Goal: Task Accomplishment & Management: Manage account settings

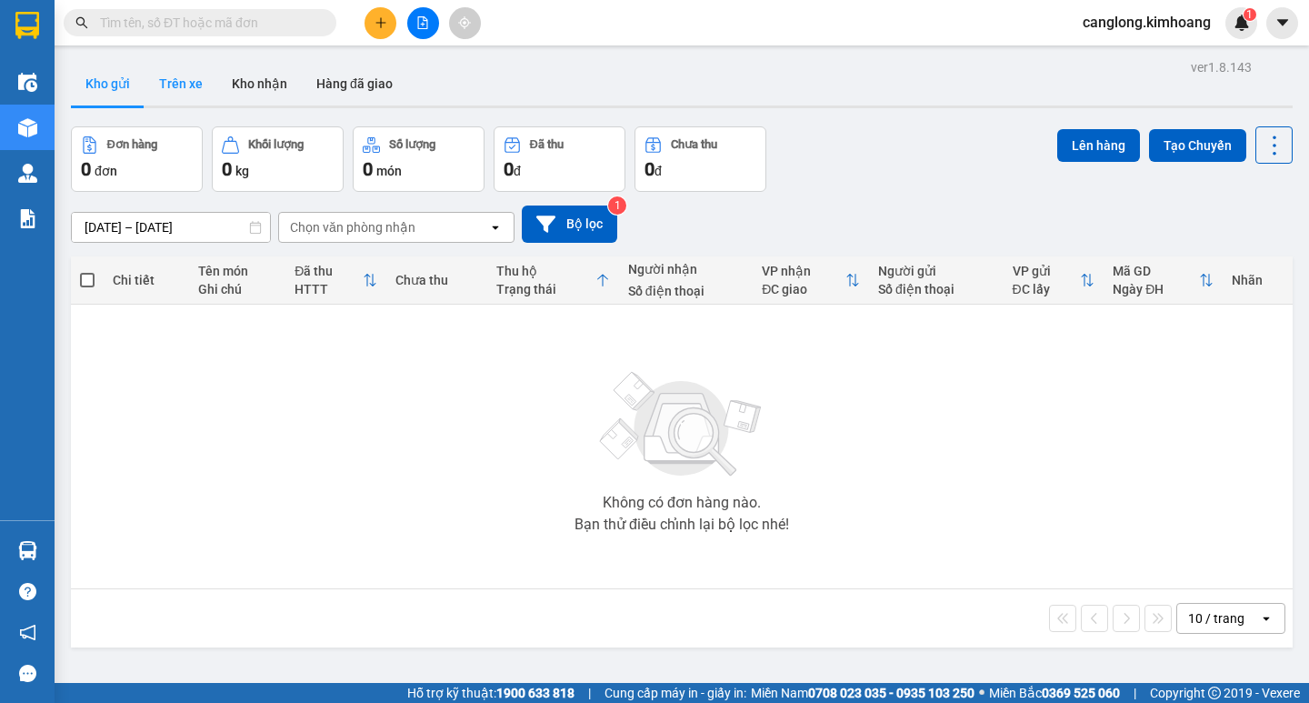
click at [190, 83] on button "Trên xe" at bounding box center [181, 84] width 73 height 44
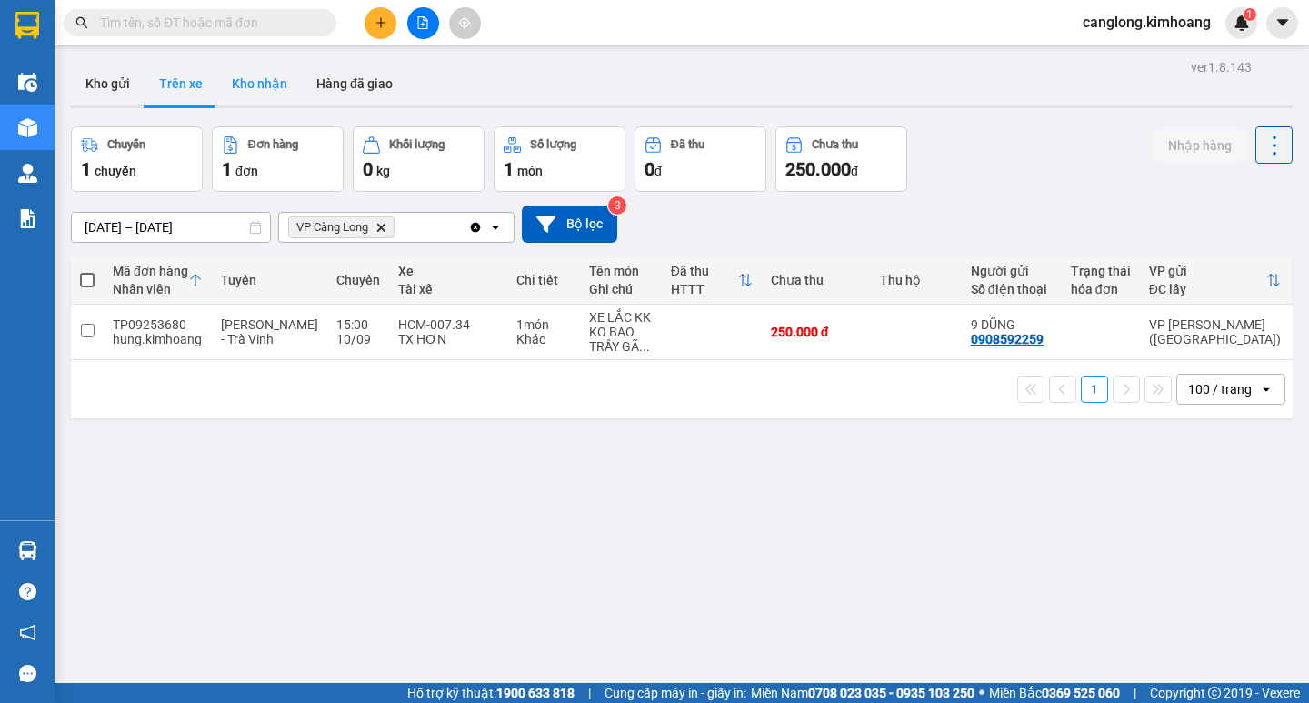
click at [255, 91] on button "Kho nhận" at bounding box center [259, 84] width 85 height 44
type input "[DATE] – [DATE]"
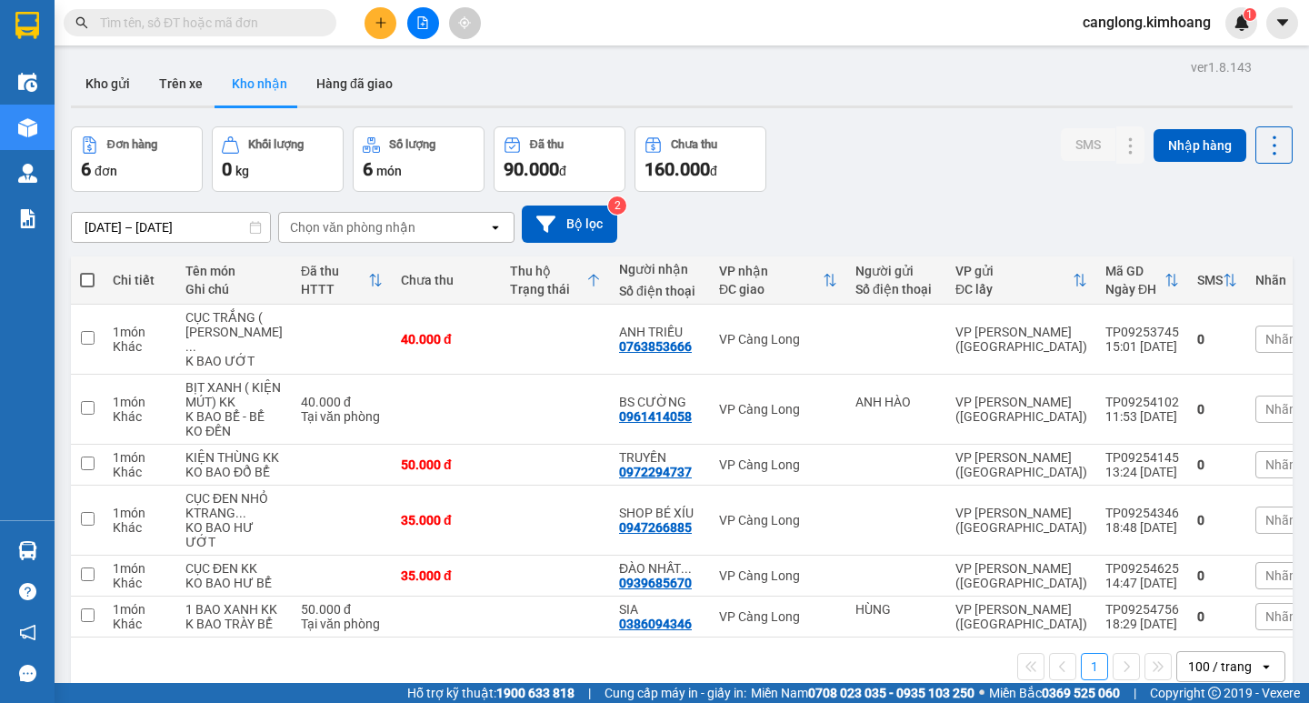
click at [224, 16] on input "text" at bounding box center [207, 23] width 214 height 20
type input "A"
type input "Á"
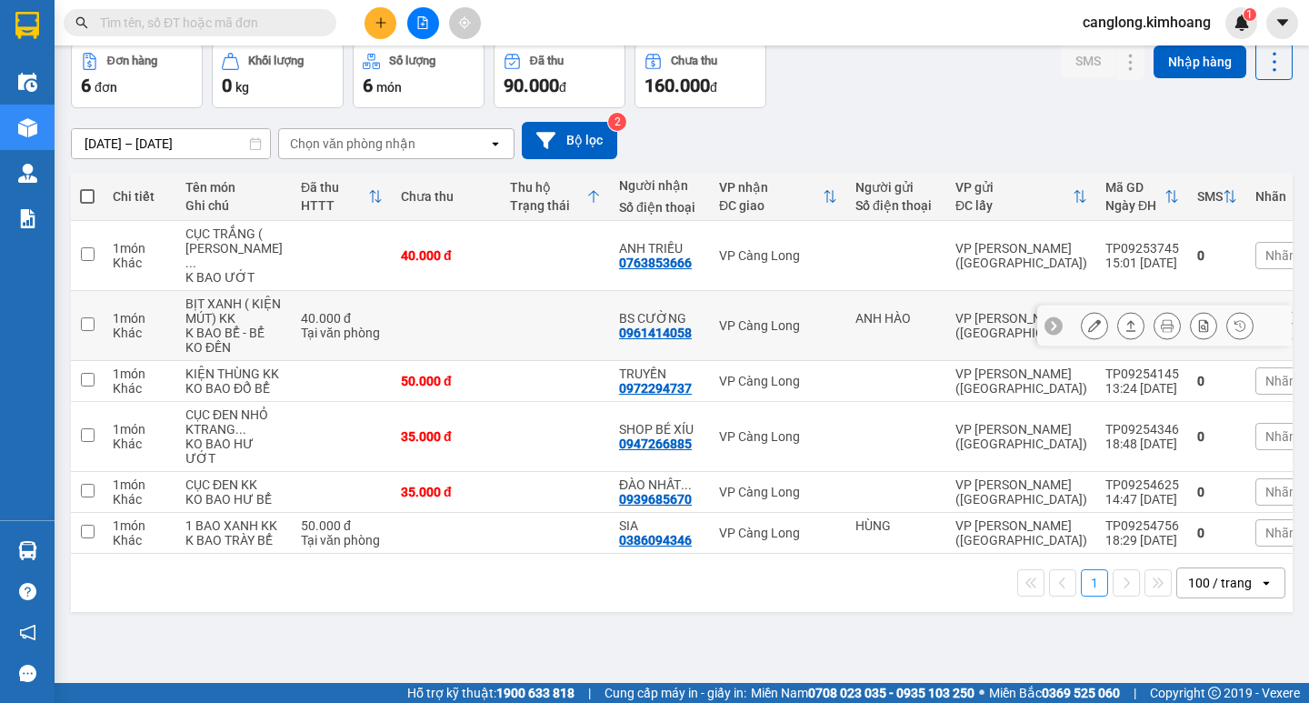
scroll to position [76, 0]
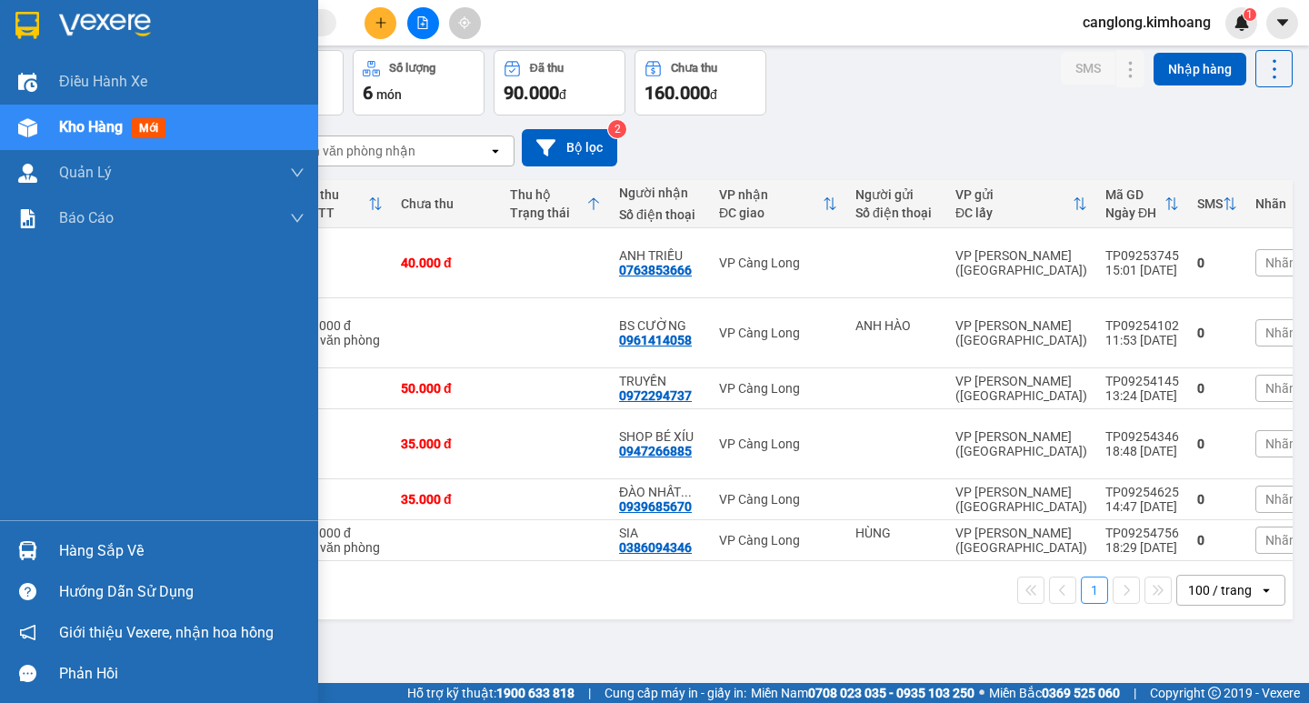
click at [80, 545] on div "Hàng sắp về" at bounding box center [181, 550] width 245 height 27
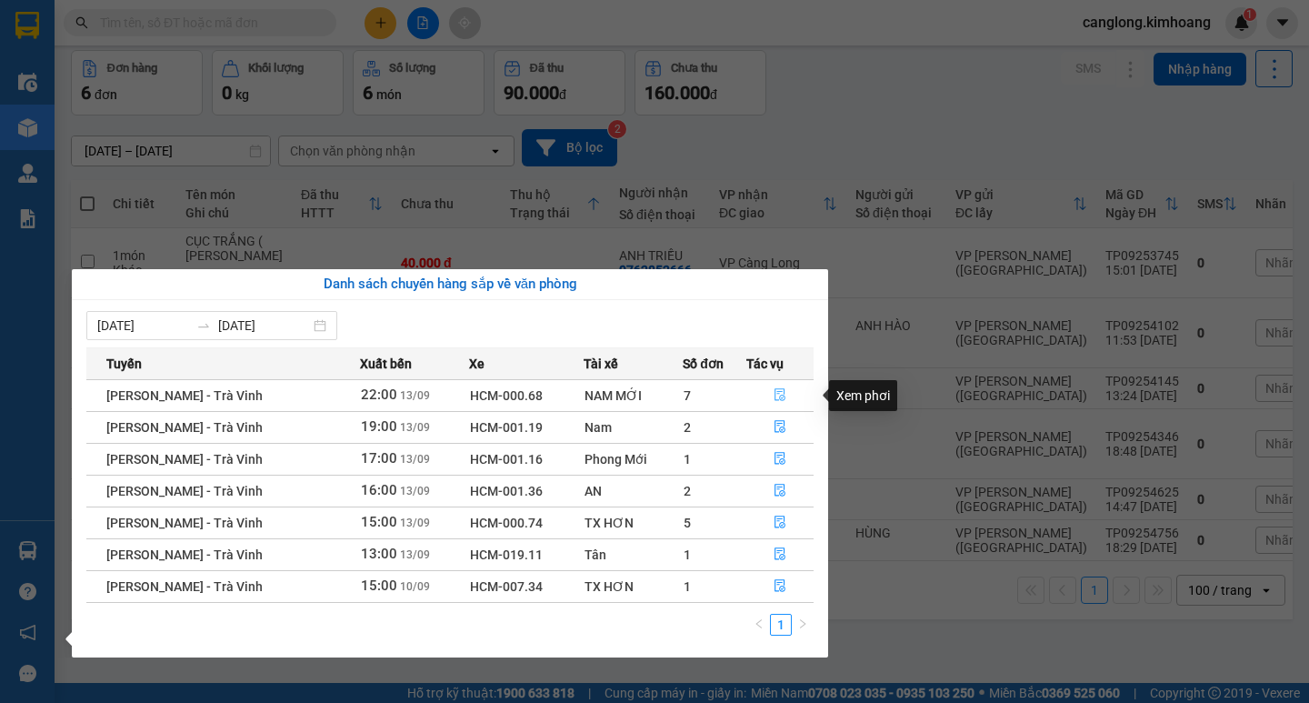
click at [776, 391] on icon "file-done" at bounding box center [779, 394] width 13 height 13
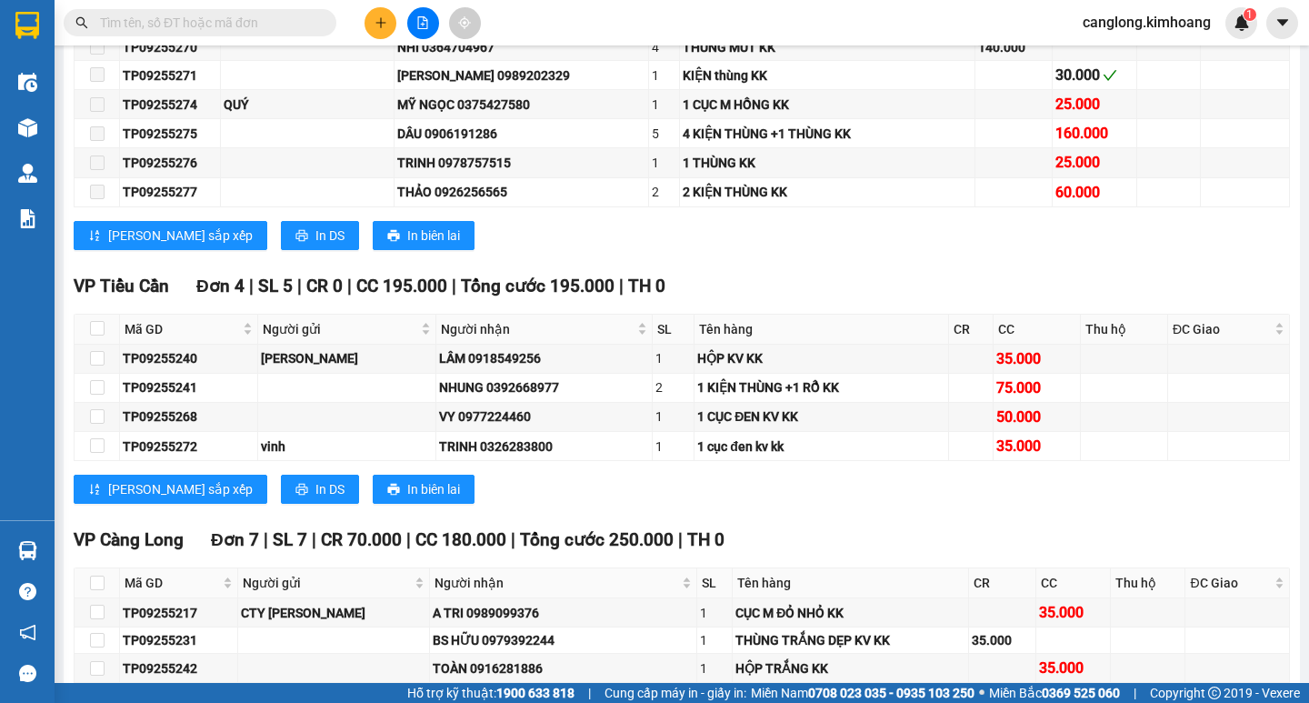
scroll to position [1909, 0]
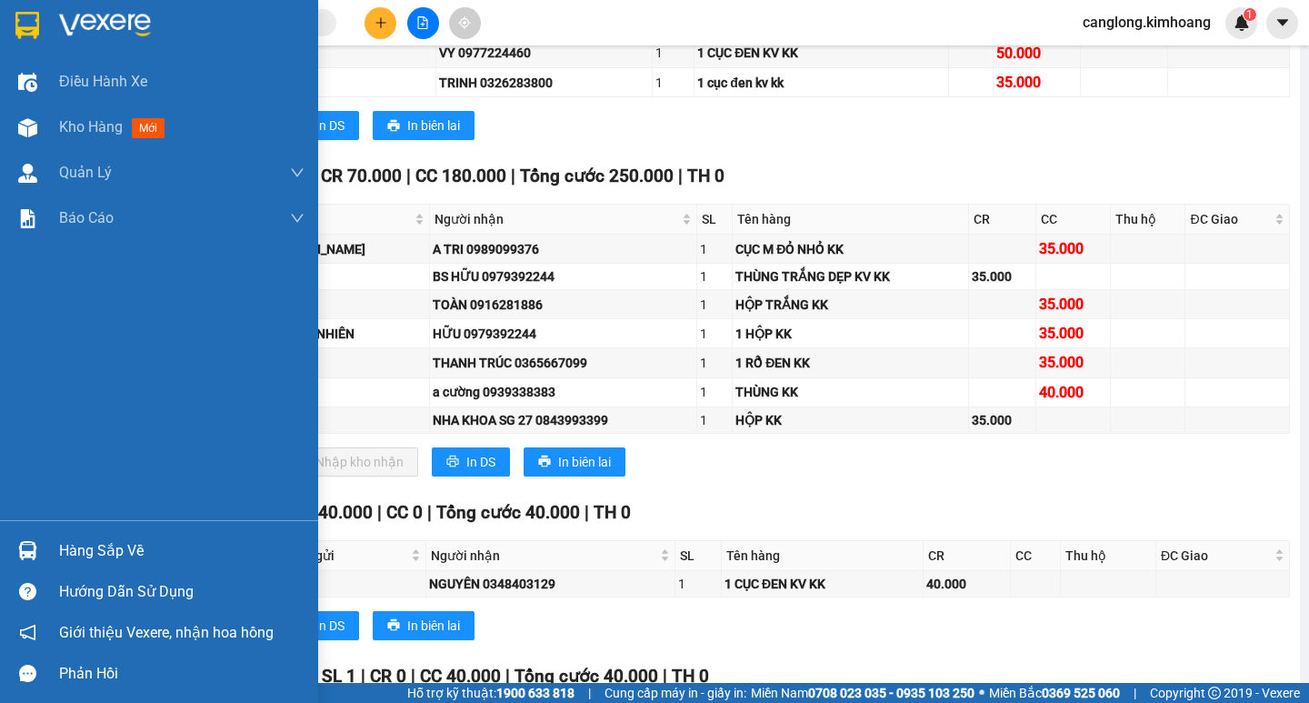
click at [132, 552] on div "Hàng sắp về" at bounding box center [181, 550] width 245 height 27
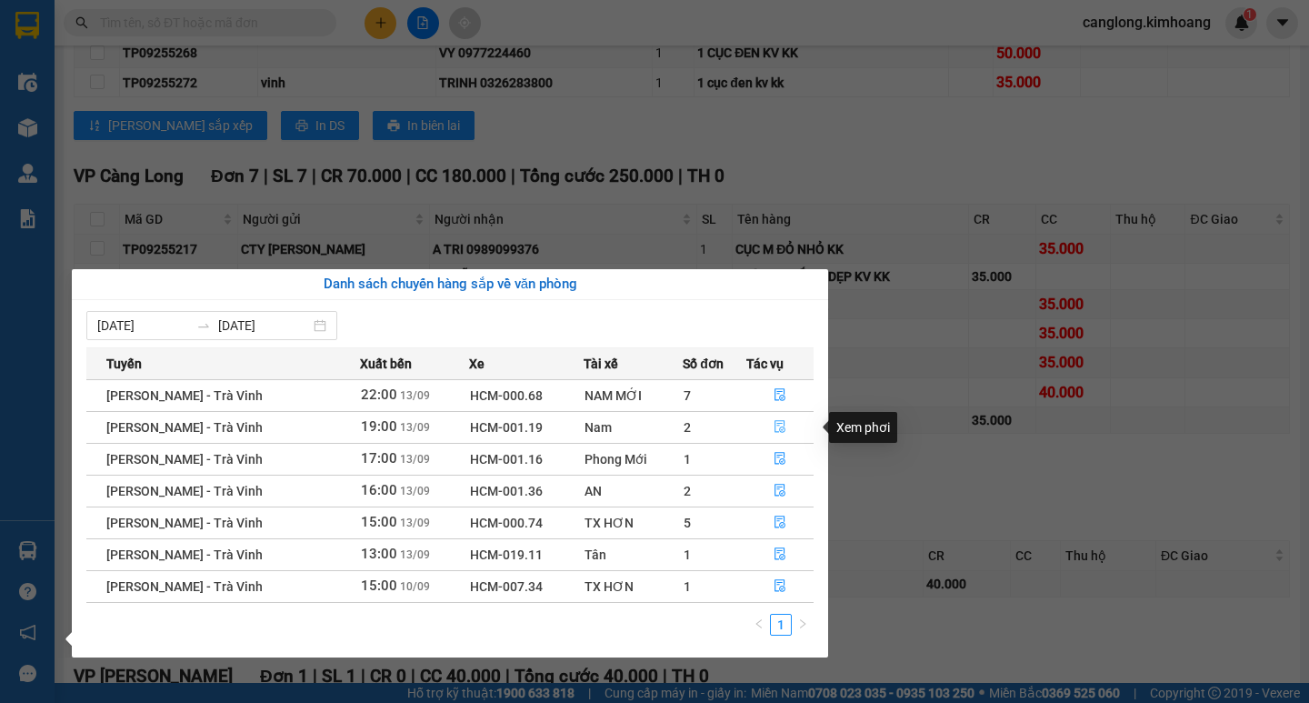
click at [778, 425] on icon "file-done" at bounding box center [779, 426] width 13 height 13
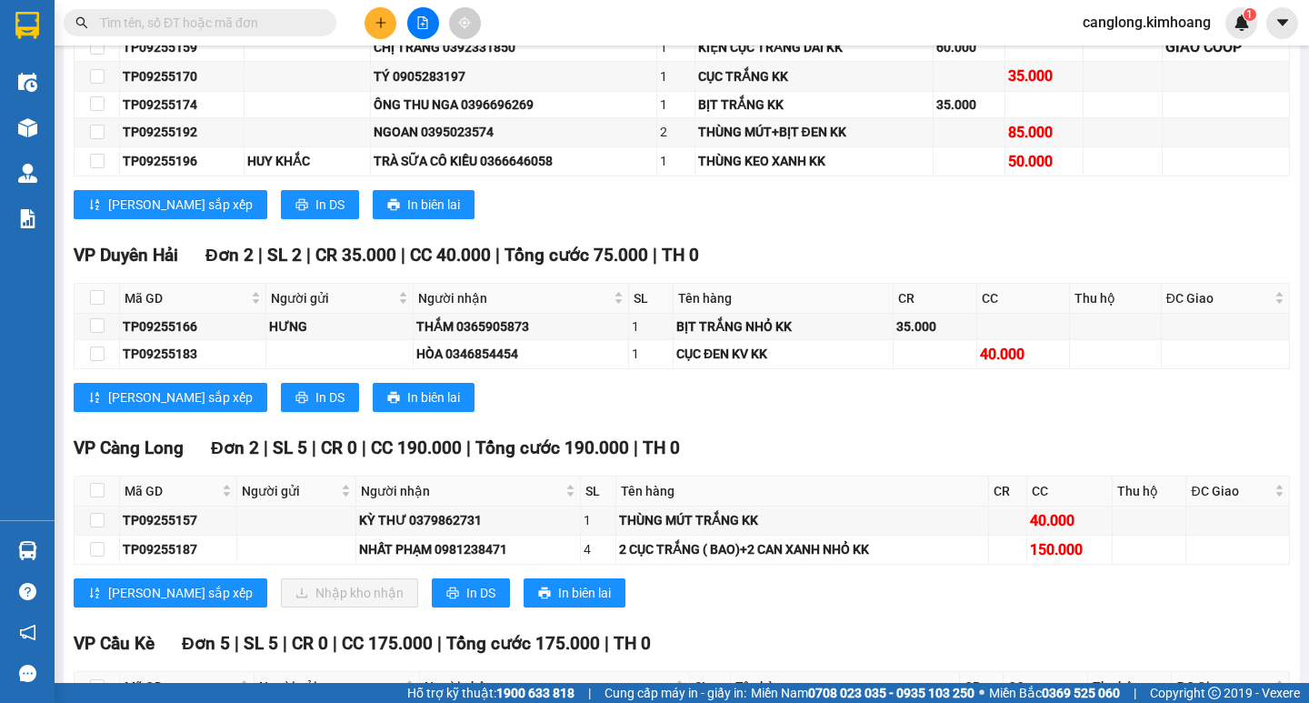
scroll to position [2726, 0]
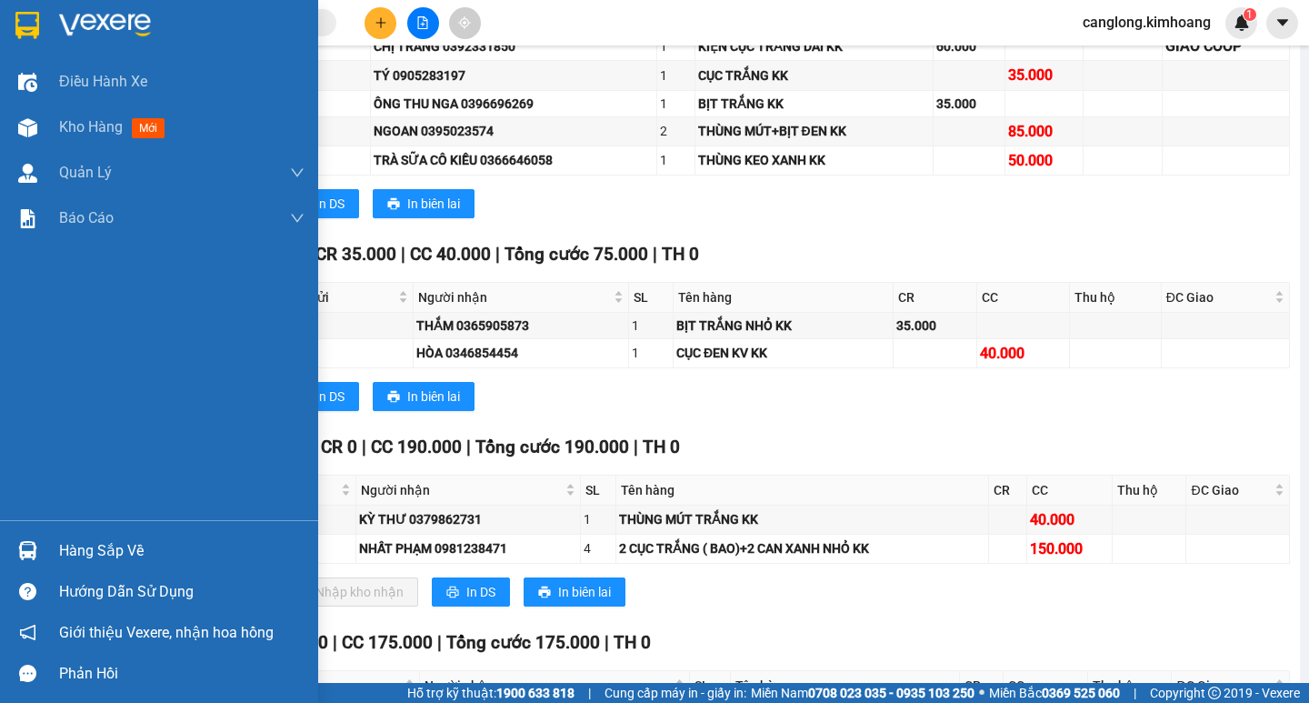
click at [122, 552] on div "Hàng sắp về" at bounding box center [181, 550] width 245 height 27
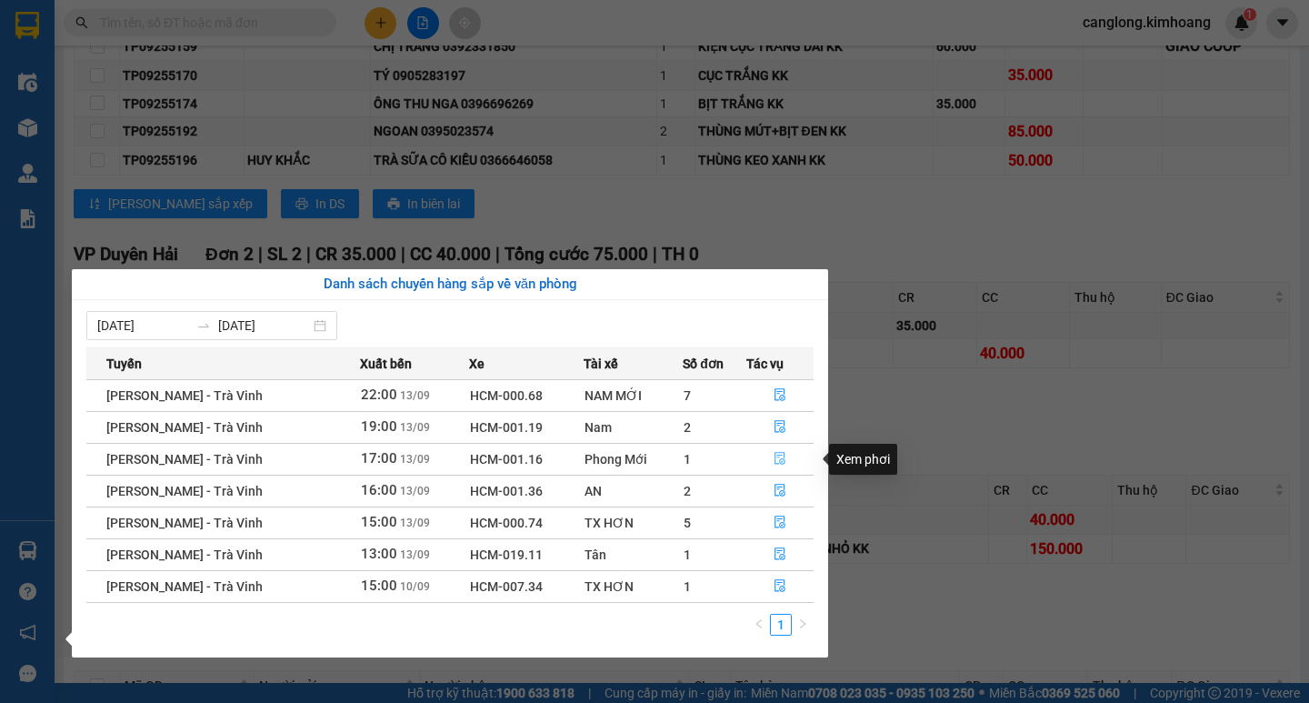
click at [776, 458] on icon "file-done" at bounding box center [779, 458] width 13 height 13
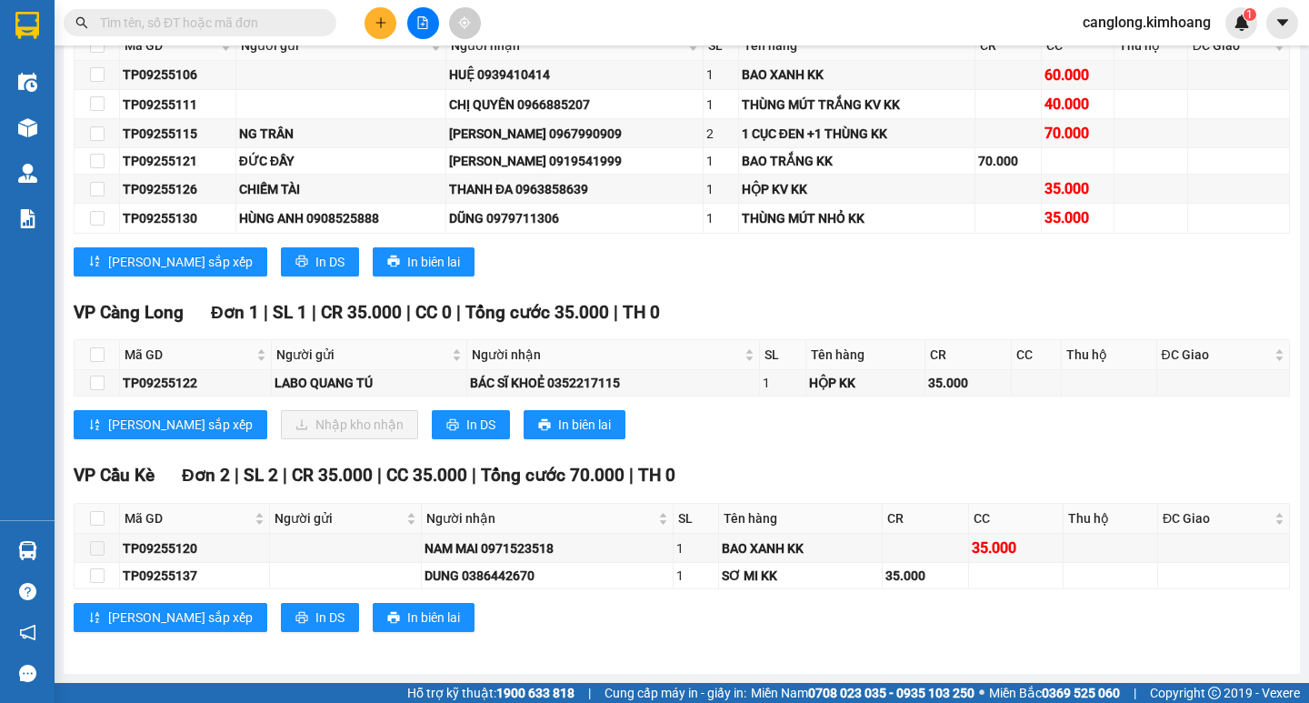
scroll to position [1483, 0]
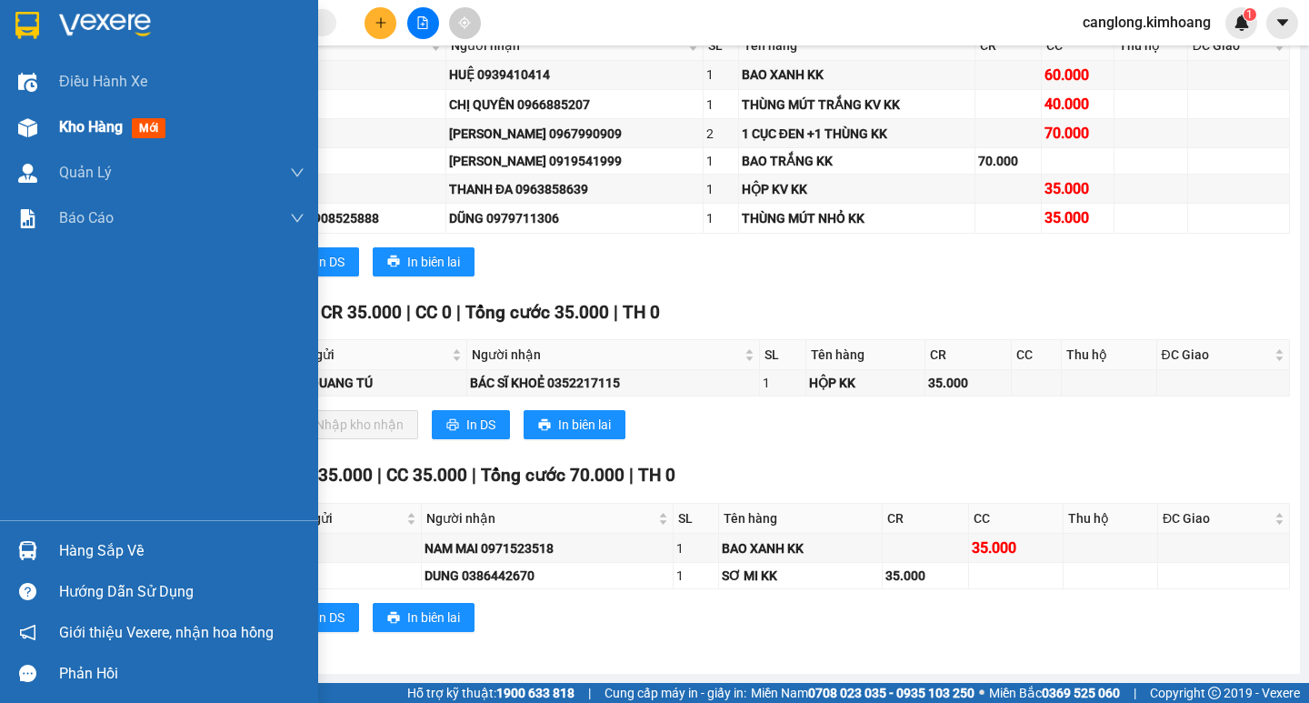
click at [67, 124] on span "Kho hàng" at bounding box center [91, 126] width 64 height 17
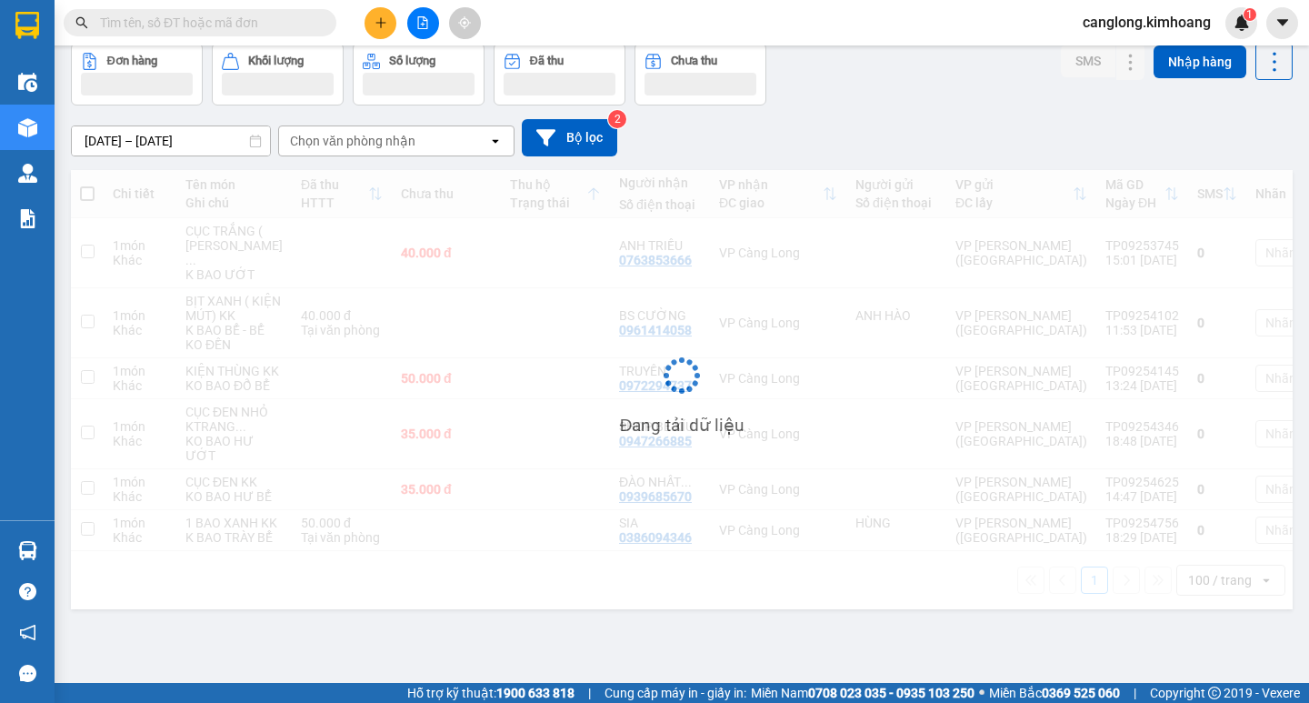
scroll to position [167, 0]
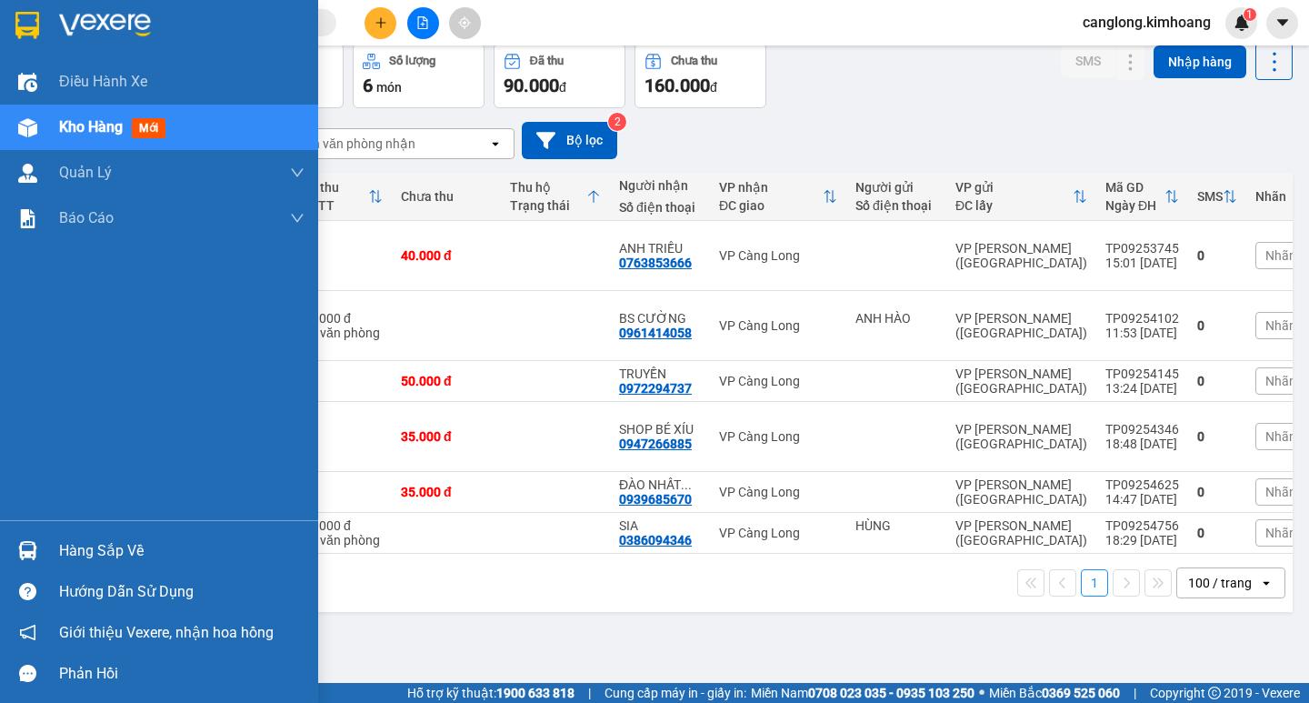
click at [115, 548] on div "Hàng sắp về" at bounding box center [181, 550] width 245 height 27
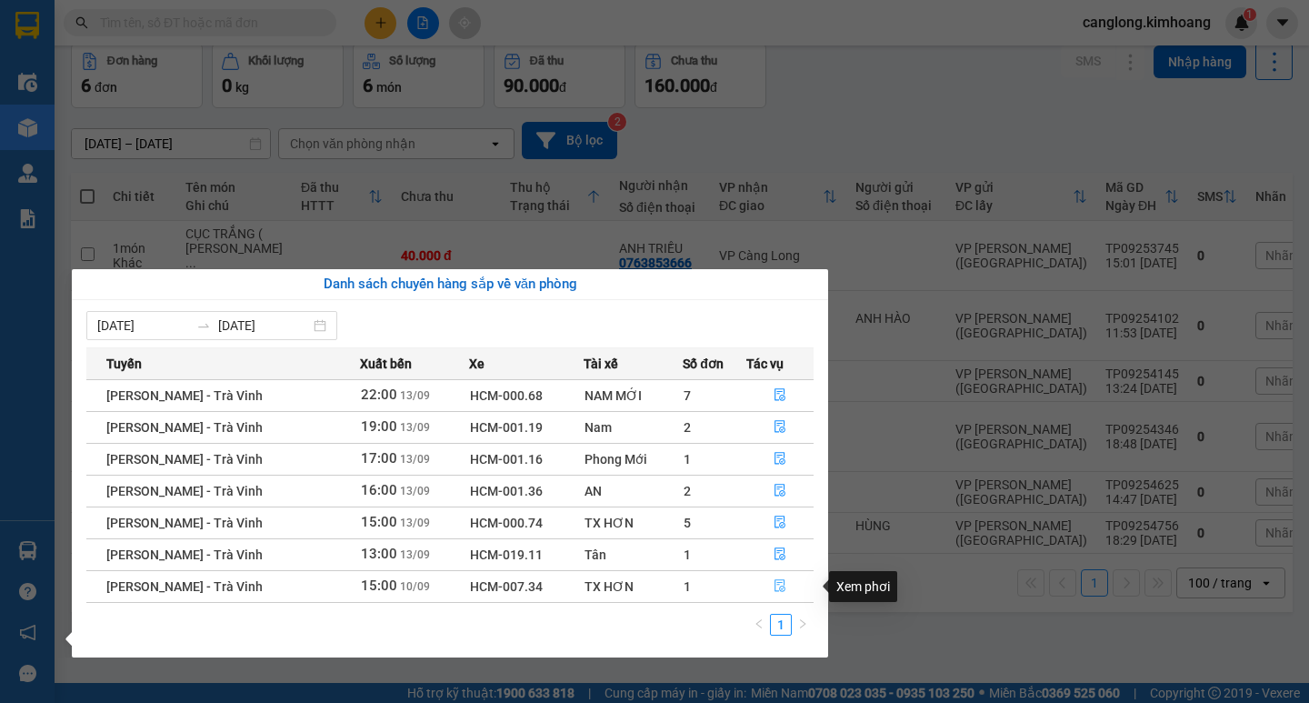
click at [775, 585] on icon "file-done" at bounding box center [779, 585] width 13 height 13
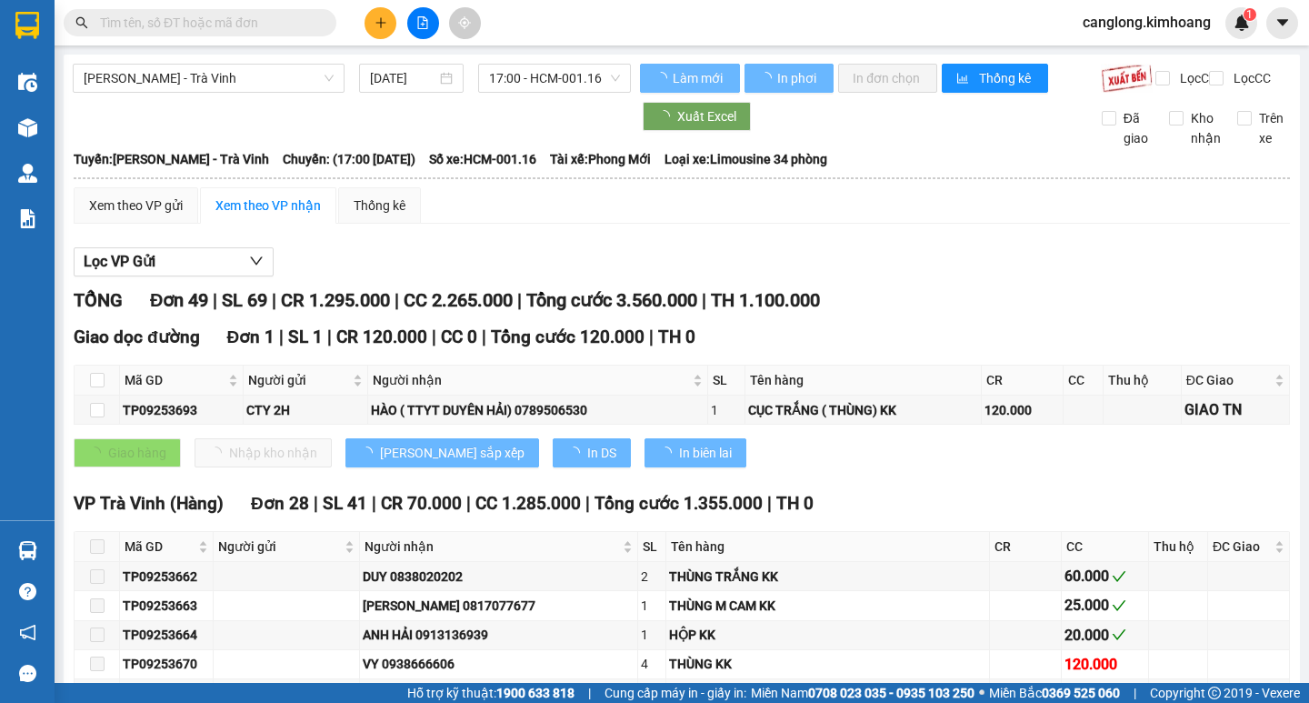
type input "10/09/2025"
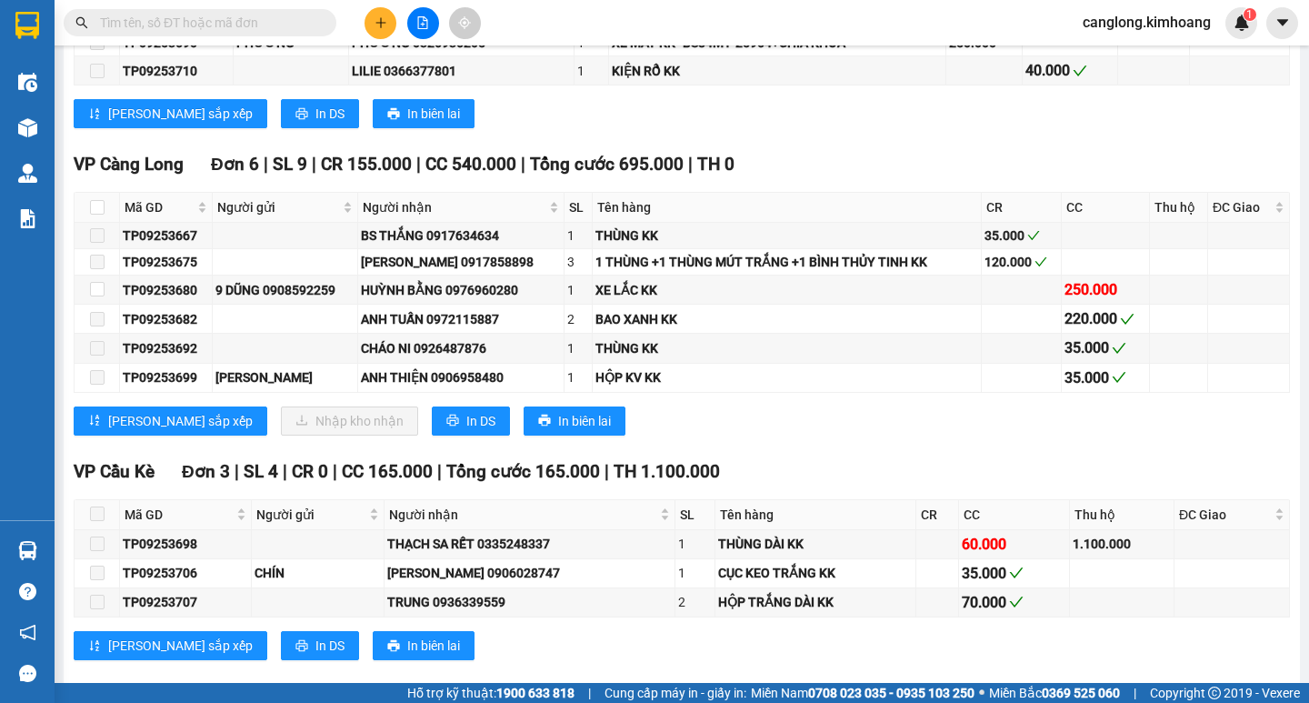
scroll to position [1999, 0]
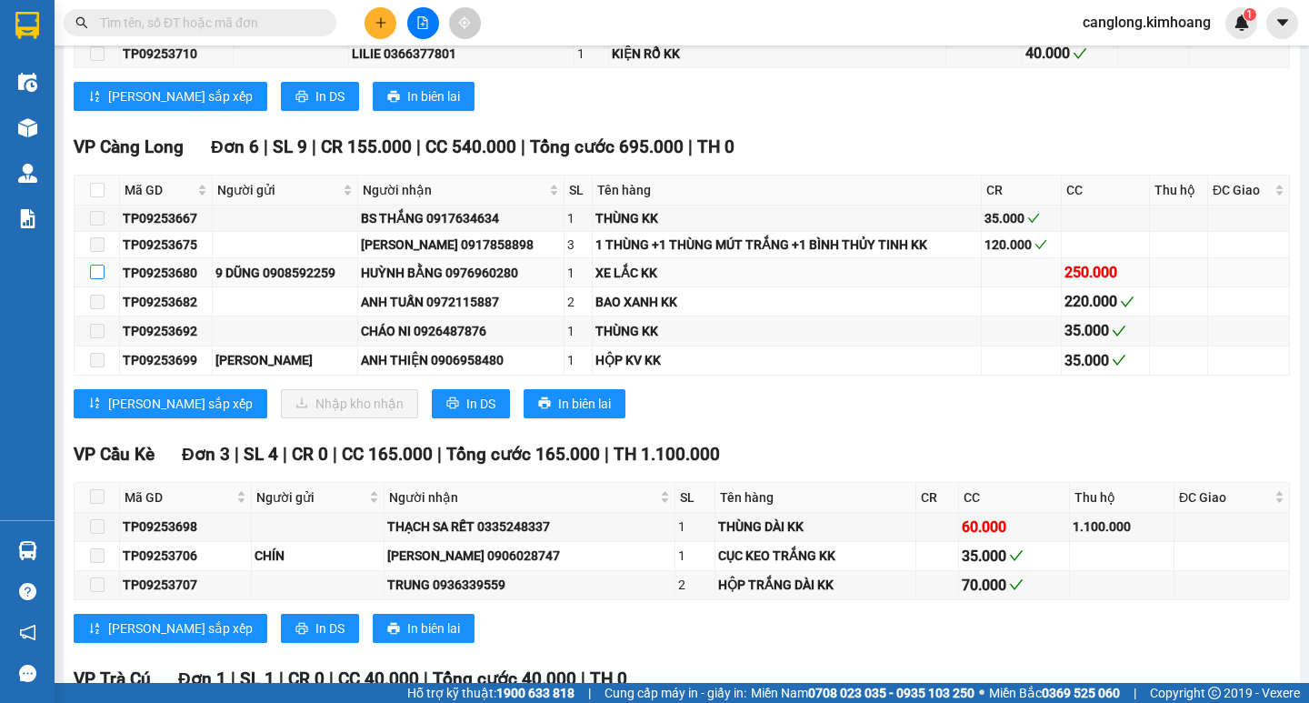
click at [96, 279] on input "checkbox" at bounding box center [97, 271] width 15 height 15
checkbox input "true"
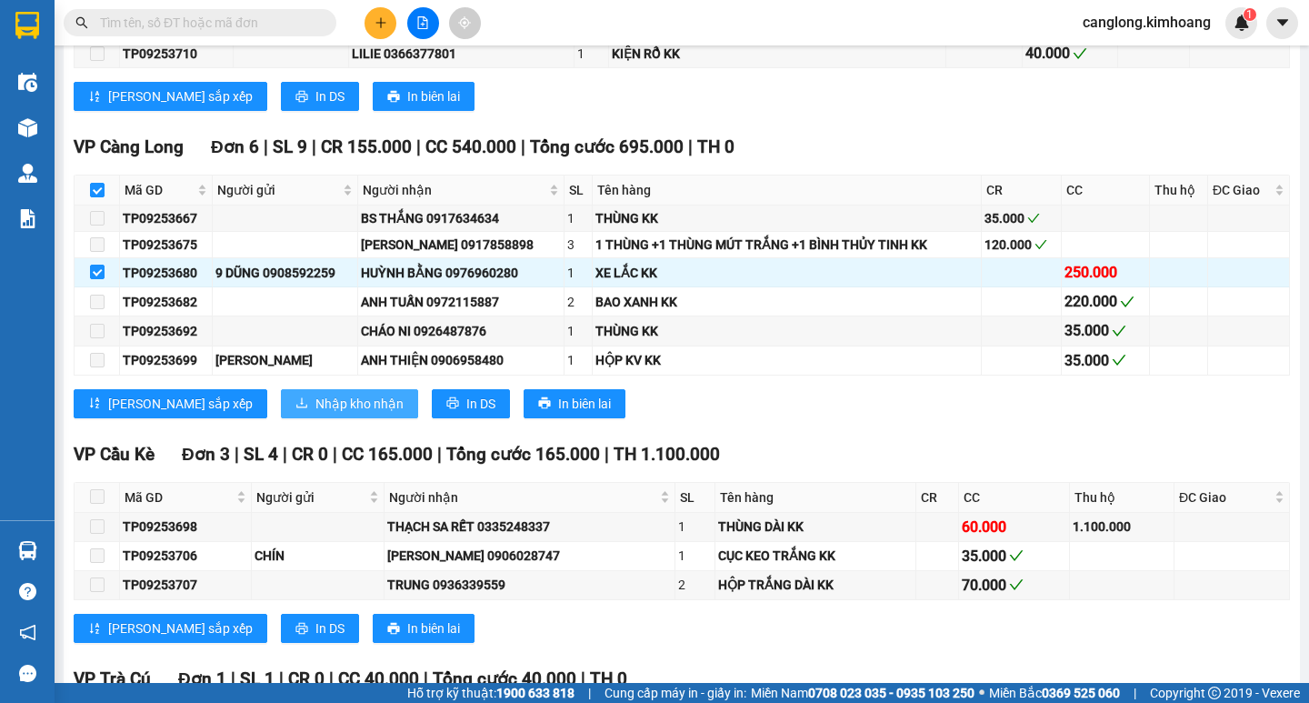
click at [315, 411] on span "Nhập kho nhận" at bounding box center [359, 404] width 88 height 20
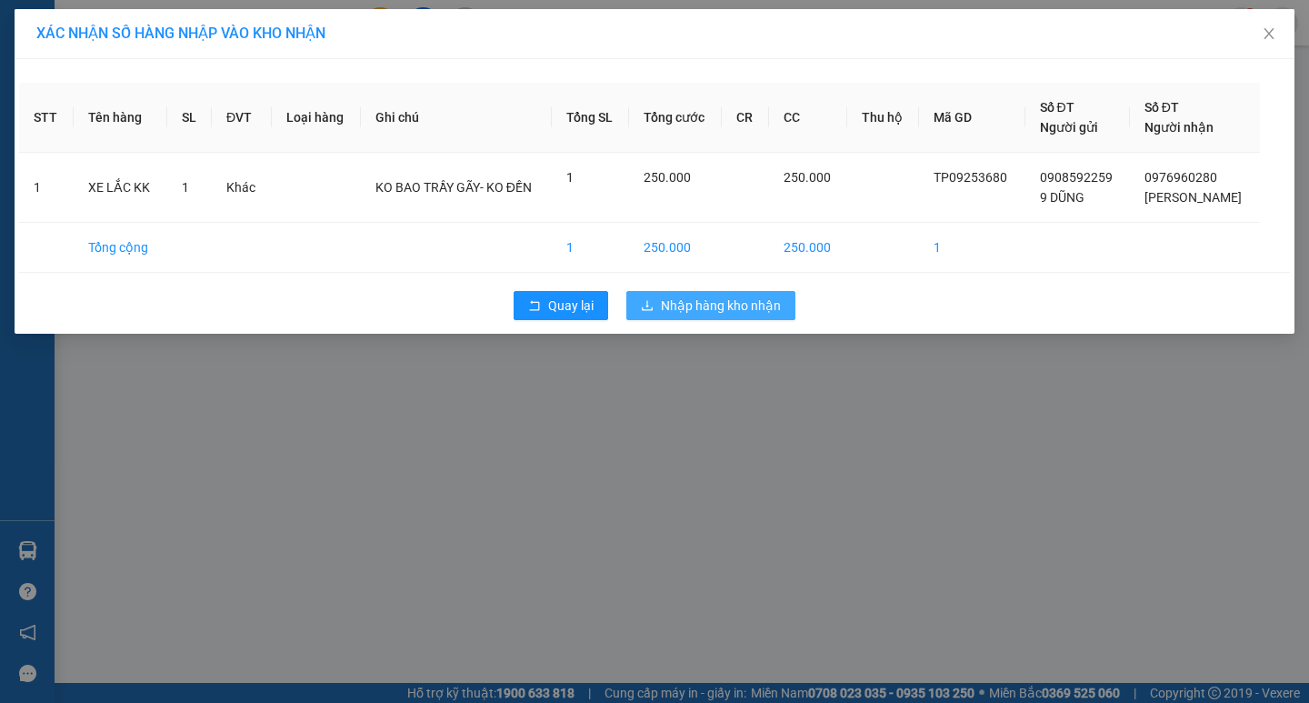
click at [686, 306] on span "Nhập hàng kho nhận" at bounding box center [721, 305] width 120 height 20
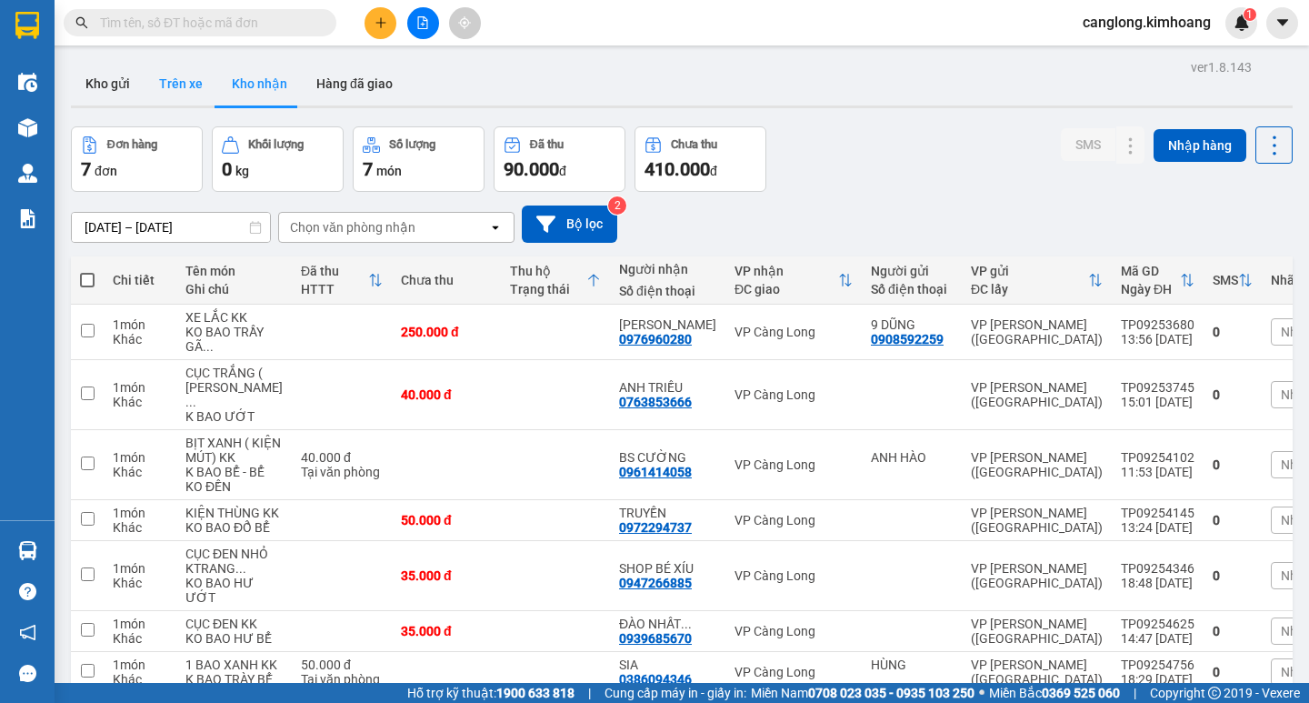
click at [171, 87] on button "Trên xe" at bounding box center [181, 84] width 73 height 44
type input "[DATE] – [DATE]"
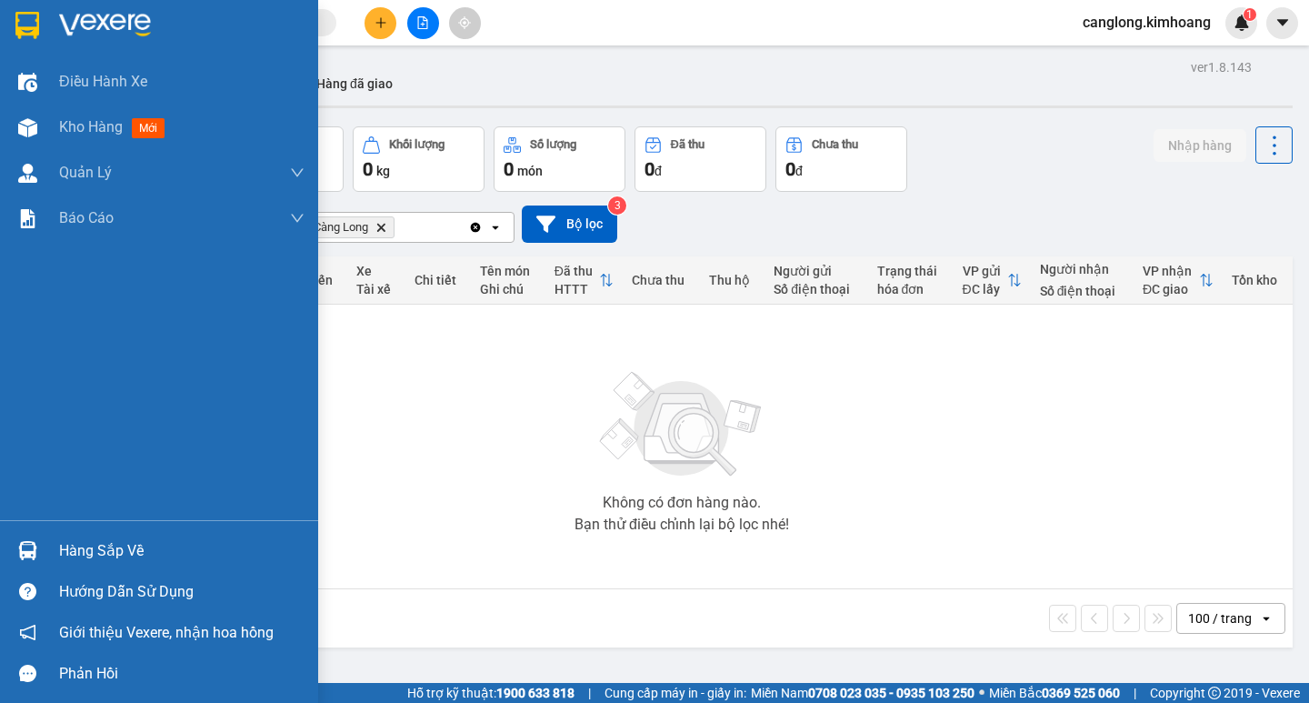
click at [112, 544] on div "Hàng sắp về" at bounding box center [181, 550] width 245 height 27
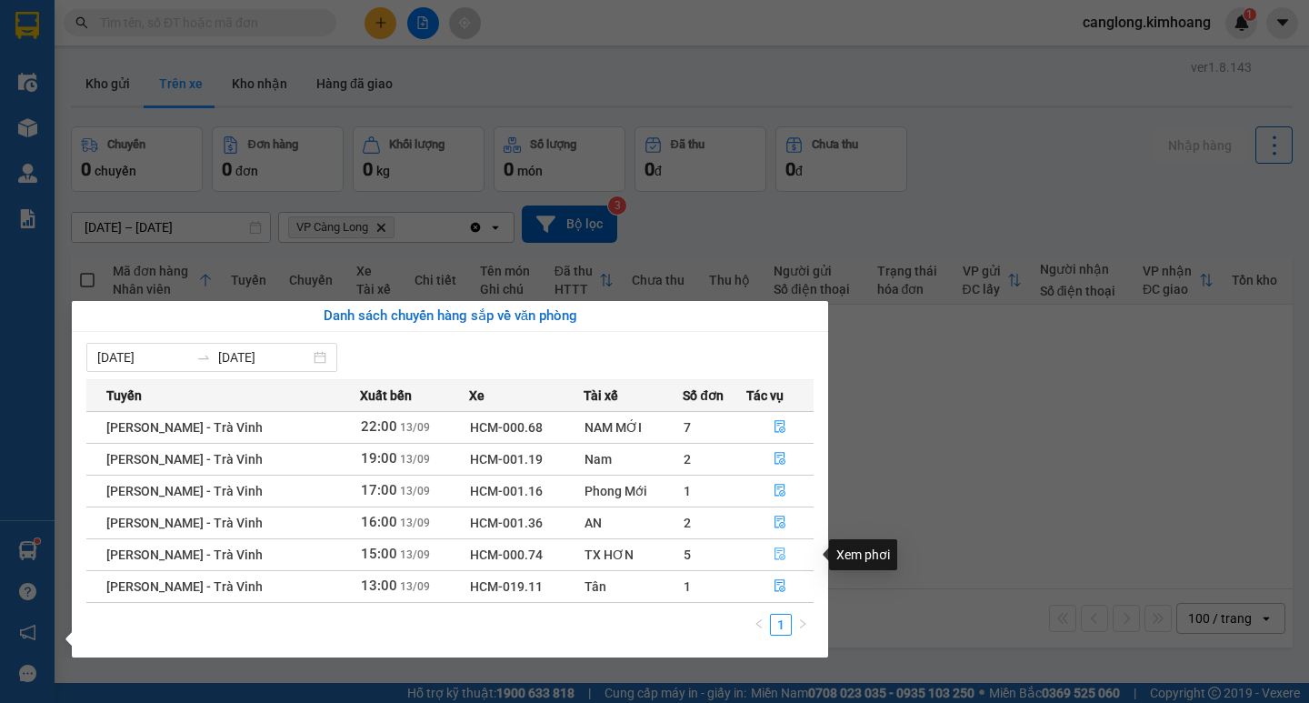
click at [776, 554] on icon "file-done" at bounding box center [779, 553] width 13 height 13
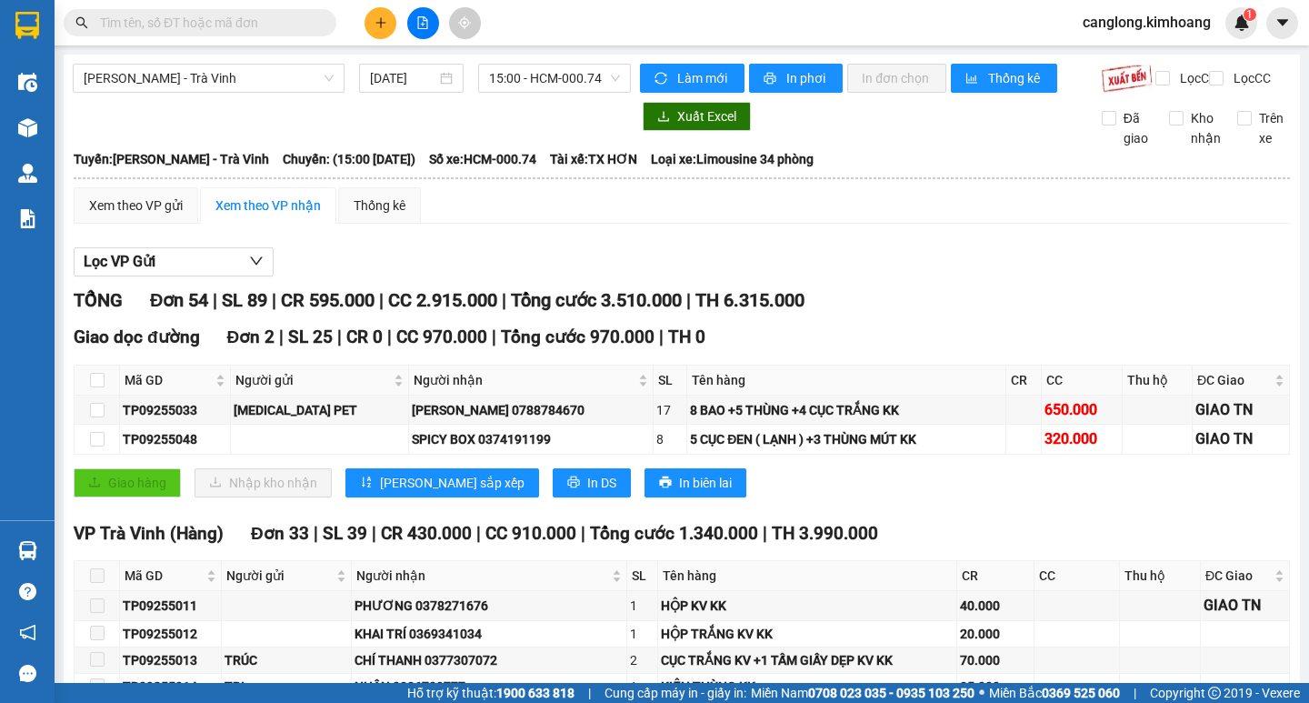
type input "[DATE]"
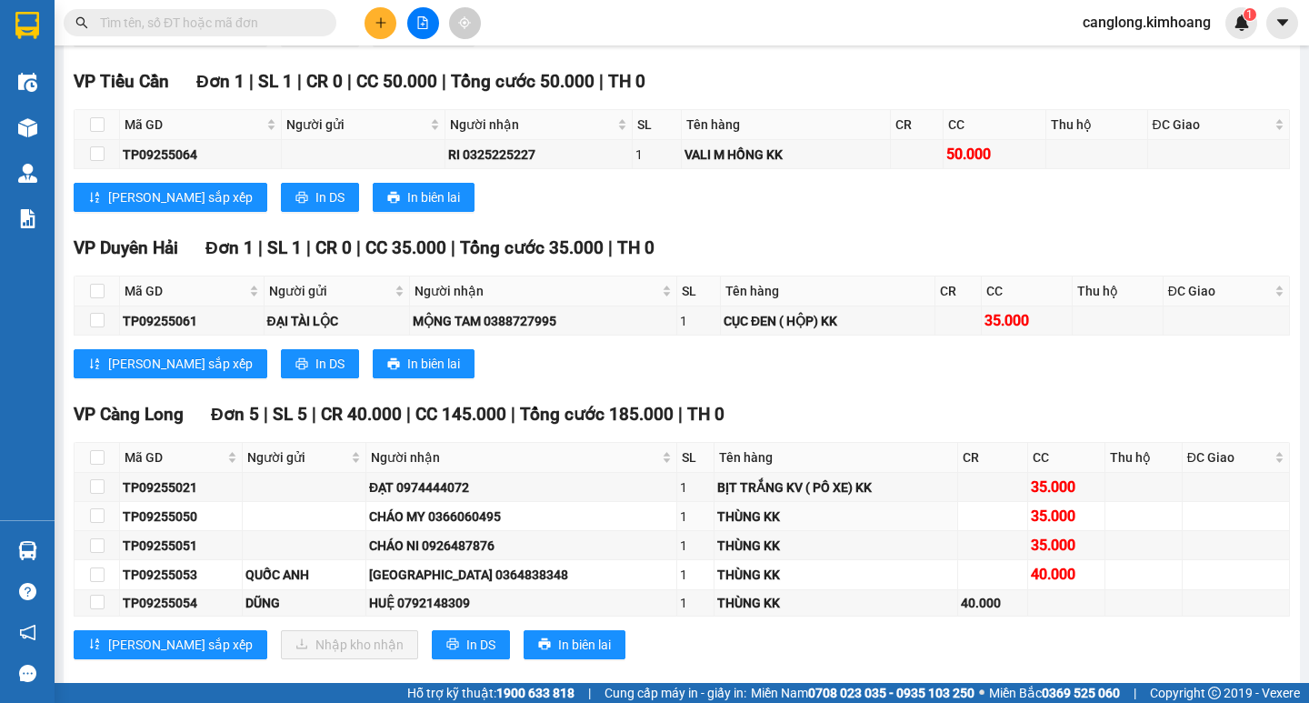
scroll to position [2090, 0]
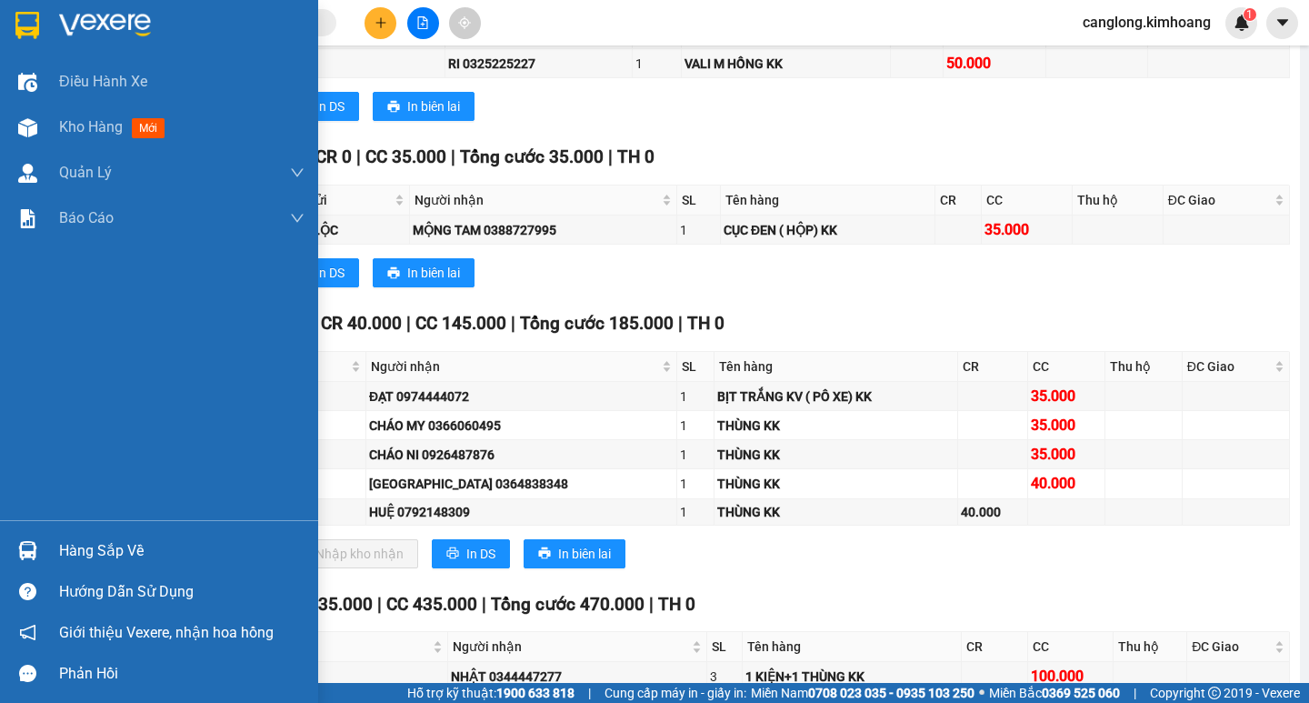
click at [92, 549] on div "Hàng sắp về" at bounding box center [181, 550] width 245 height 27
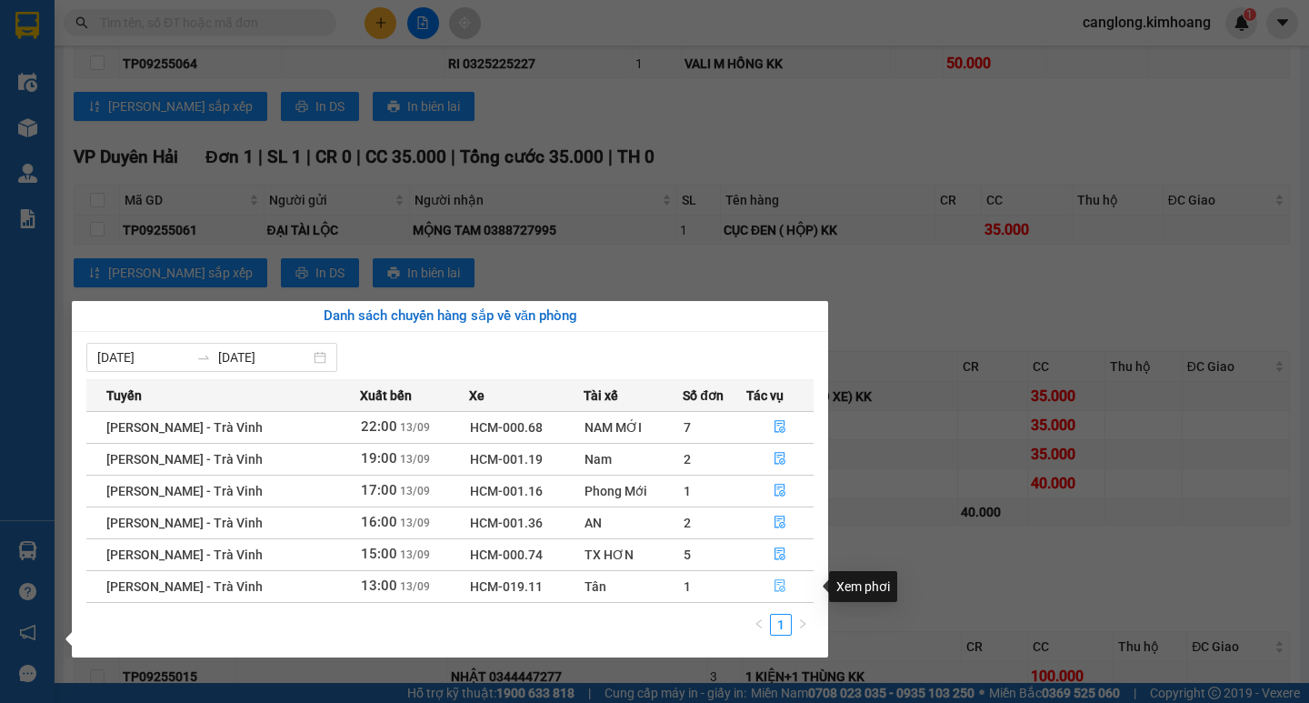
click at [779, 587] on icon "file-done" at bounding box center [779, 586] width 11 height 13
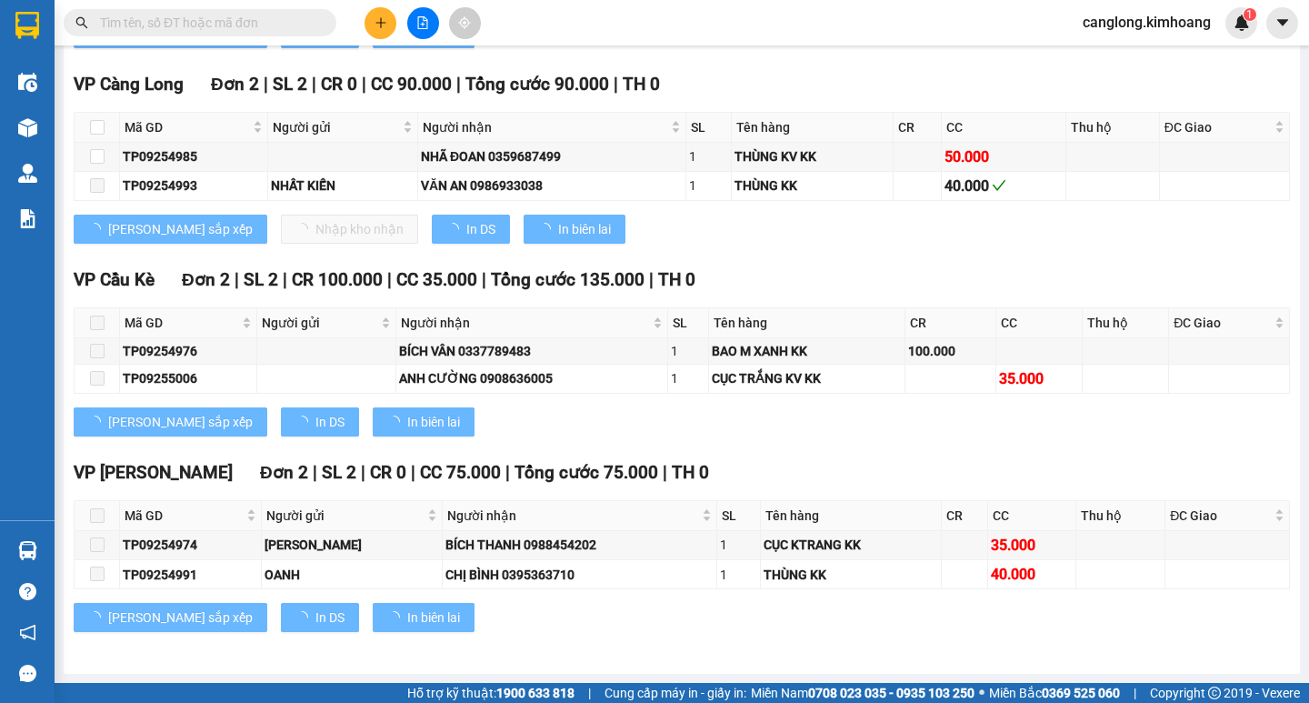
scroll to position [1582, 0]
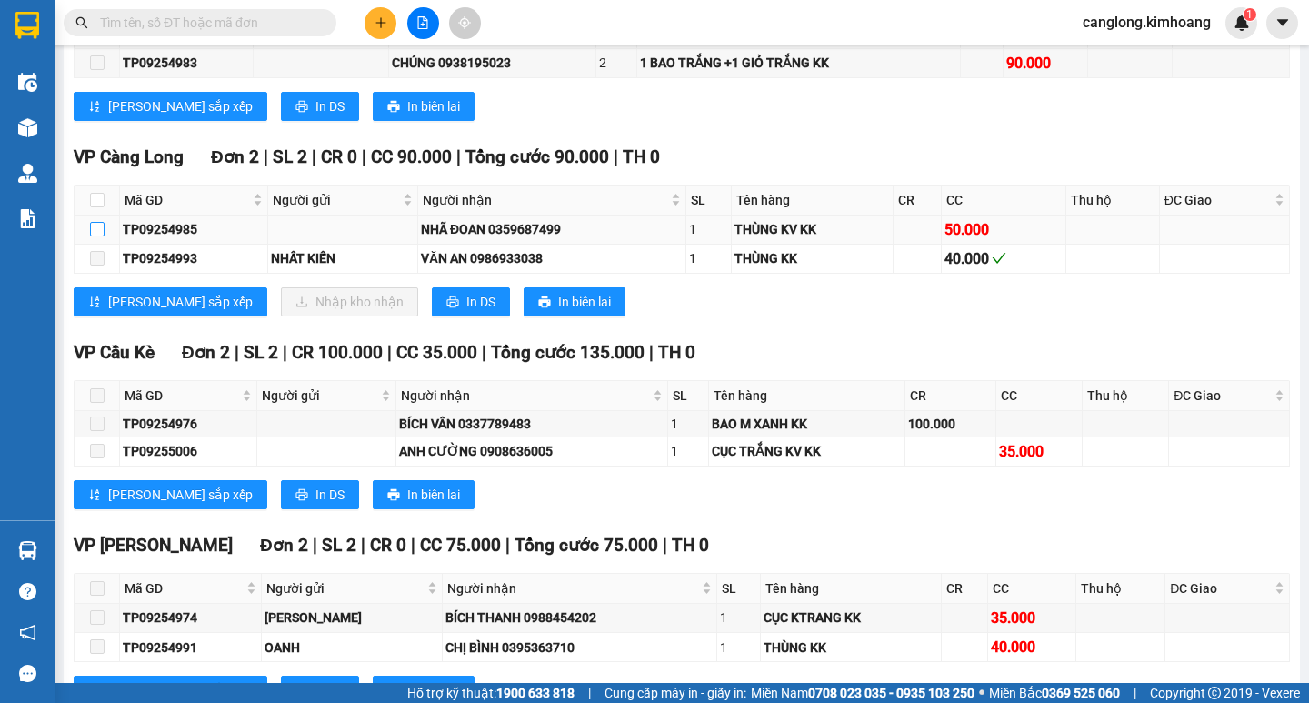
click at [101, 236] on input "checkbox" at bounding box center [97, 229] width 15 height 15
checkbox input "true"
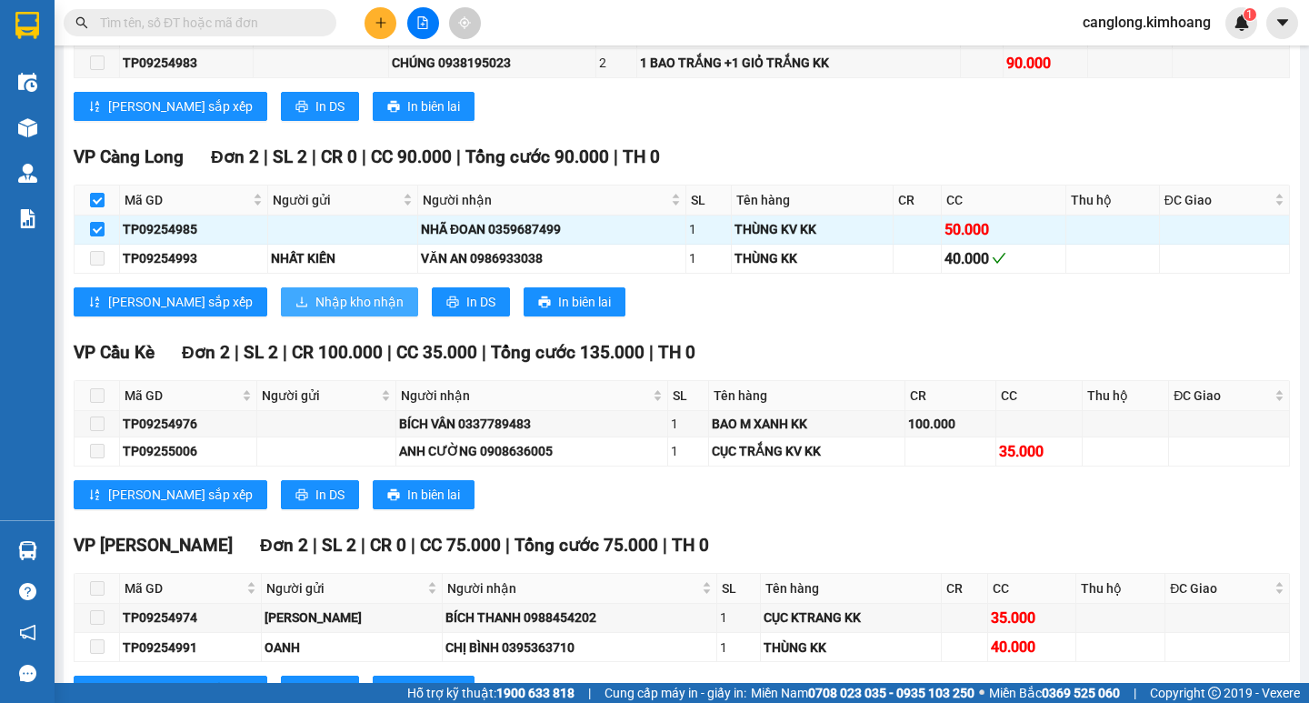
click at [315, 307] on span "Nhập kho nhận" at bounding box center [359, 302] width 88 height 20
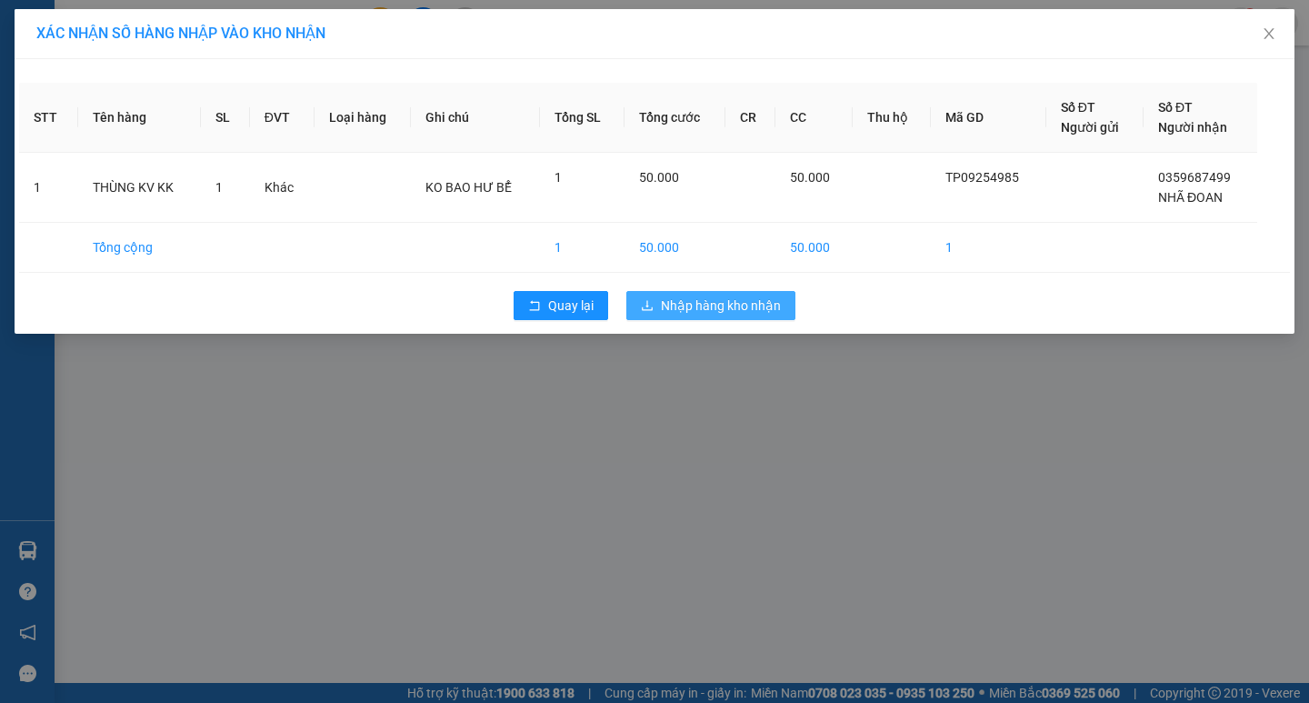
click at [695, 298] on span "Nhập hàng kho nhận" at bounding box center [721, 305] width 120 height 20
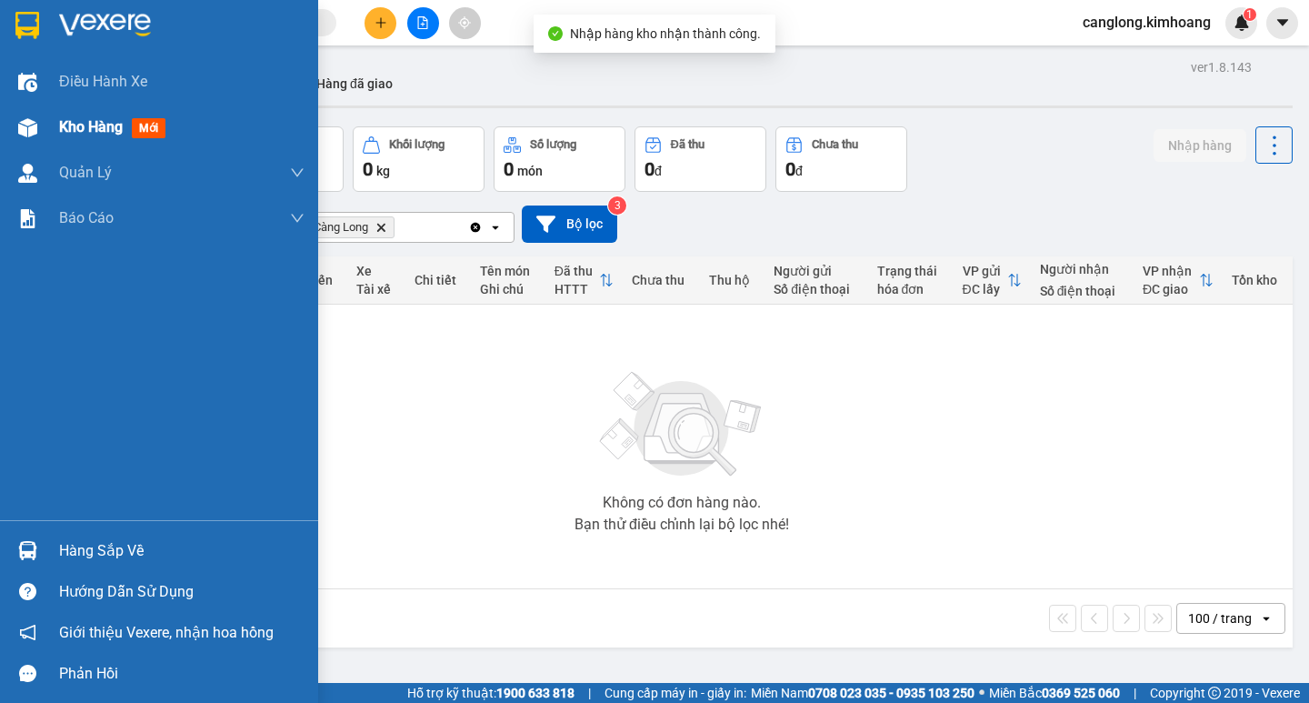
click at [91, 124] on span "Kho hàng" at bounding box center [91, 126] width 64 height 17
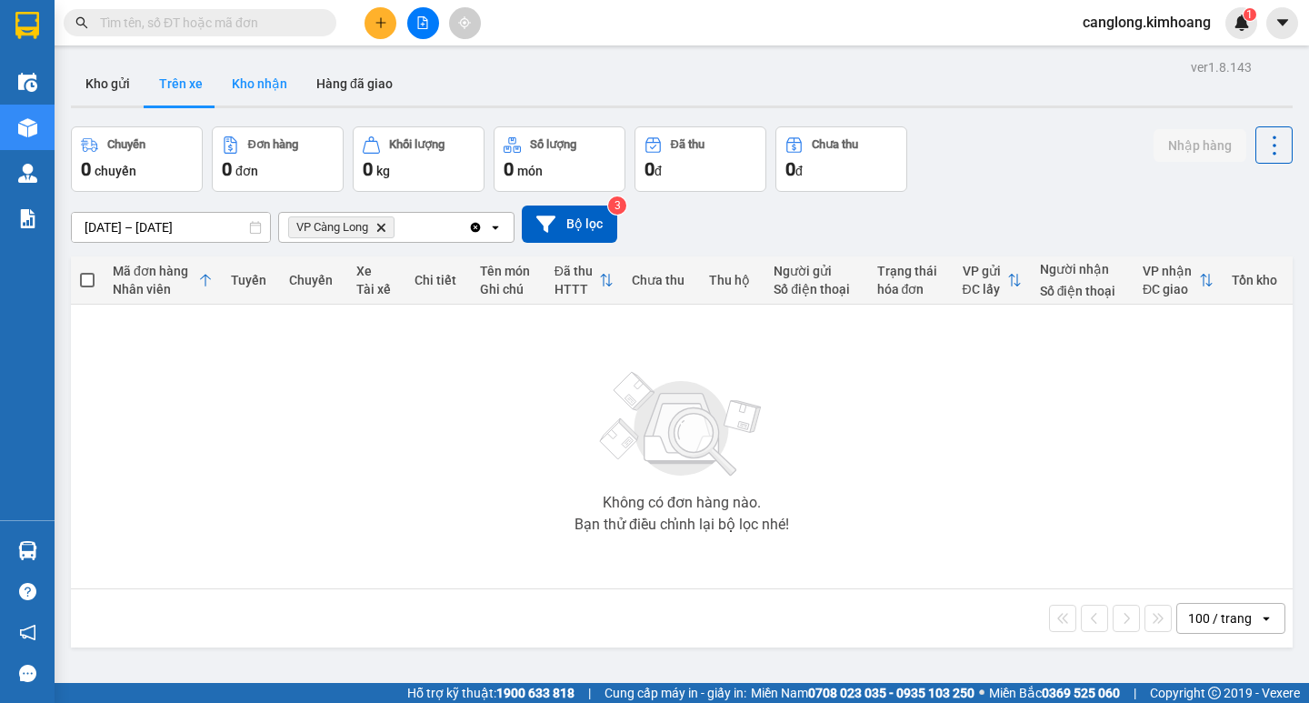
click at [255, 85] on button "Kho nhận" at bounding box center [259, 84] width 85 height 44
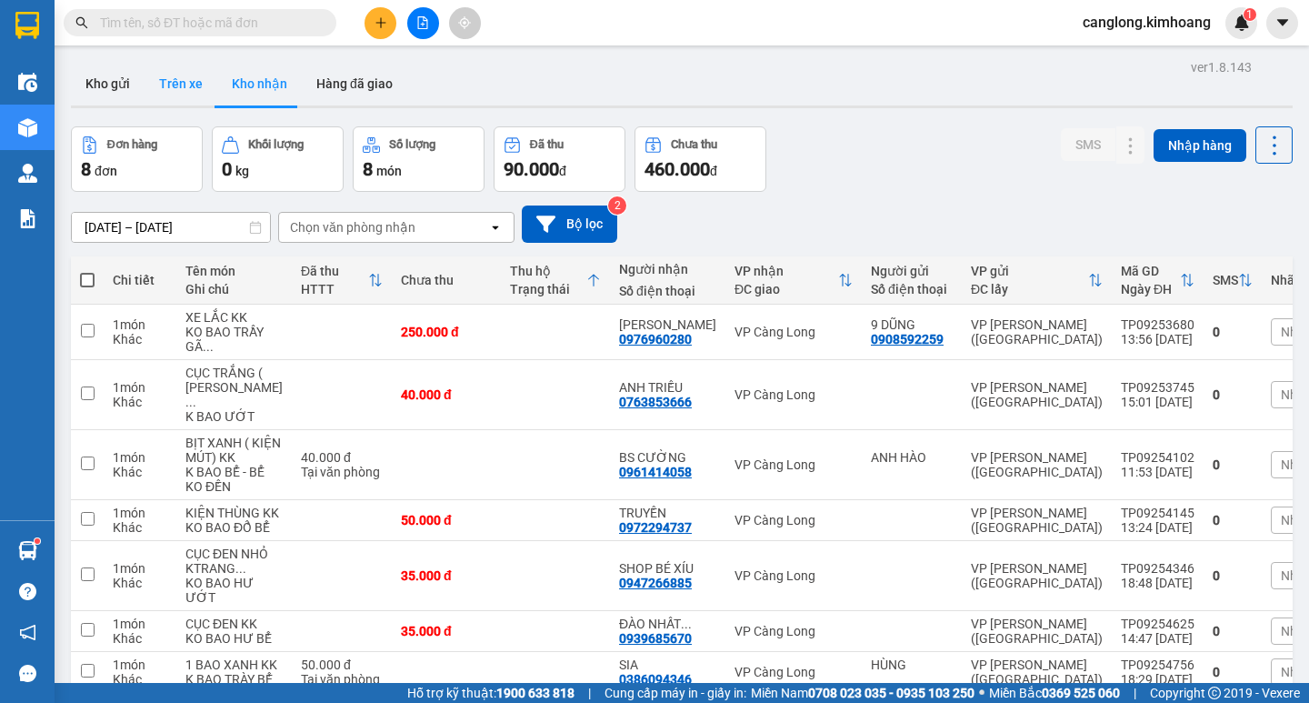
click at [181, 80] on button "Trên xe" at bounding box center [181, 84] width 73 height 44
type input "[DATE] – [DATE]"
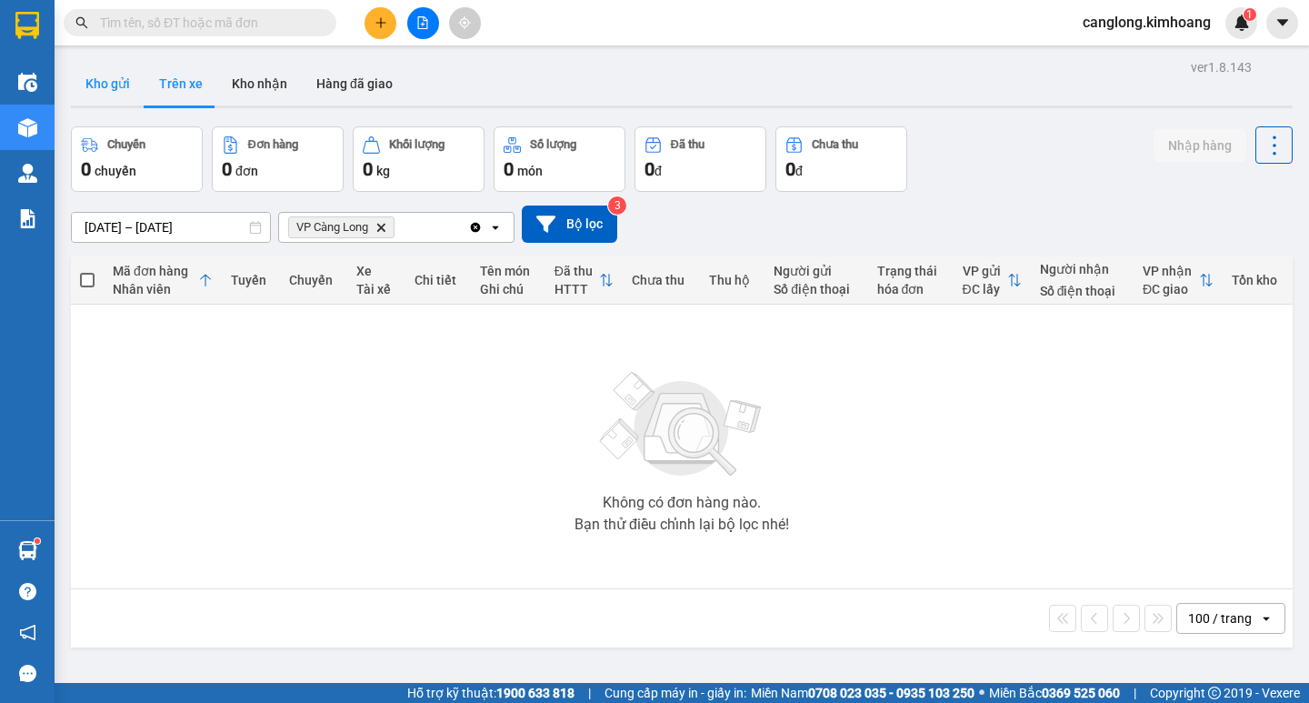
click at [95, 80] on button "Kho gửi" at bounding box center [108, 84] width 74 height 44
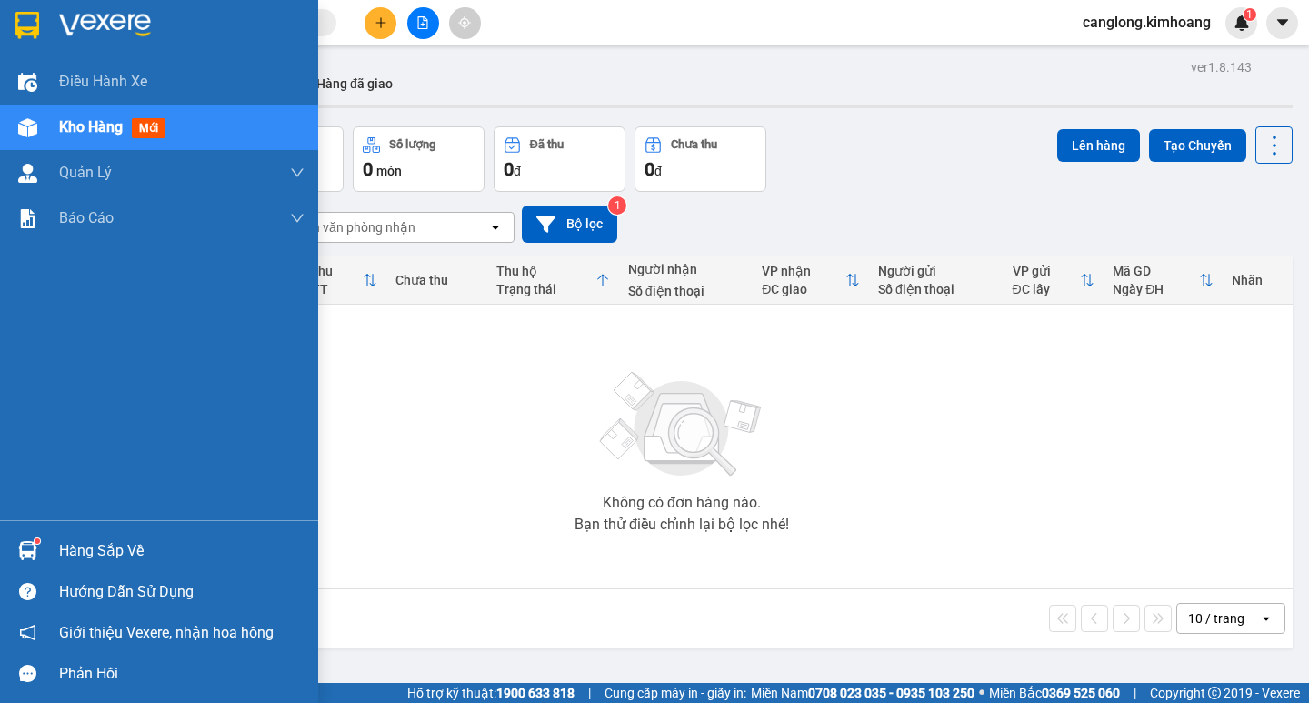
click at [43, 540] on div at bounding box center [28, 550] width 32 height 32
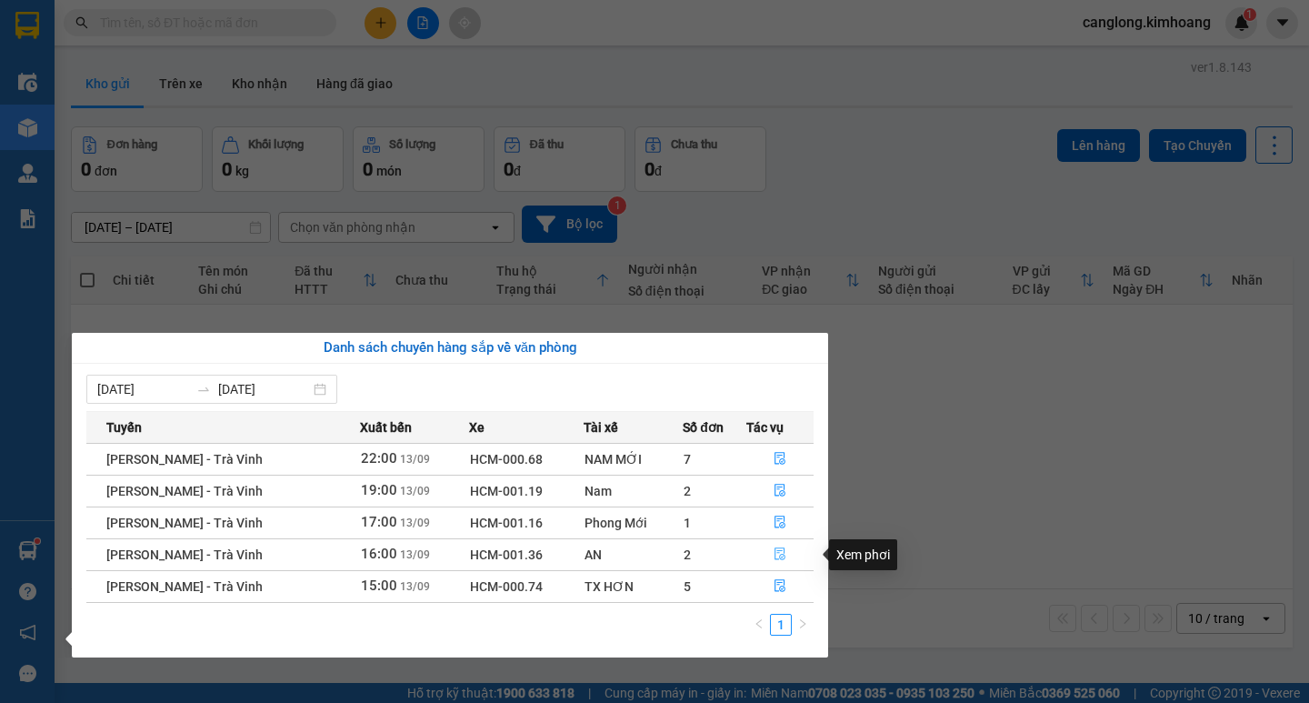
click at [779, 552] on icon "file-done" at bounding box center [779, 553] width 13 height 13
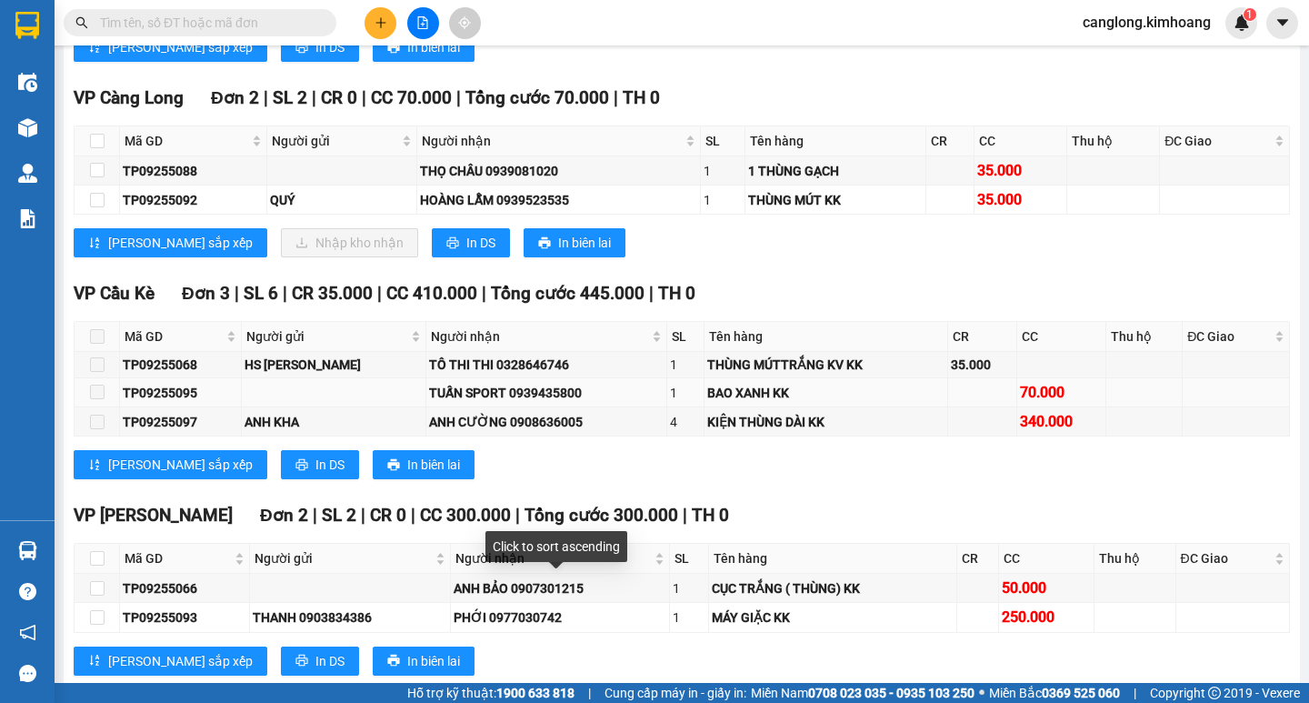
scroll to position [1717, 0]
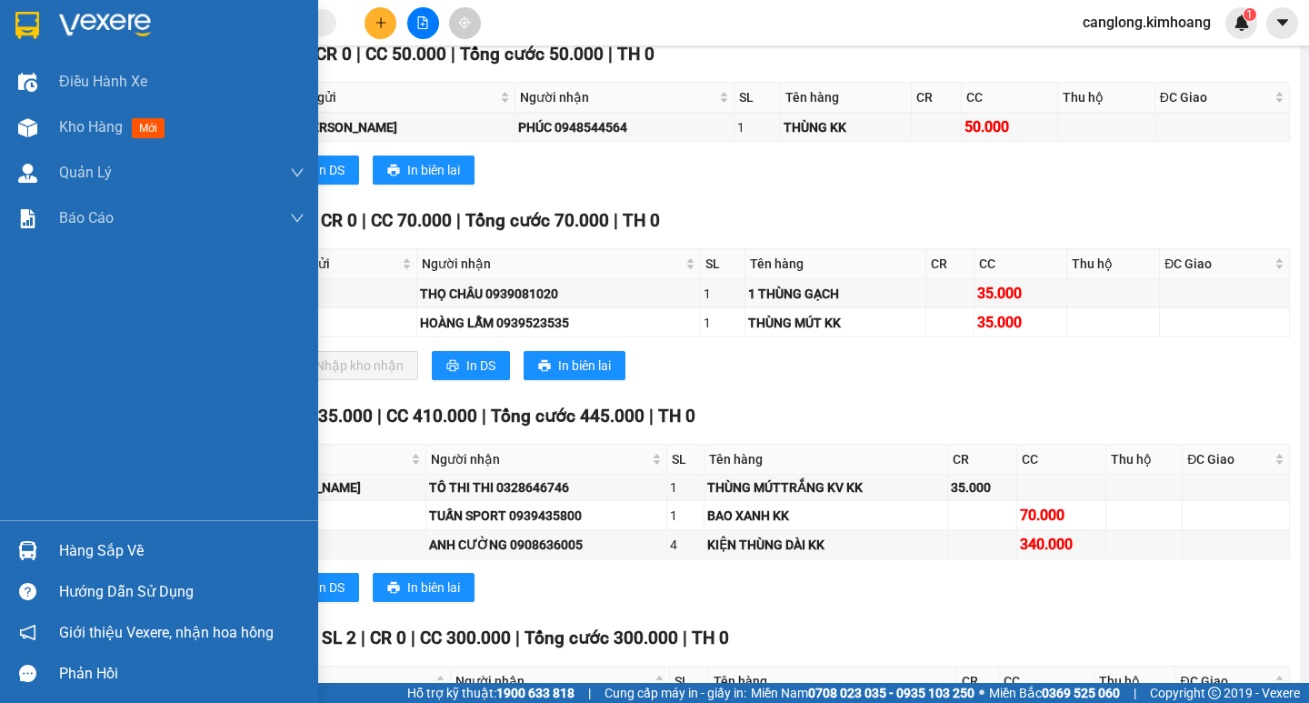
click at [73, 546] on div "Hàng sắp về" at bounding box center [181, 550] width 245 height 27
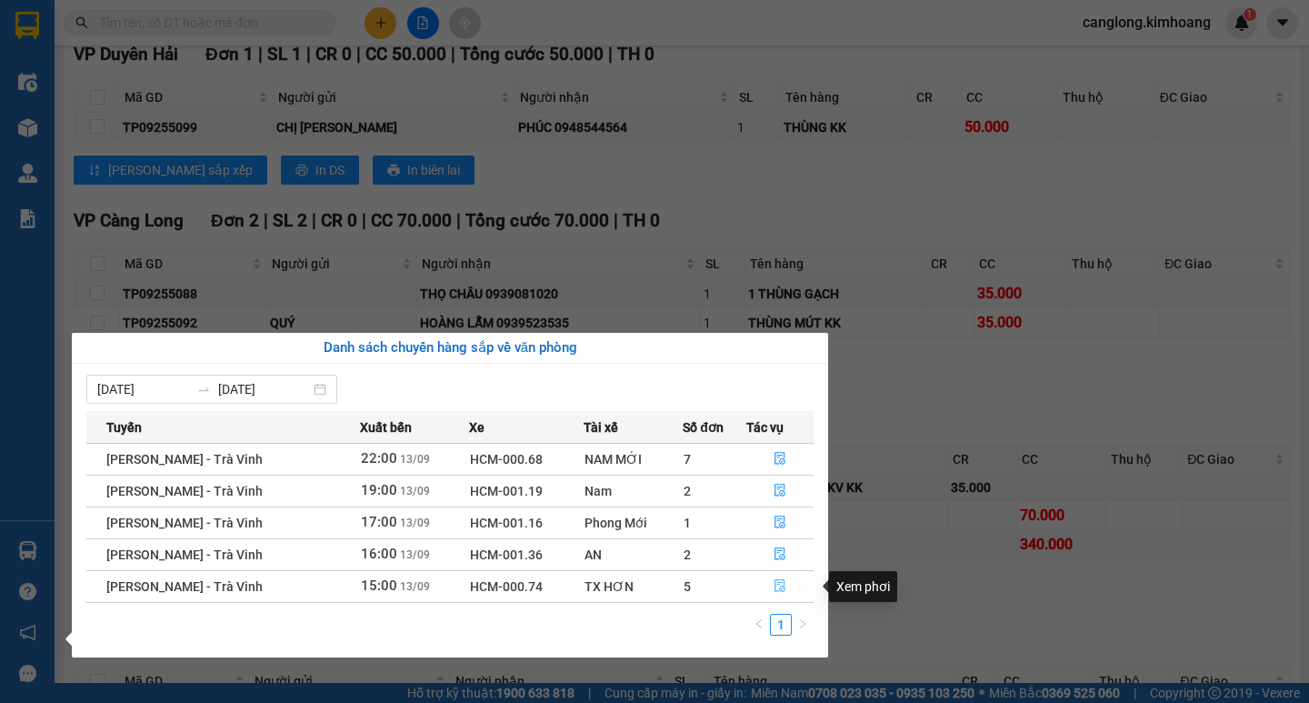
click at [777, 585] on icon "file-done" at bounding box center [779, 585] width 13 height 13
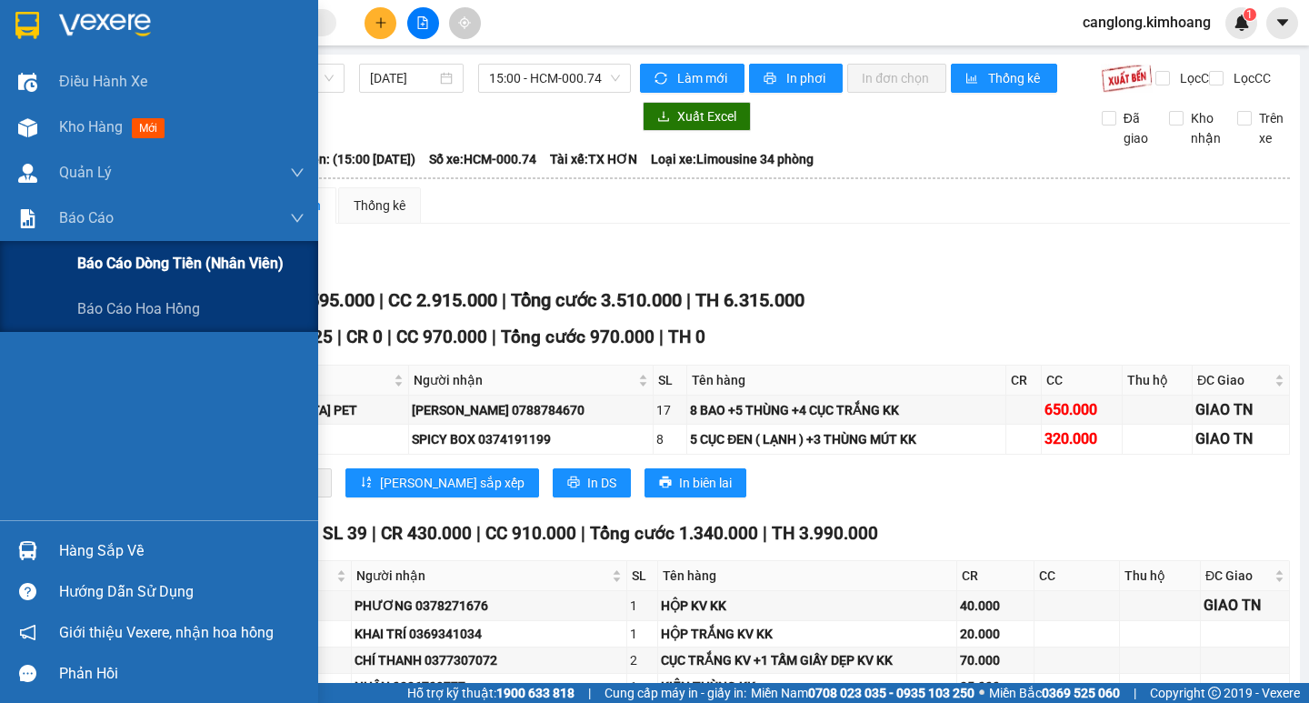
click at [95, 255] on span "Báo cáo dòng tiền (nhân viên)" at bounding box center [180, 263] width 206 height 23
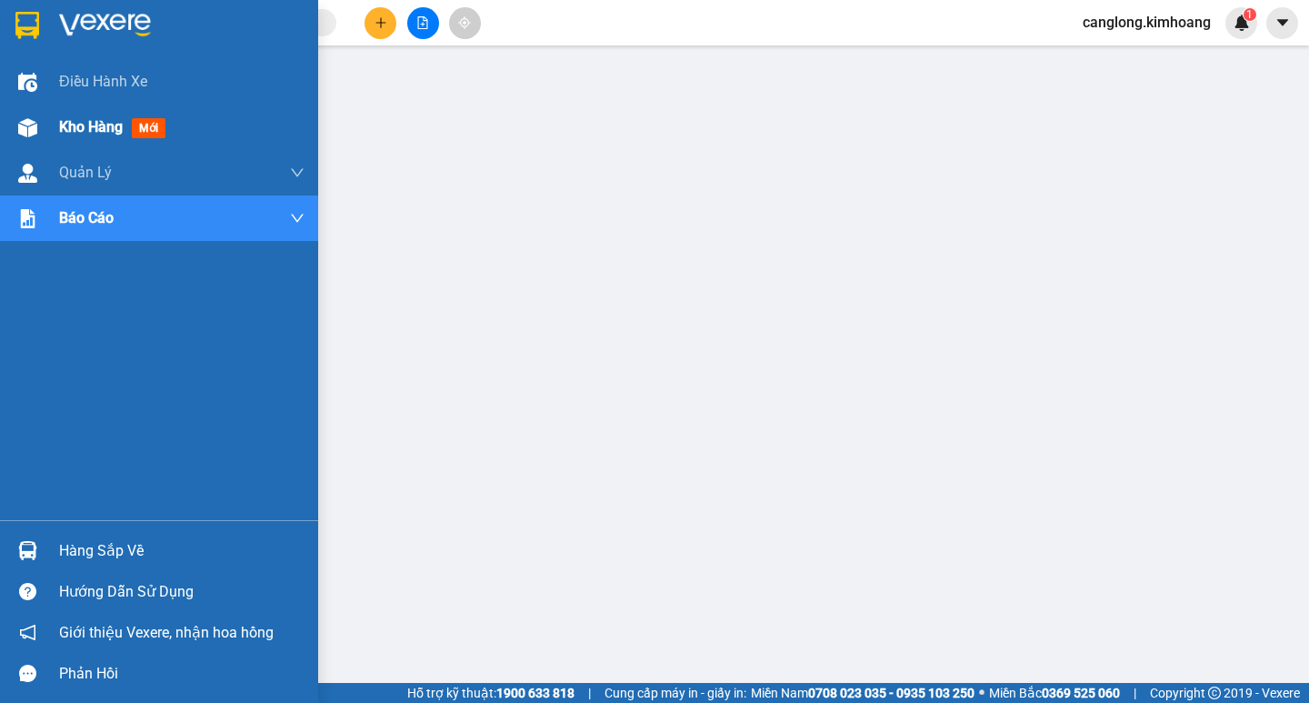
click at [96, 120] on span "Kho hàng" at bounding box center [91, 126] width 64 height 17
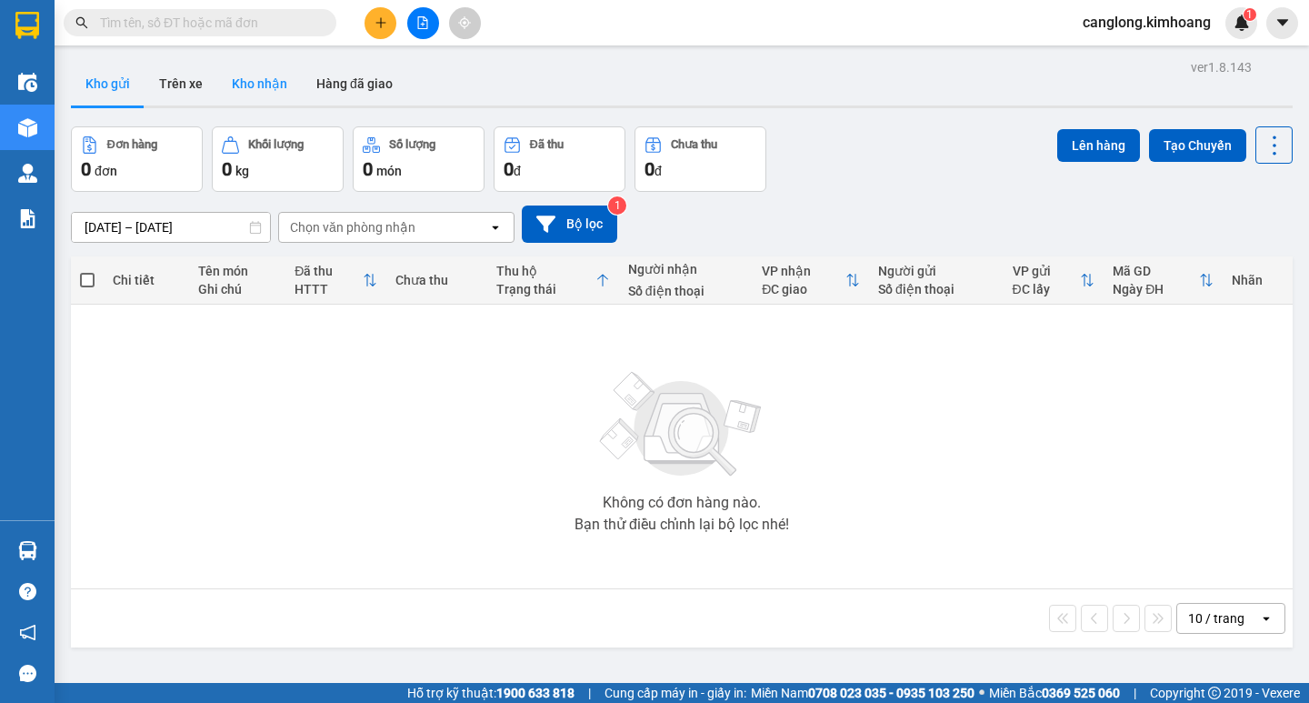
click at [250, 78] on button "Kho nhận" at bounding box center [259, 84] width 85 height 44
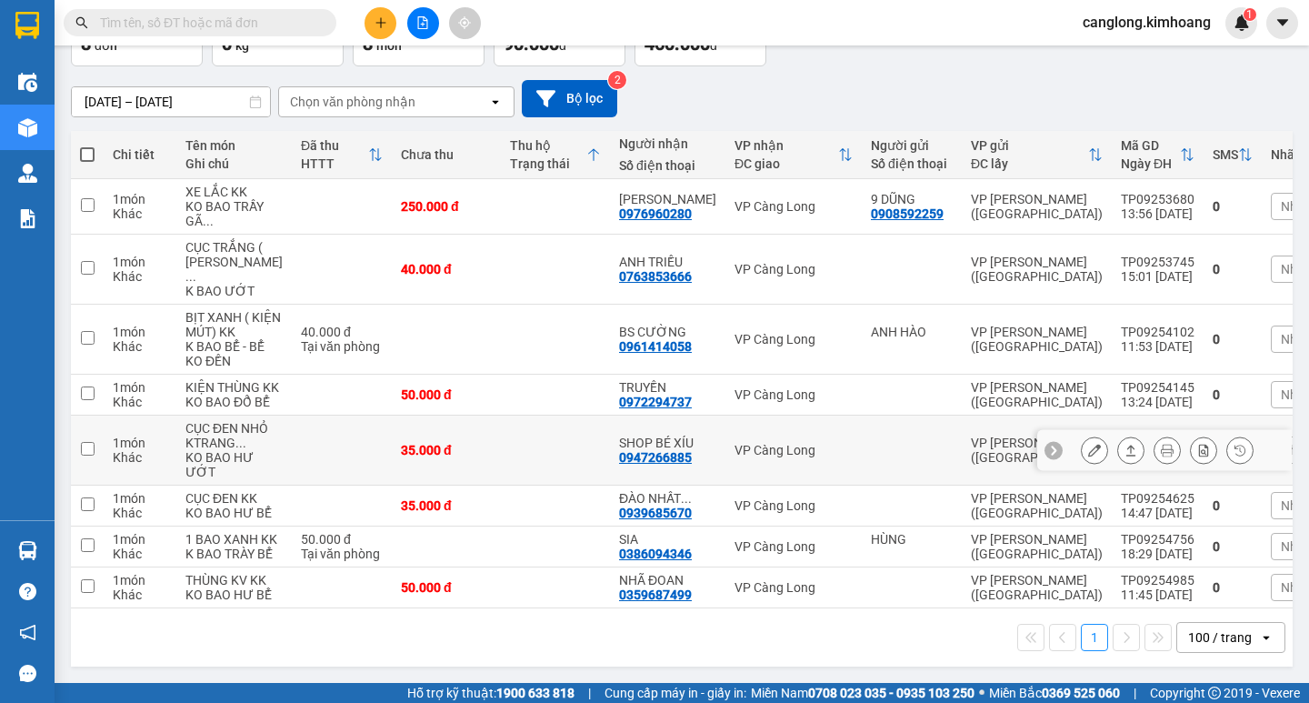
scroll to position [293, 0]
click at [1259, 638] on icon "open" at bounding box center [1266, 637] width 15 height 15
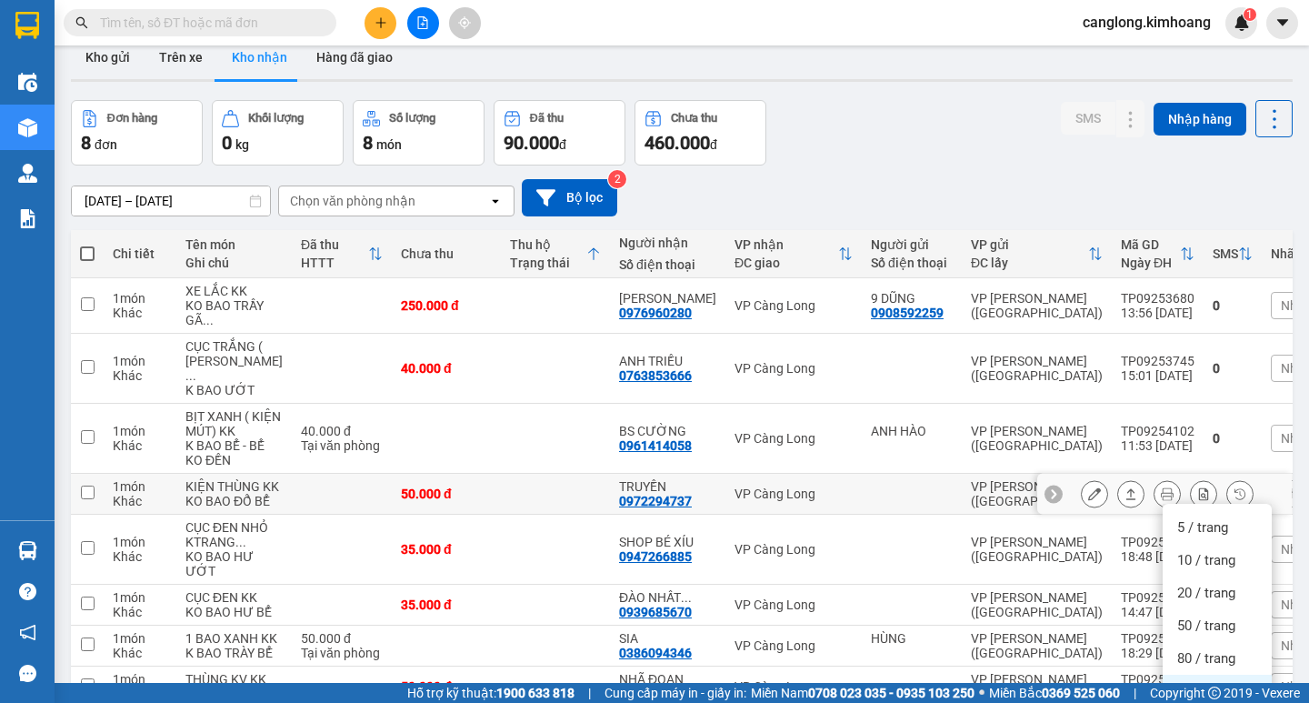
scroll to position [20, 0]
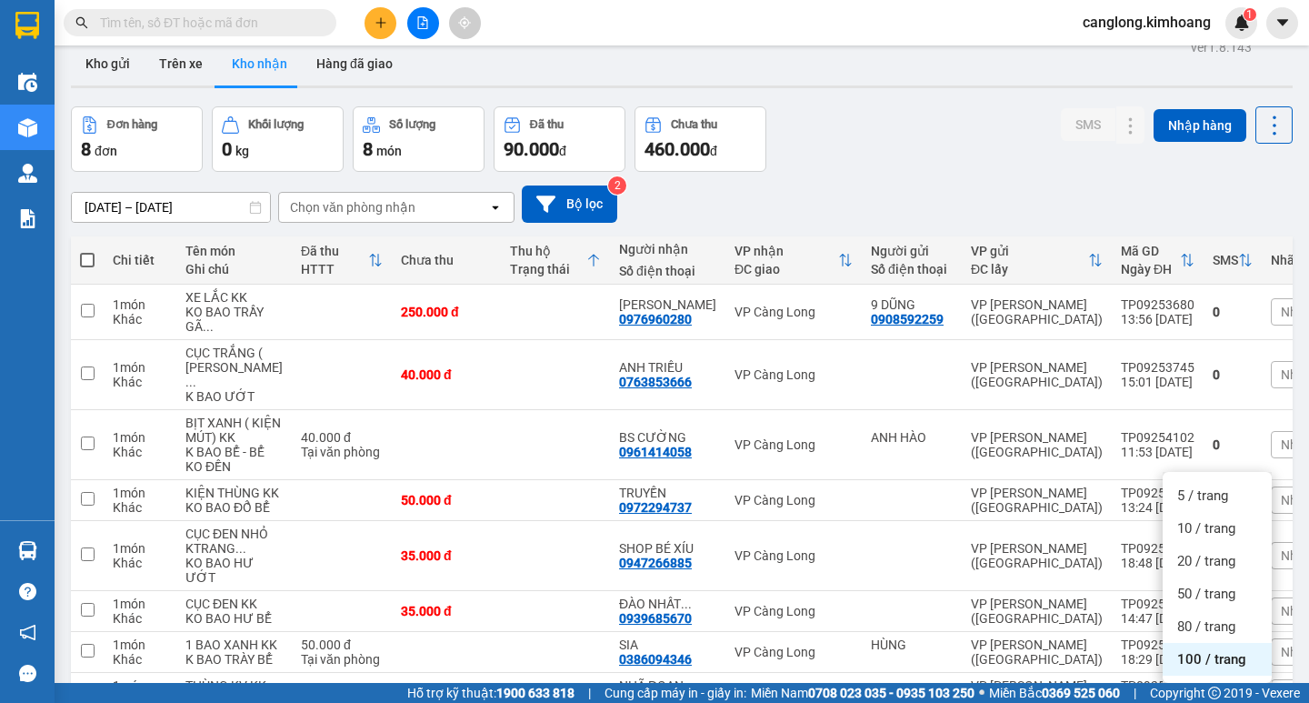
click at [1024, 193] on div "10/09/2025 – 30/09/2025 Press the down arrow key to interact with the calendar …" at bounding box center [681, 203] width 1221 height 37
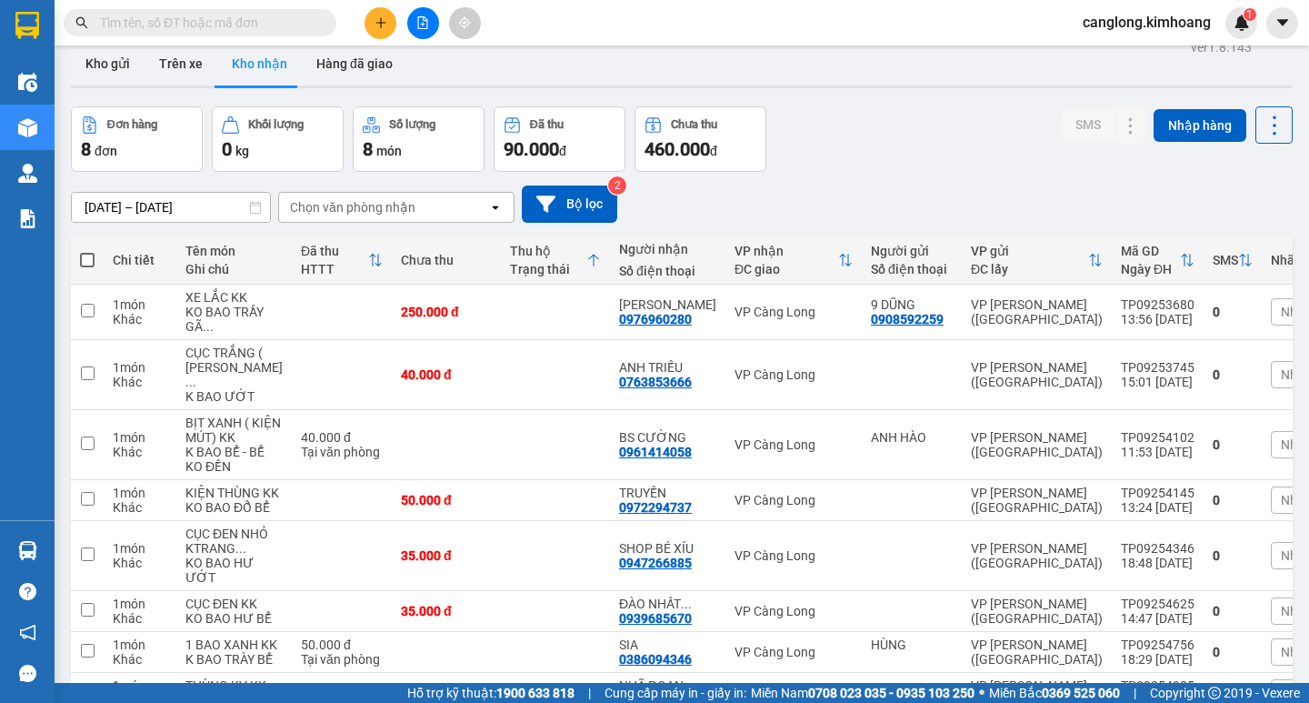
click at [382, 23] on icon "plus" at bounding box center [380, 22] width 10 height 1
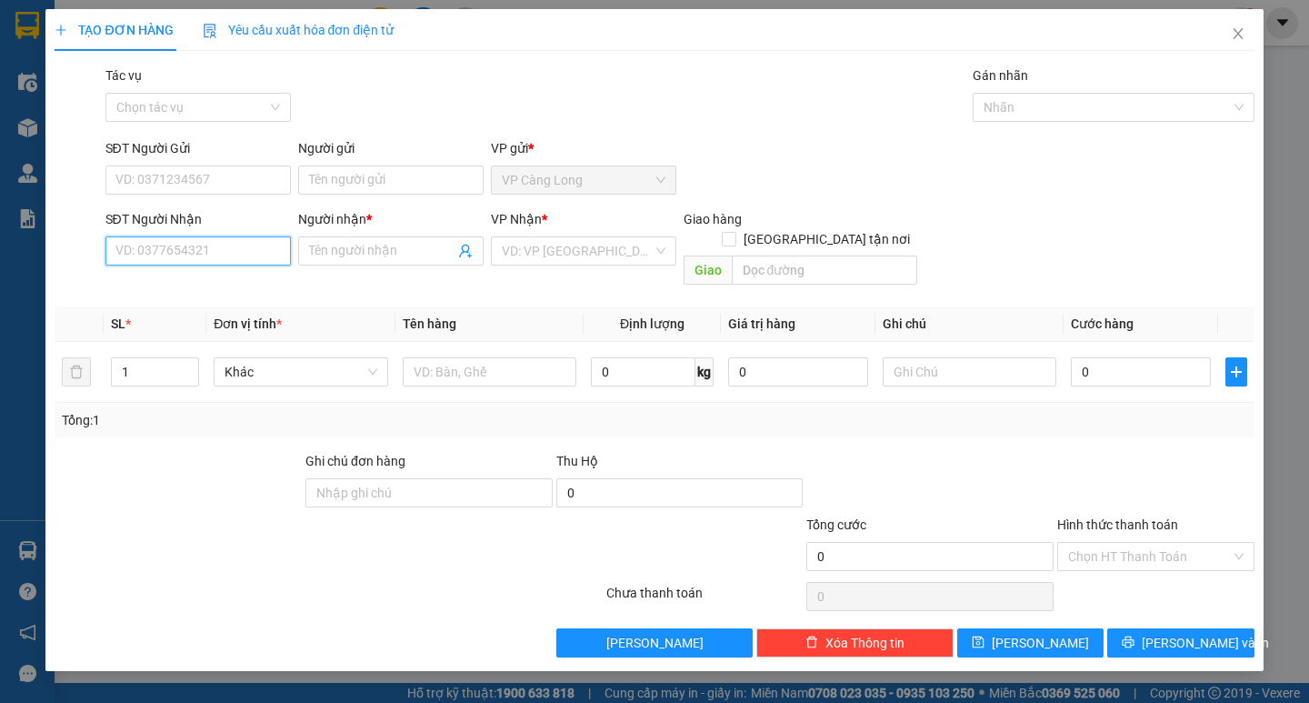
click at [194, 245] on input "SĐT Người Nhận" at bounding box center [197, 250] width 185 height 29
type input "0901278733"
click at [222, 281] on div "0901278733 - C HUYỀN" at bounding box center [205, 287] width 179 height 20
type input "C HUYỀN"
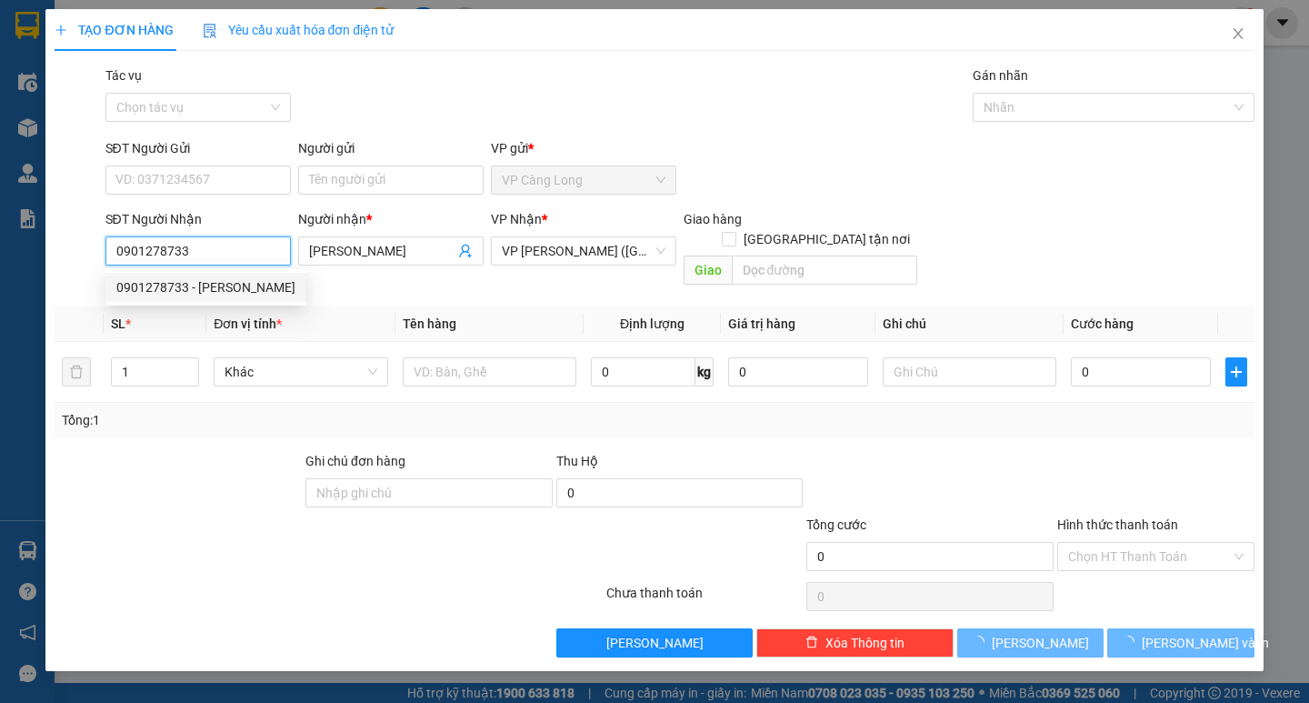
type input "35.000"
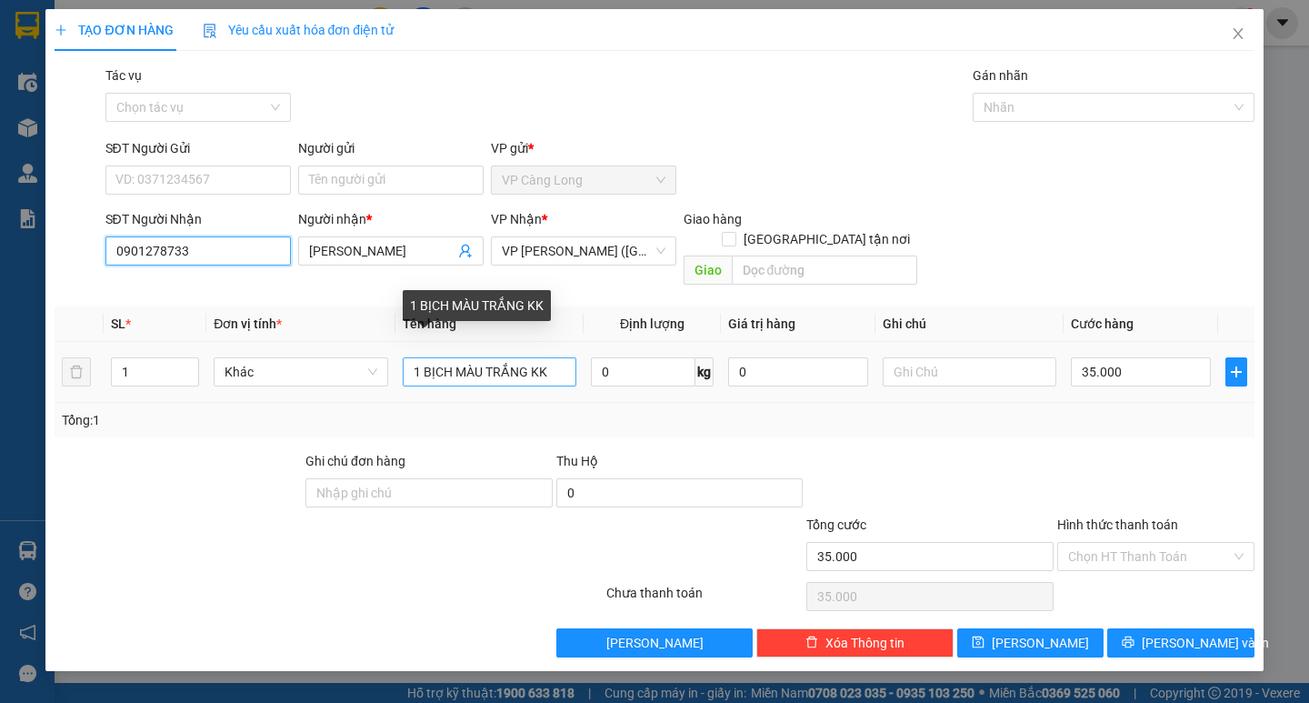
type input "0901278733"
click at [550, 357] on input "1 BỊCH MÀU TRẮNG KK" at bounding box center [490, 371] width 174 height 29
click at [421, 358] on input "1 BỊCH M" at bounding box center [490, 371] width 174 height 29
click at [448, 357] on input "3 BỊCH M" at bounding box center [490, 371] width 174 height 29
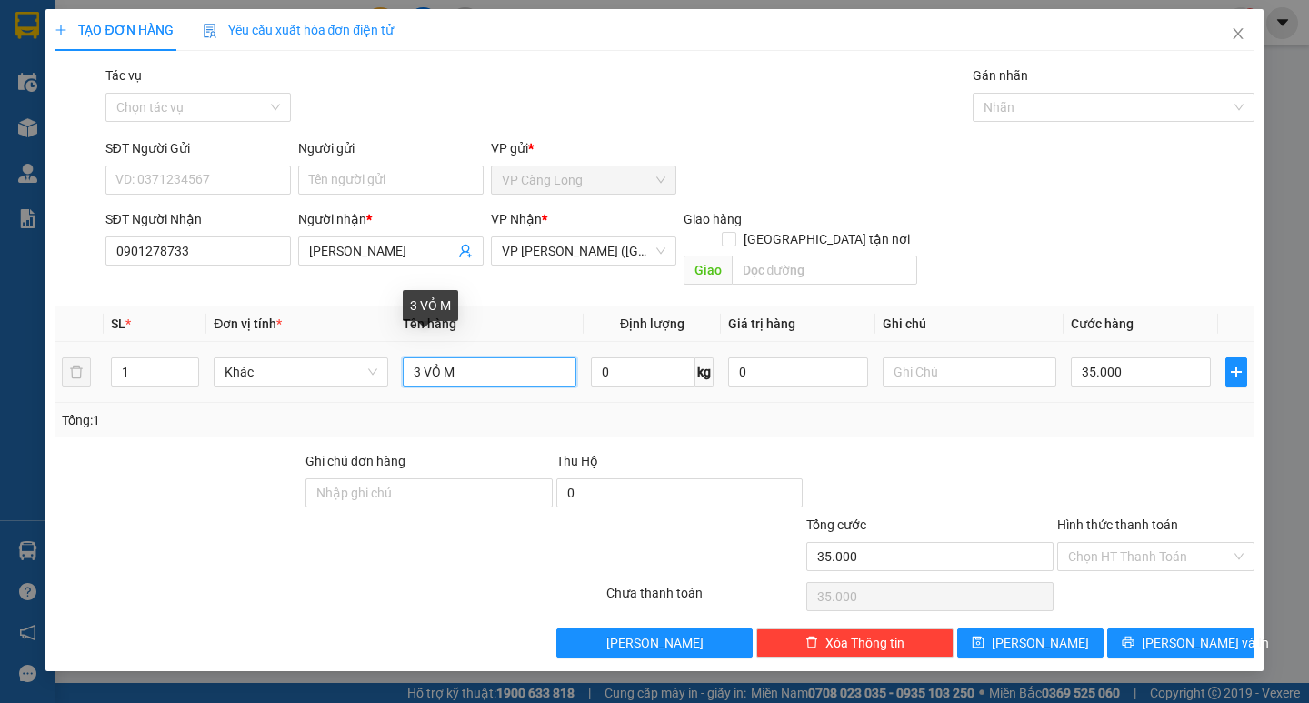
click at [476, 359] on input "3 VỎ M" at bounding box center [490, 371] width 174 height 29
click at [516, 357] on input "3 VỎ MÀU VÀNG ()" at bounding box center [490, 371] width 174 height 29
type input "3 VỎ MÀU VÀNG (KHÔNG BAO DẬP)"
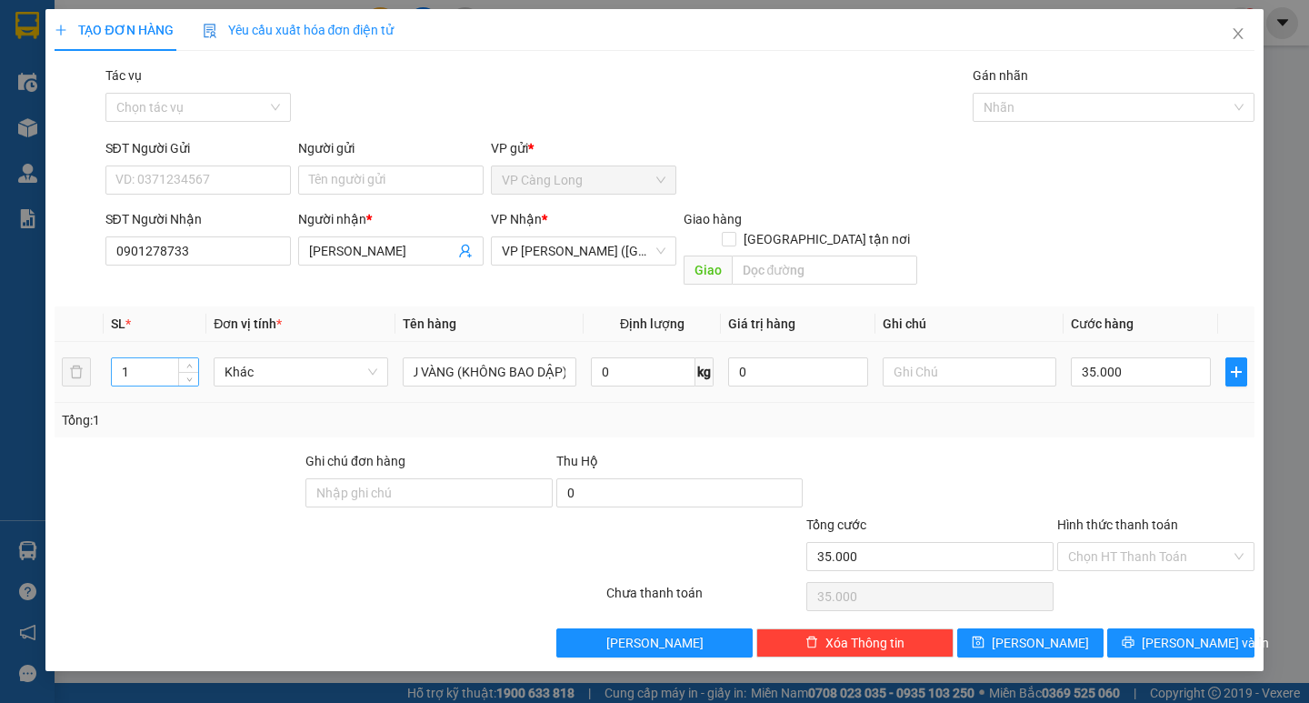
click at [164, 358] on input "1" at bounding box center [155, 371] width 86 height 27
click at [1141, 357] on input "35.000" at bounding box center [1141, 371] width 140 height 29
type input "1"
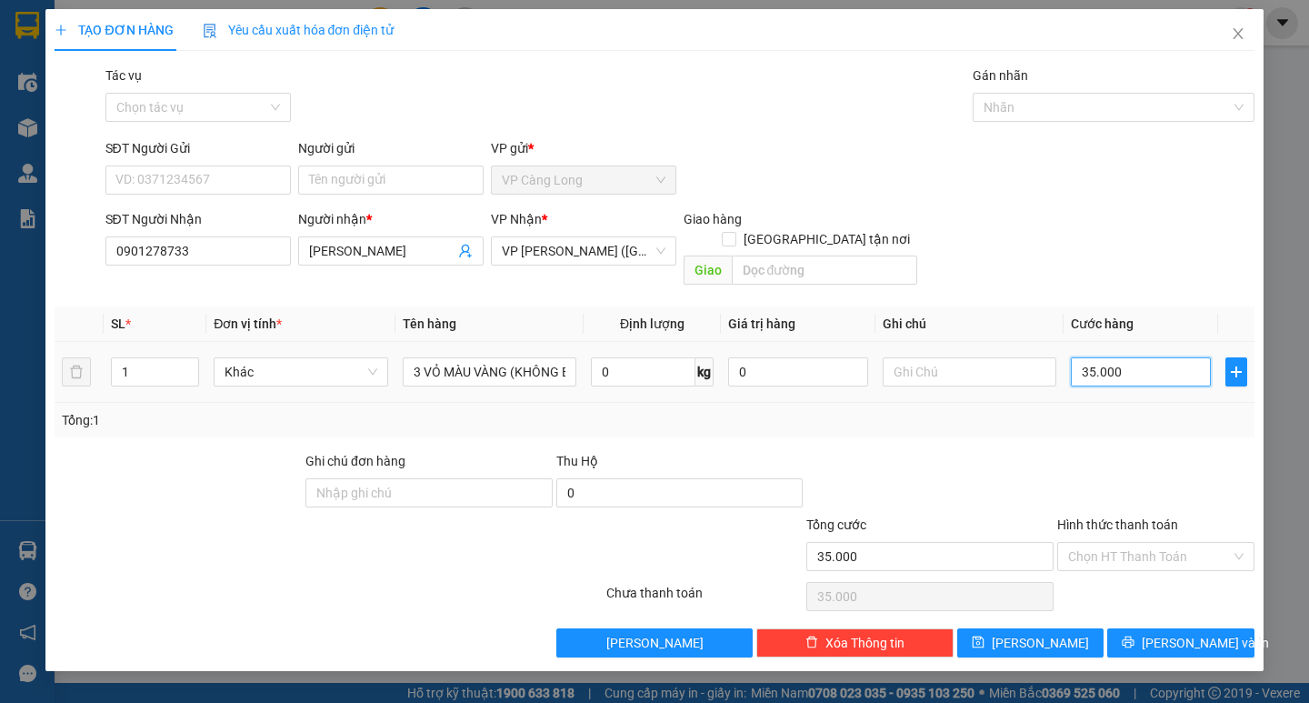
type input "1"
type input "12"
type input "120"
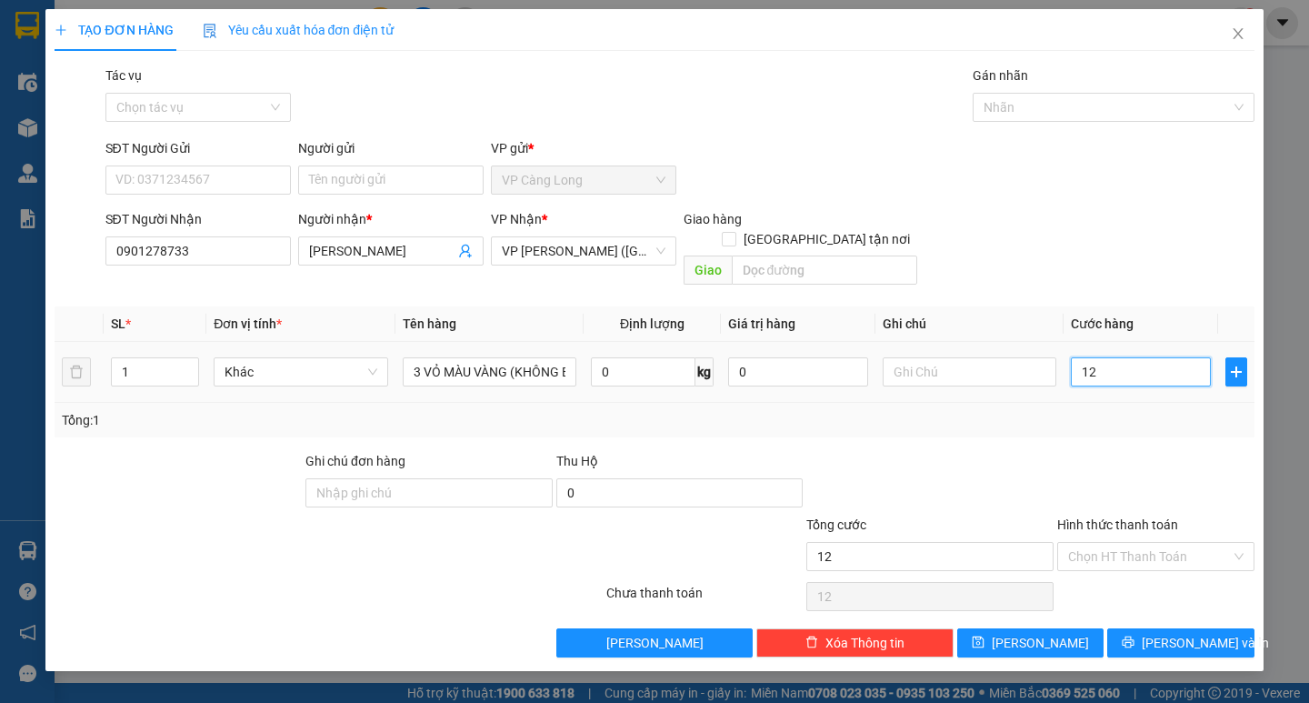
type input "120"
type input "1.200"
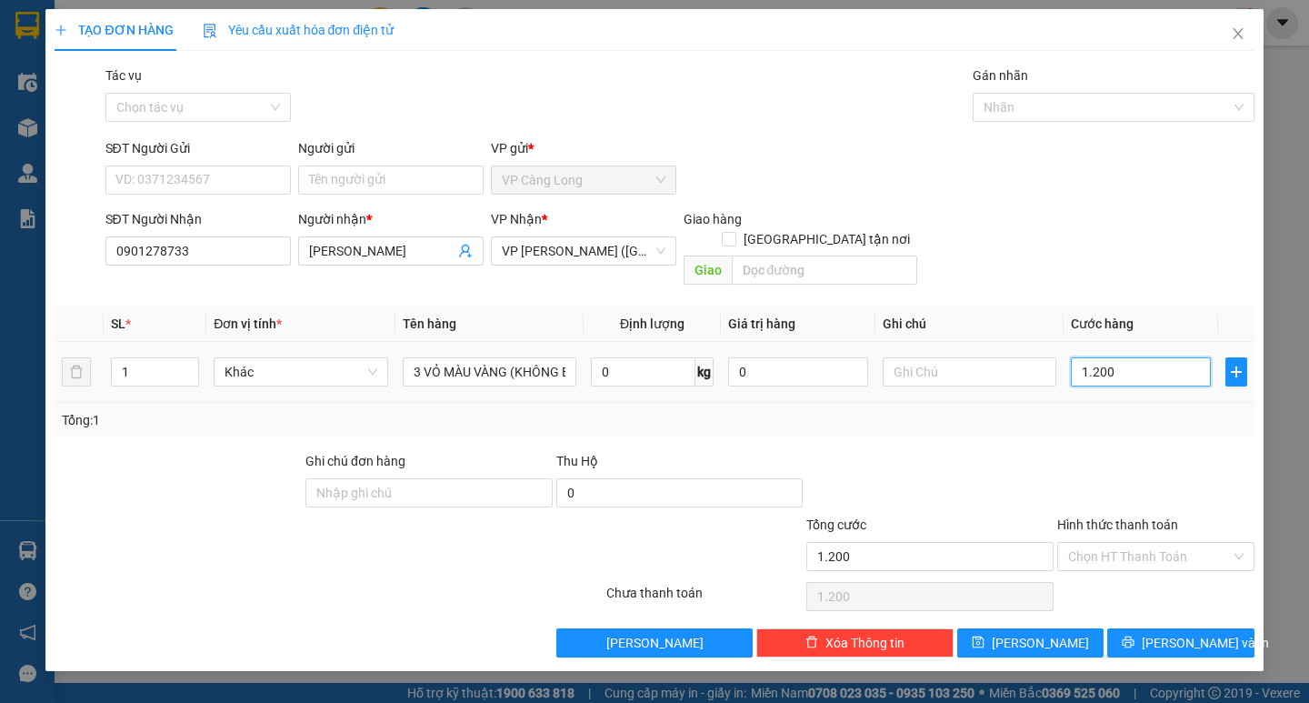
type input "12.000"
type input "120.000"
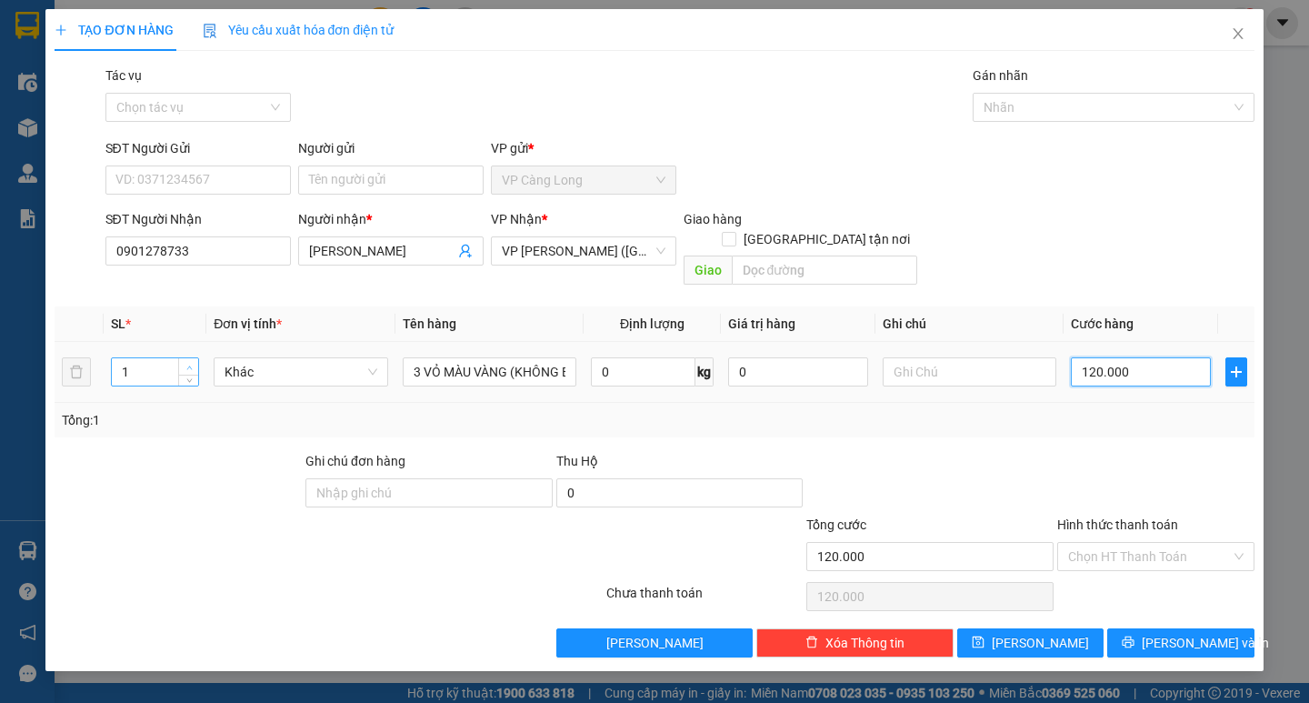
type input "120.000"
click at [192, 362] on span "up" at bounding box center [189, 367] width 11 height 11
type input "3"
click at [192, 362] on span "up" at bounding box center [189, 367] width 11 height 11
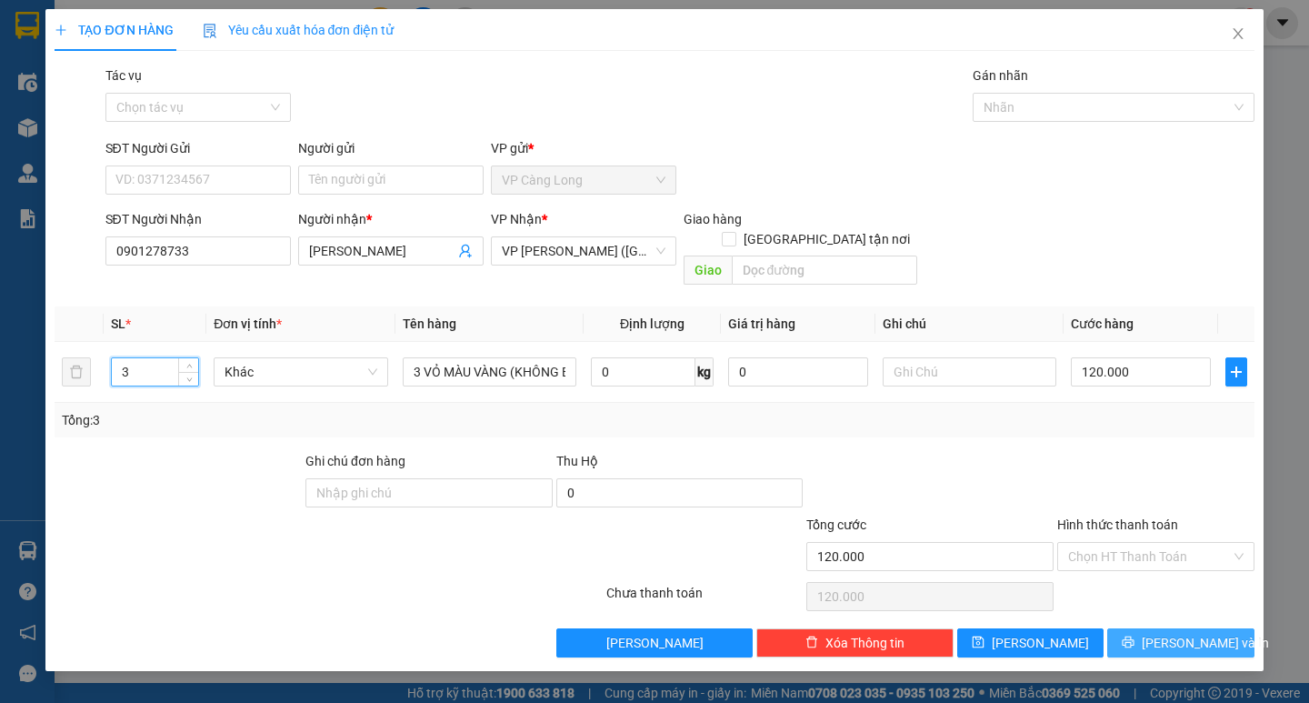
click at [1171, 633] on span "[PERSON_NAME] và In" at bounding box center [1204, 643] width 127 height 20
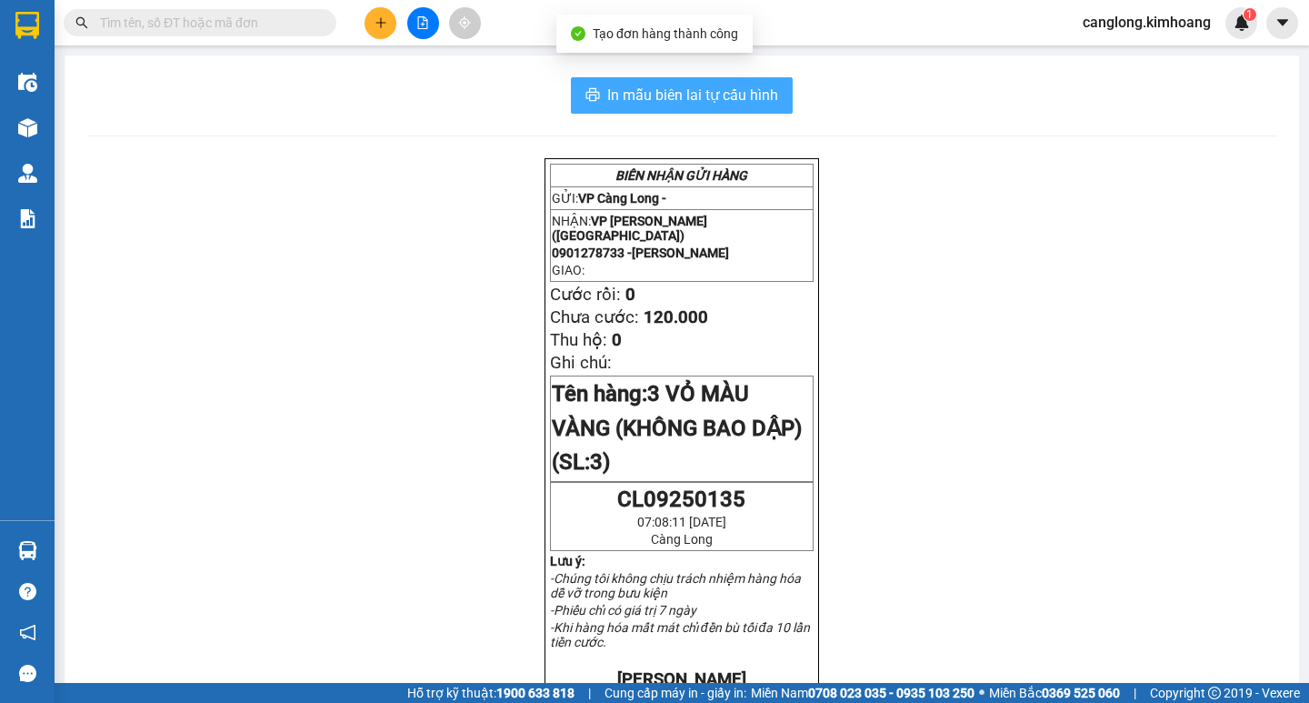
click at [695, 100] on span "In mẫu biên lai tự cấu hình" at bounding box center [692, 95] width 171 height 23
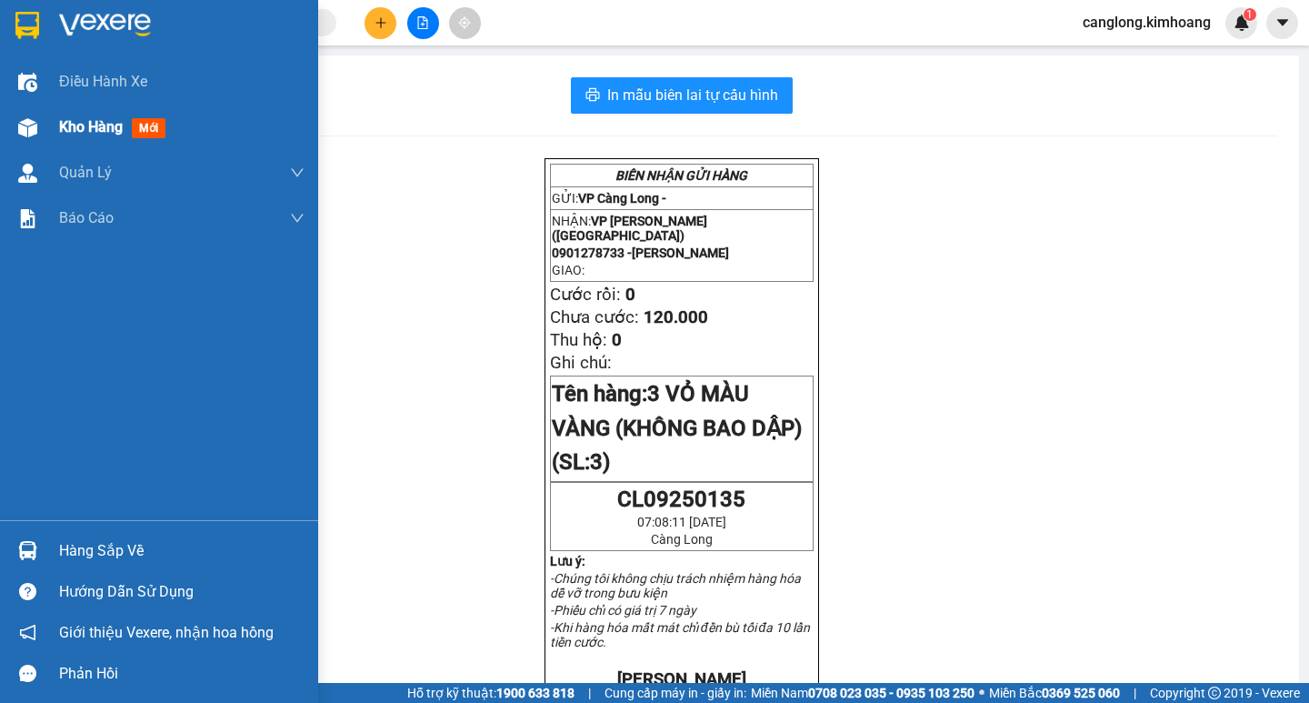
click at [98, 128] on span "Kho hàng" at bounding box center [91, 126] width 64 height 17
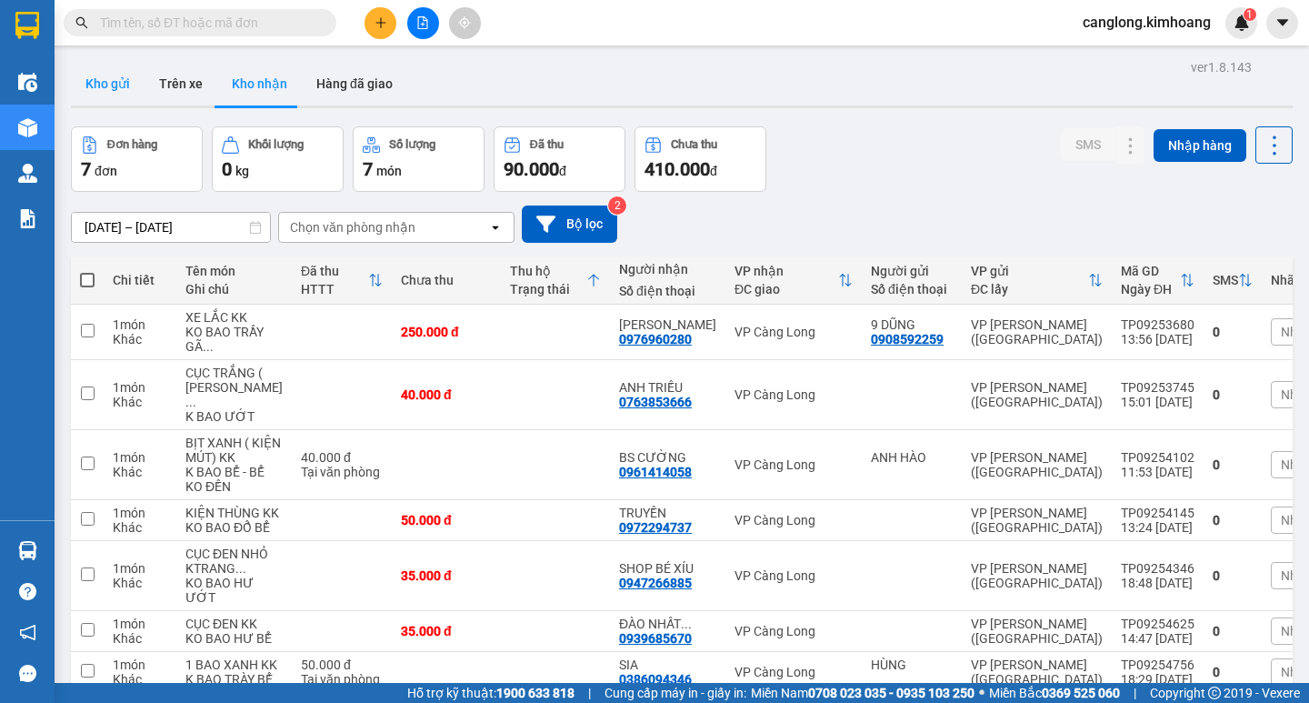
click at [116, 75] on button "Kho gửi" at bounding box center [108, 84] width 74 height 44
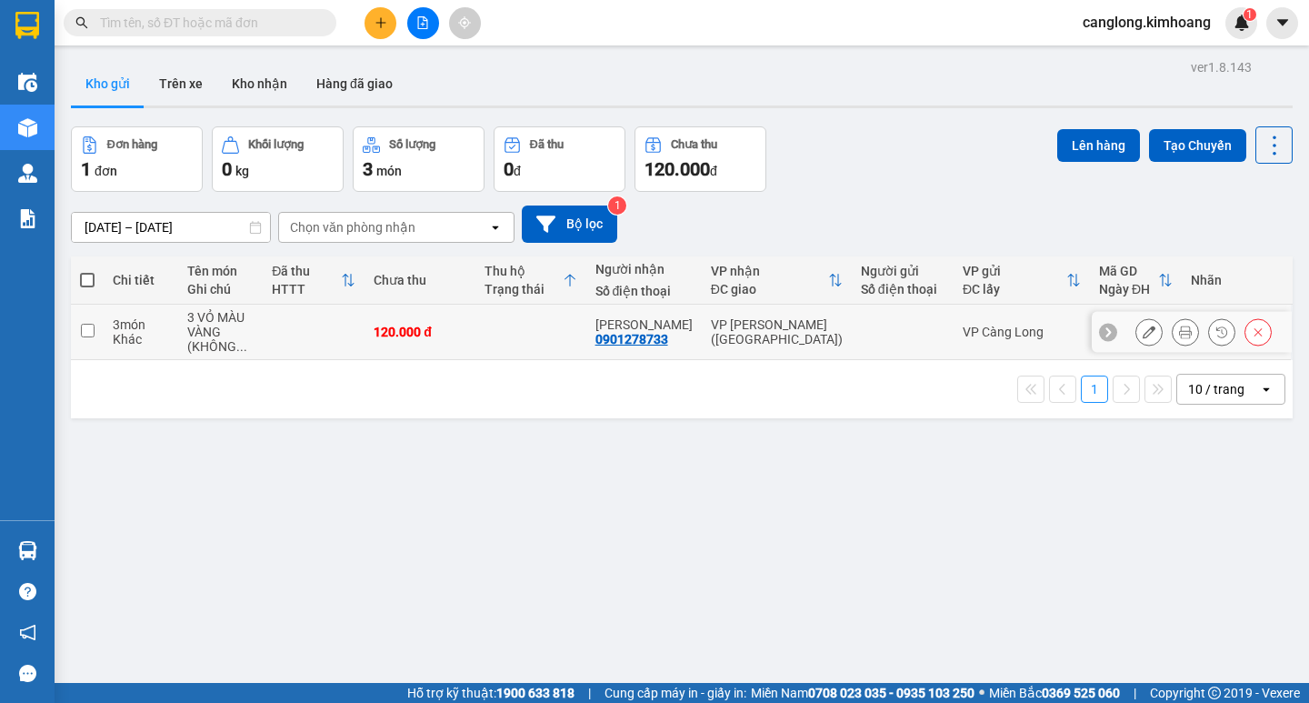
click at [87, 330] on input "checkbox" at bounding box center [88, 331] width 14 height 14
checkbox input "true"
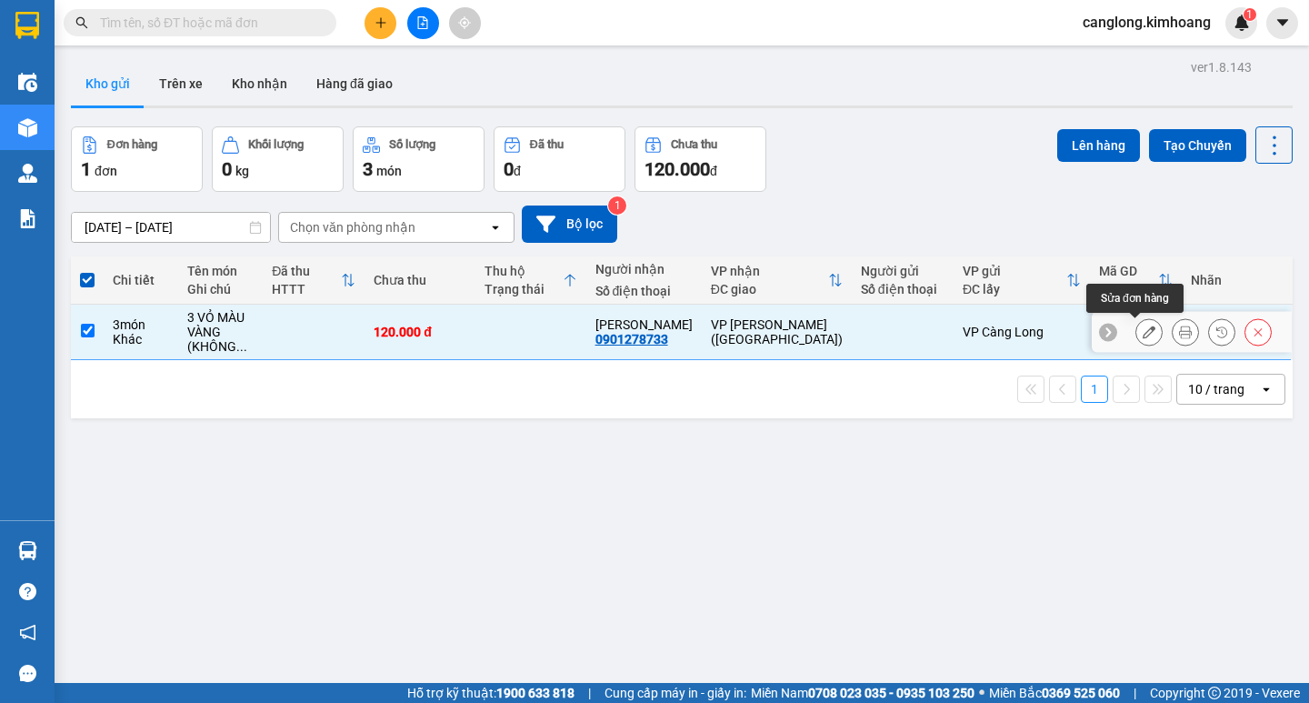
click at [1142, 327] on icon at bounding box center [1148, 331] width 13 height 13
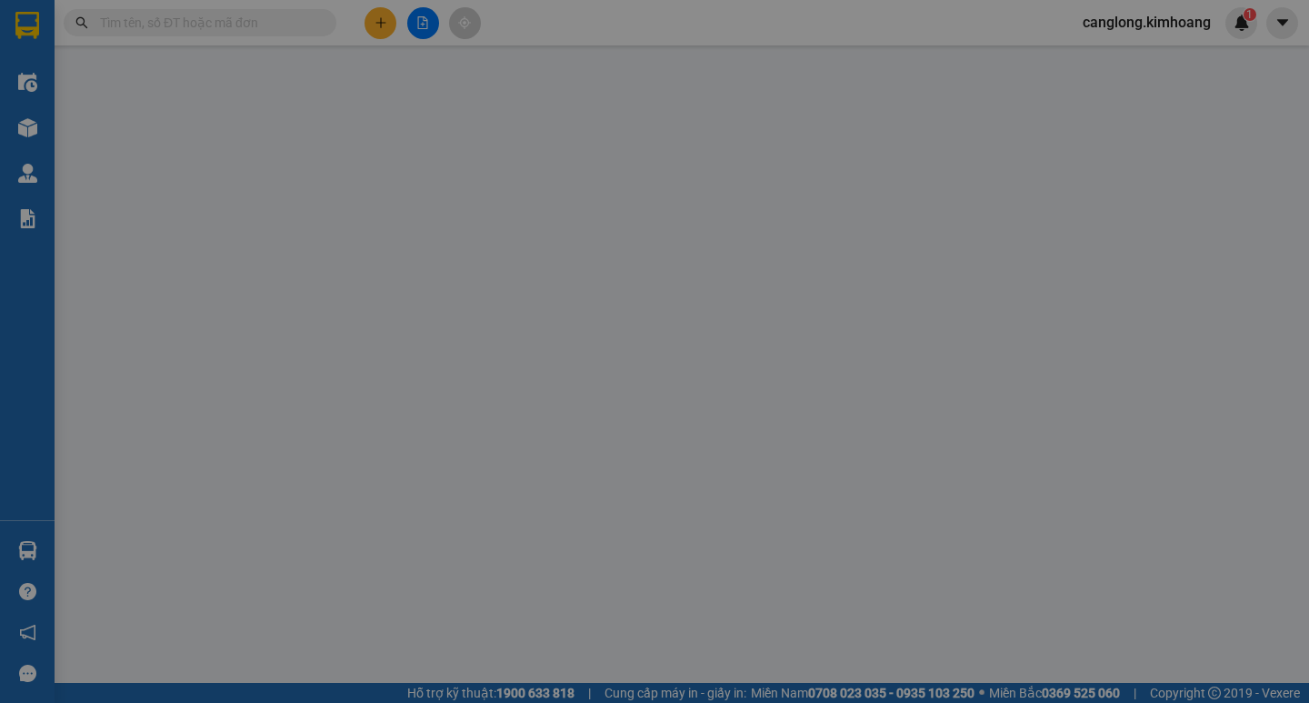
type input "0901278733"
type input "C HUYỀN"
type input "120.000"
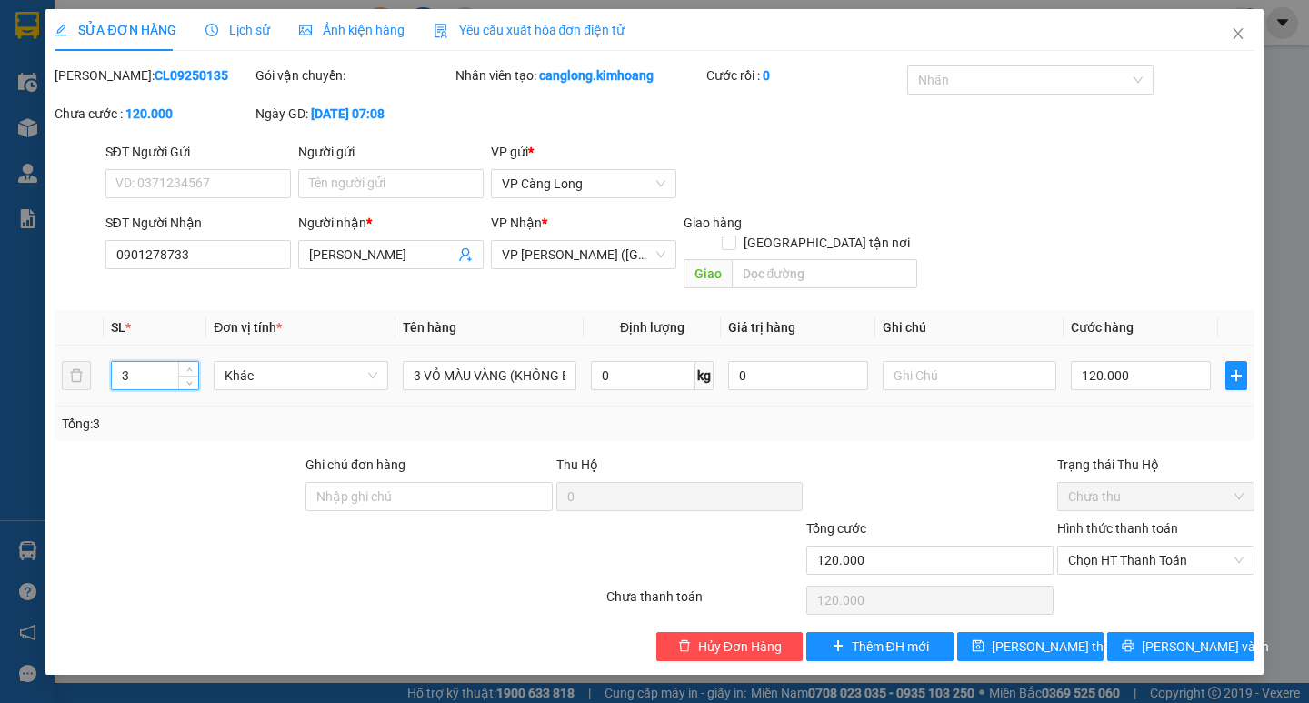
click at [158, 362] on input "3" at bounding box center [155, 375] width 86 height 27
type input "1"
click at [1241, 32] on icon "close" at bounding box center [1237, 33] width 10 height 11
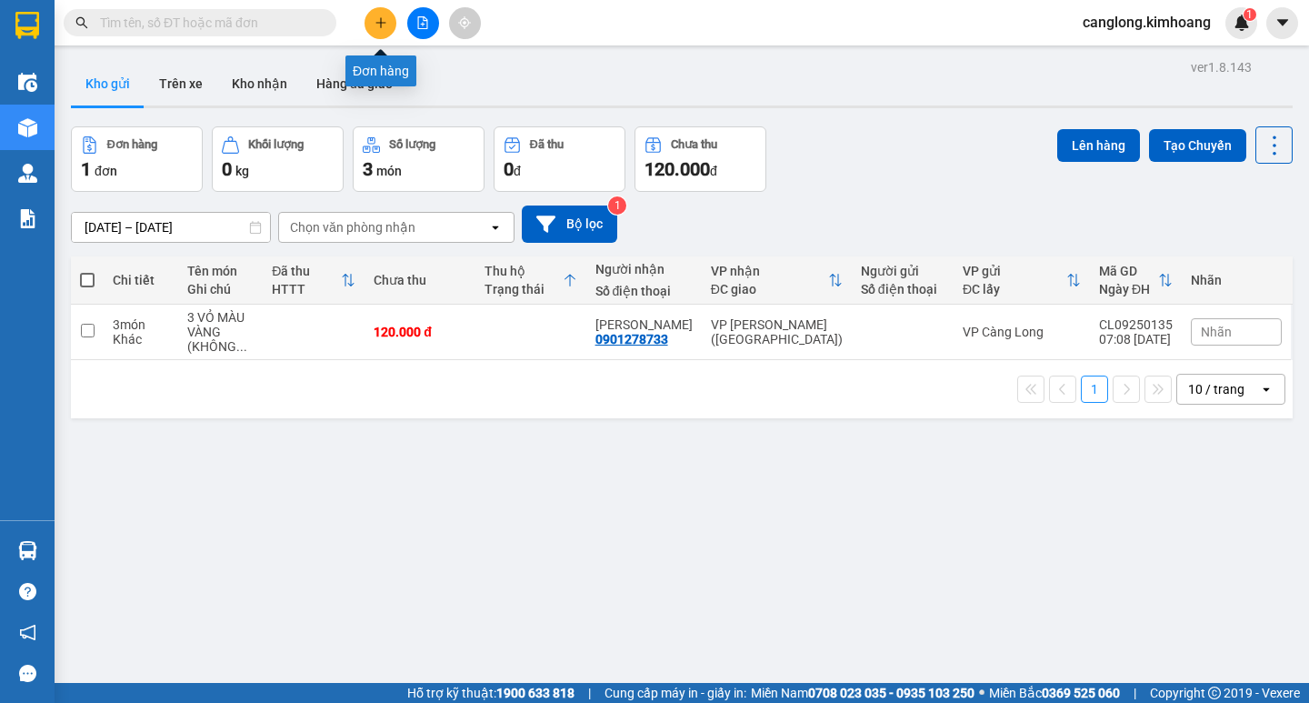
click at [367, 28] on button at bounding box center [380, 23] width 32 height 32
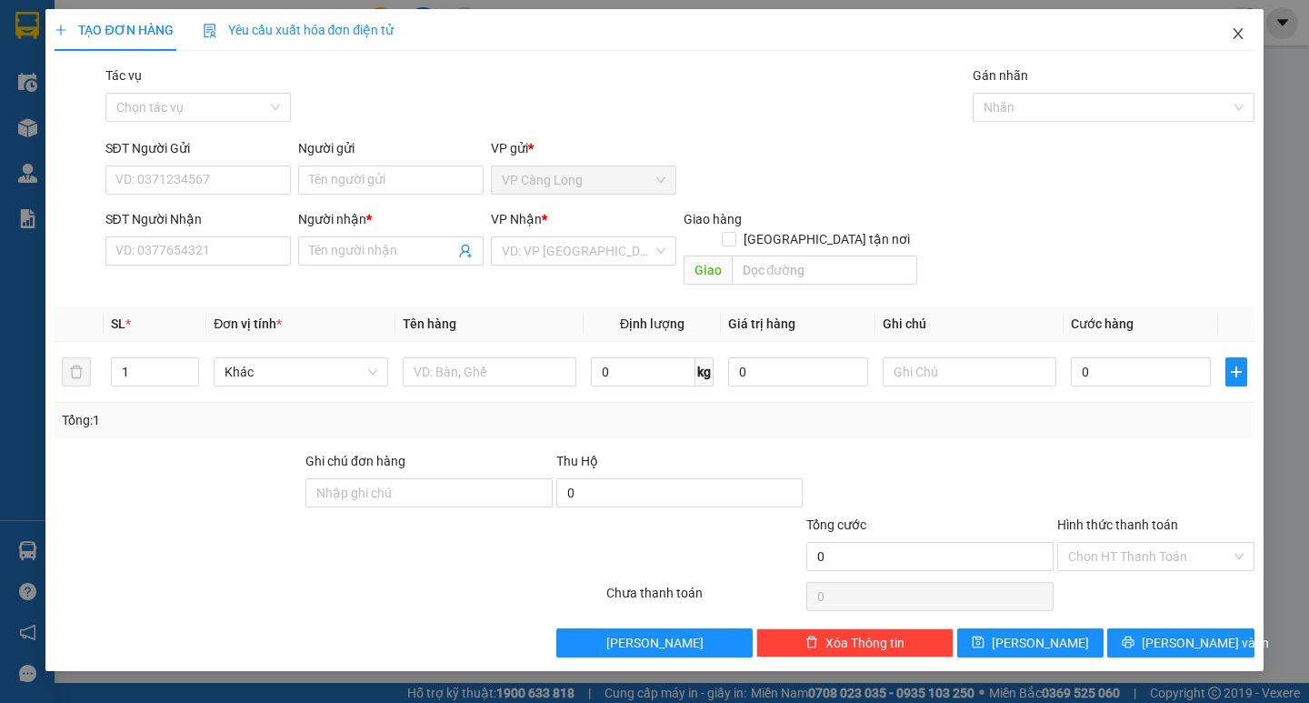
click at [1241, 35] on icon "close" at bounding box center [1238, 33] width 15 height 15
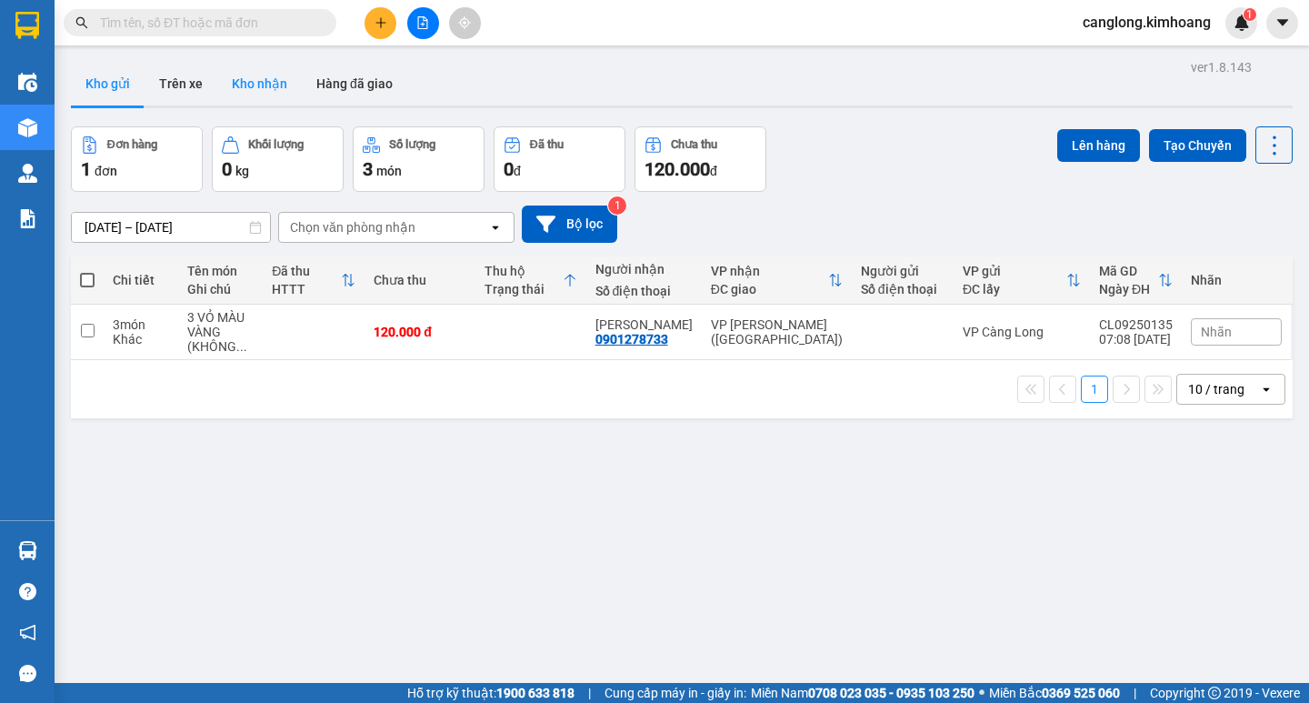
click at [260, 81] on button "Kho nhận" at bounding box center [259, 84] width 85 height 44
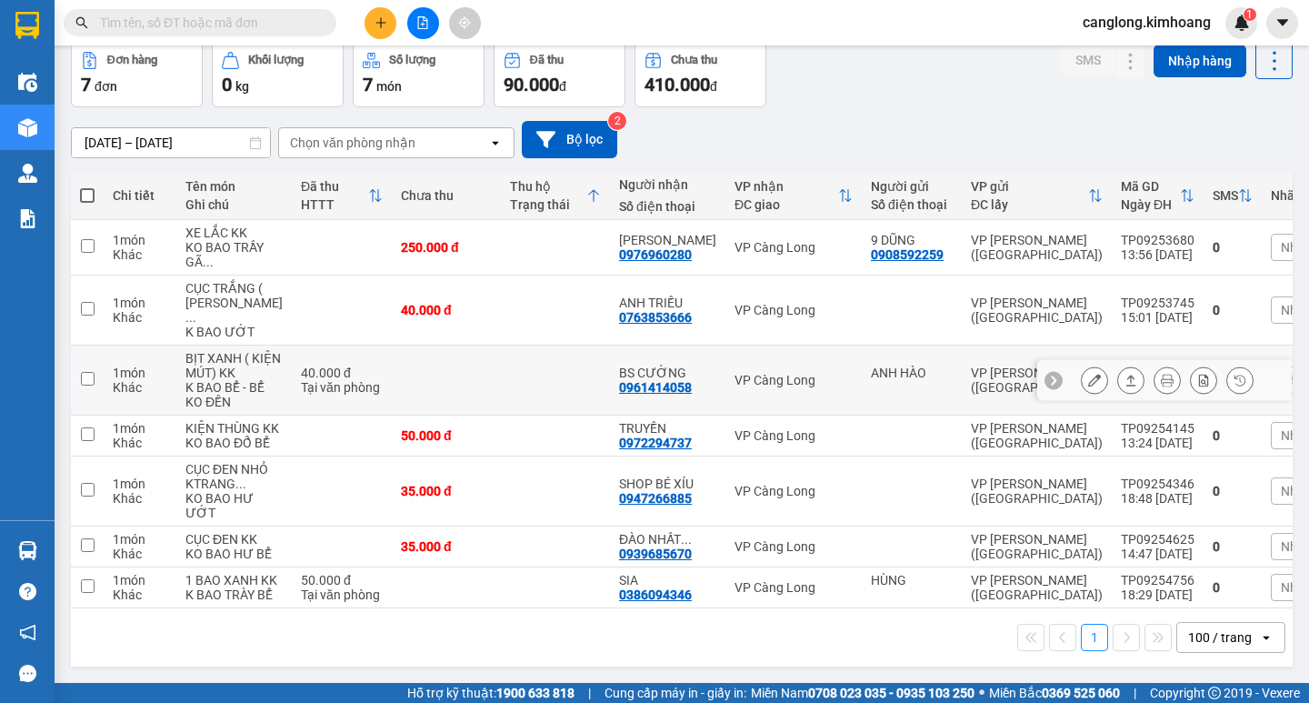
scroll to position [91, 0]
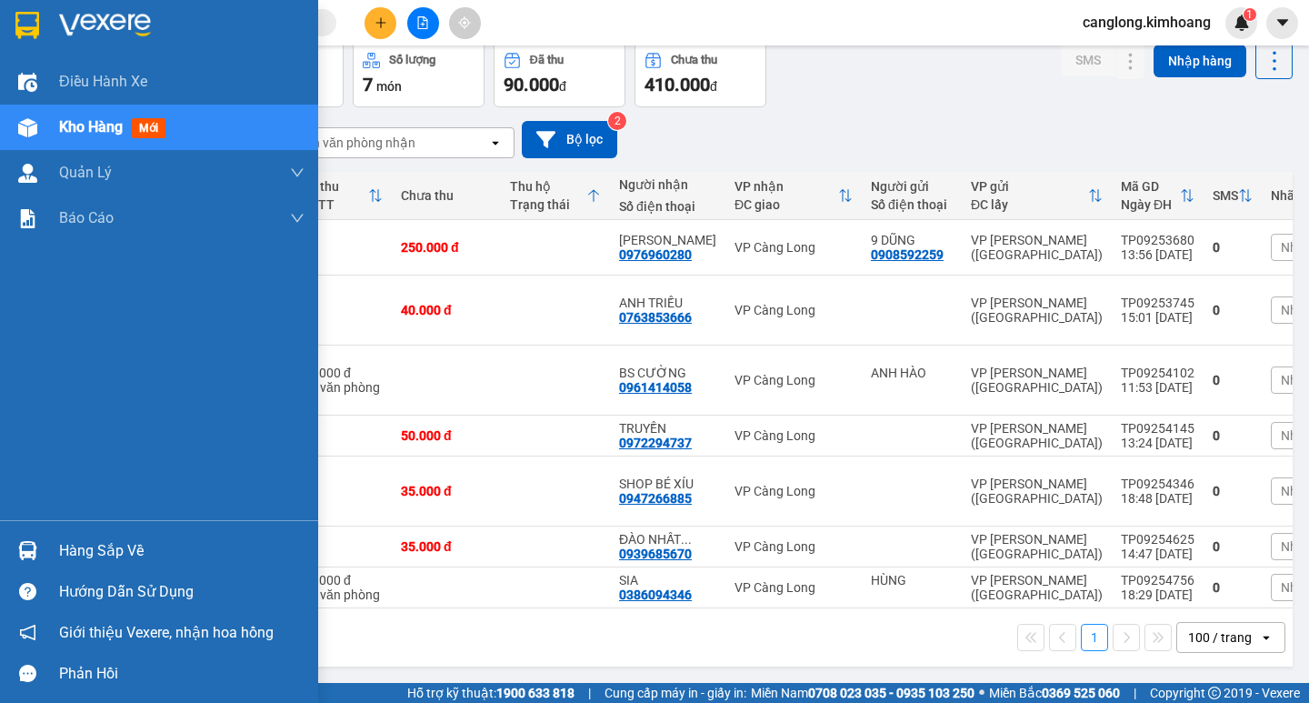
click at [74, 548] on div "Hàng sắp về" at bounding box center [181, 550] width 245 height 27
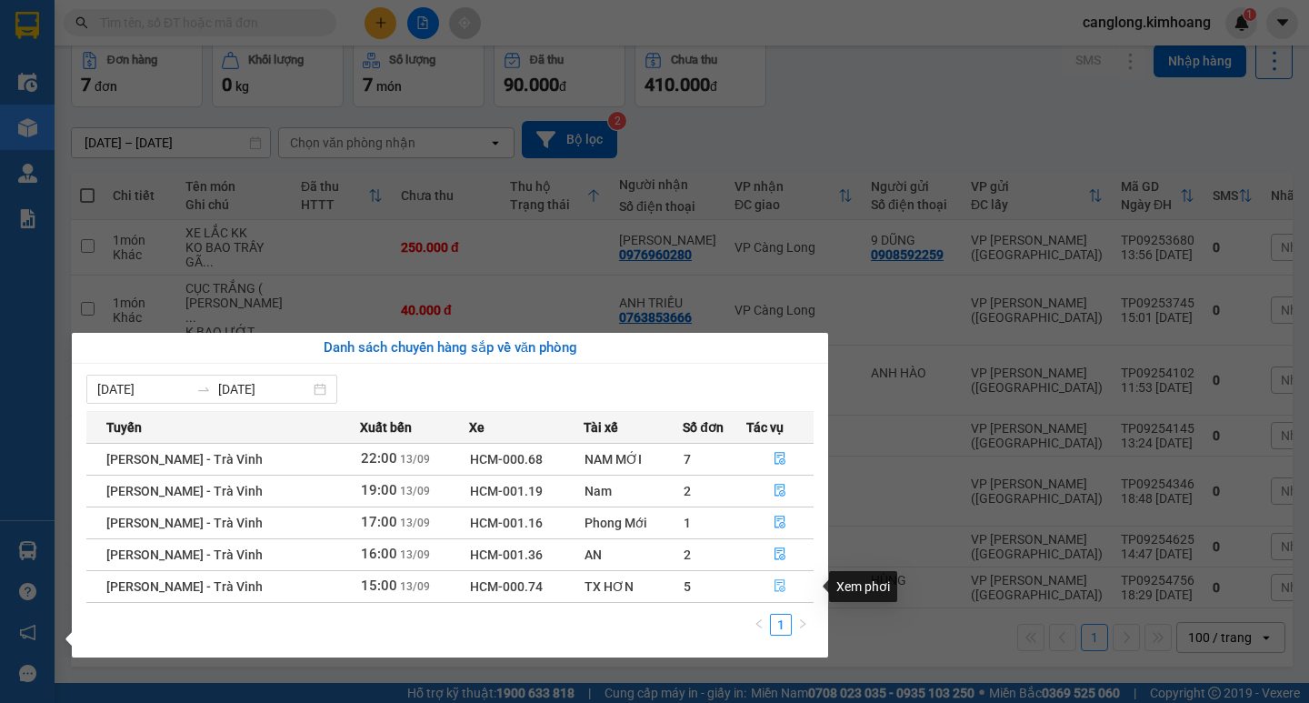
click at [777, 582] on icon "file-done" at bounding box center [779, 585] width 13 height 13
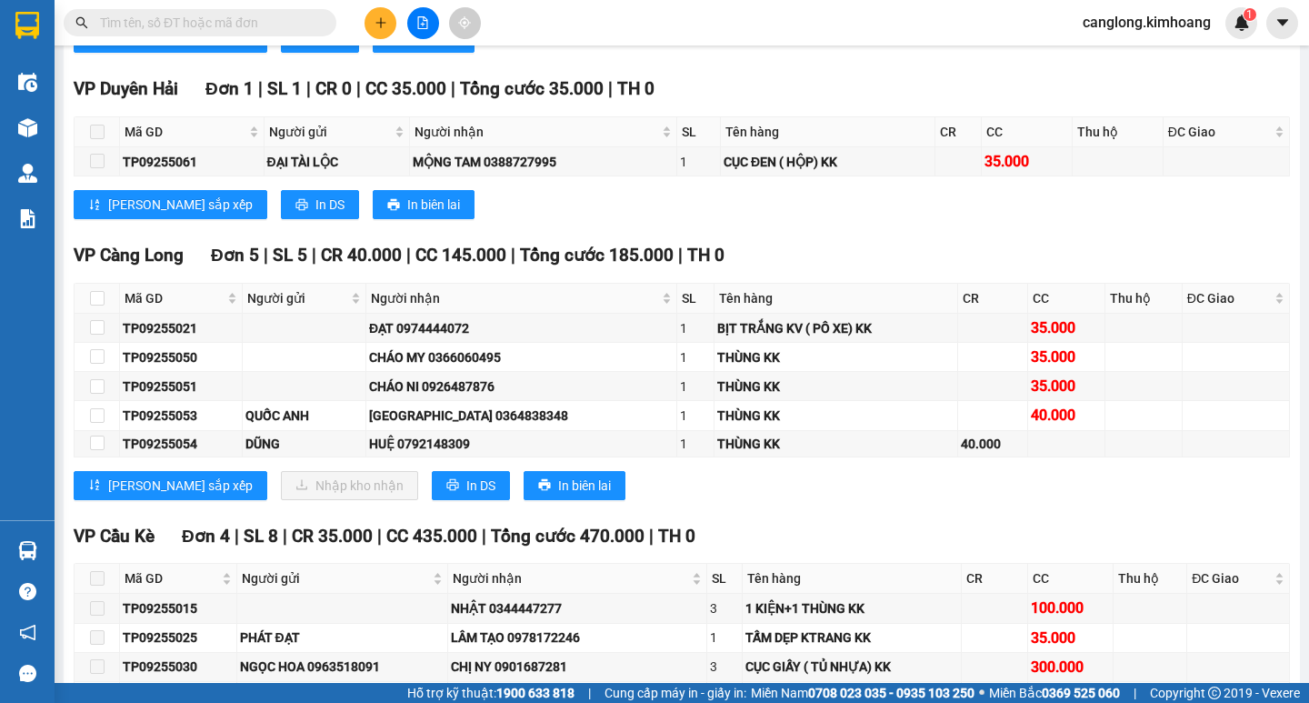
scroll to position [2181, 0]
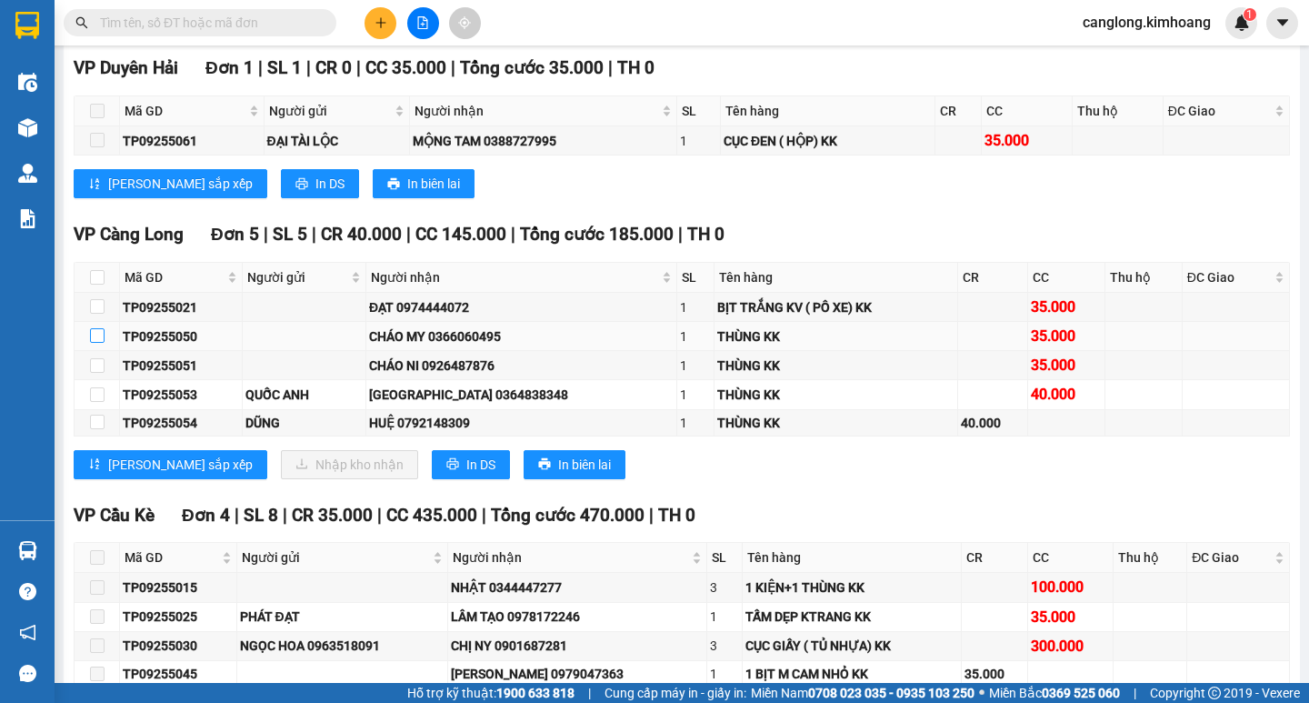
click at [99, 343] on input "checkbox" at bounding box center [97, 335] width 15 height 15
checkbox input "true"
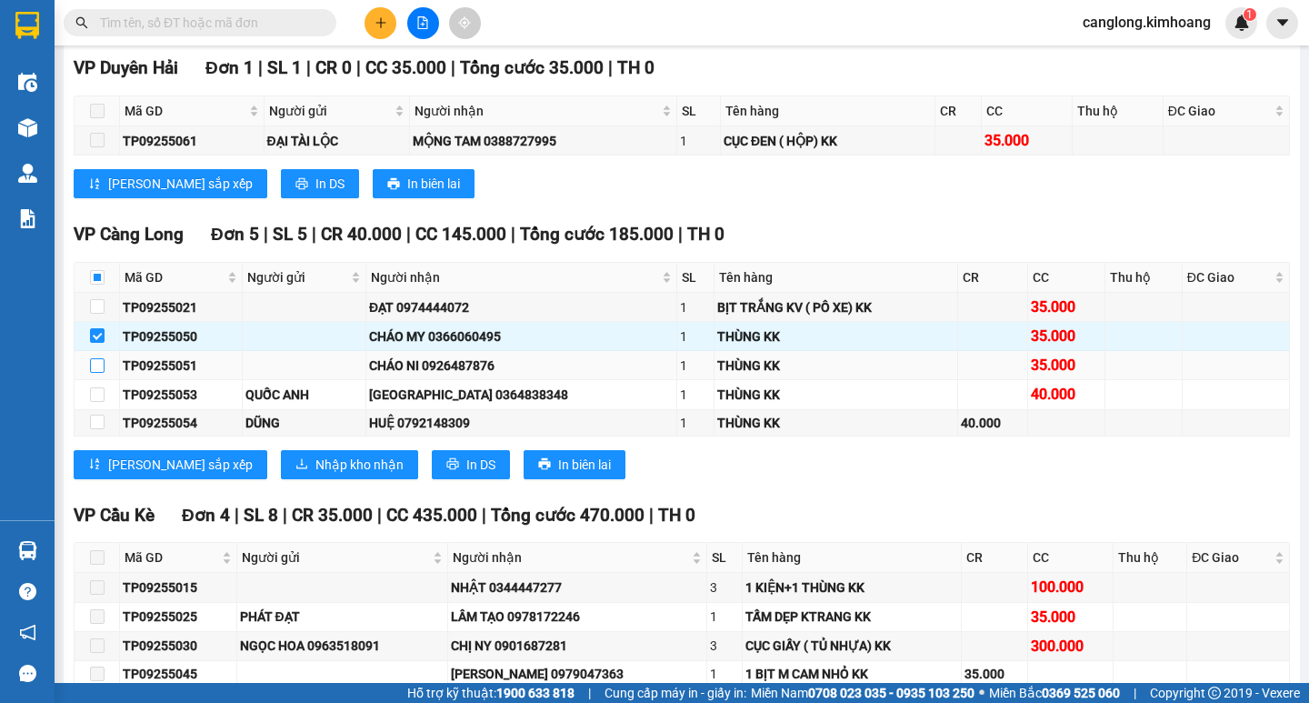
click at [96, 373] on input "checkbox" at bounding box center [97, 365] width 15 height 15
checkbox input "true"
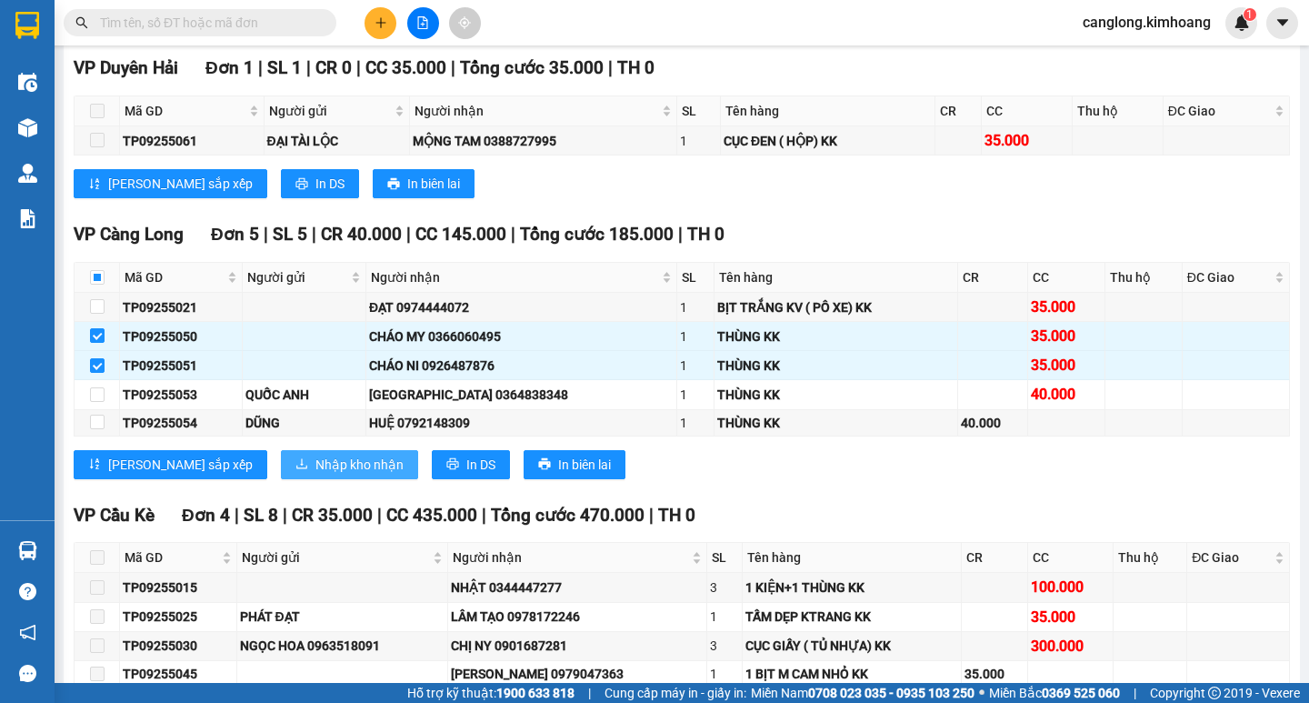
click at [315, 472] on span "Nhập kho nhận" at bounding box center [359, 464] width 88 height 20
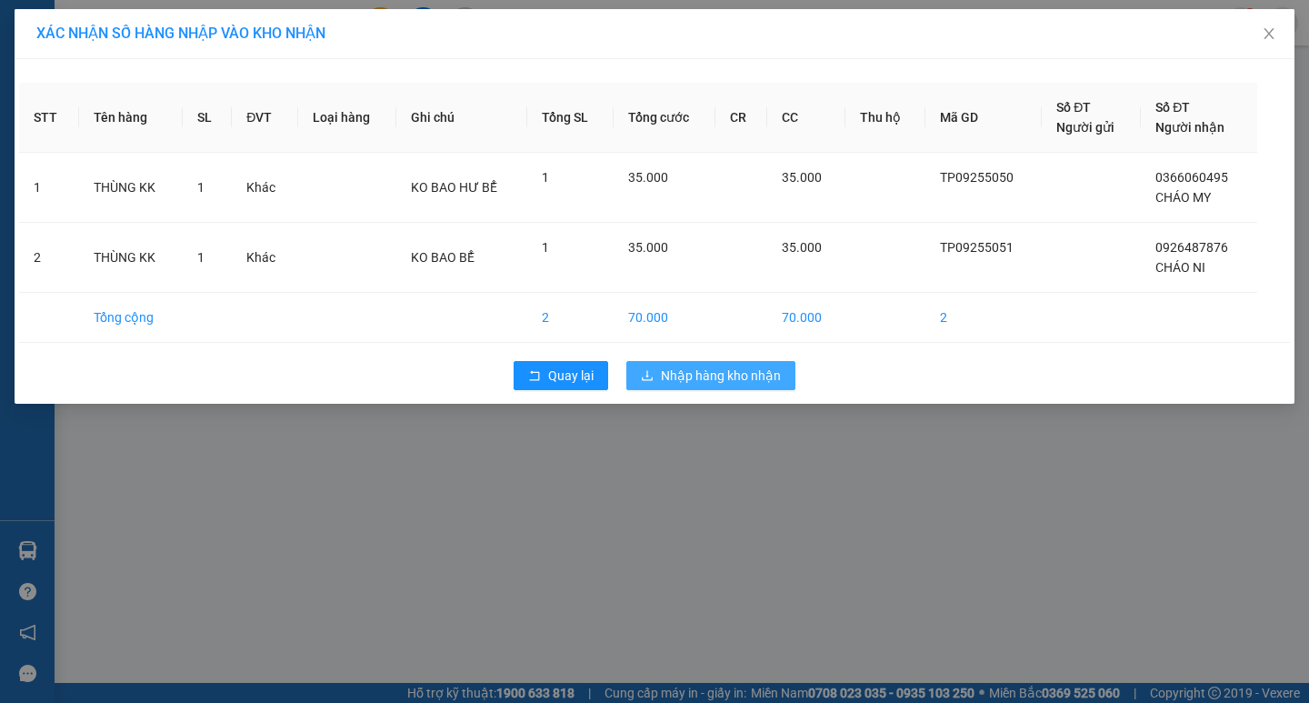
click at [697, 366] on span "Nhập hàng kho nhận" at bounding box center [721, 375] width 120 height 20
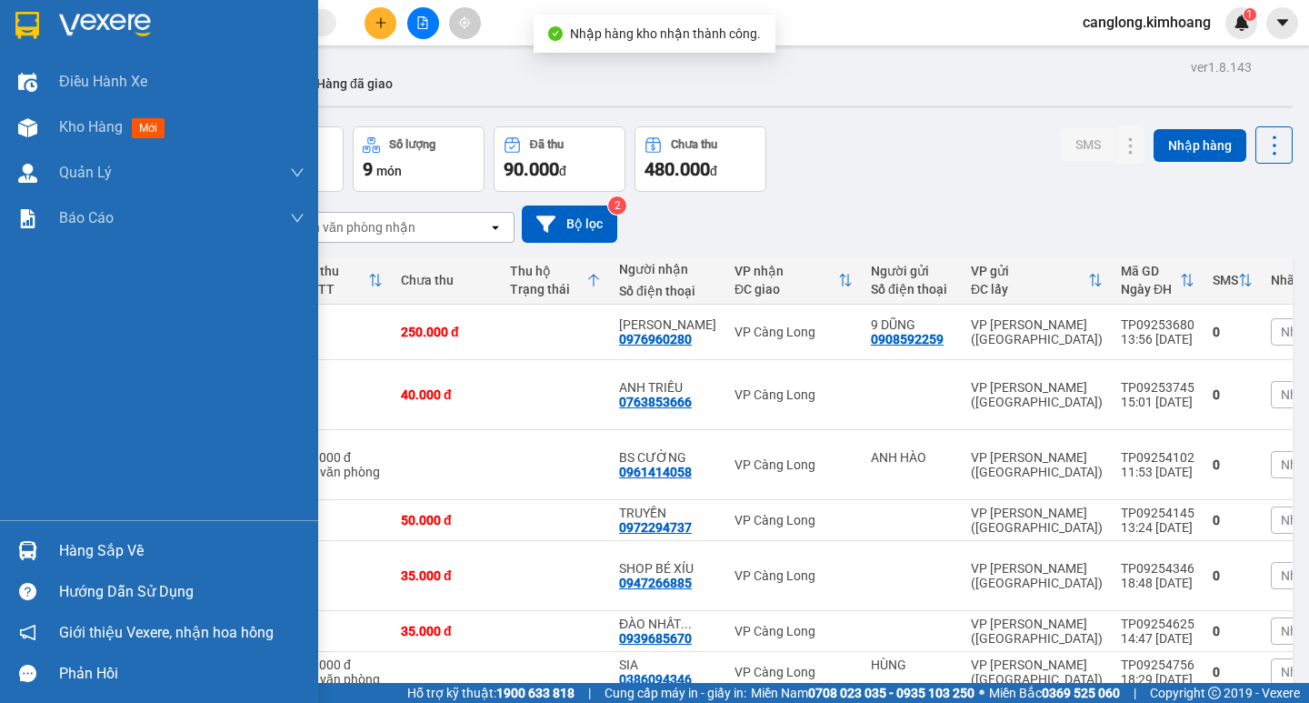
click at [96, 553] on div "Hàng sắp về" at bounding box center [181, 550] width 245 height 27
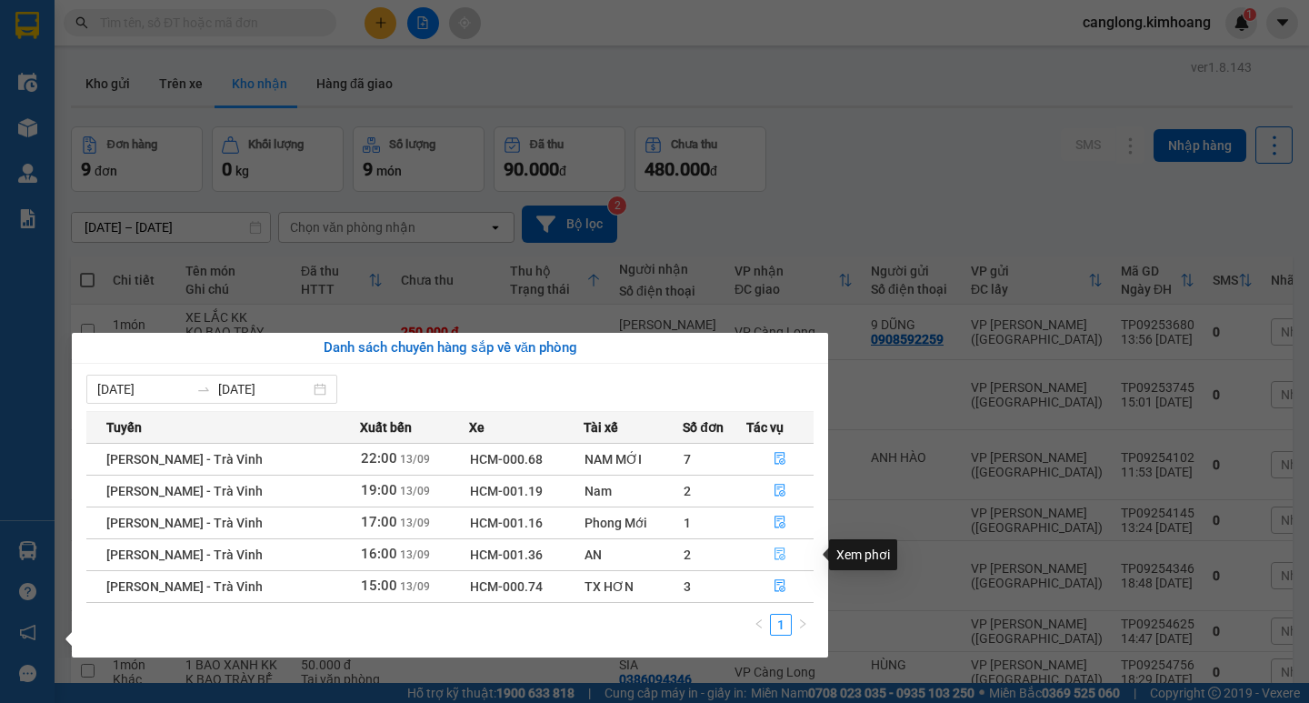
click at [774, 551] on icon "file-done" at bounding box center [779, 554] width 11 height 13
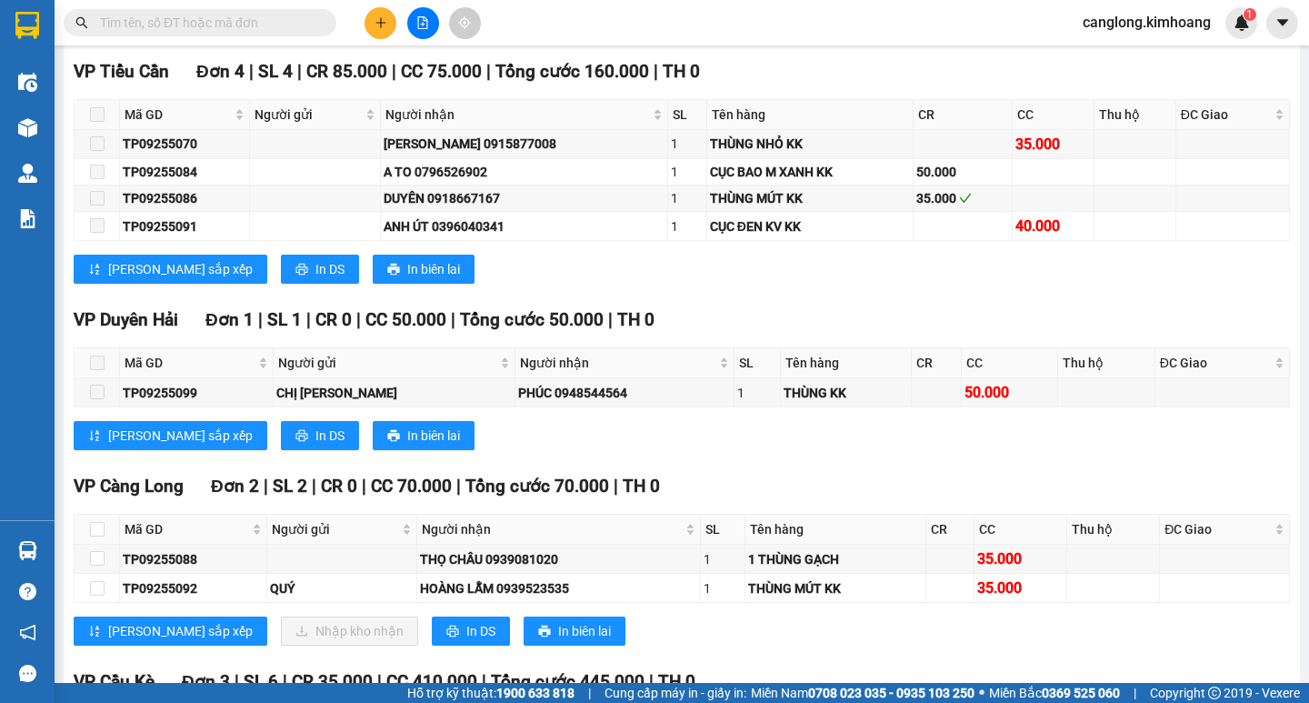
scroll to position [1454, 0]
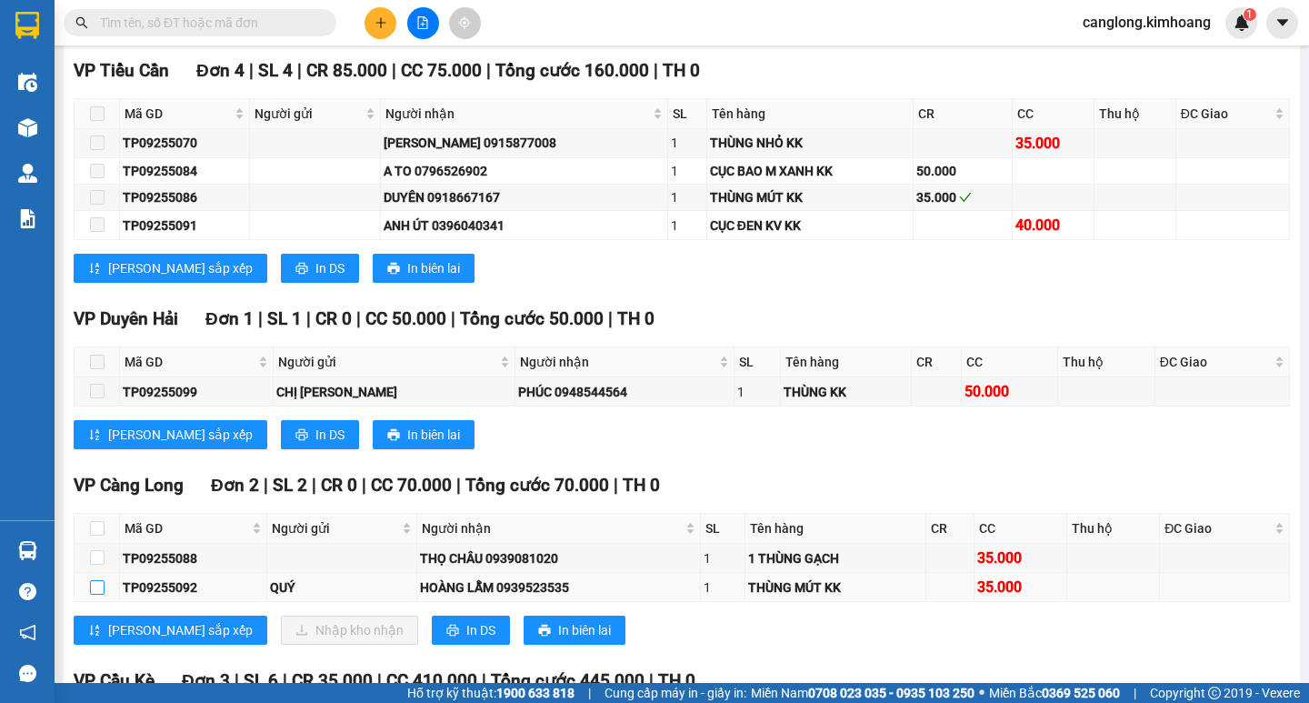
click at [99, 594] on input "checkbox" at bounding box center [97, 587] width 15 height 15
checkbox input "true"
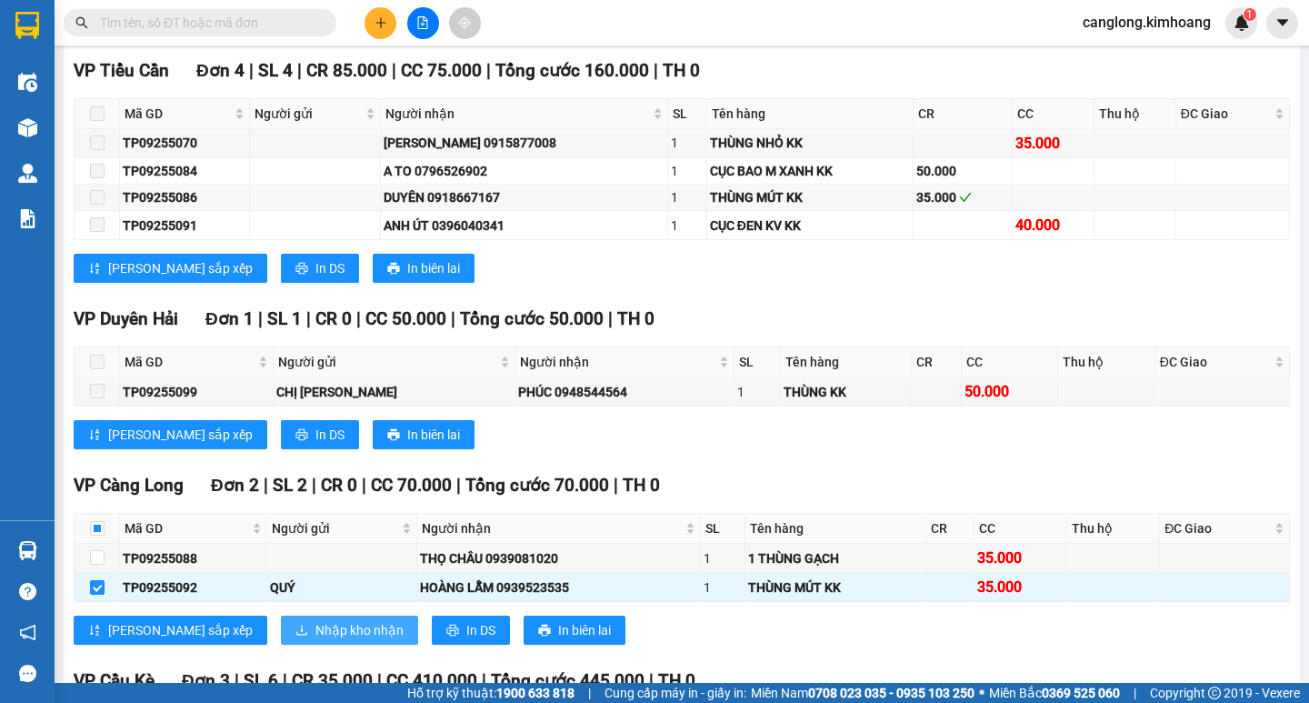
click at [315, 636] on span "Nhập kho nhận" at bounding box center [359, 630] width 88 height 20
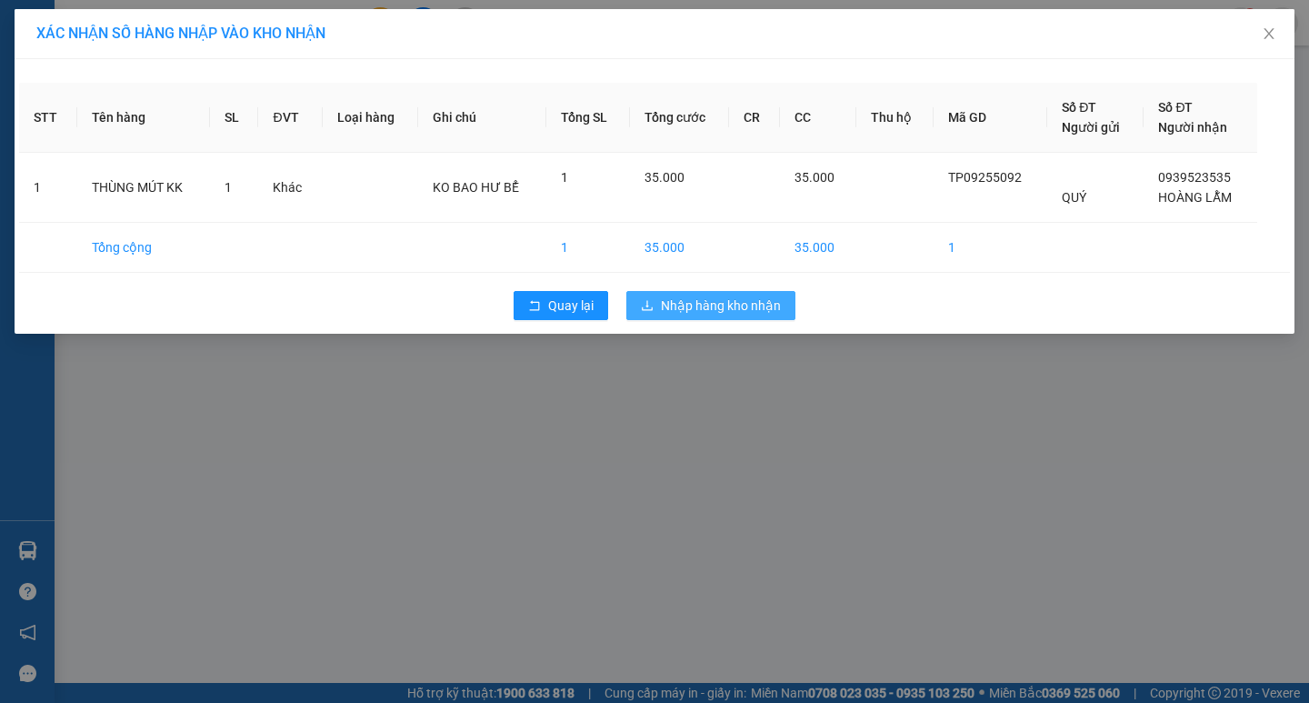
click at [706, 304] on span "Nhập hàng kho nhận" at bounding box center [721, 305] width 120 height 20
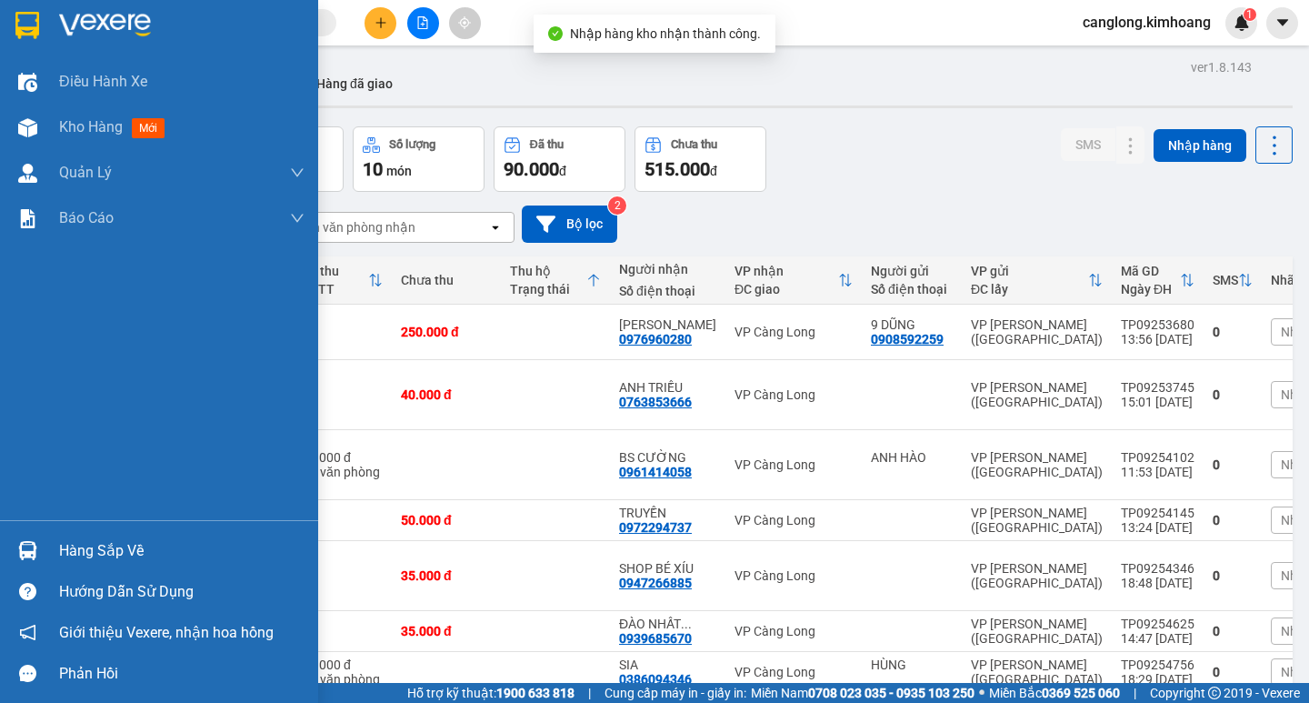
click at [84, 547] on div "Hàng sắp về" at bounding box center [181, 550] width 245 height 27
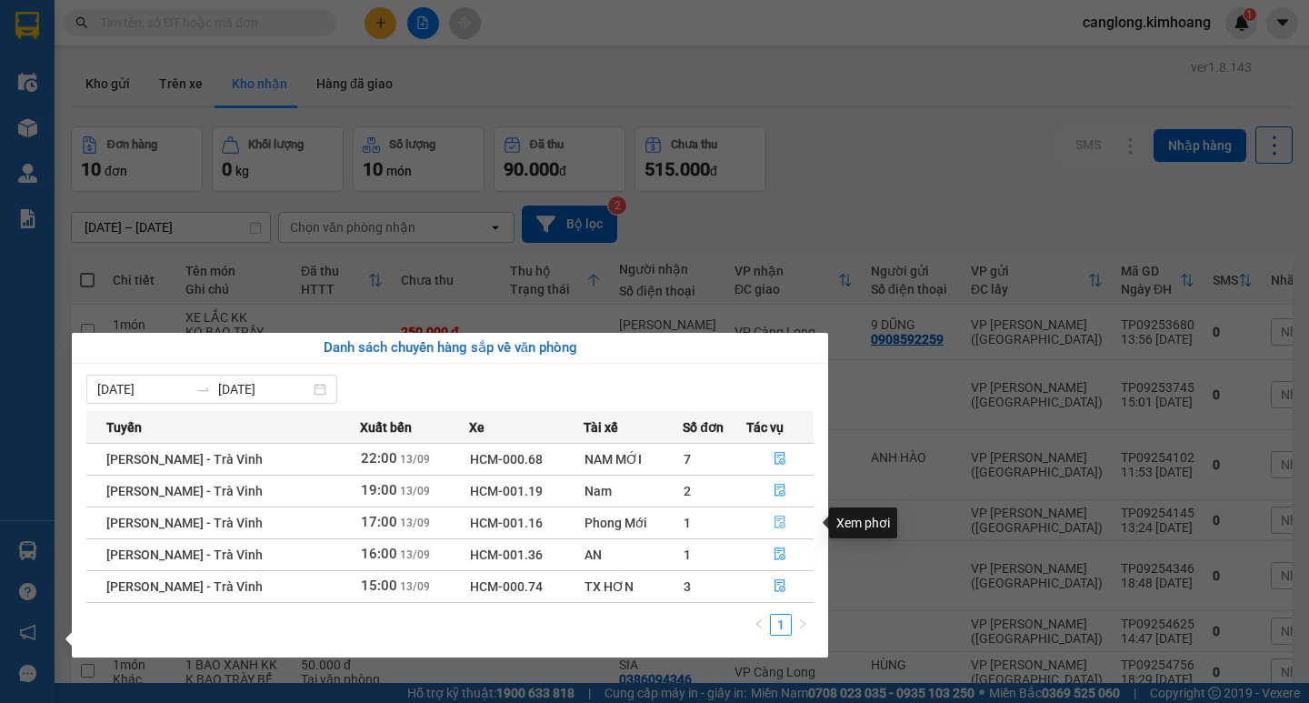
click at [779, 525] on icon "file-done" at bounding box center [779, 521] width 13 height 13
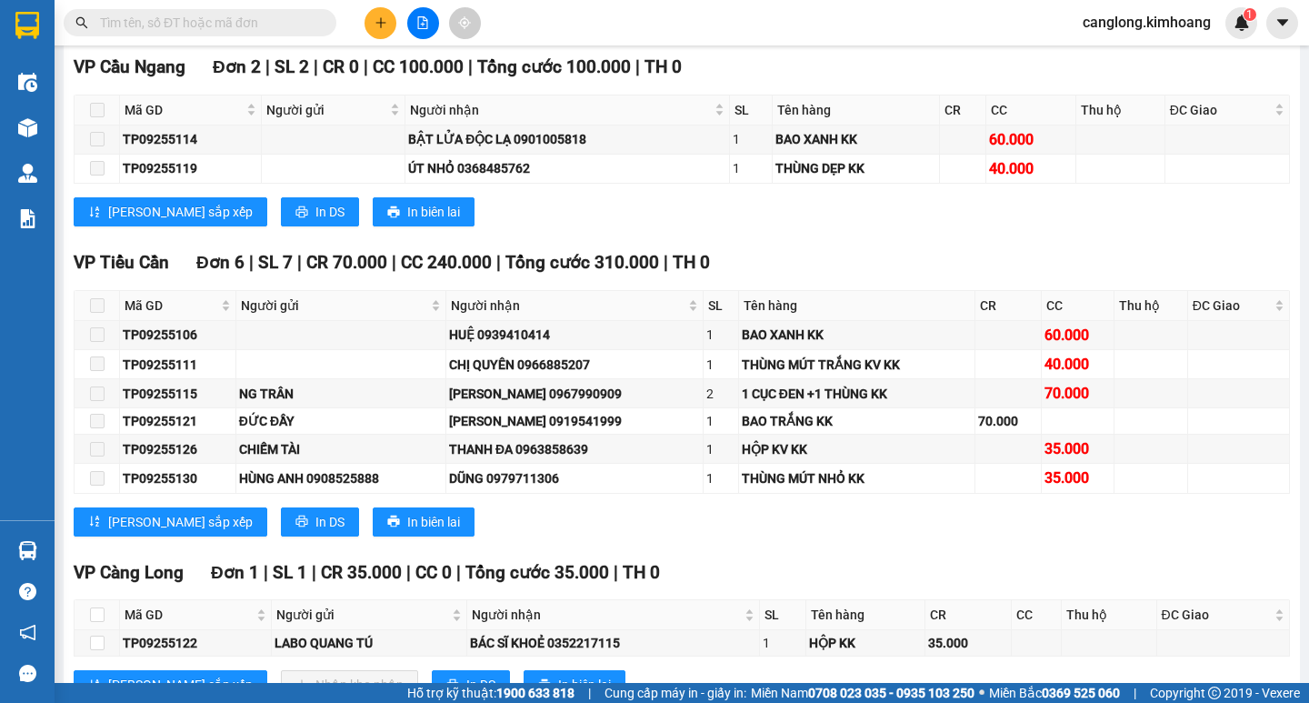
scroll to position [1363, 0]
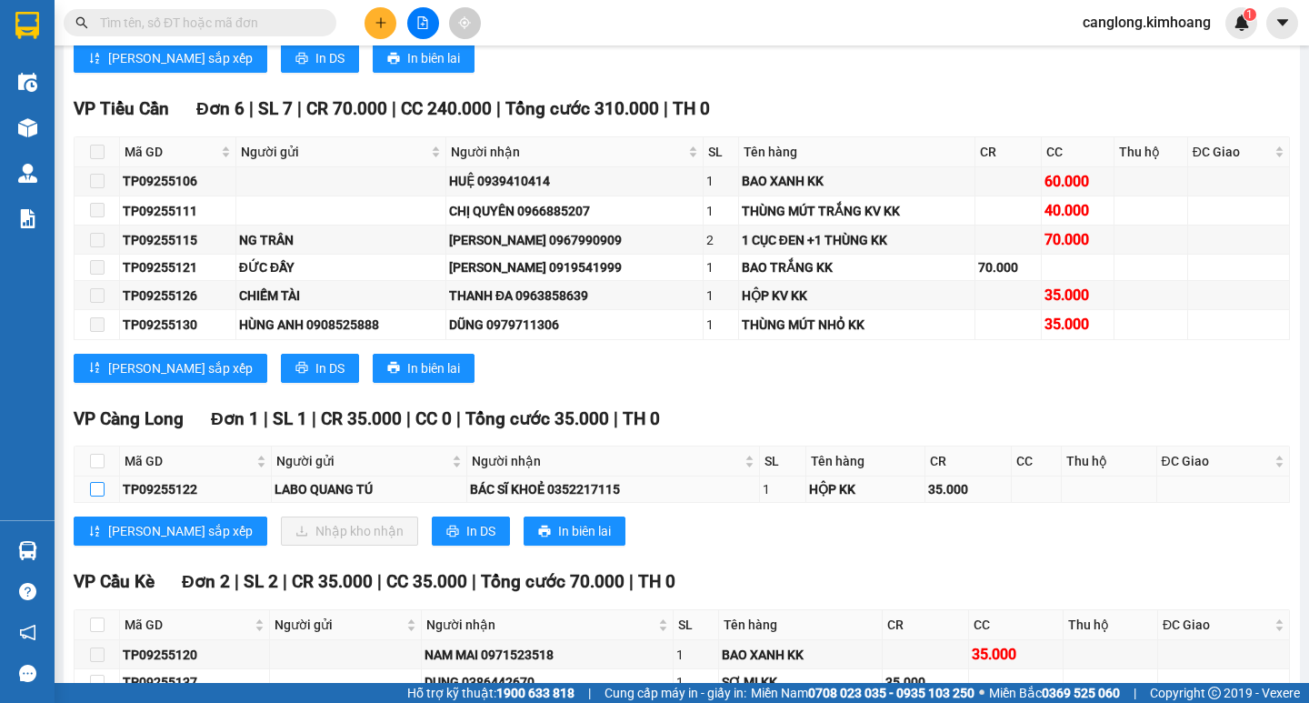
click at [98, 496] on input "checkbox" at bounding box center [97, 489] width 15 height 15
checkbox input "true"
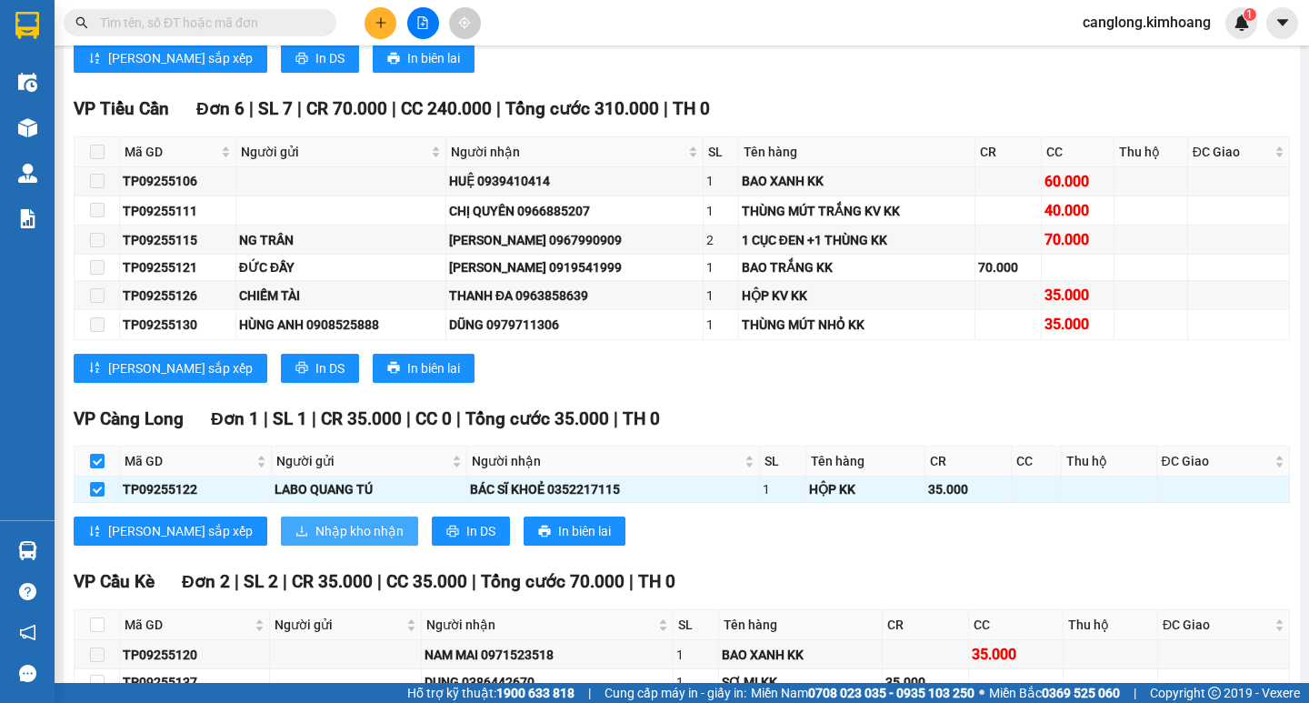
click at [315, 541] on span "Nhập kho nhận" at bounding box center [359, 531] width 88 height 20
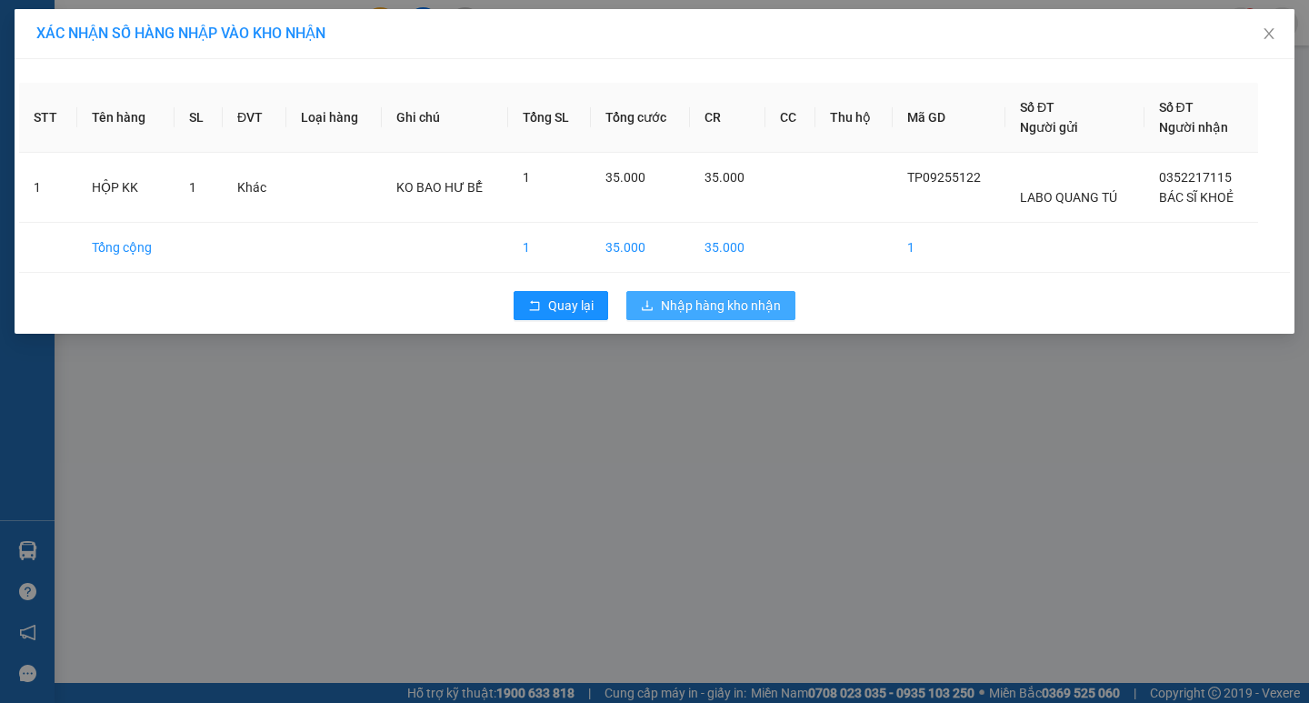
click at [683, 303] on span "Nhập hàng kho nhận" at bounding box center [721, 305] width 120 height 20
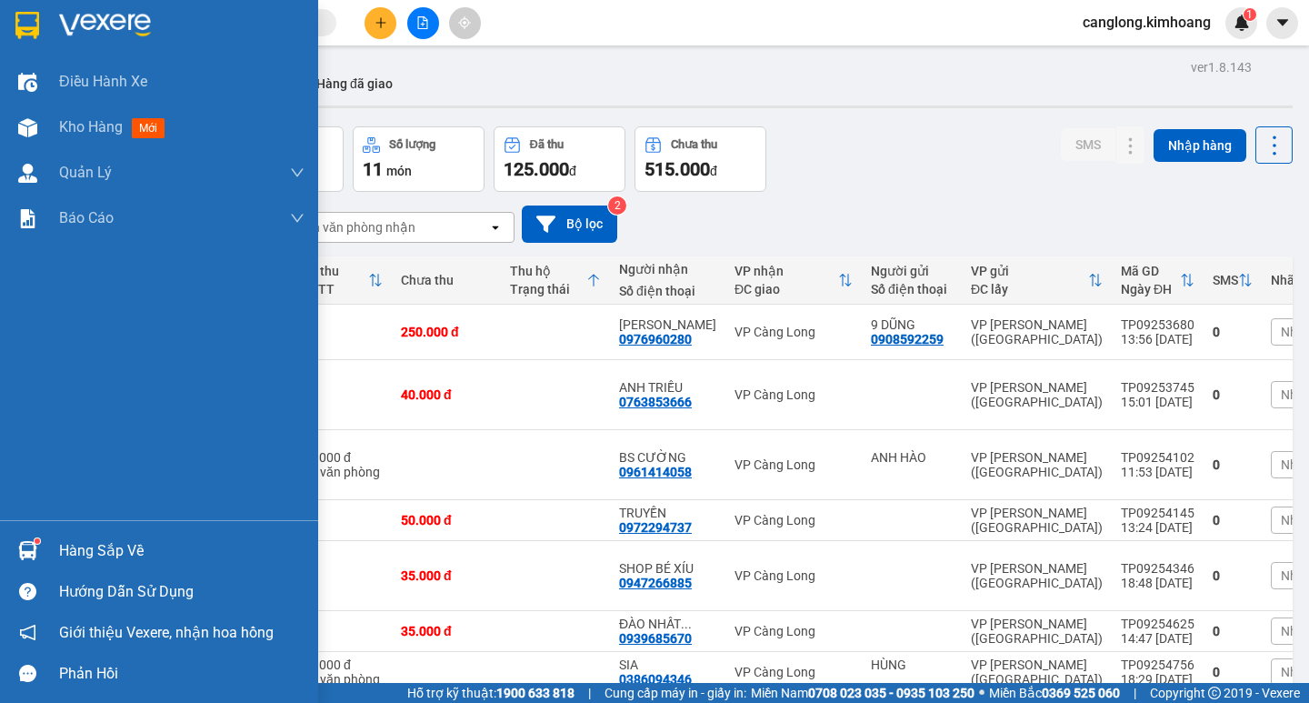
click at [61, 552] on div "Hàng sắp về" at bounding box center [181, 550] width 245 height 27
click at [89, 556] on div "Hàng sắp về" at bounding box center [181, 550] width 245 height 27
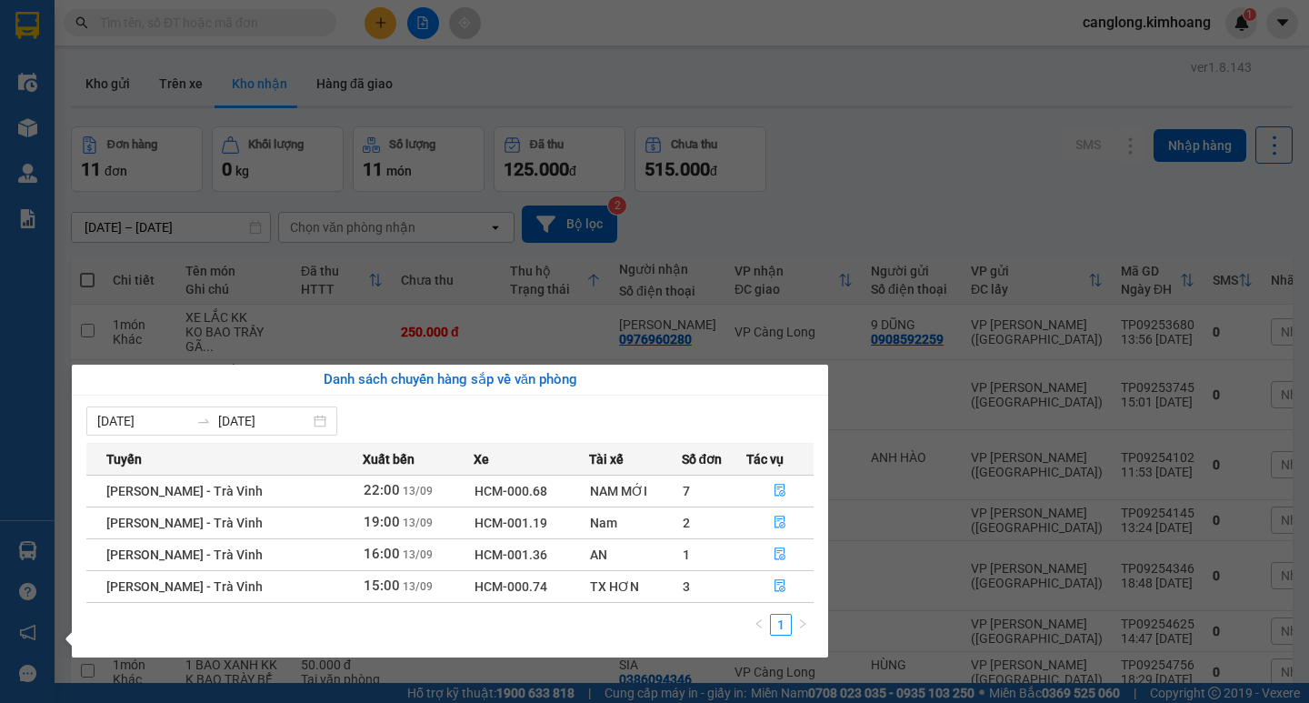
click at [761, 206] on section "Kết quả tìm kiếm ( 0 ) Bộ lọc No Data canglong.kimhoang 1 Điều hành xe Kho hàng…" at bounding box center [654, 351] width 1309 height 703
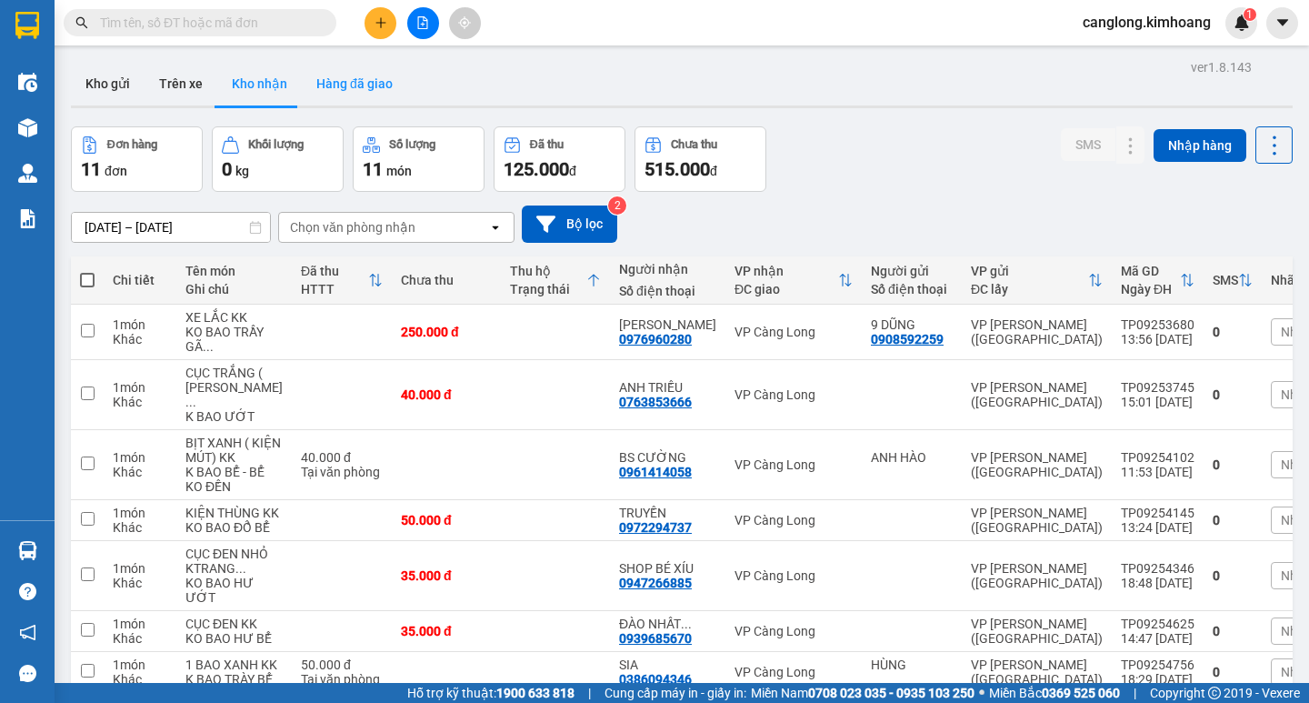
click at [321, 84] on button "Hàng đã giao" at bounding box center [354, 84] width 105 height 44
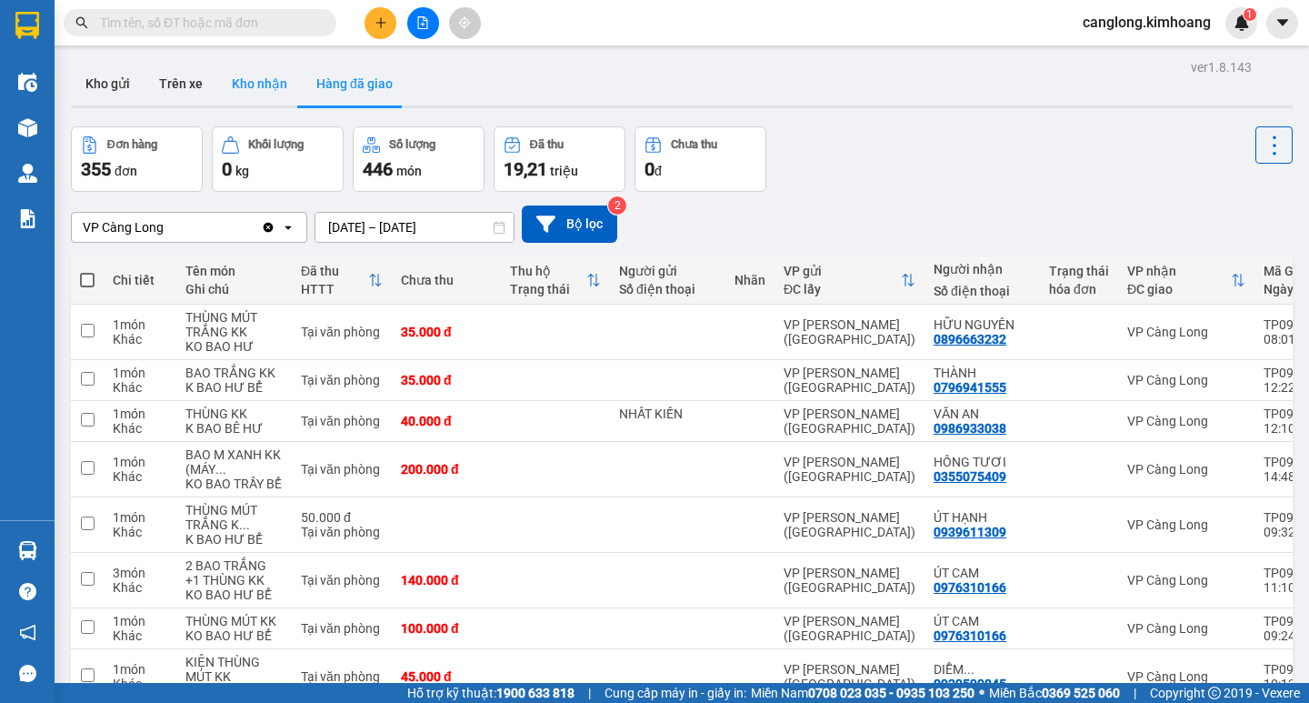
click at [274, 86] on button "Kho nhận" at bounding box center [259, 84] width 85 height 44
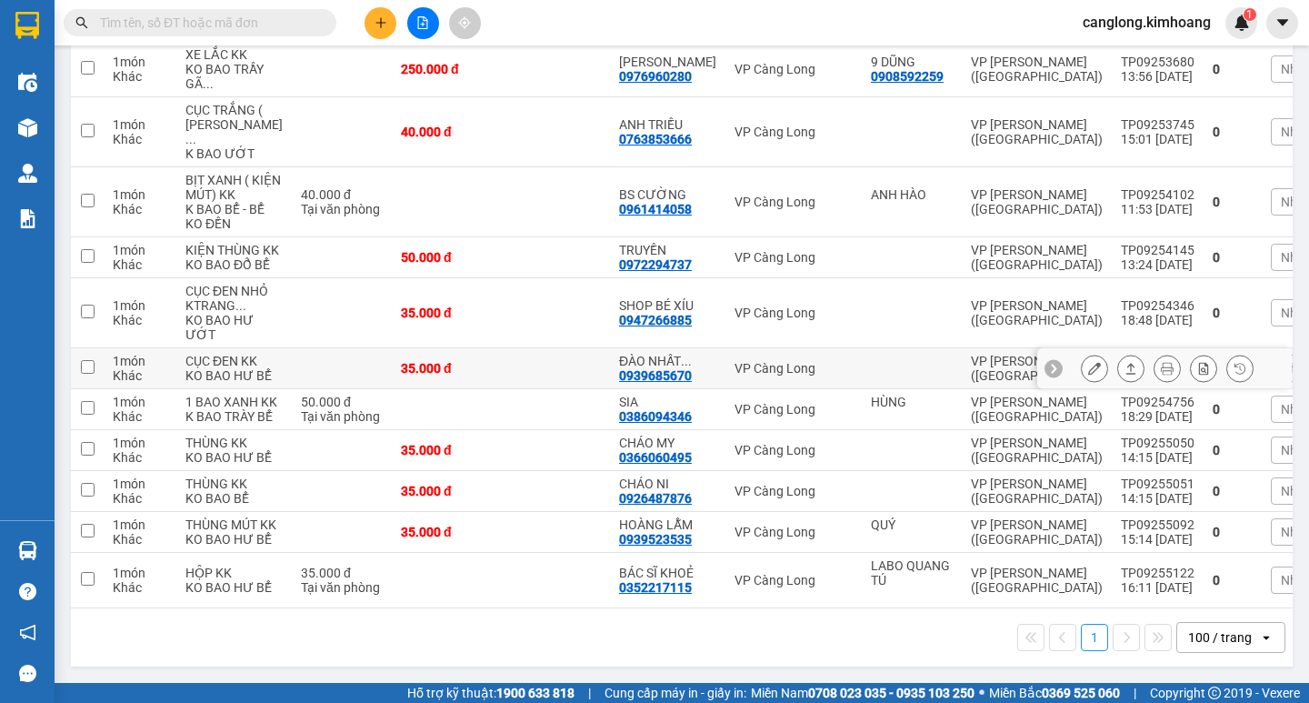
scroll to position [444, 0]
click at [378, 19] on icon "plus" at bounding box center [380, 22] width 13 height 13
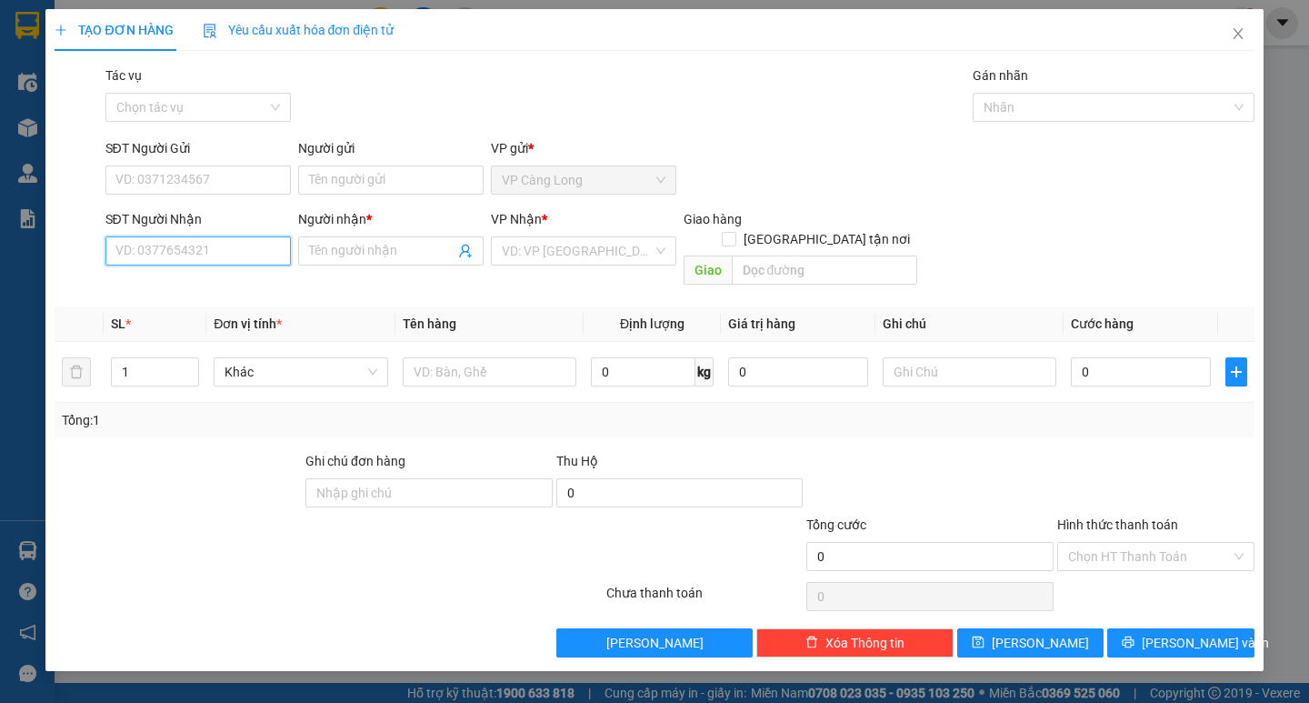
click at [188, 258] on input "SĐT Người Nhận" at bounding box center [197, 250] width 185 height 29
click at [209, 282] on div "0928739026 - THÔNG" at bounding box center [198, 287] width 164 height 20
type input "0928739026"
type input "THÔNG"
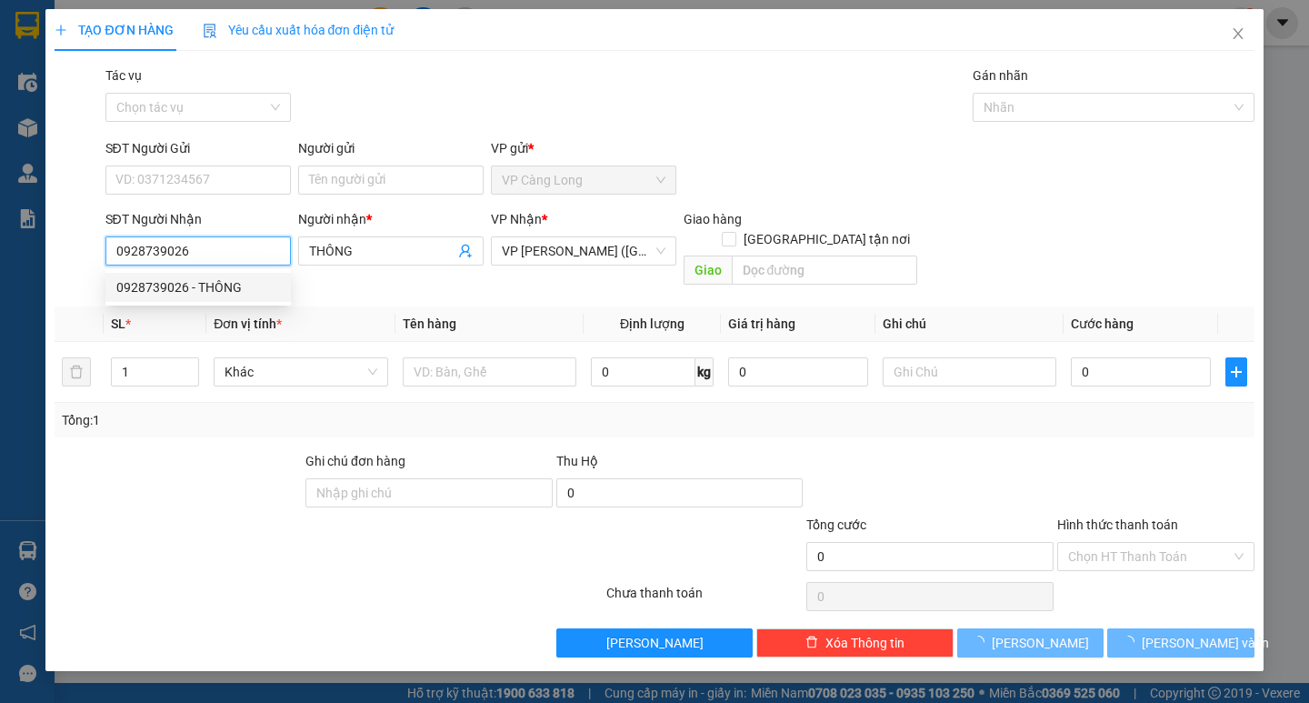
type input "75.000"
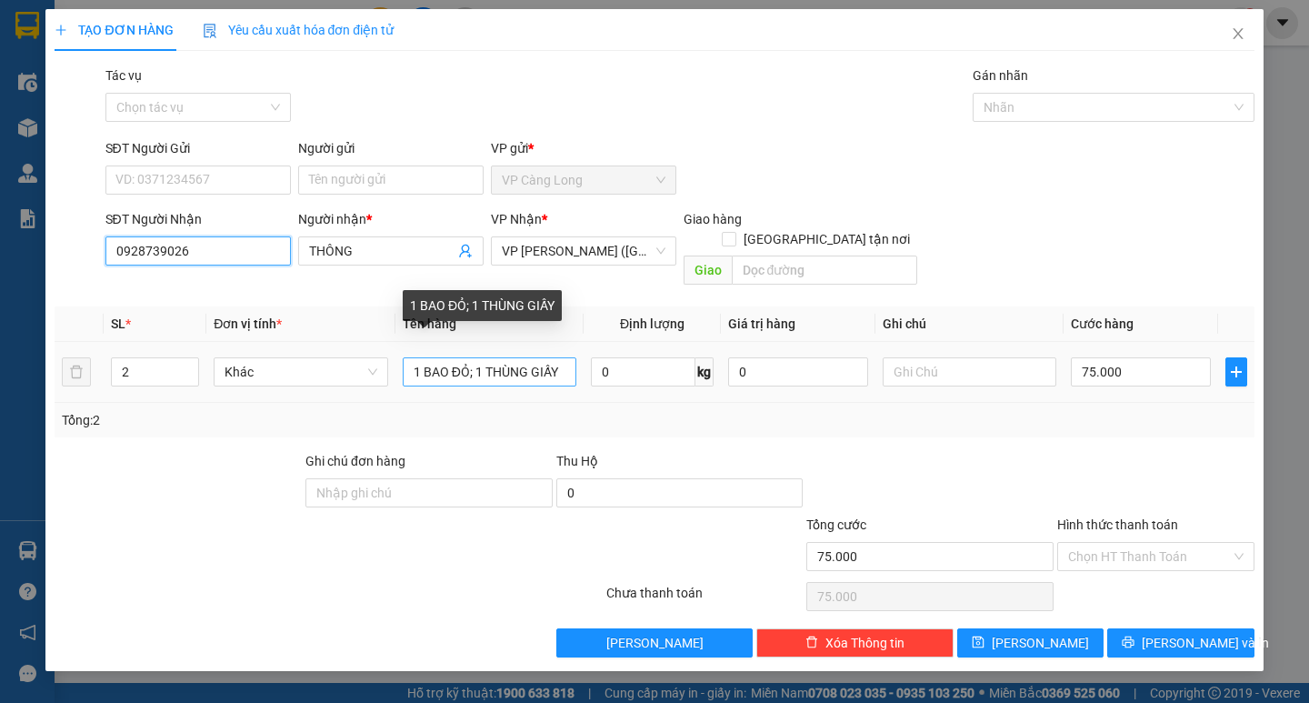
type input "0928739026"
click at [565, 357] on input "1 BAO ĐỎ; 1 THÙNG GIẤY" at bounding box center [490, 371] width 174 height 29
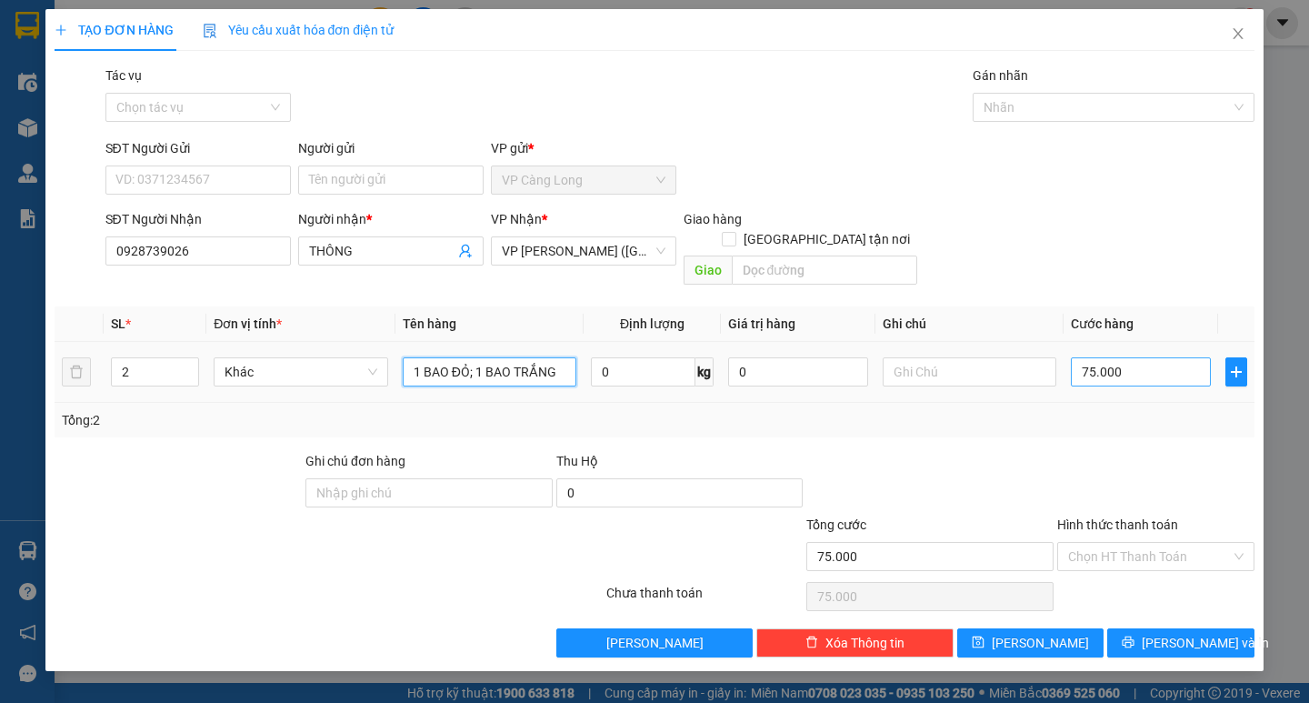
type input "1 BAO ĐỎ; 1 BAO TRẮNG"
click at [1091, 357] on input "75.000" at bounding box center [1141, 371] width 140 height 29
click at [1094, 357] on input "75.000" at bounding box center [1141, 371] width 140 height 29
click at [1097, 357] on input "75.000" at bounding box center [1141, 371] width 140 height 29
click at [1130, 357] on input "75.000" at bounding box center [1141, 371] width 140 height 29
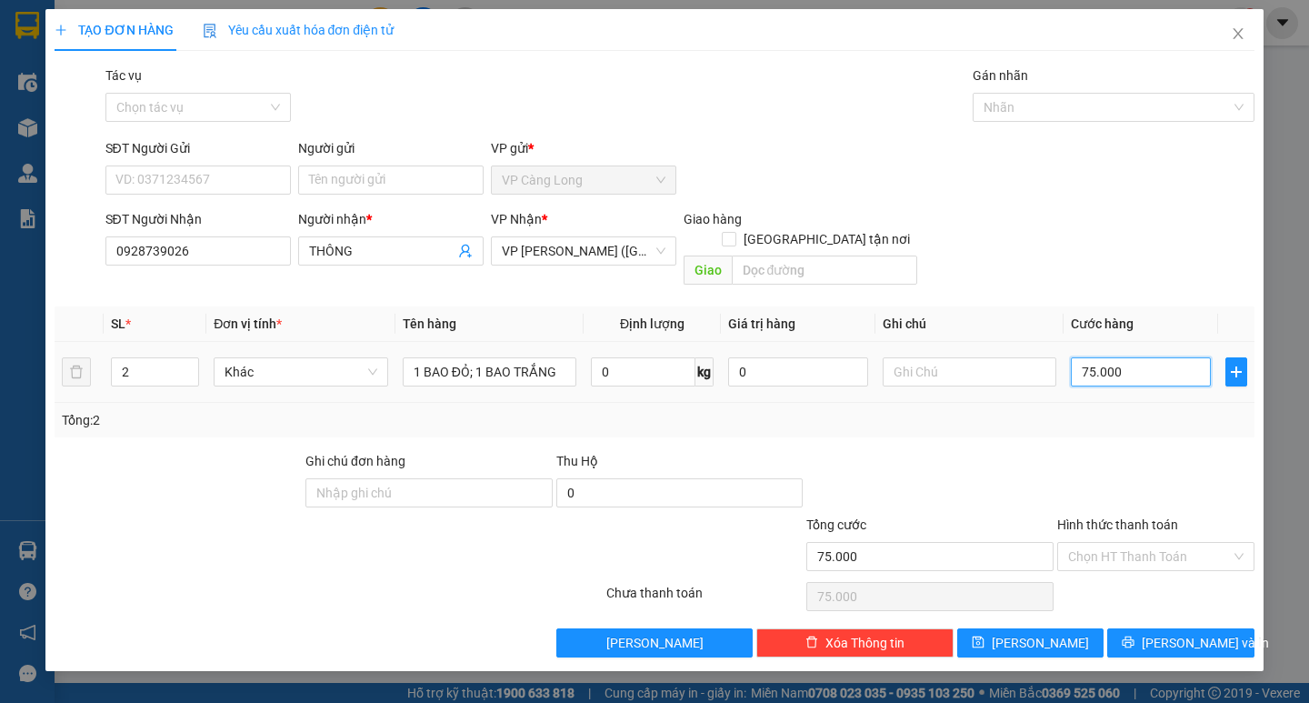
click at [1130, 357] on input "75.000" at bounding box center [1141, 371] width 140 height 29
type input "8"
type input "80"
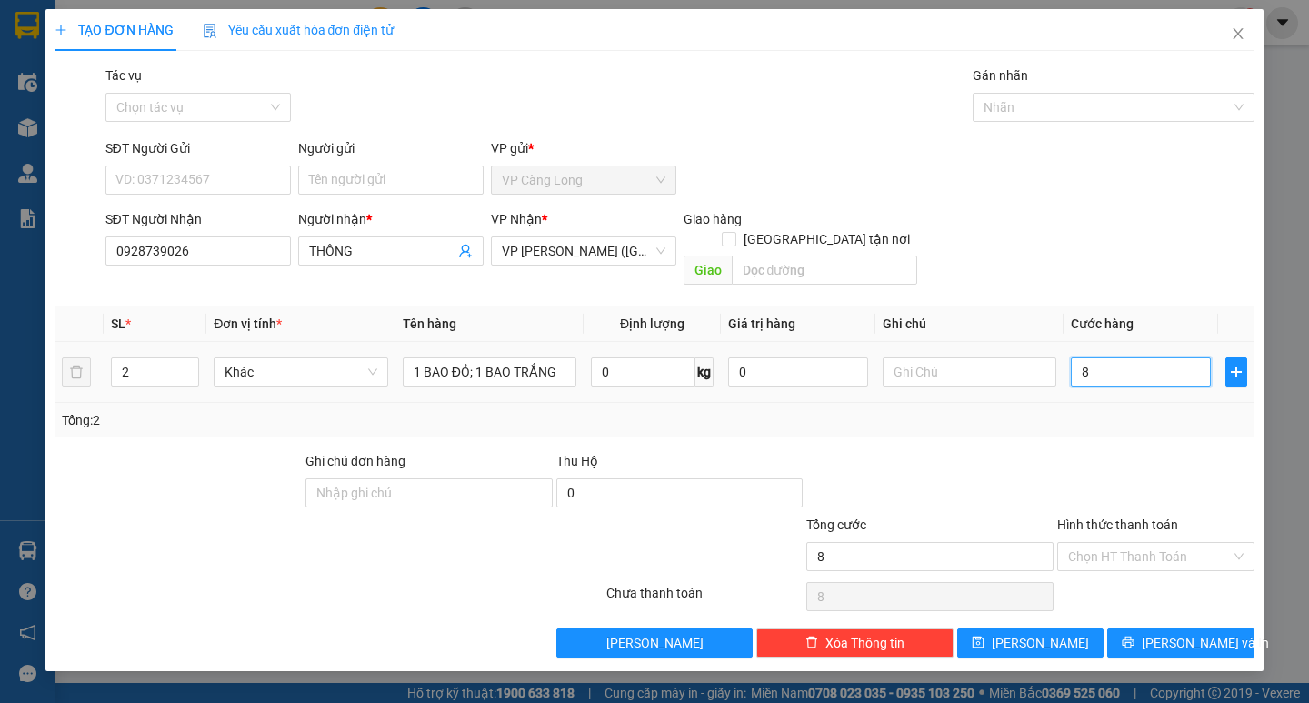
type input "80"
type input "800"
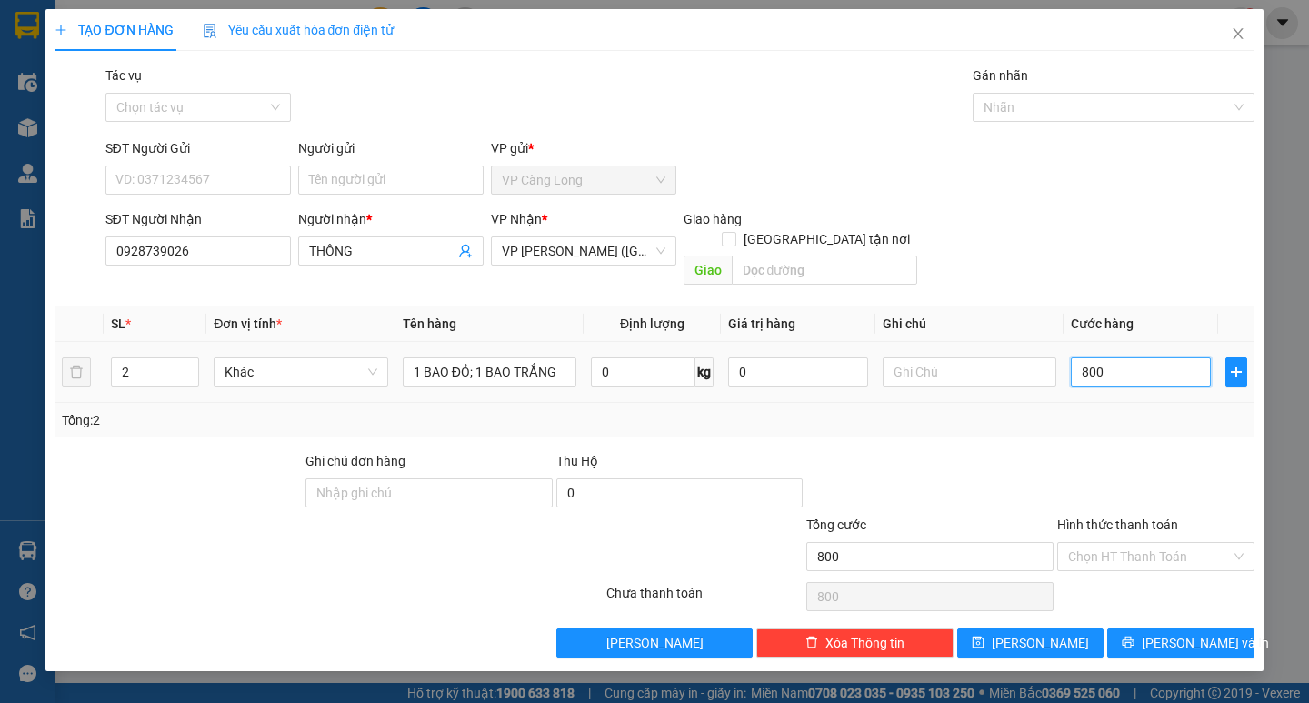
type input "8.000"
type input "80.000"
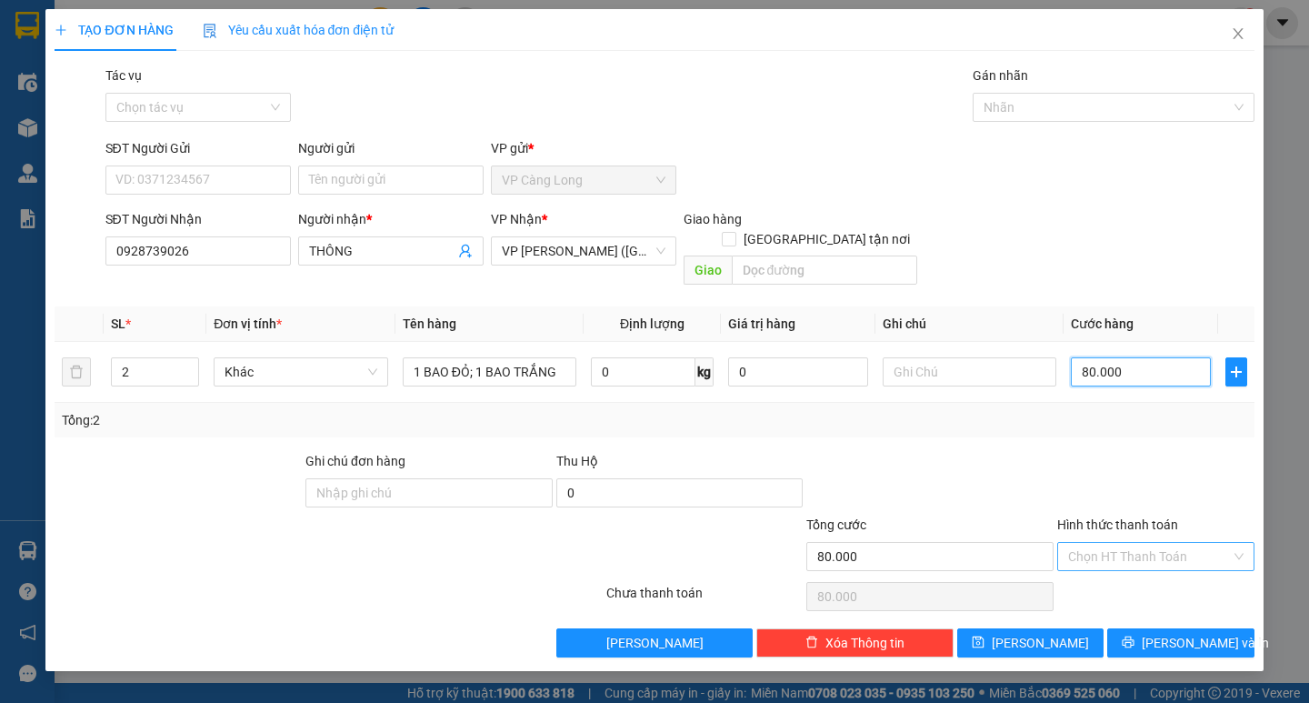
type input "80.000"
click at [1129, 543] on input "Hình thức thanh toán" at bounding box center [1149, 556] width 163 height 27
click at [1099, 570] on div "Tại văn phòng" at bounding box center [1155, 573] width 175 height 20
type input "0"
click at [1184, 633] on span "[PERSON_NAME] và In" at bounding box center [1204, 643] width 127 height 20
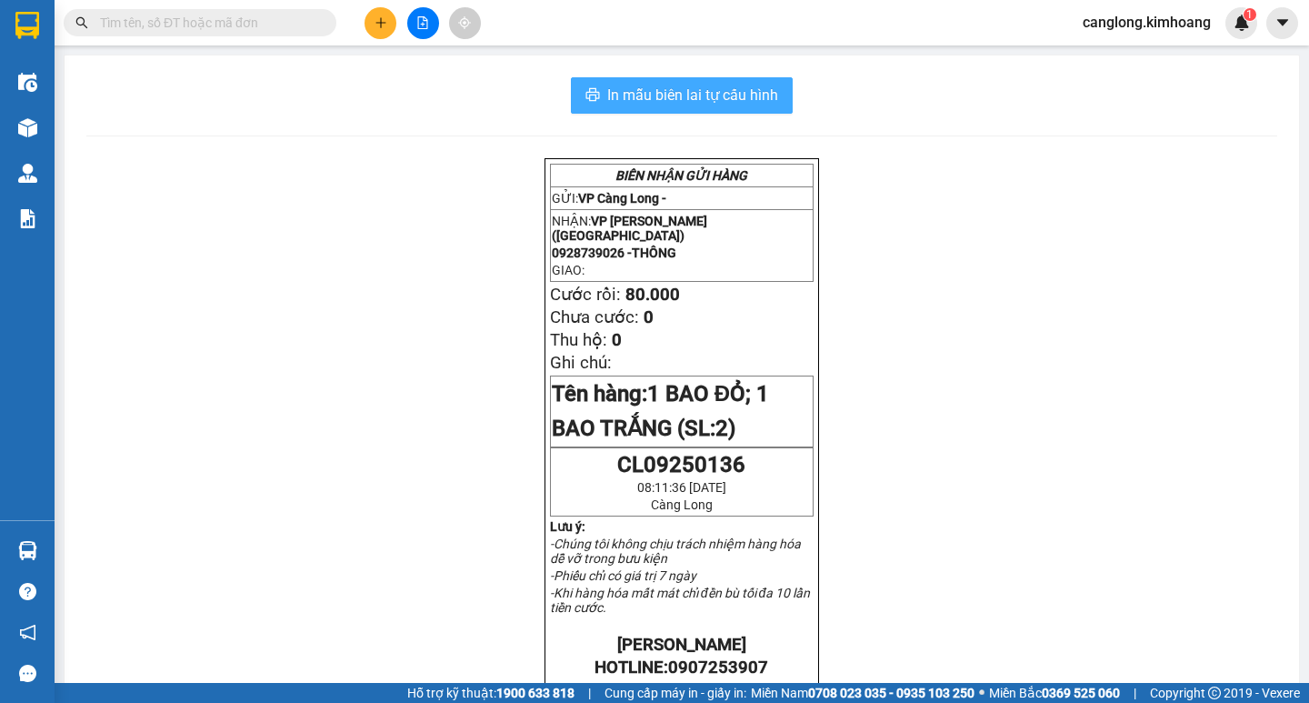
click at [703, 105] on span "In mẫu biên lai tự cấu hình" at bounding box center [692, 95] width 171 height 23
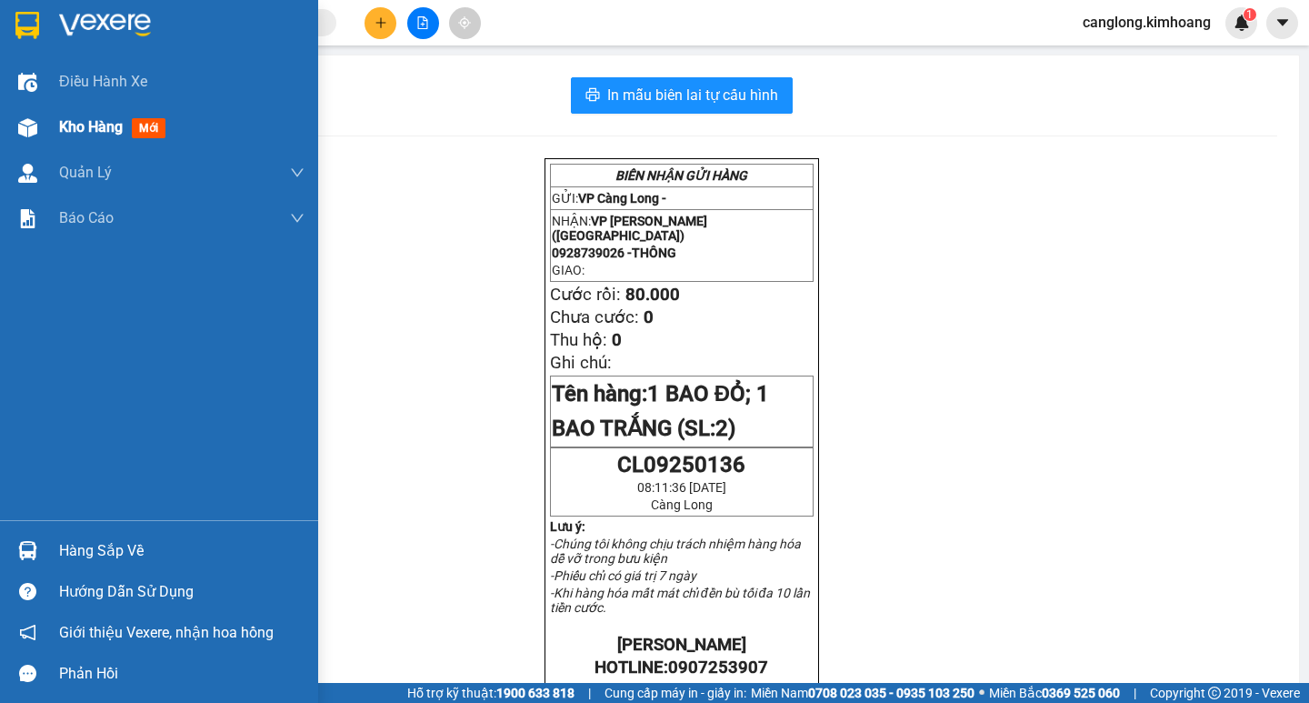
click at [76, 126] on span "Kho hàng" at bounding box center [91, 126] width 64 height 17
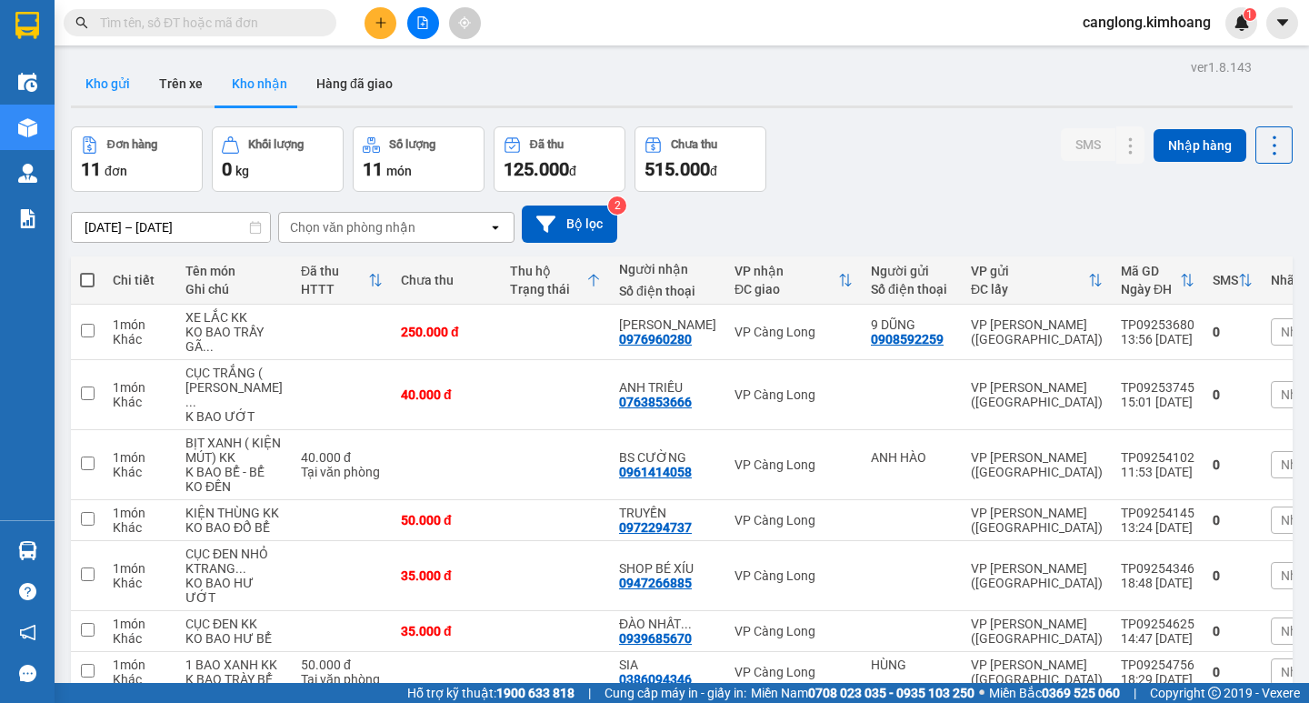
click at [119, 82] on button "Kho gửi" at bounding box center [108, 84] width 74 height 44
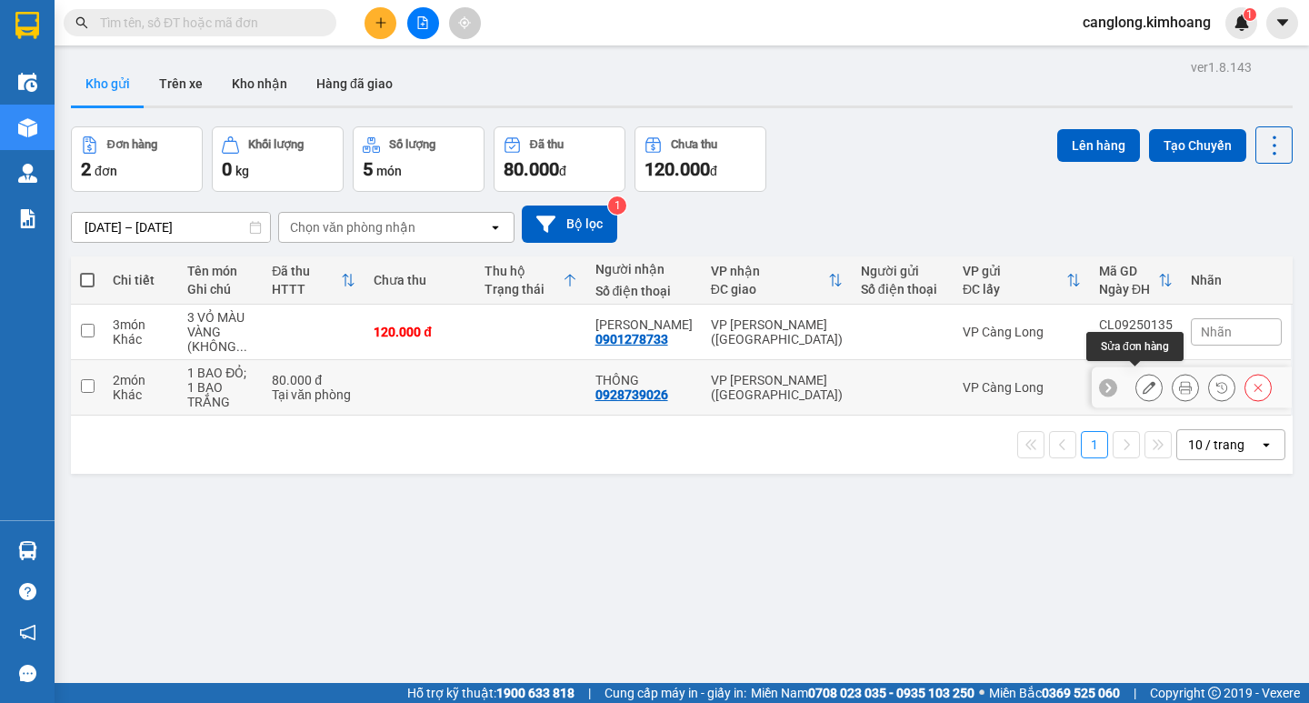
click at [1142, 383] on icon at bounding box center [1148, 387] width 13 height 13
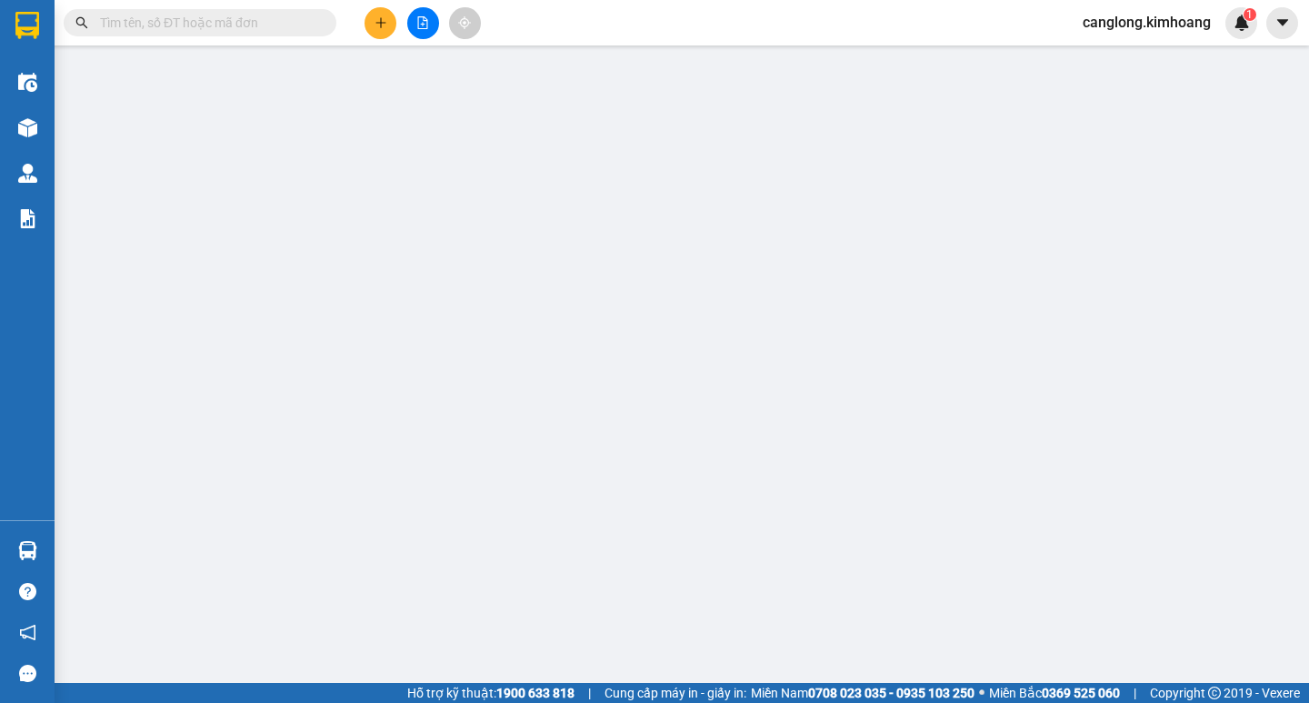
type input "0928739026"
type input "THÔNG"
type input "80.000"
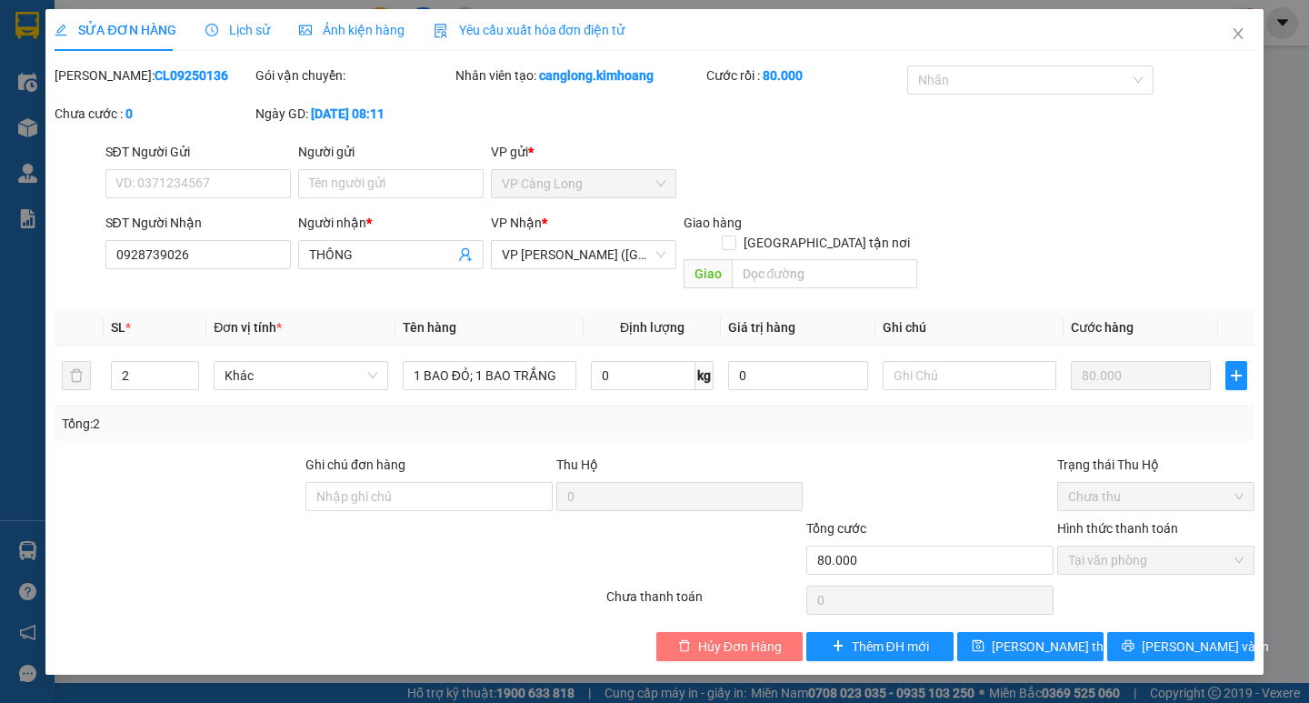
click at [709, 636] on span "Hủy Đơn Hàng" at bounding box center [740, 646] width 84 height 20
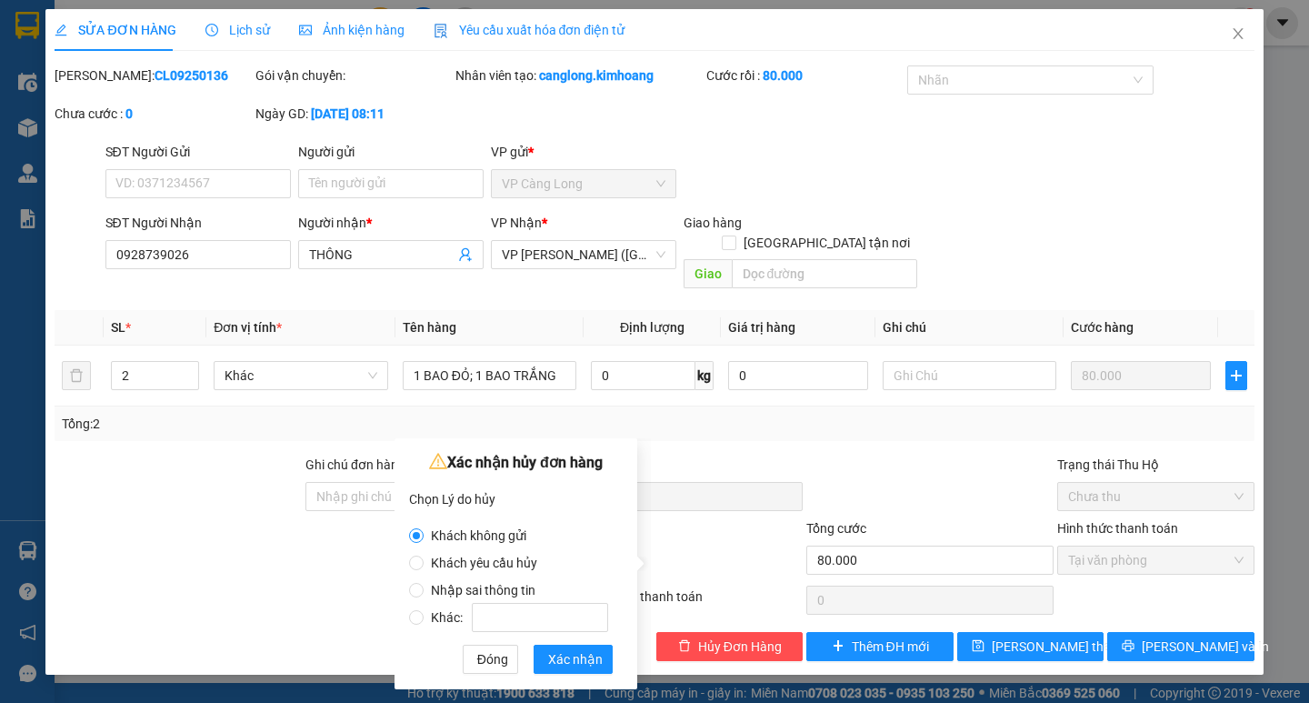
click at [467, 561] on span "Khách yêu cầu hủy" at bounding box center [484, 562] width 121 height 15
click at [424, 561] on input "Khách yêu cầu hủy" at bounding box center [416, 562] width 15 height 15
radio input "true"
radio input "false"
click at [576, 654] on span "Xác nhận" at bounding box center [575, 659] width 55 height 20
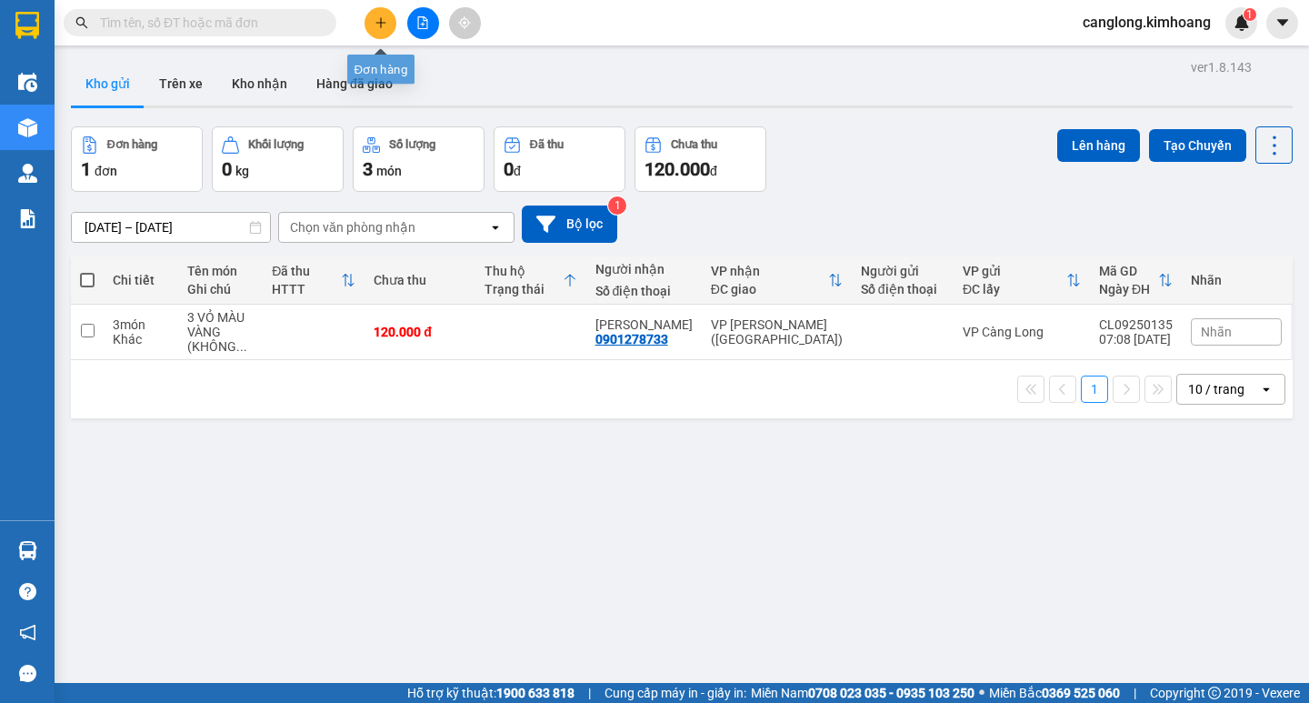
click at [381, 23] on icon "plus" at bounding box center [380, 22] width 10 height 1
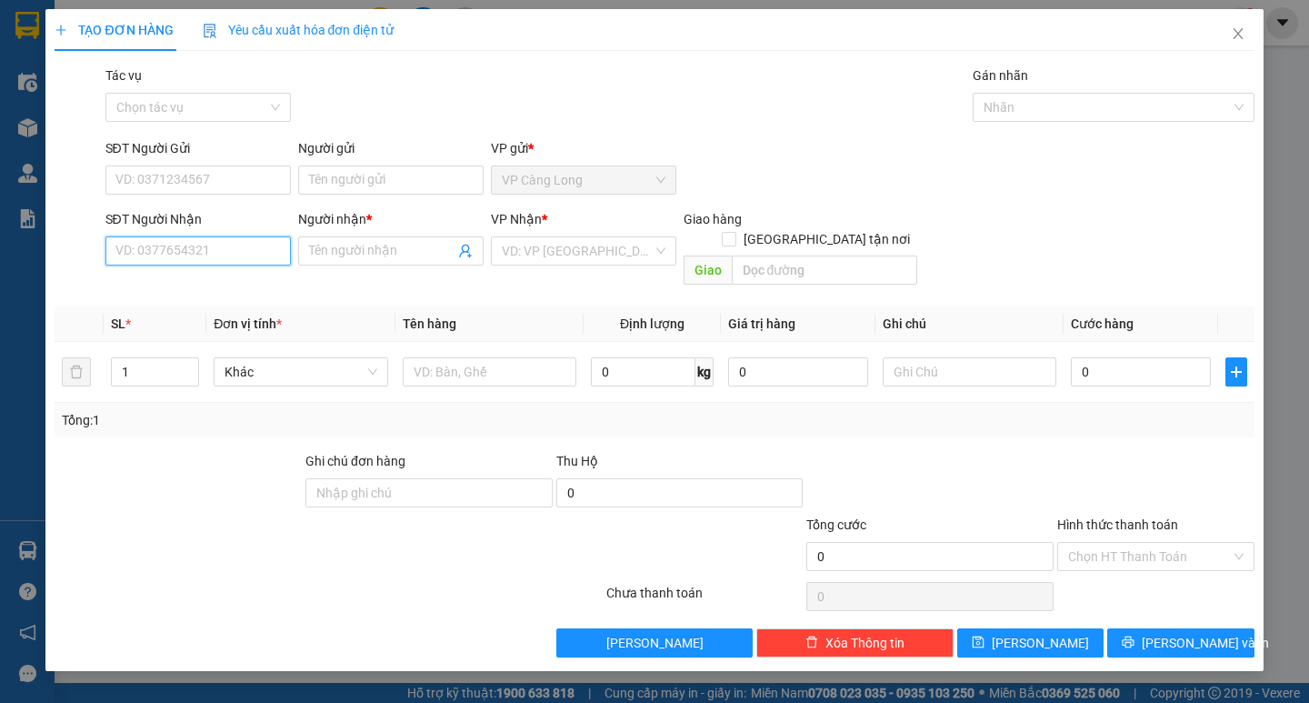
click at [224, 247] on input "SĐT Người Nhận" at bounding box center [197, 250] width 185 height 29
type input "0"
click at [363, 248] on input "Người nhận *" at bounding box center [381, 251] width 145 height 20
type input "THÔNG"
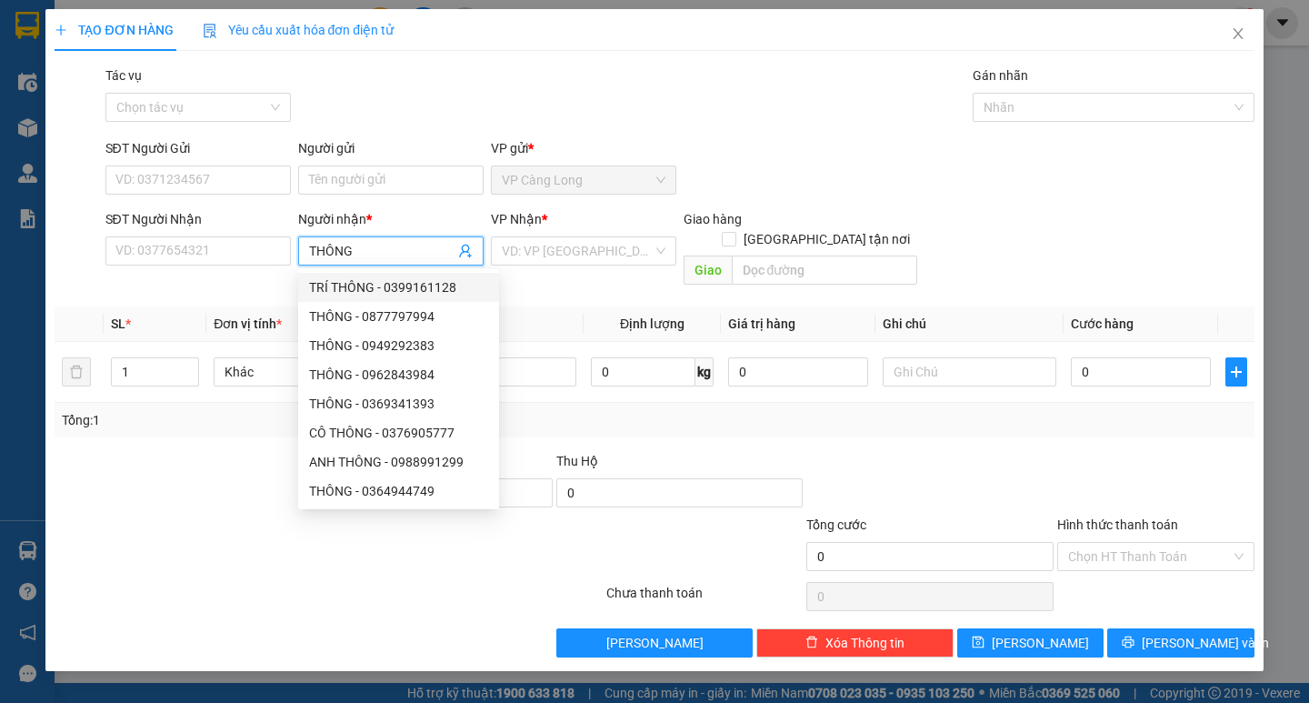
click at [373, 282] on div "TRÍ THÔNG - 0399161128" at bounding box center [398, 287] width 179 height 20
type input "0399161128"
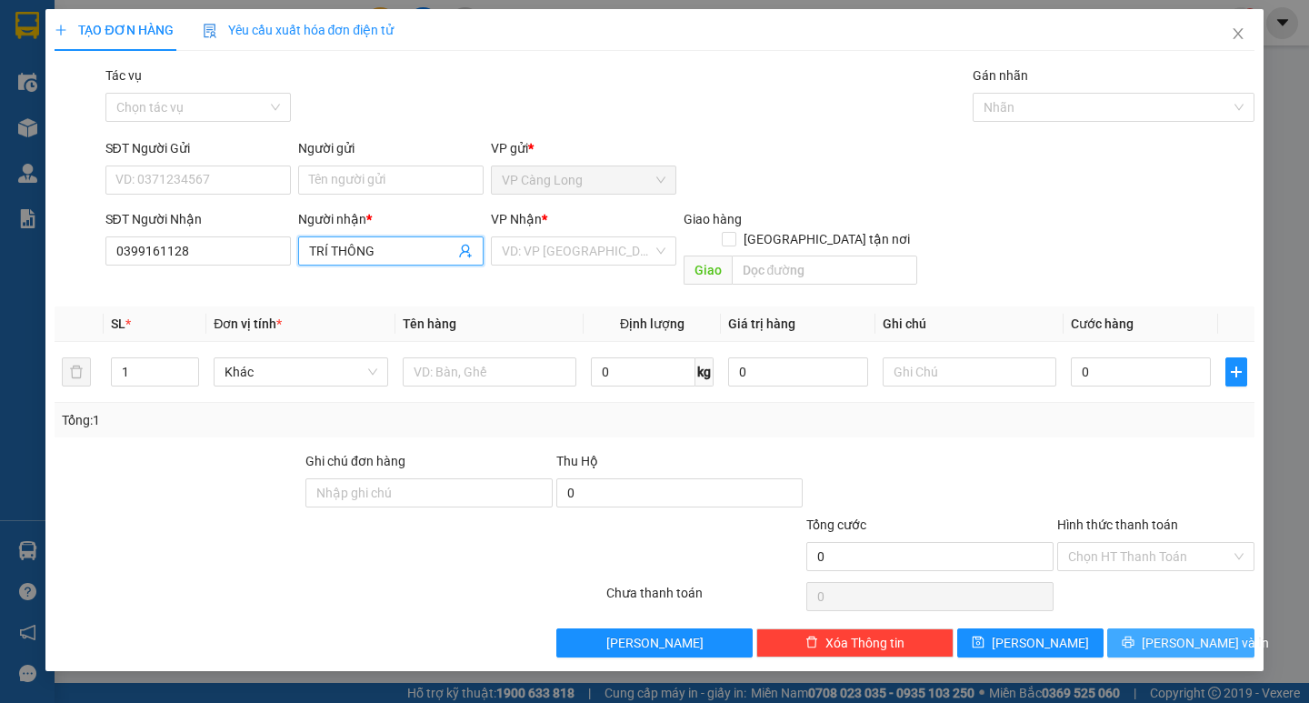
type input "TRÍ THÔNG"
click at [1160, 628] on button "[PERSON_NAME] và In" at bounding box center [1180, 642] width 146 height 29
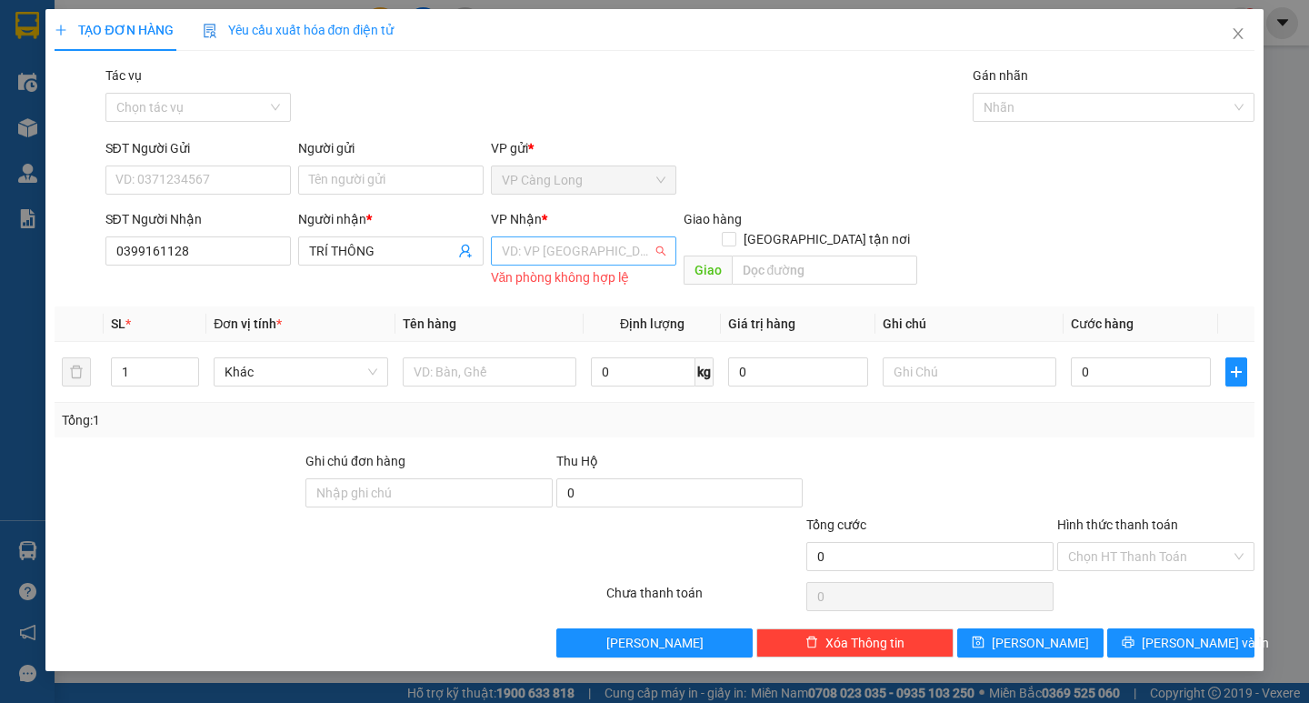
click at [617, 251] on input "search" at bounding box center [577, 250] width 151 height 27
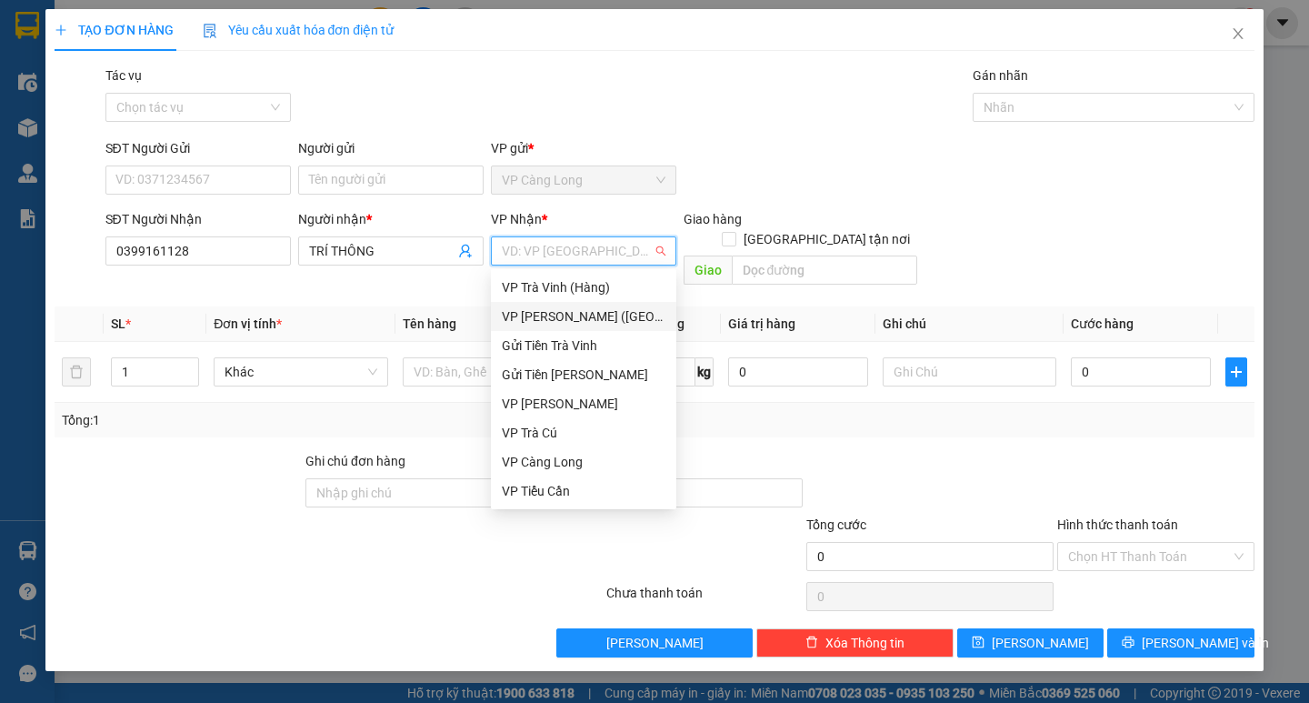
click at [574, 317] on div "VP [PERSON_NAME] ([GEOGRAPHIC_DATA])" at bounding box center [584, 316] width 164 height 20
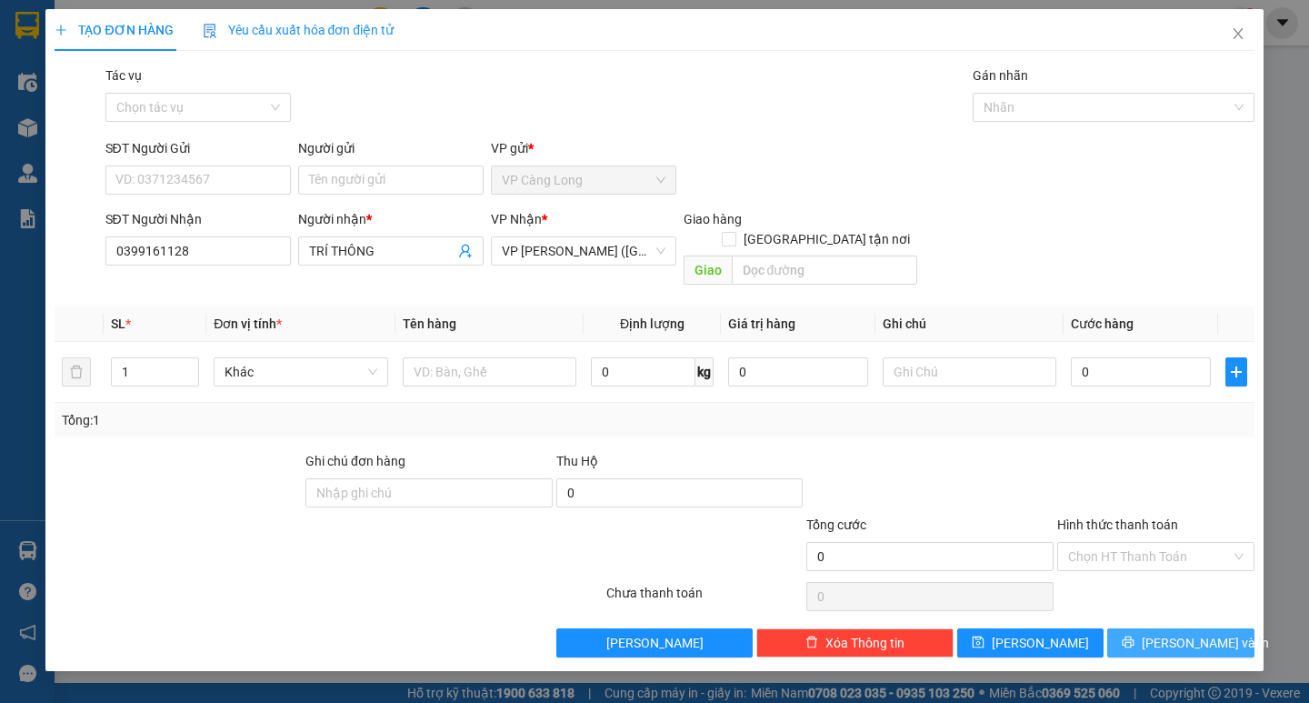
click at [1177, 633] on span "[PERSON_NAME] và In" at bounding box center [1204, 643] width 127 height 20
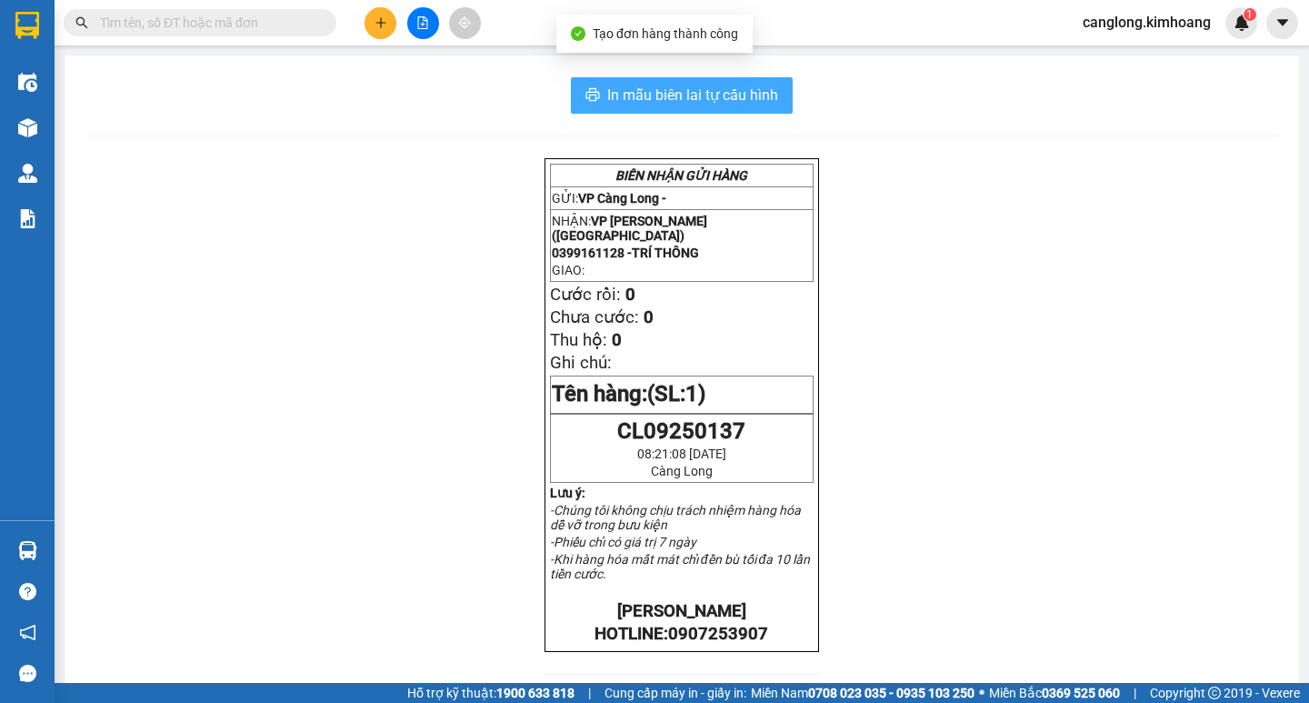
click at [692, 101] on span "In mẫu biên lai tự cấu hình" at bounding box center [692, 95] width 171 height 23
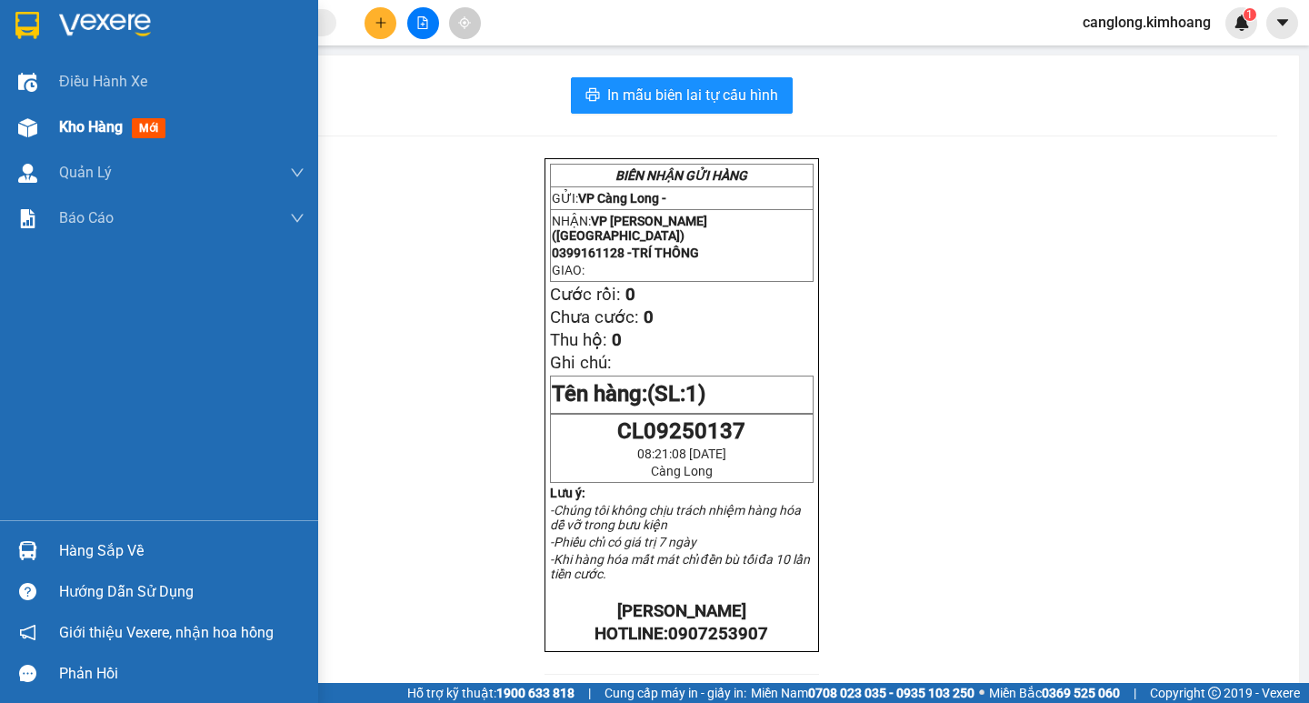
click at [76, 123] on span "Kho hàng" at bounding box center [91, 126] width 64 height 17
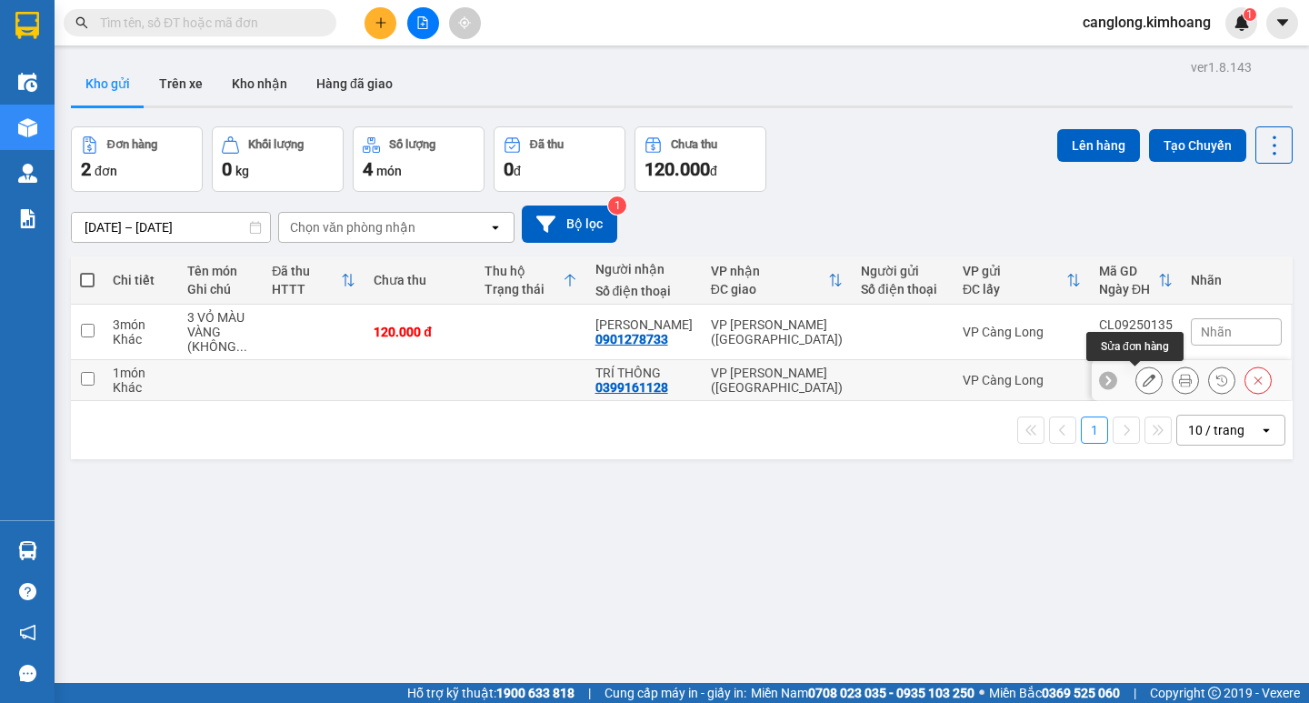
click at [1142, 377] on icon at bounding box center [1148, 380] width 13 height 13
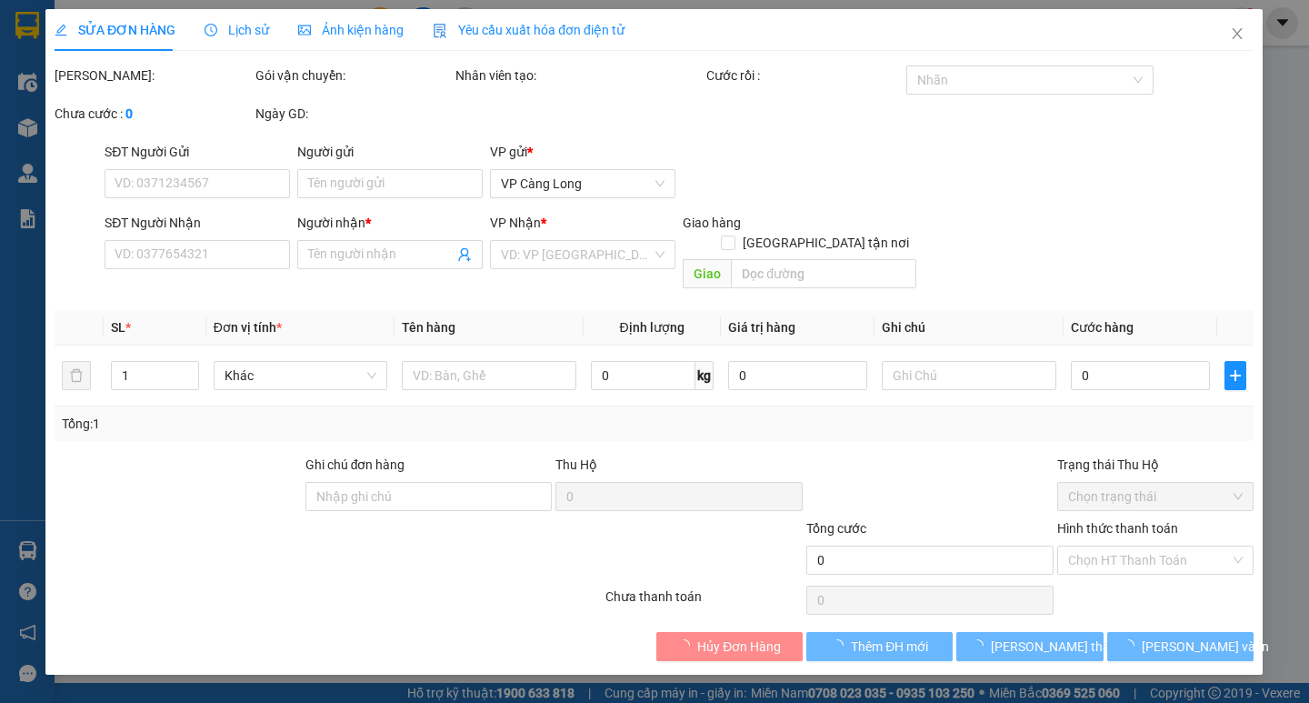
type input "0399161128"
type input "TRÍ THÔNG"
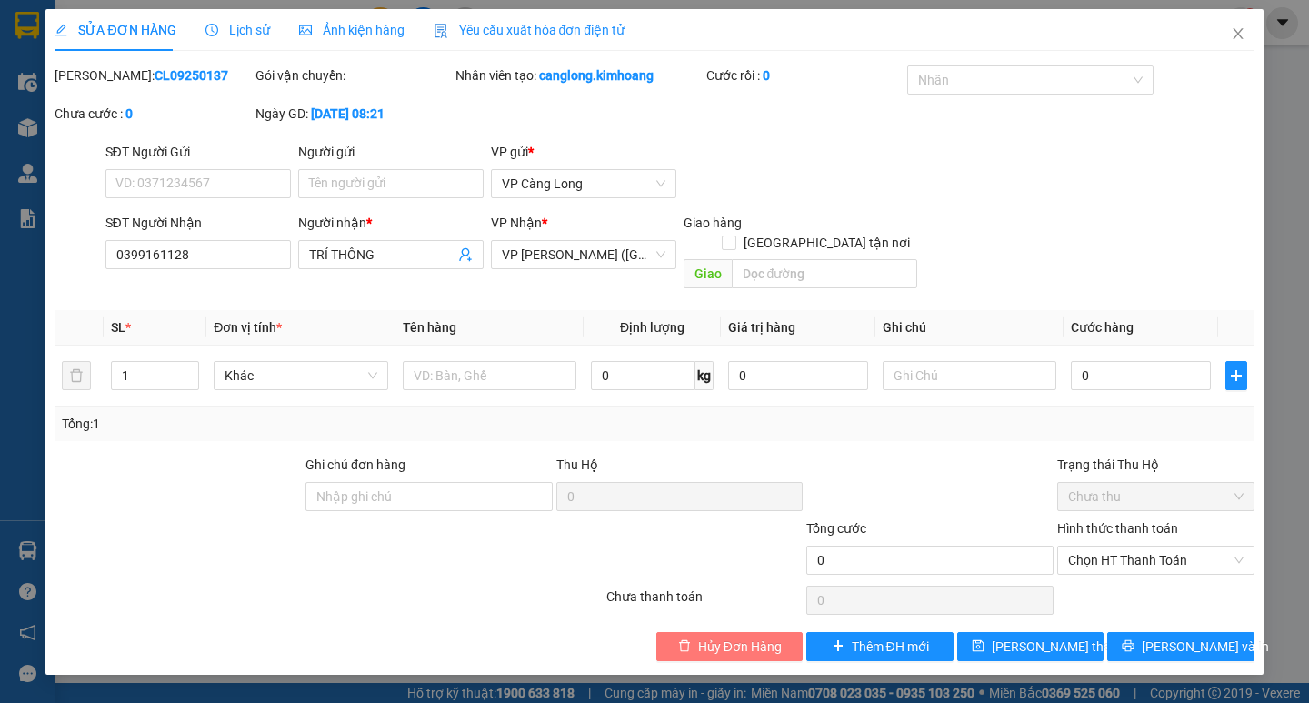
click at [764, 636] on span "Hủy Đơn Hàng" at bounding box center [740, 646] width 84 height 20
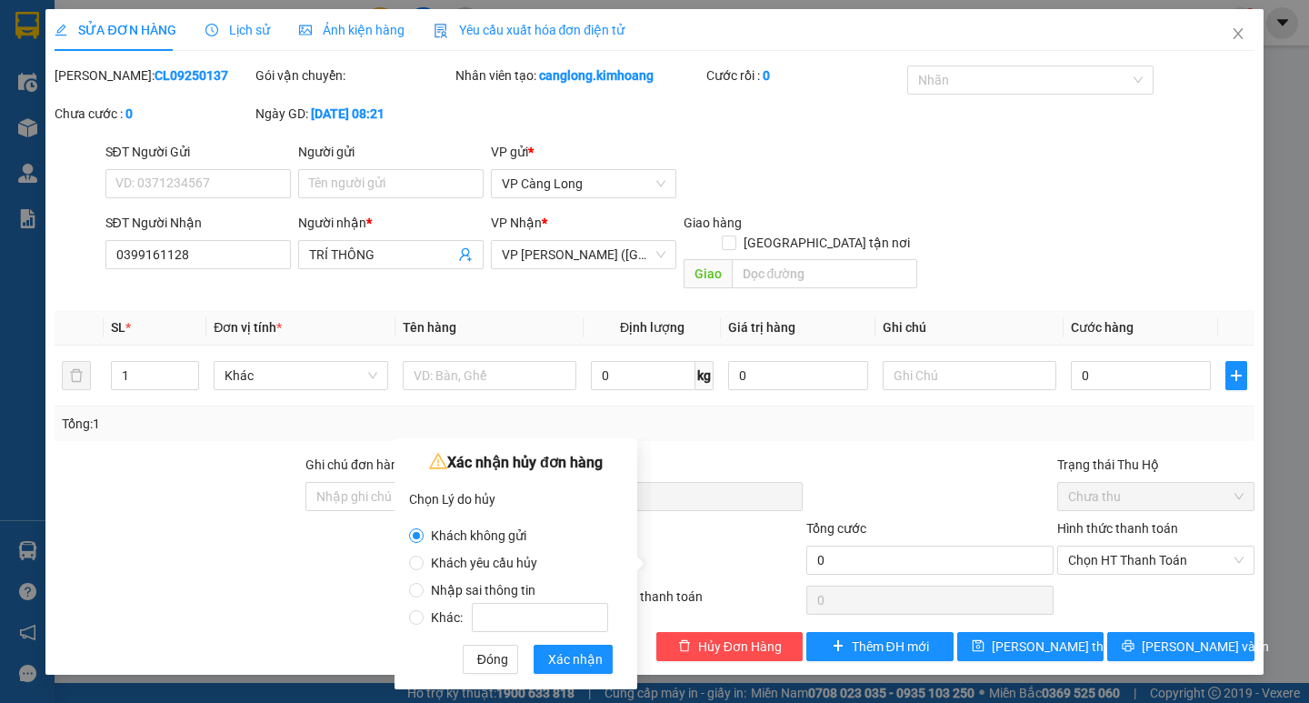
click at [515, 559] on span "Khách yêu cầu hủy" at bounding box center [484, 562] width 121 height 15
click at [424, 559] on input "Khách yêu cầu hủy" at bounding box center [416, 562] width 15 height 15
radio input "true"
radio input "false"
click at [573, 656] on span "Xác nhận" at bounding box center [575, 659] width 55 height 20
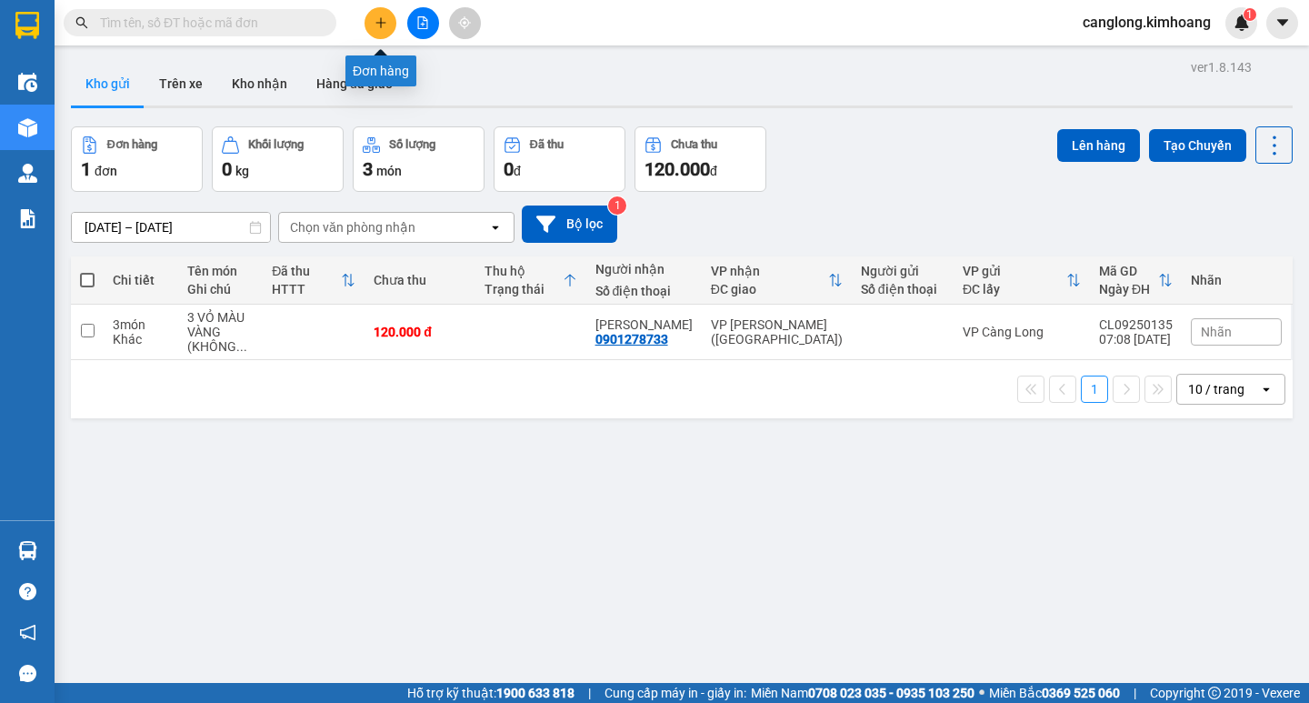
click at [385, 27] on icon "plus" at bounding box center [380, 22] width 13 height 13
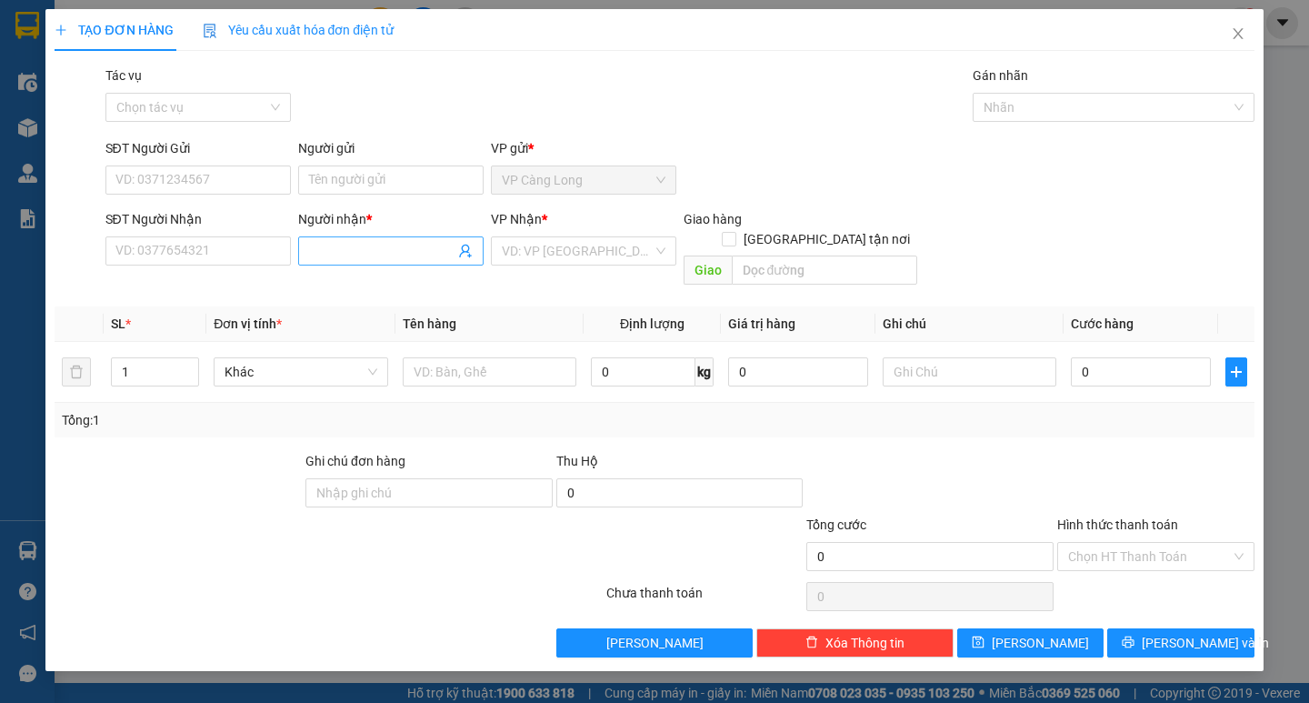
drag, startPoint x: 357, startPoint y: 234, endPoint x: 356, endPoint y: 245, distance: 11.8
click at [356, 235] on div "Người nhận *" at bounding box center [390, 222] width 185 height 27
click at [356, 247] on input "Người nhận *" at bounding box center [381, 251] width 145 height 20
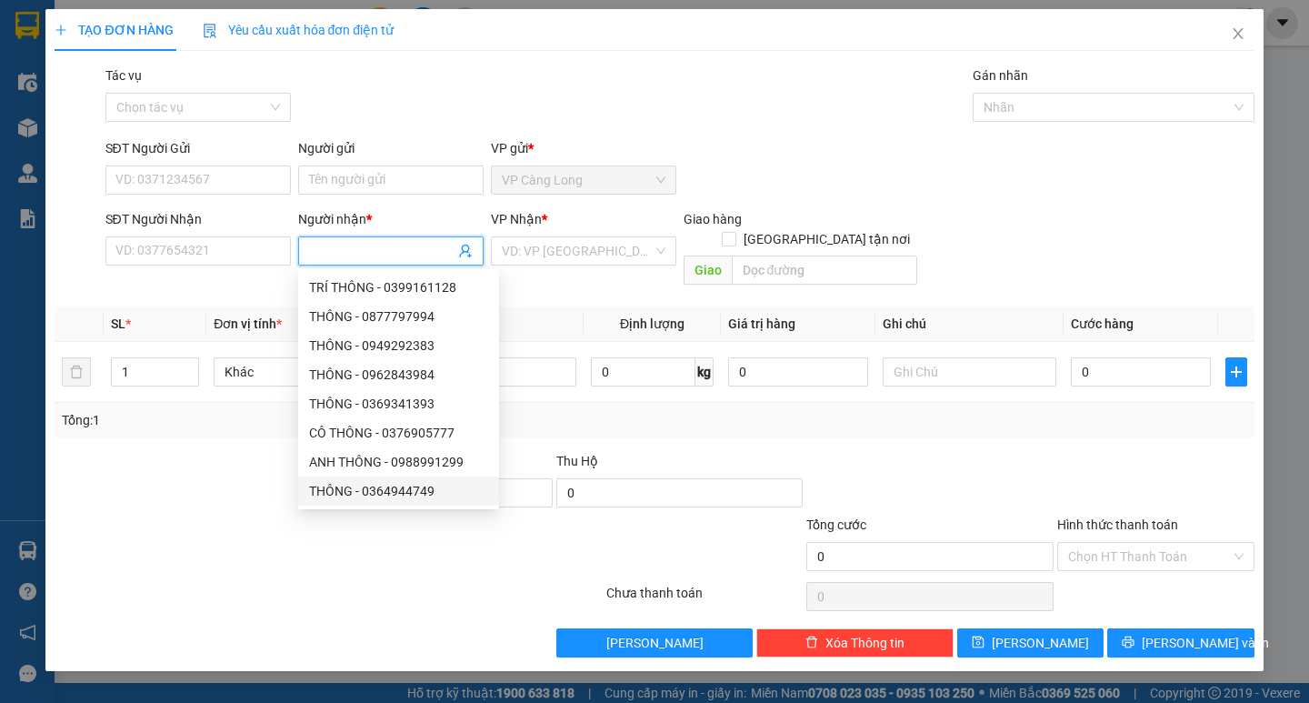
scroll to position [58, 0]
click at [1240, 38] on icon "close" at bounding box center [1238, 33] width 15 height 15
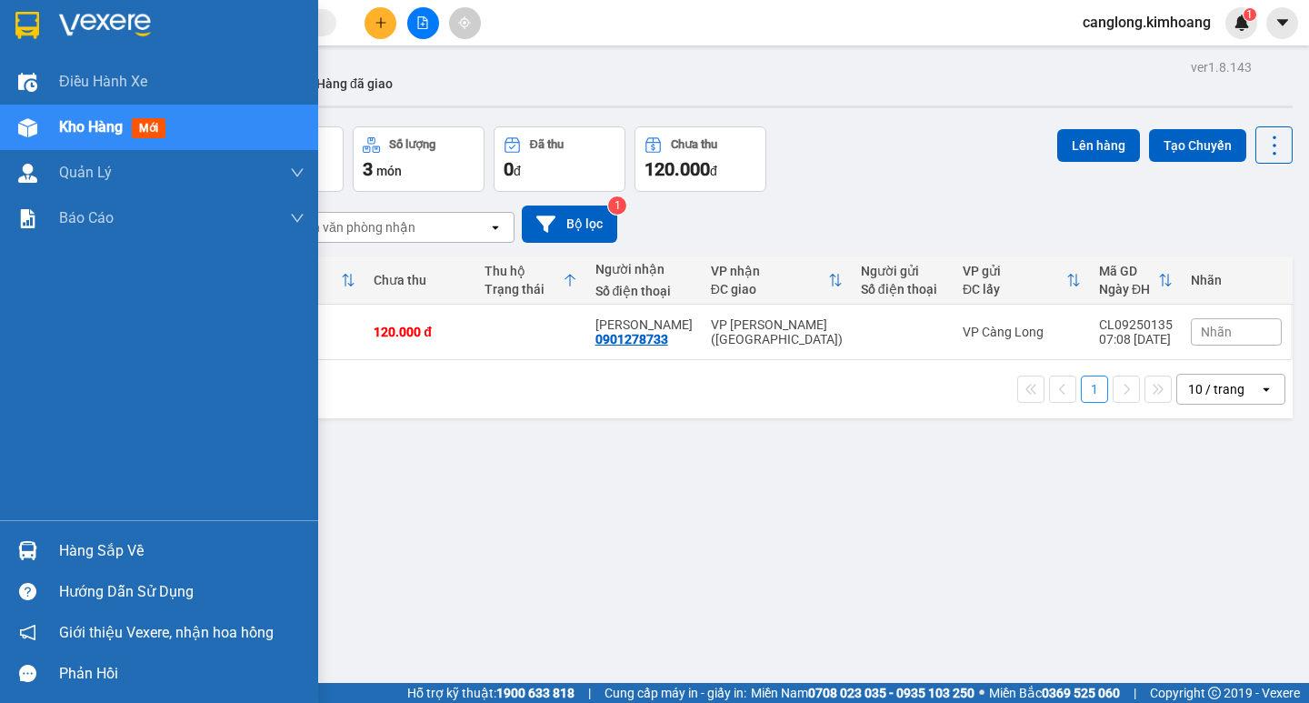
click at [85, 551] on div "Hàng sắp về" at bounding box center [181, 550] width 245 height 27
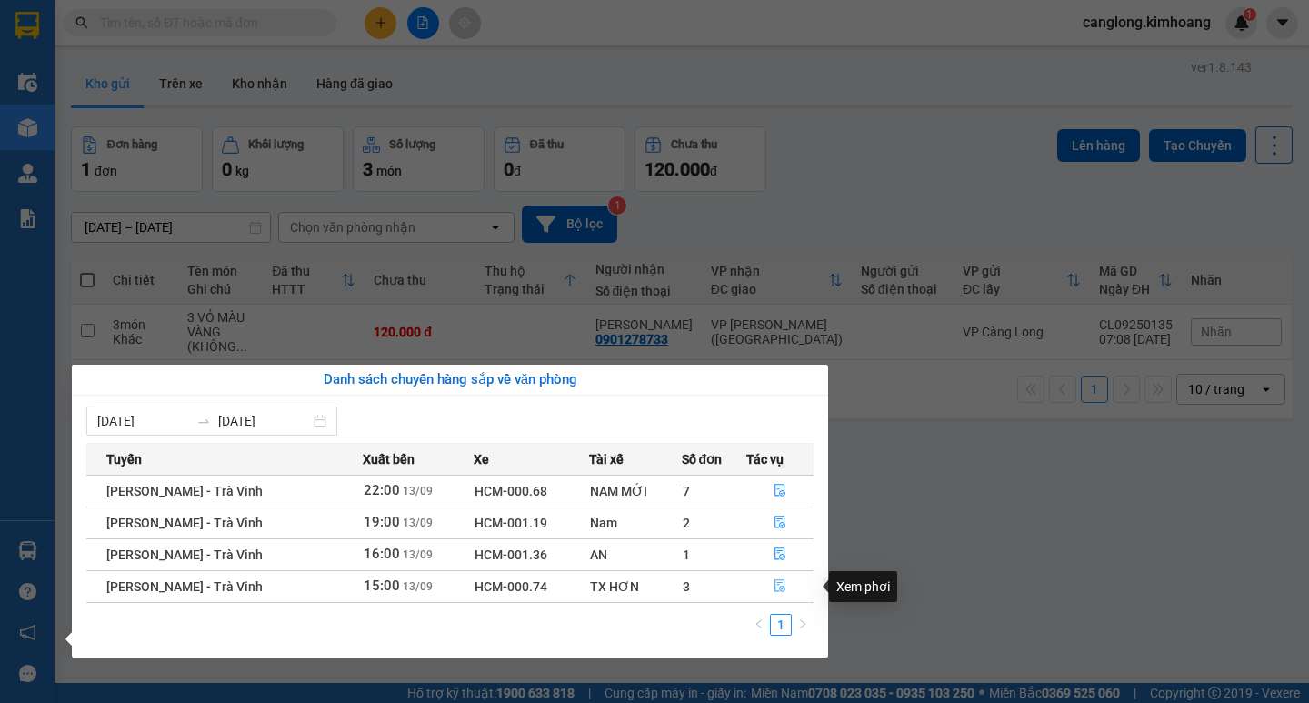
click at [779, 584] on icon "file-done" at bounding box center [779, 585] width 13 height 13
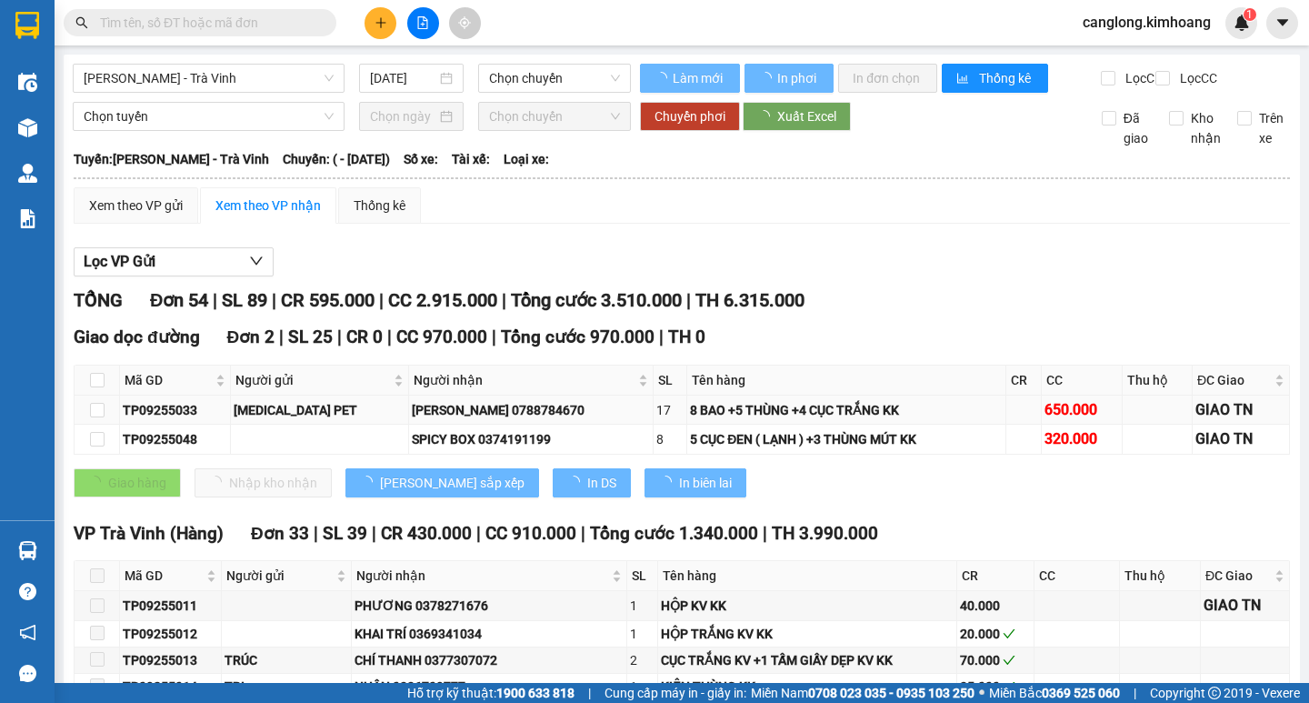
type input "[DATE]"
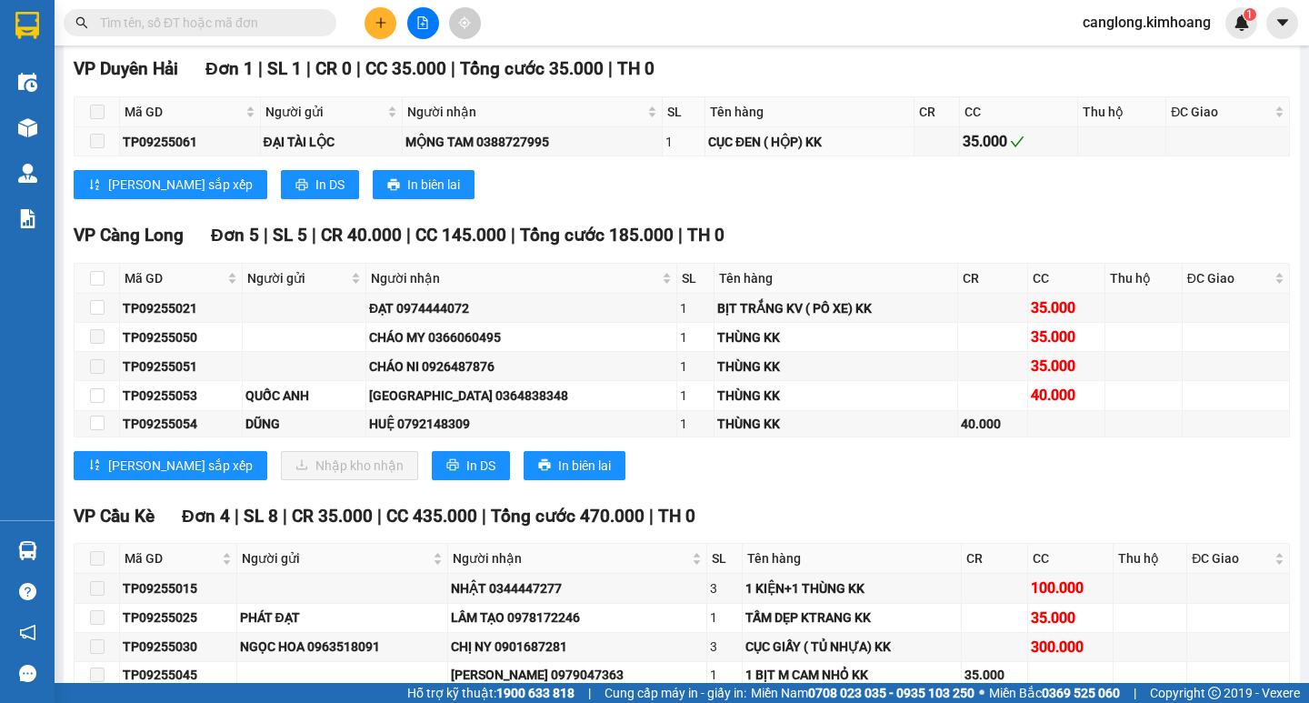
scroll to position [2181, 0]
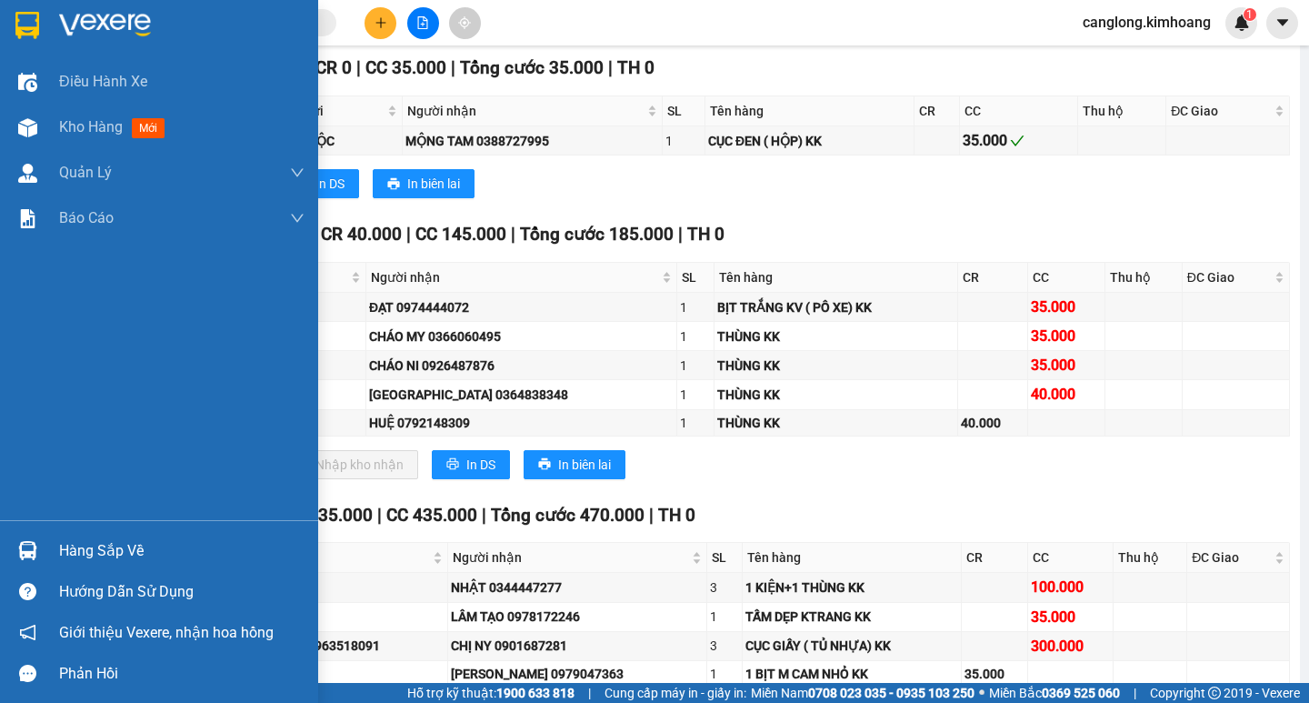
click at [138, 551] on div "Hàng sắp về" at bounding box center [181, 550] width 245 height 27
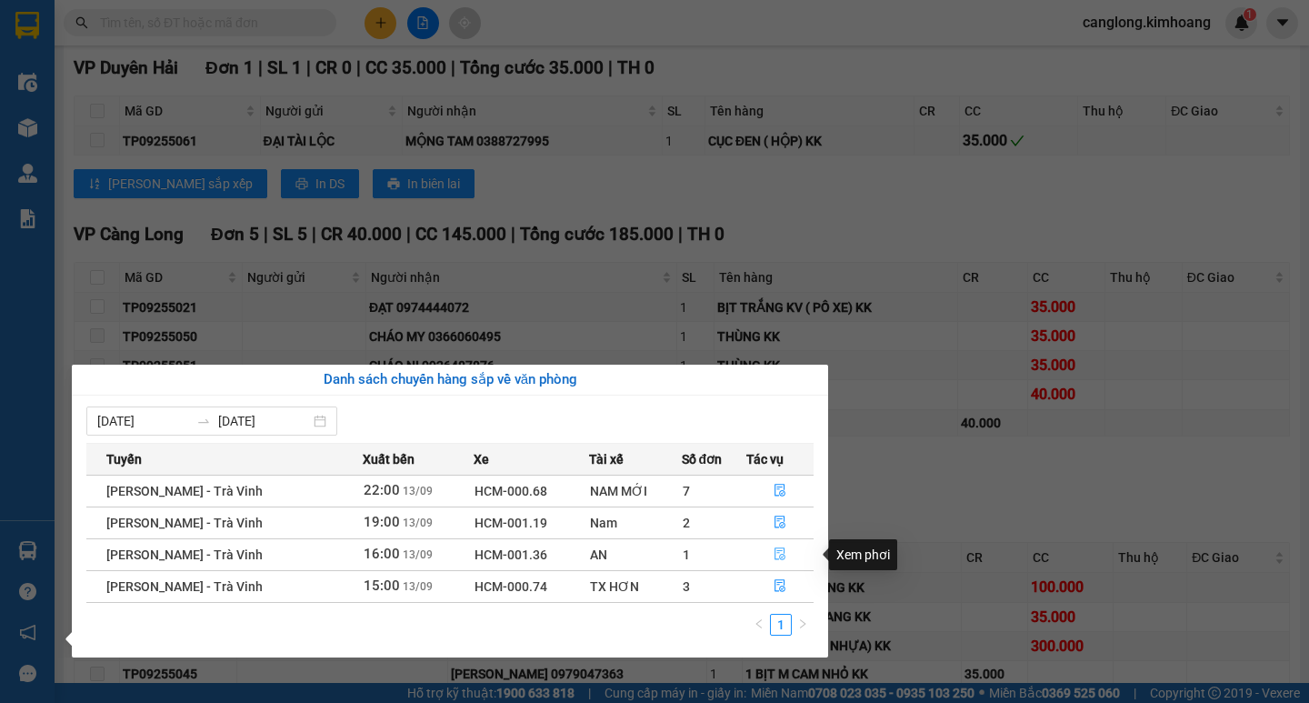
click at [775, 553] on icon "file-done" at bounding box center [779, 553] width 13 height 13
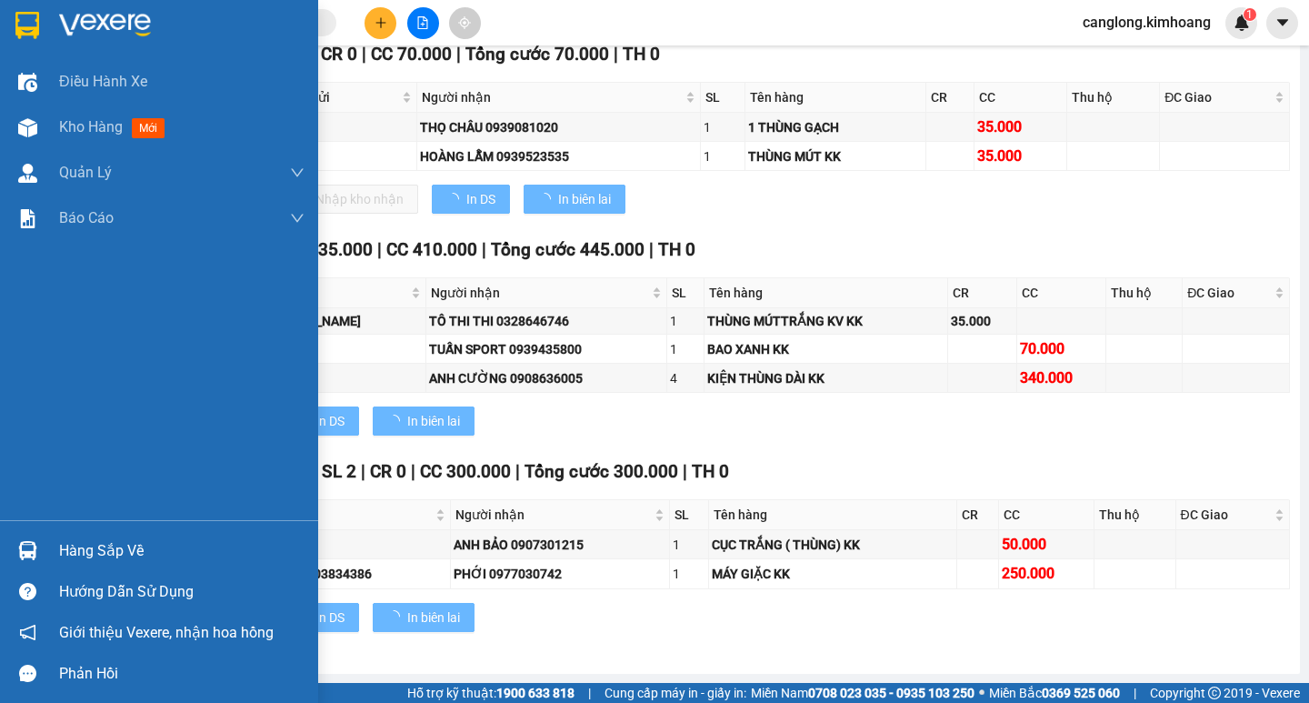
scroll to position [1899, 0]
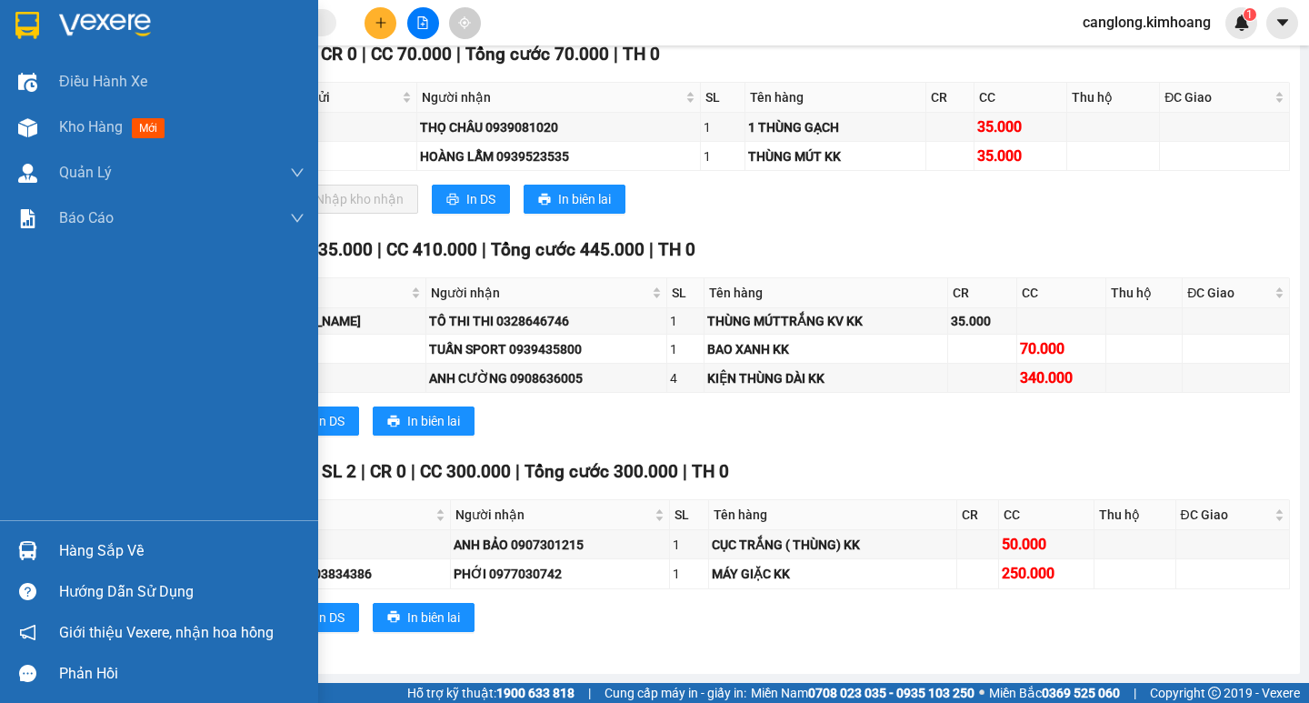
click at [86, 542] on div "Hàng sắp về" at bounding box center [181, 550] width 245 height 27
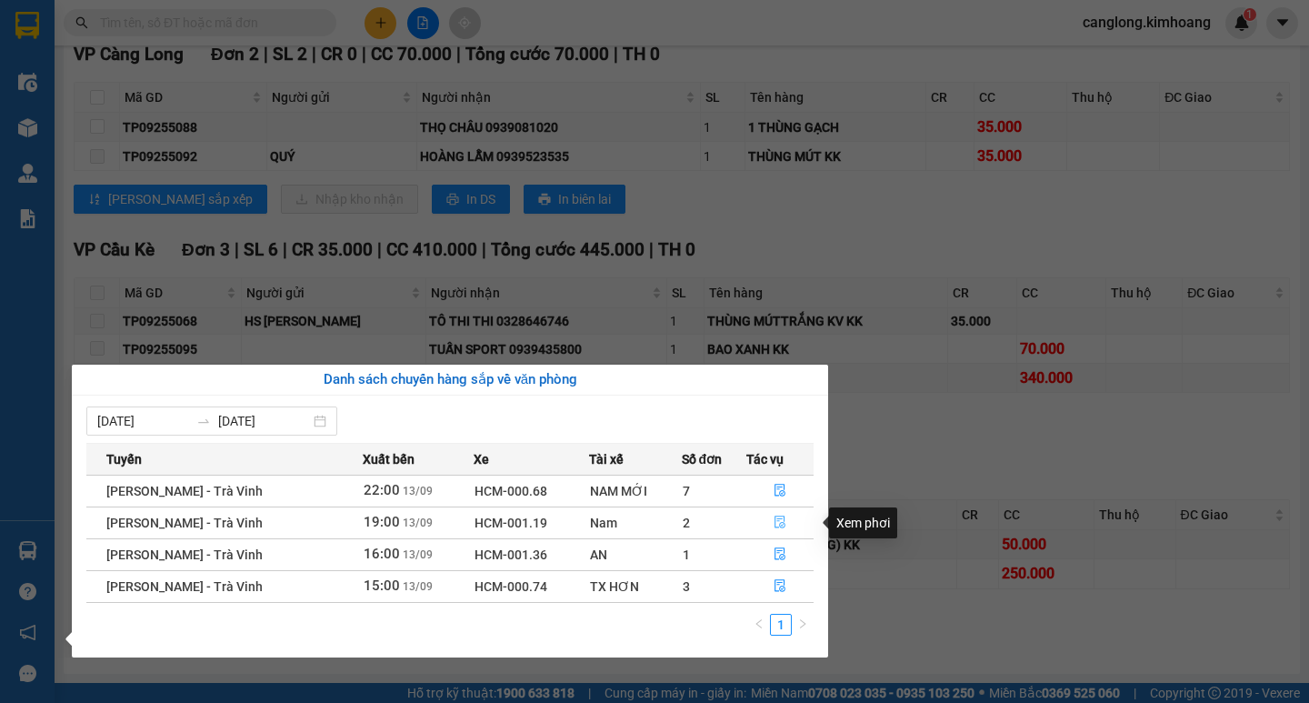
click at [776, 518] on icon "file-done" at bounding box center [779, 521] width 13 height 13
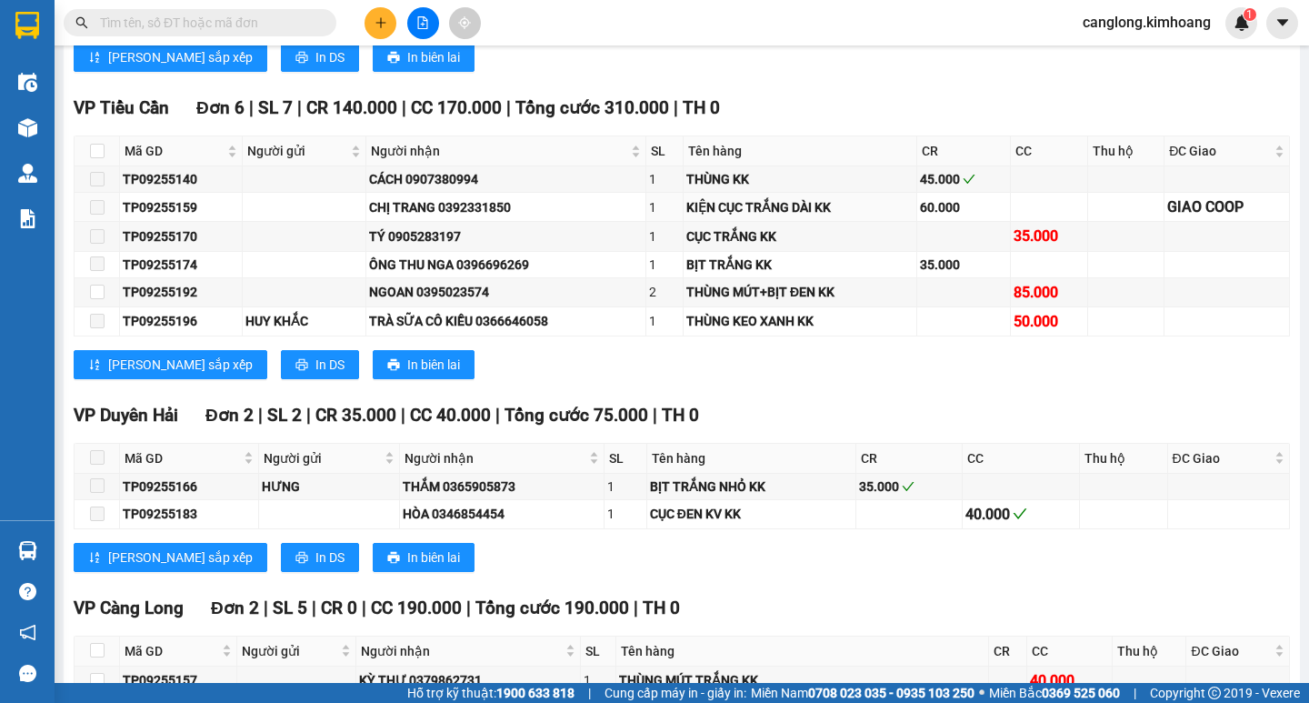
scroll to position [2726, 0]
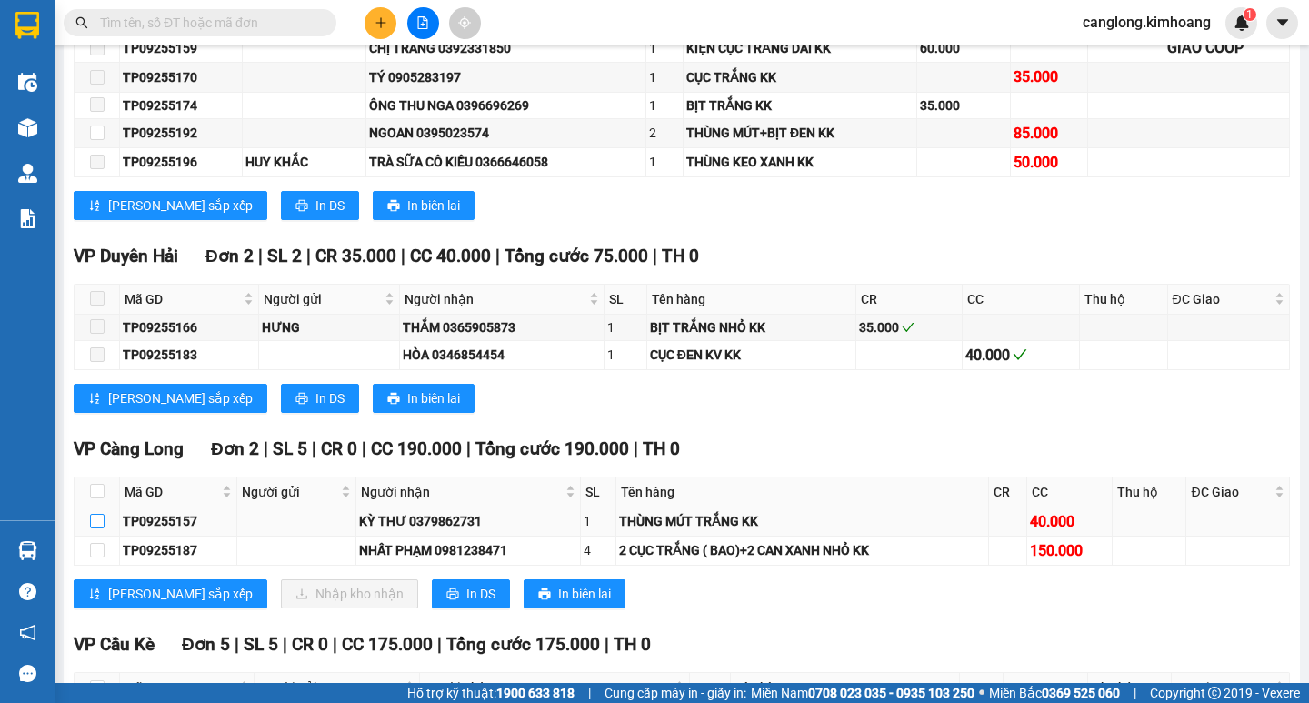
click at [91, 528] on input "checkbox" at bounding box center [97, 520] width 15 height 15
checkbox input "true"
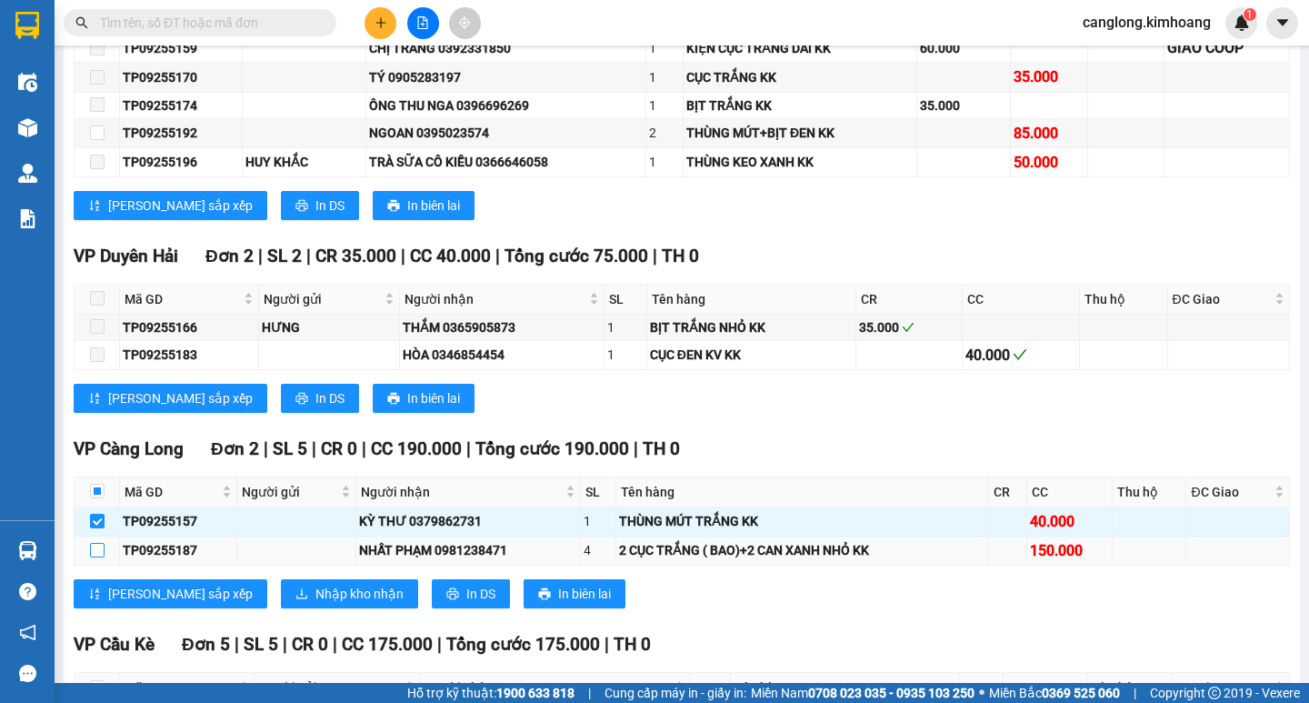
click at [96, 557] on input "checkbox" at bounding box center [97, 550] width 15 height 15
checkbox input "true"
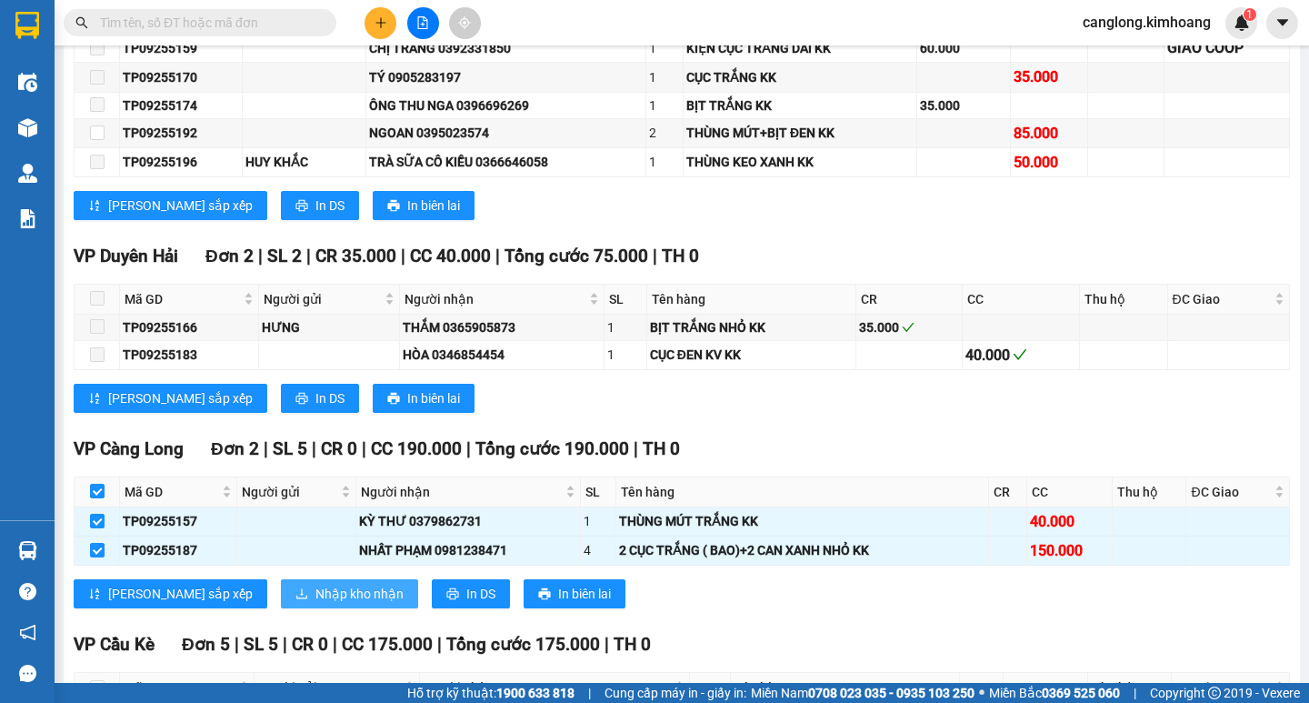
click at [281, 608] on button "Nhập kho nhận" at bounding box center [349, 593] width 137 height 29
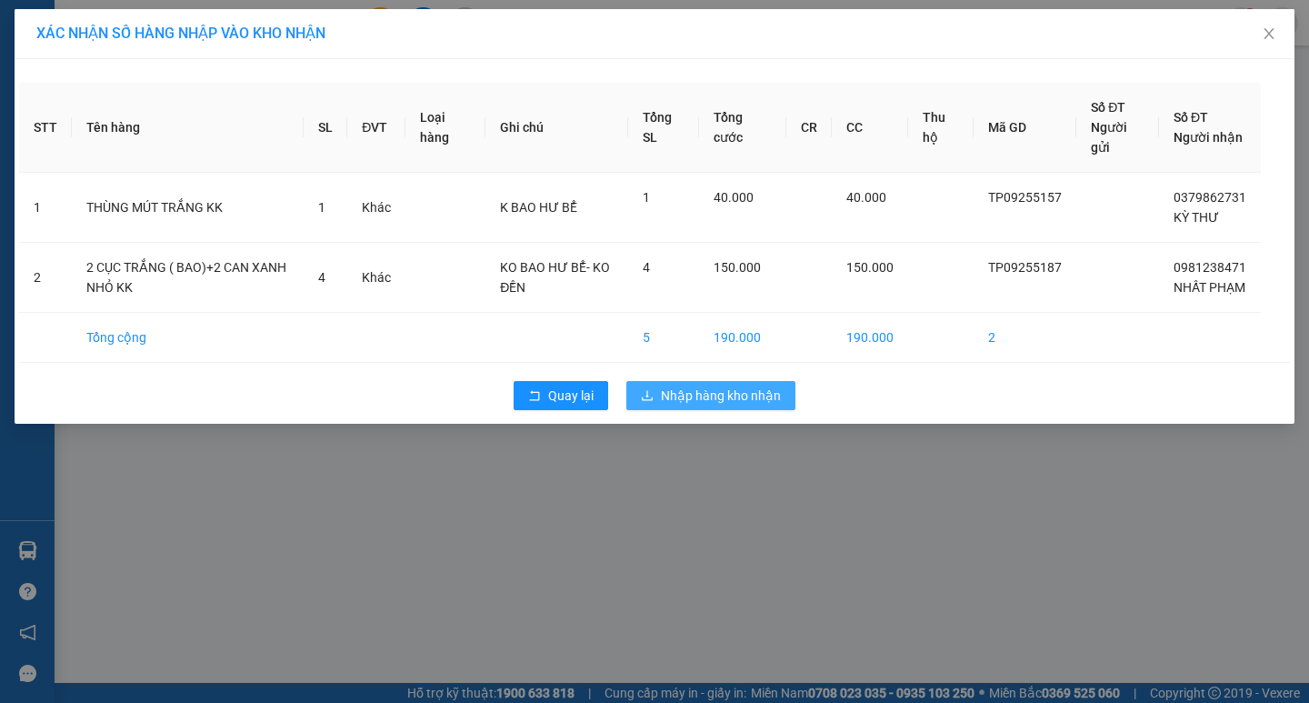
click at [685, 405] on span "Nhập hàng kho nhận" at bounding box center [721, 395] width 120 height 20
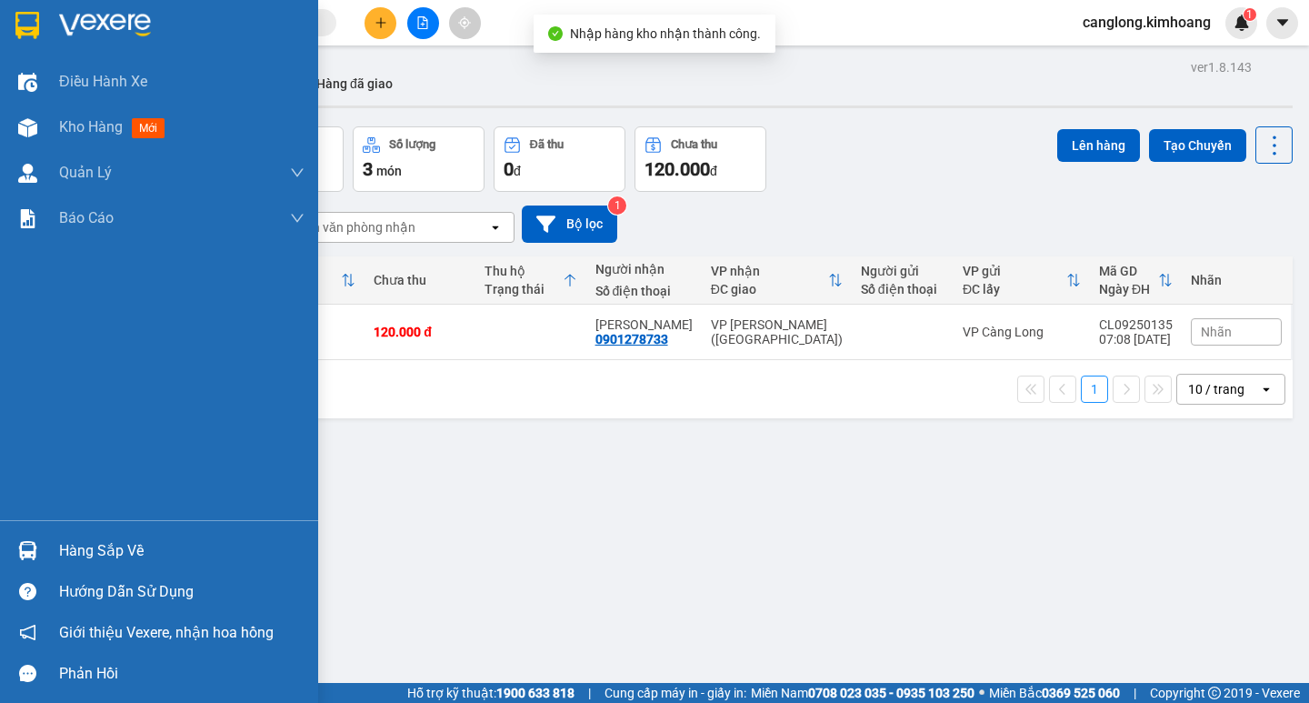
click at [101, 547] on div "Hàng sắp về" at bounding box center [181, 550] width 245 height 27
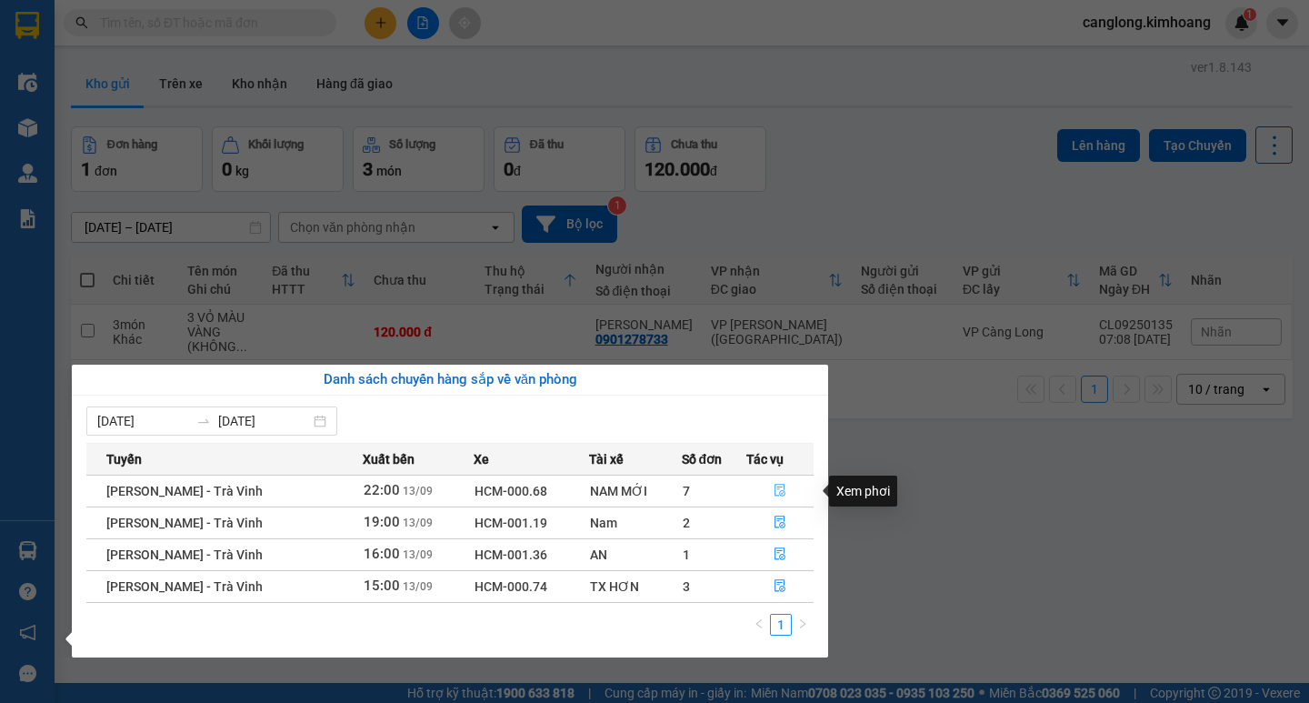
click at [780, 483] on icon "file-done" at bounding box center [779, 489] width 13 height 13
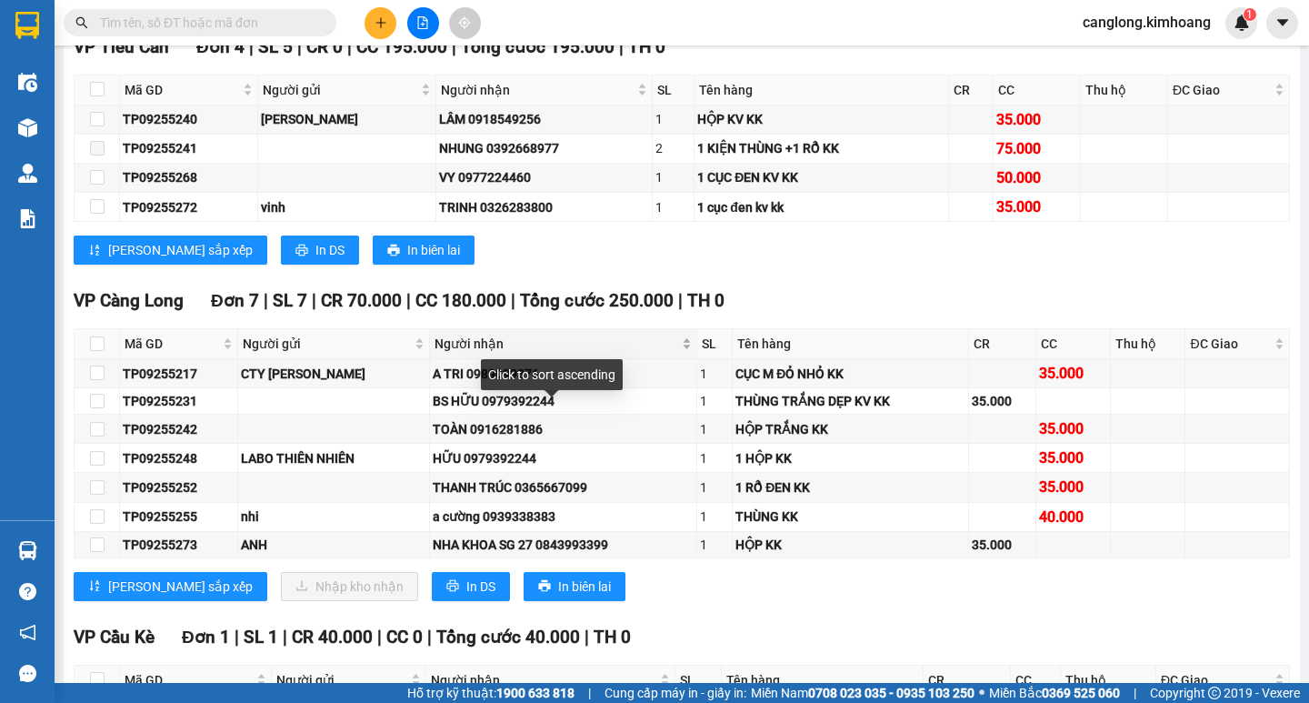
scroll to position [1909, 0]
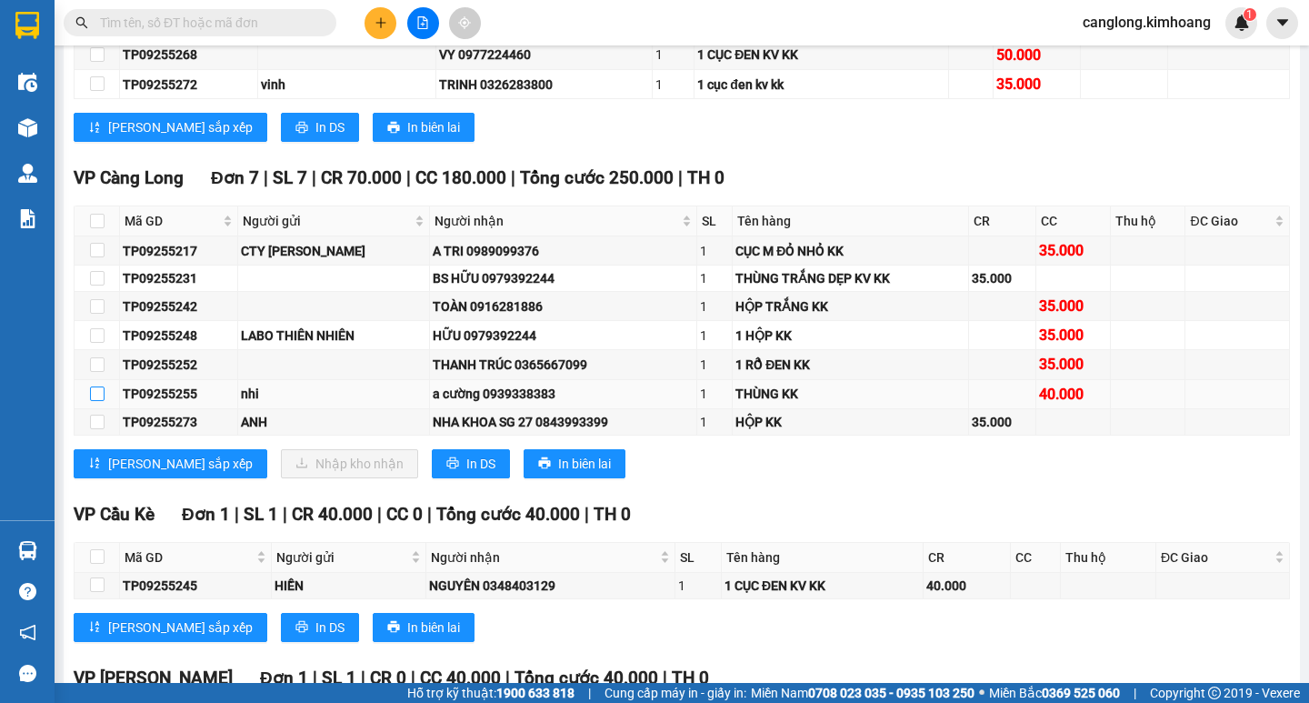
click at [95, 401] on input "checkbox" at bounding box center [97, 393] width 15 height 15
checkbox input "true"
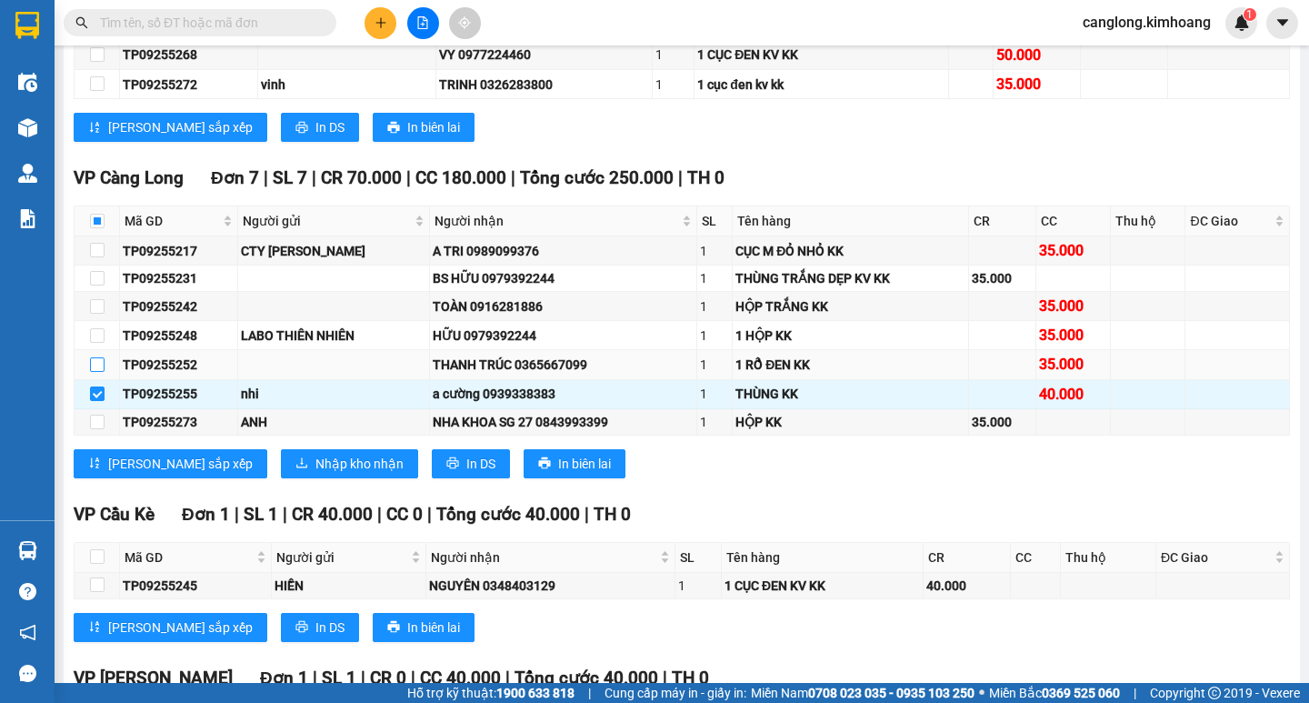
click at [91, 372] on input "checkbox" at bounding box center [97, 364] width 15 height 15
checkbox input "true"
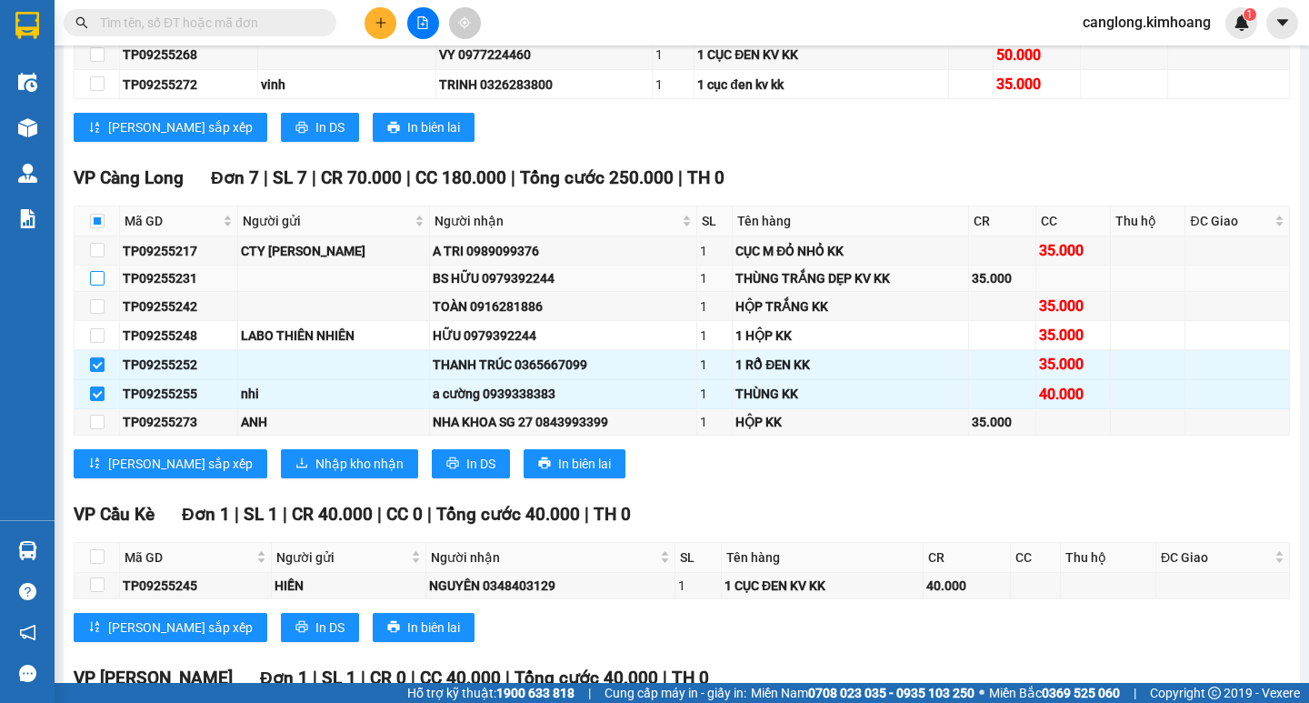
click at [101, 285] on input "checkbox" at bounding box center [97, 278] width 15 height 15
checkbox input "true"
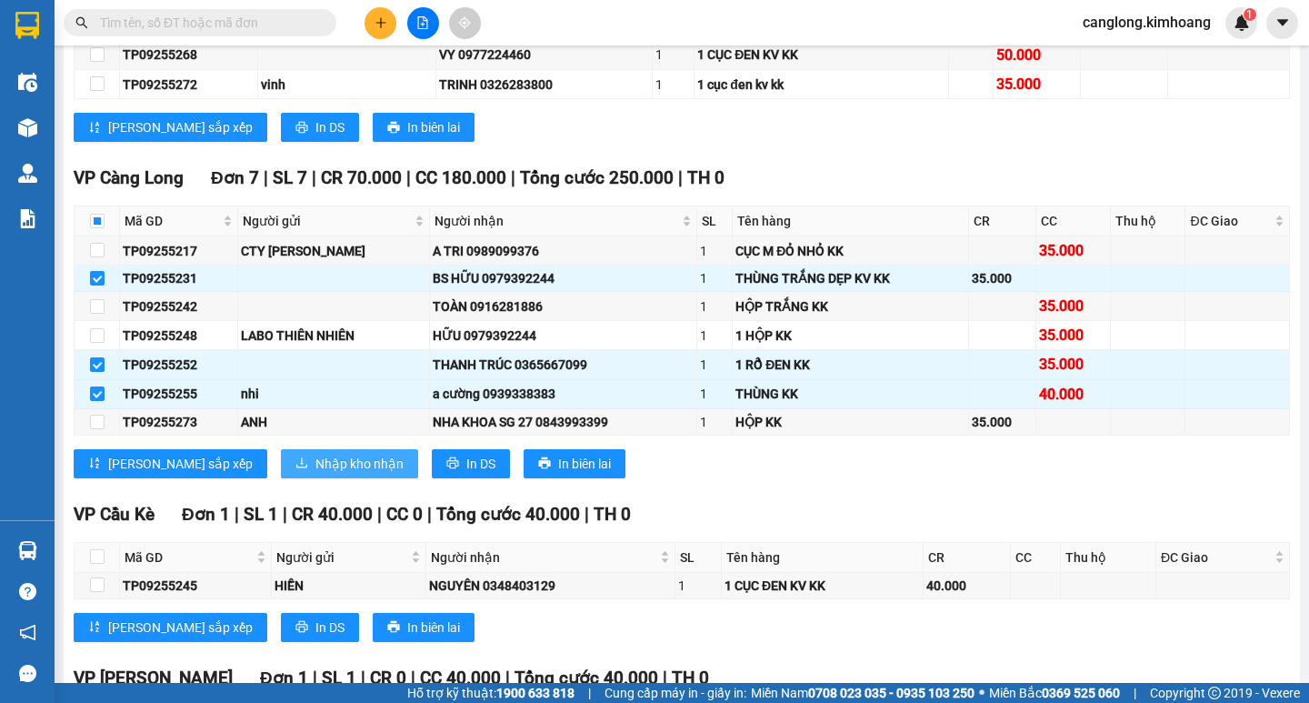
click at [315, 473] on span "Nhập kho nhận" at bounding box center [359, 463] width 88 height 20
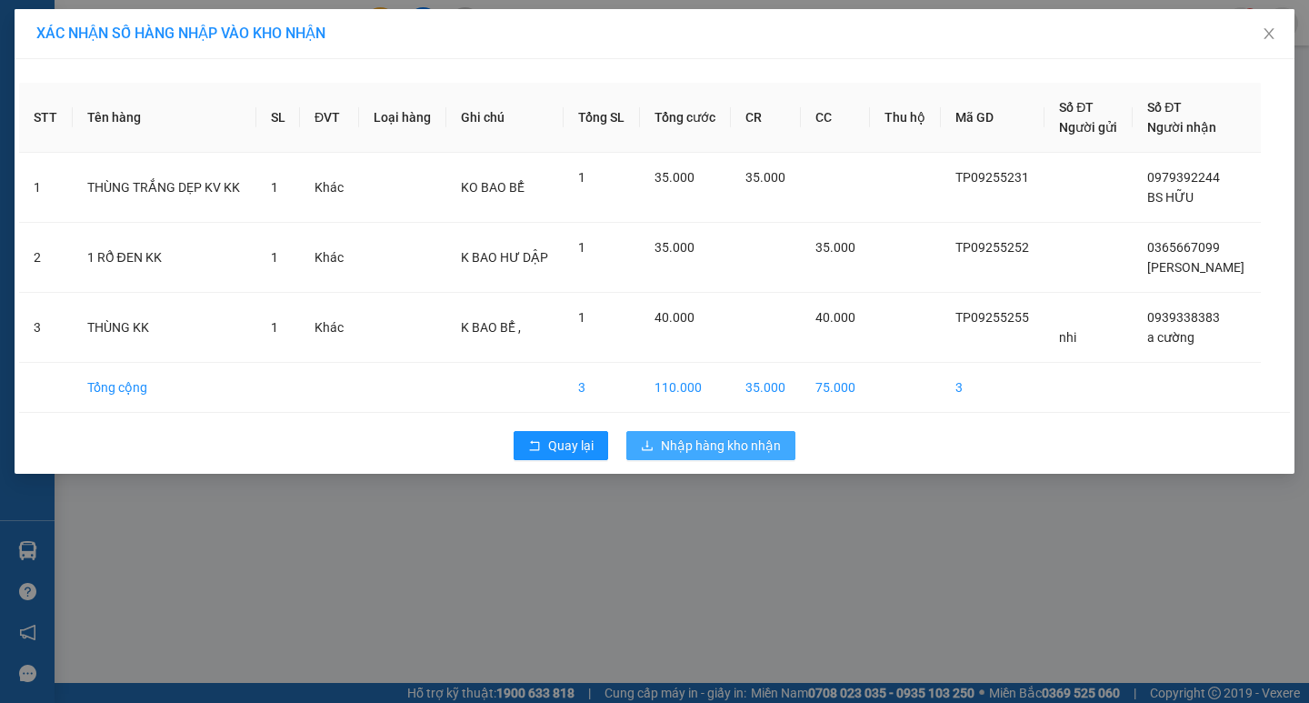
click at [687, 432] on button "Nhập hàng kho nhận" at bounding box center [710, 445] width 169 height 29
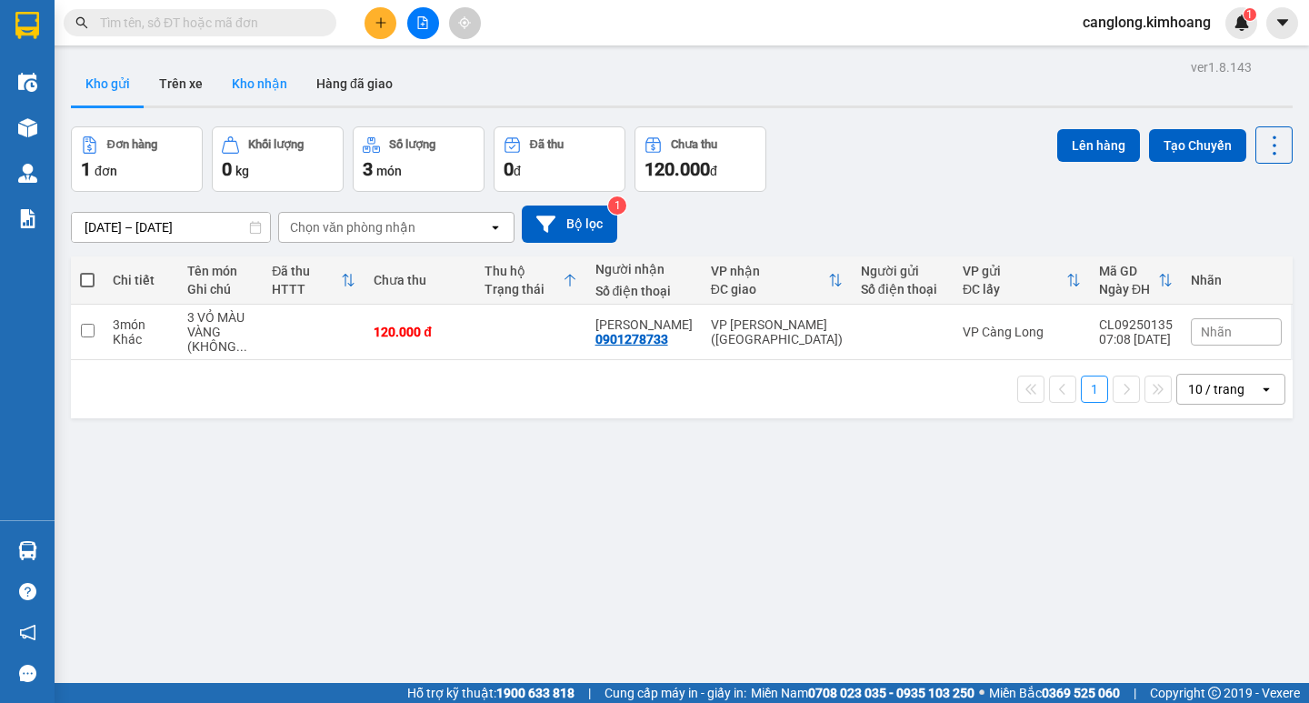
click at [267, 85] on button "Kho nhận" at bounding box center [259, 84] width 85 height 44
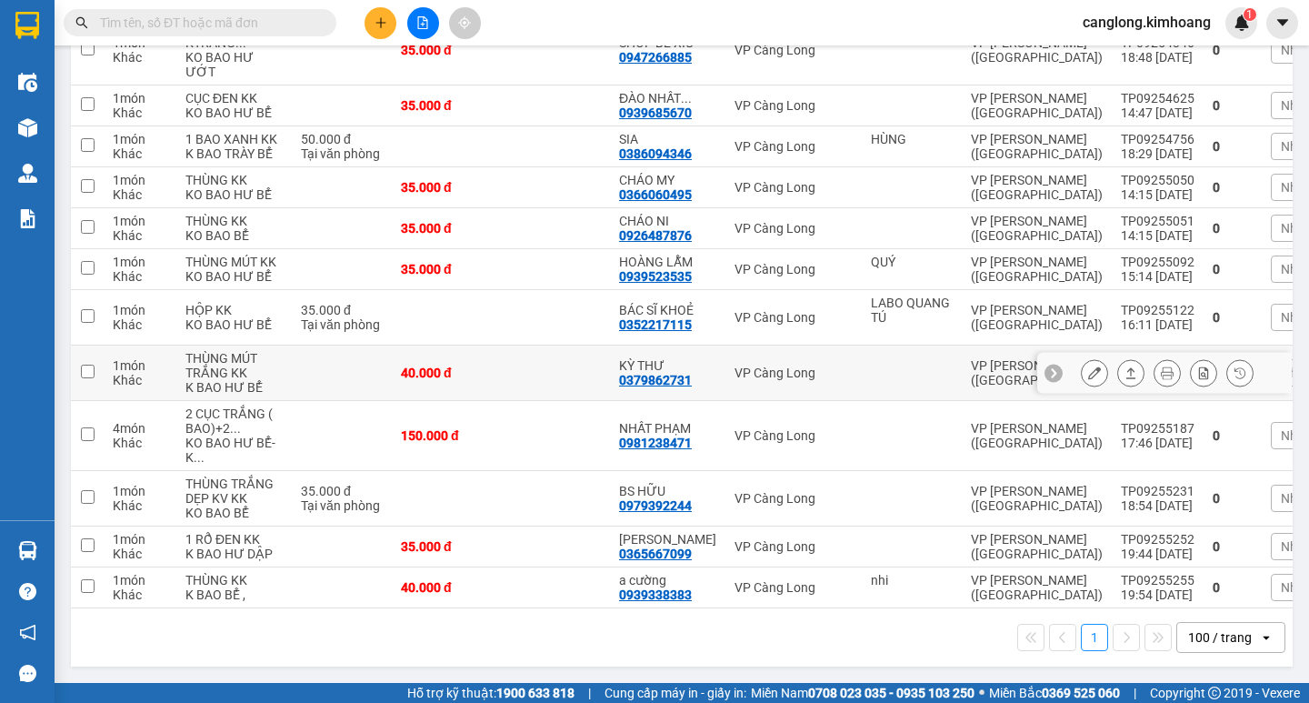
scroll to position [794, 0]
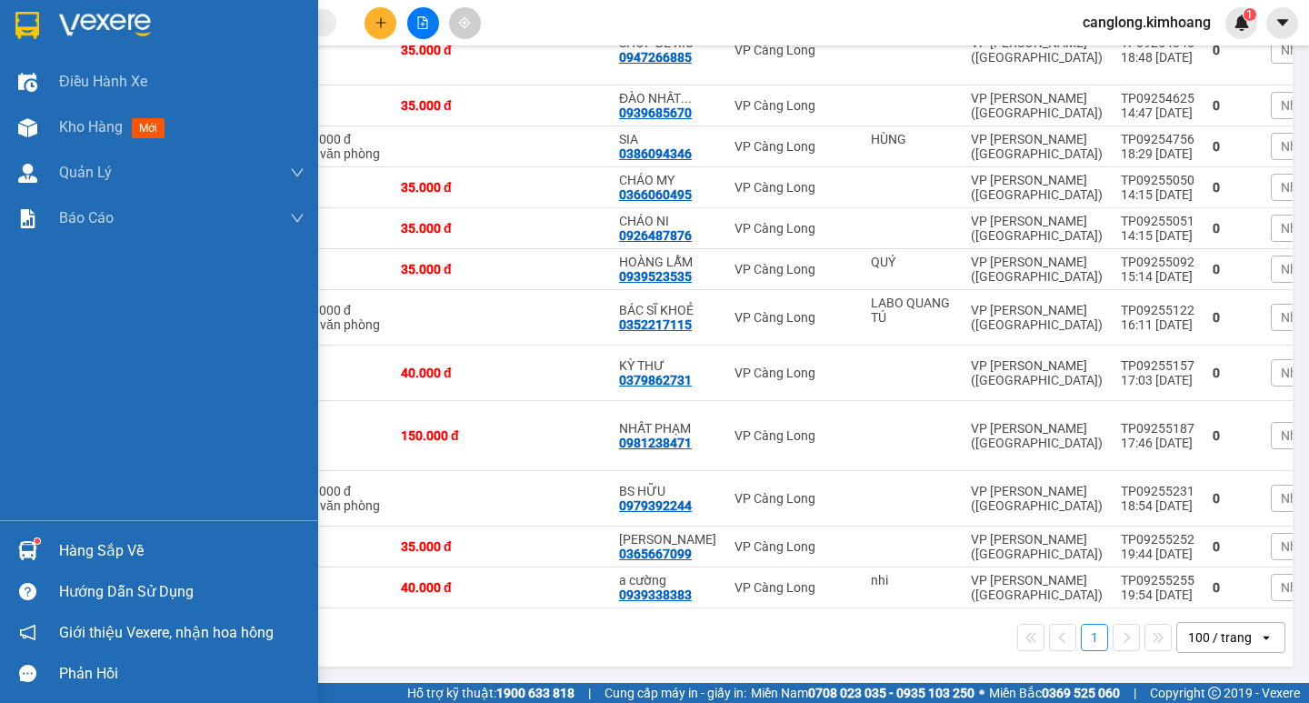
click at [55, 543] on div "Hàng sắp về" at bounding box center [159, 550] width 318 height 41
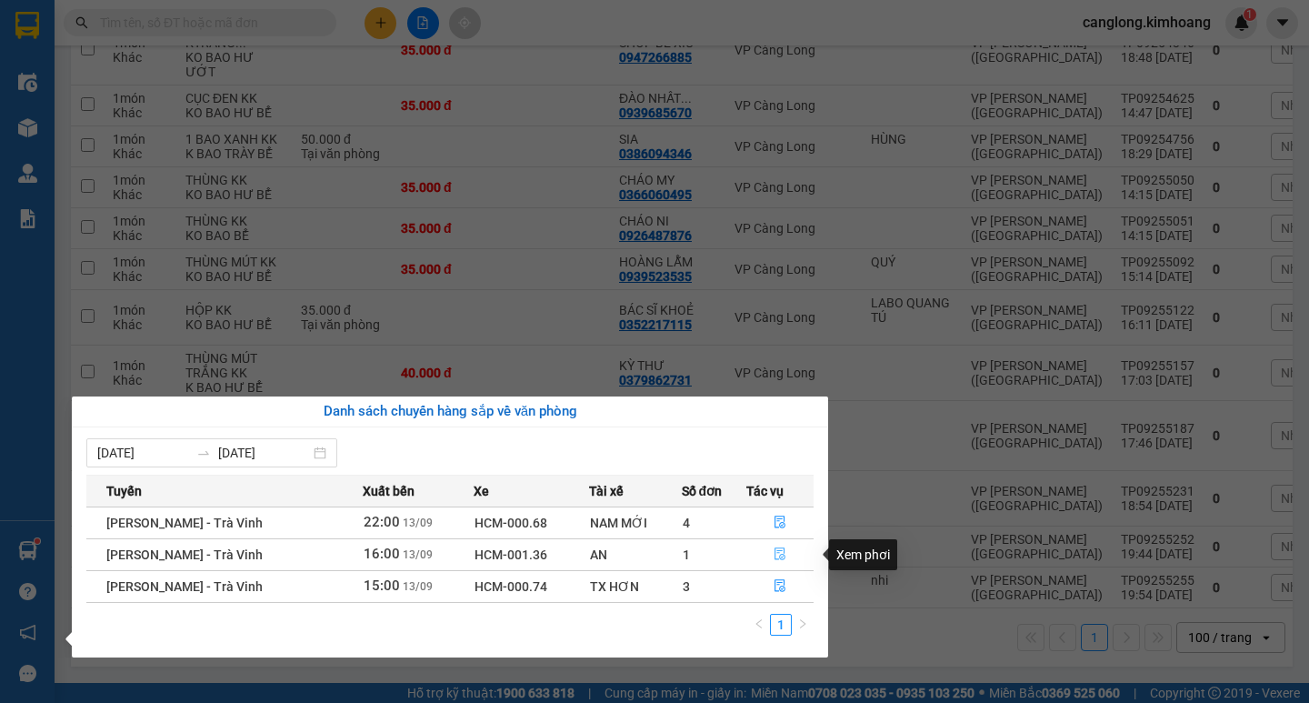
click at [779, 553] on icon "file-done" at bounding box center [779, 553] width 13 height 13
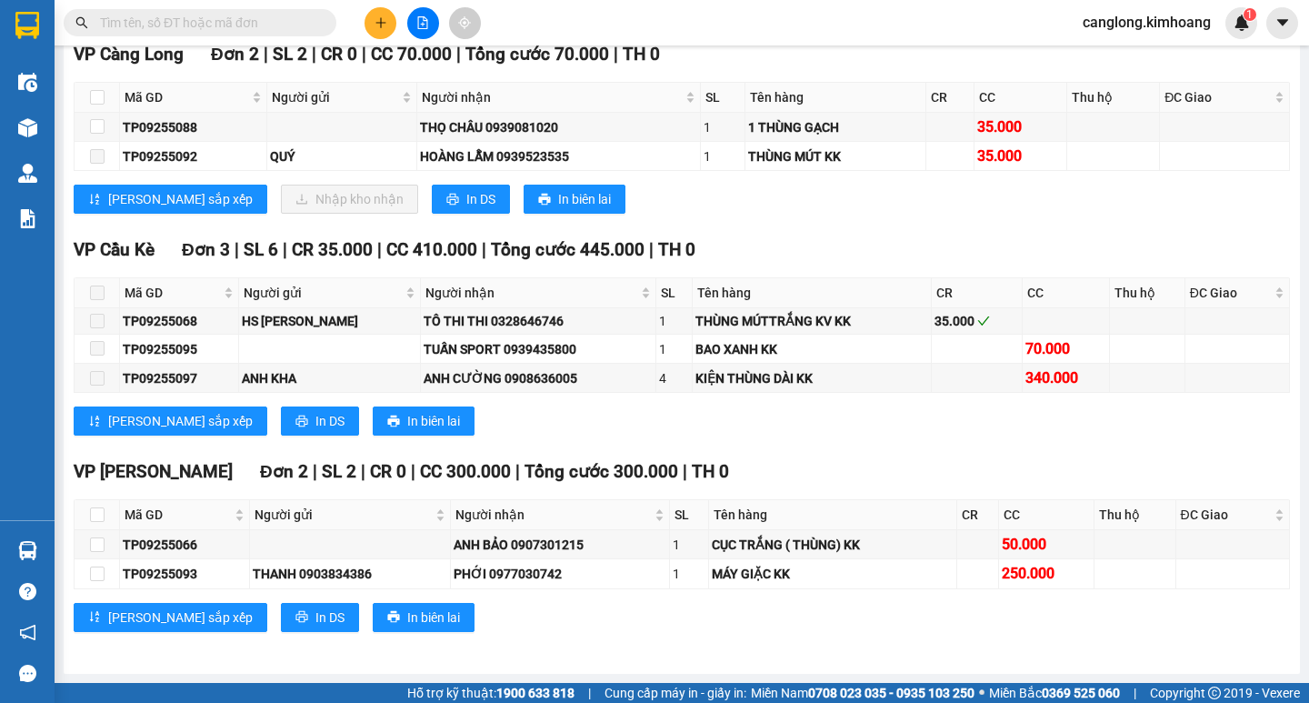
scroll to position [1808, 0]
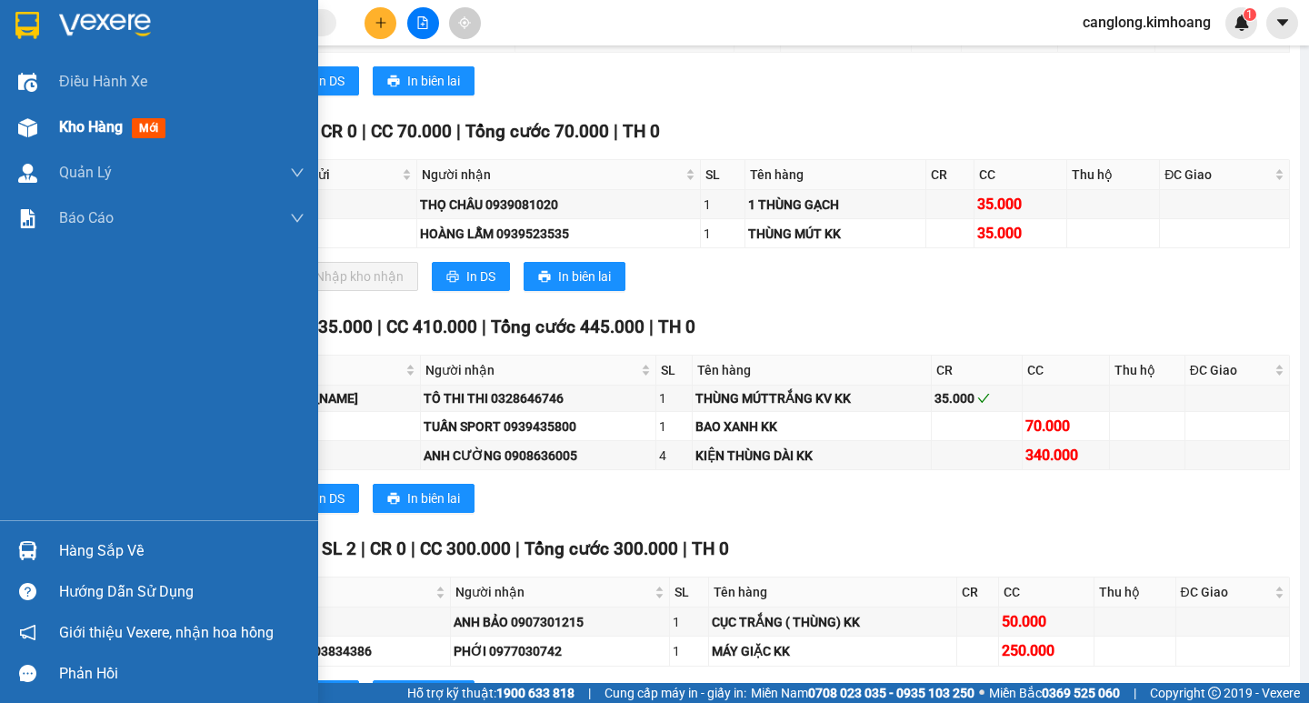
click at [83, 129] on span "Kho hàng" at bounding box center [91, 126] width 64 height 17
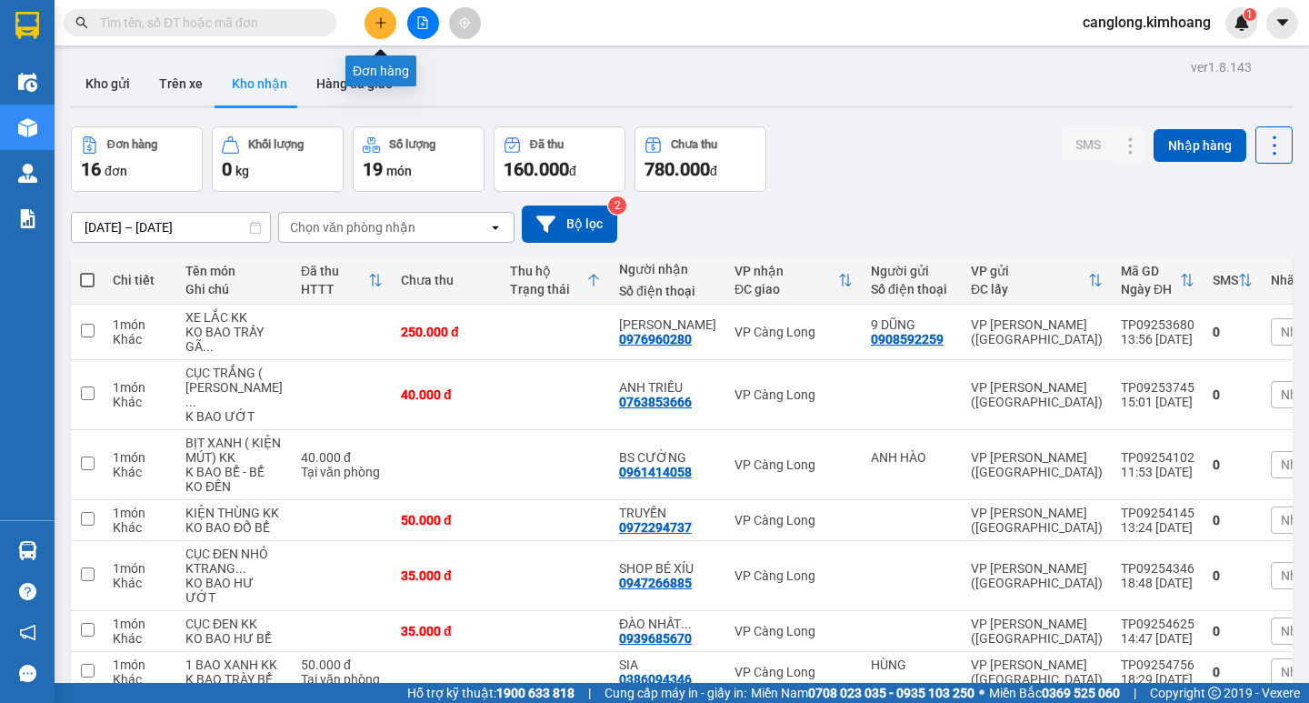
click at [381, 24] on icon "plus" at bounding box center [380, 22] width 1 height 10
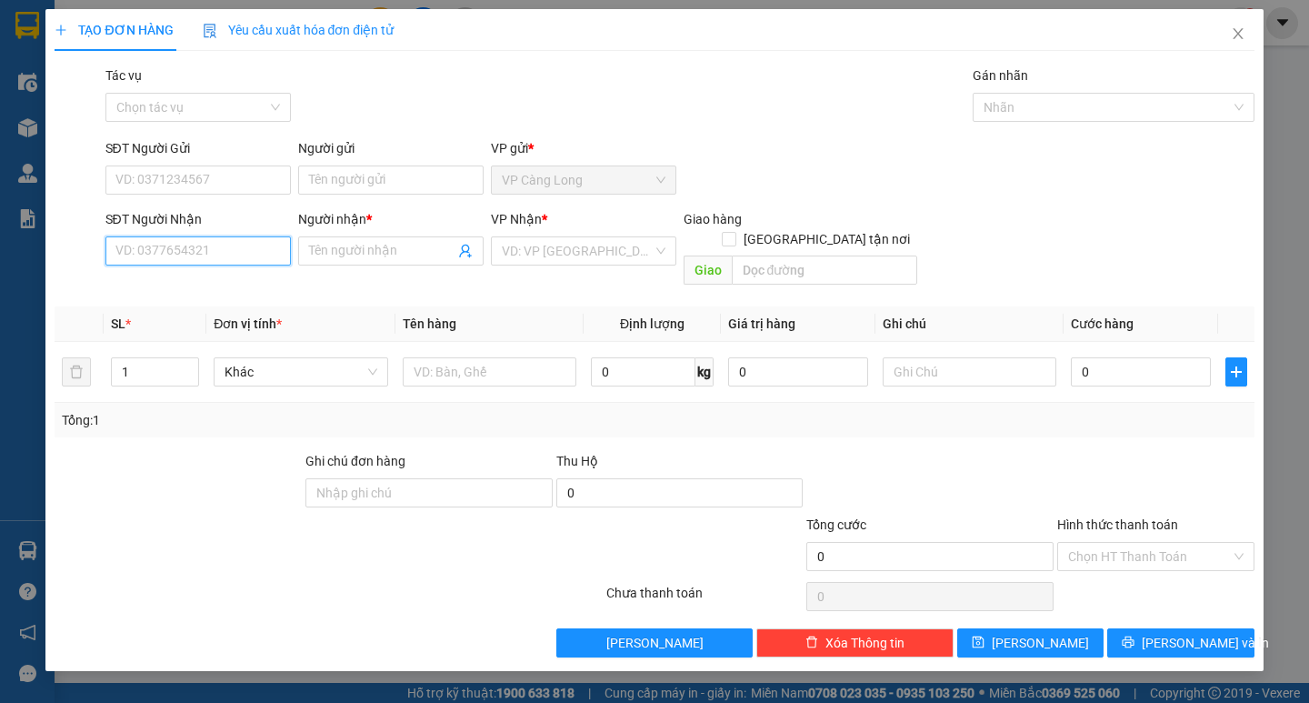
click at [194, 243] on input "SĐT Người Nhận" at bounding box center [197, 250] width 185 height 29
click at [177, 253] on input "SĐT Người Nhận" at bounding box center [197, 250] width 185 height 29
click at [182, 283] on div "0909280636 - HÙNG" at bounding box center [198, 287] width 164 height 20
type input "0909280636"
type input "HÙNG"
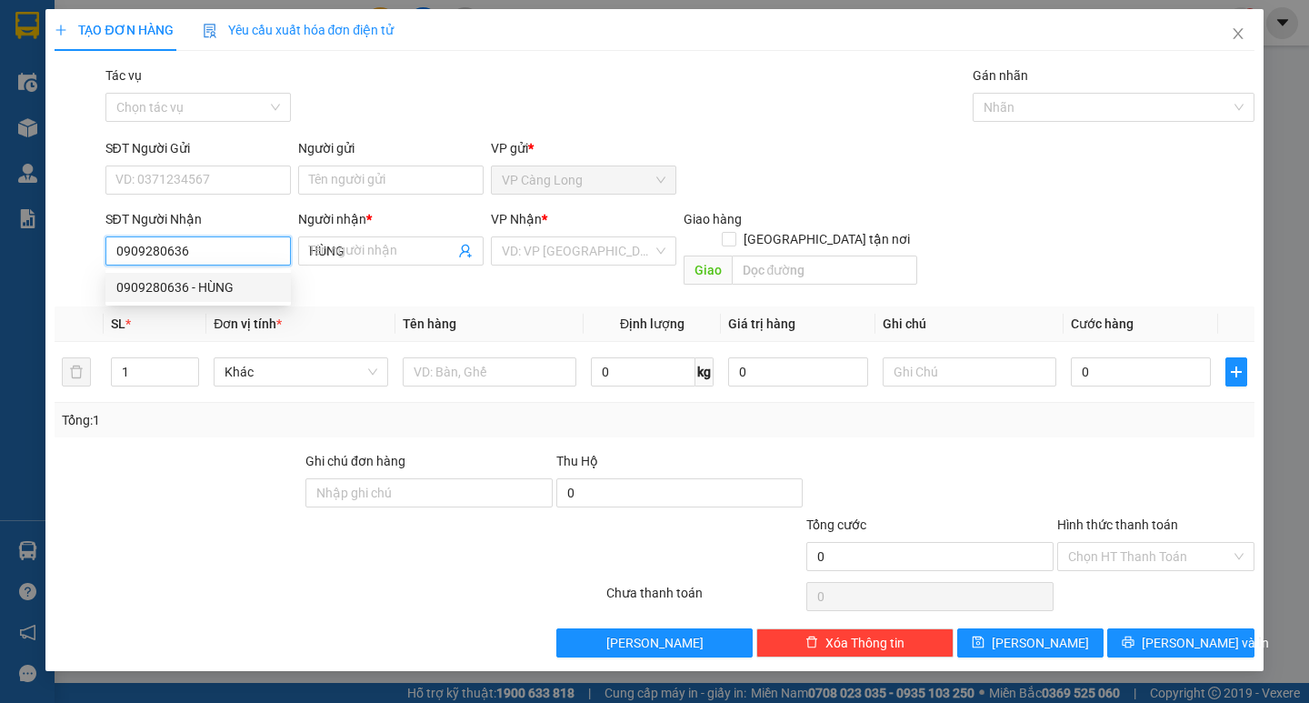
type input "40.000"
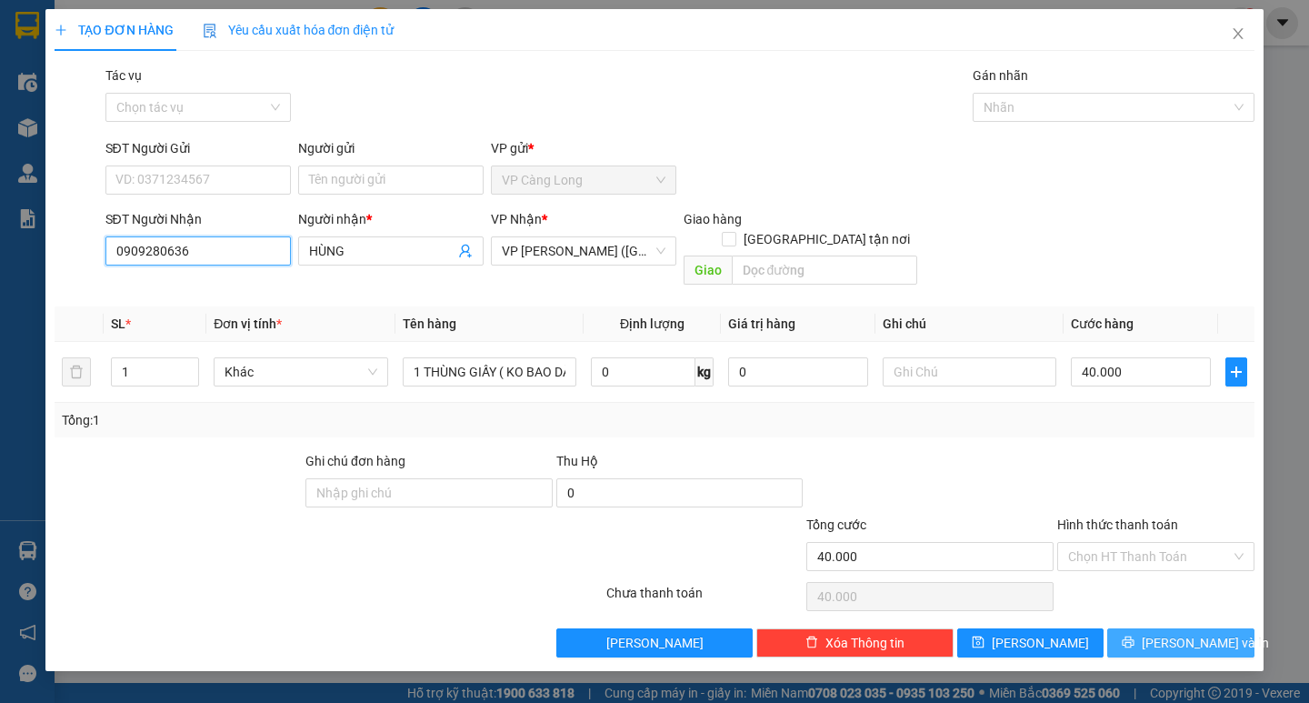
type input "0909280636"
click at [1159, 628] on button "[PERSON_NAME] và In" at bounding box center [1180, 642] width 146 height 29
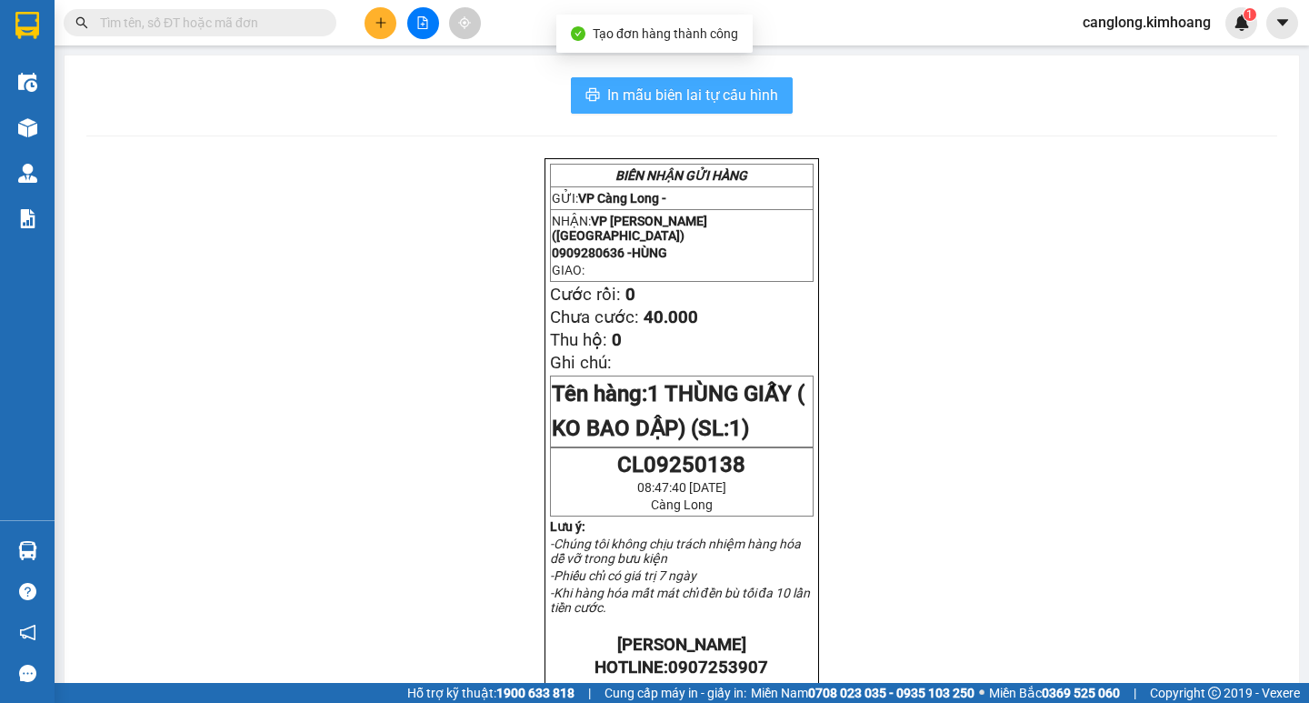
click at [761, 105] on span "In mẫu biên lai tự cấu hình" at bounding box center [692, 95] width 171 height 23
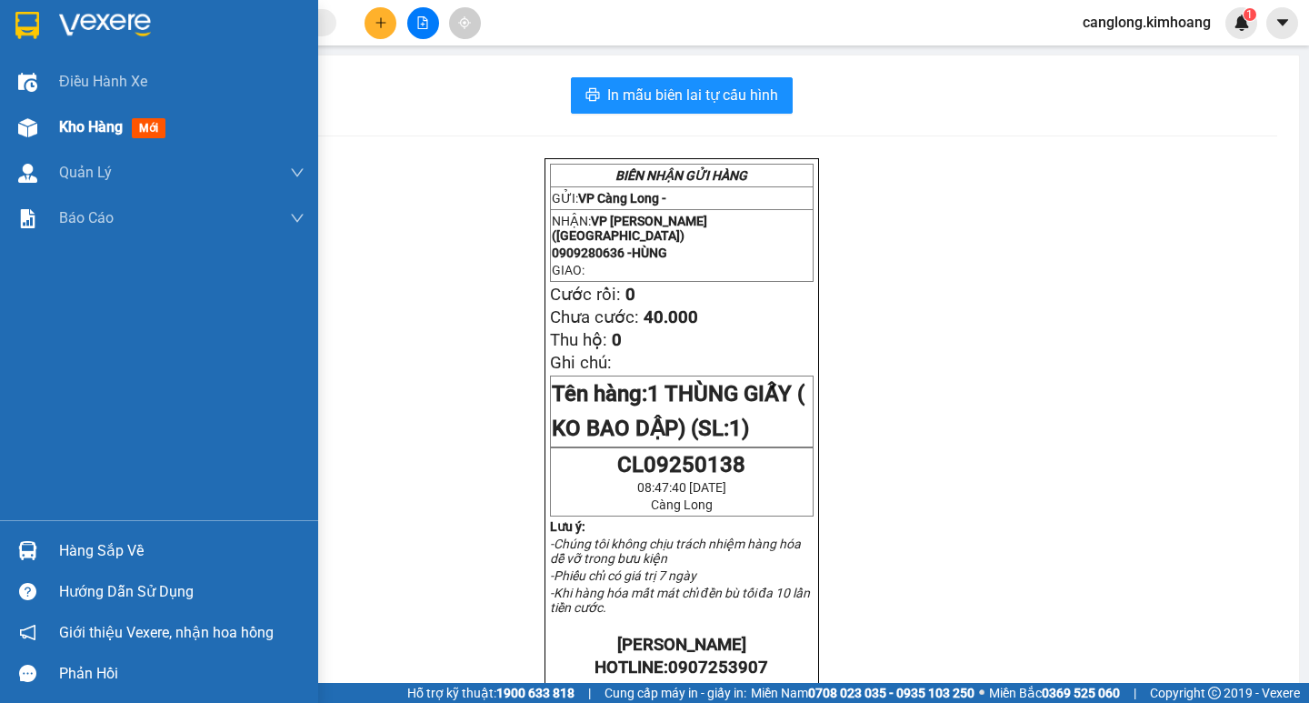
click at [79, 126] on span "Kho hàng" at bounding box center [91, 126] width 64 height 17
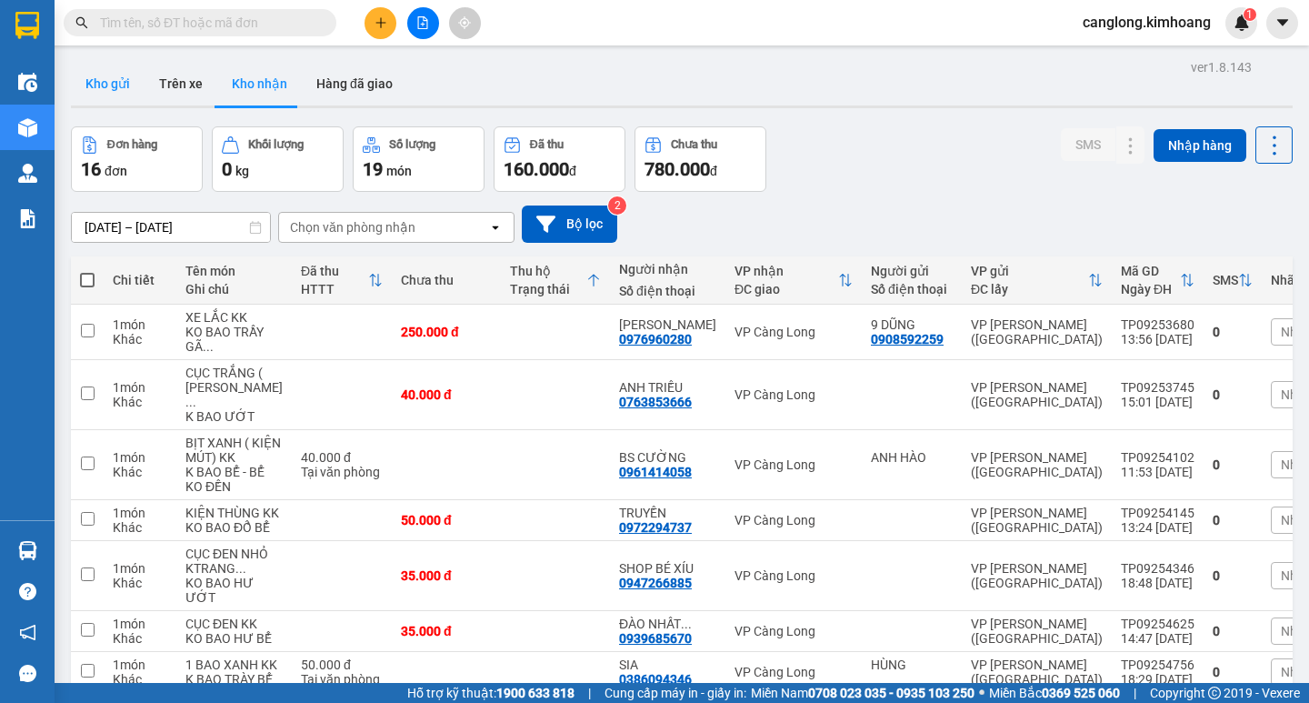
click at [112, 85] on button "Kho gửi" at bounding box center [108, 84] width 74 height 44
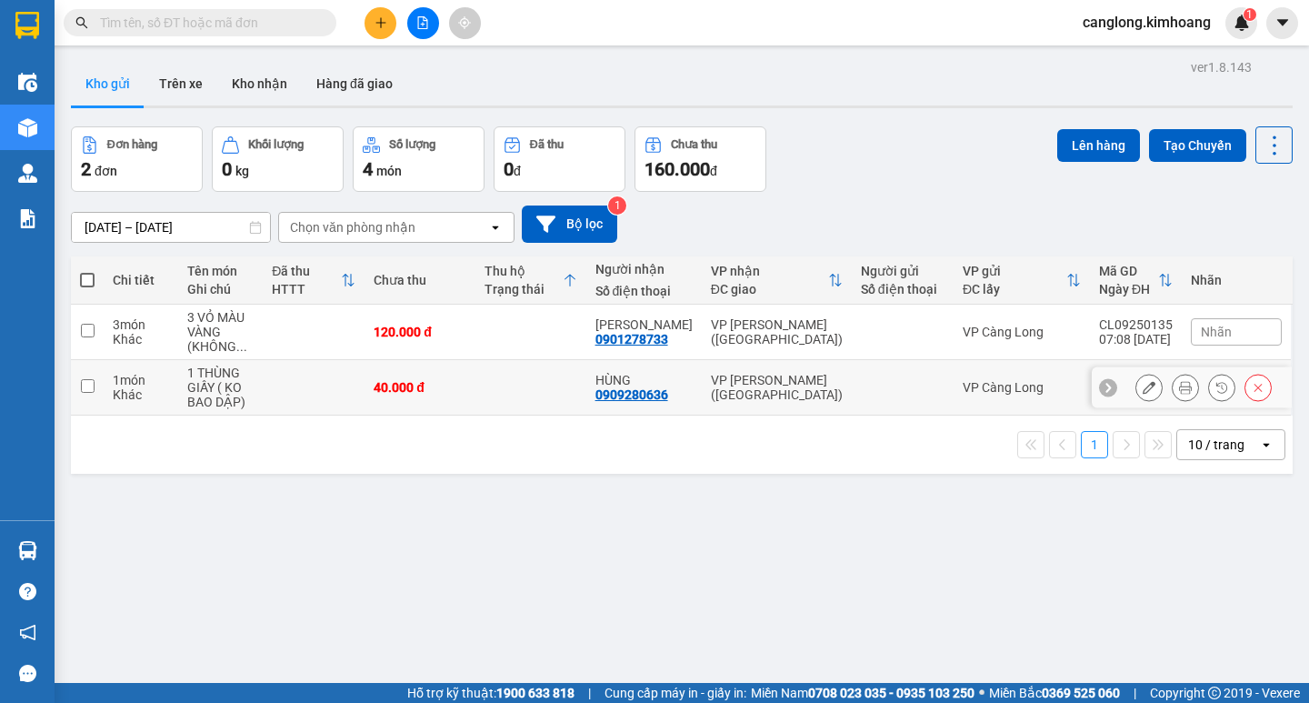
click at [1142, 384] on icon at bounding box center [1148, 387] width 13 height 13
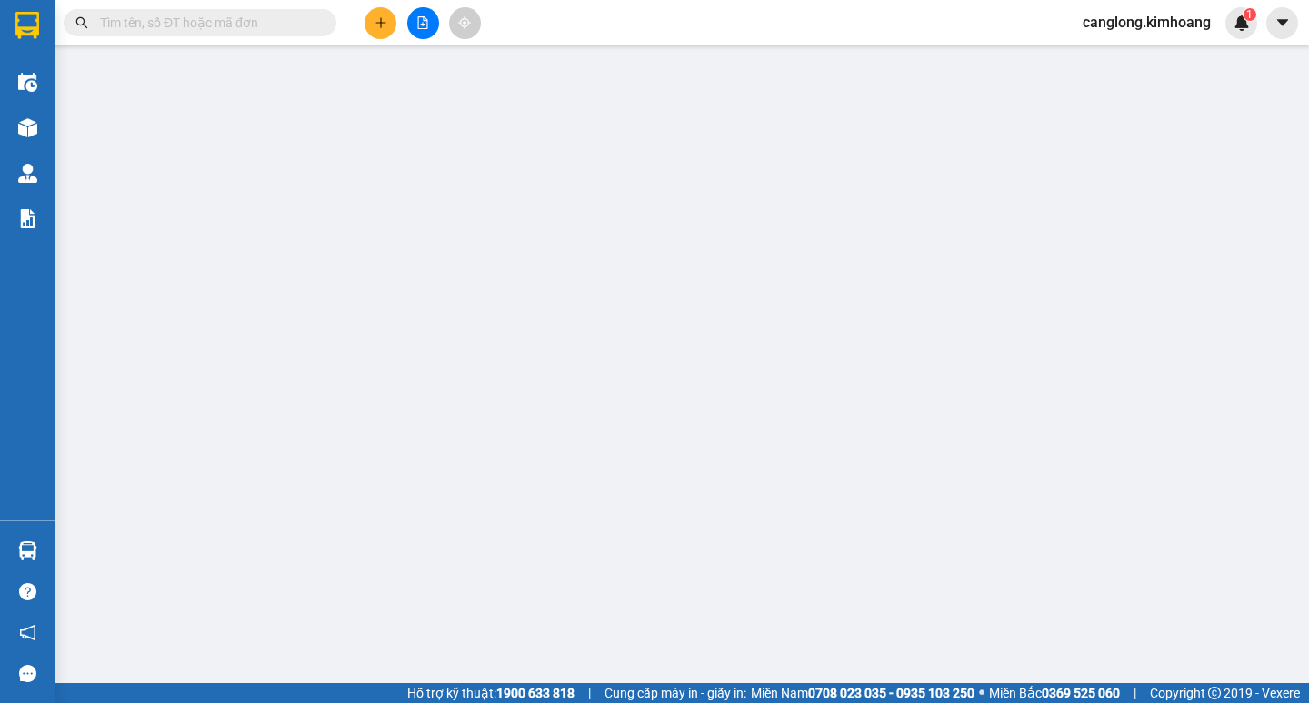
type input "0909280636"
type input "HÙNG"
type input "40.000"
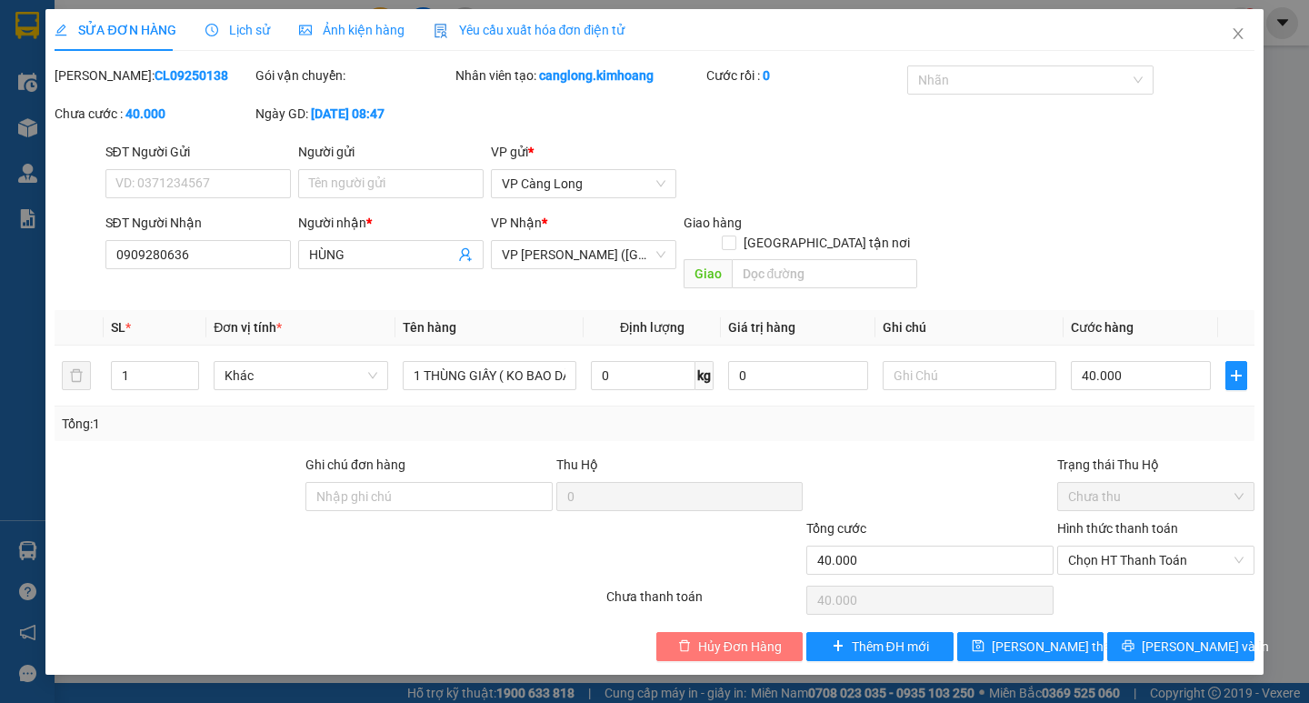
click at [758, 636] on span "Hủy Đơn Hàng" at bounding box center [740, 646] width 84 height 20
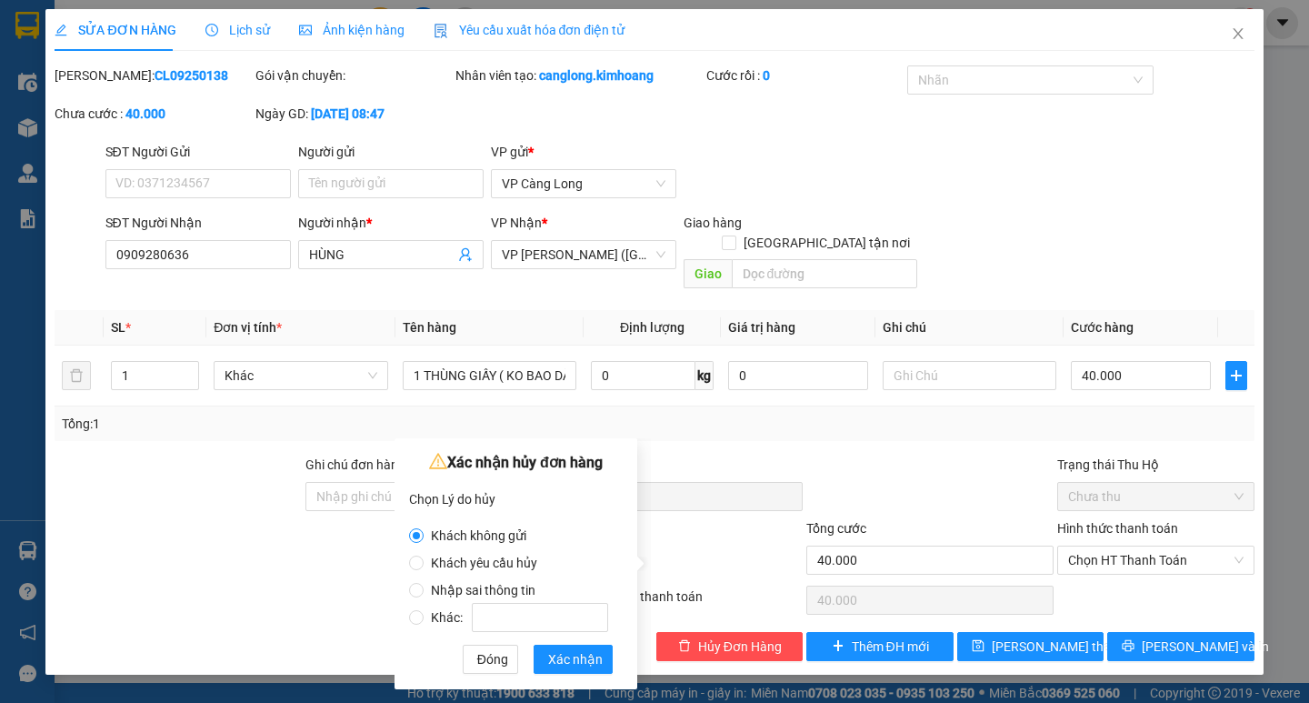
click at [490, 561] on span "Khách yêu cầu hủy" at bounding box center [484, 562] width 121 height 15
click at [424, 561] on input "Khách yêu cầu hủy" at bounding box center [416, 562] width 15 height 15
radio input "true"
radio input "false"
click at [583, 661] on span "Xác nhận" at bounding box center [575, 659] width 55 height 20
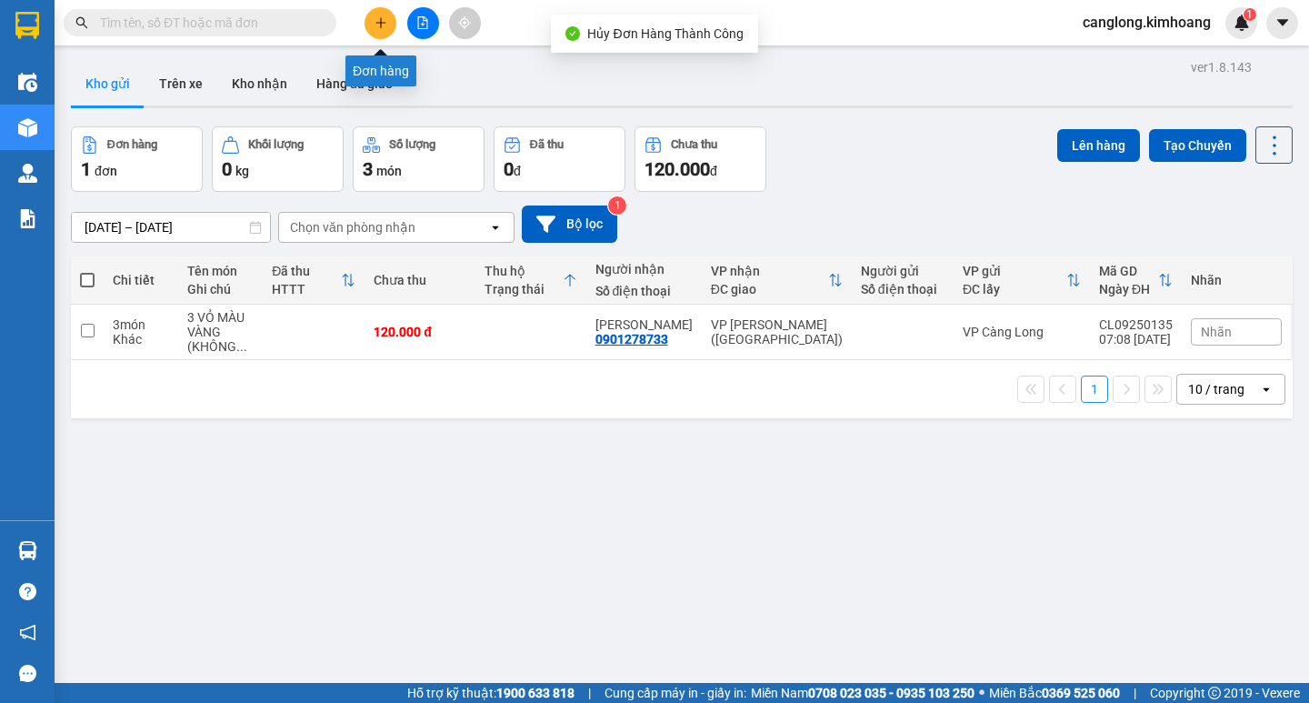
click at [376, 20] on icon "plus" at bounding box center [380, 22] width 13 height 13
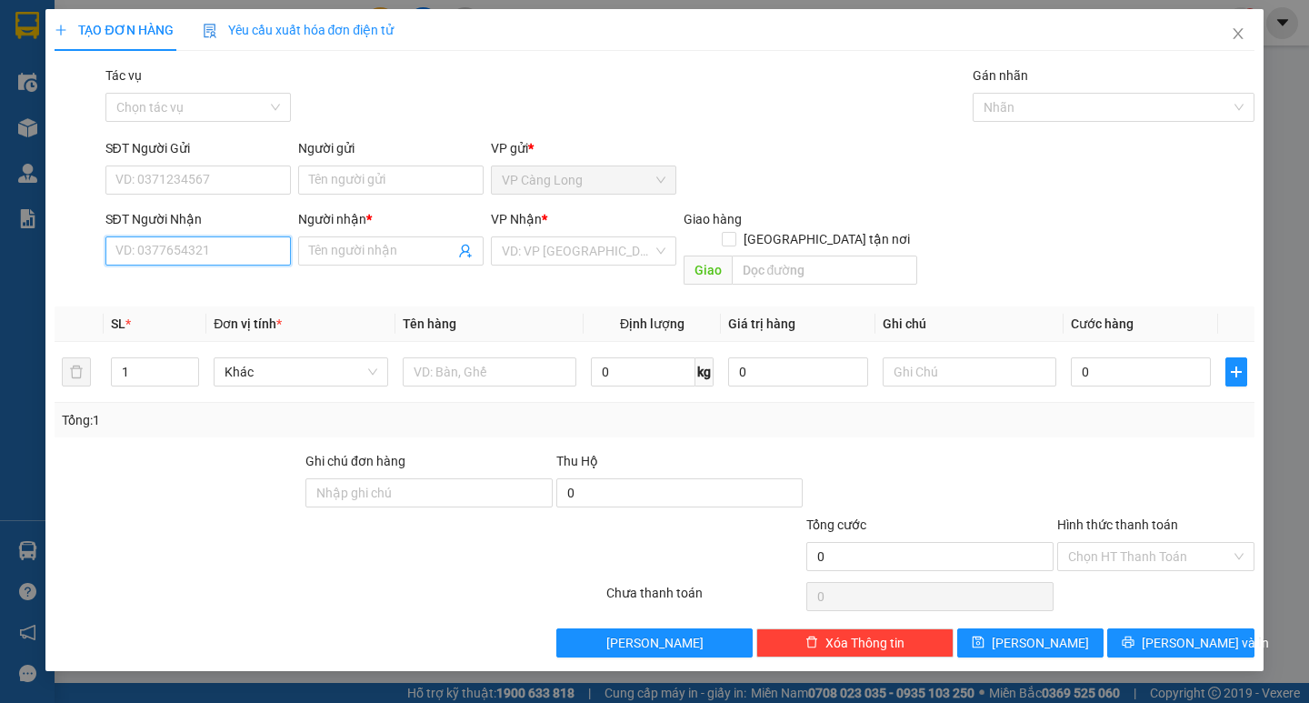
click at [239, 249] on input "SĐT Người Nhận" at bounding box center [197, 250] width 185 height 29
click at [241, 248] on input "0909232" at bounding box center [197, 250] width 185 height 29
click at [228, 285] on div "0909280636 - HÙNG" at bounding box center [198, 287] width 164 height 20
type input "0909280636"
type input "HÙNG"
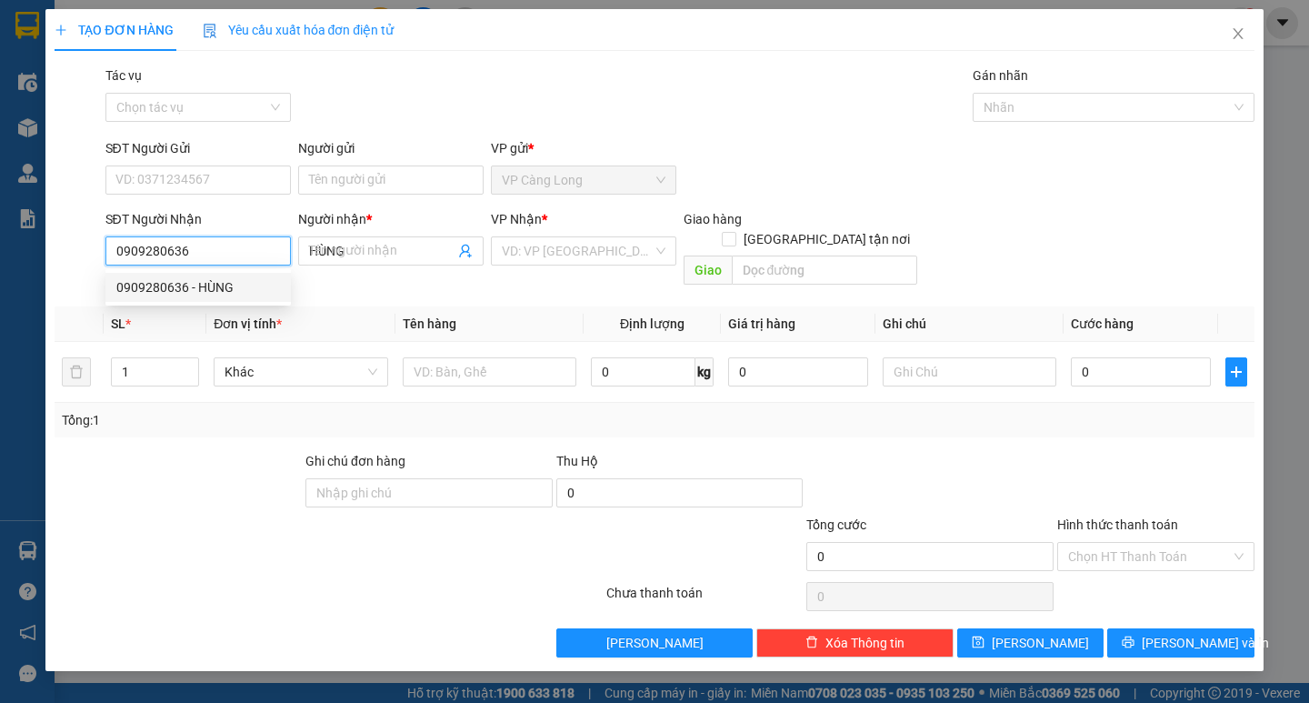
type input "40.000"
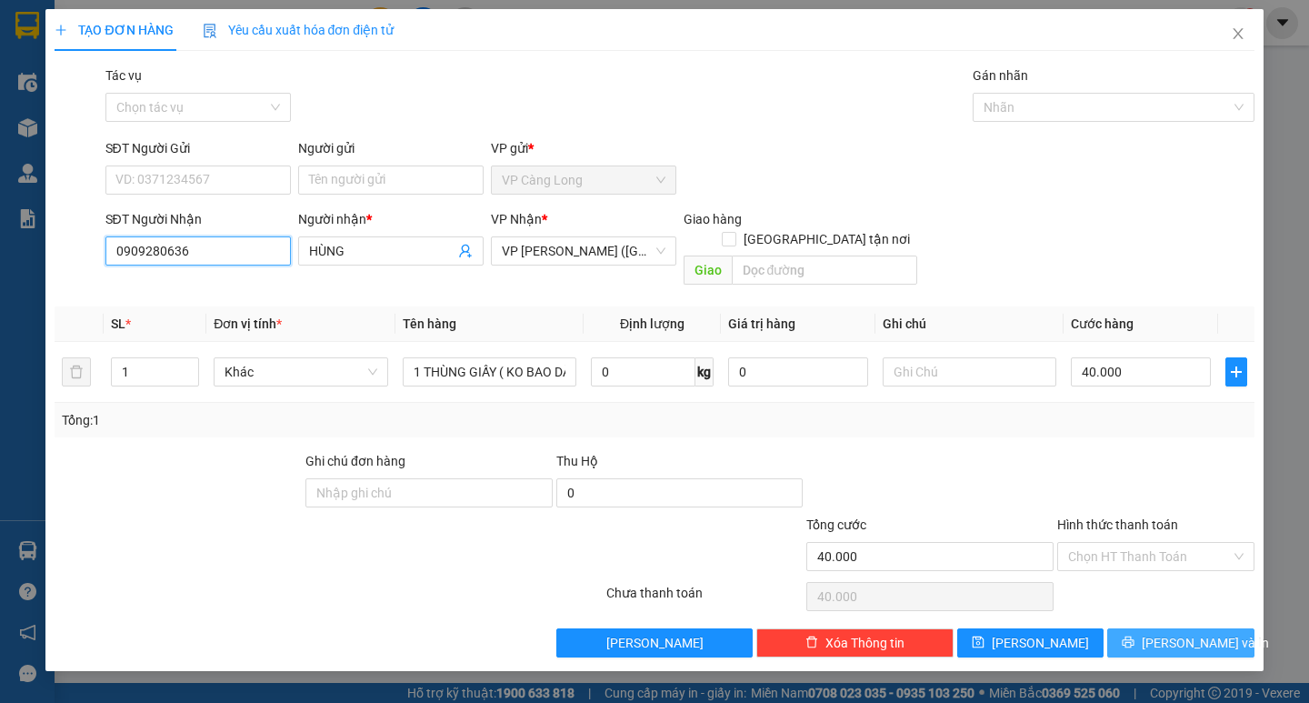
type input "0909280636"
click at [1134, 635] on icon "printer" at bounding box center [1127, 641] width 13 height 13
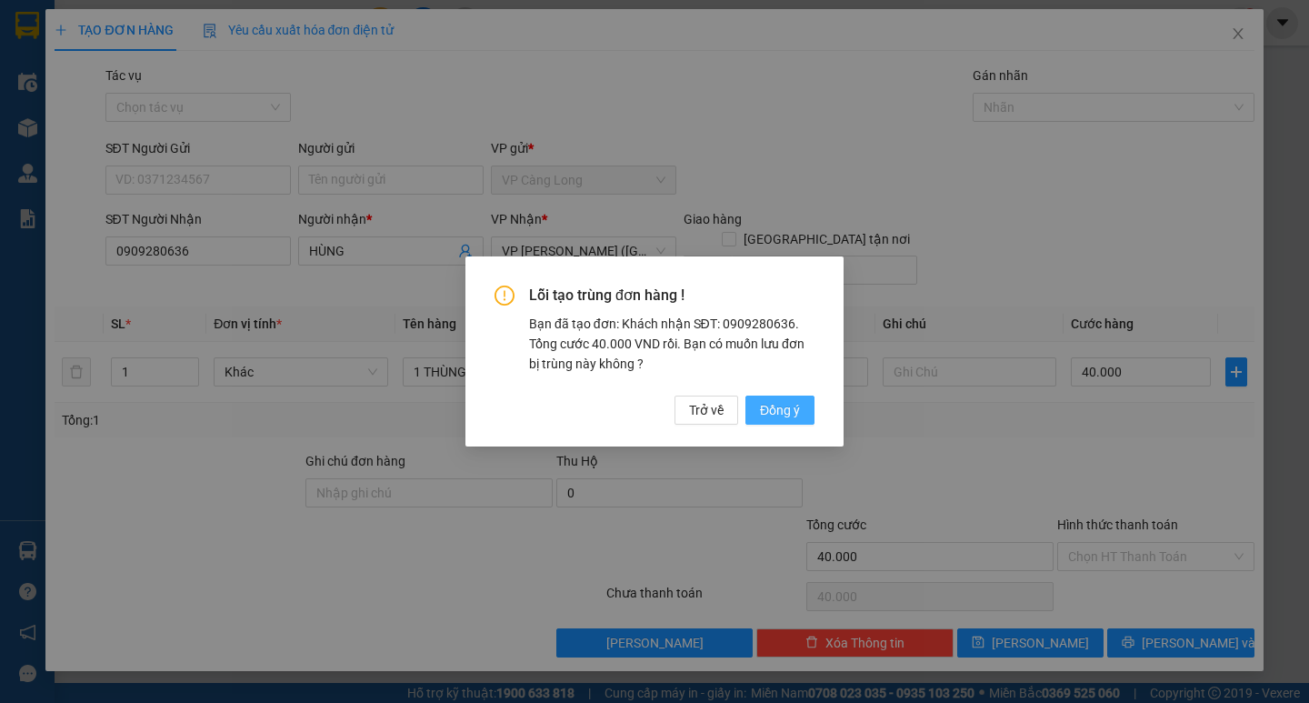
click at [772, 419] on span "Đồng ý" at bounding box center [780, 410] width 40 height 20
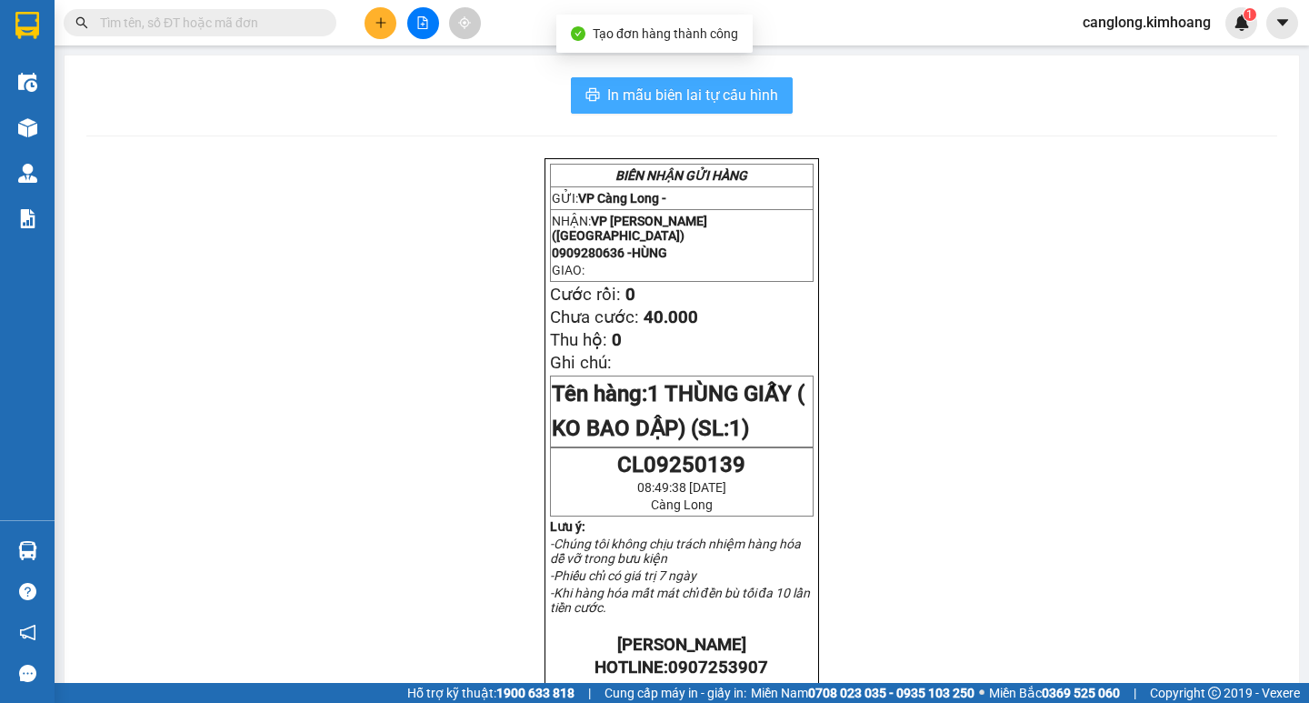
click at [717, 101] on span "In mẫu biên lai tự cấu hình" at bounding box center [692, 95] width 171 height 23
click at [685, 87] on span "In mẫu biên lai tự cấu hình" at bounding box center [692, 95] width 171 height 23
click at [683, 95] on span "In mẫu biên lai tự cấu hình" at bounding box center [692, 95] width 171 height 23
click at [650, 100] on span "In mẫu biên lai tự cấu hình" at bounding box center [692, 95] width 171 height 23
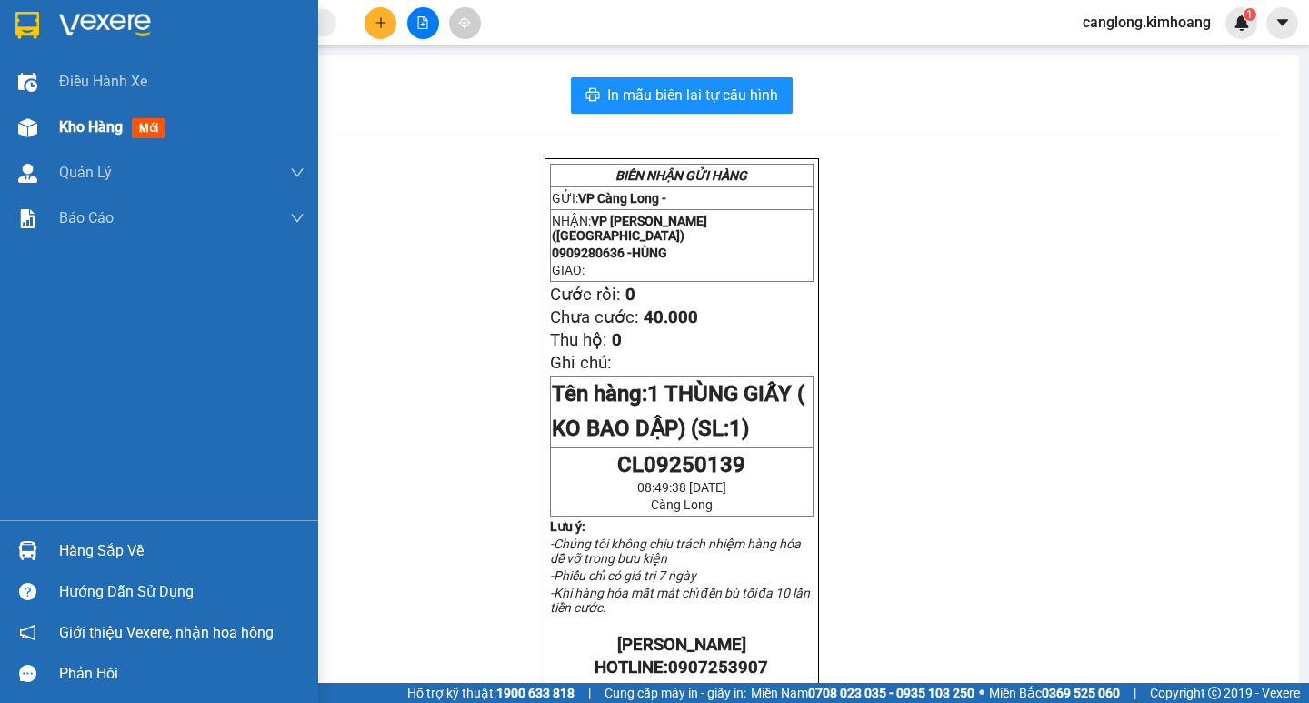
click at [79, 122] on span "Kho hàng" at bounding box center [91, 126] width 64 height 17
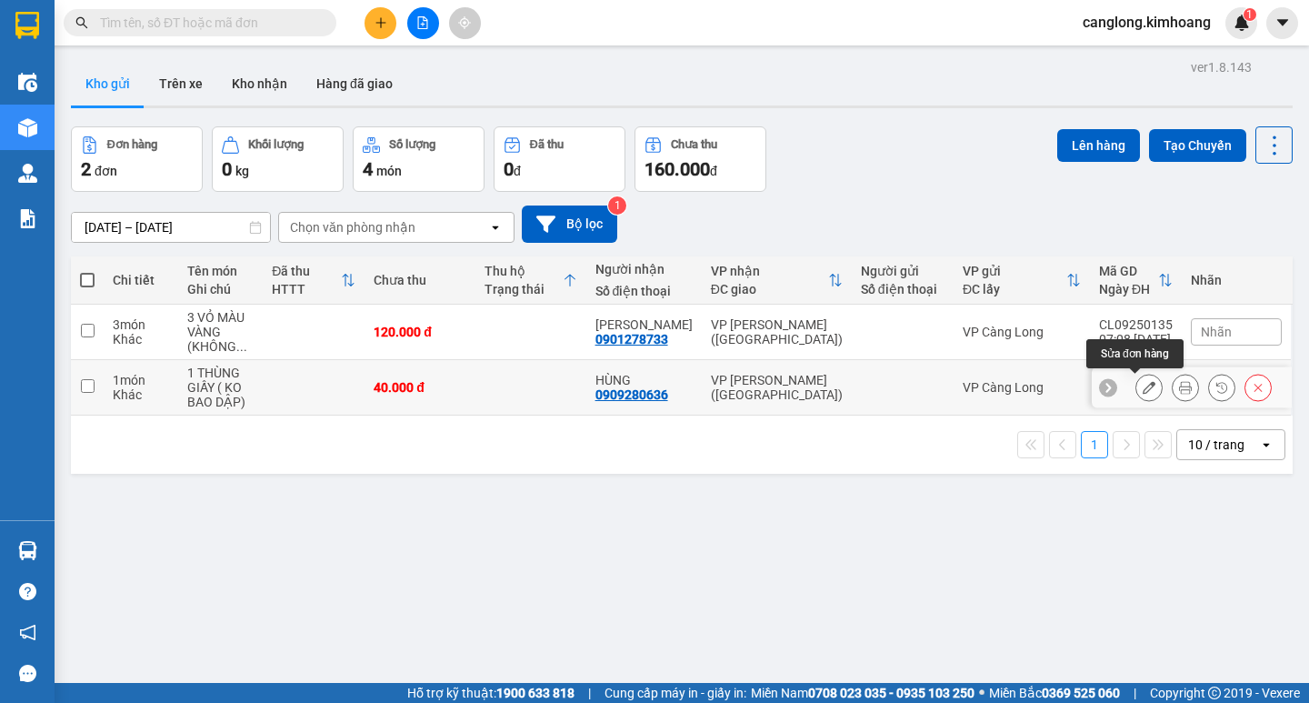
click at [1136, 394] on button at bounding box center [1148, 388] width 25 height 32
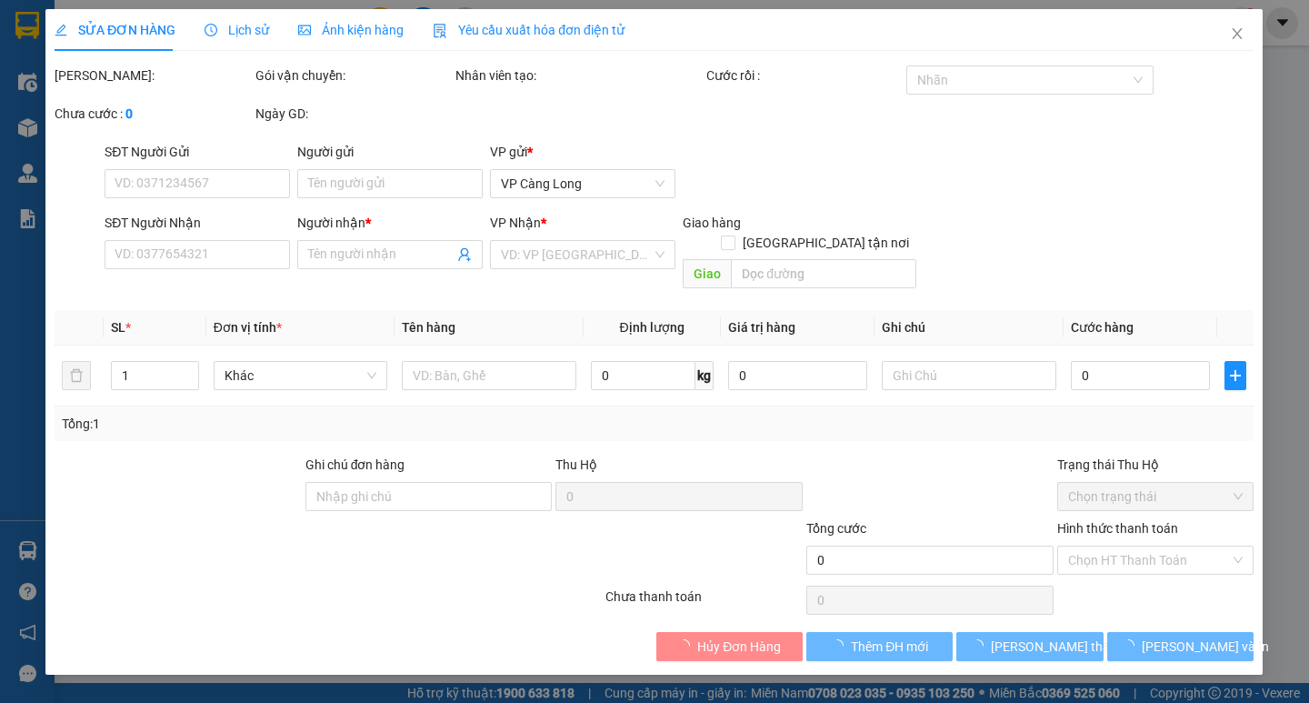
type input "0909280636"
type input "HÙNG"
type input "40.000"
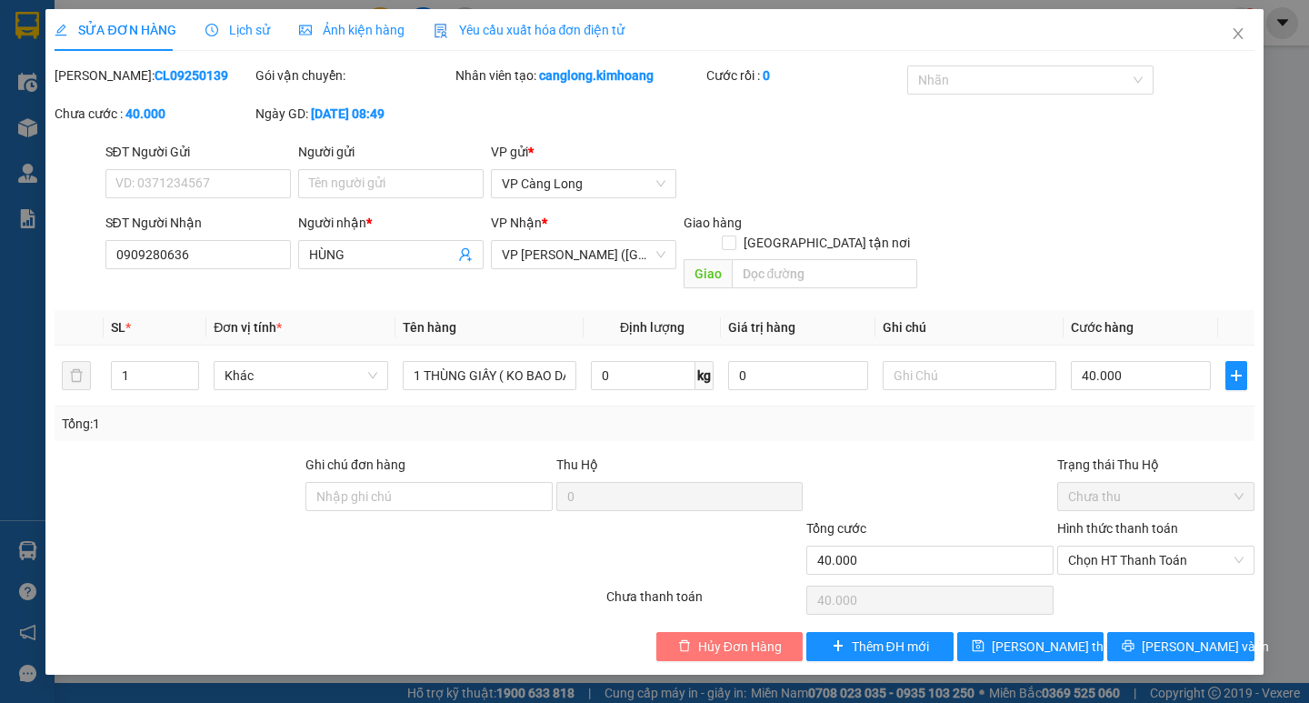
click at [758, 636] on span "Hủy Đơn Hàng" at bounding box center [740, 646] width 84 height 20
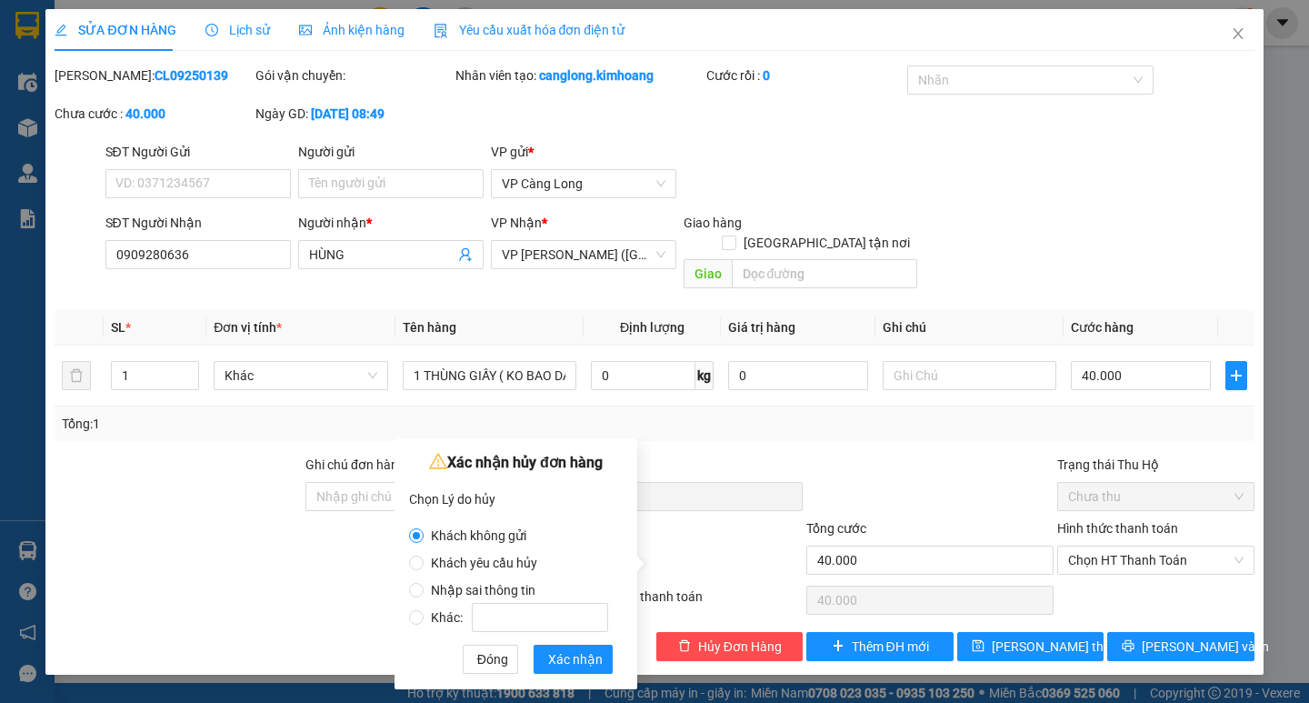
click at [520, 556] on span "Khách yêu cầu hủy" at bounding box center [484, 562] width 121 height 15
click at [424, 556] on input "Khách yêu cầu hủy" at bounding box center [416, 562] width 15 height 15
radio input "true"
radio input "false"
click at [578, 654] on span "Xác nhận" at bounding box center [575, 659] width 55 height 20
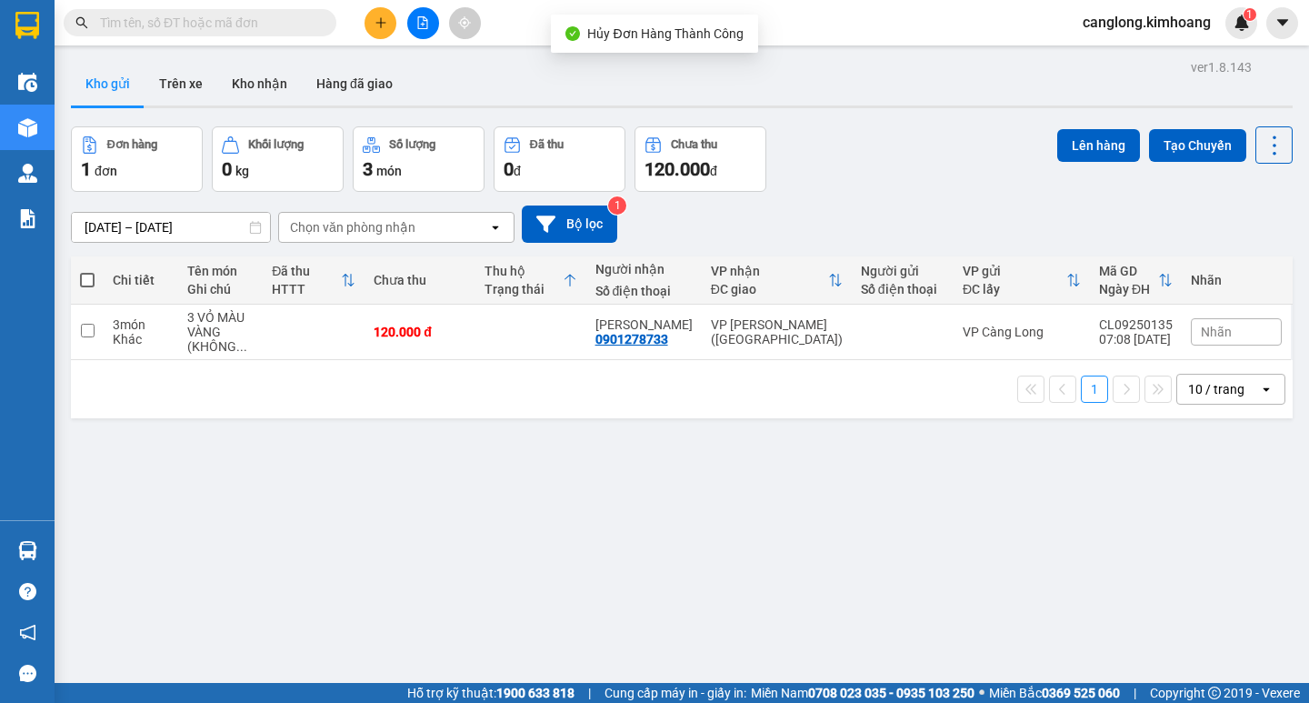
click at [383, 29] on button at bounding box center [380, 23] width 32 height 32
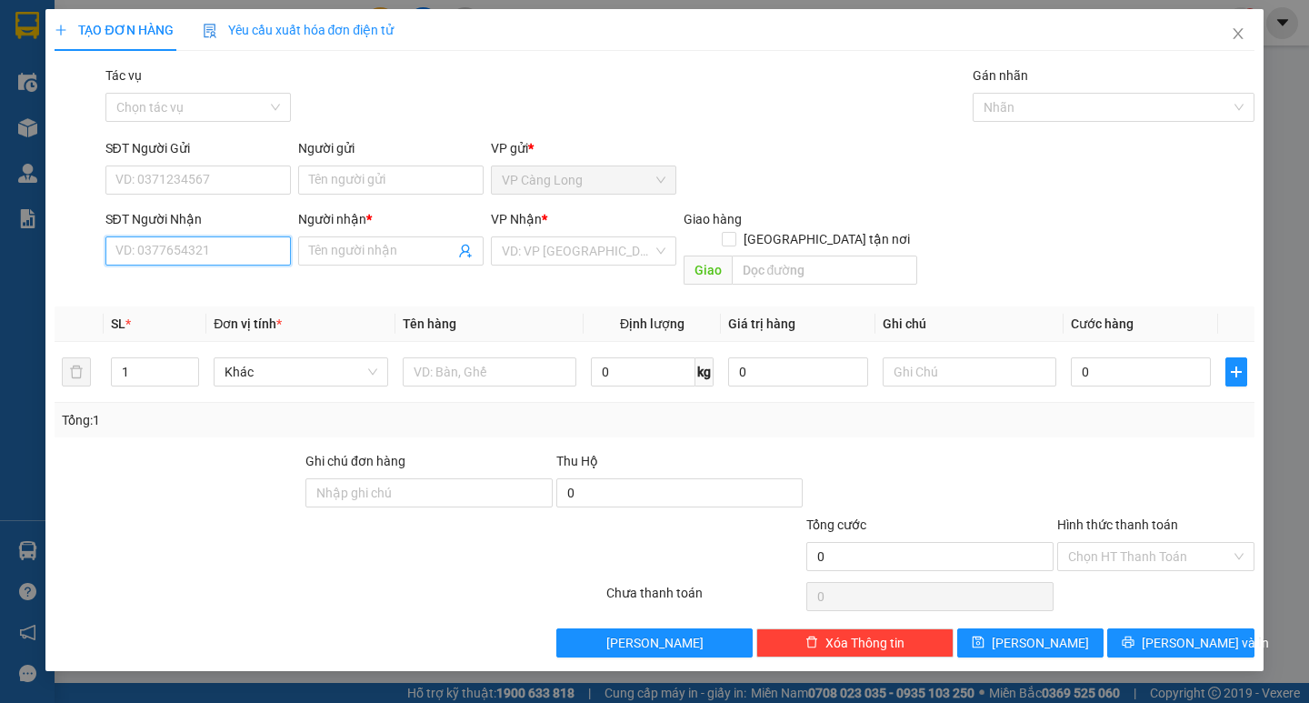
click at [213, 252] on input "SĐT Người Nhận" at bounding box center [197, 250] width 185 height 29
click at [224, 284] on div "0909280636 - HÙNG" at bounding box center [198, 287] width 164 height 20
type input "0909280636"
type input "HÙNG"
type input "40.000"
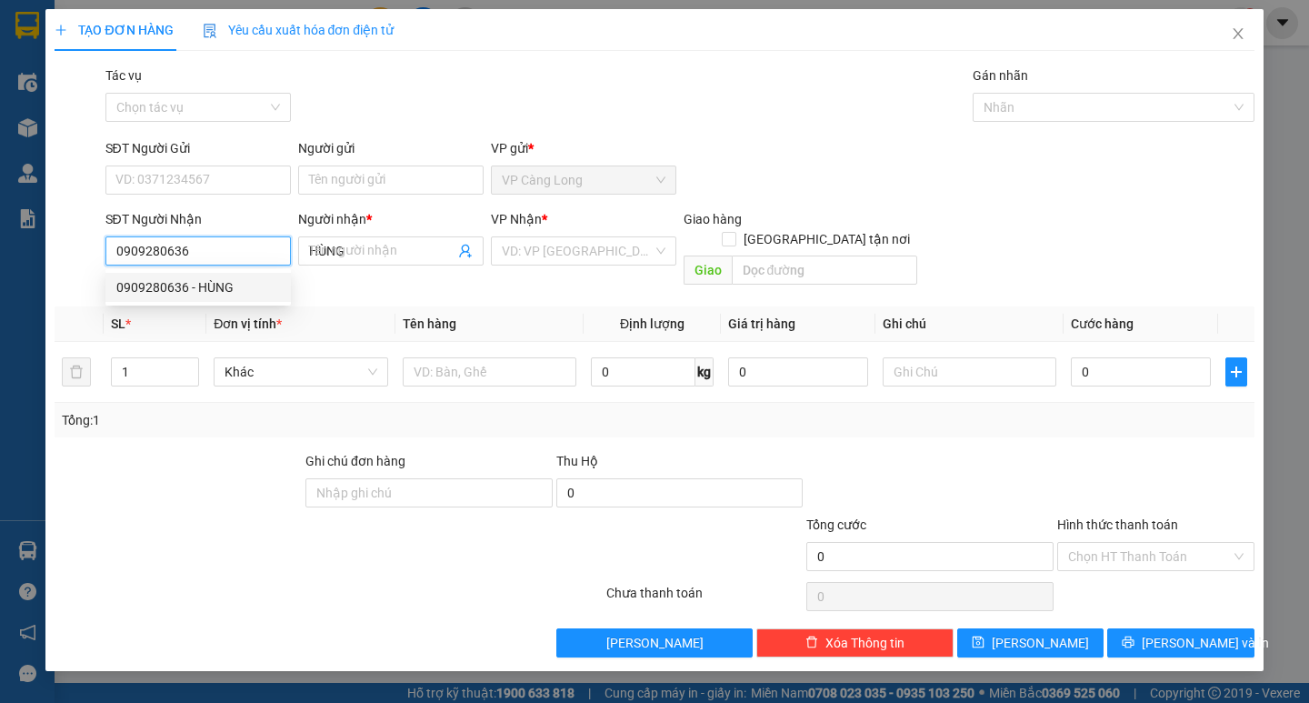
type input "40.000"
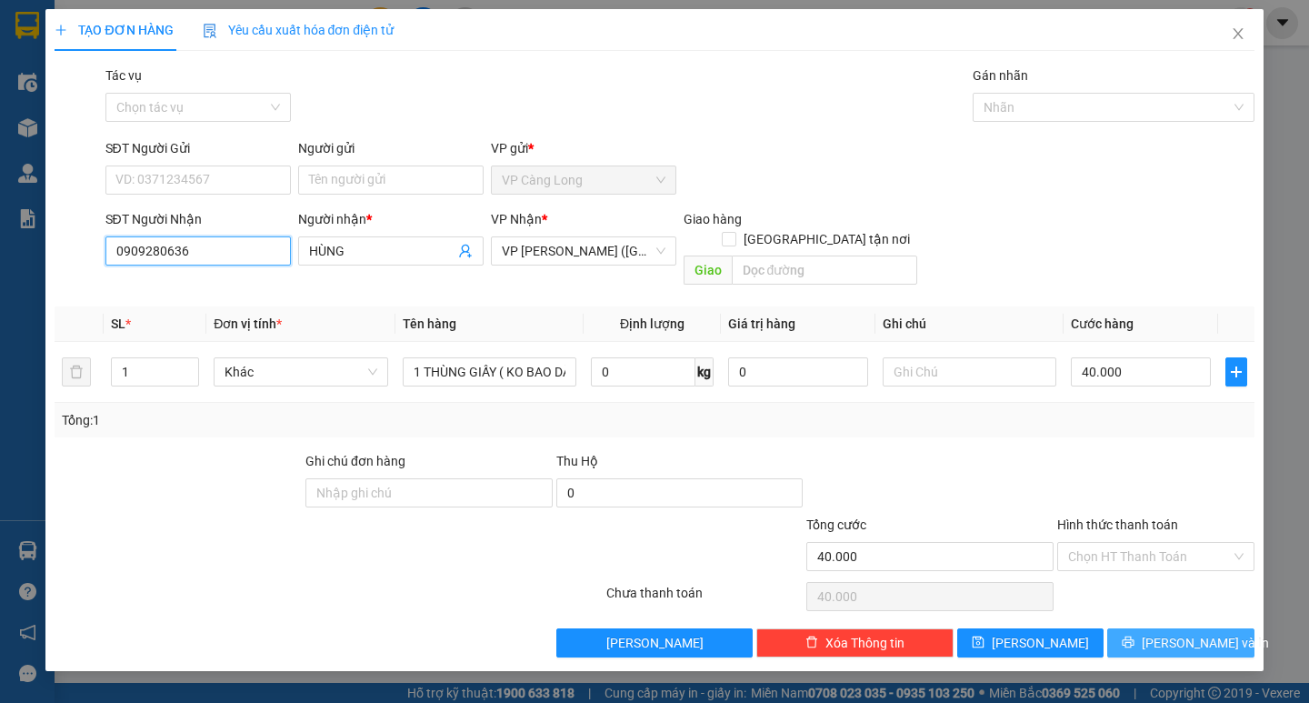
type input "0909280636"
click at [1168, 633] on span "Lưu và In" at bounding box center [1204, 643] width 127 height 20
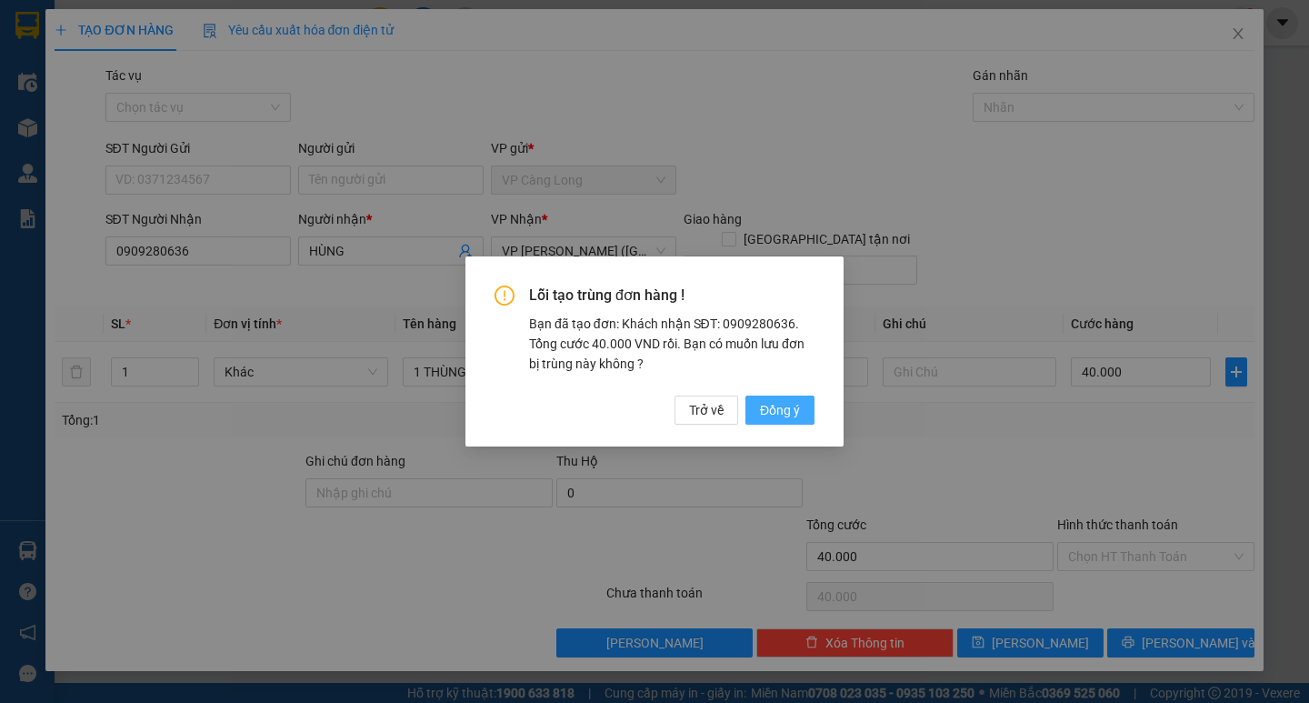
click at [769, 405] on span "Đồng ý" at bounding box center [780, 410] width 40 height 20
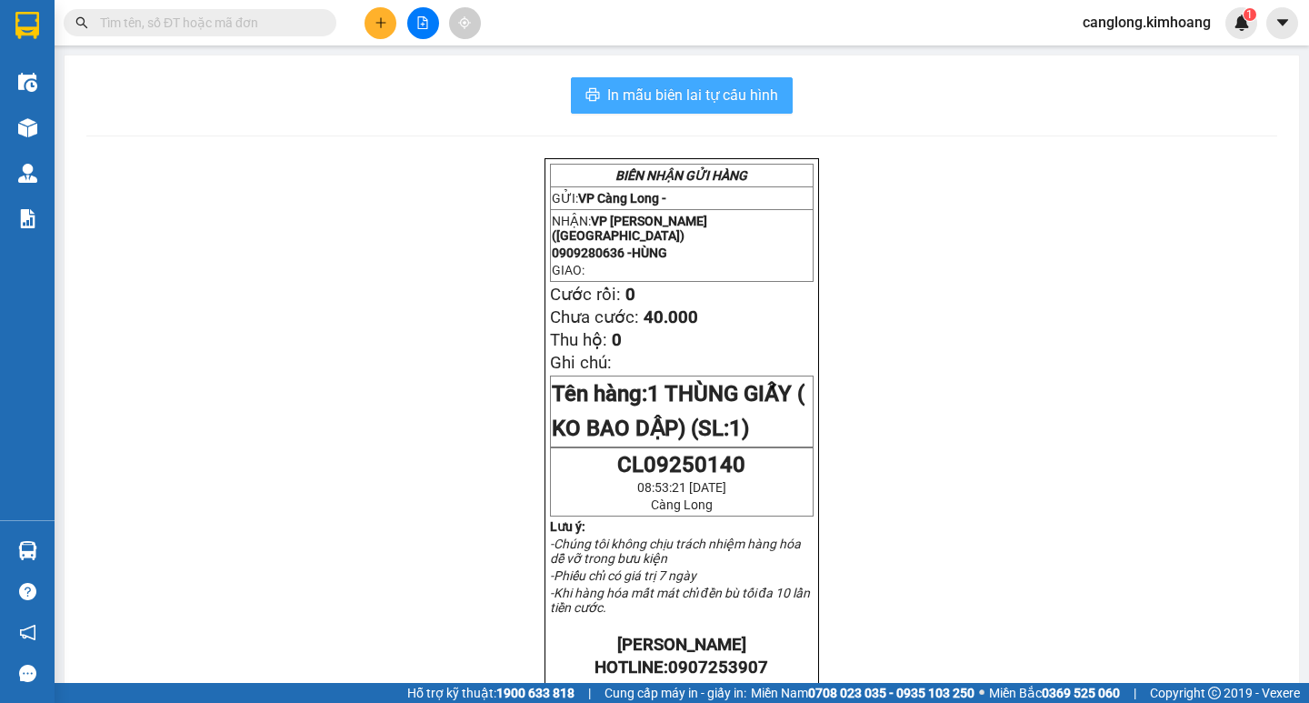
click at [709, 89] on span "In mẫu biên lai tự cấu hình" at bounding box center [692, 95] width 171 height 23
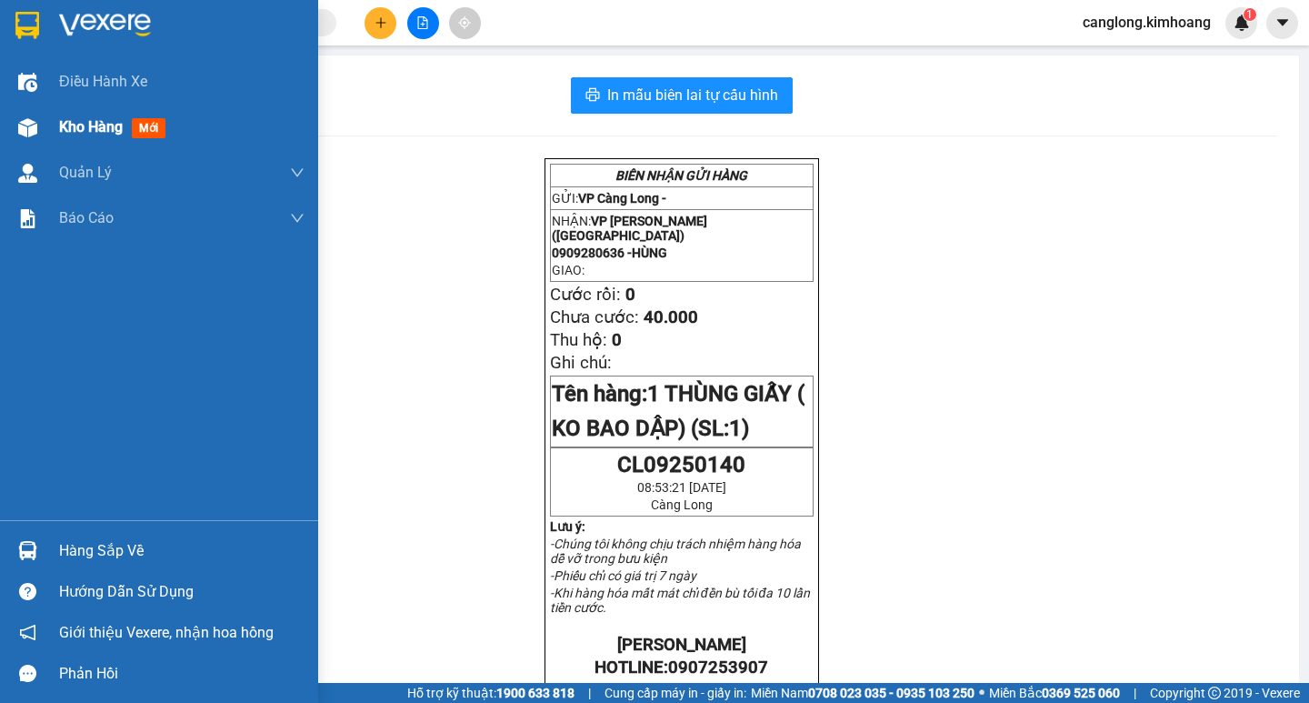
click at [63, 129] on span "Kho hàng" at bounding box center [91, 126] width 64 height 17
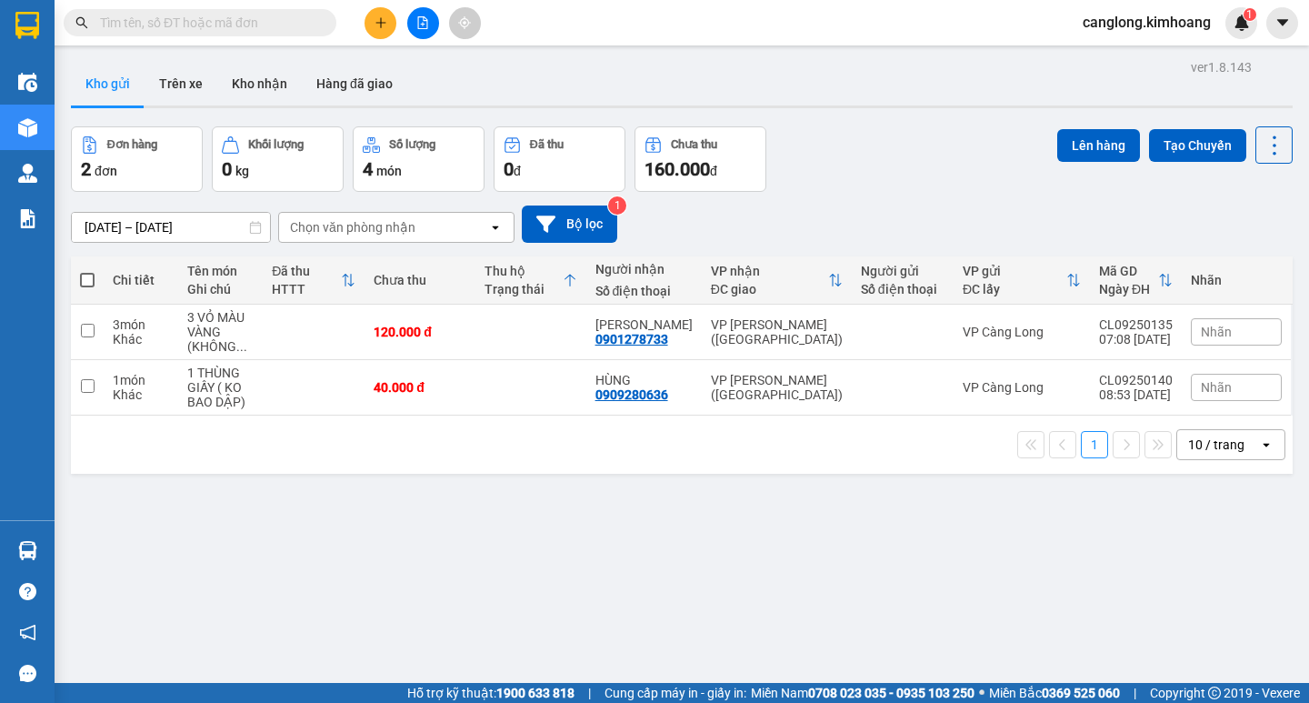
click at [379, 20] on icon "plus" at bounding box center [380, 22] width 13 height 13
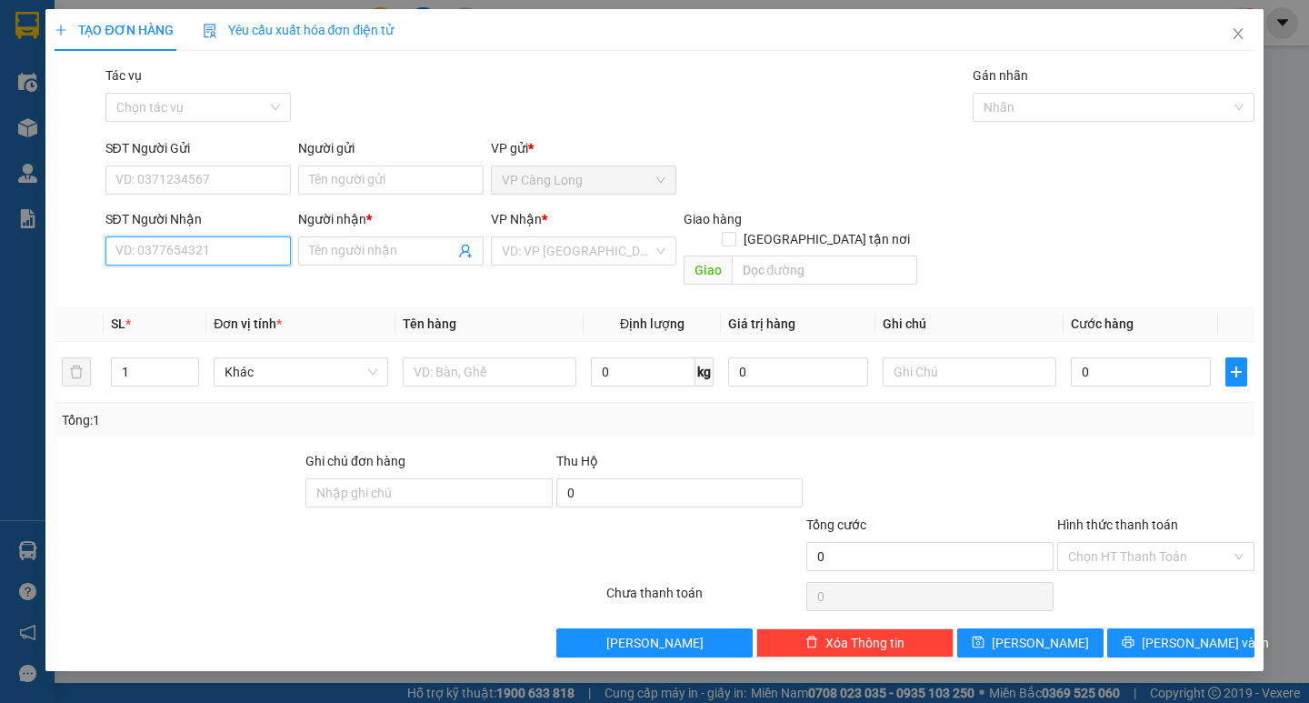
click at [224, 253] on input "SĐT Người Nhận" at bounding box center [197, 250] width 185 height 29
click at [234, 278] on div "0702519937 - C TIÊN" at bounding box center [205, 287] width 179 height 20
type input "0702519937"
type input "C TIÊN"
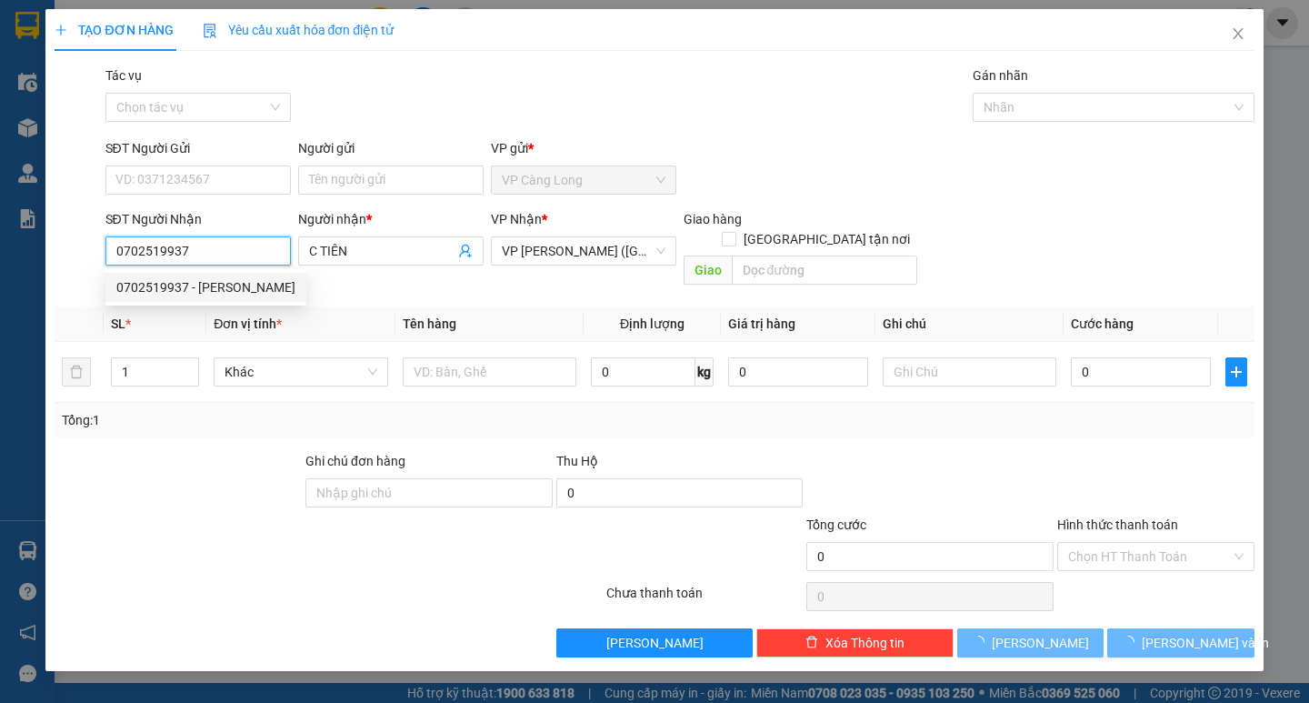
type input "40.000"
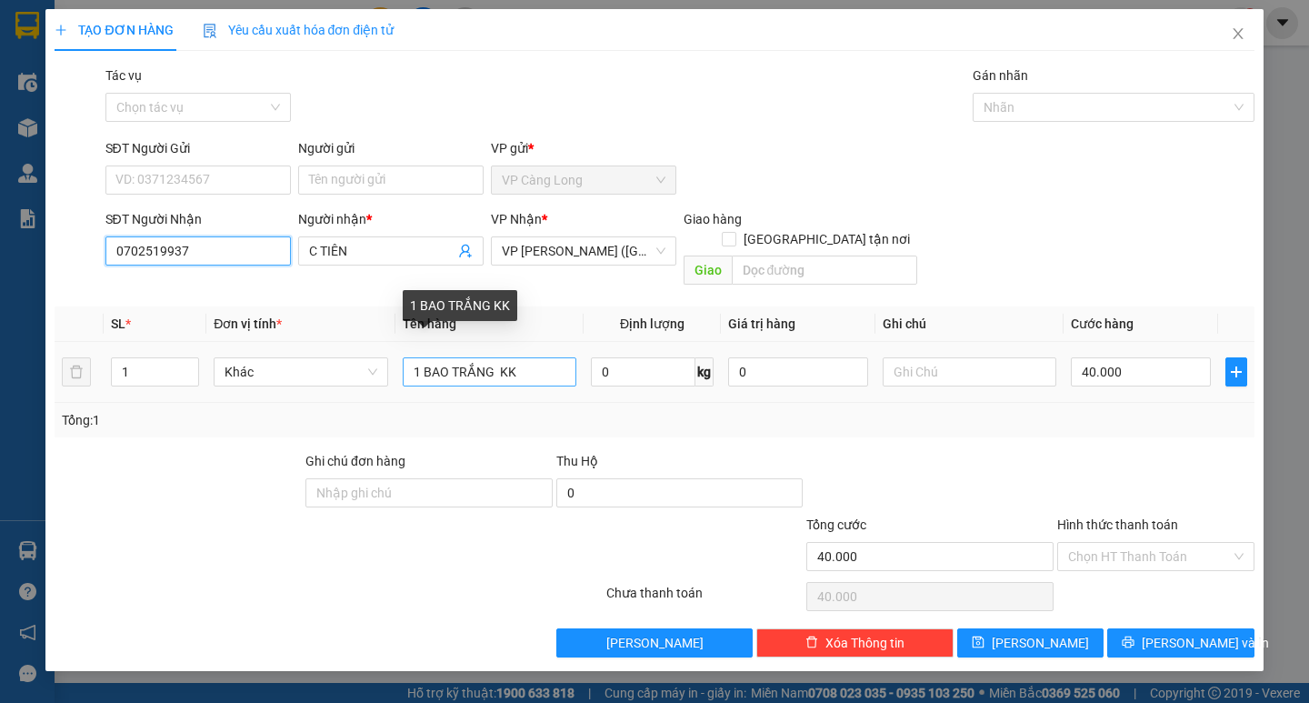
type input "0702519937"
click at [553, 357] on input "1 BAO TRẮNG KK" at bounding box center [490, 371] width 174 height 29
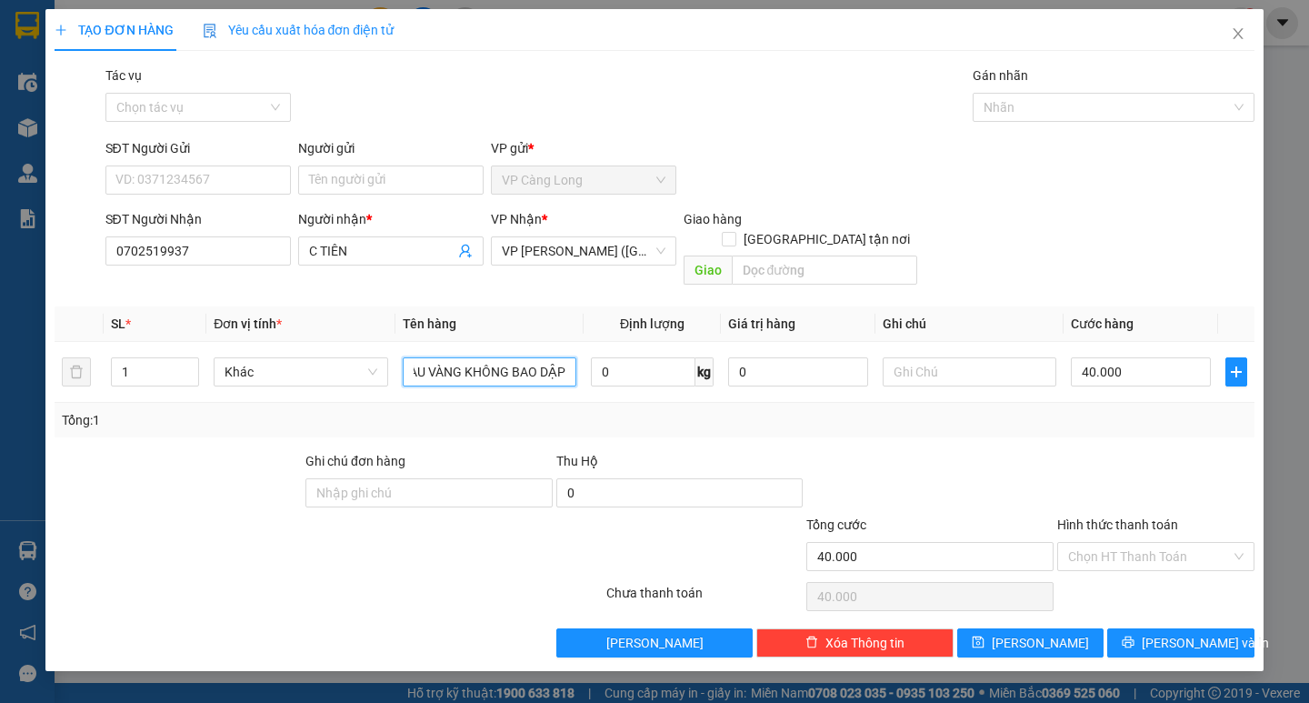
scroll to position [0, 49]
type input "1 TÚI MÀU VÀNG KHÔNG BAO DẬP"
click at [1143, 357] on input "40.000" at bounding box center [1141, 371] width 140 height 29
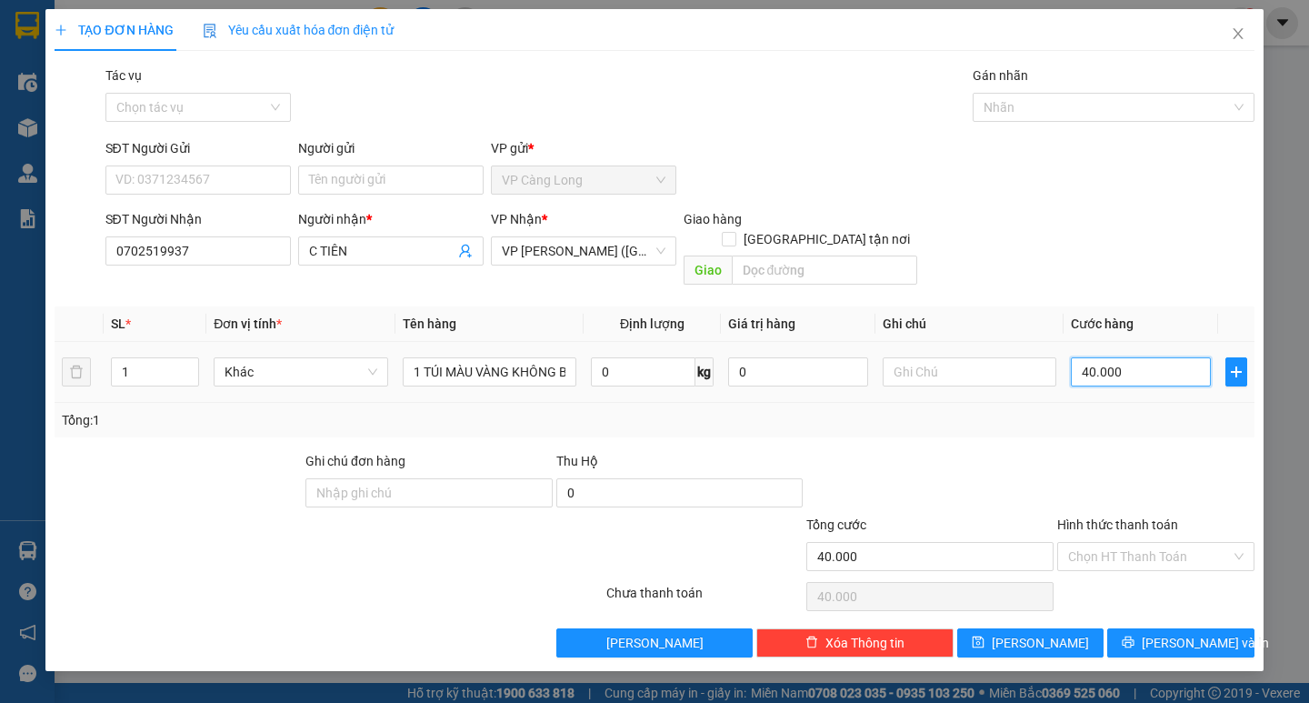
type input "3"
type input "35"
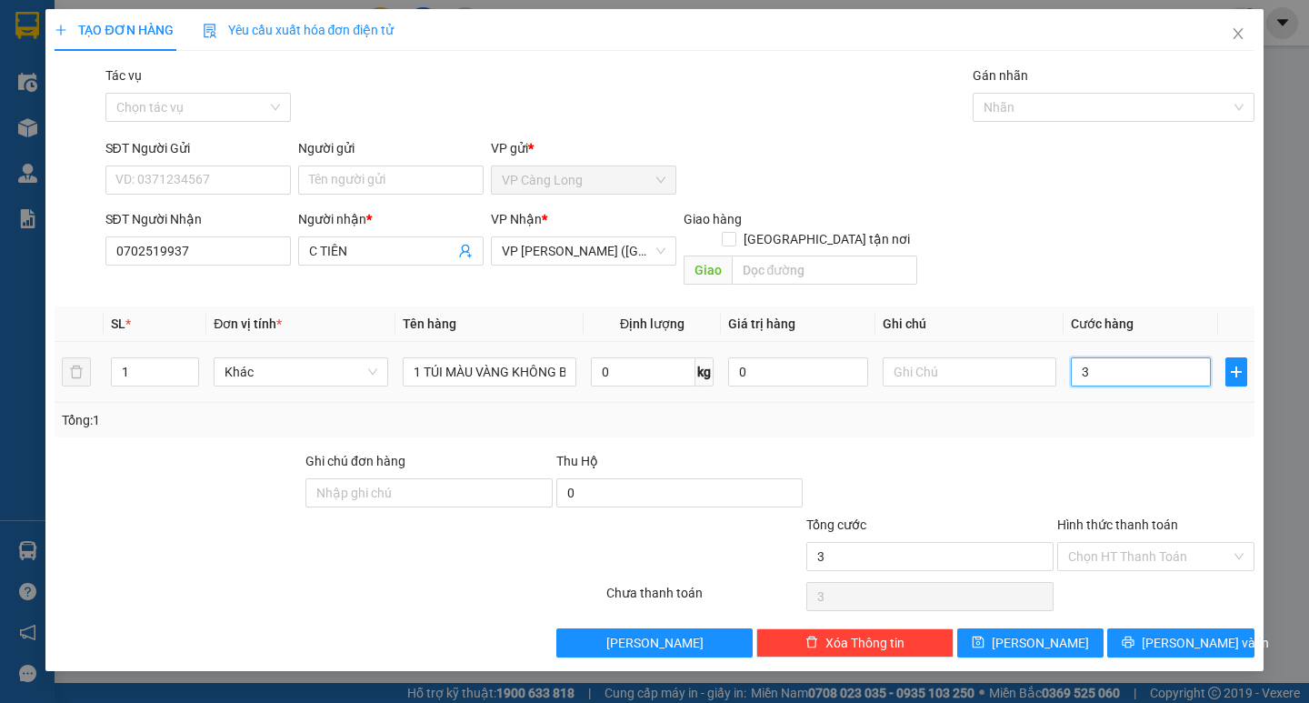
type input "35"
type input "350"
type input "3.500"
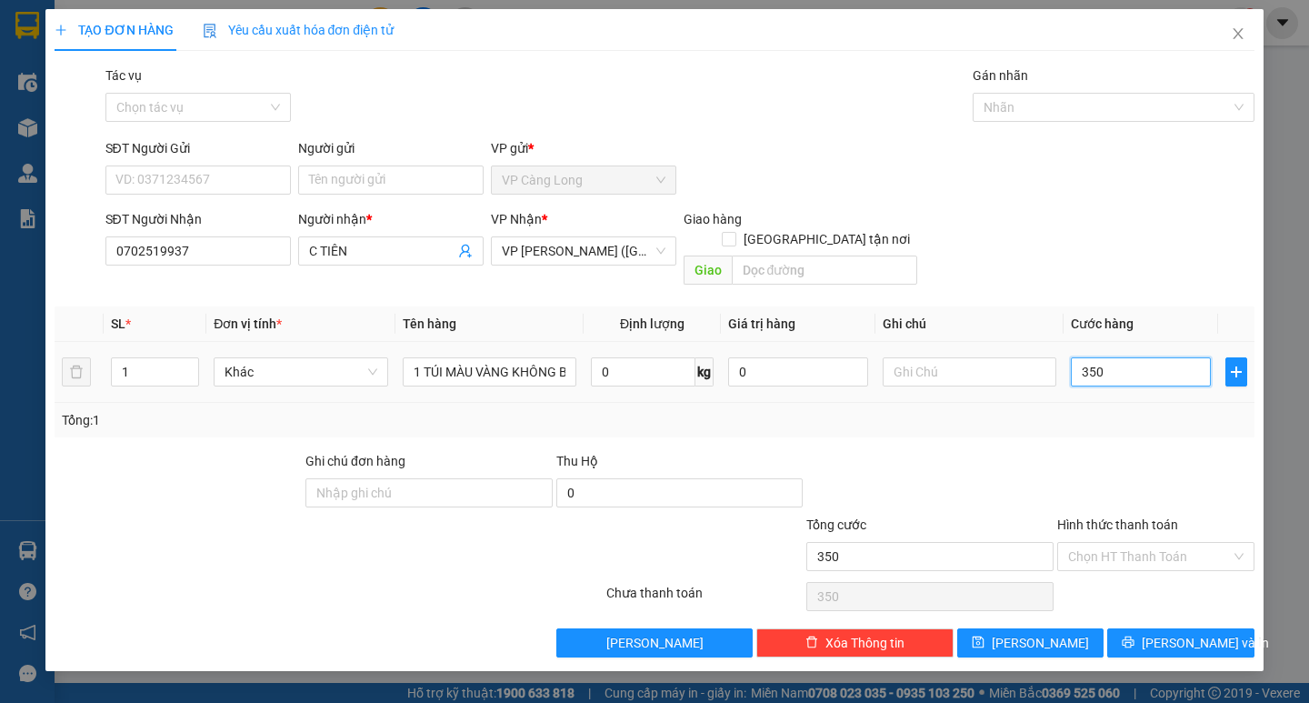
type input "3.500"
type input "35.000"
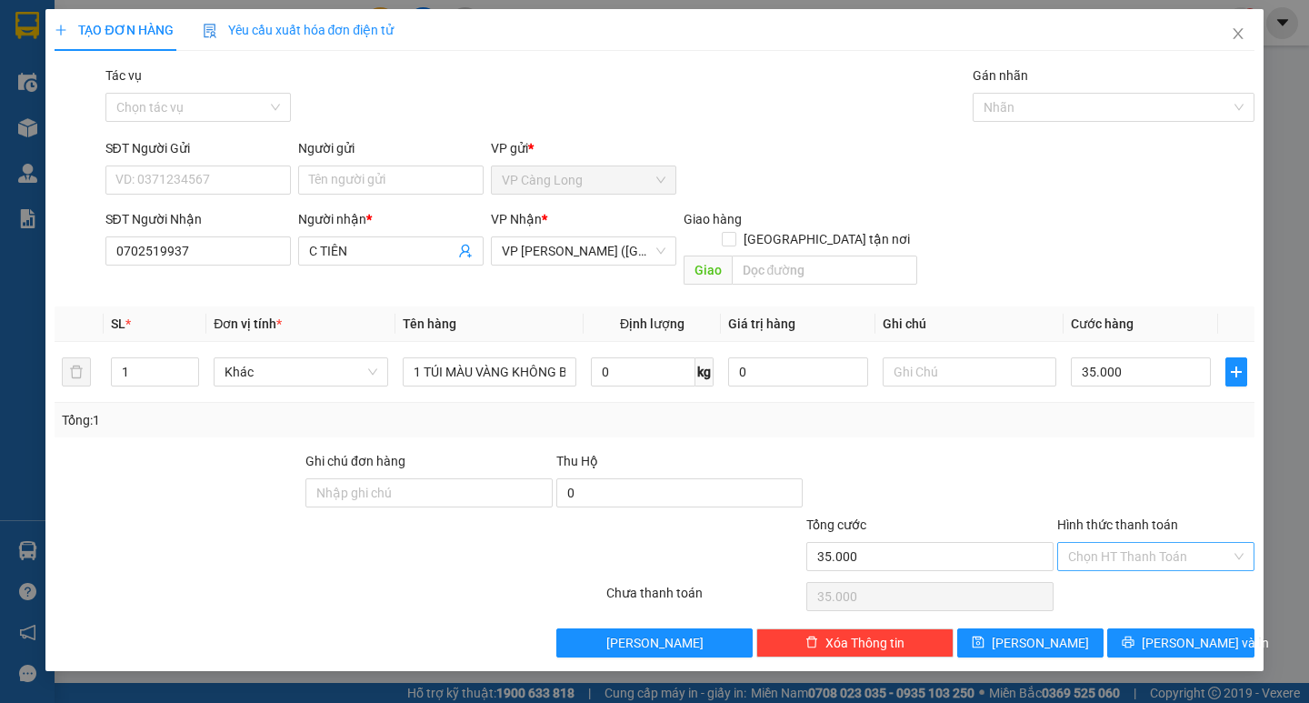
click at [1117, 543] on input "Hình thức thanh toán" at bounding box center [1149, 556] width 163 height 27
click at [1109, 571] on div "Tại văn phòng" at bounding box center [1155, 573] width 175 height 20
type input "0"
click at [1171, 633] on span "Lưu và In" at bounding box center [1204, 643] width 127 height 20
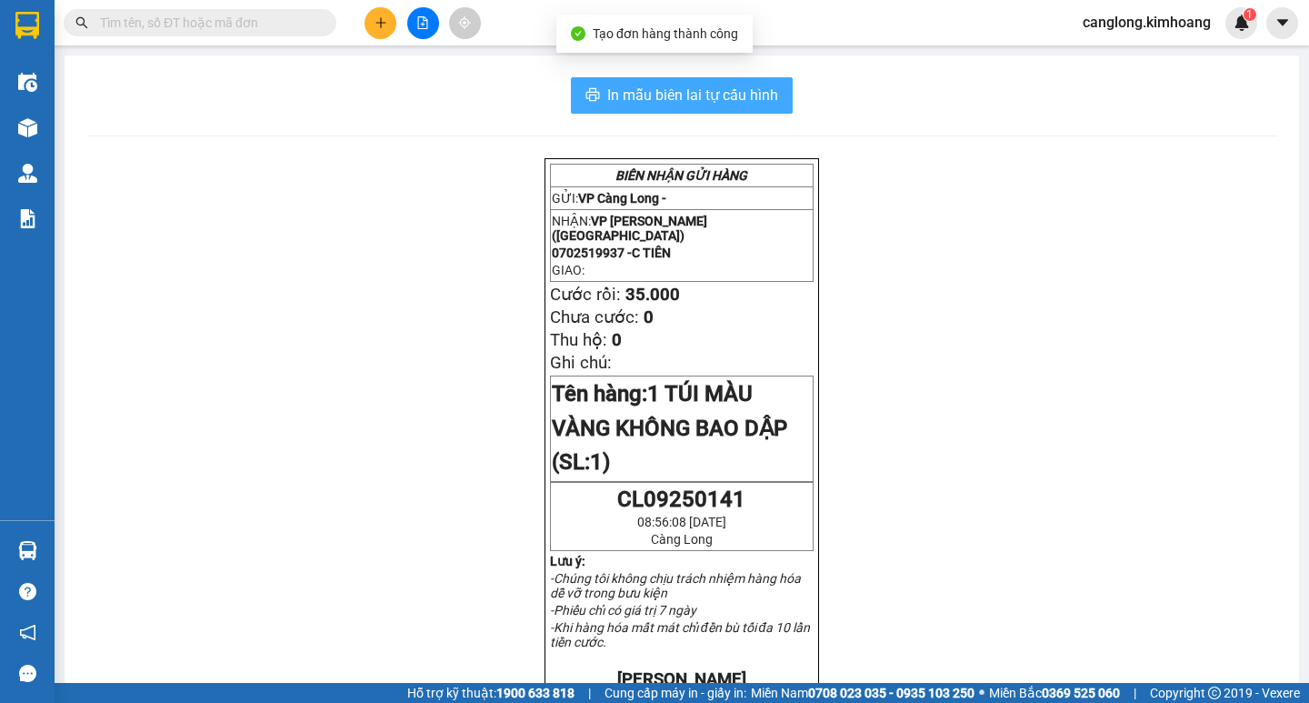
click at [673, 91] on span "In mẫu biên lai tự cấu hình" at bounding box center [692, 95] width 171 height 23
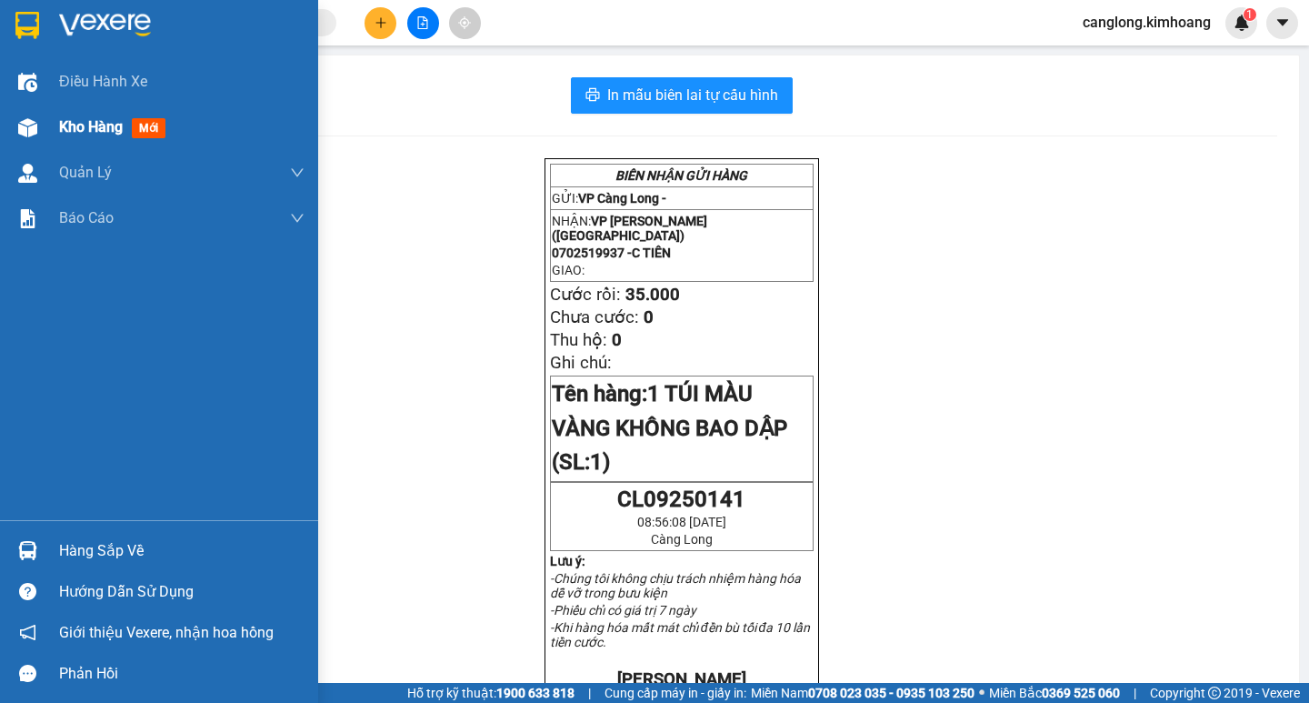
click at [105, 129] on span "Kho hàng" at bounding box center [91, 126] width 64 height 17
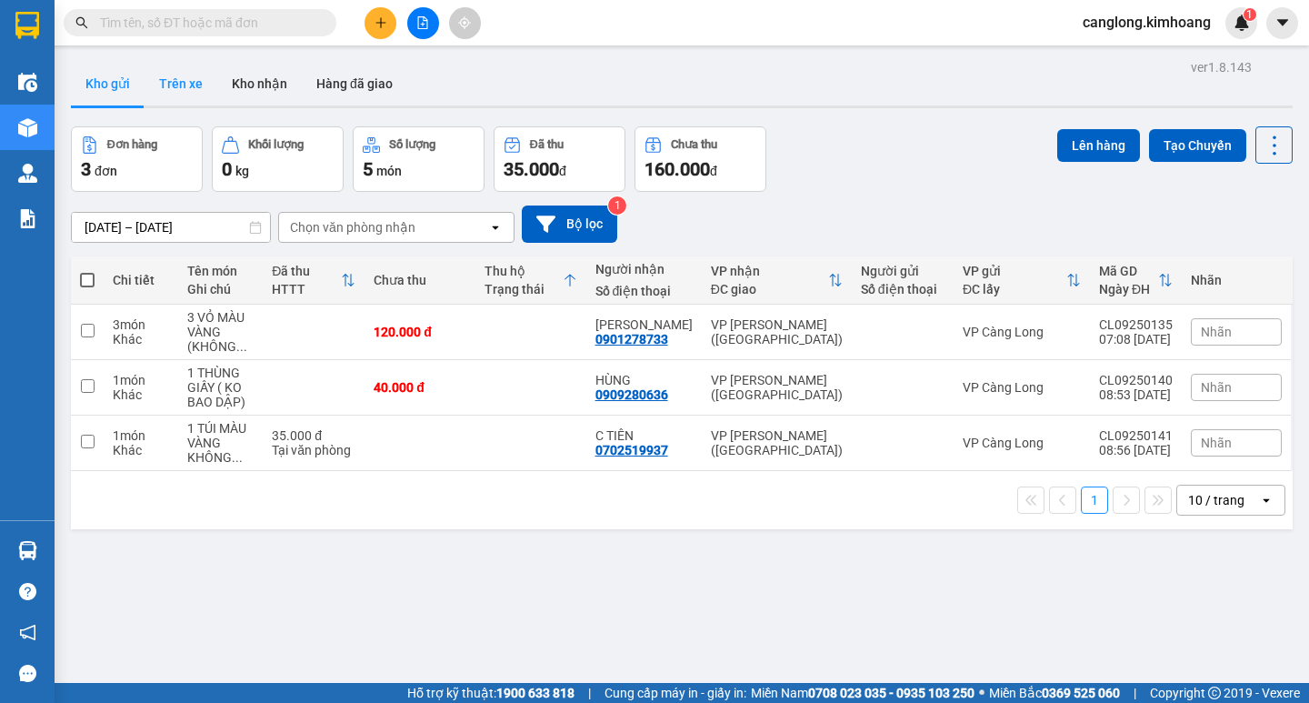
click at [169, 85] on button "Trên xe" at bounding box center [181, 84] width 73 height 44
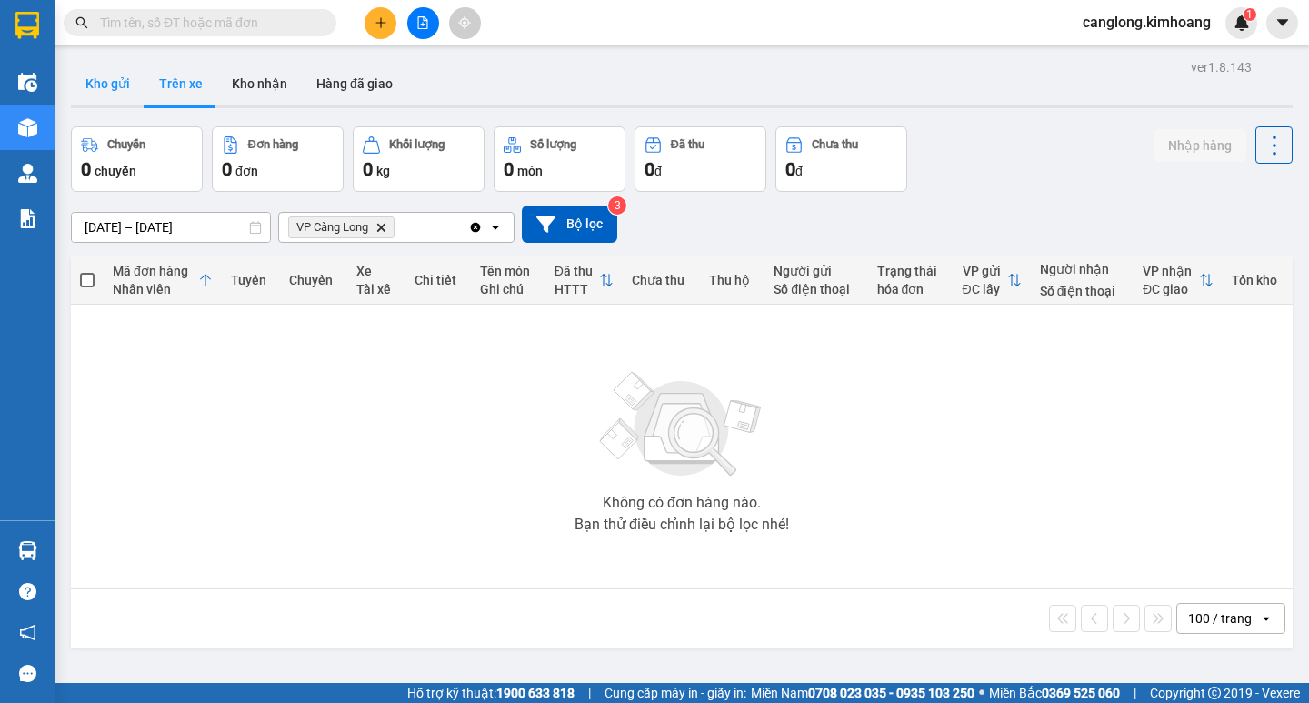
click at [119, 85] on button "Kho gửi" at bounding box center [108, 84] width 74 height 44
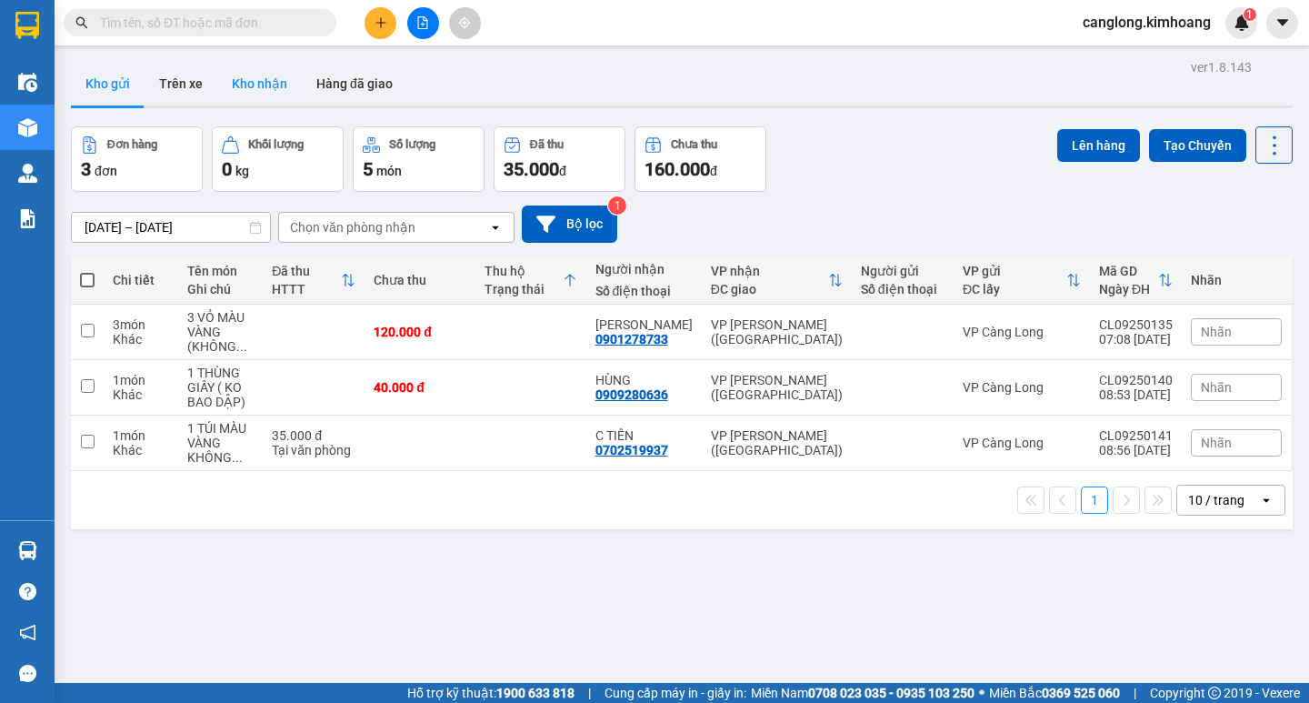
click at [249, 76] on button "Kho nhận" at bounding box center [259, 84] width 85 height 44
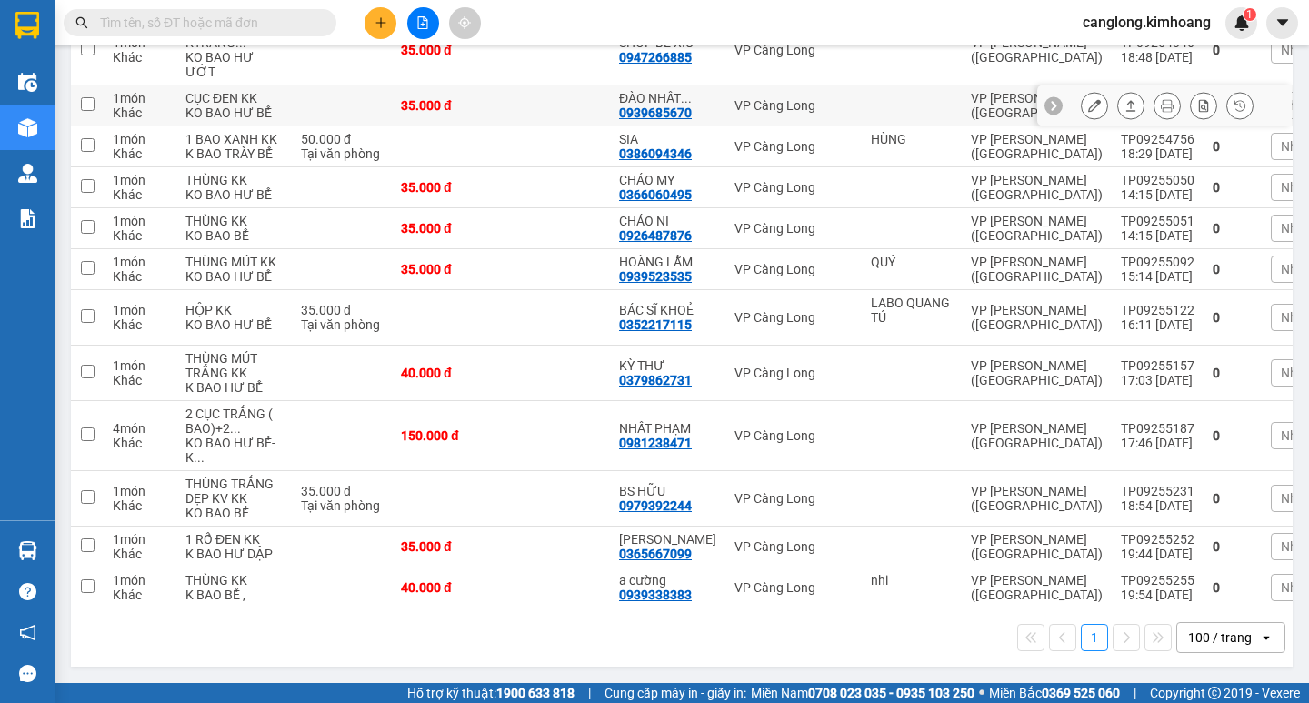
scroll to position [636, 0]
click at [377, 22] on icon "plus" at bounding box center [380, 22] width 13 height 13
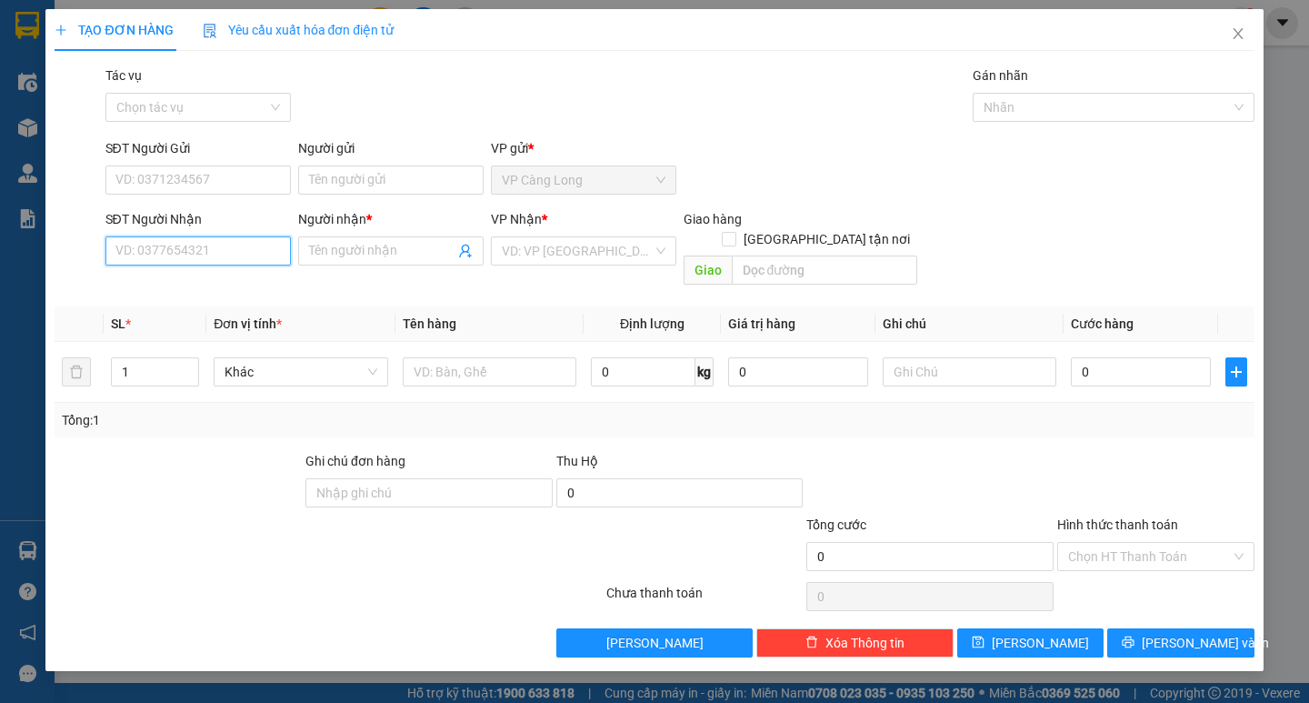
click at [198, 250] on input "SĐT Người Nhận" at bounding box center [197, 250] width 185 height 29
click at [213, 289] on div "0978639520 - HOÀN MỸ" at bounding box center [198, 287] width 164 height 20
type input "0978639520"
type input "HOÀN MỸ"
type input "40.000"
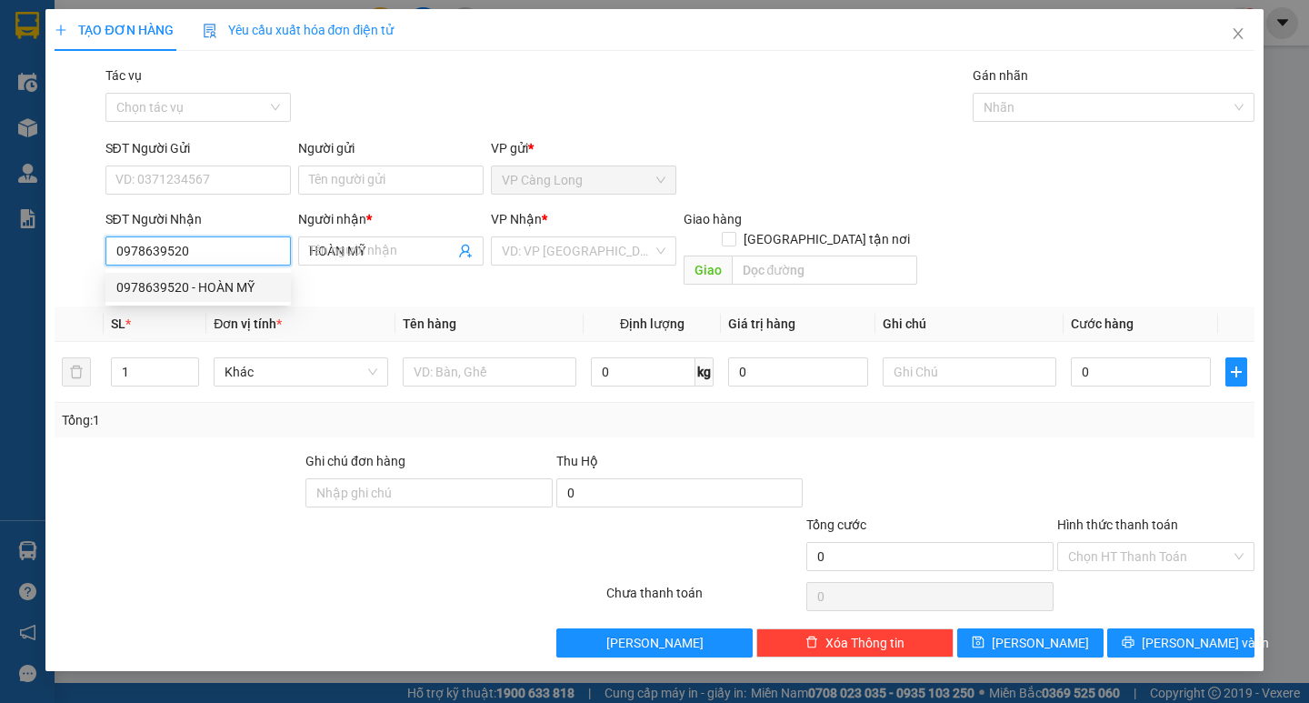
type input "40.000"
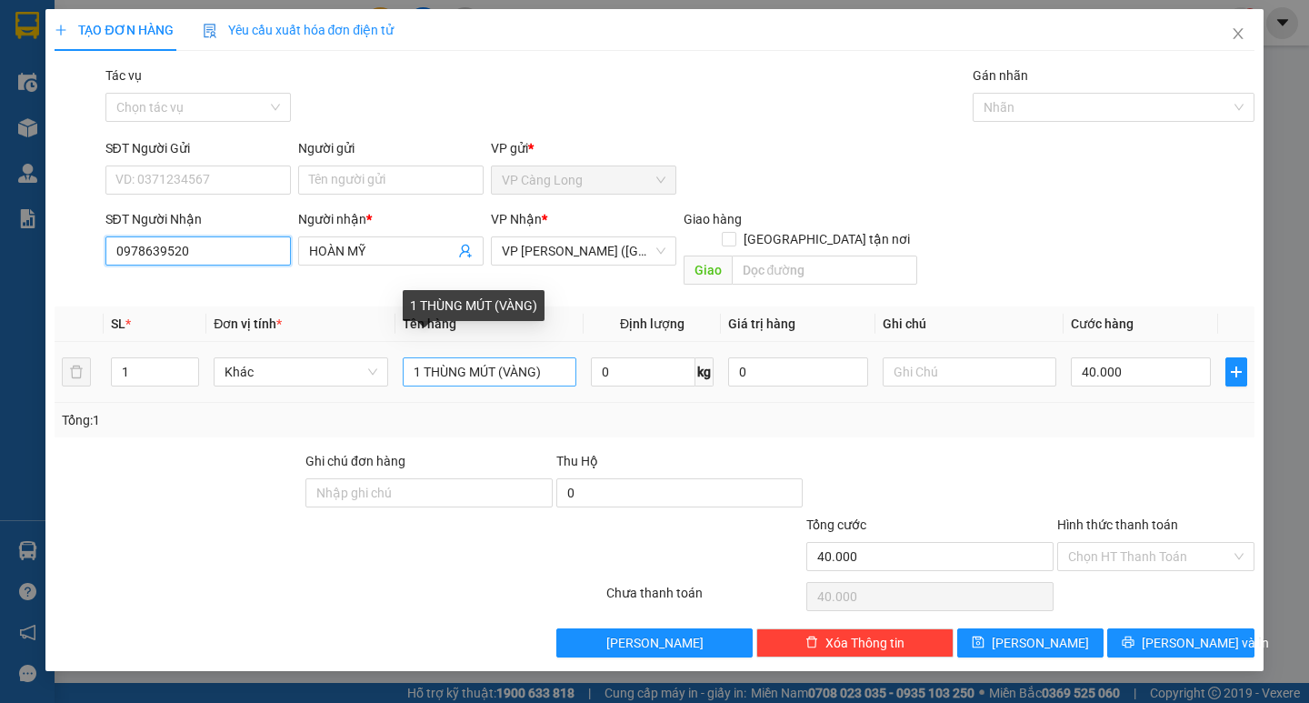
type input "0978639520"
click at [556, 357] on input "1 THÙNG MÚT (VÀNG)" at bounding box center [490, 371] width 174 height 29
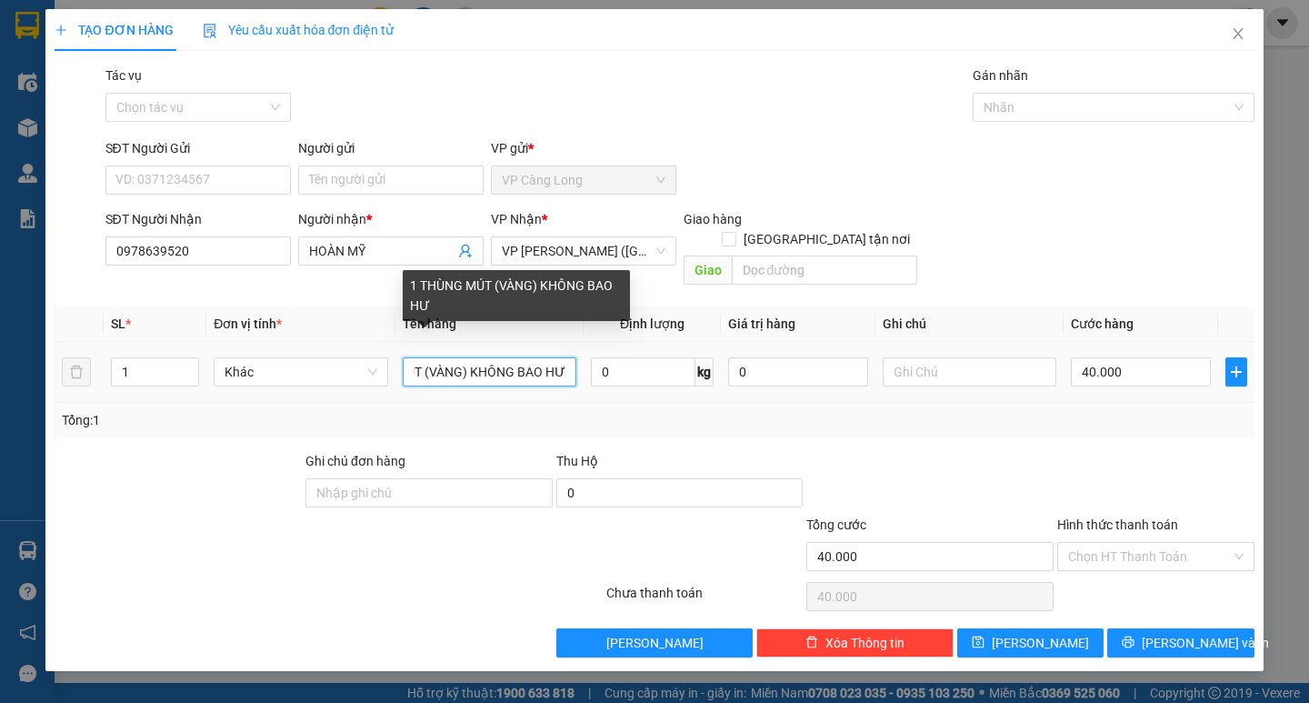
scroll to position [0, 74]
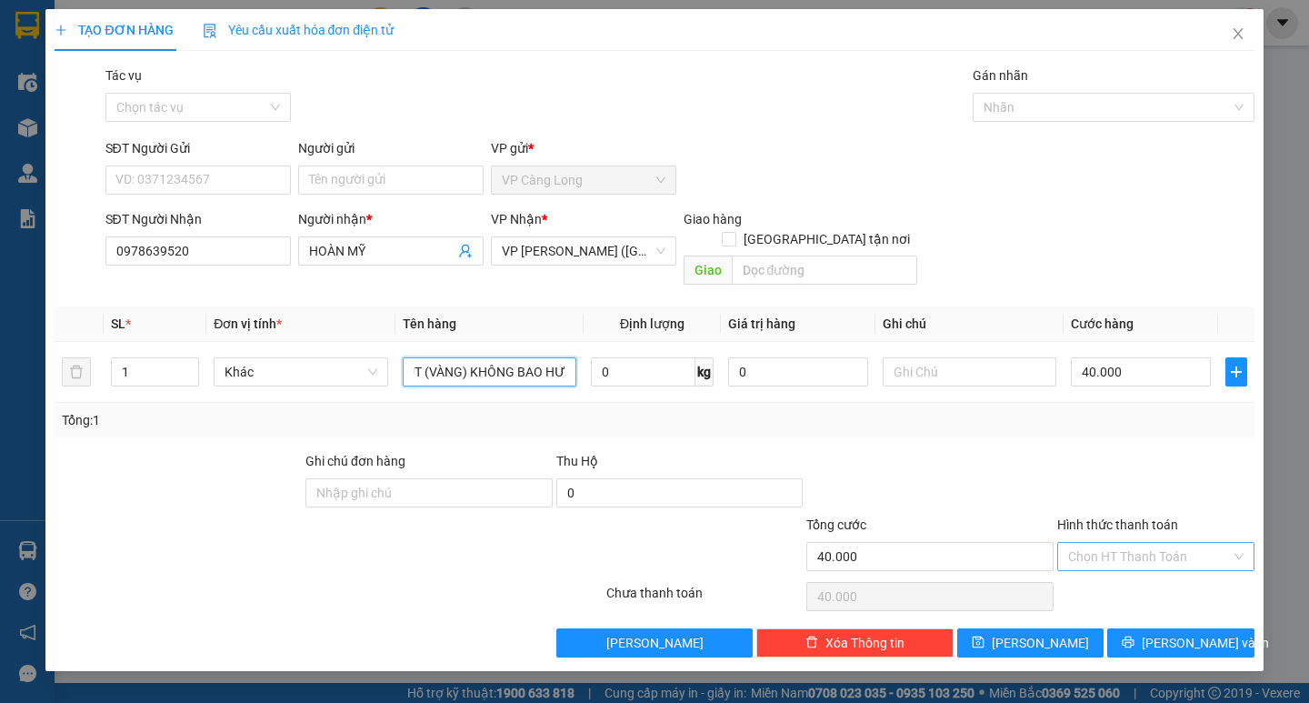
type input "1 THÙNG MÚT (VÀNG) KHÔNG BAO HƯ"
click at [1115, 543] on input "Hình thức thanh toán" at bounding box center [1149, 556] width 163 height 27
click at [1101, 571] on div "Tại văn phòng" at bounding box center [1155, 573] width 175 height 20
type input "0"
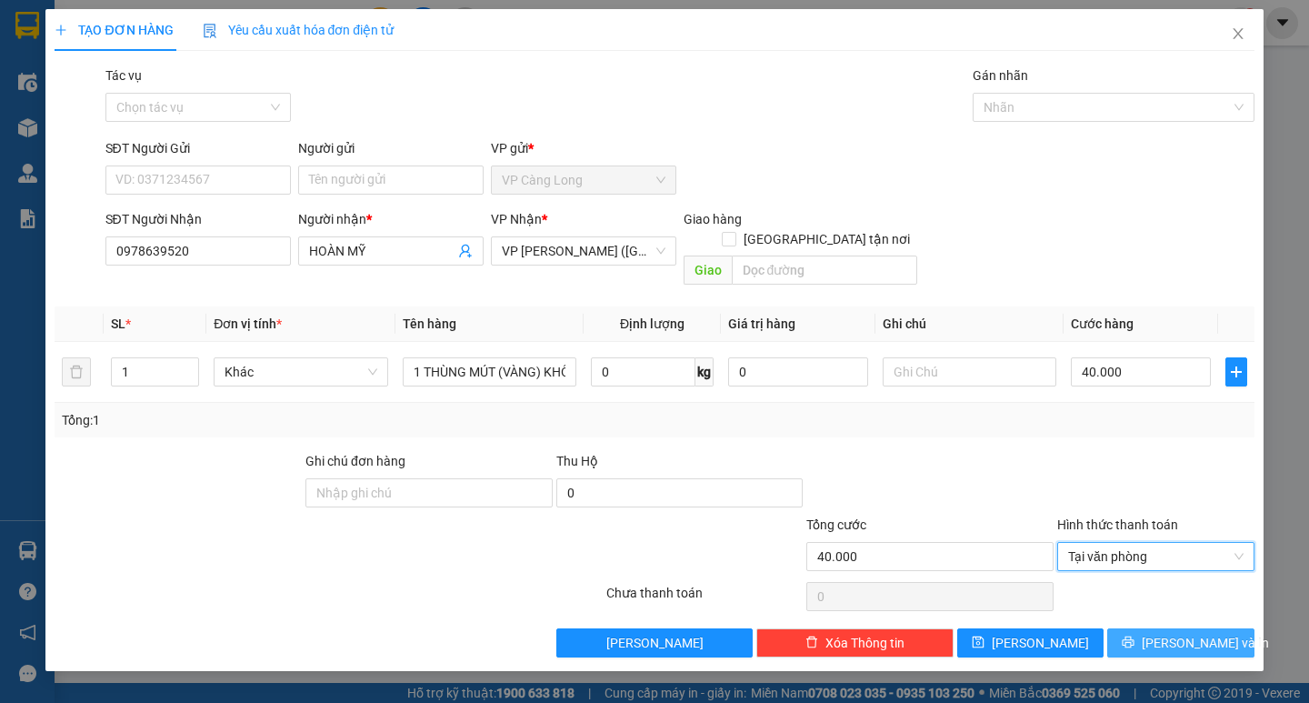
click at [1176, 633] on span "Lưu và In" at bounding box center [1204, 643] width 127 height 20
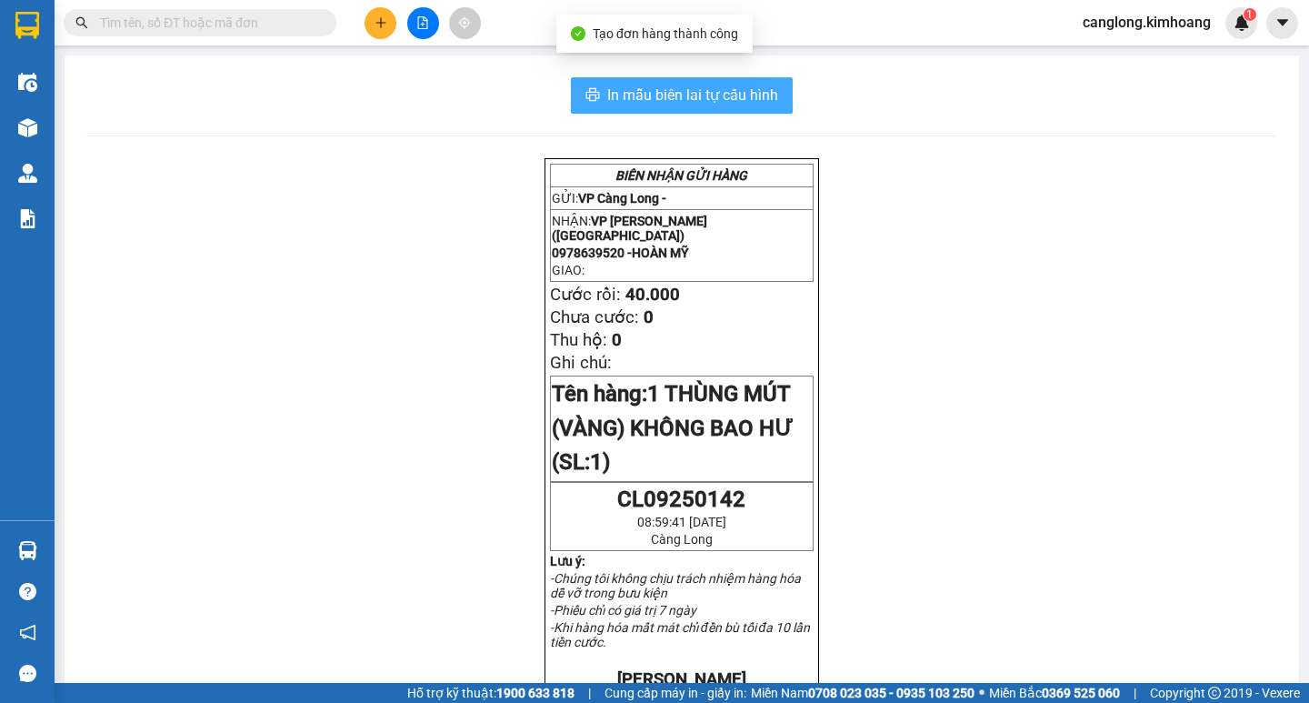
click at [729, 96] on span "In mẫu biên lai tự cấu hình" at bounding box center [692, 95] width 171 height 23
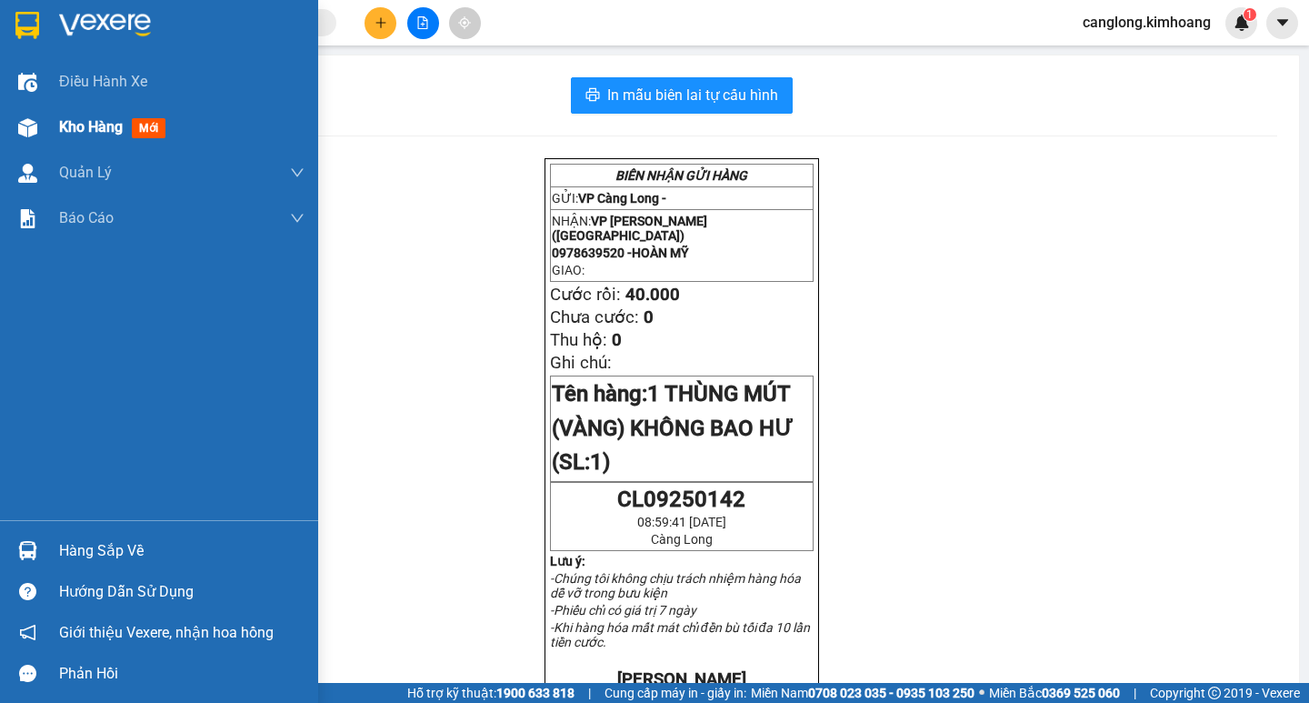
click at [79, 126] on span "Kho hàng" at bounding box center [91, 126] width 64 height 17
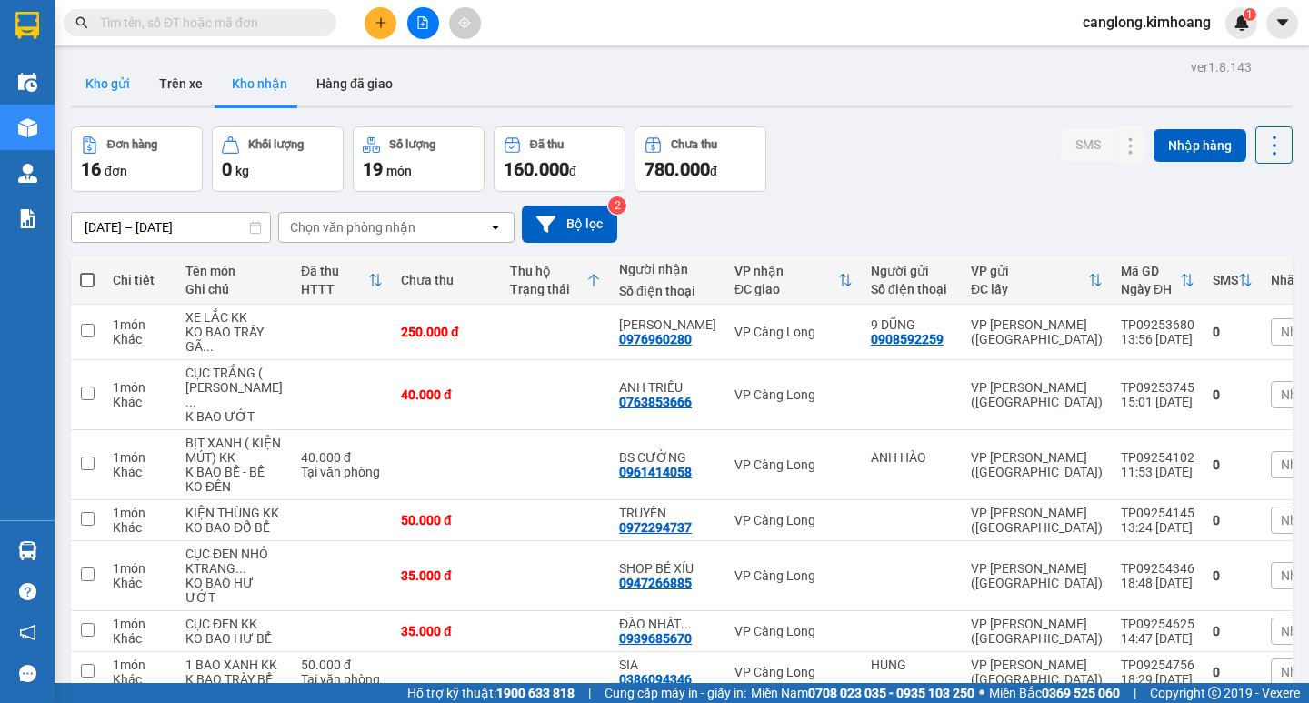
click at [115, 77] on button "Kho gửi" at bounding box center [108, 84] width 74 height 44
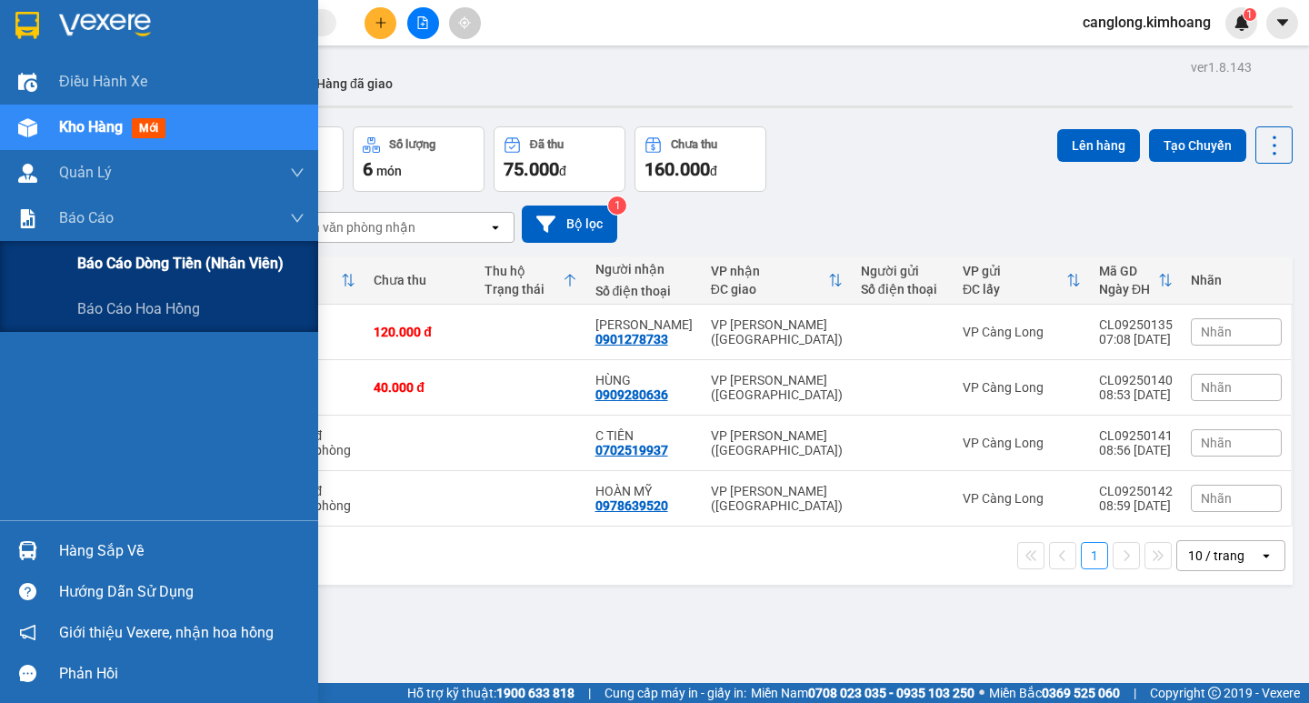
click at [98, 260] on span "Báo cáo dòng tiền (nhân viên)" at bounding box center [180, 263] width 206 height 23
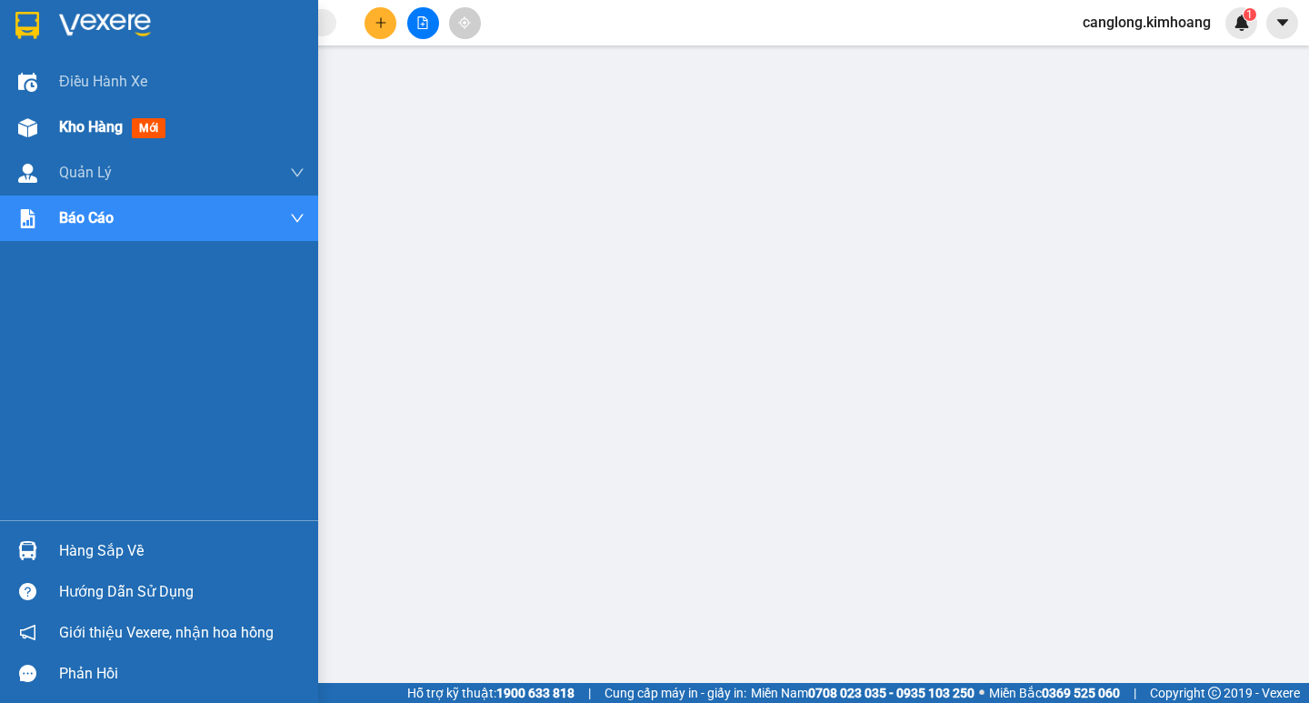
click at [69, 125] on span "Kho hàng" at bounding box center [91, 126] width 64 height 17
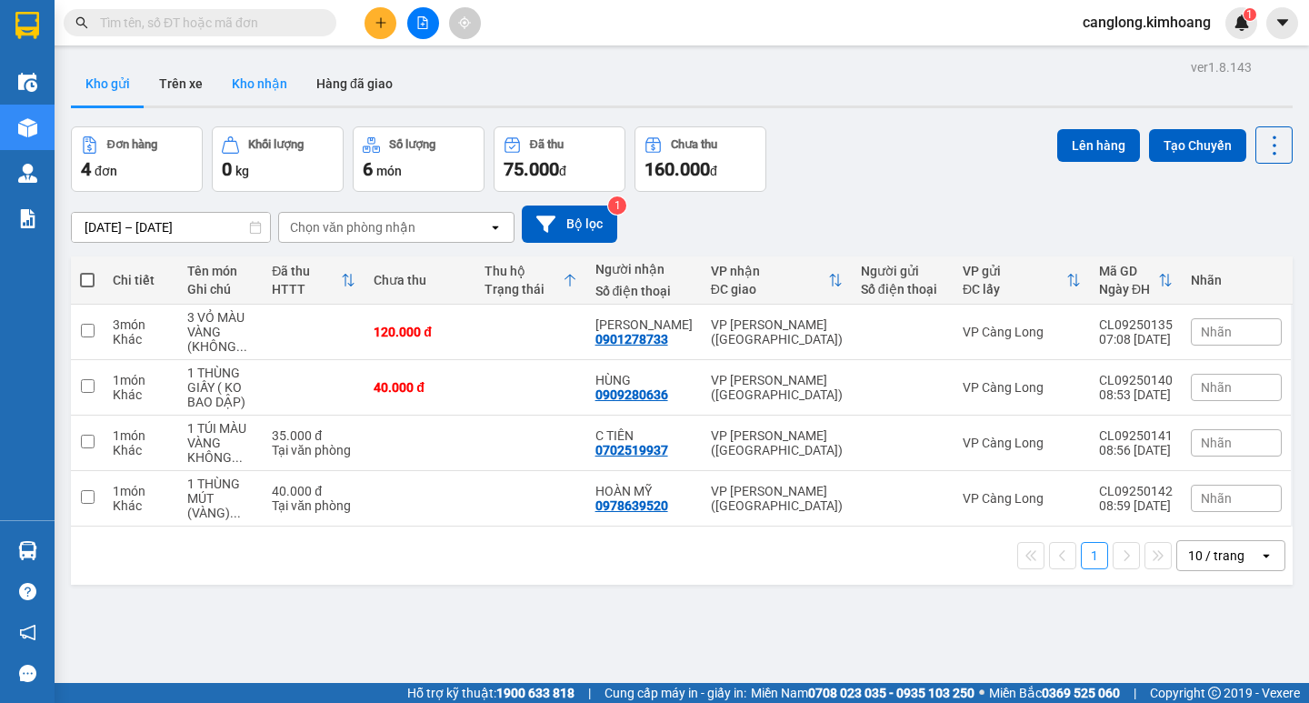
click at [277, 87] on button "Kho nhận" at bounding box center [259, 84] width 85 height 44
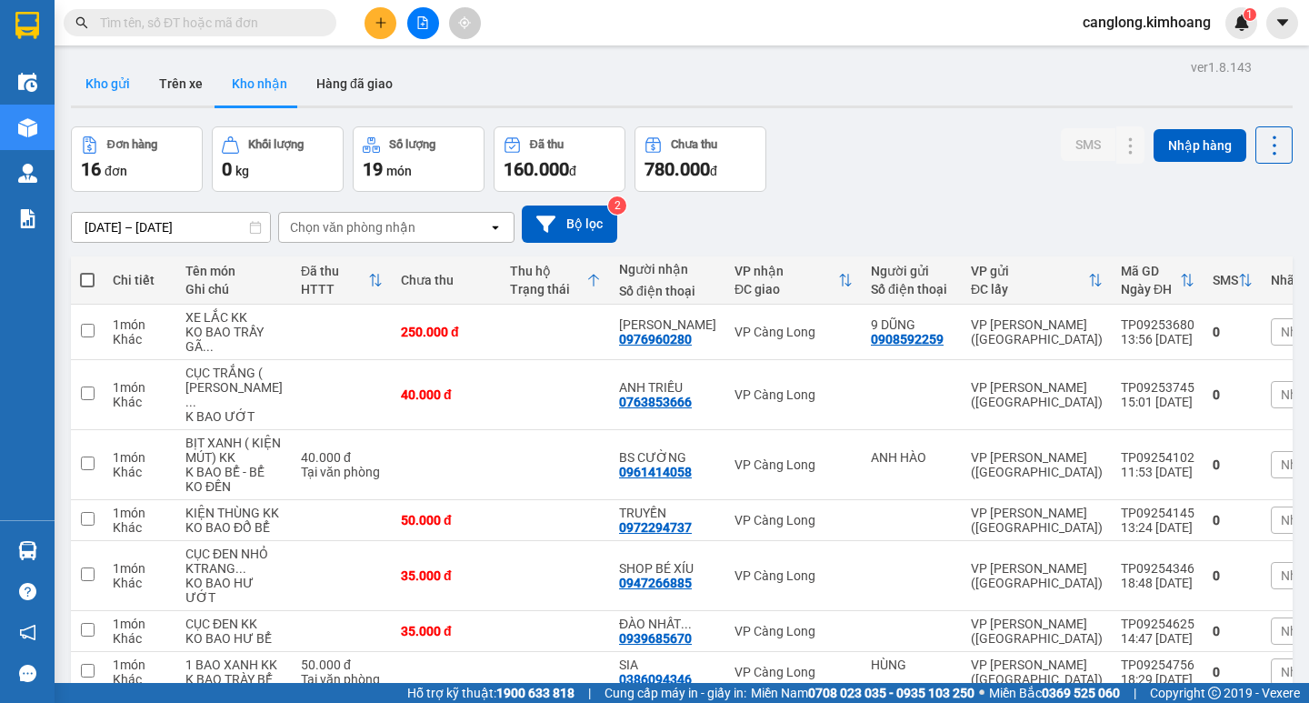
click at [106, 87] on button "Kho gửi" at bounding box center [108, 84] width 74 height 44
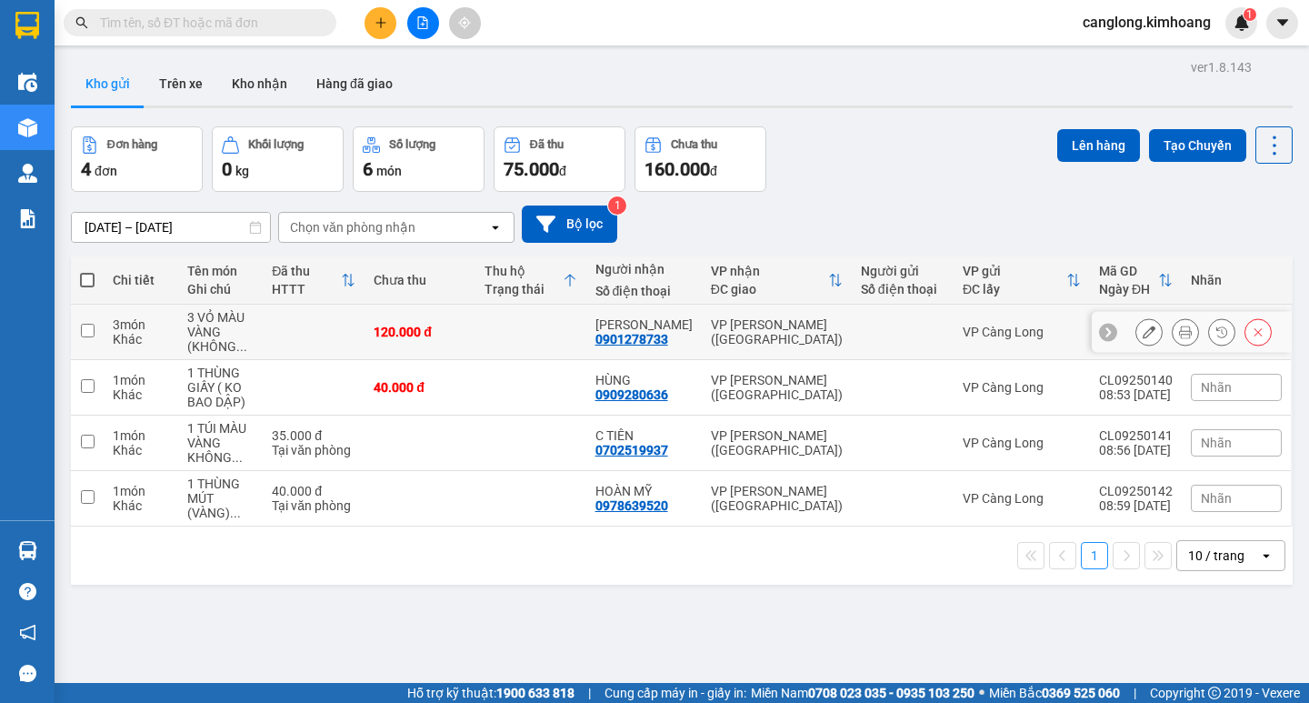
click at [89, 332] on input "checkbox" at bounding box center [88, 331] width 14 height 14
checkbox input "true"
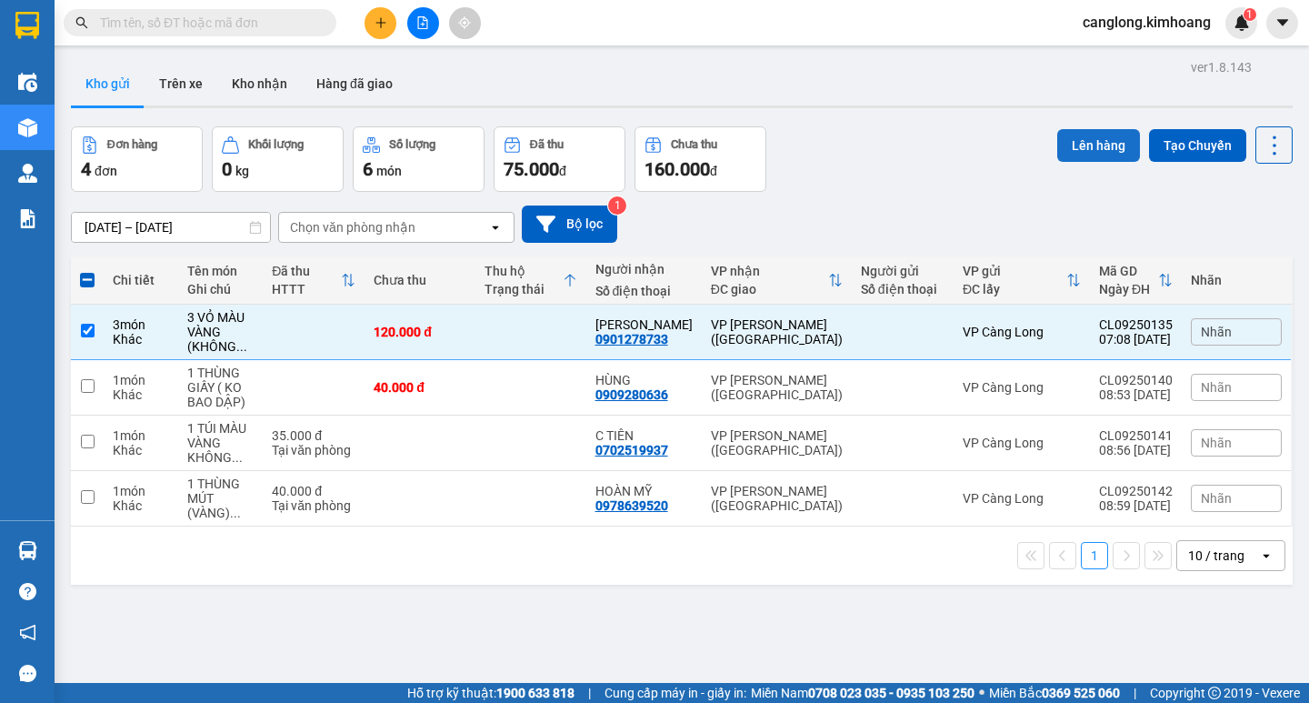
click at [1077, 139] on button "Lên hàng" at bounding box center [1098, 145] width 83 height 33
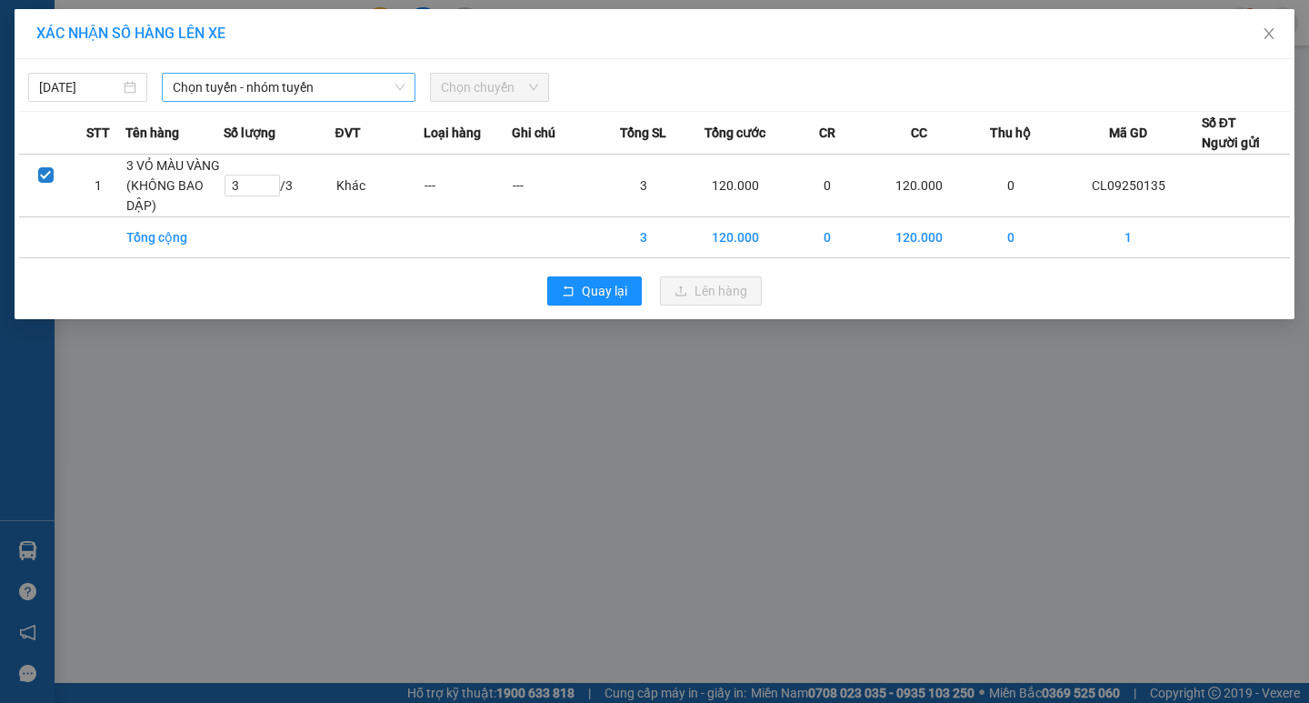
click at [365, 90] on span "Chọn tuyến - nhóm tuyến" at bounding box center [289, 87] width 232 height 27
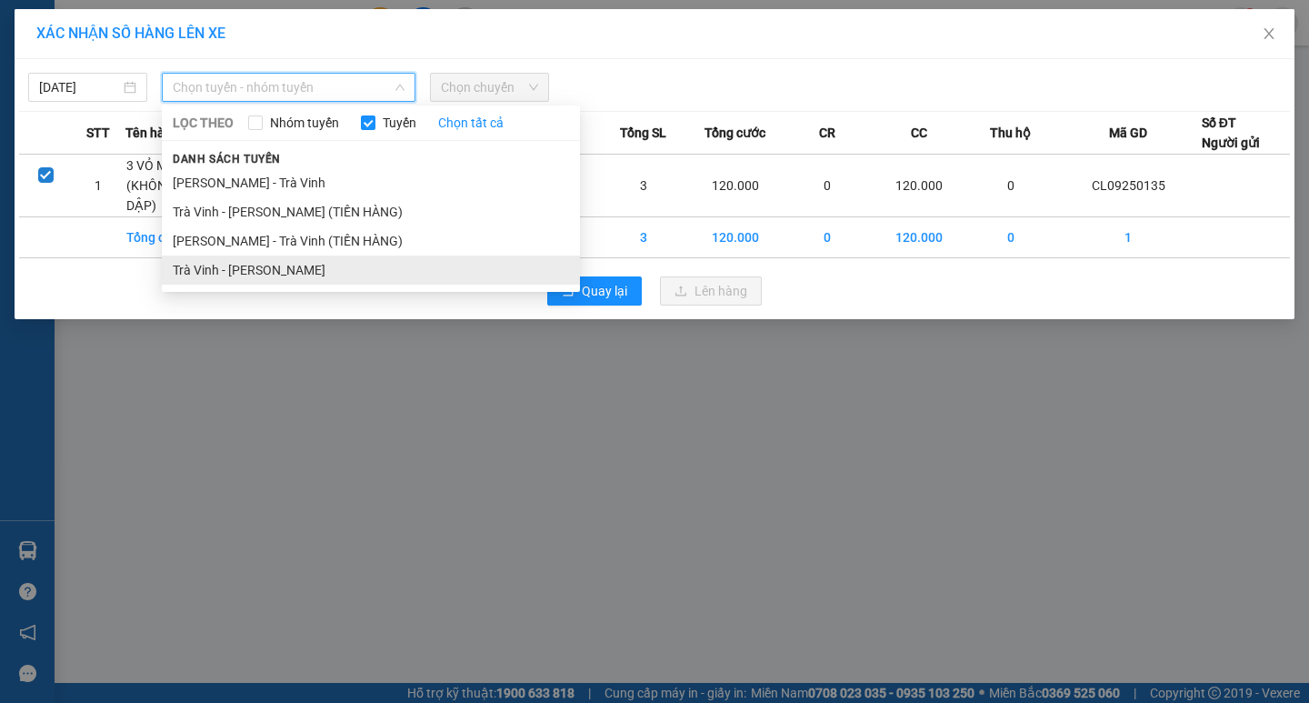
click at [258, 263] on li "Trà Vinh - Hồ Chí Minh" at bounding box center [371, 269] width 418 height 29
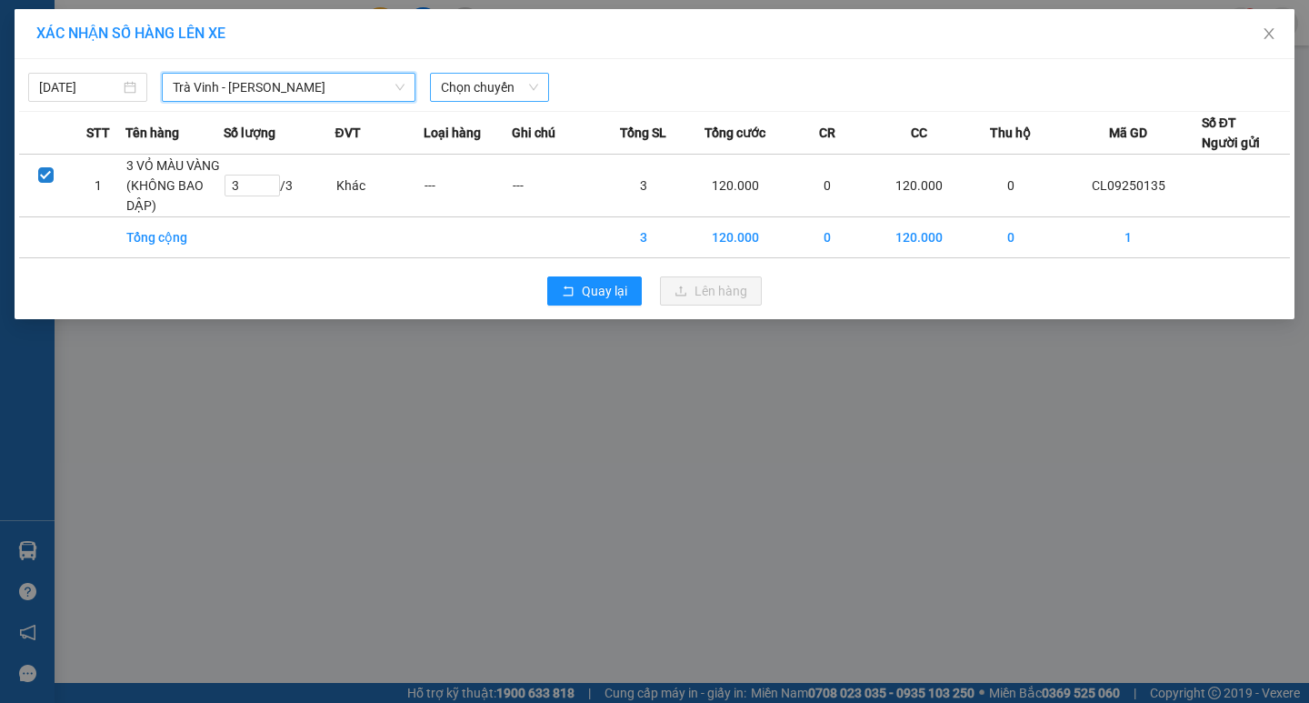
click at [501, 90] on span "Chọn chuyến" at bounding box center [489, 87] width 97 height 27
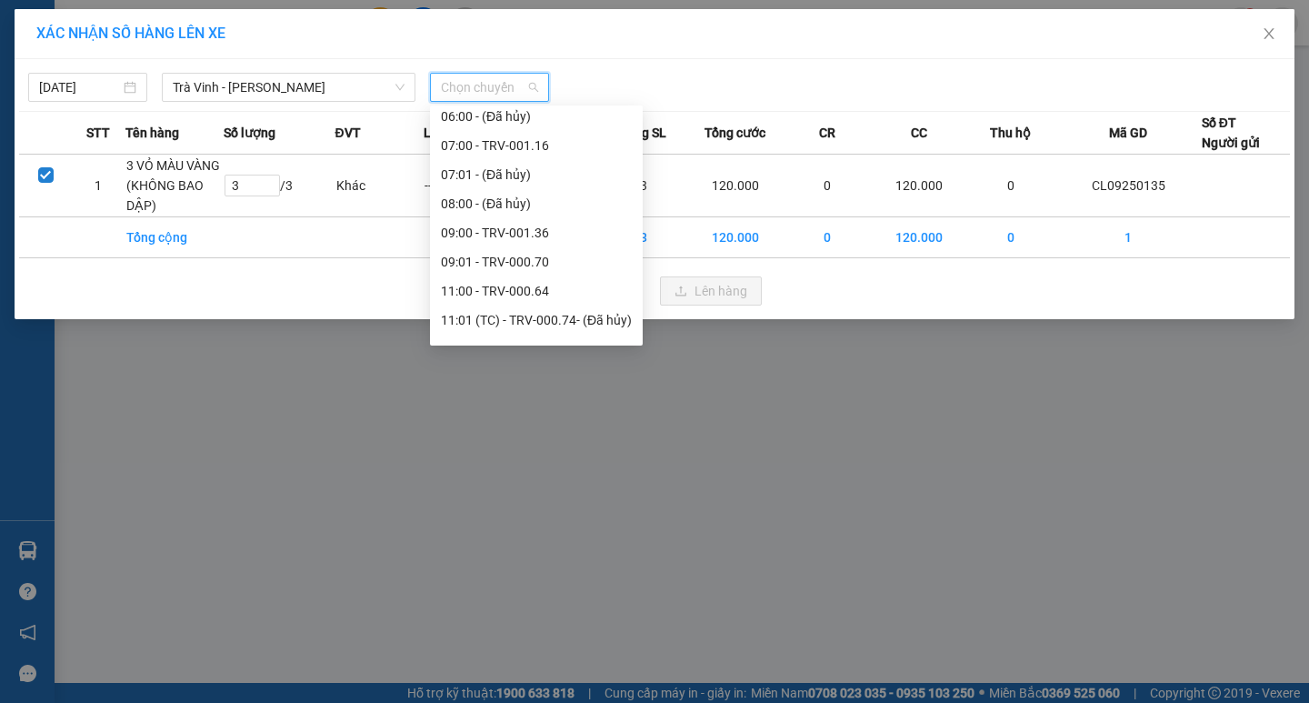
scroll to position [273, 0]
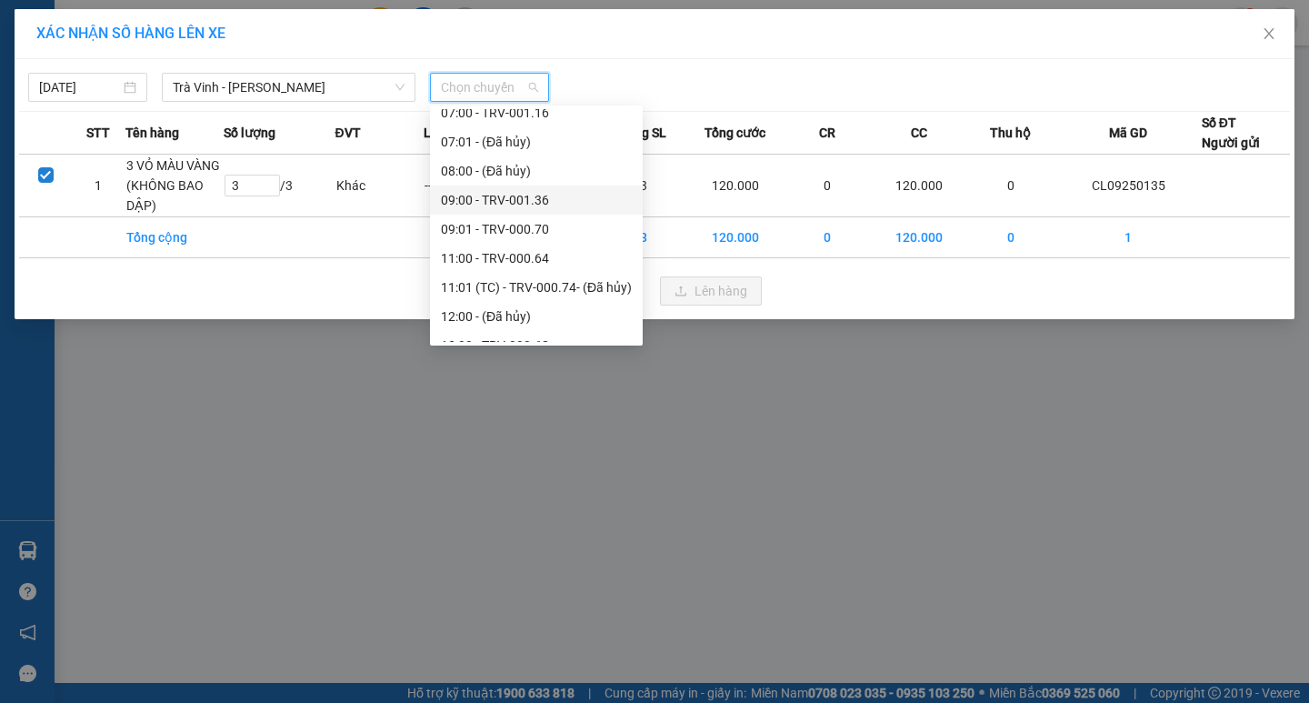
click at [463, 195] on div "09:00 - TRV-001.36" at bounding box center [536, 200] width 191 height 20
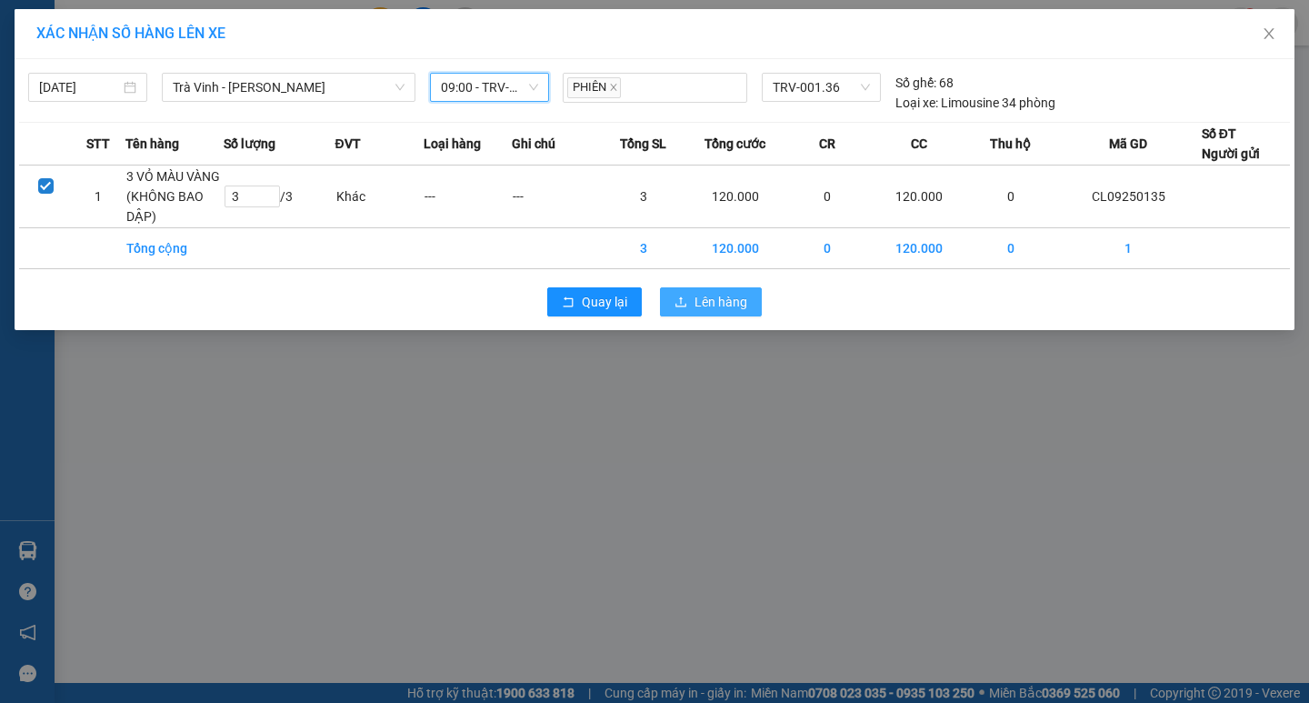
click at [716, 300] on span "Lên hàng" at bounding box center [720, 302] width 53 height 20
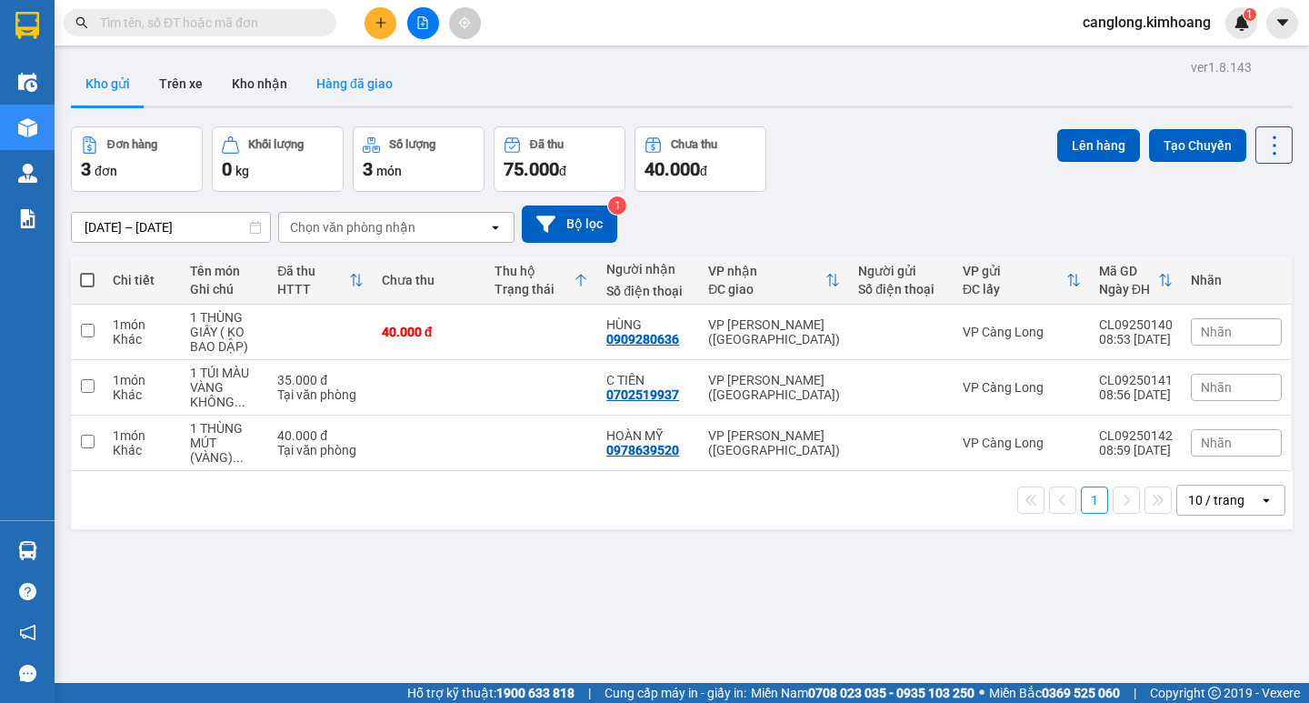
click at [330, 80] on button "Hàng đã giao" at bounding box center [354, 84] width 105 height 44
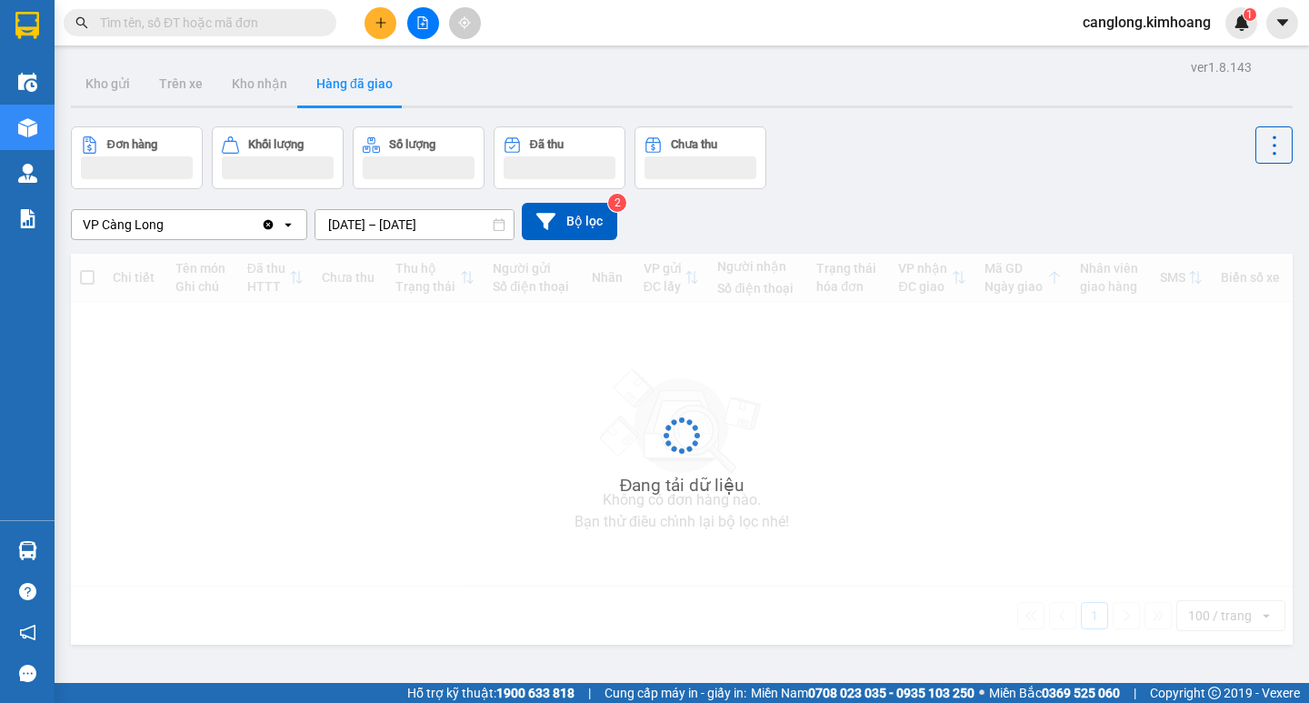
click at [242, 26] on input "text" at bounding box center [207, 23] width 214 height 20
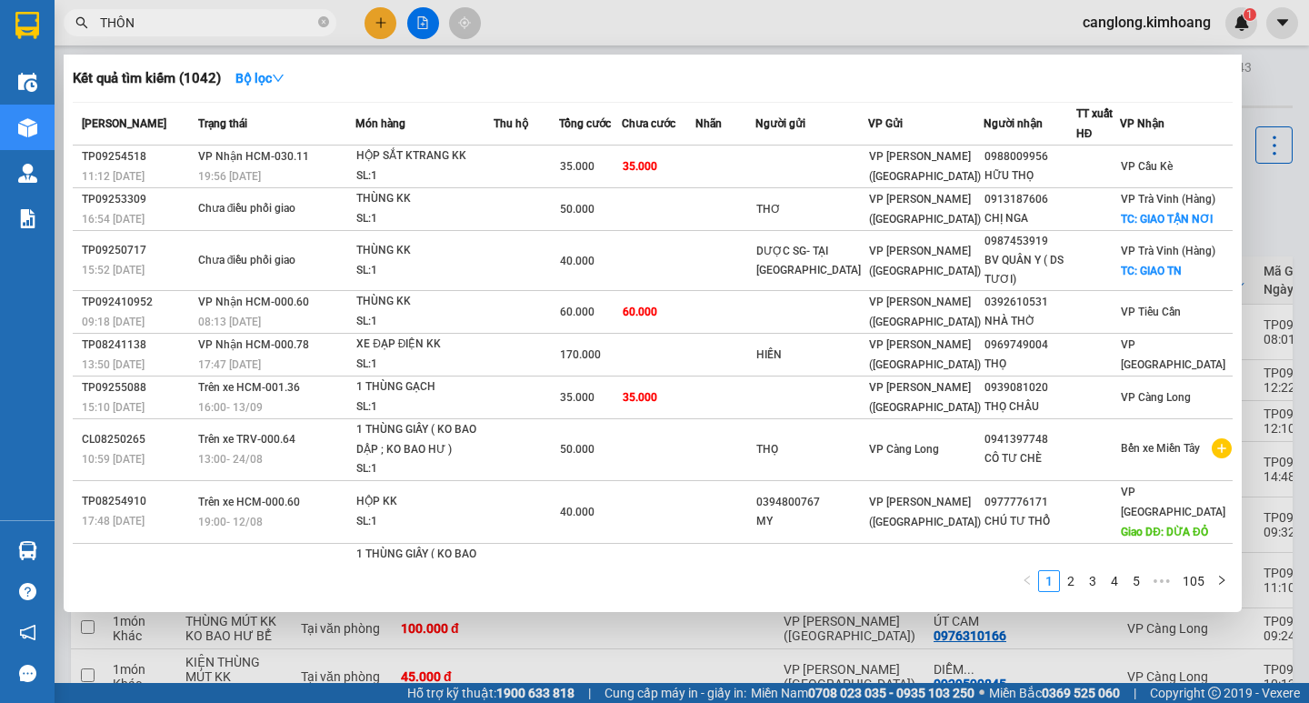
type input "THÔNG"
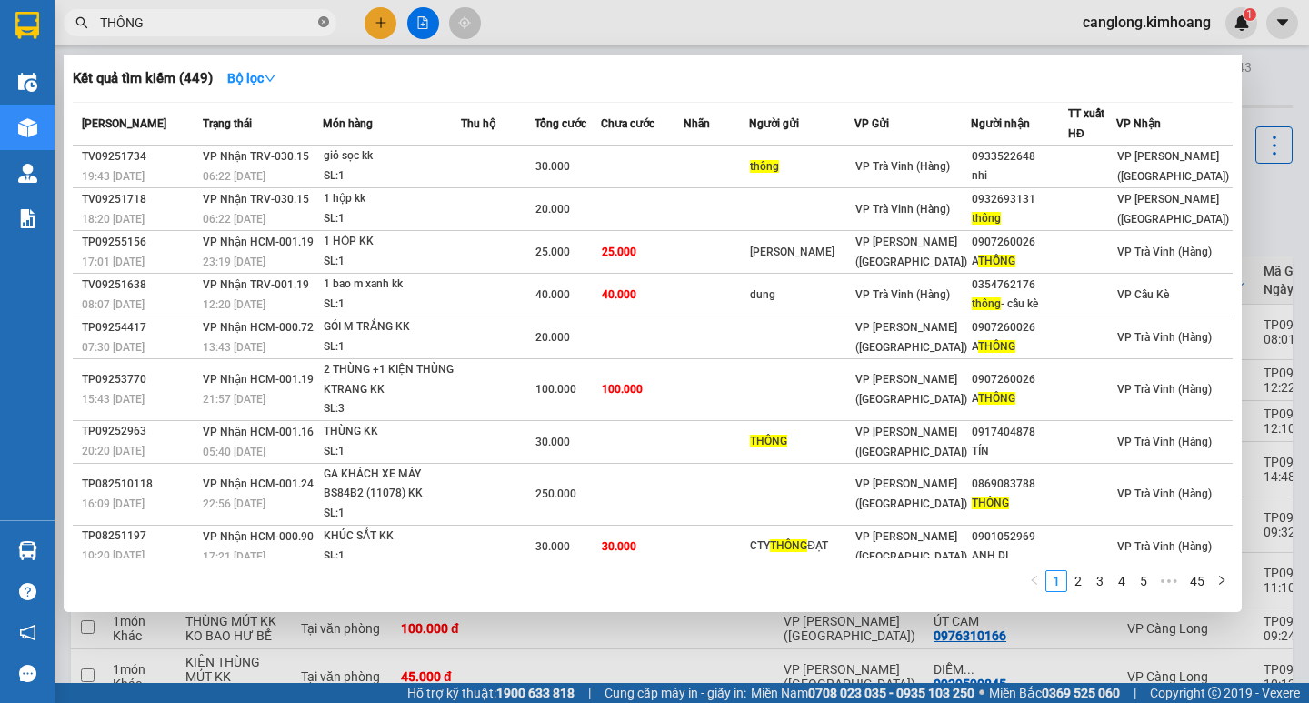
click at [326, 17] on icon "close-circle" at bounding box center [323, 21] width 11 height 11
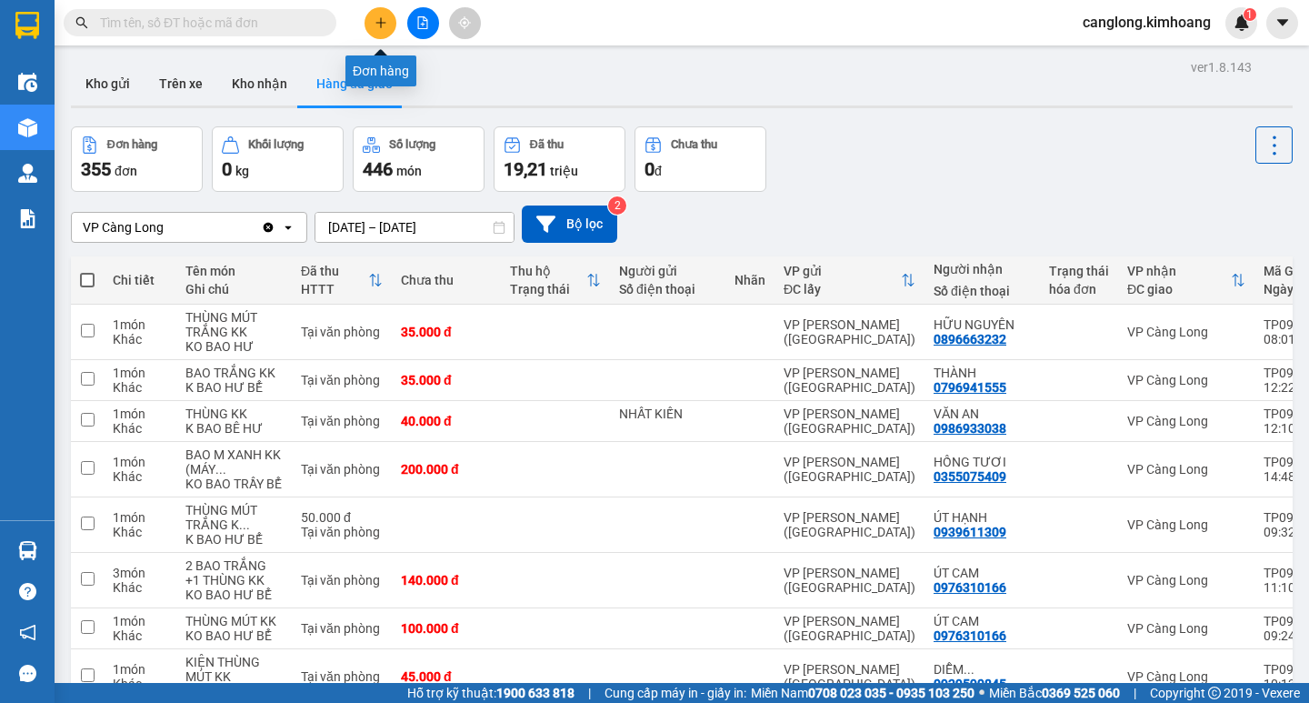
click at [375, 25] on icon "plus" at bounding box center [380, 22] width 13 height 13
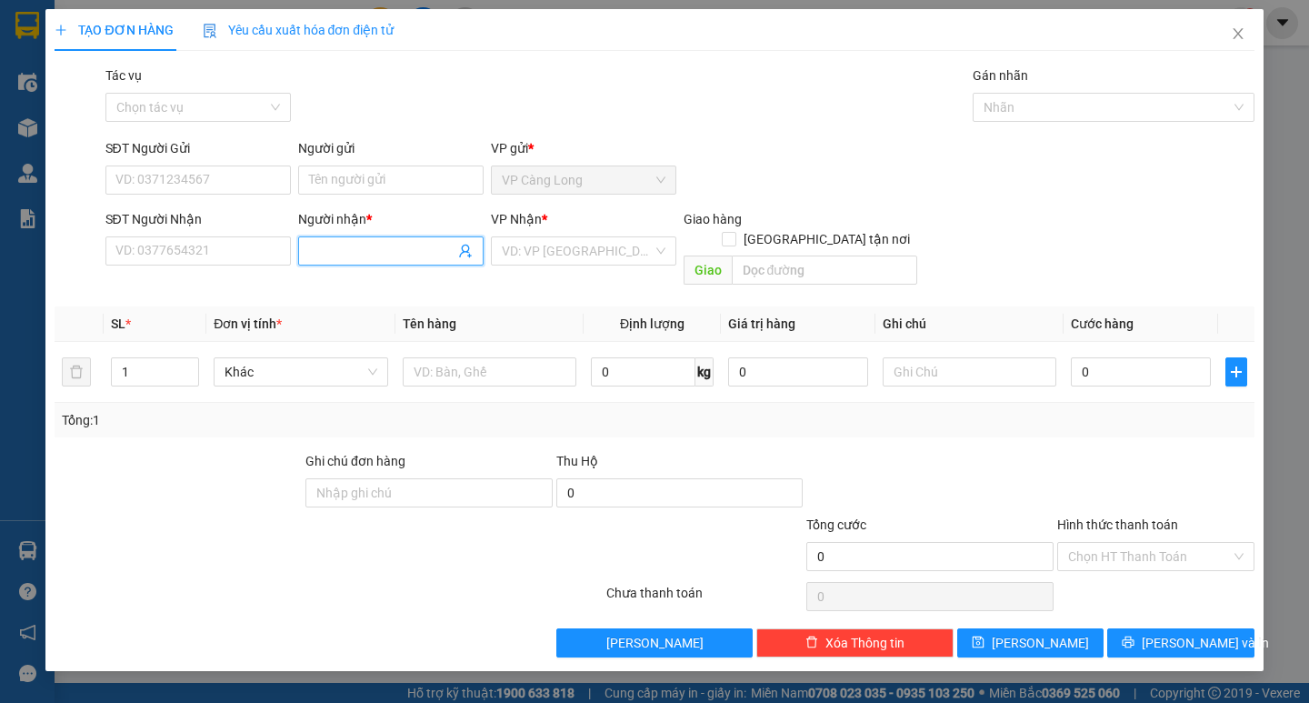
click at [357, 249] on input "Người nhận *" at bounding box center [381, 251] width 145 height 20
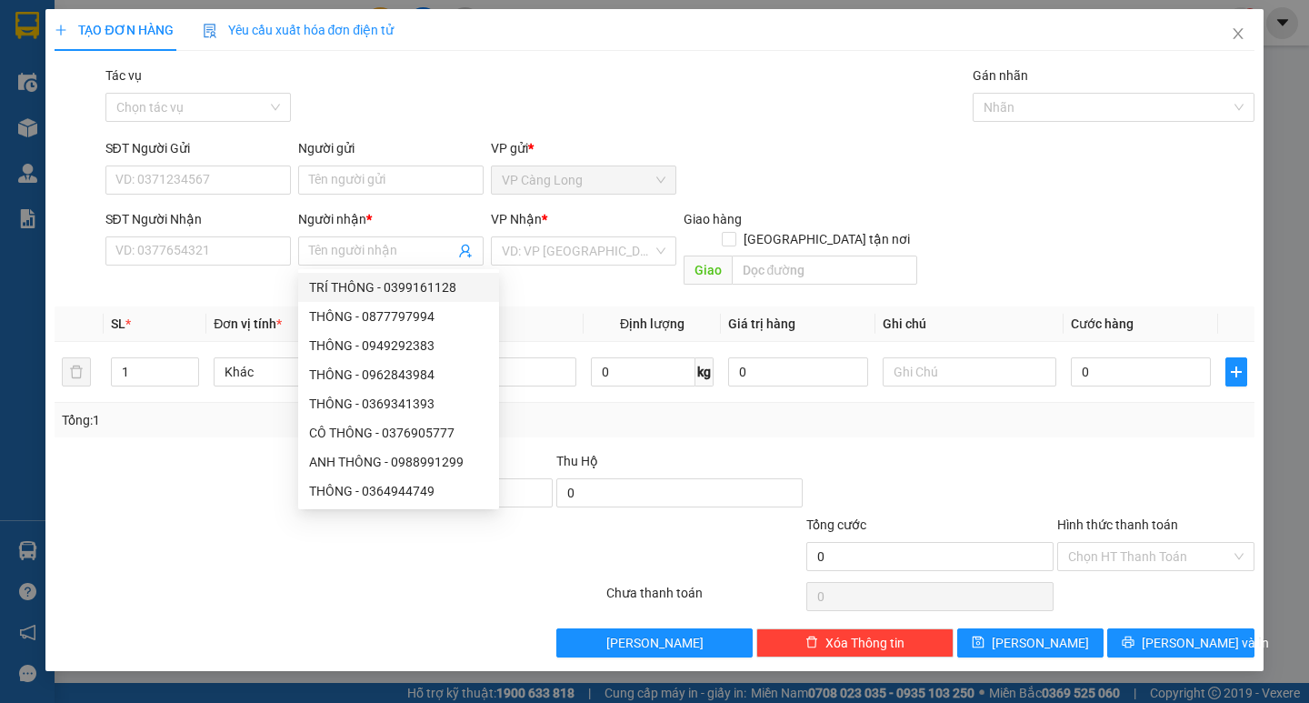
click at [449, 99] on div "Tác vụ Chọn tác vụ Gán nhãn Nhãn" at bounding box center [680, 97] width 1156 height 64
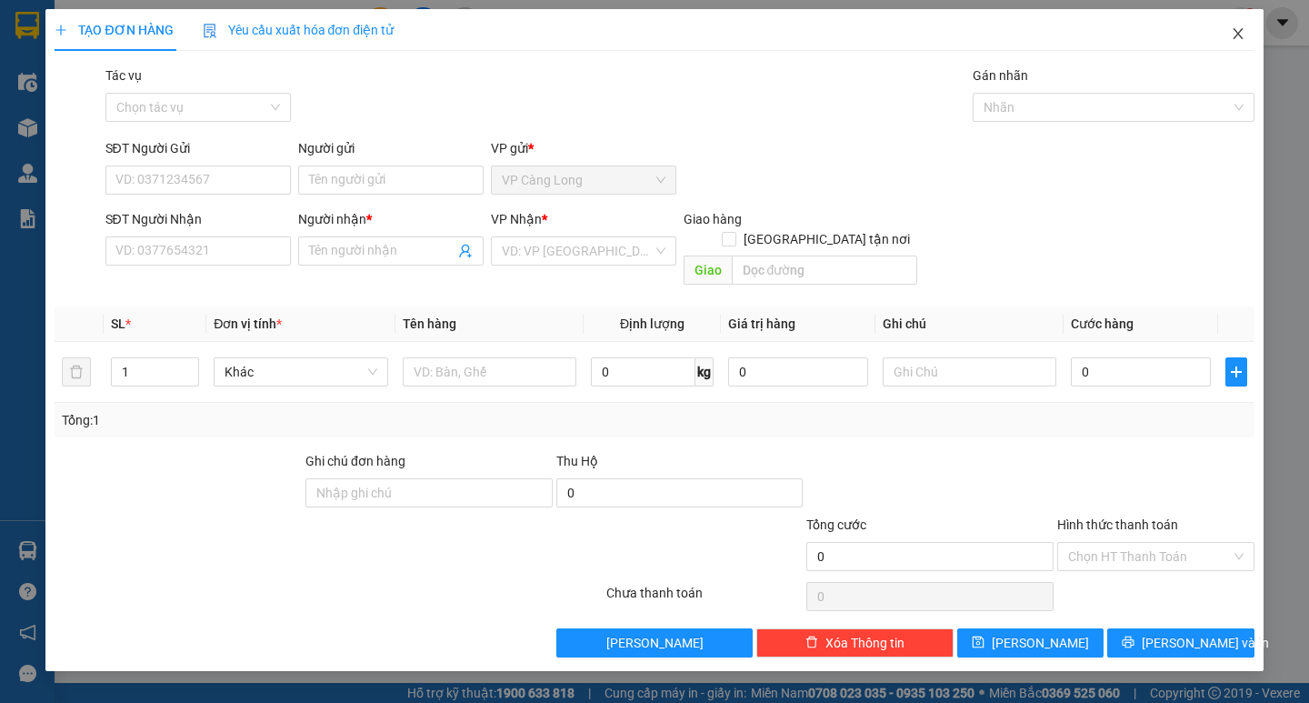
click at [1238, 35] on icon "close" at bounding box center [1237, 33] width 10 height 11
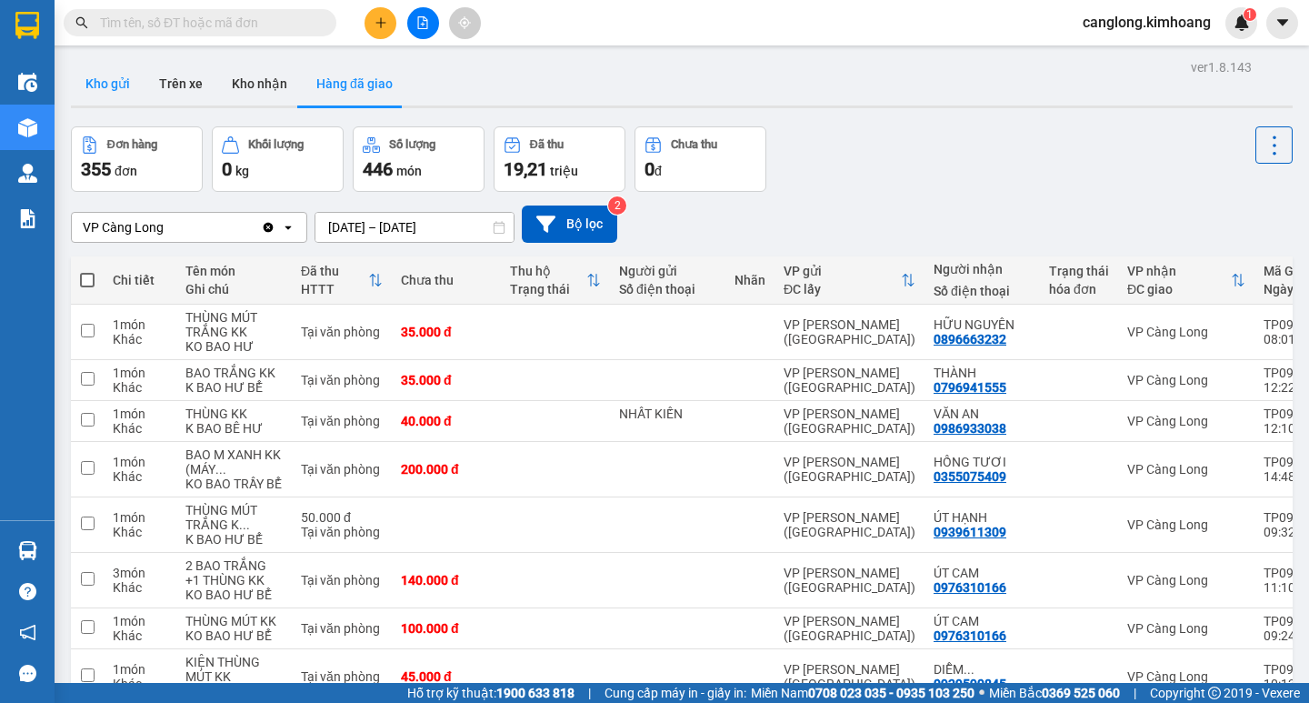
click at [113, 85] on button "Kho gửi" at bounding box center [108, 84] width 74 height 44
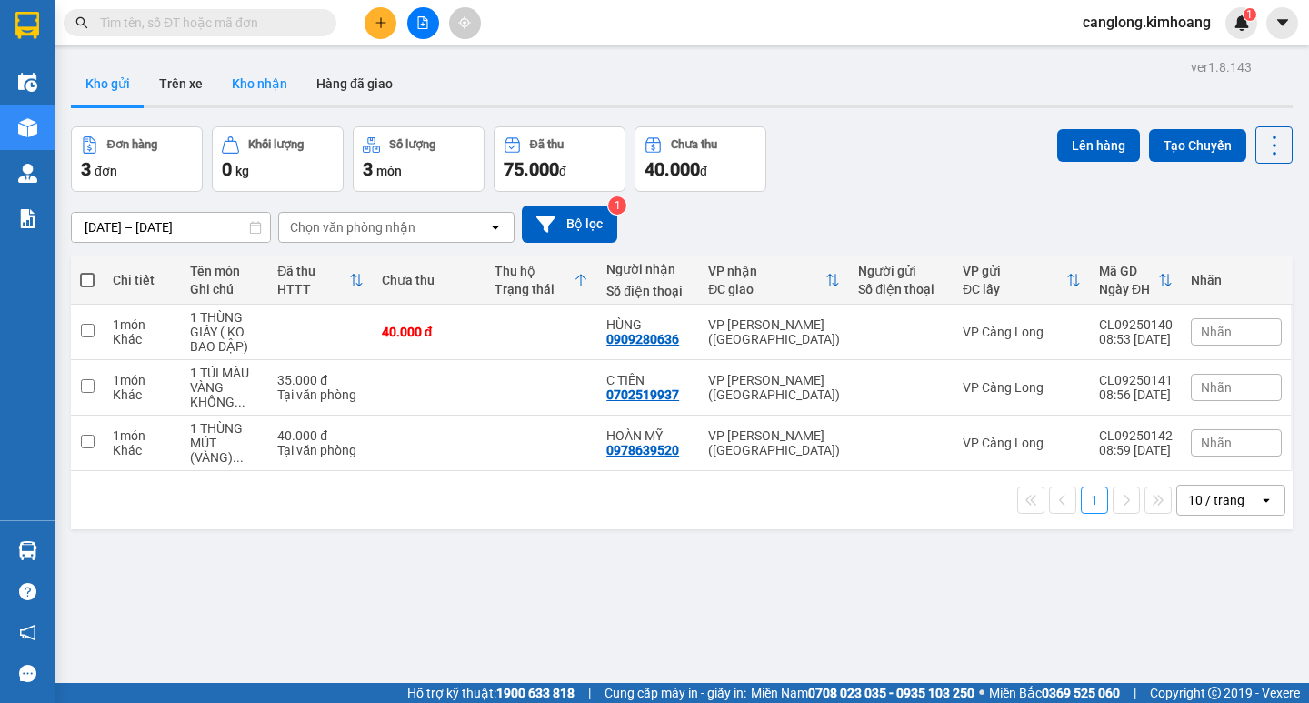
click at [256, 75] on button "Kho nhận" at bounding box center [259, 84] width 85 height 44
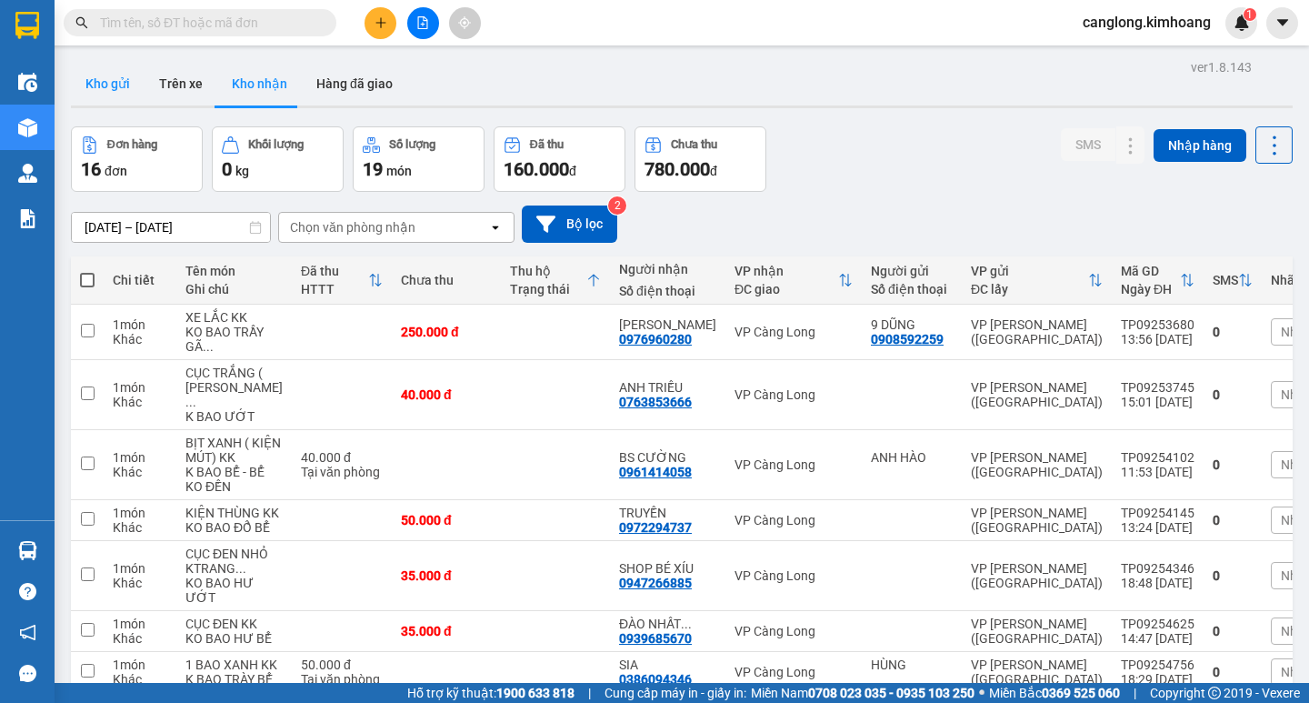
click at [107, 83] on button "Kho gửi" at bounding box center [108, 84] width 74 height 44
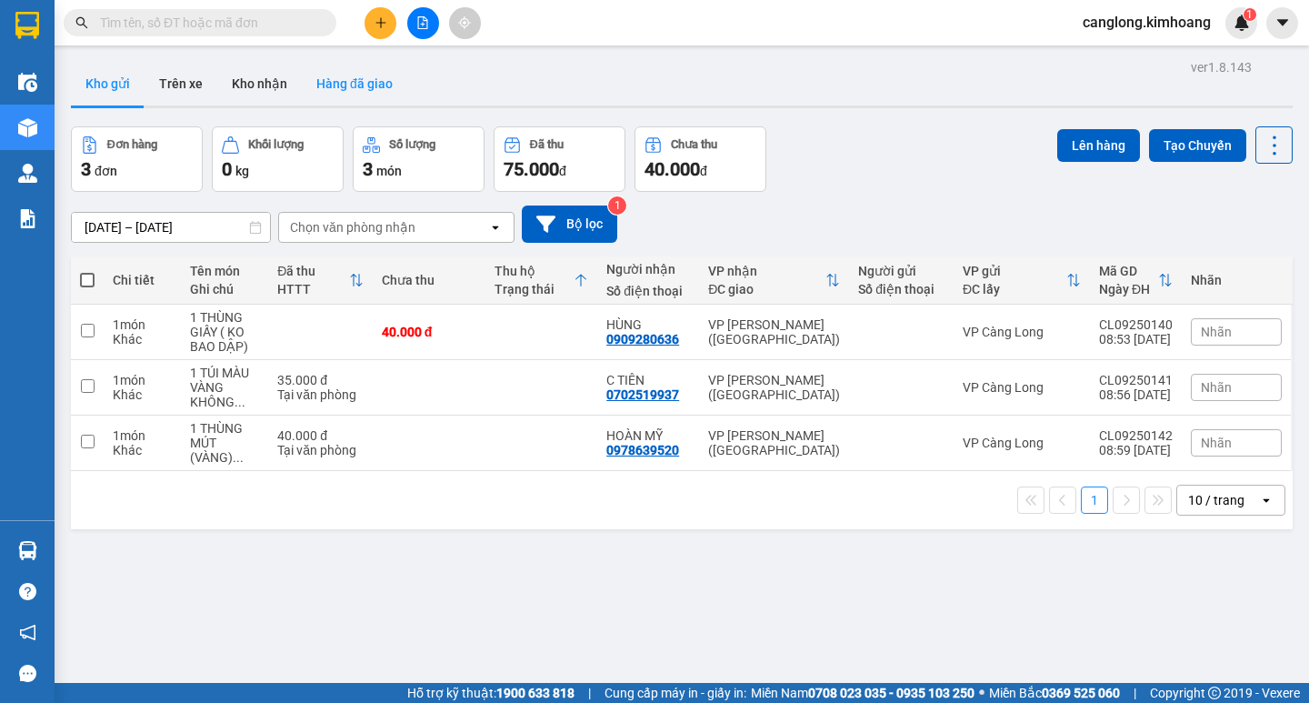
click at [352, 81] on button "Hàng đã giao" at bounding box center [354, 84] width 105 height 44
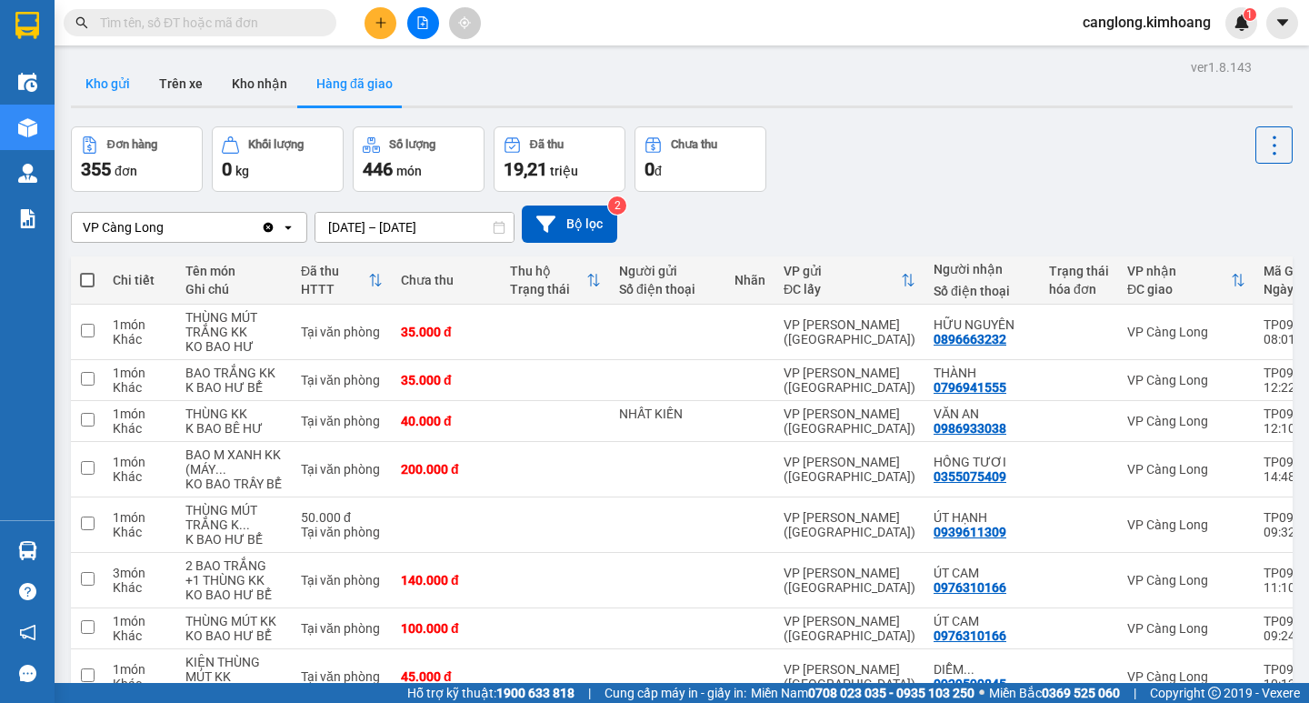
click at [107, 87] on button "Kho gửi" at bounding box center [108, 84] width 74 height 44
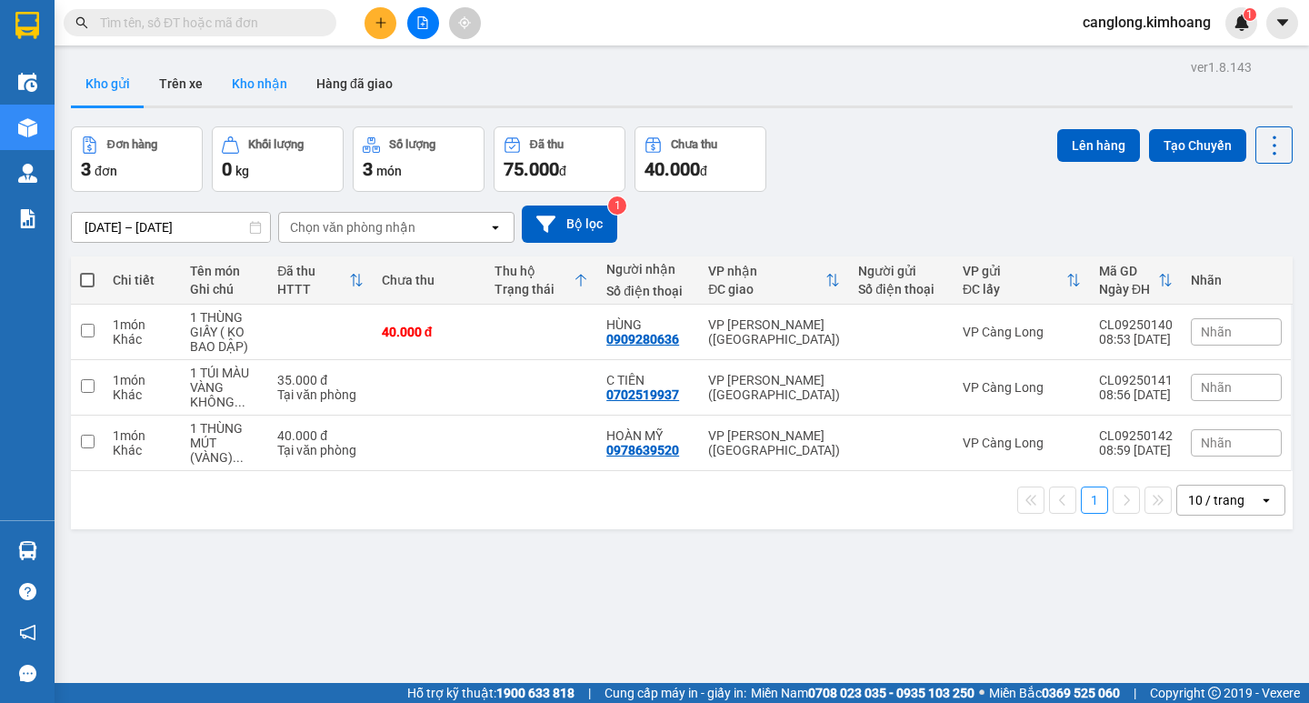
drag, startPoint x: 261, startPoint y: 105, endPoint x: 260, endPoint y: 93, distance: 11.8
click at [260, 102] on button "Kho nhận" at bounding box center [259, 84] width 85 height 44
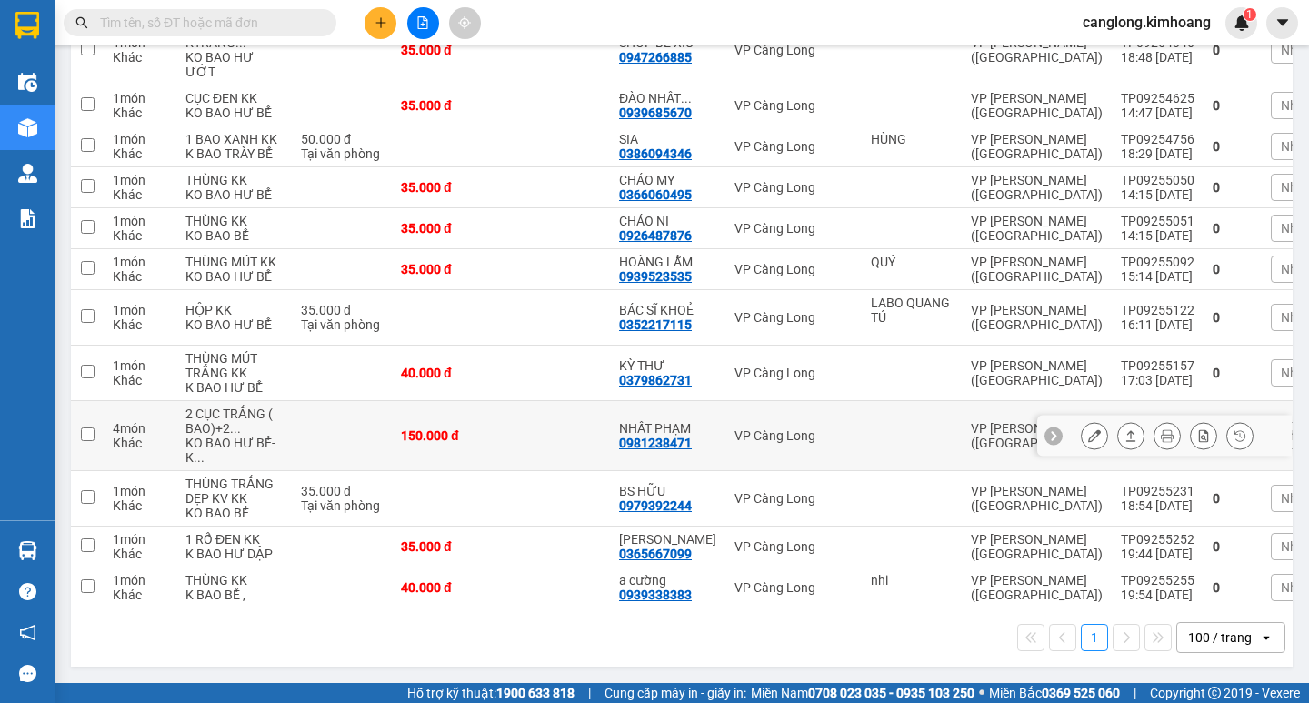
scroll to position [636, 0]
click at [232, 25] on input "text" at bounding box center [207, 23] width 214 height 20
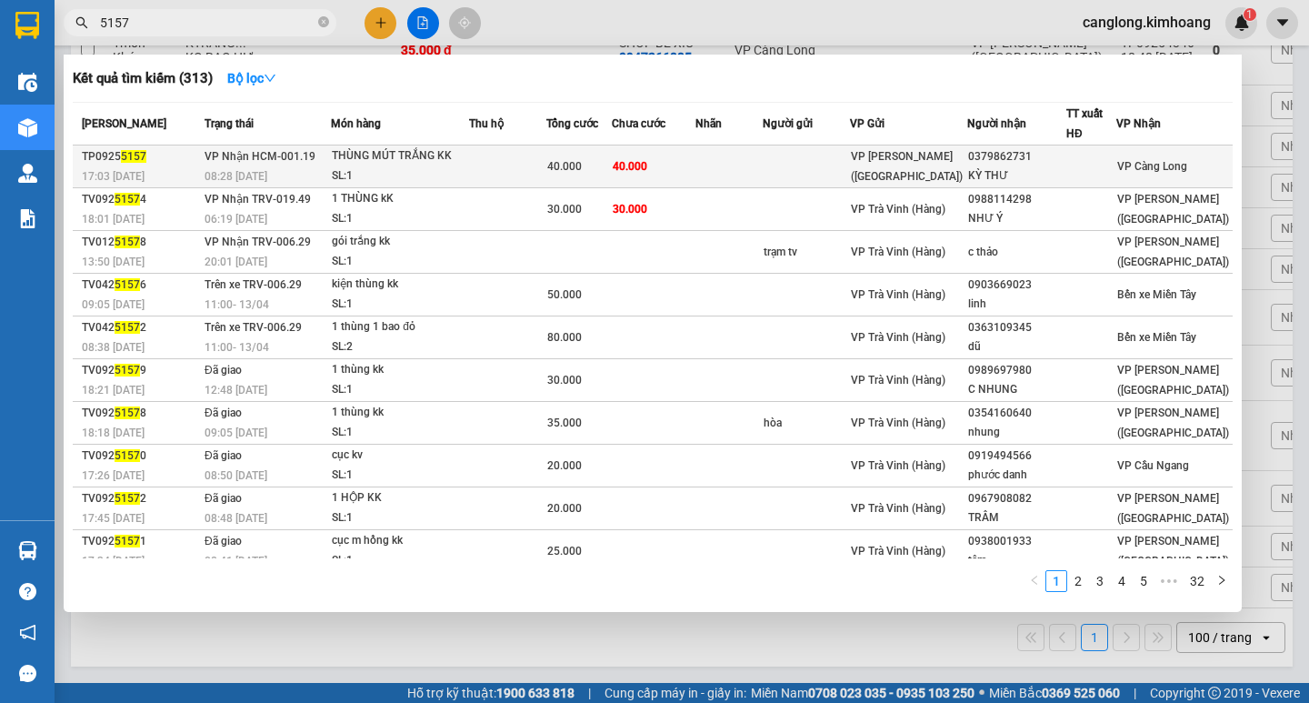
type input "5157"
click at [647, 169] on span "40.000" at bounding box center [630, 166] width 35 height 13
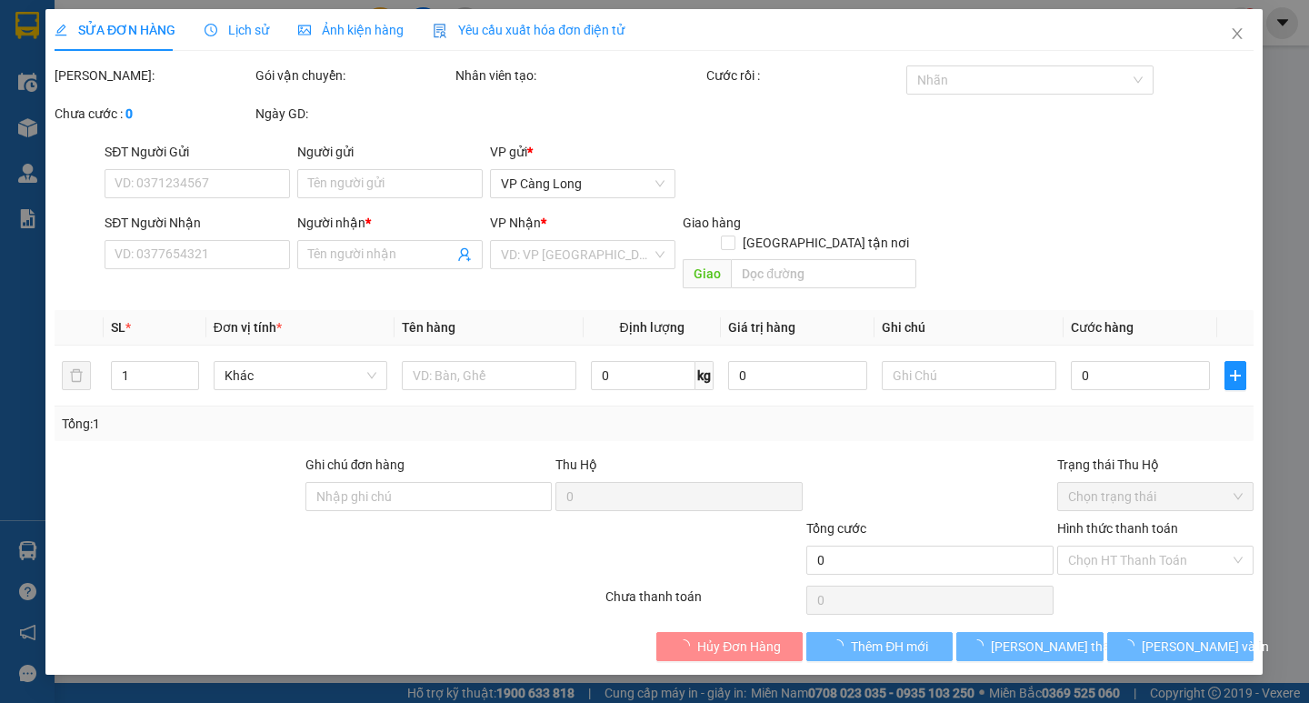
type input "0379862731"
type input "KỲ THƯ"
type input "40.000"
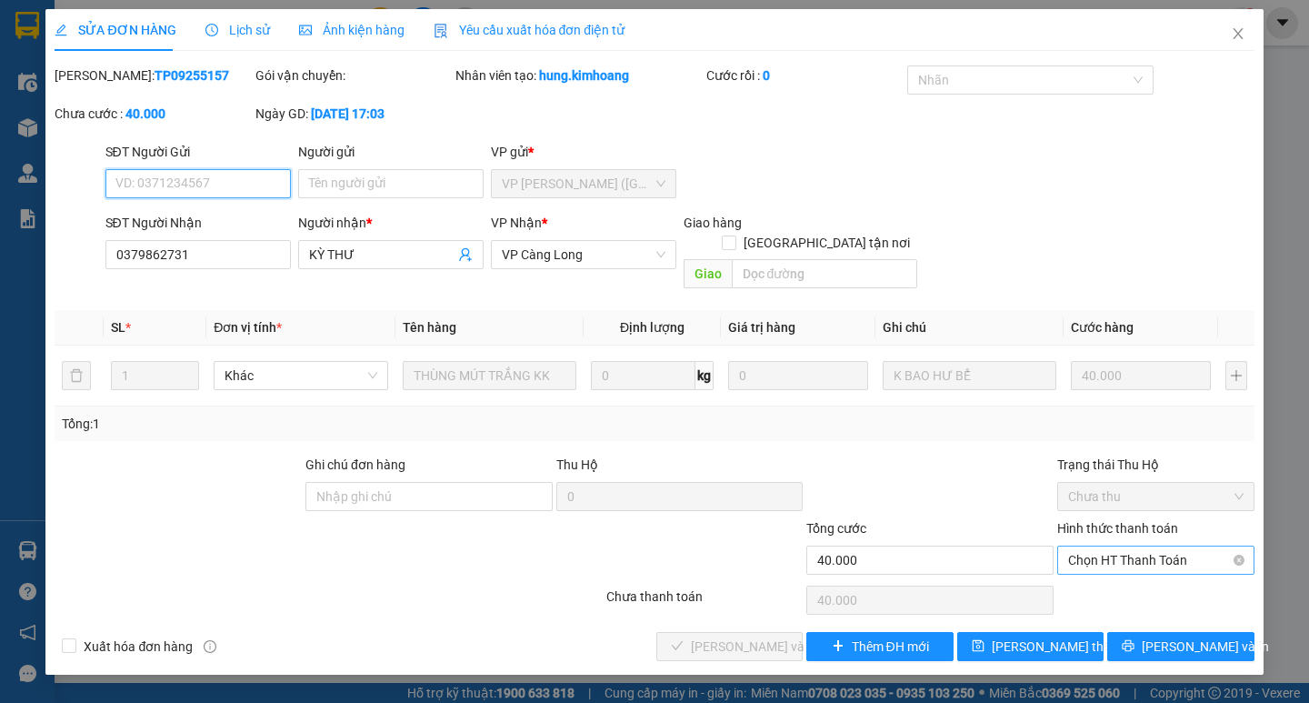
click at [1133, 546] on span "Chọn HT Thanh Toán" at bounding box center [1155, 559] width 175 height 27
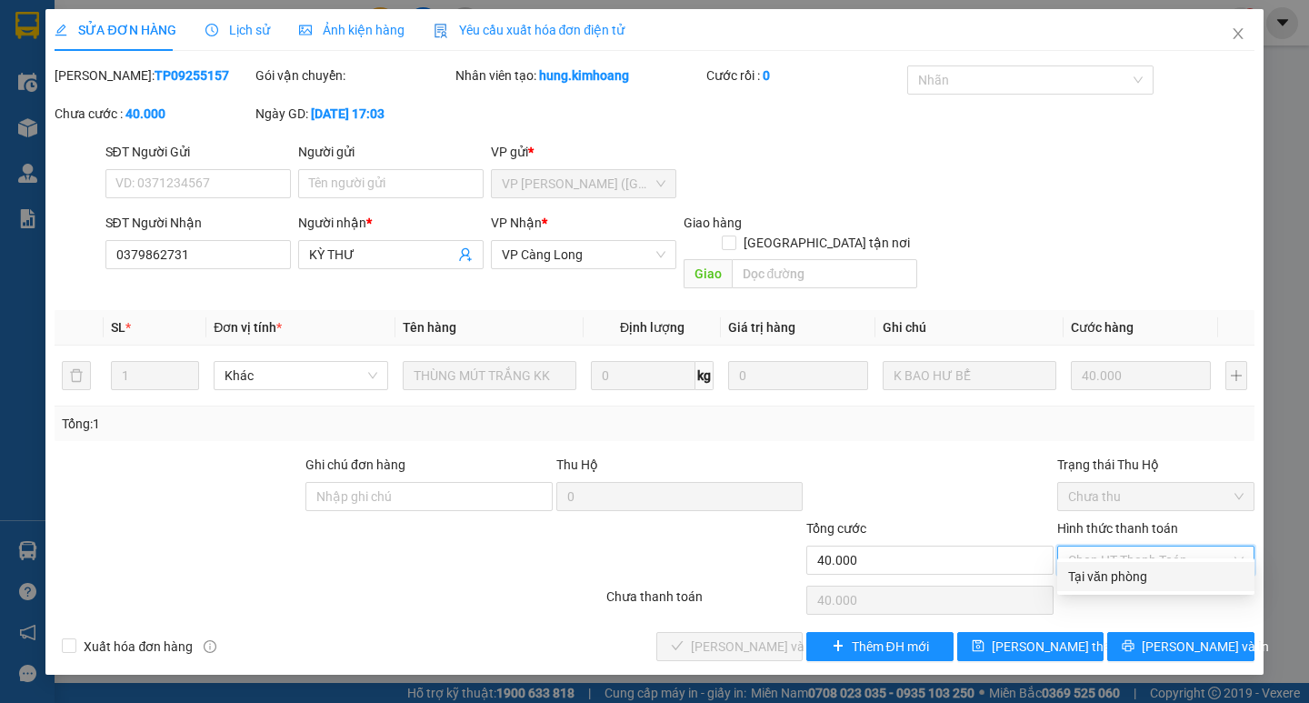
click at [1072, 574] on div "Tại văn phòng" at bounding box center [1155, 576] width 175 height 20
type input "0"
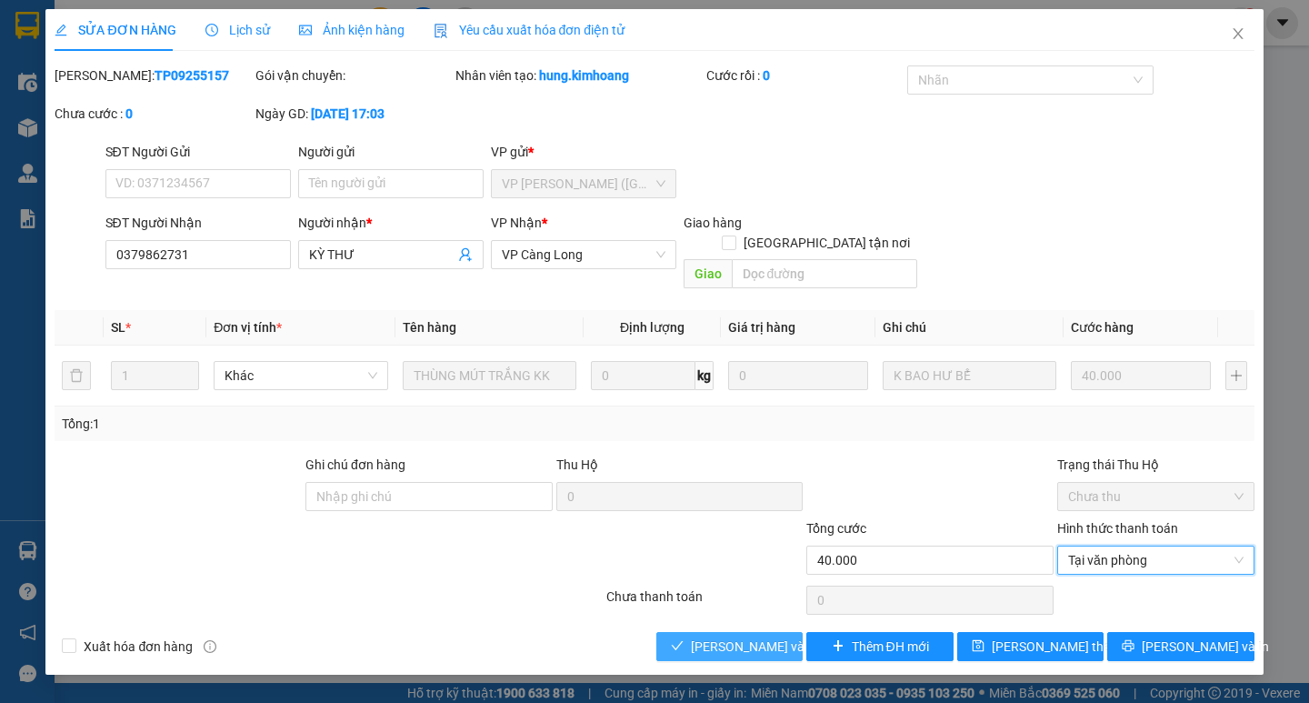
click at [726, 636] on span "Lưu và Giao hàng" at bounding box center [778, 646] width 174 height 20
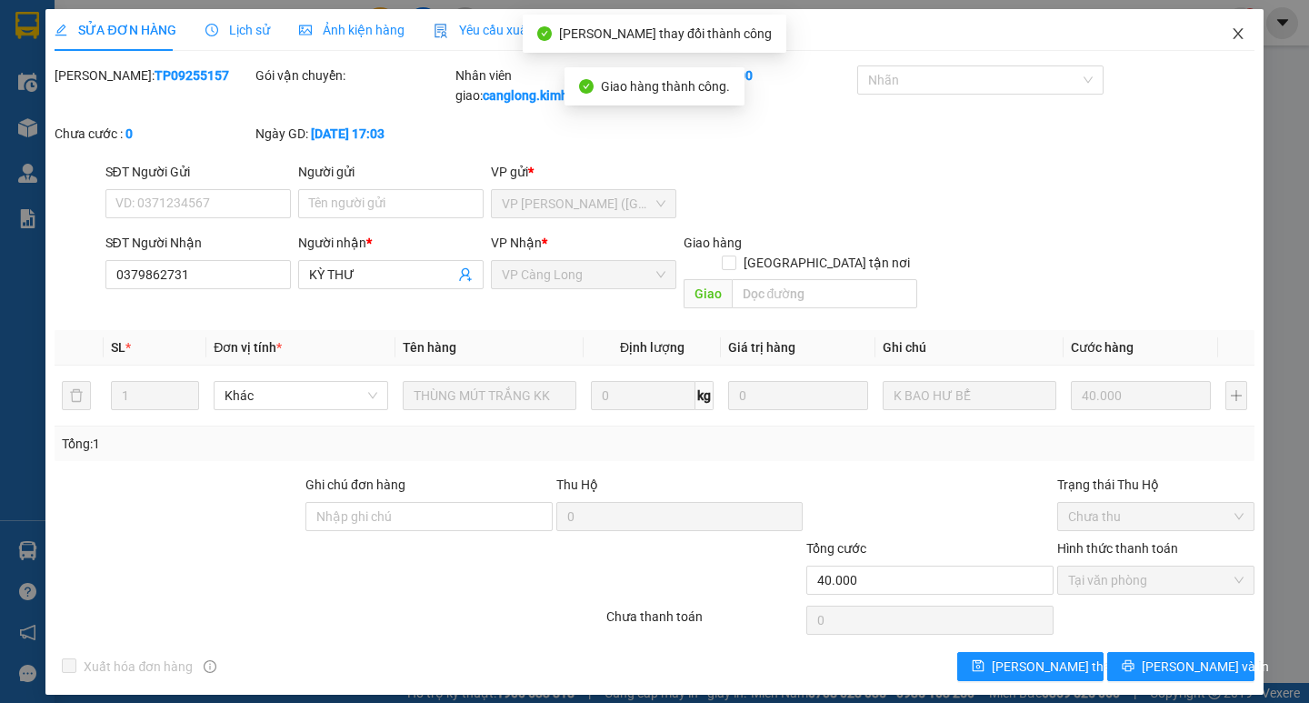
click at [1237, 40] on icon "close" at bounding box center [1238, 33] width 15 height 15
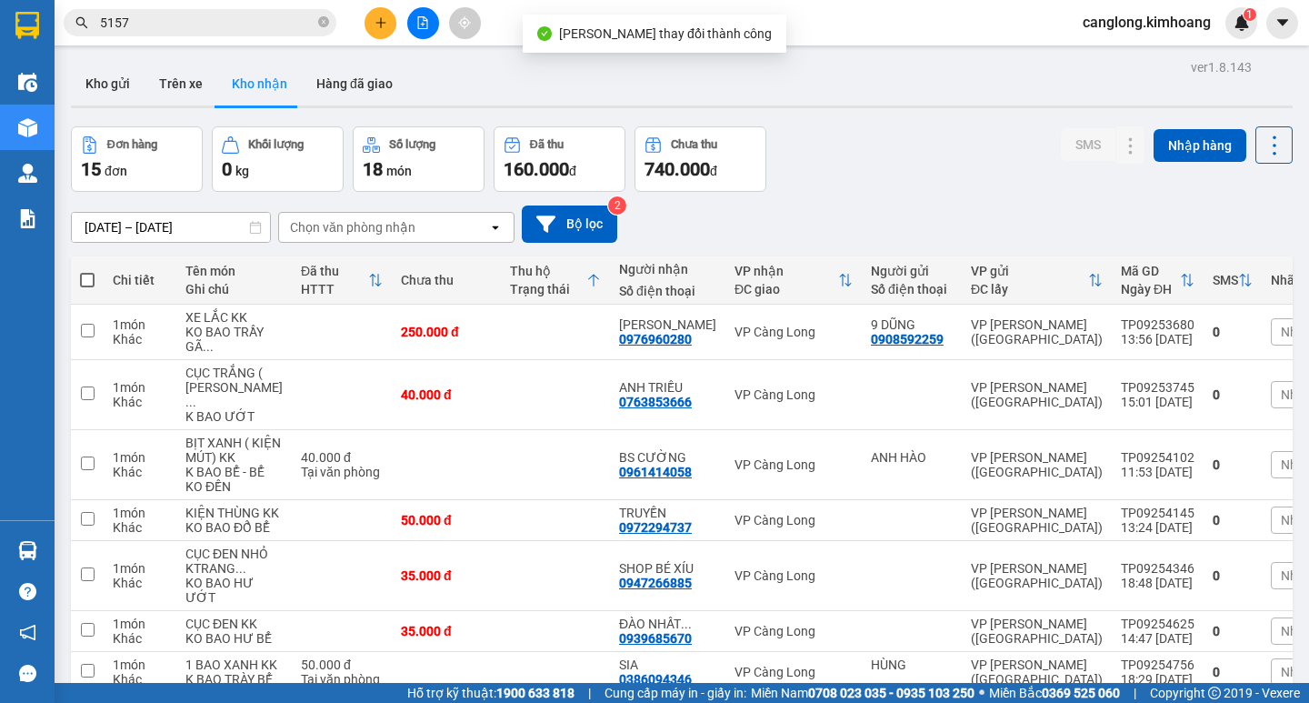
click at [150, 24] on input "5157" at bounding box center [207, 23] width 214 height 20
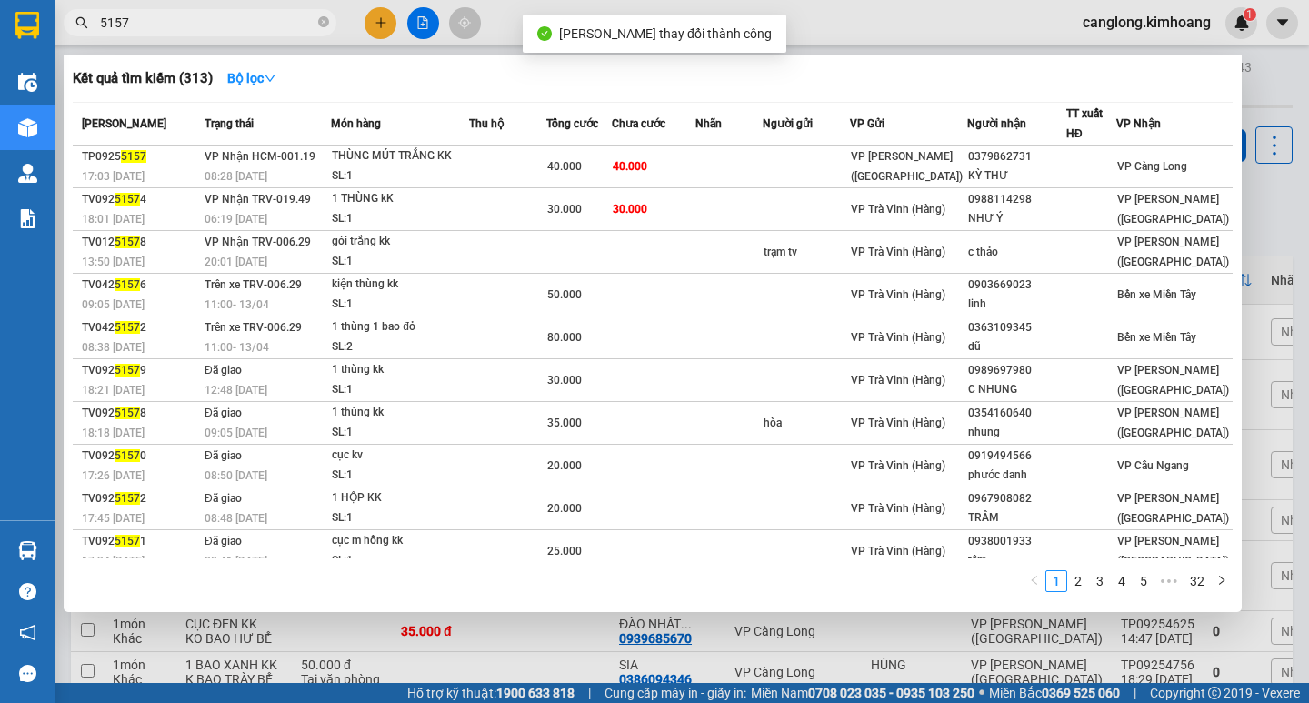
click at [150, 24] on input "5157" at bounding box center [207, 23] width 214 height 20
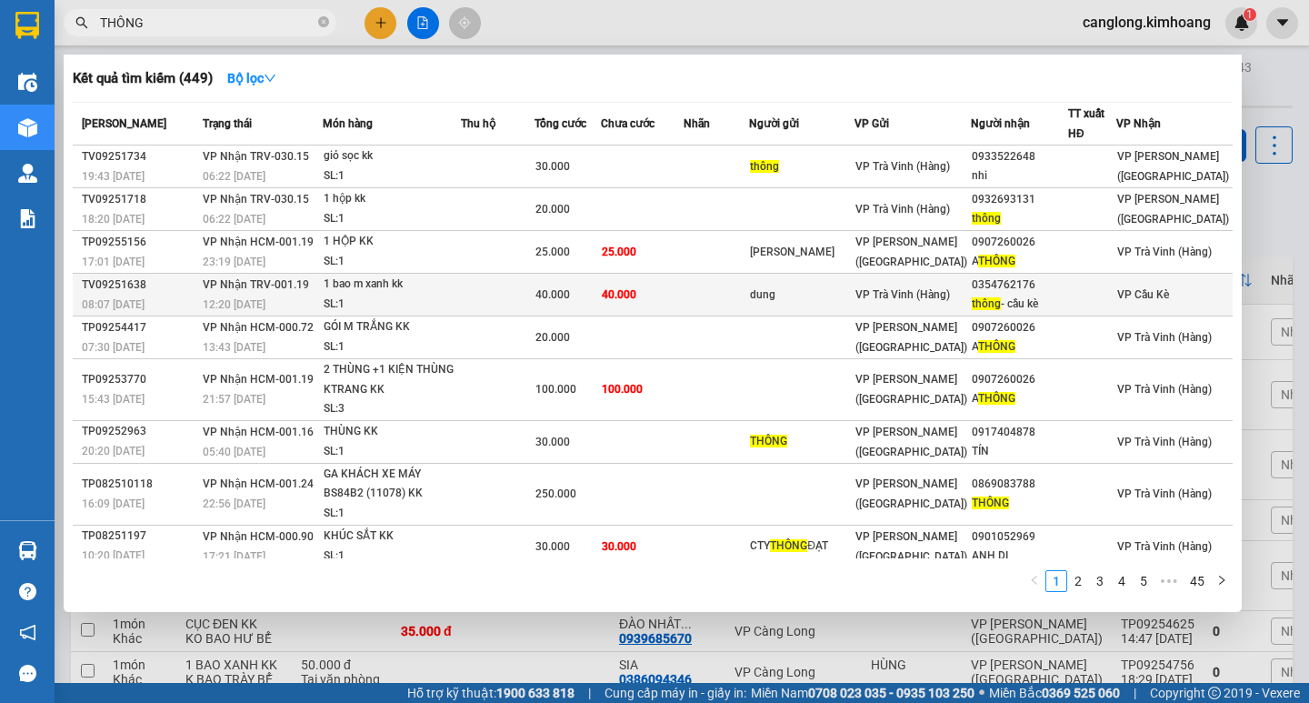
scroll to position [53, 0]
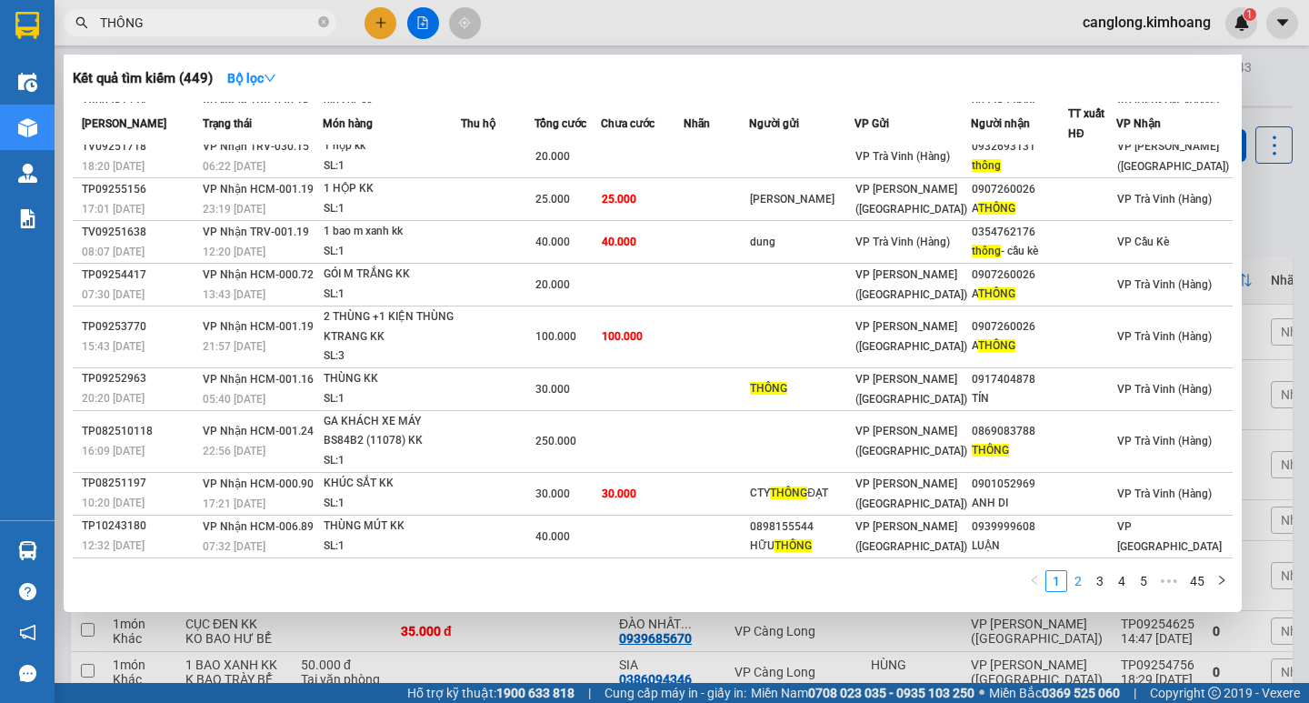
type input "THÔNG"
click at [1080, 581] on link "2" at bounding box center [1078, 581] width 20 height 20
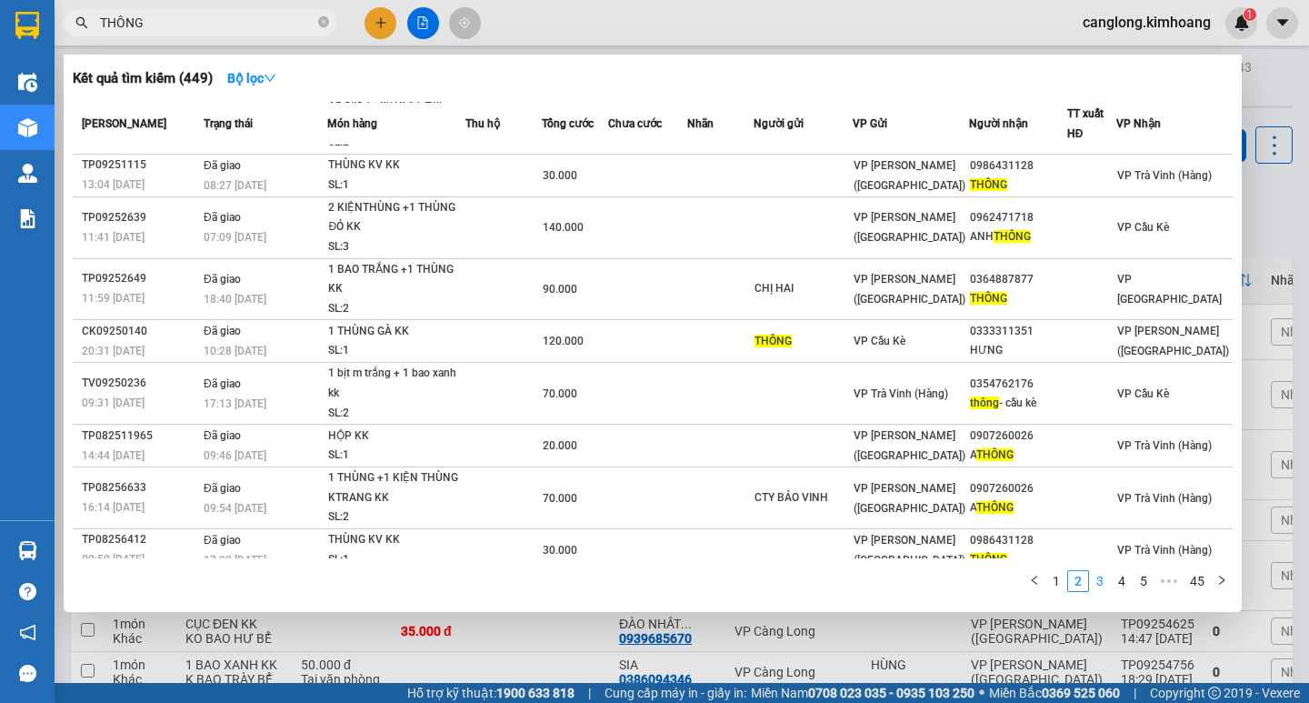
click at [1095, 577] on link "3" at bounding box center [1100, 581] width 20 height 20
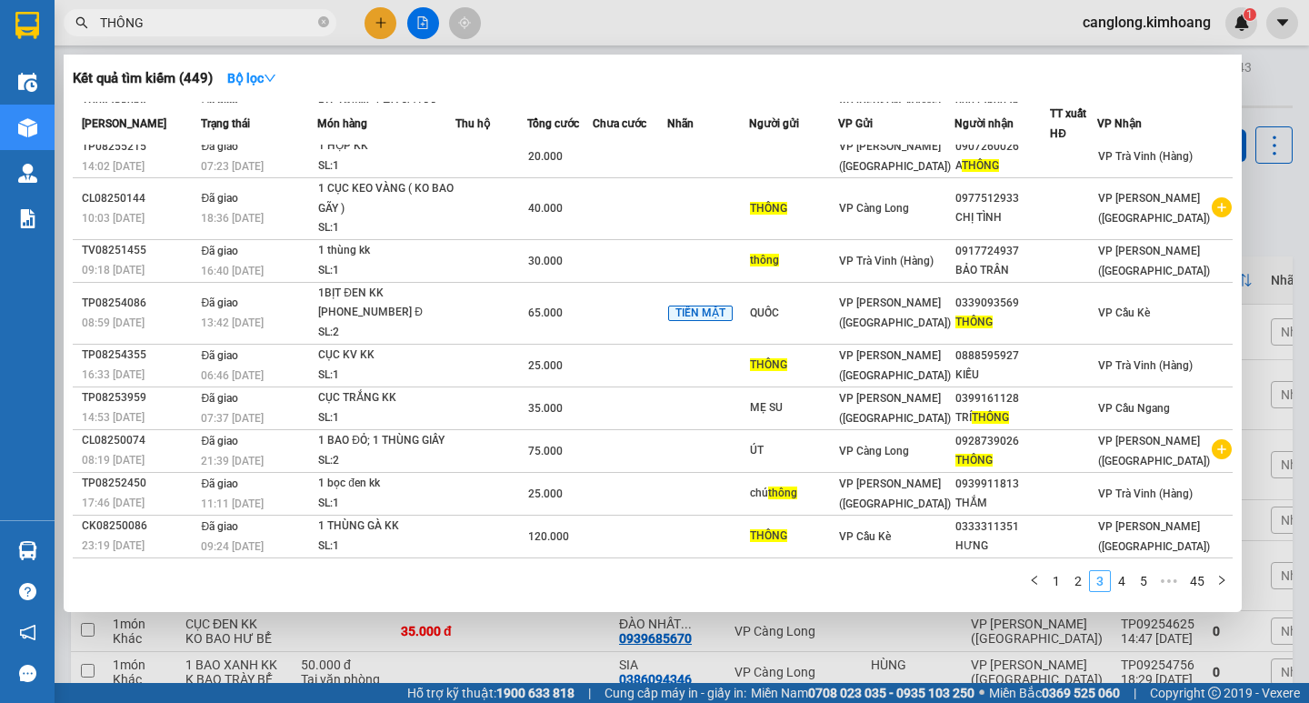
scroll to position [34, 0]
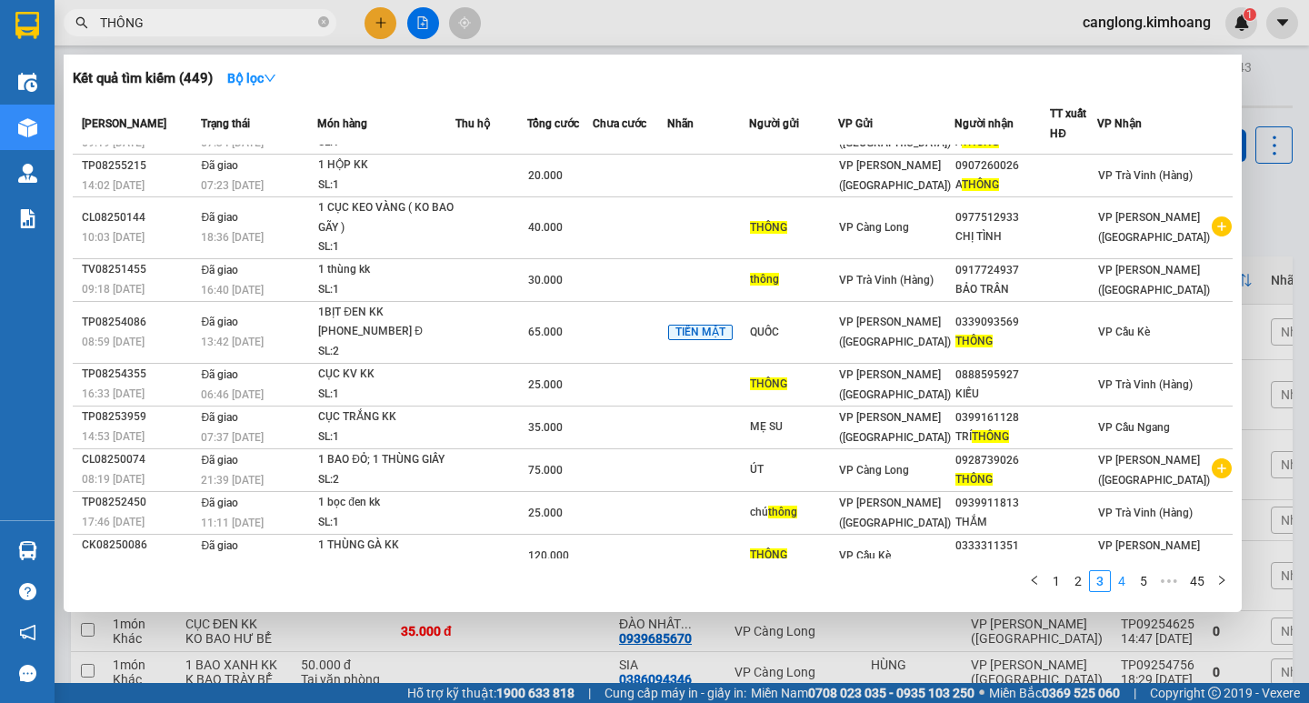
click at [1121, 583] on link "4" at bounding box center [1121, 581] width 20 height 20
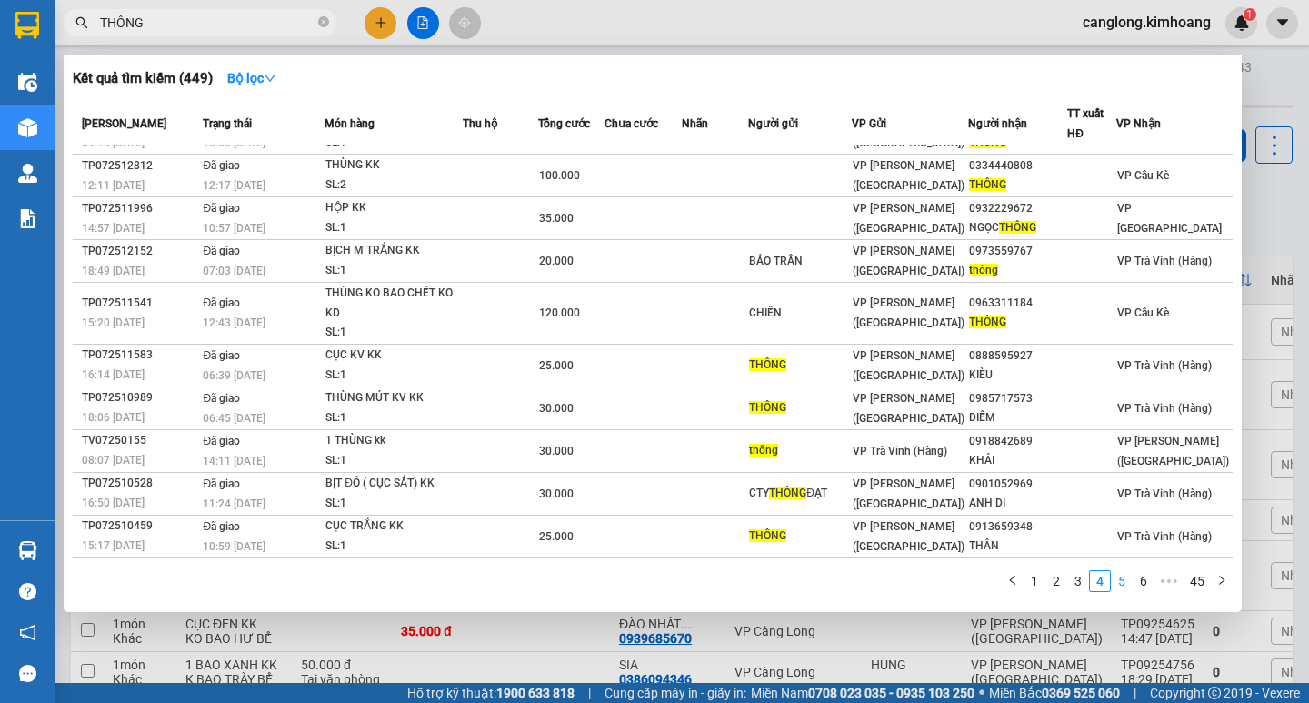
click at [1120, 574] on link "5" at bounding box center [1121, 581] width 20 height 20
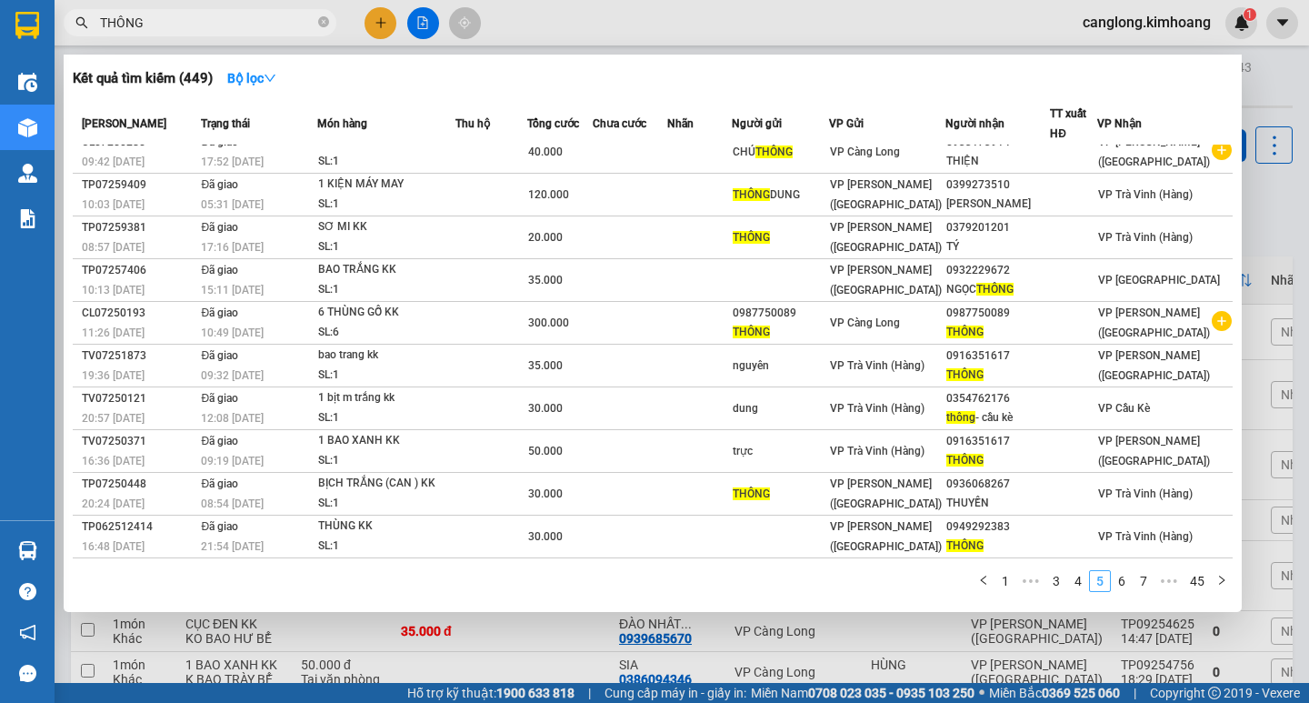
scroll to position [15, 0]
click at [330, 17] on span "THÔNG" at bounding box center [200, 22] width 273 height 27
click at [326, 18] on icon "close-circle" at bounding box center [323, 21] width 11 height 11
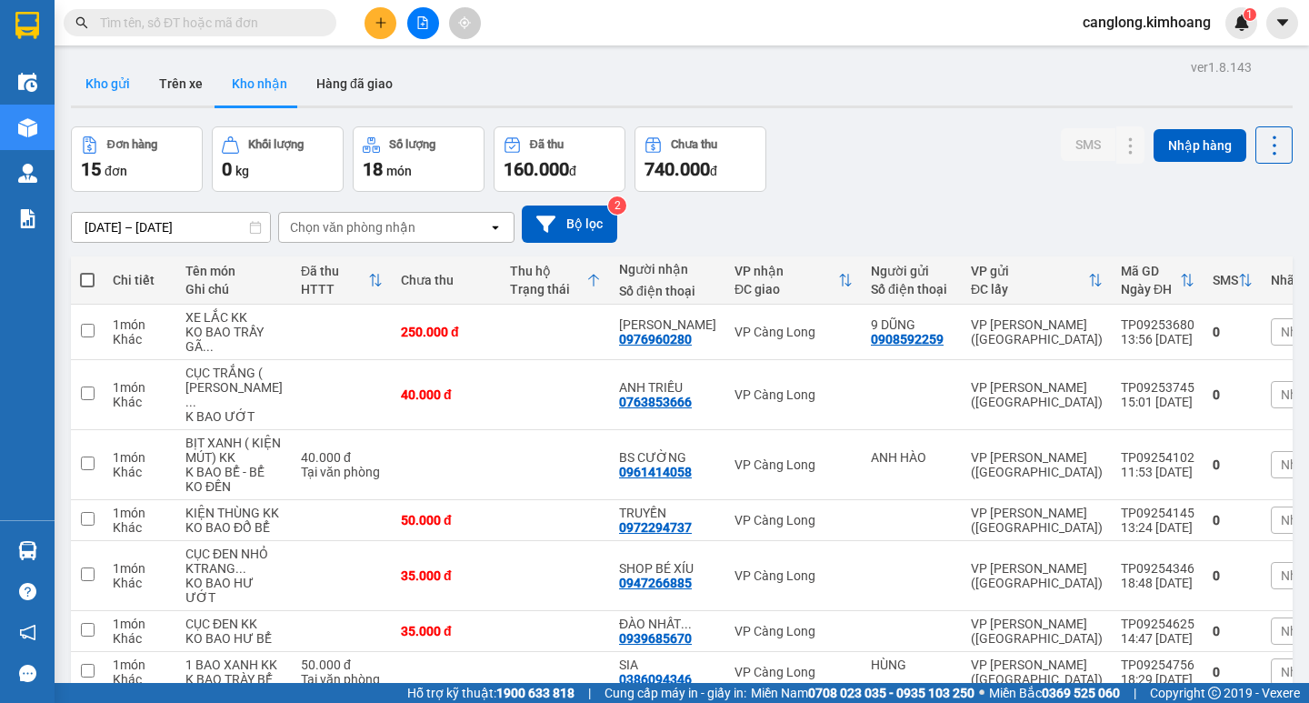
click at [111, 81] on button "Kho gửi" at bounding box center [108, 84] width 74 height 44
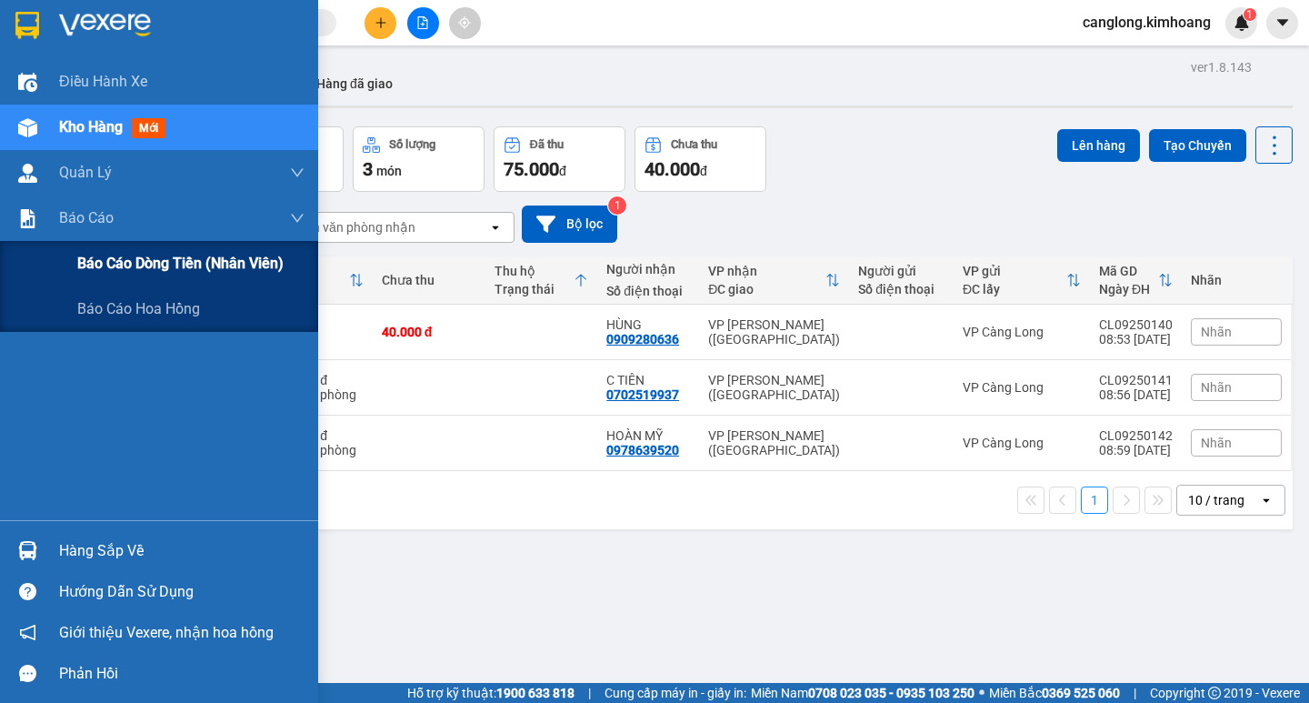
click at [105, 261] on span "Báo cáo dòng tiền (nhân viên)" at bounding box center [180, 263] width 206 height 23
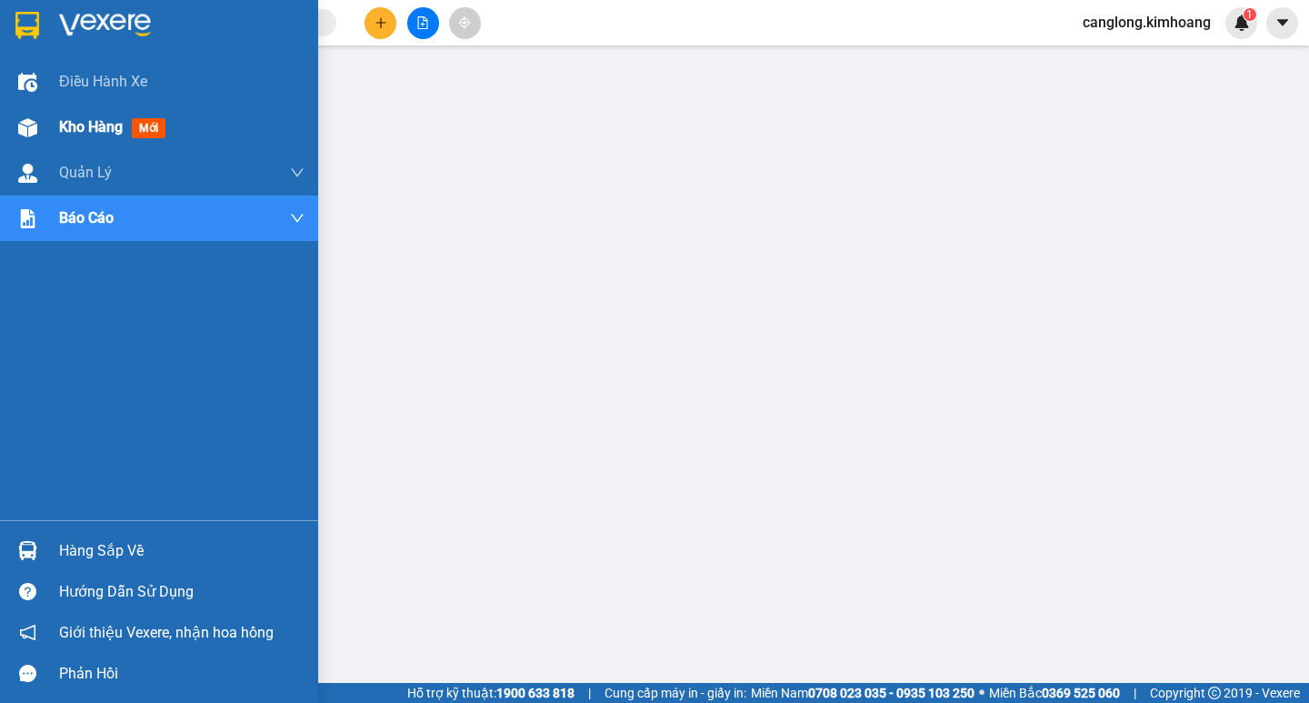
click at [81, 123] on span "Kho hàng" at bounding box center [91, 126] width 64 height 17
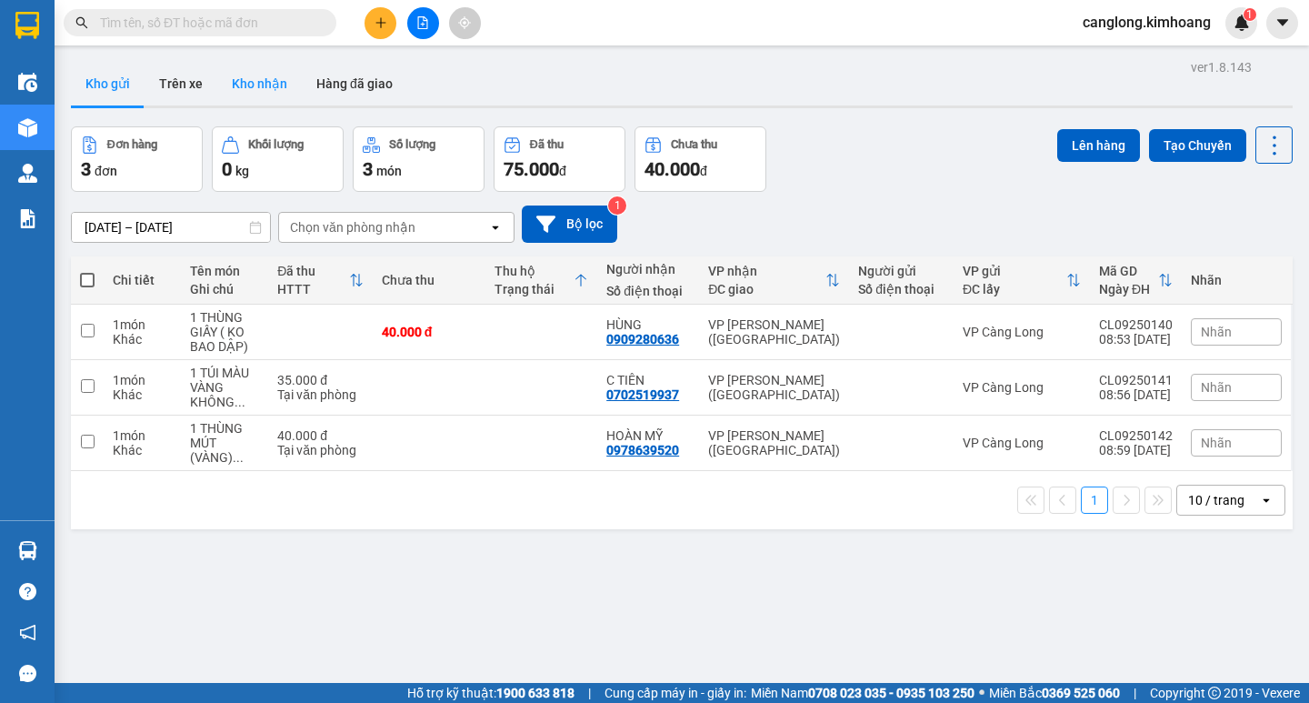
click at [271, 81] on button "Kho nhận" at bounding box center [259, 84] width 85 height 44
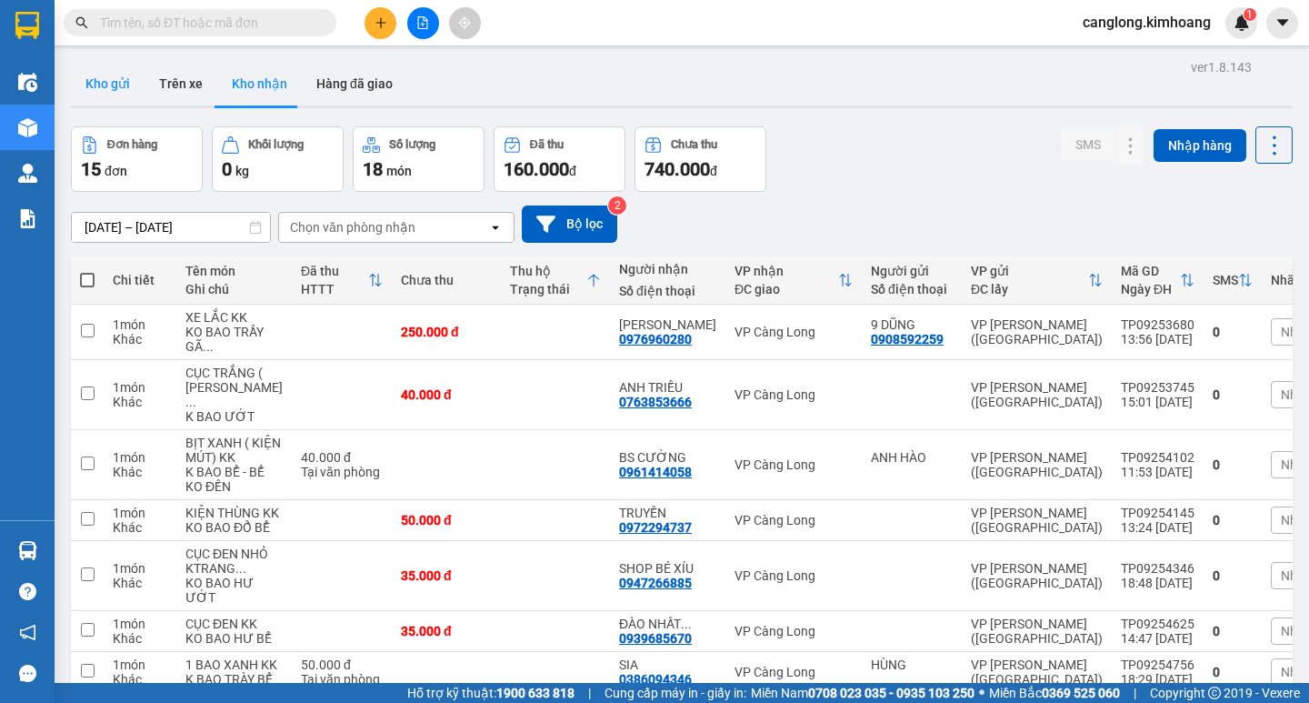
click at [114, 80] on button "Kho gửi" at bounding box center [108, 84] width 74 height 44
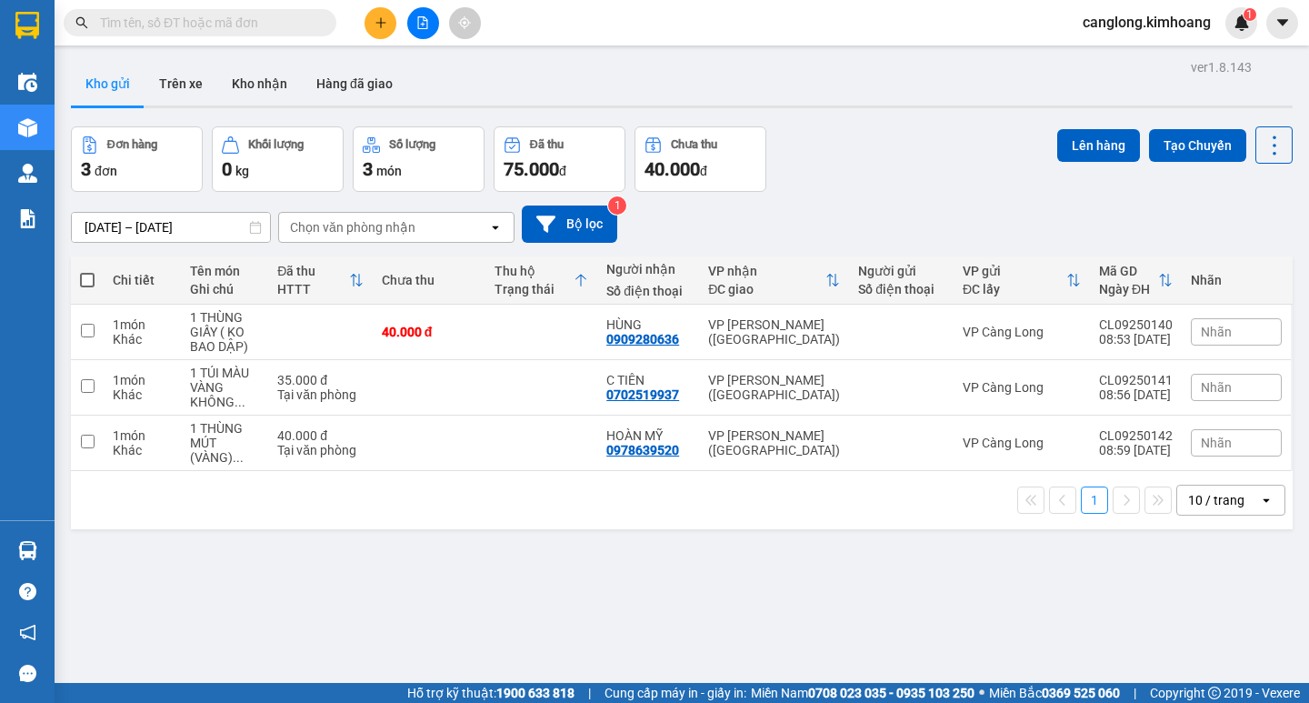
click at [166, 25] on input "text" at bounding box center [207, 23] width 214 height 20
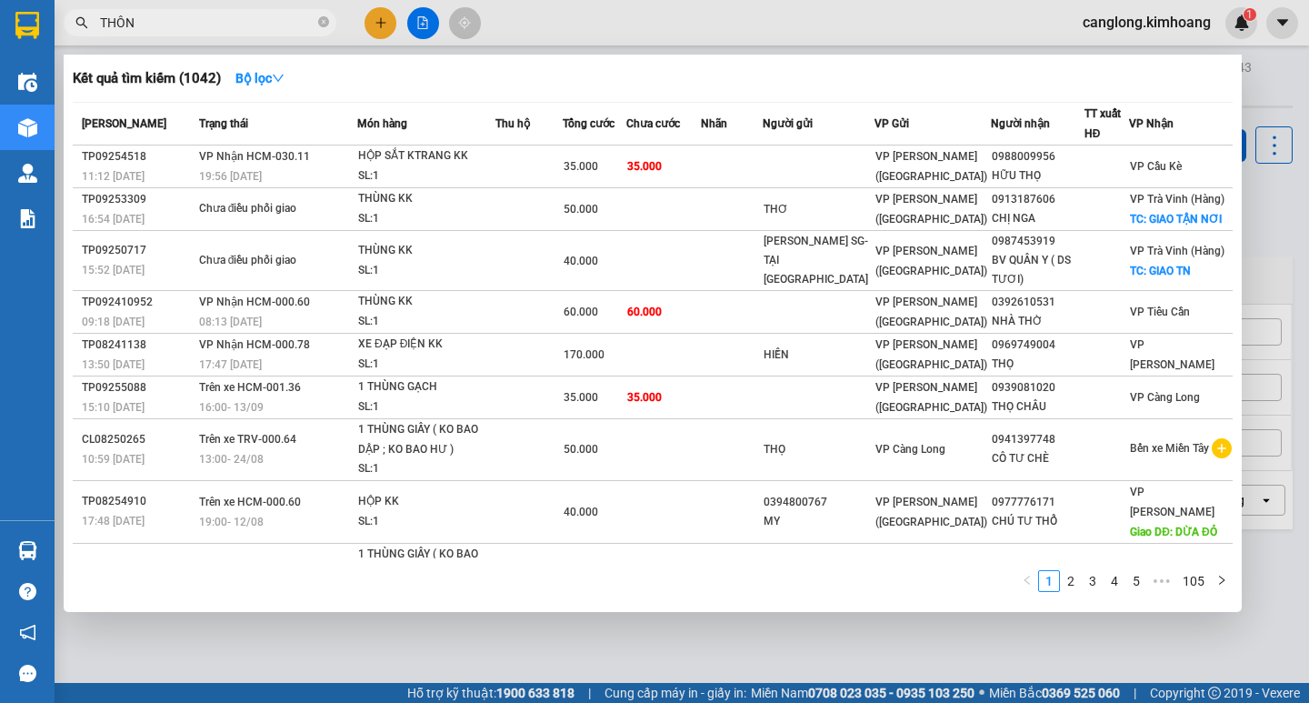
type input "THÔNG"
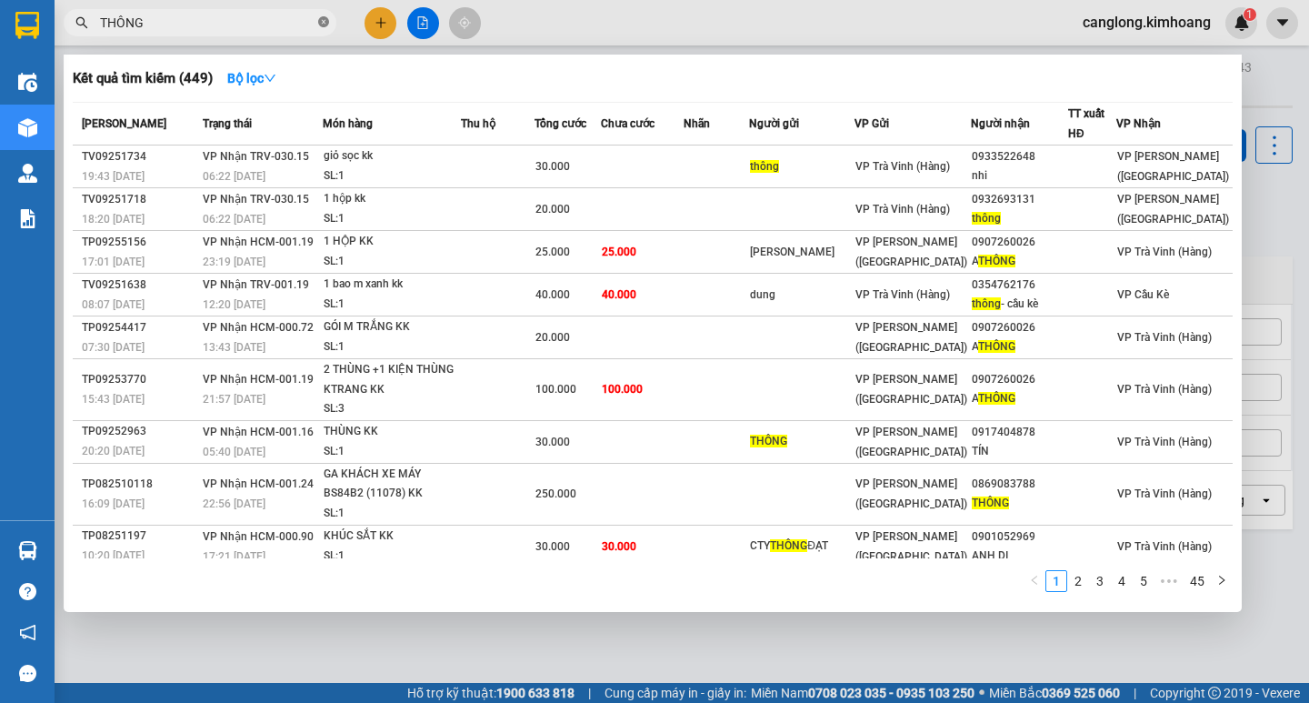
click at [324, 22] on icon "close-circle" at bounding box center [323, 21] width 11 height 11
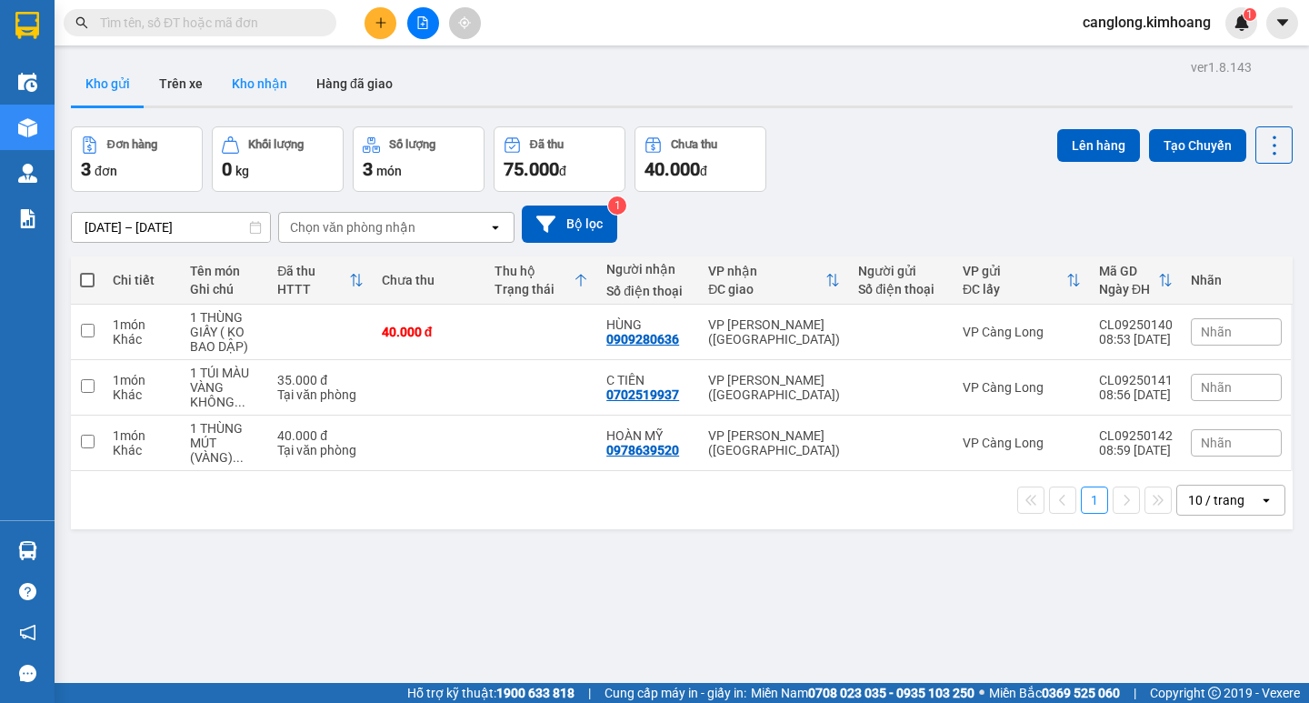
click at [260, 87] on button "Kho nhận" at bounding box center [259, 84] width 85 height 44
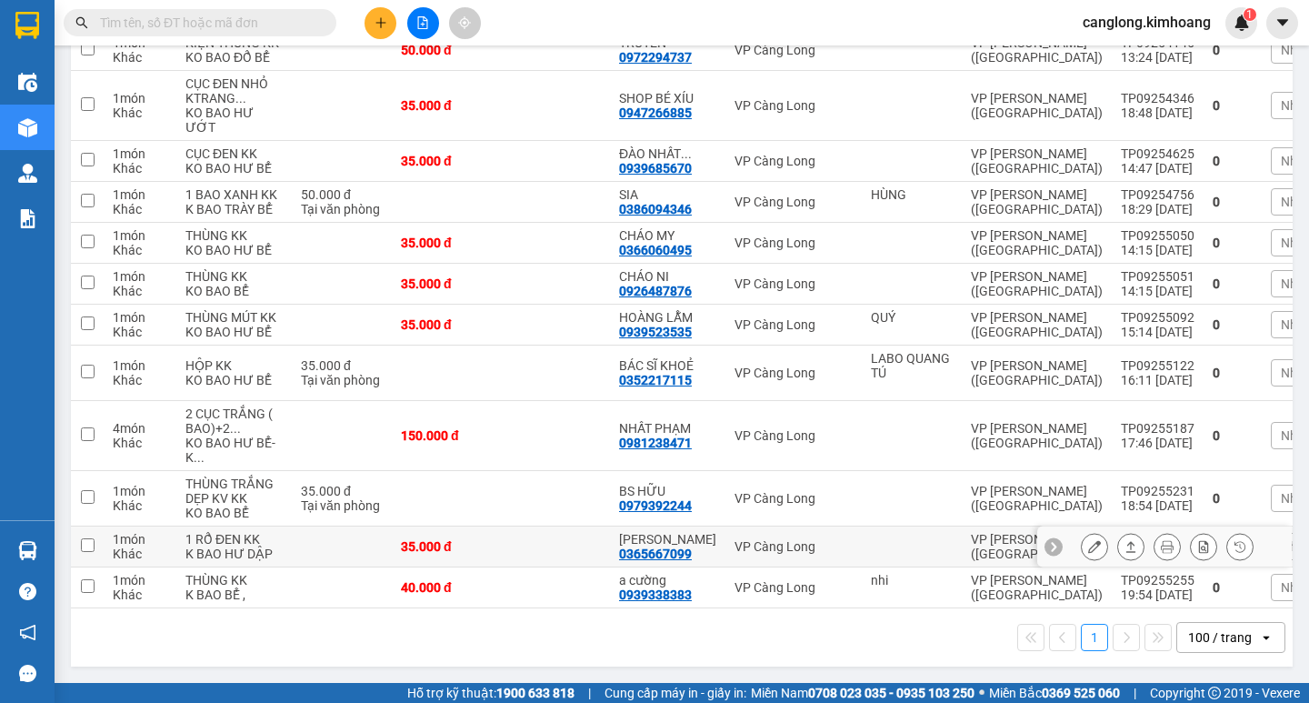
scroll to position [710, 0]
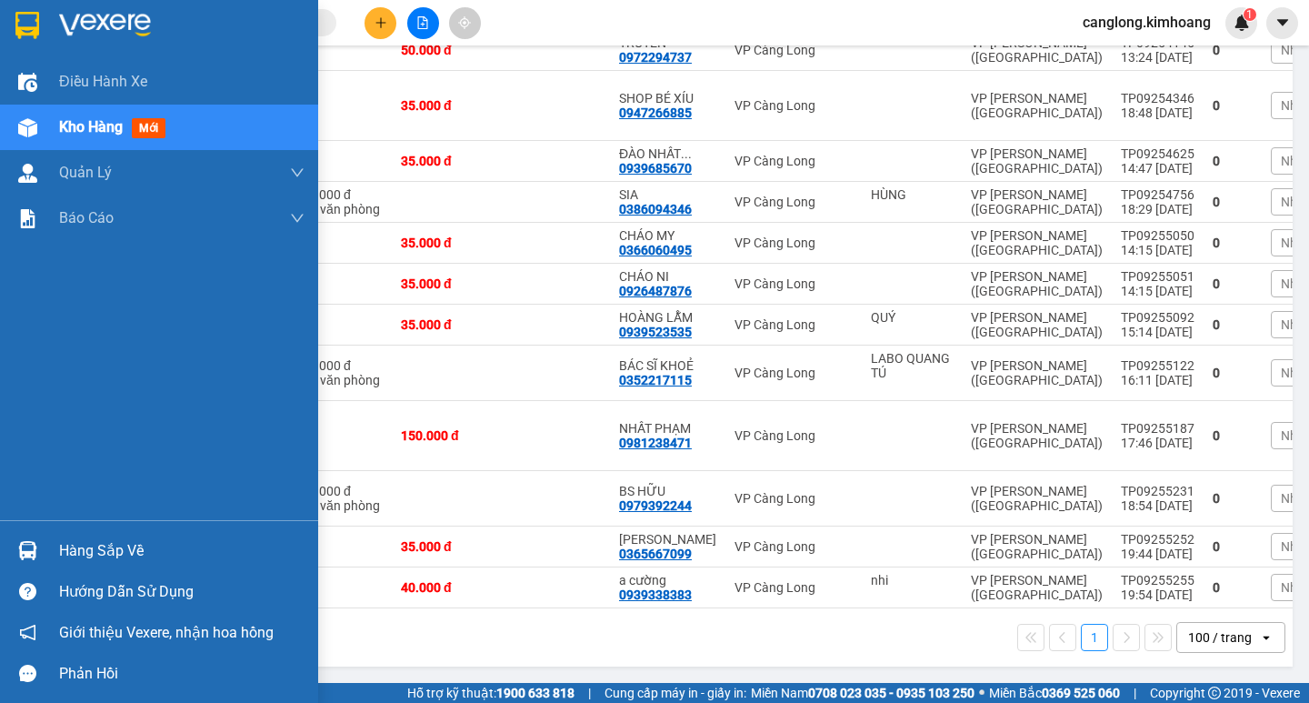
click at [75, 553] on div "Hàng sắp về" at bounding box center [181, 550] width 245 height 27
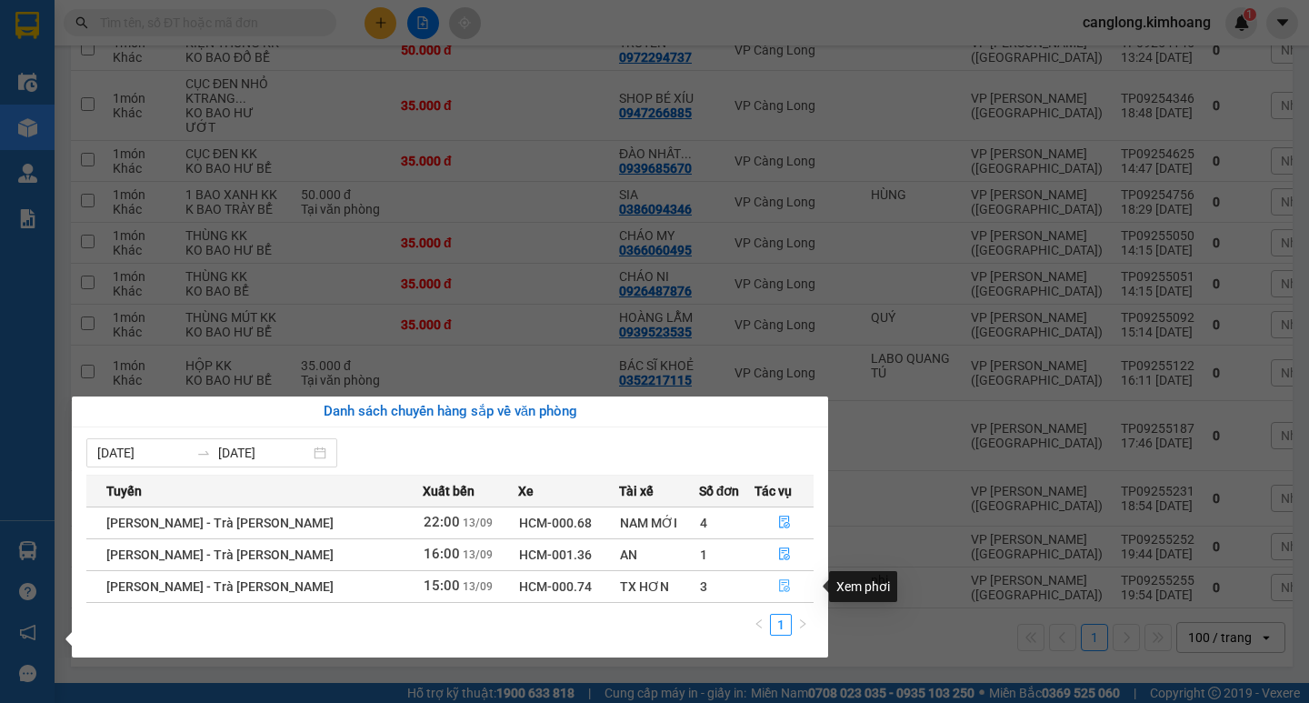
click at [779, 584] on icon "file-done" at bounding box center [784, 586] width 11 height 13
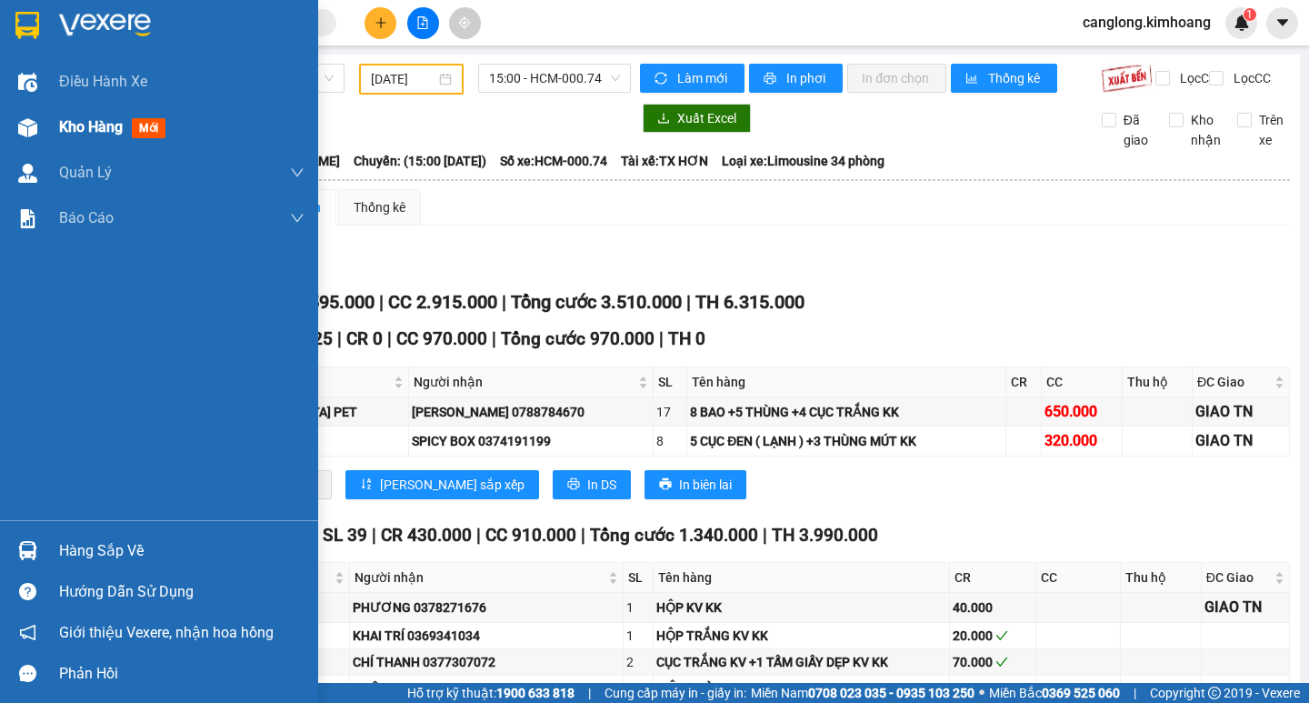
click at [64, 123] on span "Kho hàng" at bounding box center [91, 126] width 64 height 17
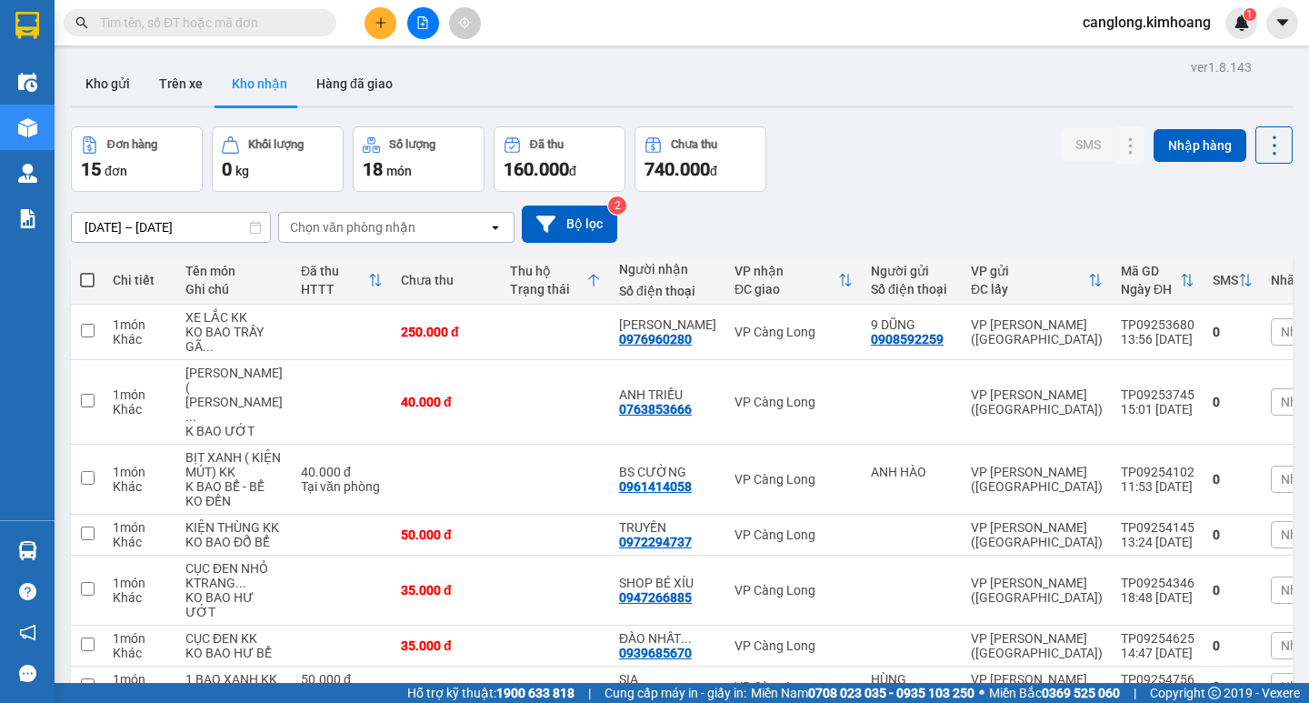
click at [197, 27] on input "text" at bounding box center [207, 23] width 214 height 20
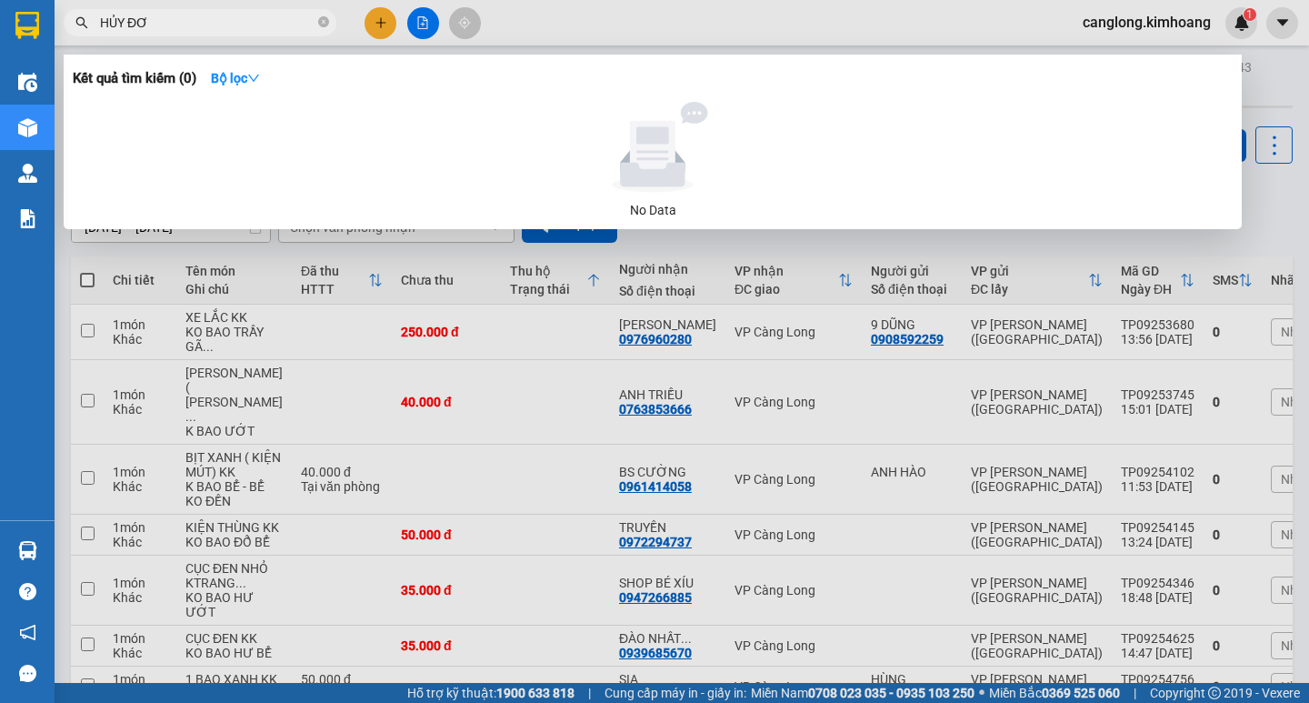
type input "HỦY ĐƠN"
click at [323, 21] on icon "close-circle" at bounding box center [323, 21] width 11 height 11
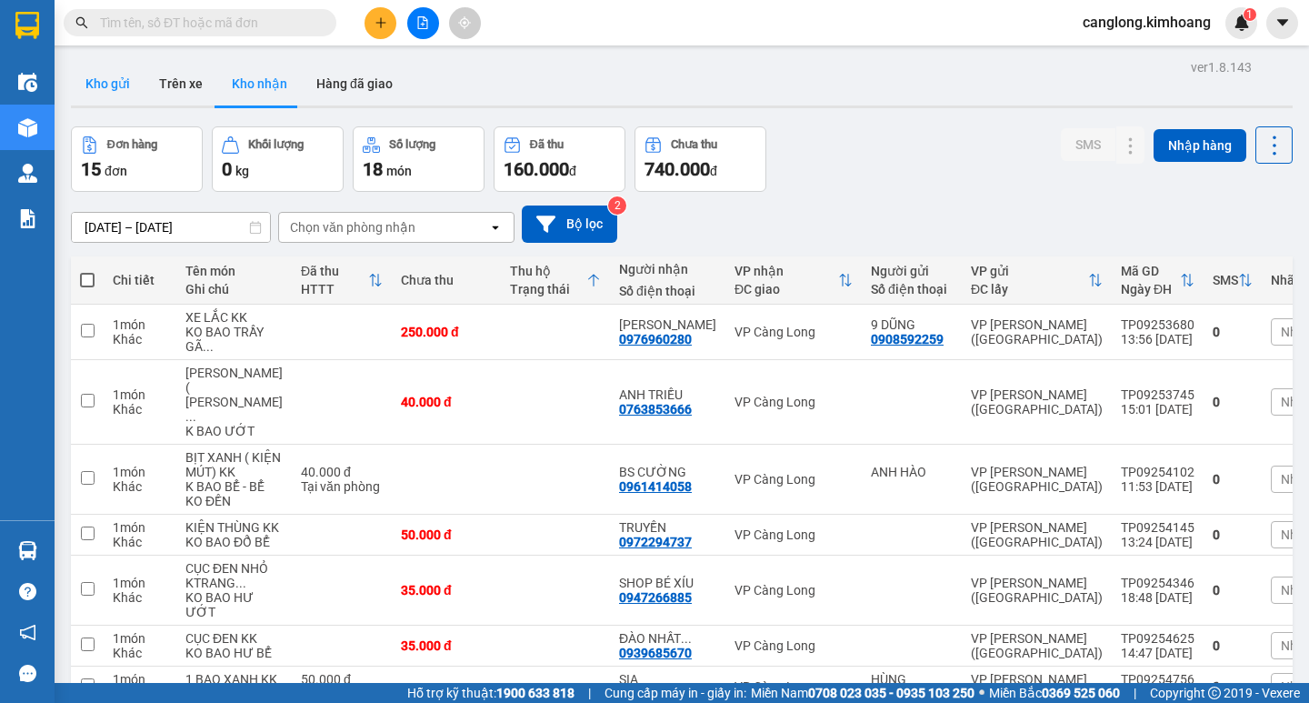
click at [113, 84] on button "Kho gửi" at bounding box center [108, 84] width 74 height 44
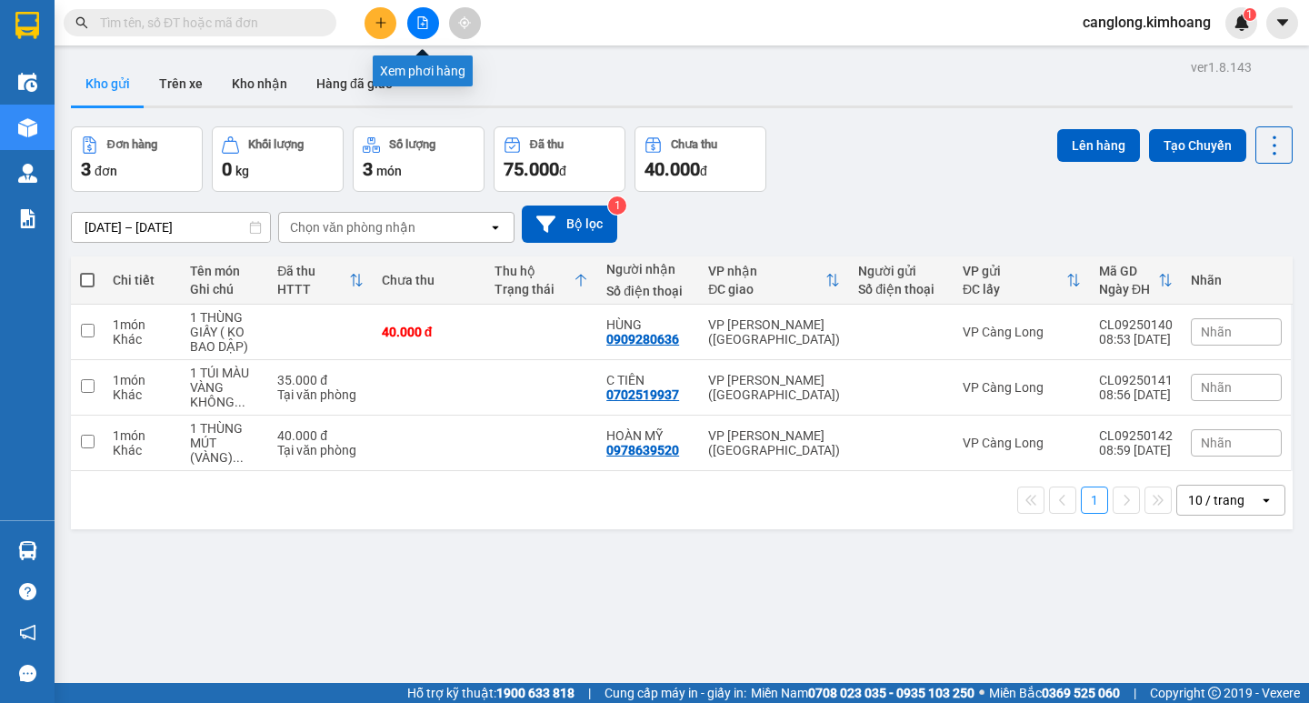
click at [420, 15] on button at bounding box center [423, 23] width 32 height 32
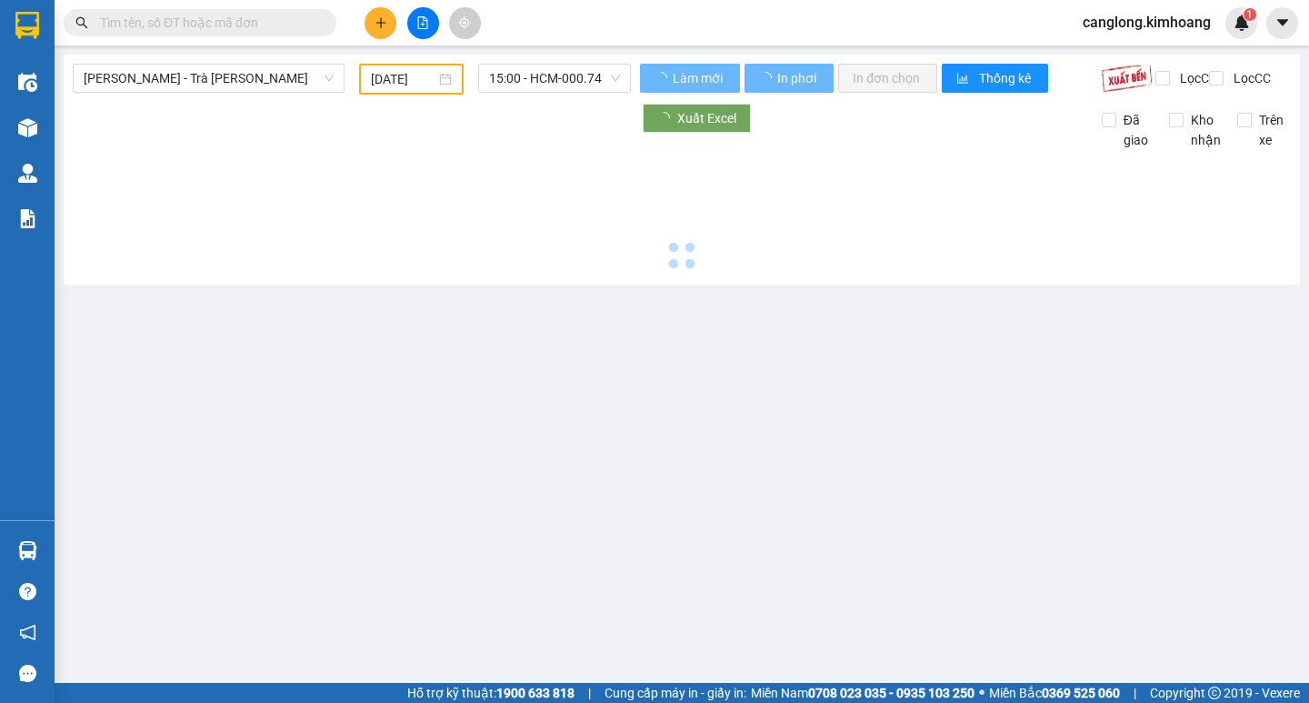
type input "[DATE]"
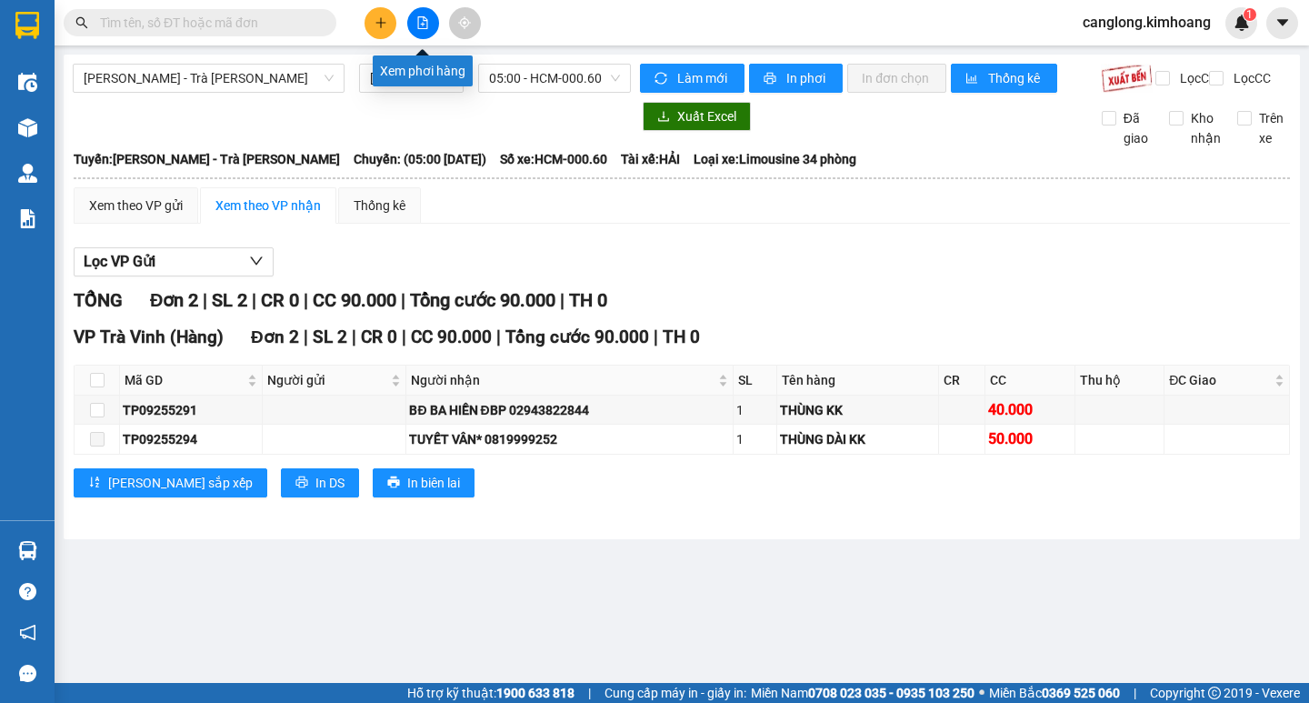
click at [422, 22] on icon "file-add" at bounding box center [422, 22] width 13 height 13
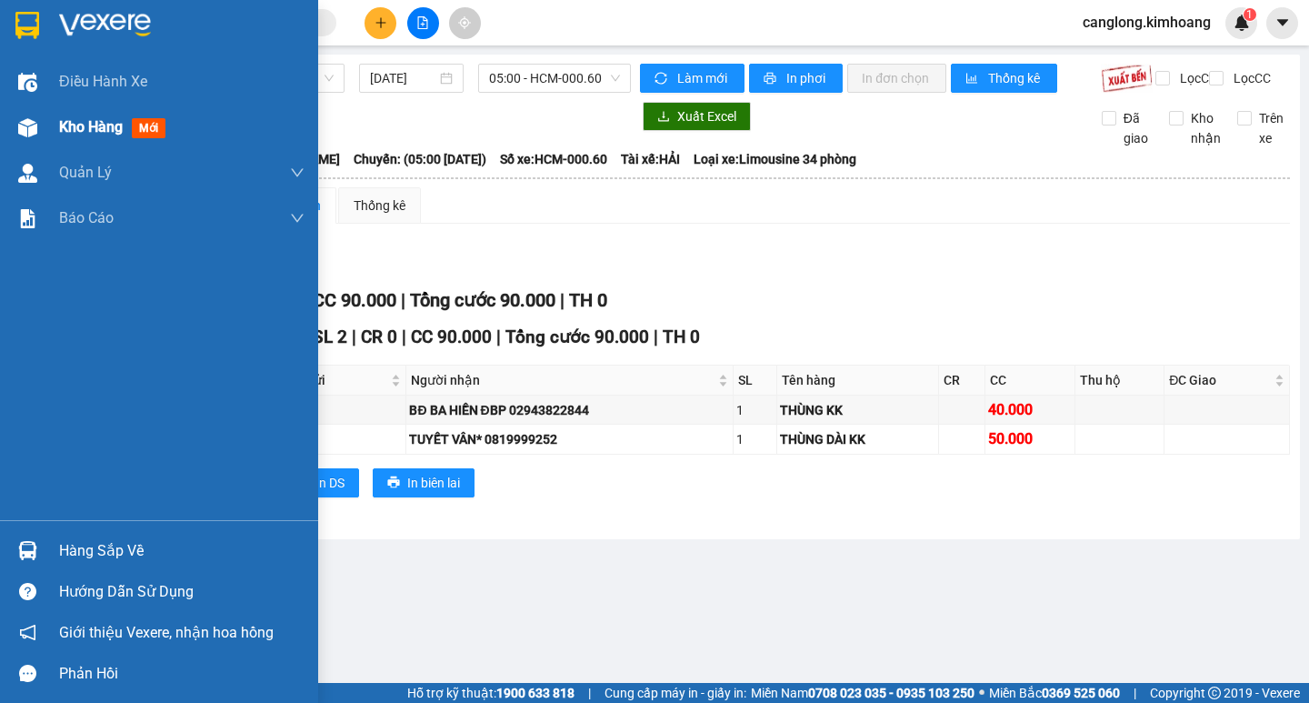
click at [80, 123] on span "Kho hàng" at bounding box center [91, 126] width 64 height 17
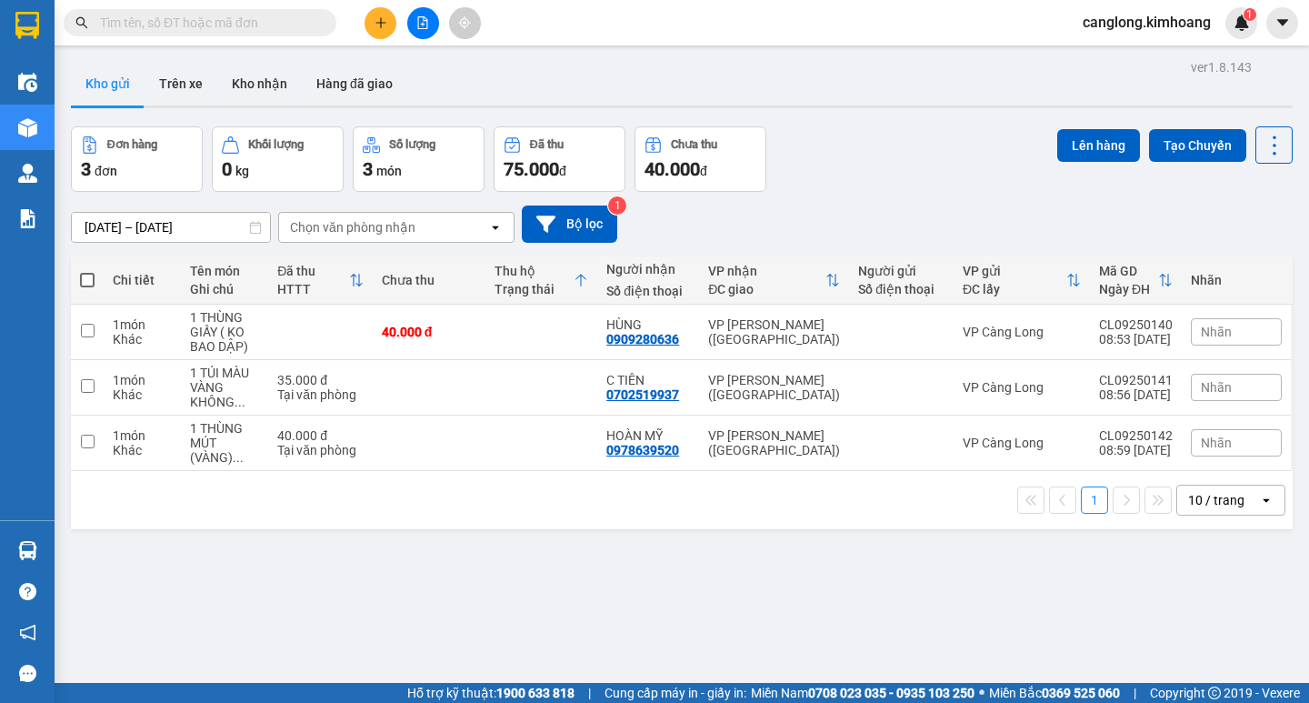
click at [81, 272] on label at bounding box center [87, 280] width 15 height 18
click at [87, 271] on input "checkbox" at bounding box center [87, 271] width 0 height 0
checkbox input "true"
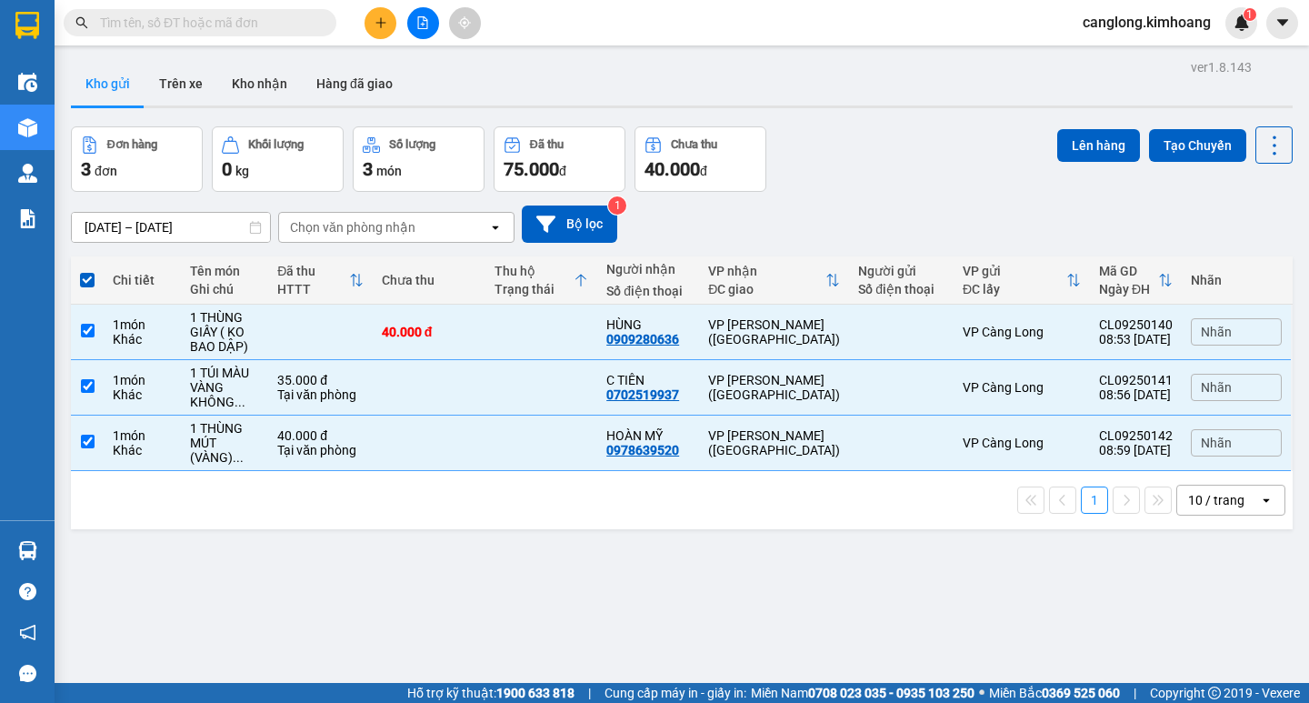
click at [81, 272] on label at bounding box center [87, 280] width 15 height 18
click at [87, 271] on input "checkbox" at bounding box center [87, 271] width 0 height 0
checkbox input "false"
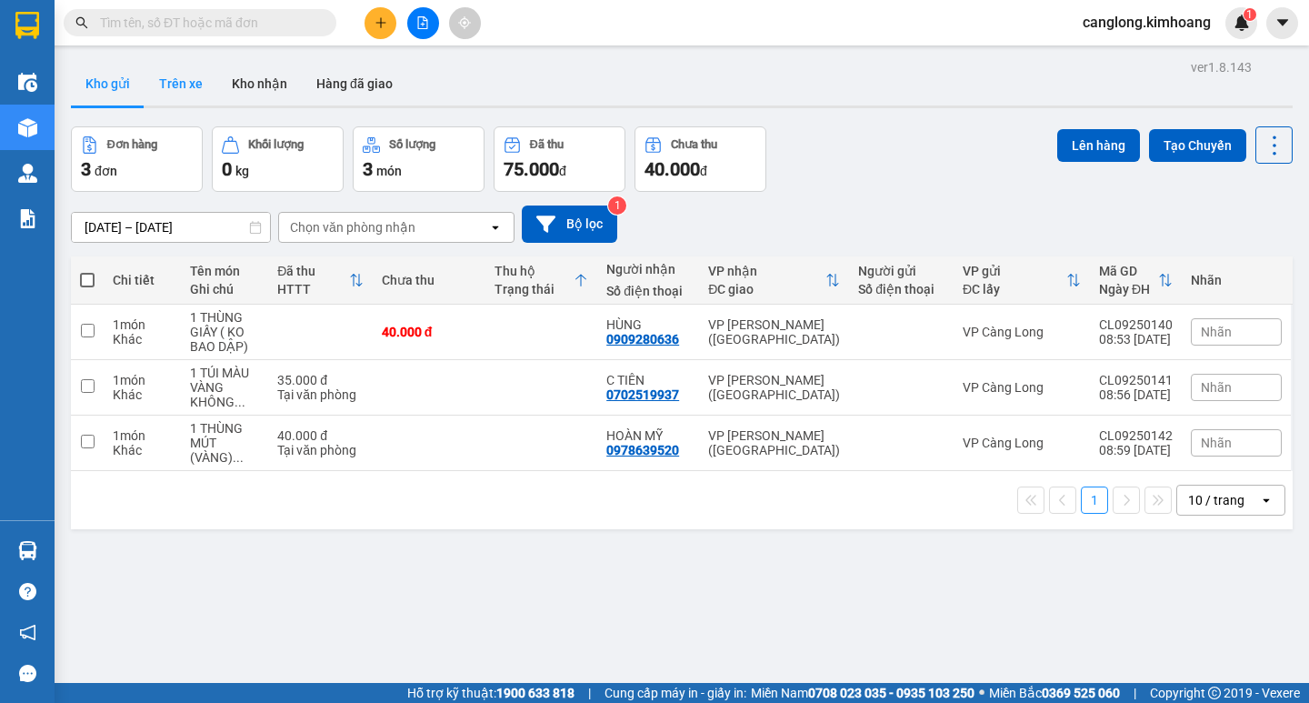
click at [184, 82] on button "Trên xe" at bounding box center [181, 84] width 73 height 44
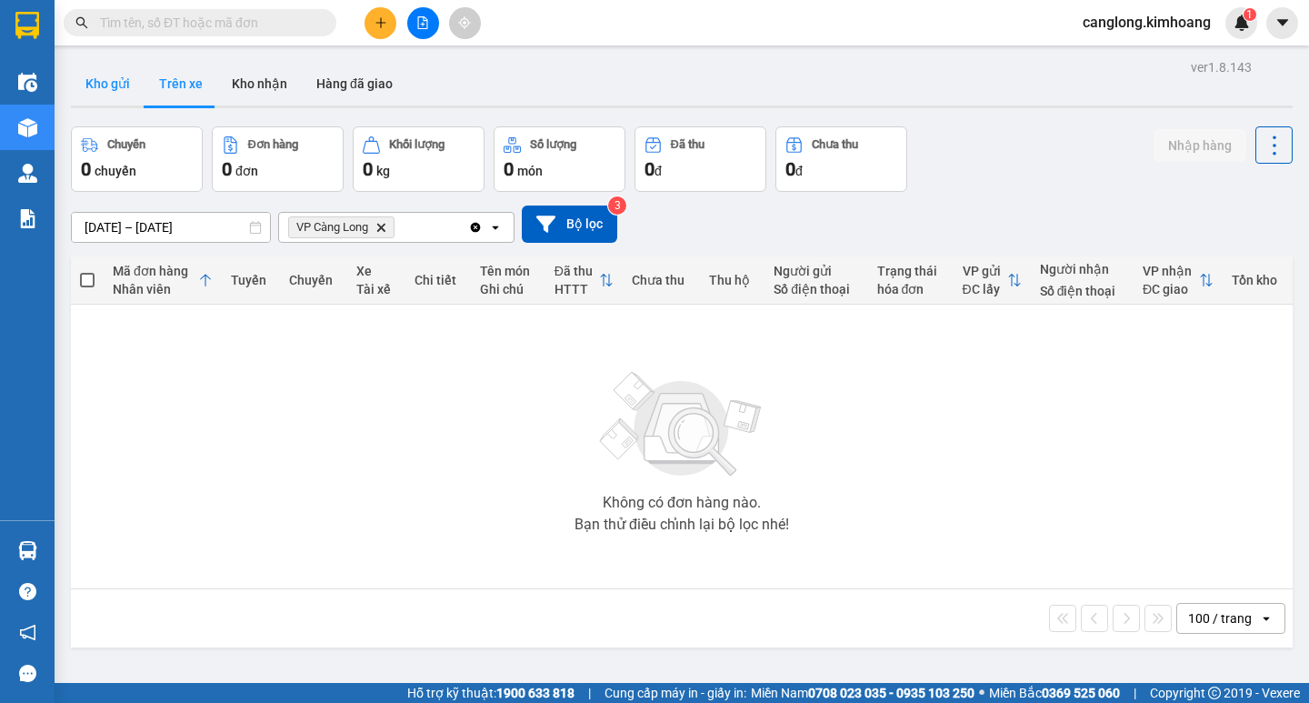
click at [118, 80] on button "Kho gửi" at bounding box center [108, 84] width 74 height 44
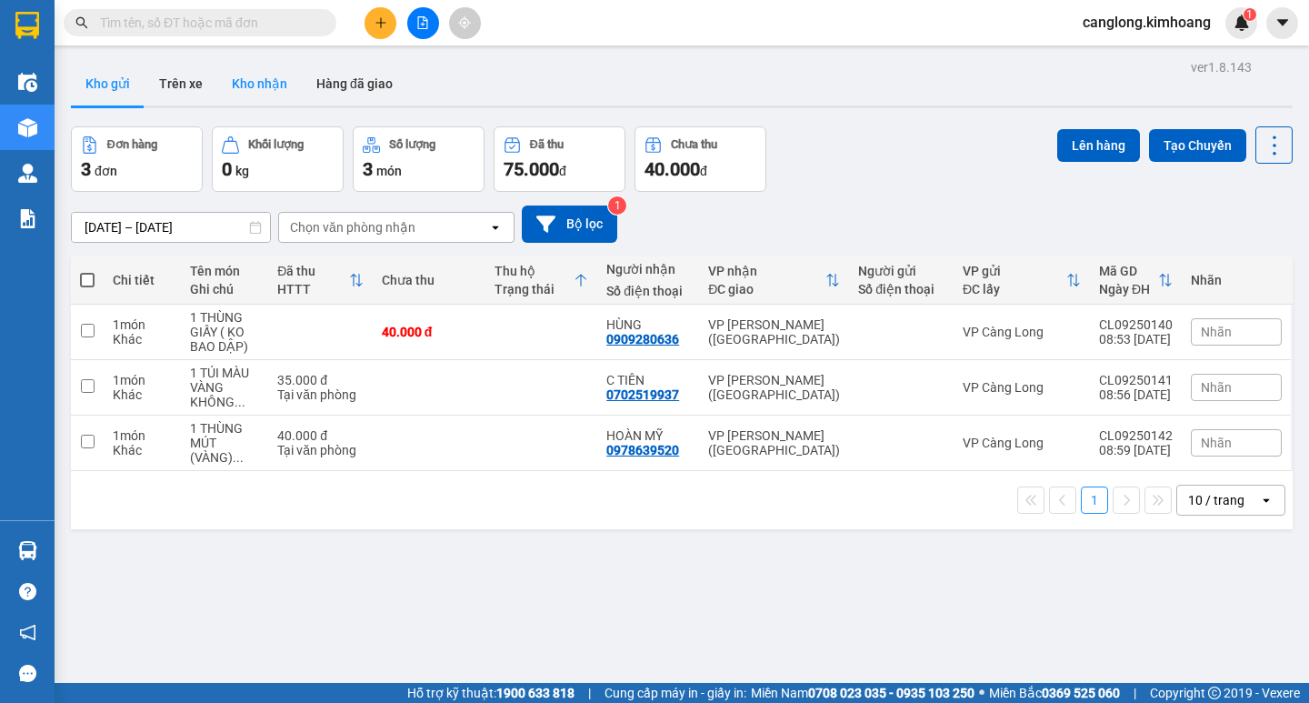
click at [264, 85] on button "Kho nhận" at bounding box center [259, 84] width 85 height 44
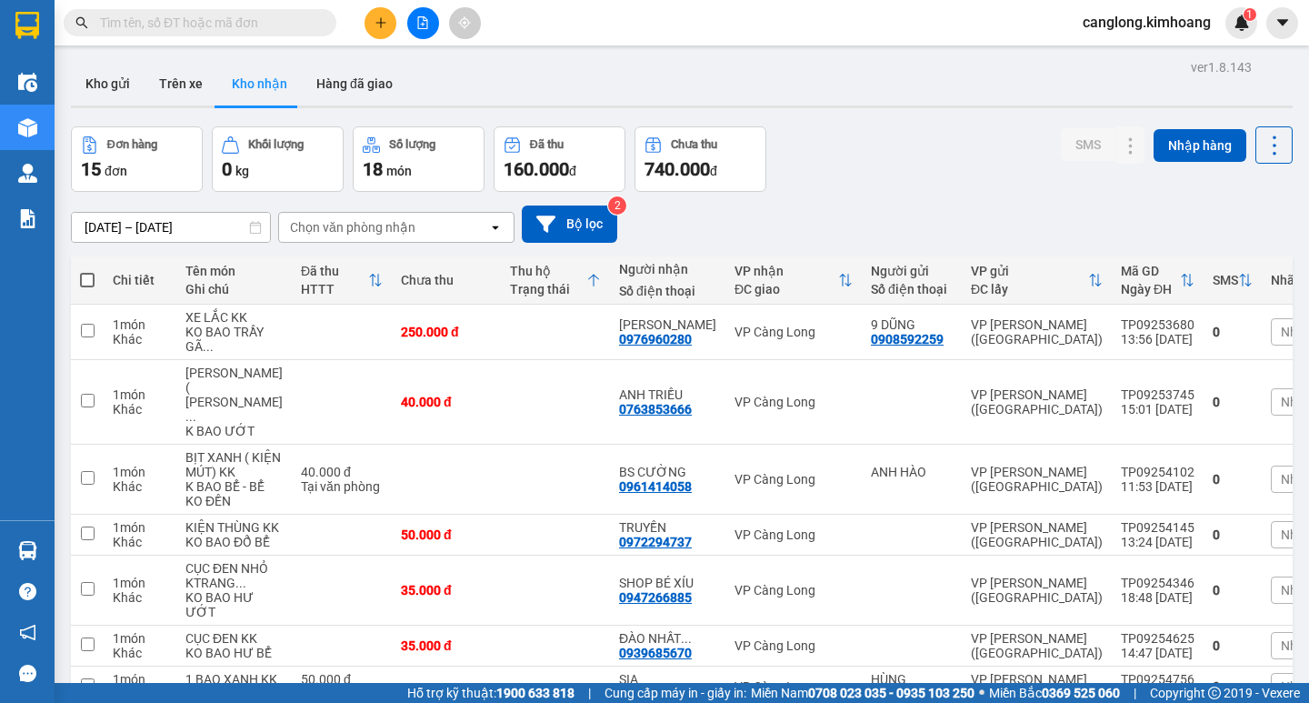
drag, startPoint x: 930, startPoint y: 193, endPoint x: 931, endPoint y: 173, distance: 20.0
click at [931, 173] on div "Đơn hàng 15 đơn Khối lượng 0 kg Số lượng 18 món Đã thu 160.000 đ Chưa thu 740.0…" at bounding box center [681, 158] width 1221 height 65
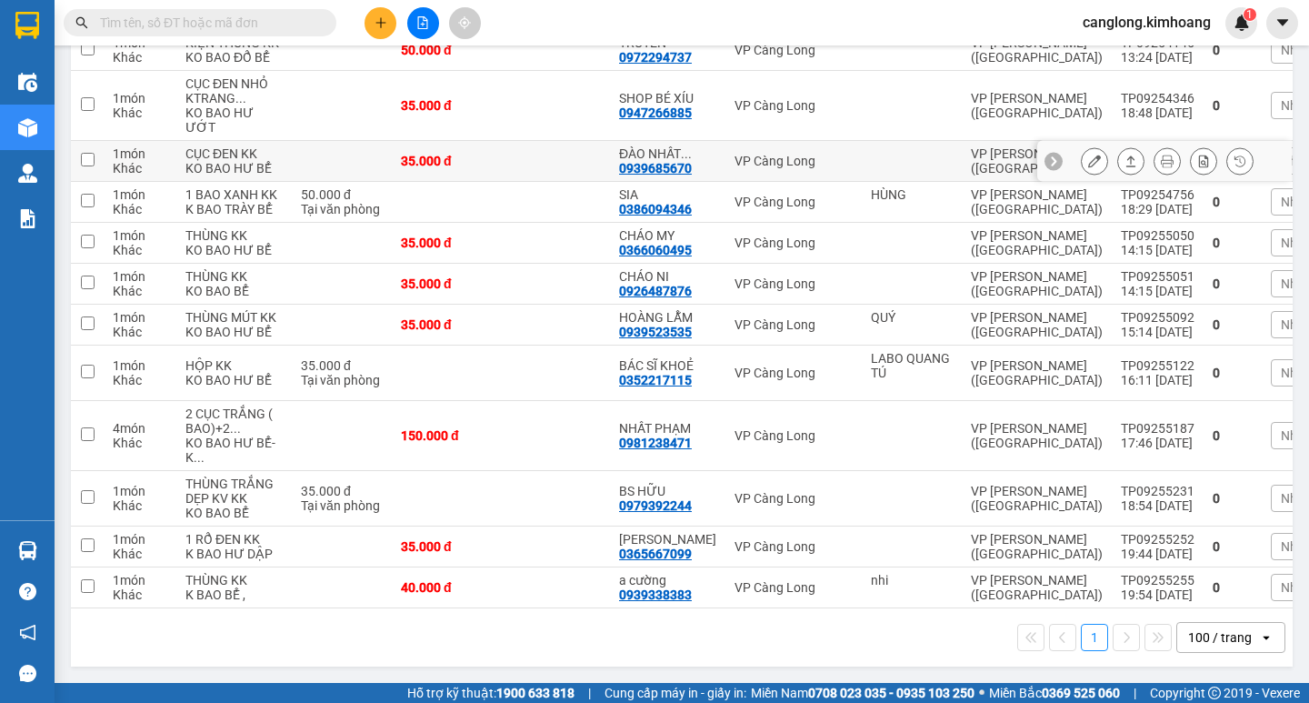
scroll to position [710, 0]
click at [381, 16] on icon "plus" at bounding box center [380, 22] width 13 height 13
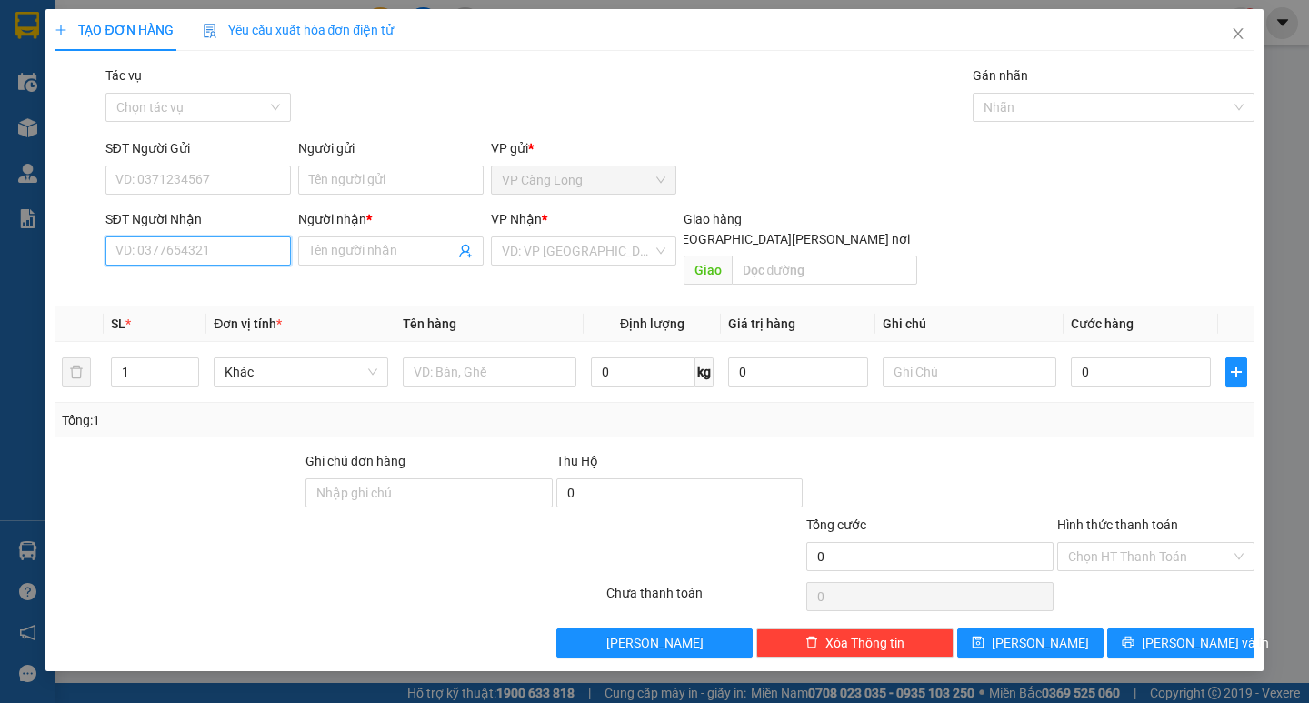
click at [181, 249] on input "SĐT Người Nhận" at bounding box center [197, 250] width 185 height 29
click at [162, 252] on input "SĐT Người Nhận" at bounding box center [197, 250] width 185 height 29
type input "0963788534"
click at [212, 288] on div "0963788534 - HOÀI" at bounding box center [198, 287] width 164 height 20
type input "HOÀI"
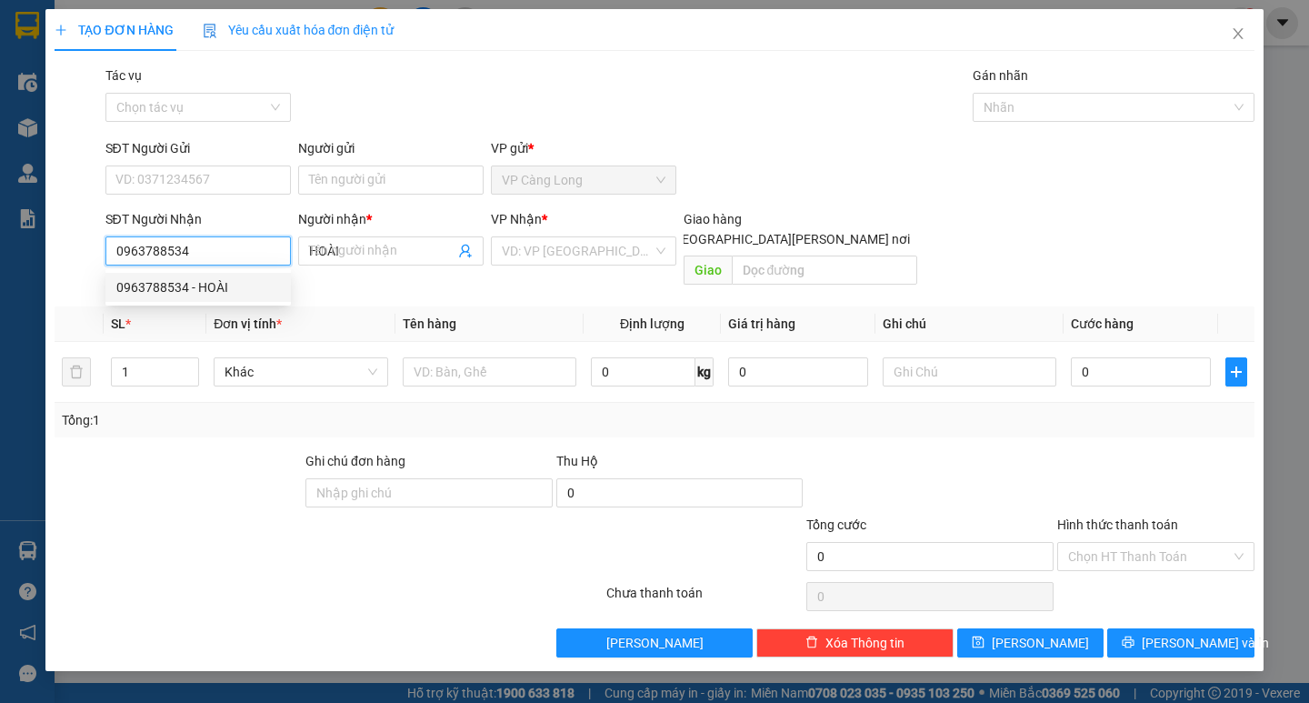
type input "50.000"
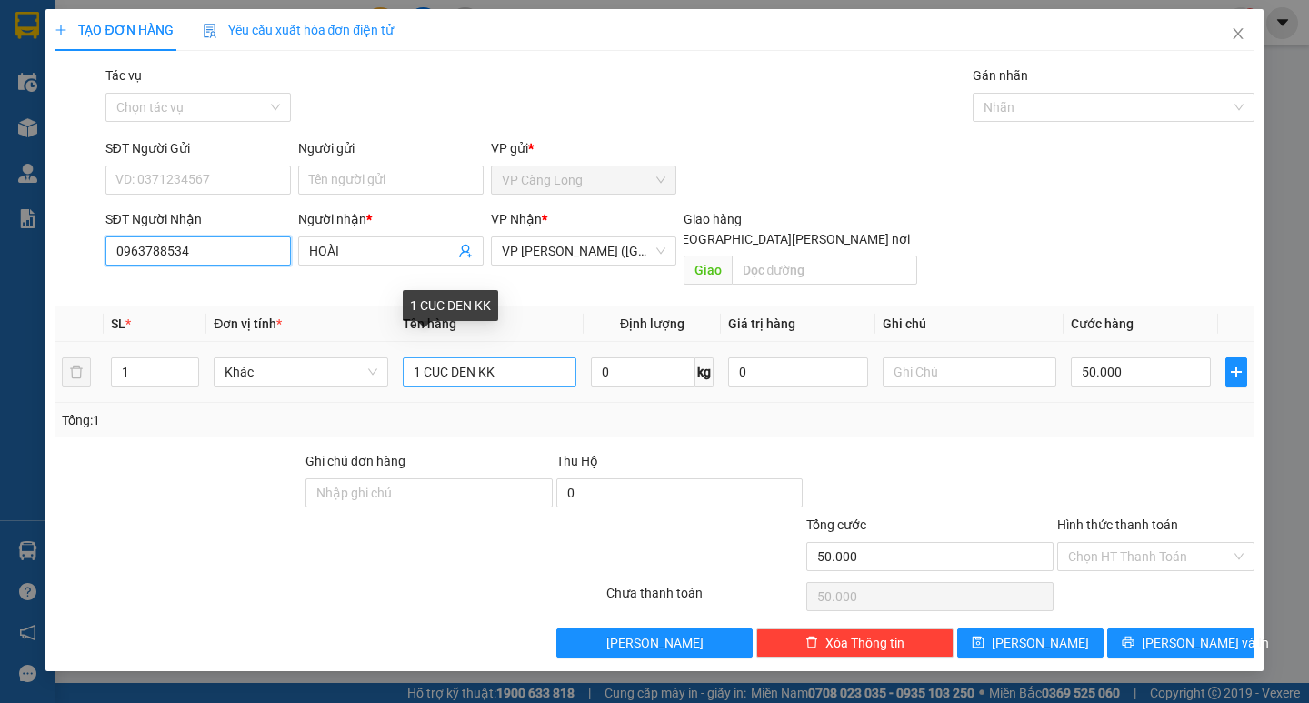
type input "0963788534"
click at [535, 357] on input "1 CUC DEN KK" at bounding box center [490, 371] width 174 height 29
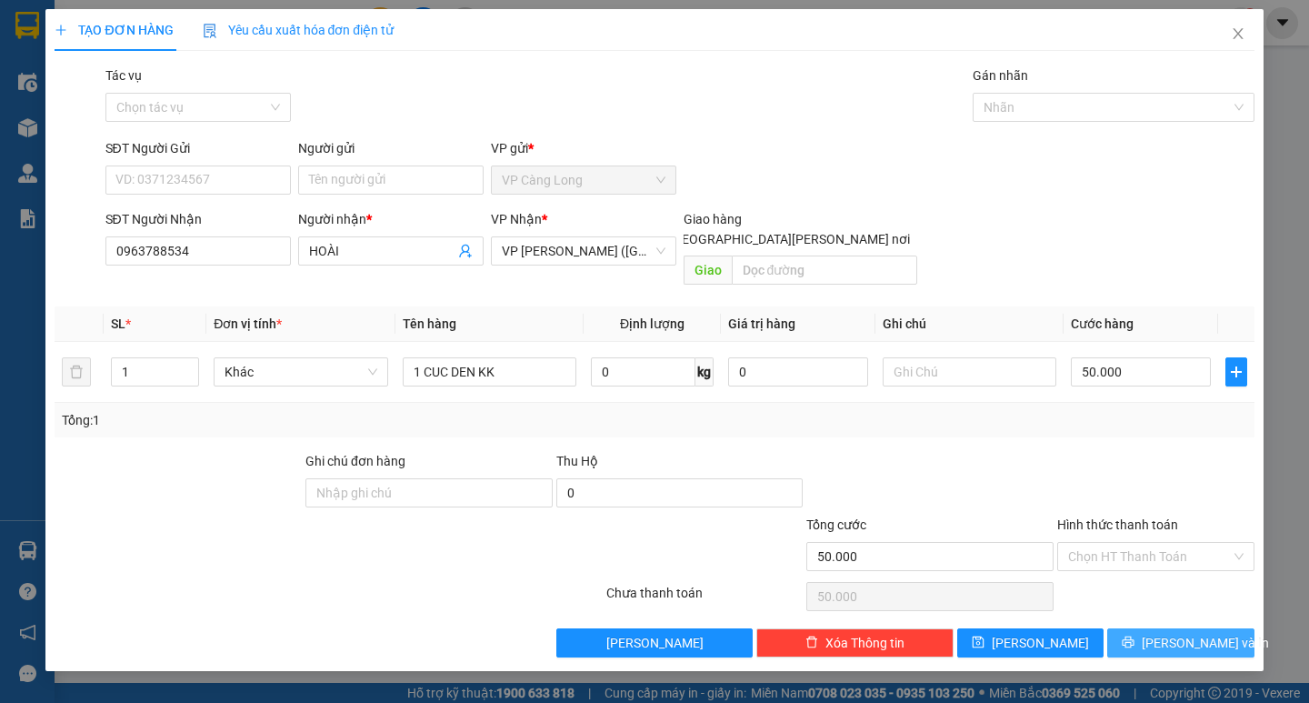
click at [1144, 628] on button "[PERSON_NAME] và In" at bounding box center [1180, 642] width 146 height 29
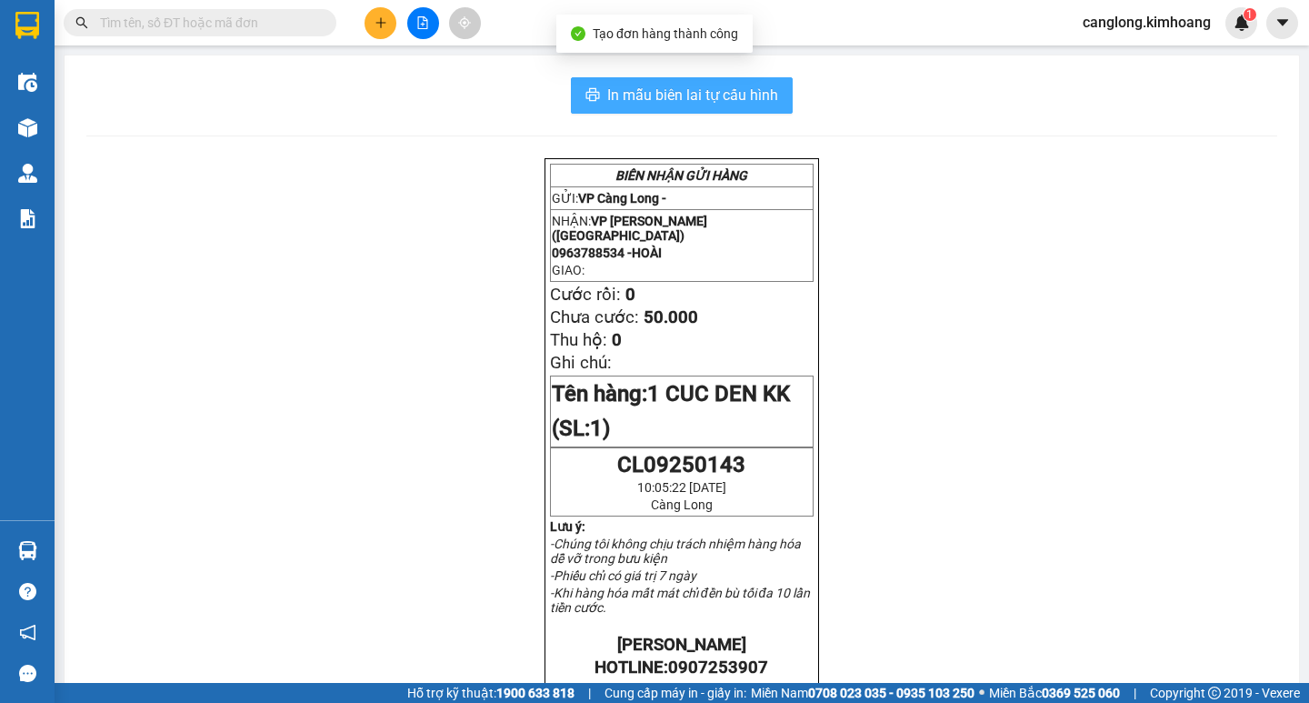
click at [662, 87] on span "In mẫu biên lai tự cấu hình" at bounding box center [692, 95] width 171 height 23
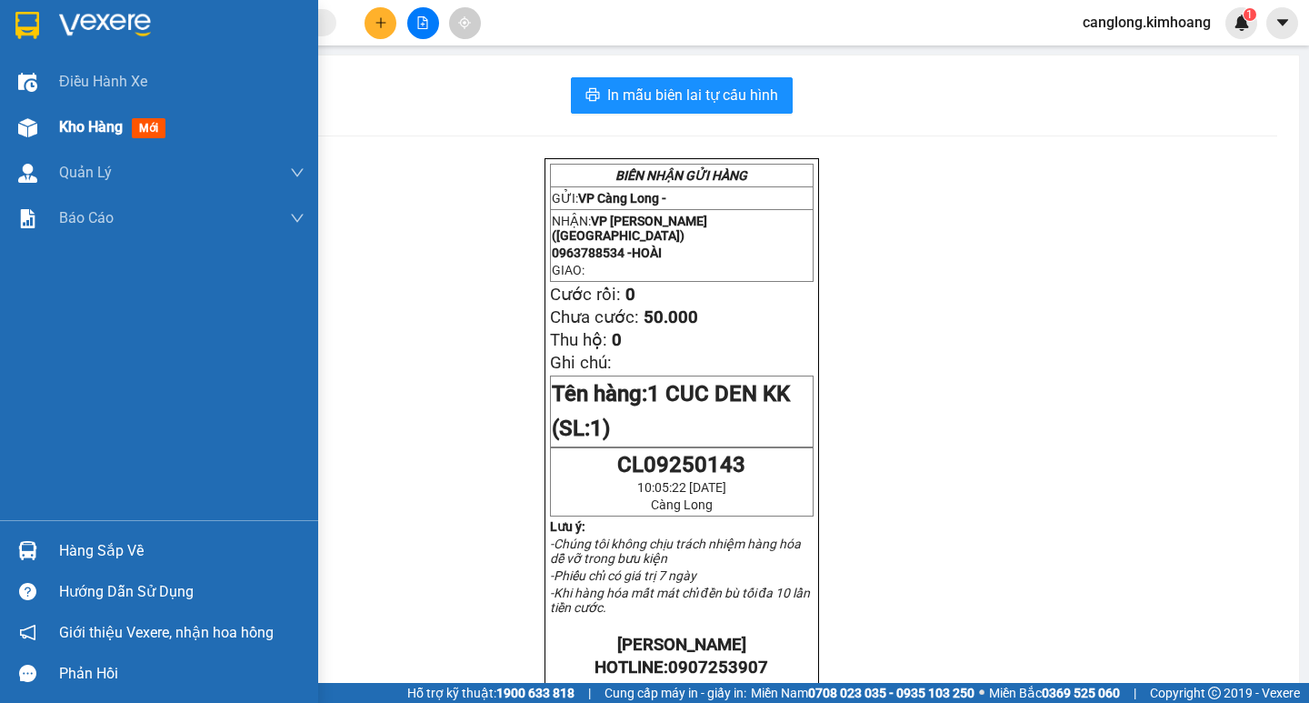
click at [61, 126] on span "Kho hàng" at bounding box center [91, 126] width 64 height 17
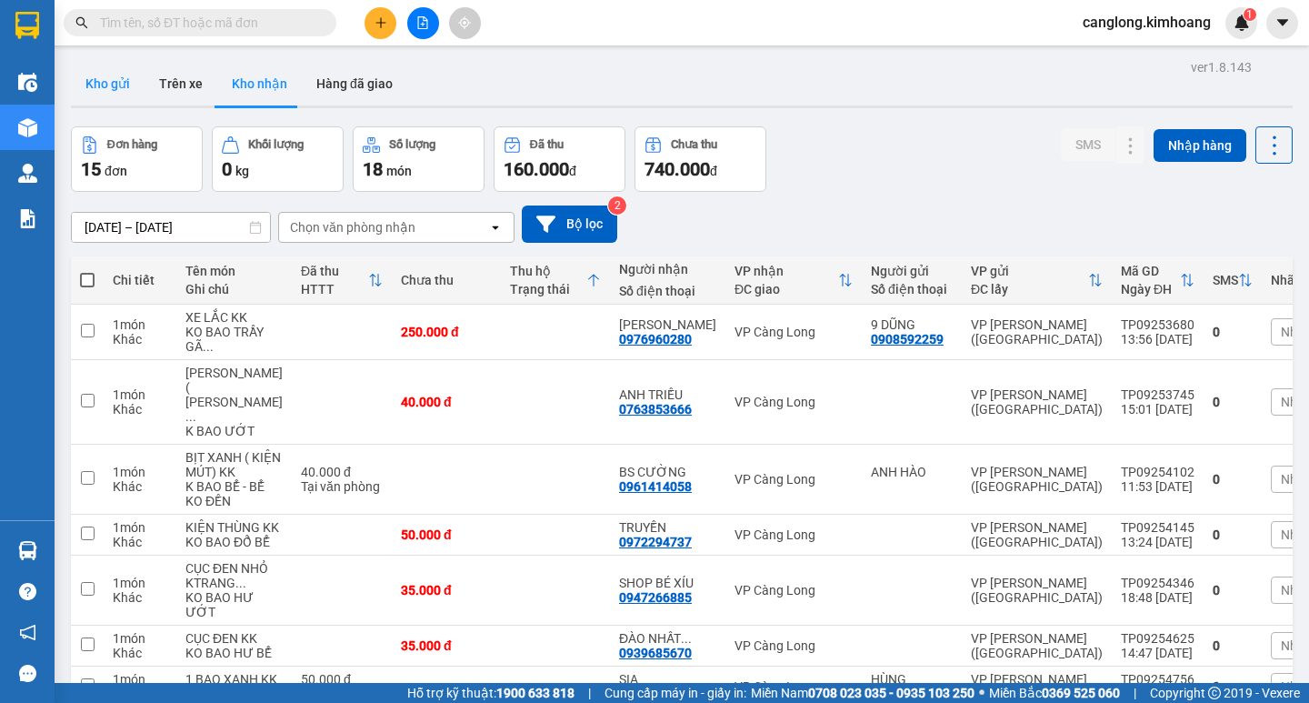
click at [112, 85] on button "Kho gửi" at bounding box center [108, 84] width 74 height 44
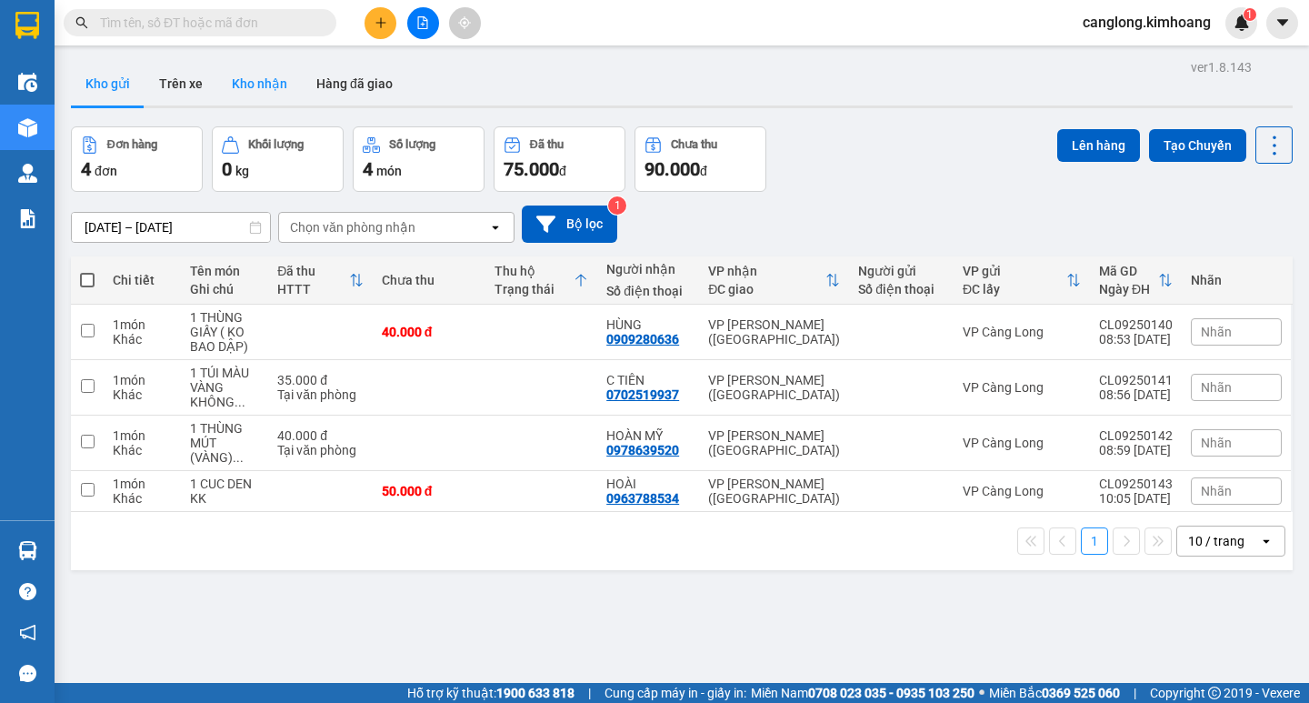
click at [285, 83] on button "Kho nhận" at bounding box center [259, 84] width 85 height 44
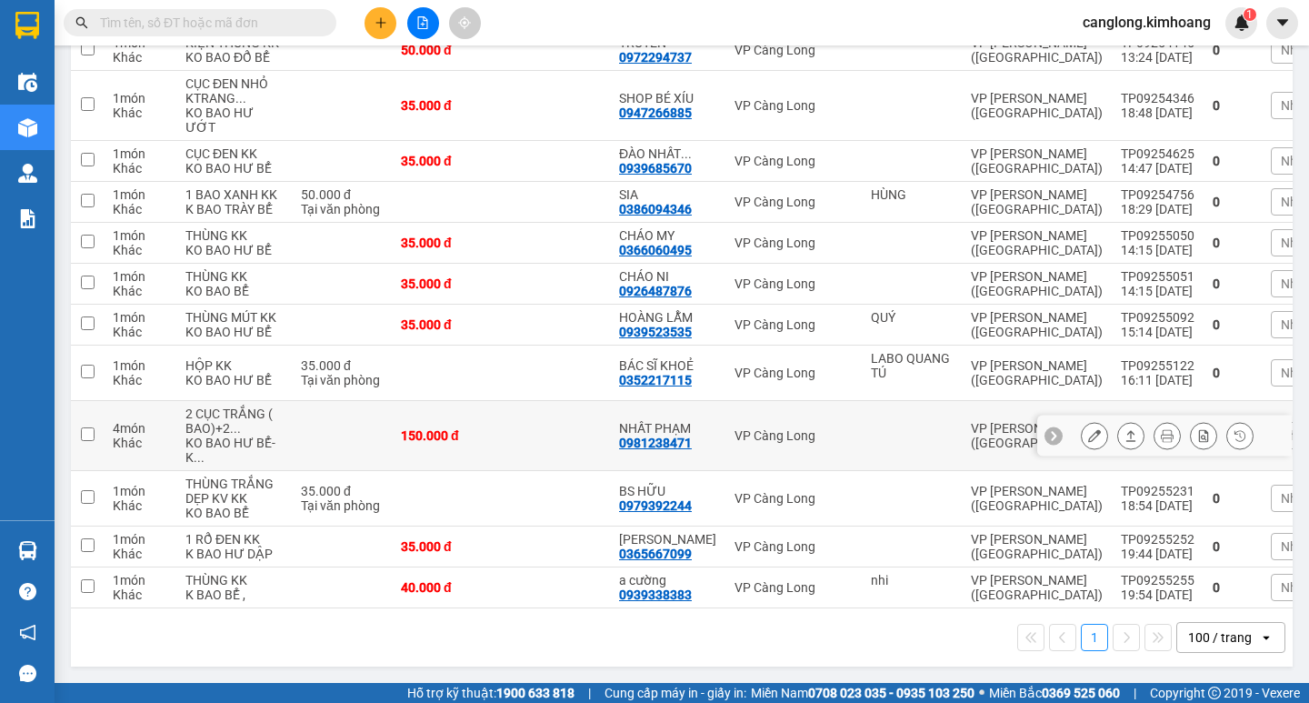
scroll to position [710, 0]
click at [152, 18] on input "text" at bounding box center [207, 23] width 214 height 20
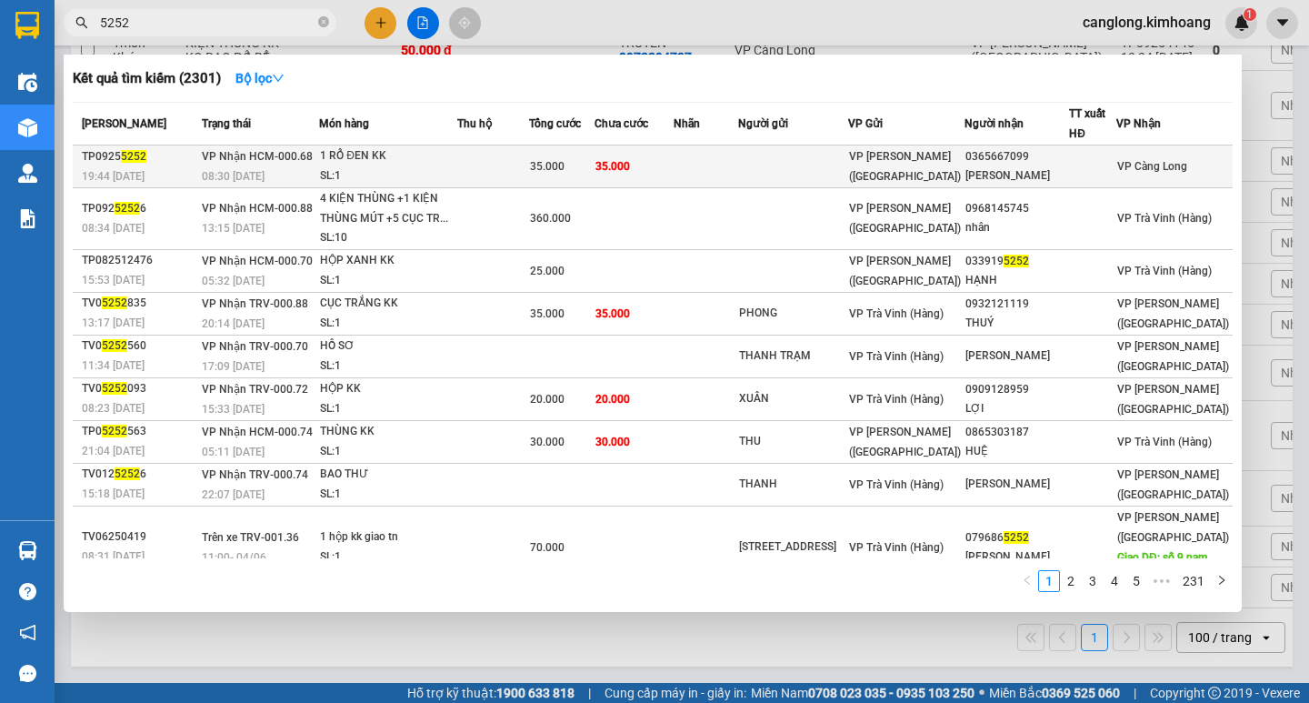
type input "5252"
click at [630, 165] on span "35.000" at bounding box center [612, 166] width 35 height 13
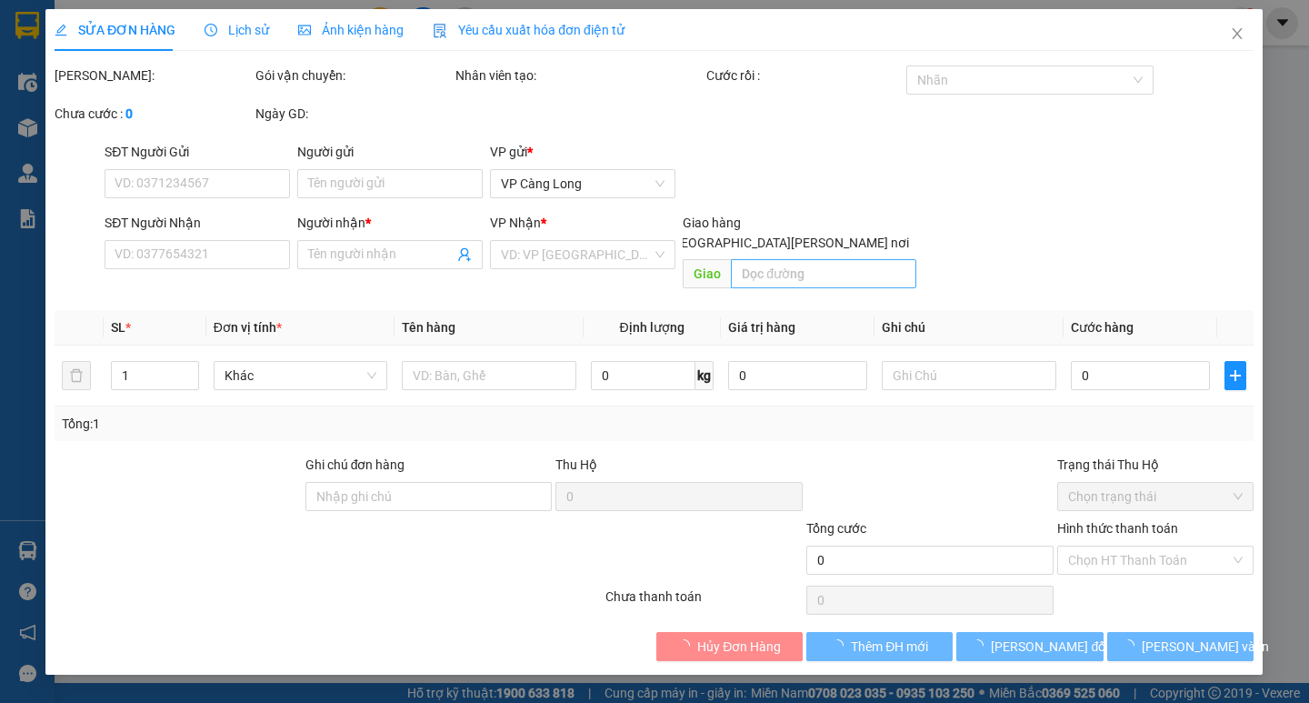
type input "0365667099"
type input "[PERSON_NAME]"
type input "35.000"
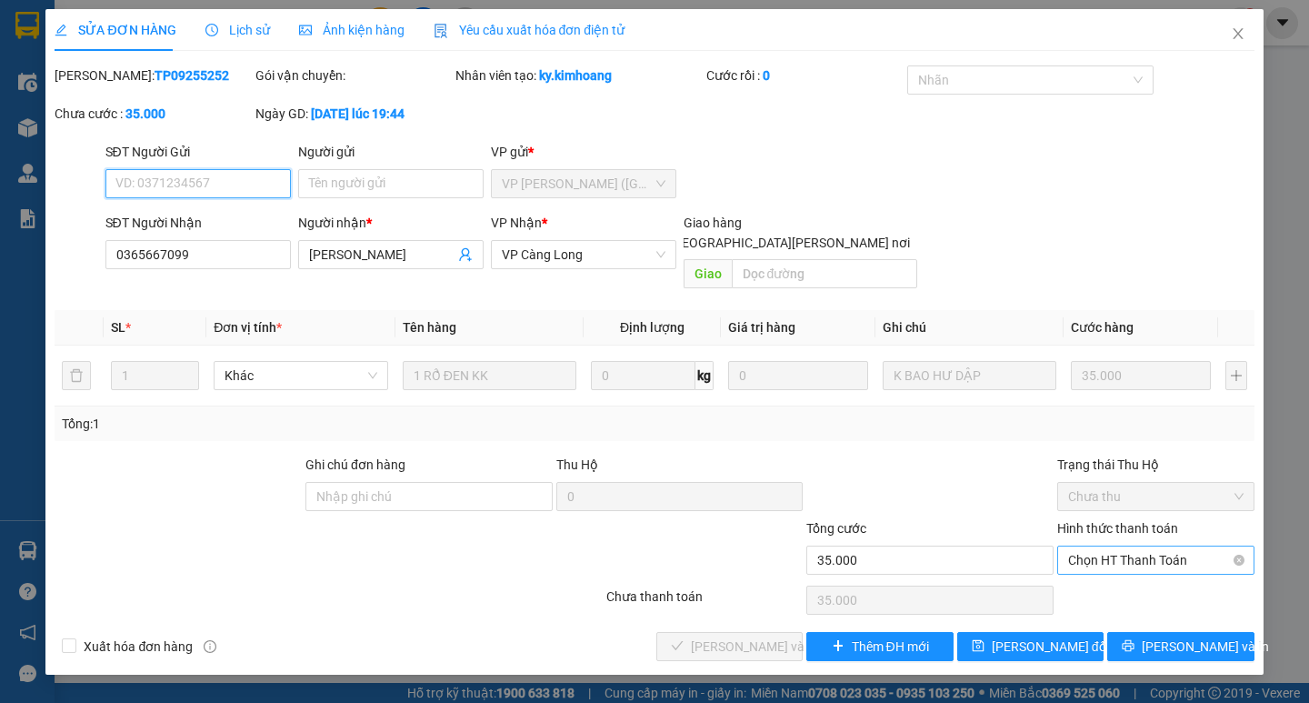
click at [1113, 546] on span "Chọn HT Thanh Toán" at bounding box center [1155, 559] width 175 height 27
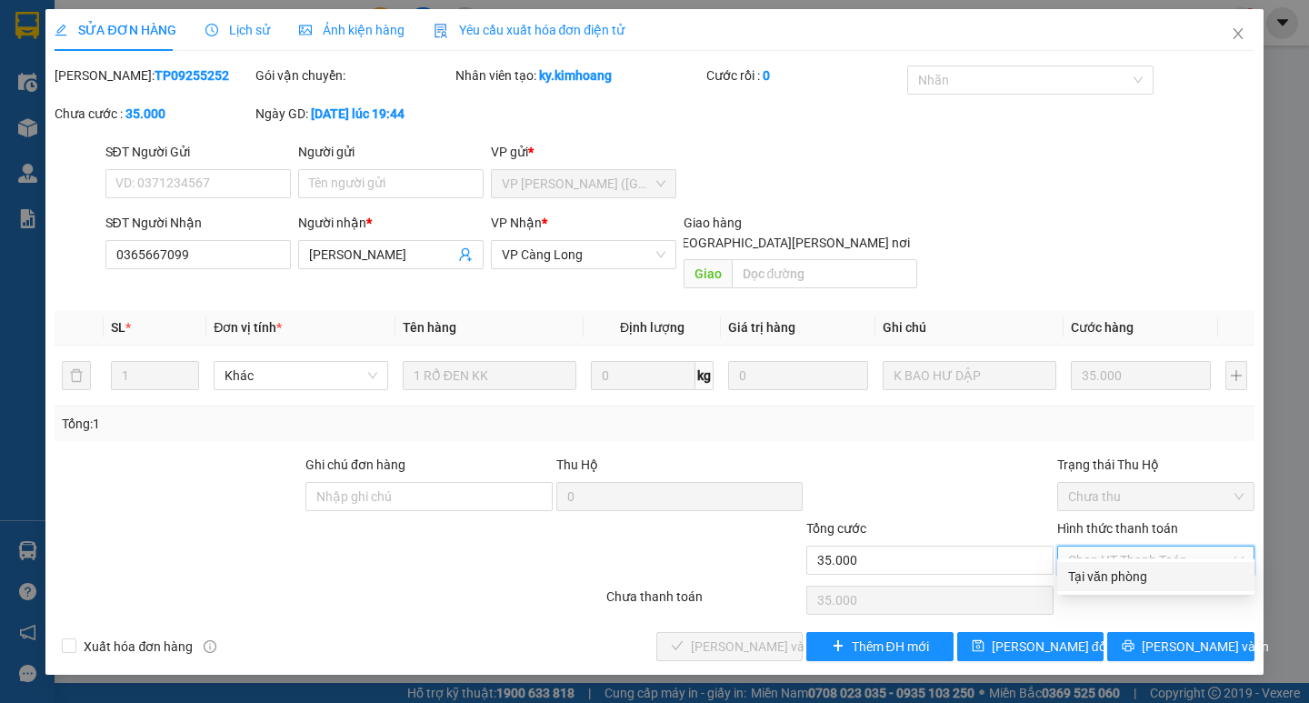
click at [1087, 571] on div "Tại văn phòng" at bounding box center [1155, 576] width 175 height 20
type input "0"
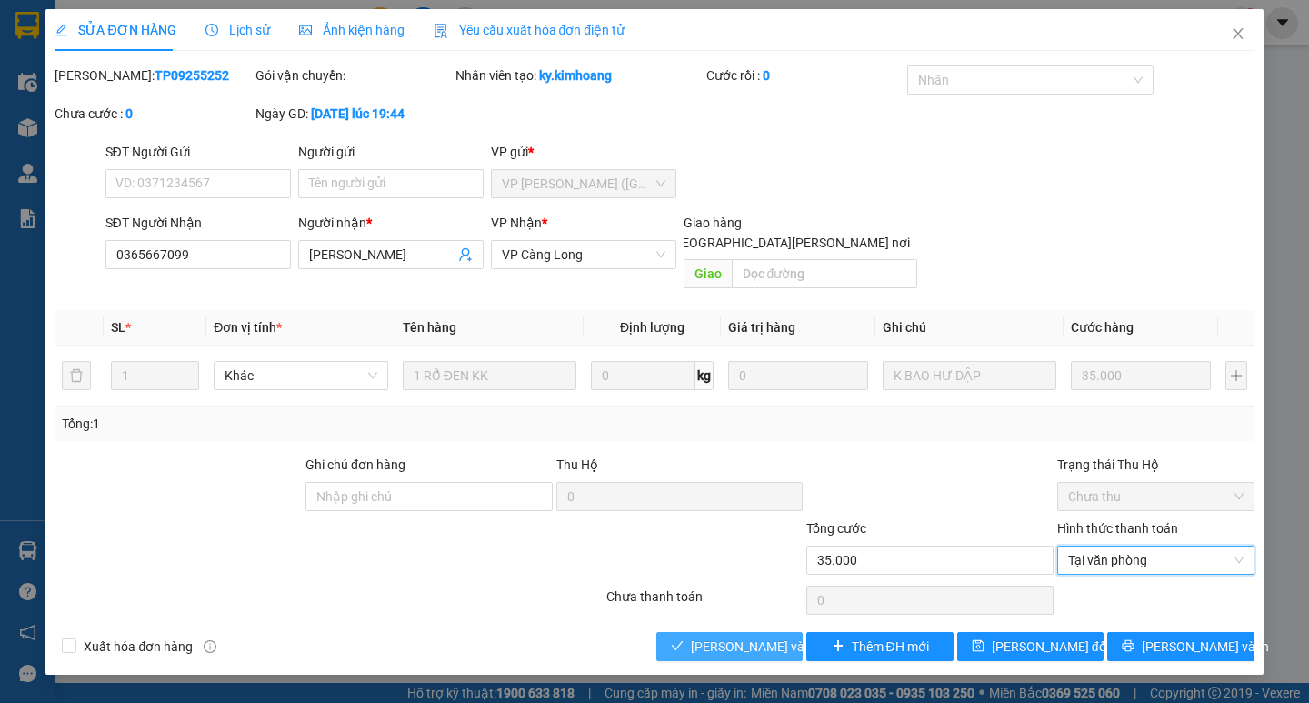
click at [716, 636] on span "[PERSON_NAME] và [PERSON_NAME] hàng" at bounding box center [813, 646] width 245 height 20
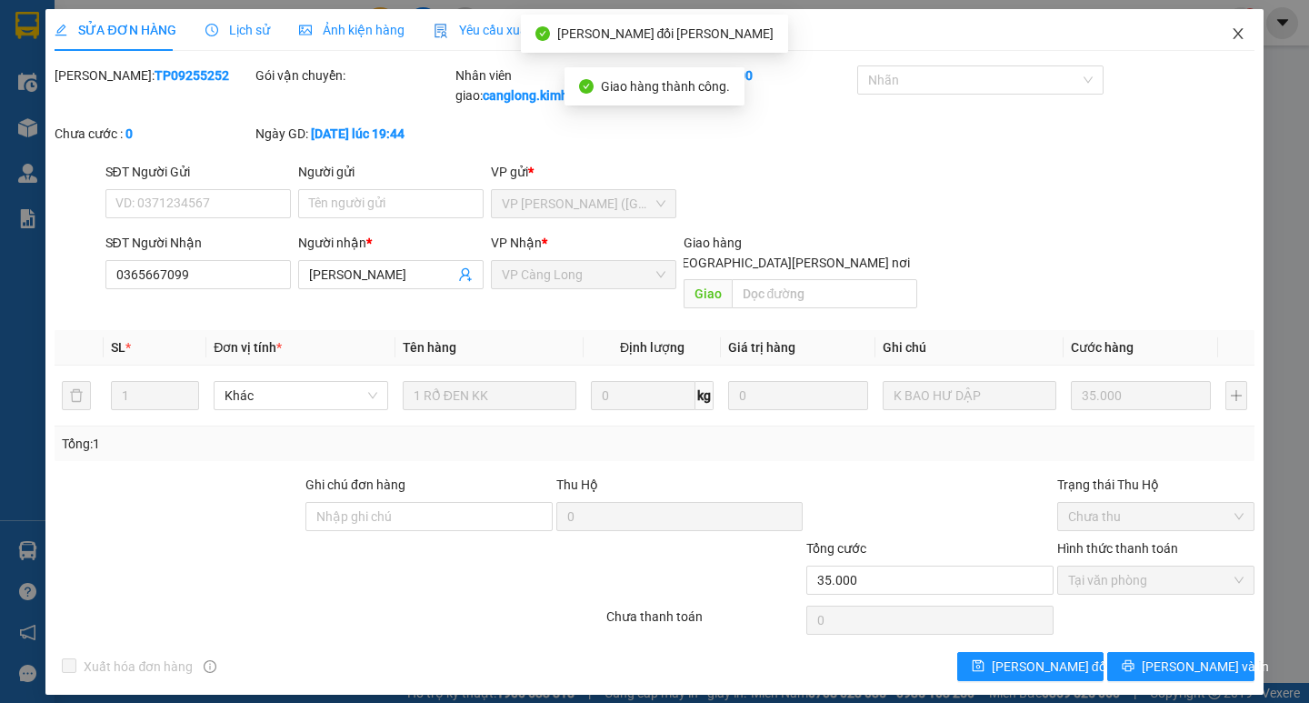
click at [1237, 37] on icon "close" at bounding box center [1238, 33] width 15 height 15
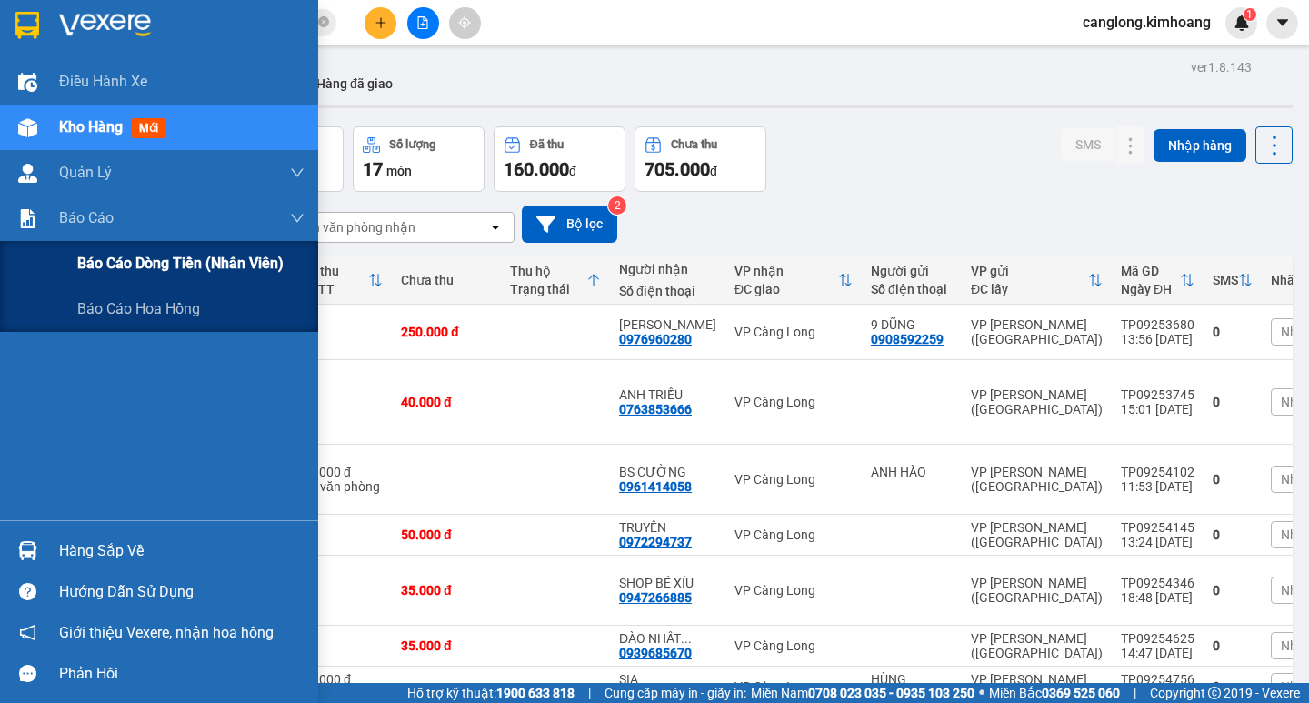
click at [119, 272] on span "Báo cáo dòng tiền (nhân viên)" at bounding box center [180, 263] width 206 height 23
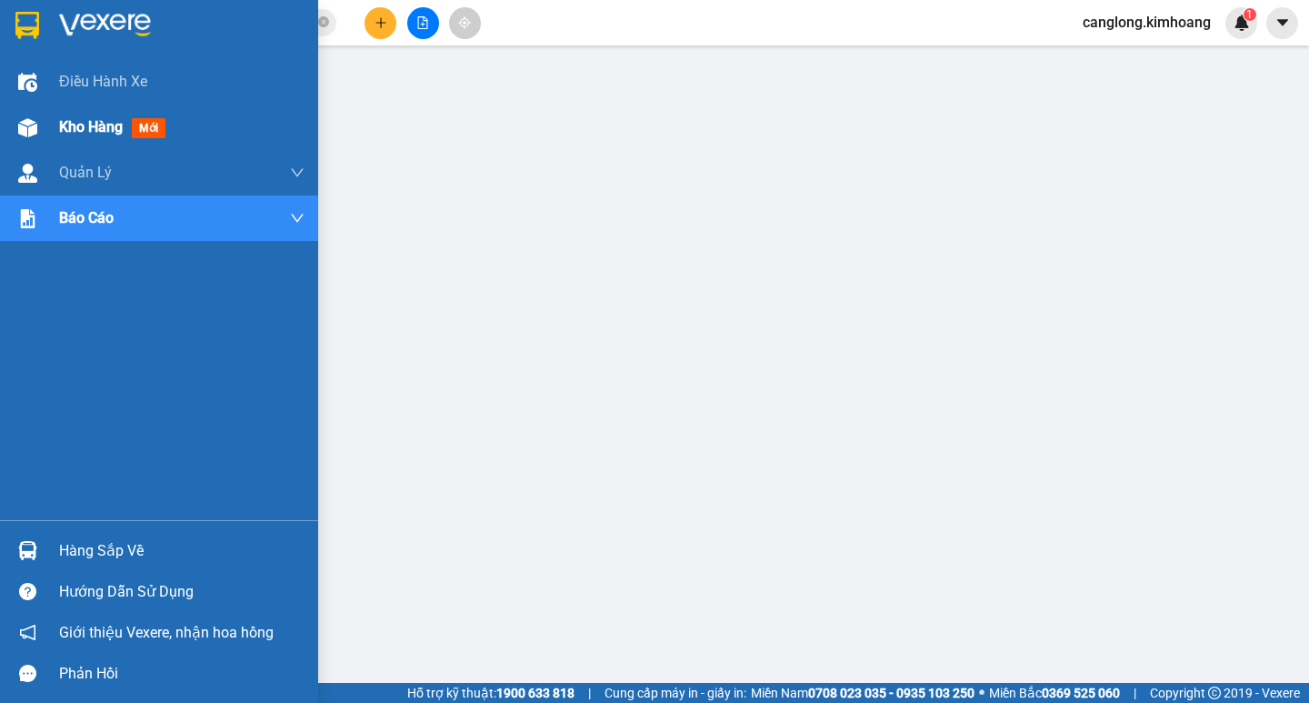
click at [104, 126] on span "Kho hàng" at bounding box center [91, 126] width 64 height 17
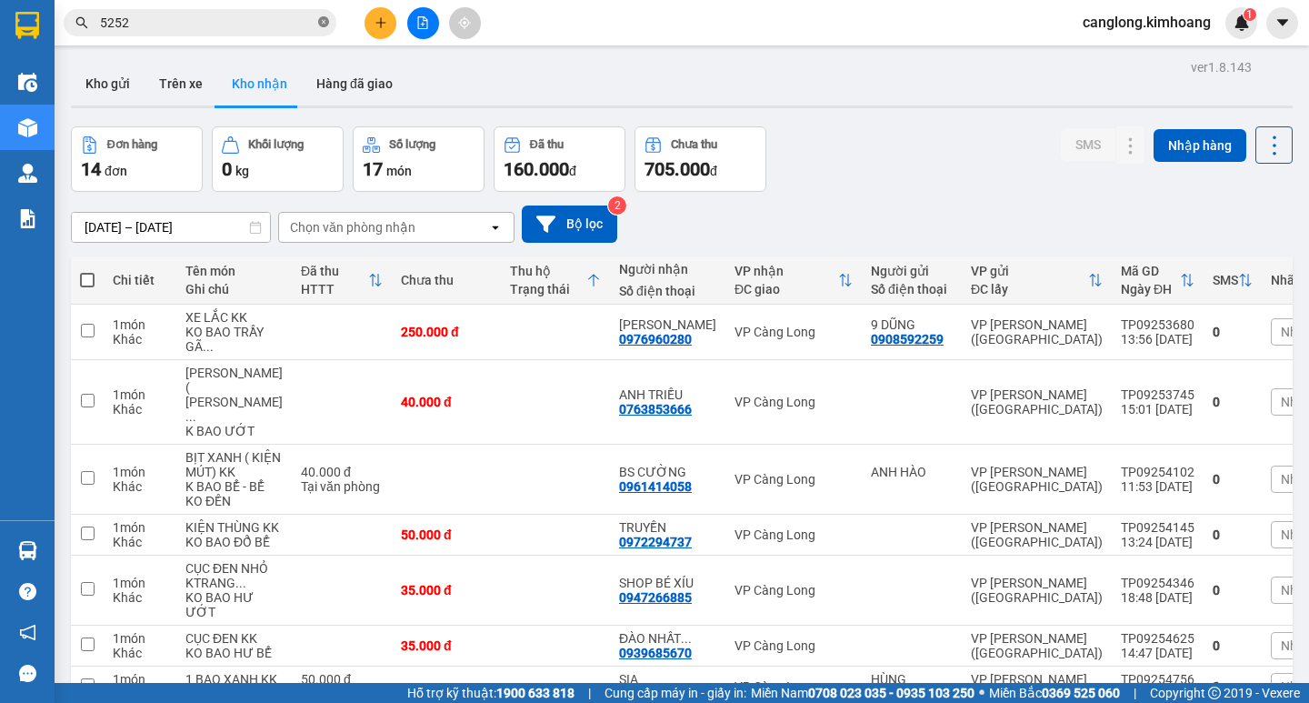
click at [323, 27] on icon "close-circle" at bounding box center [323, 21] width 11 height 11
click at [383, 34] on button at bounding box center [380, 23] width 32 height 32
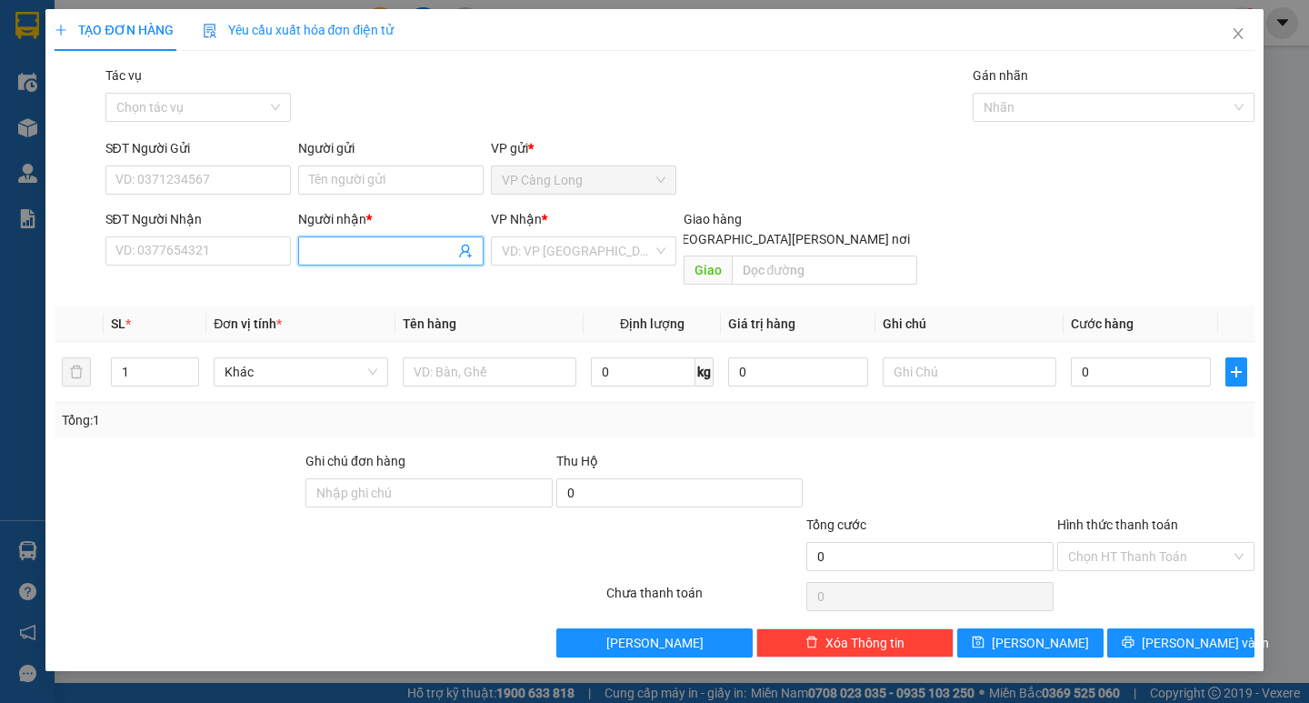
click at [396, 252] on input "Người nhận *" at bounding box center [381, 251] width 145 height 20
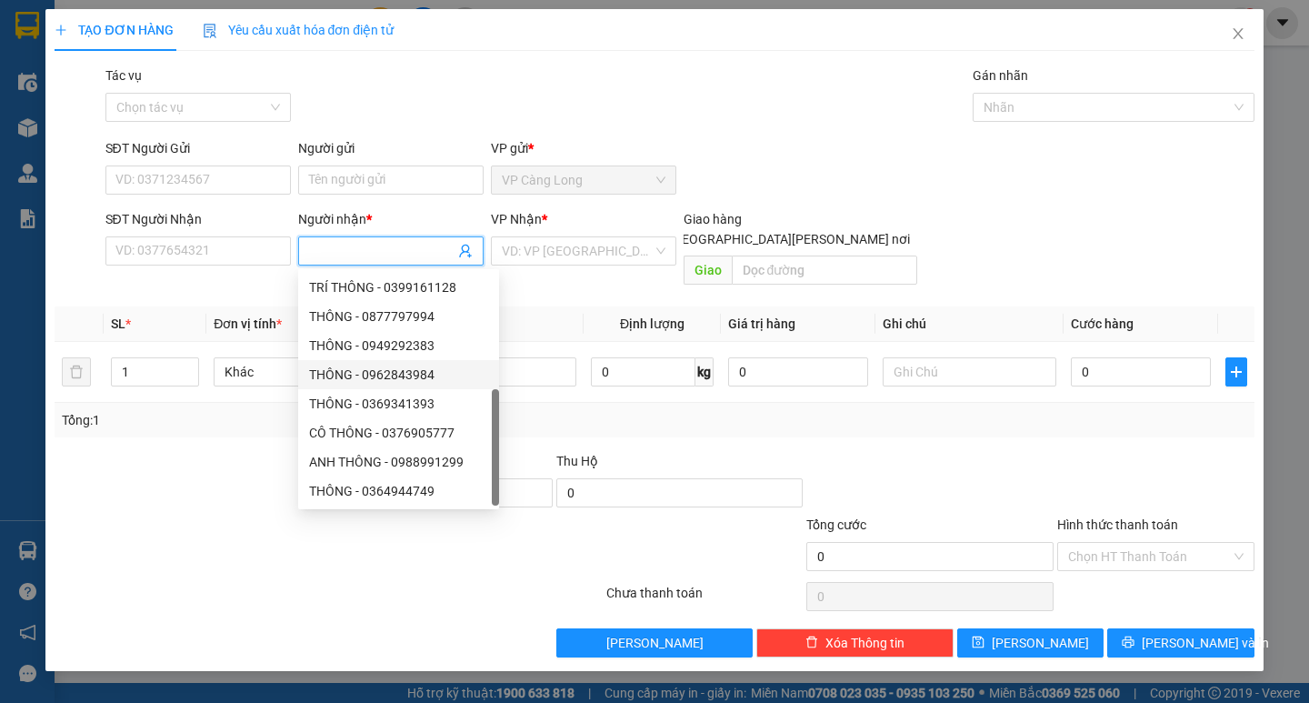
scroll to position [58, 0]
click at [1238, 33] on icon "close" at bounding box center [1238, 33] width 15 height 15
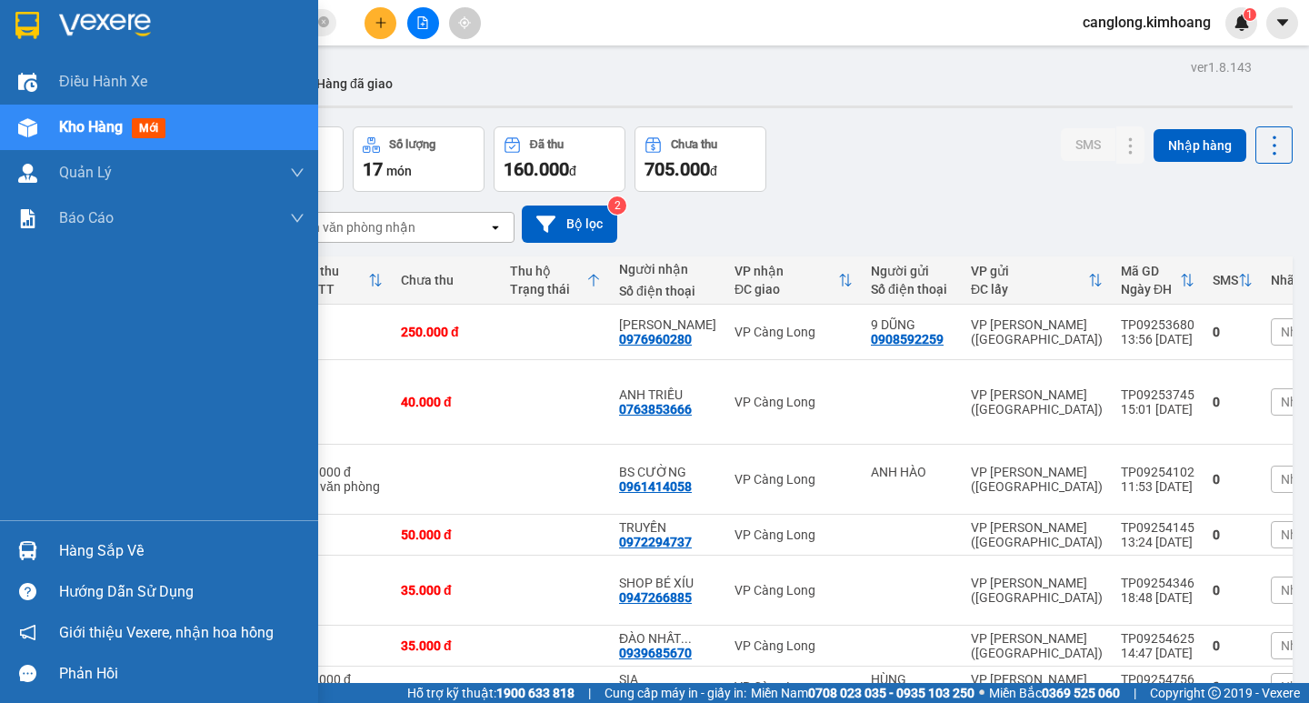
click at [85, 549] on div "Hàng sắp về" at bounding box center [181, 550] width 245 height 27
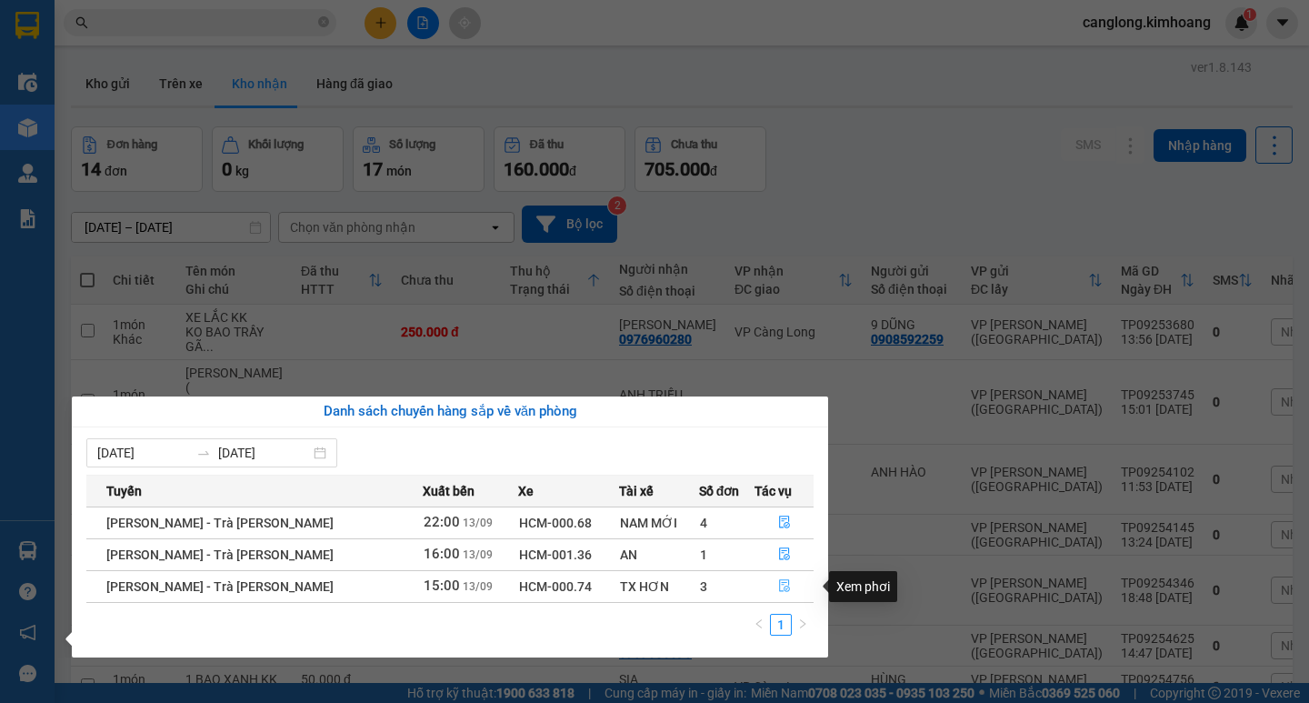
click at [779, 583] on icon "file-done" at bounding box center [784, 586] width 11 height 13
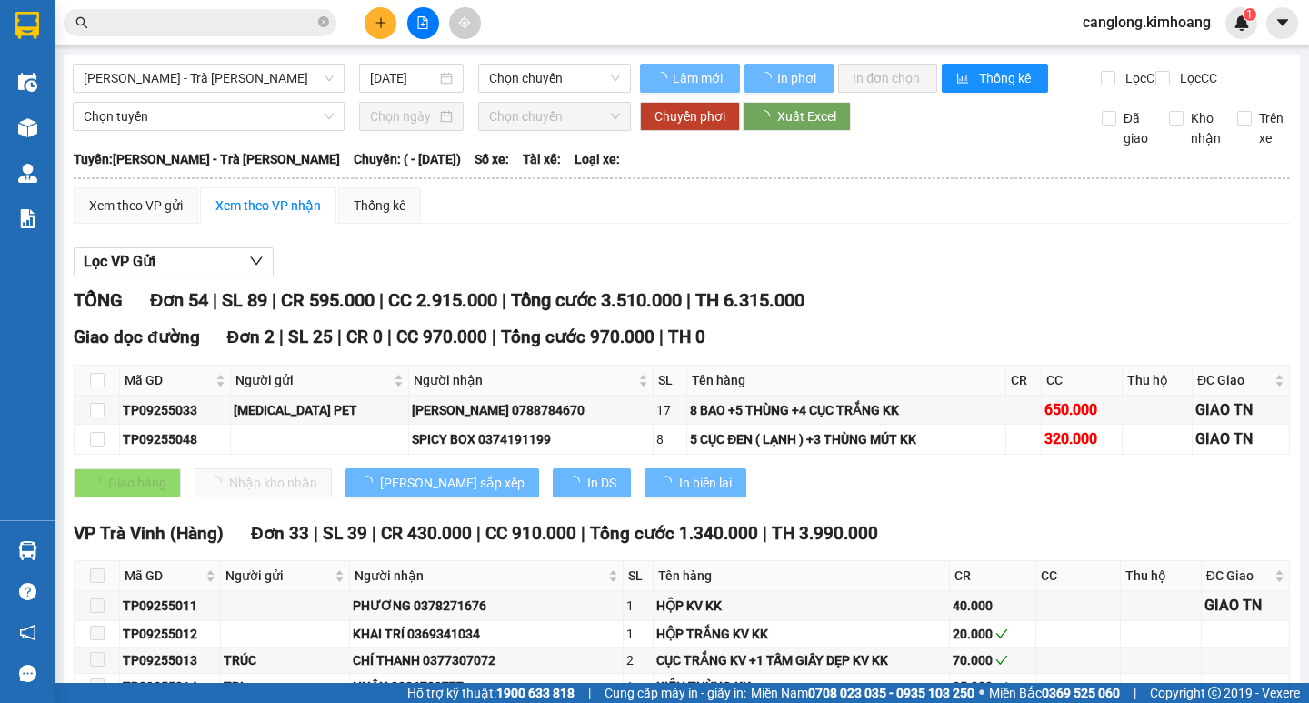
type input "[DATE]"
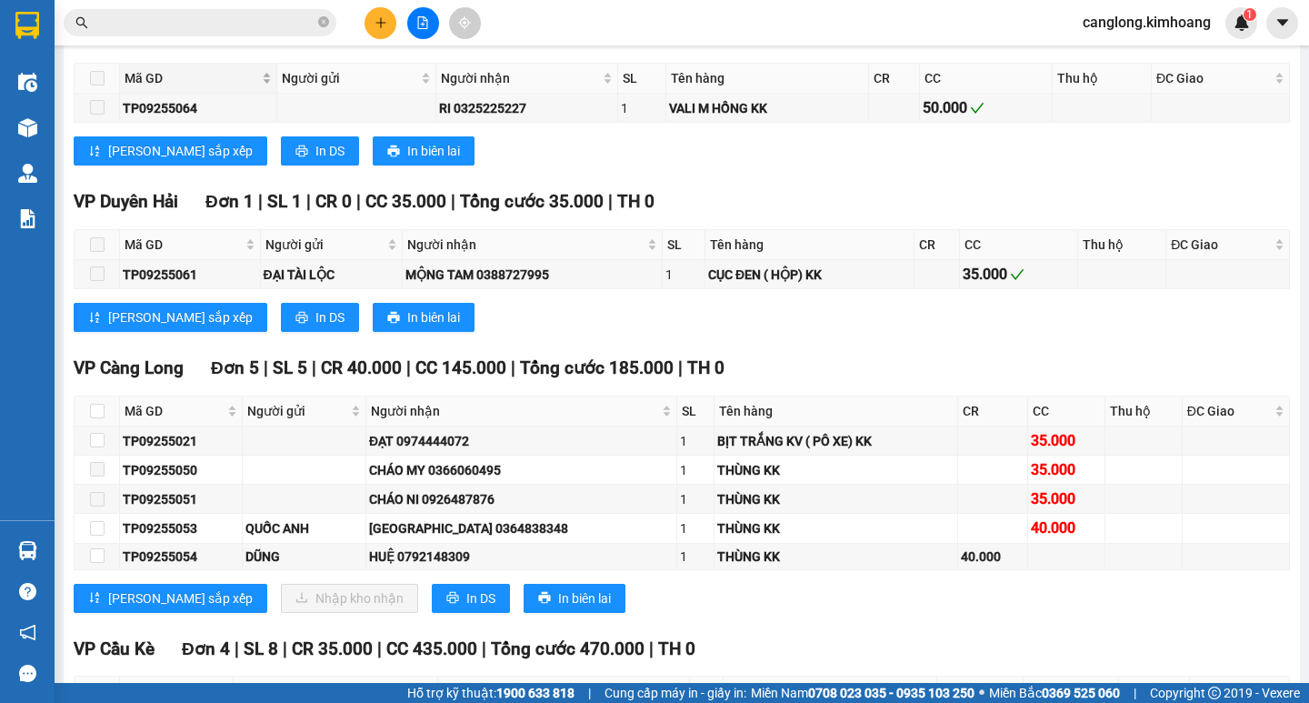
scroll to position [2090, 0]
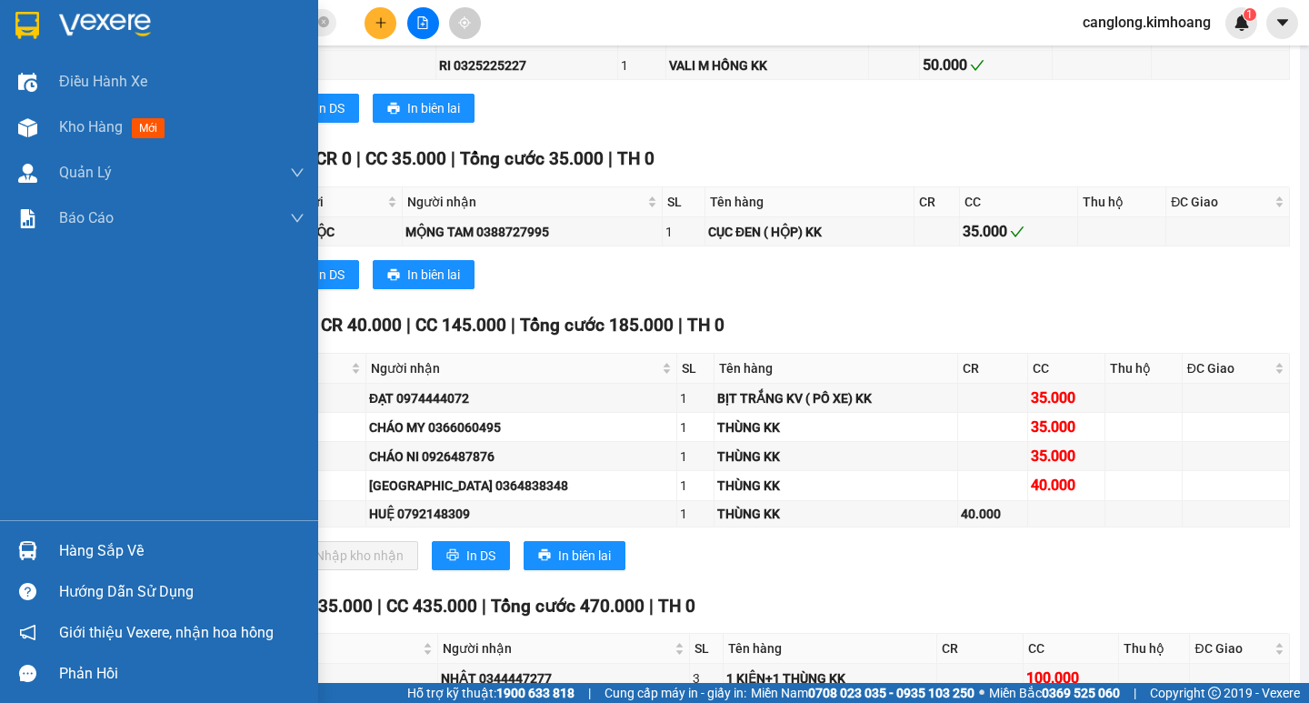
click at [74, 543] on div "Hàng sắp về" at bounding box center [181, 550] width 245 height 27
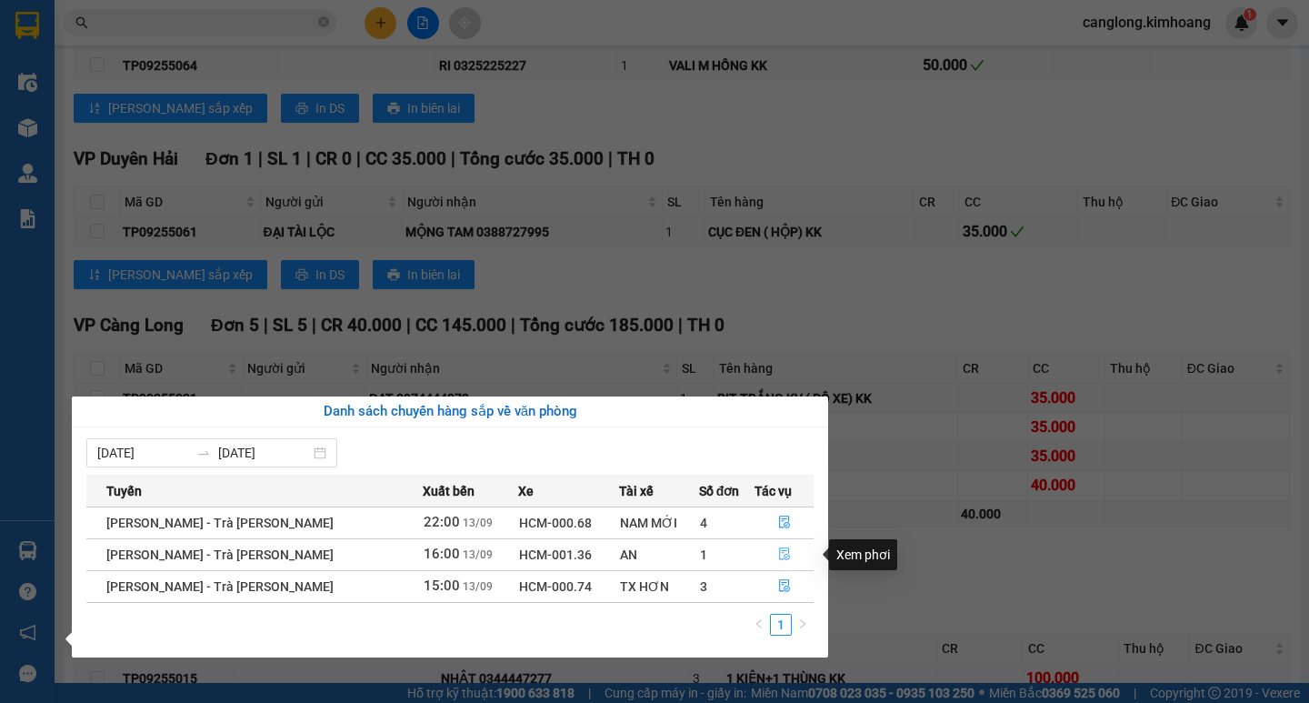
click at [779, 556] on icon "file-done" at bounding box center [784, 554] width 11 height 13
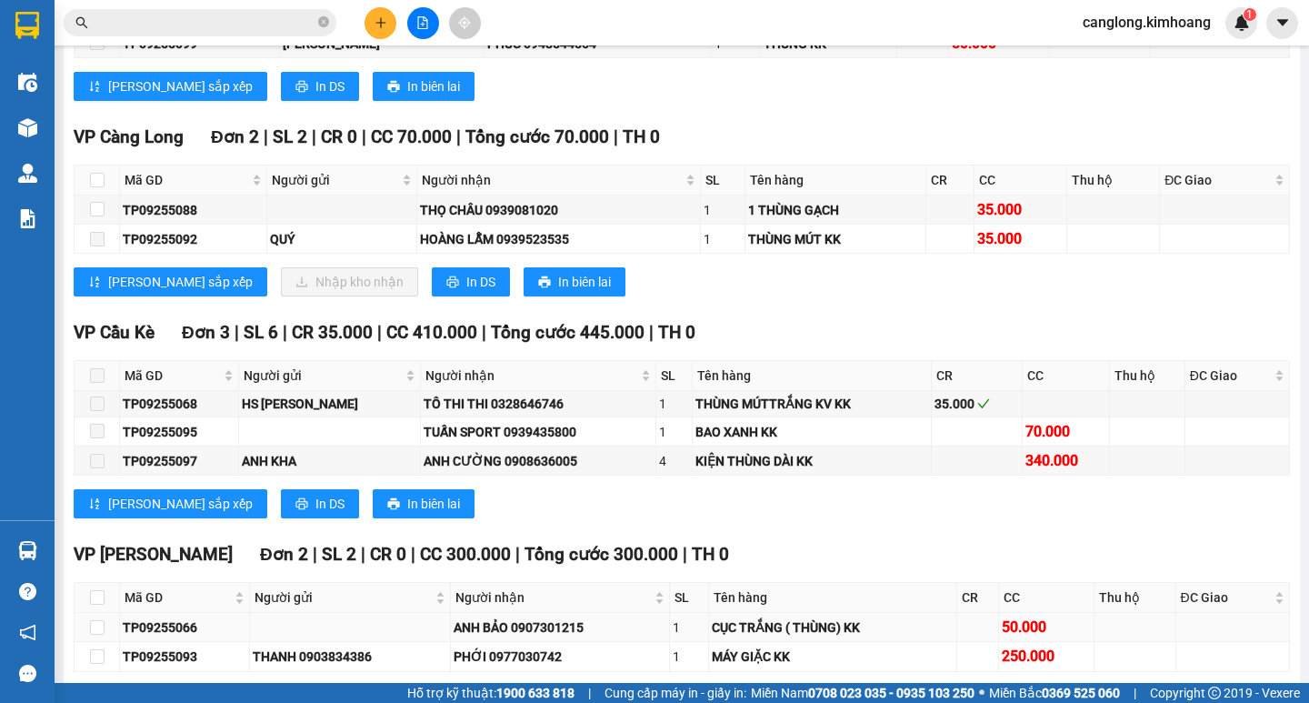
scroll to position [1808, 0]
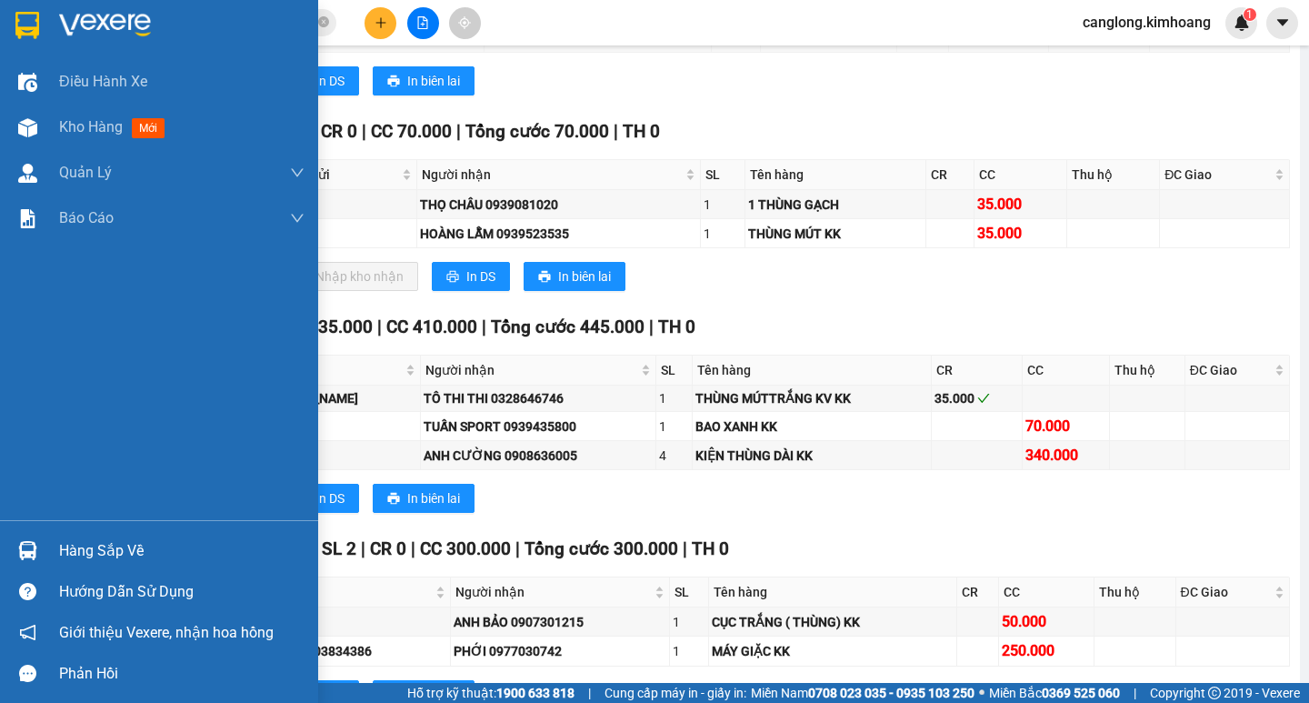
click at [115, 554] on div "Hàng sắp về" at bounding box center [181, 550] width 245 height 27
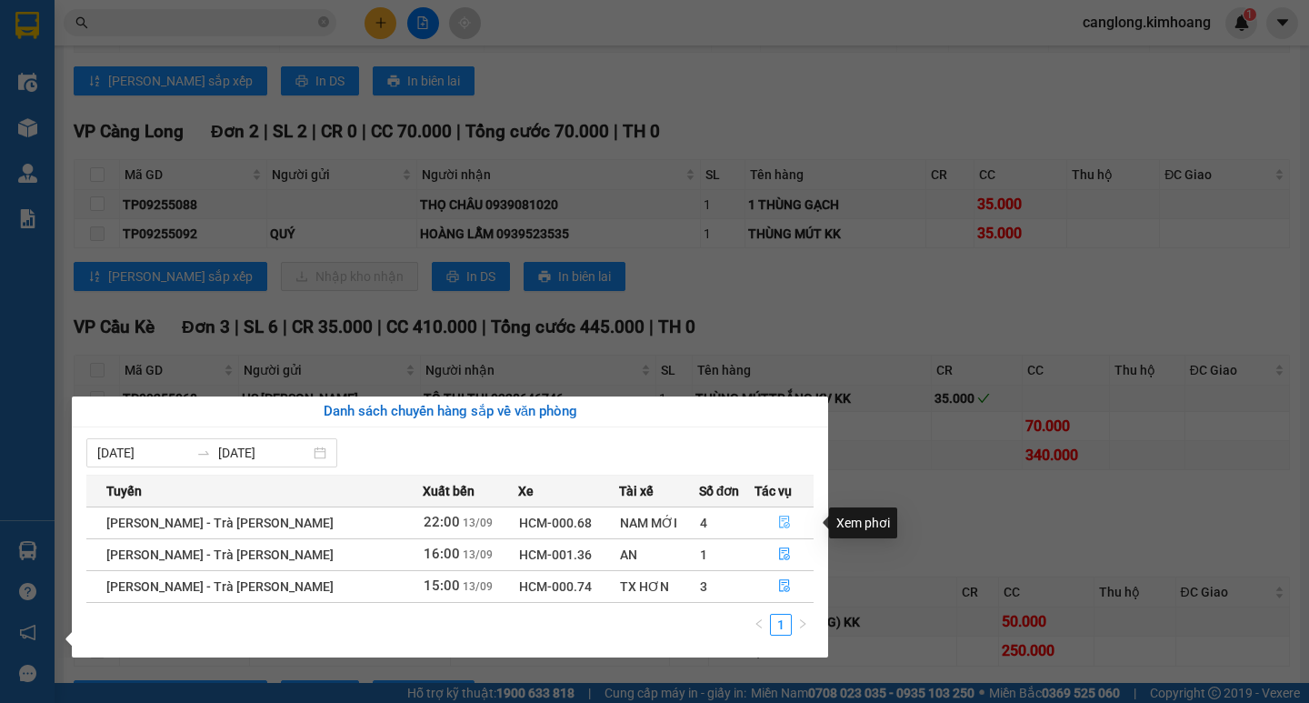
click at [778, 518] on icon "file-done" at bounding box center [784, 521] width 13 height 13
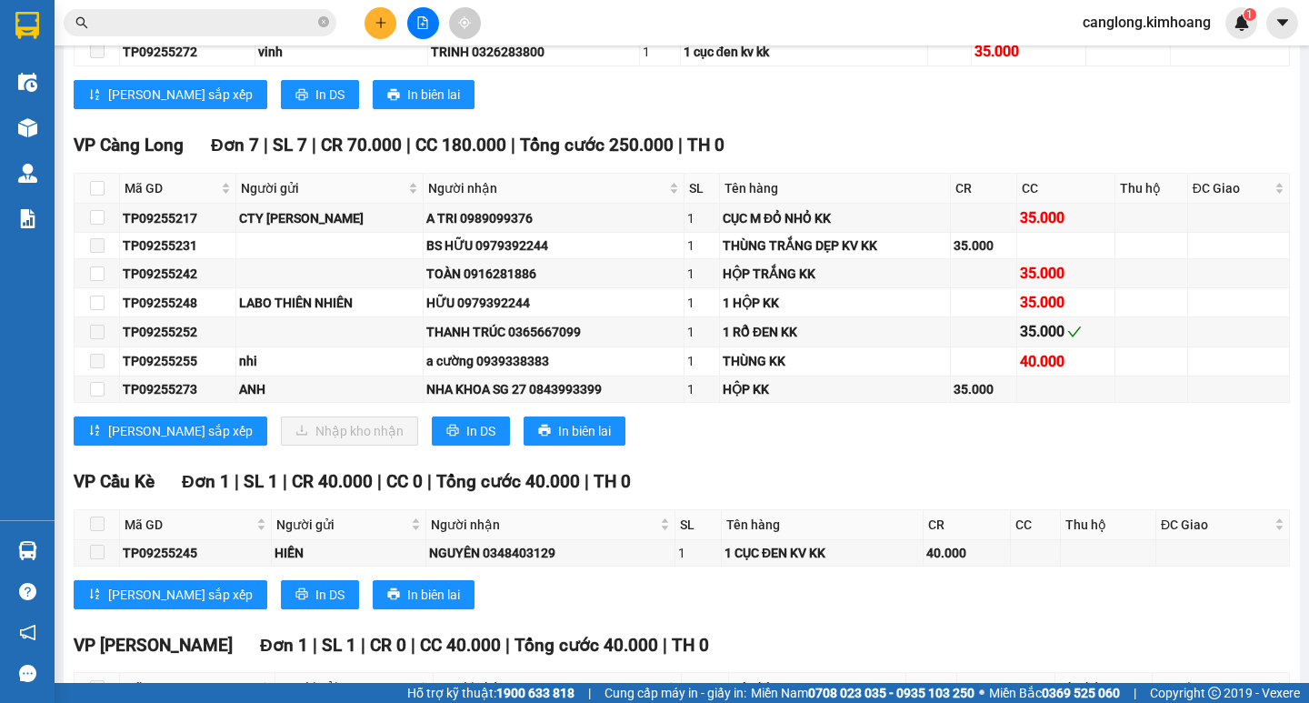
scroll to position [1917, 0]
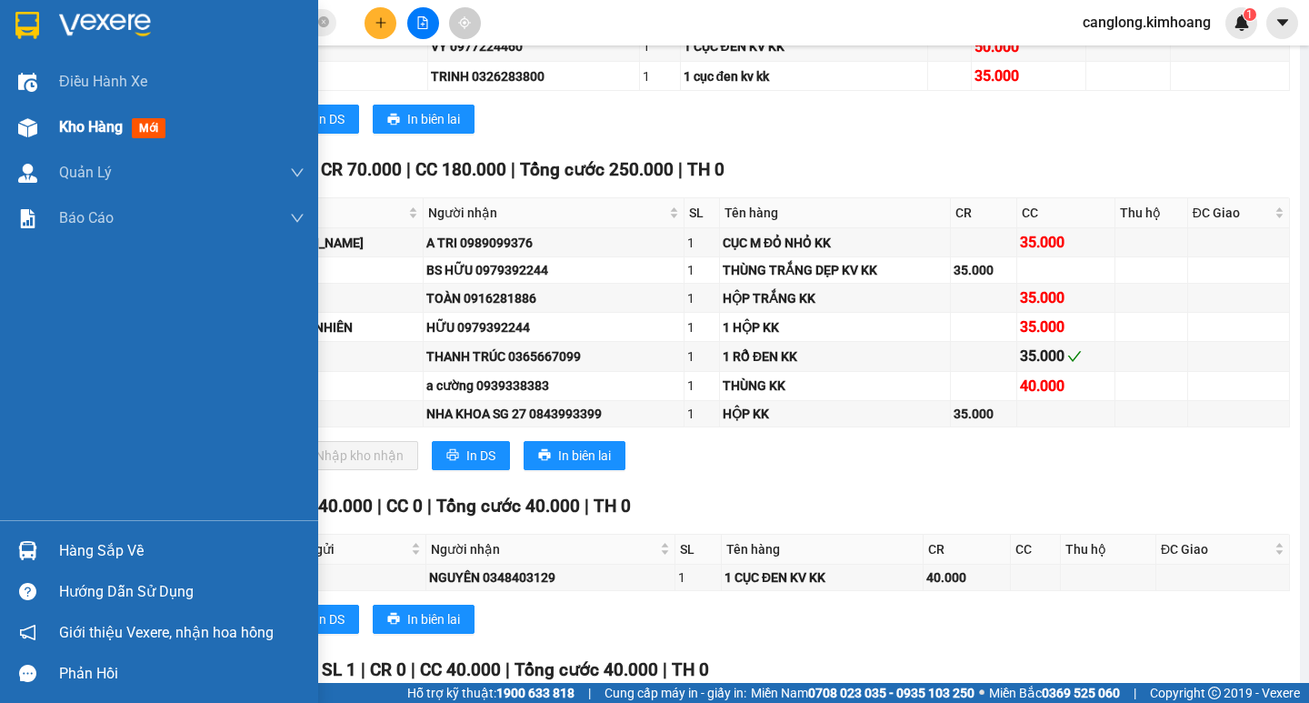
click at [106, 128] on span "Kho hàng" at bounding box center [91, 126] width 64 height 17
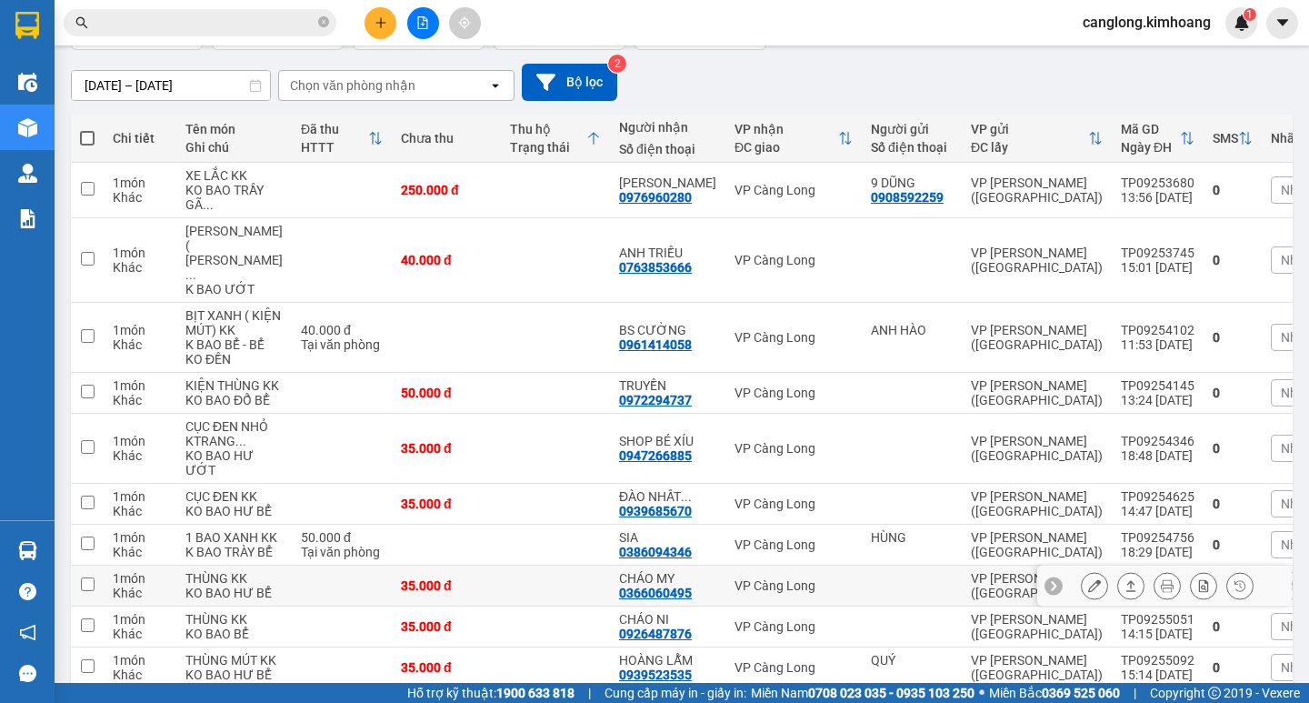
scroll to position [95, 0]
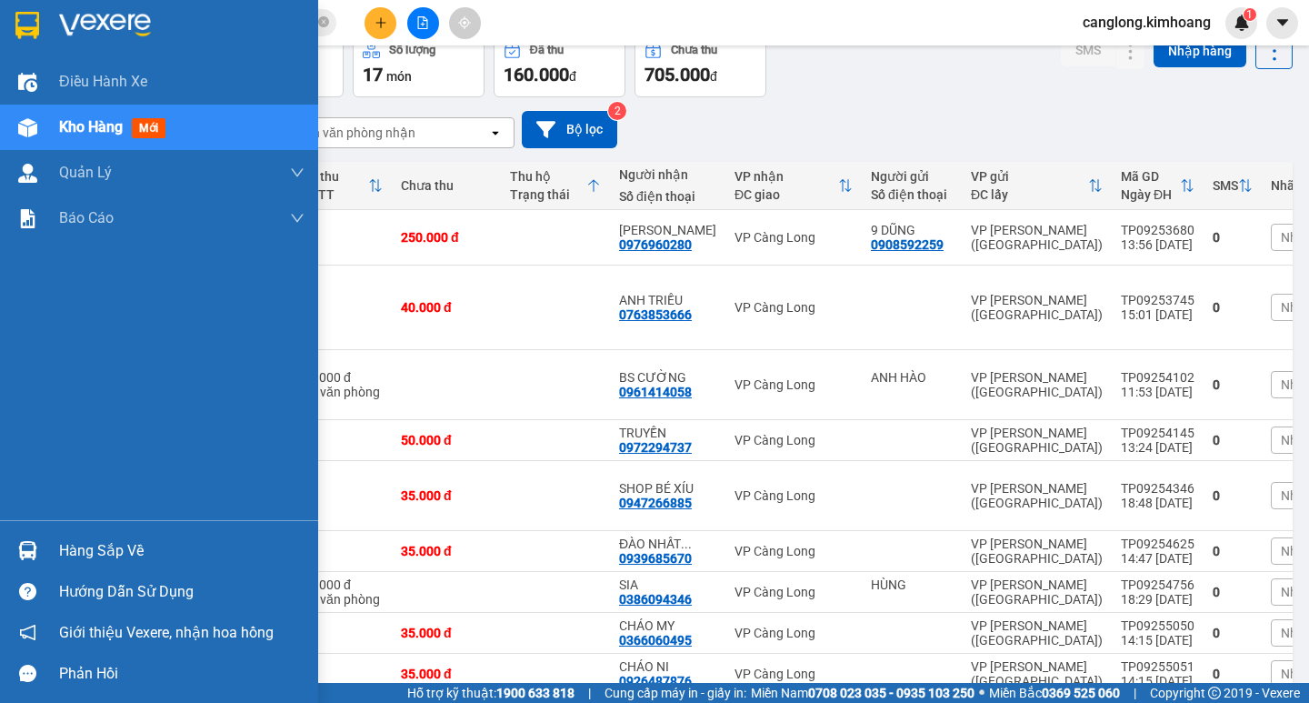
click at [73, 543] on div "Hàng sắp về" at bounding box center [181, 550] width 245 height 27
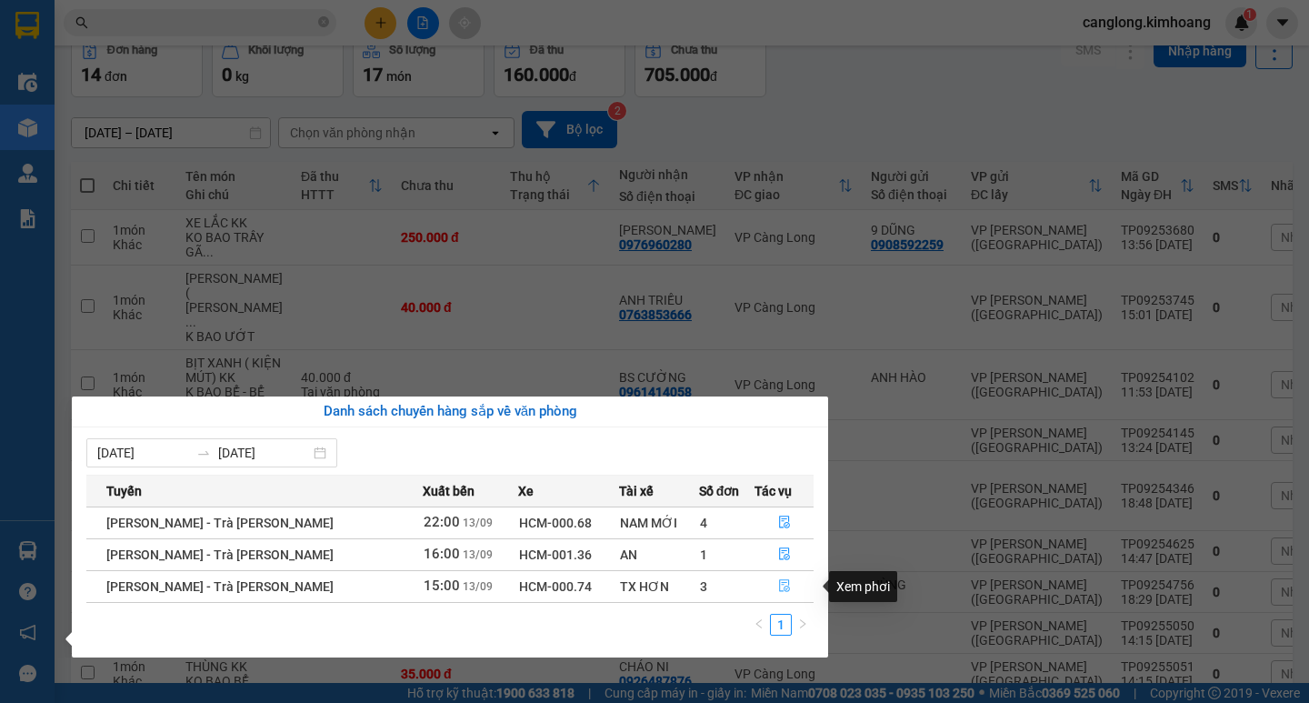
click at [779, 584] on icon "file-done" at bounding box center [784, 586] width 11 height 13
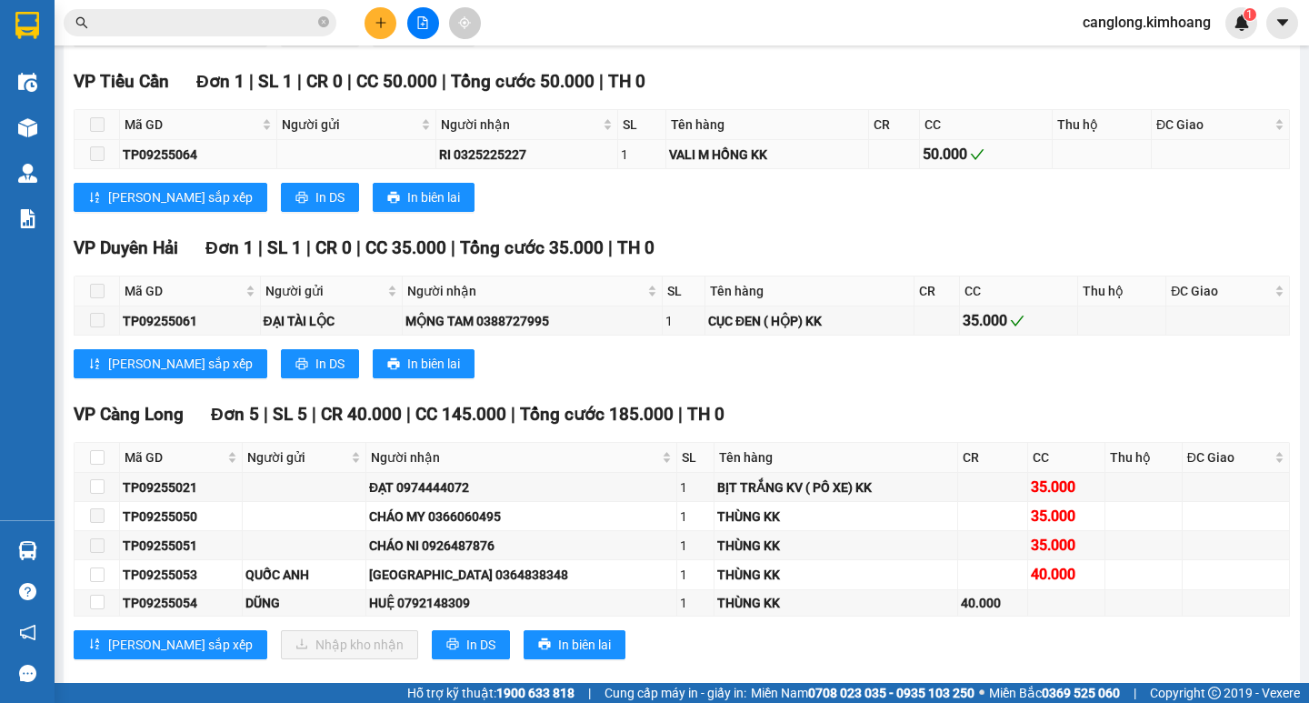
scroll to position [1999, 0]
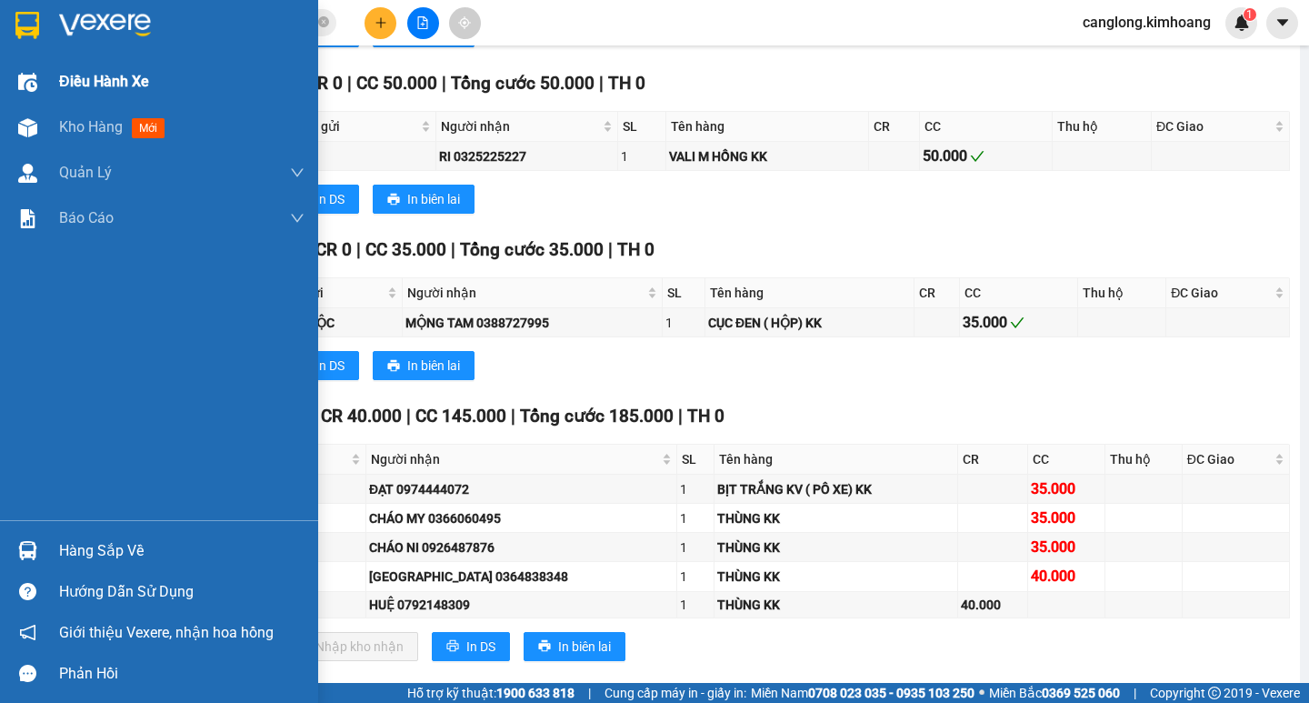
click at [65, 125] on span "Kho hàng" at bounding box center [91, 126] width 64 height 17
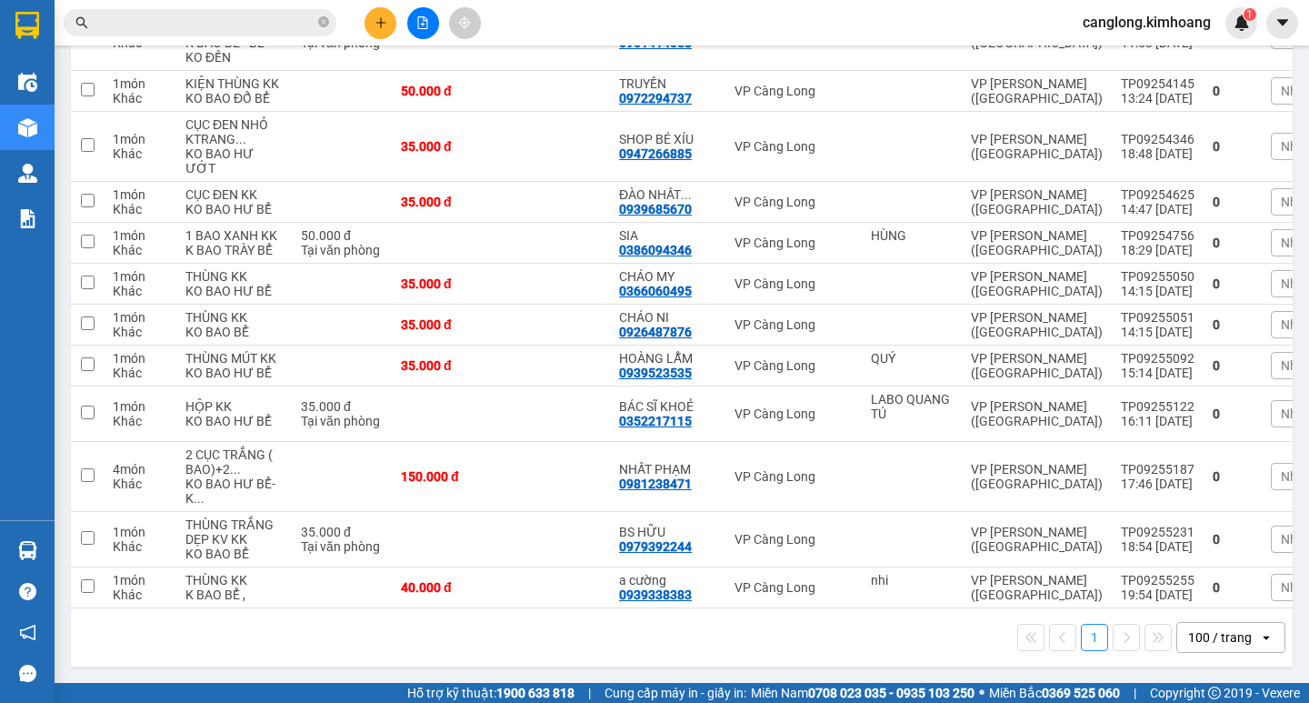
scroll to position [640, 0]
click at [272, 22] on input "text" at bounding box center [207, 23] width 214 height 20
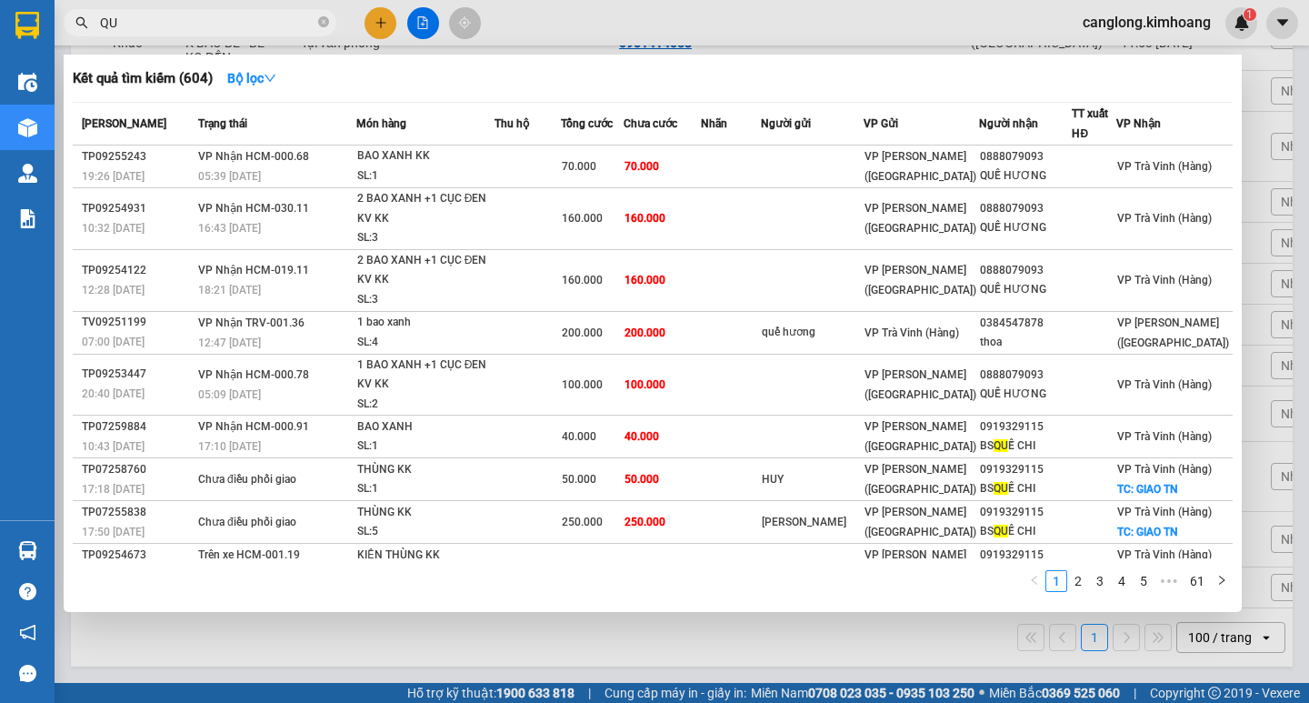
type input "Q"
type input "HUẾ"
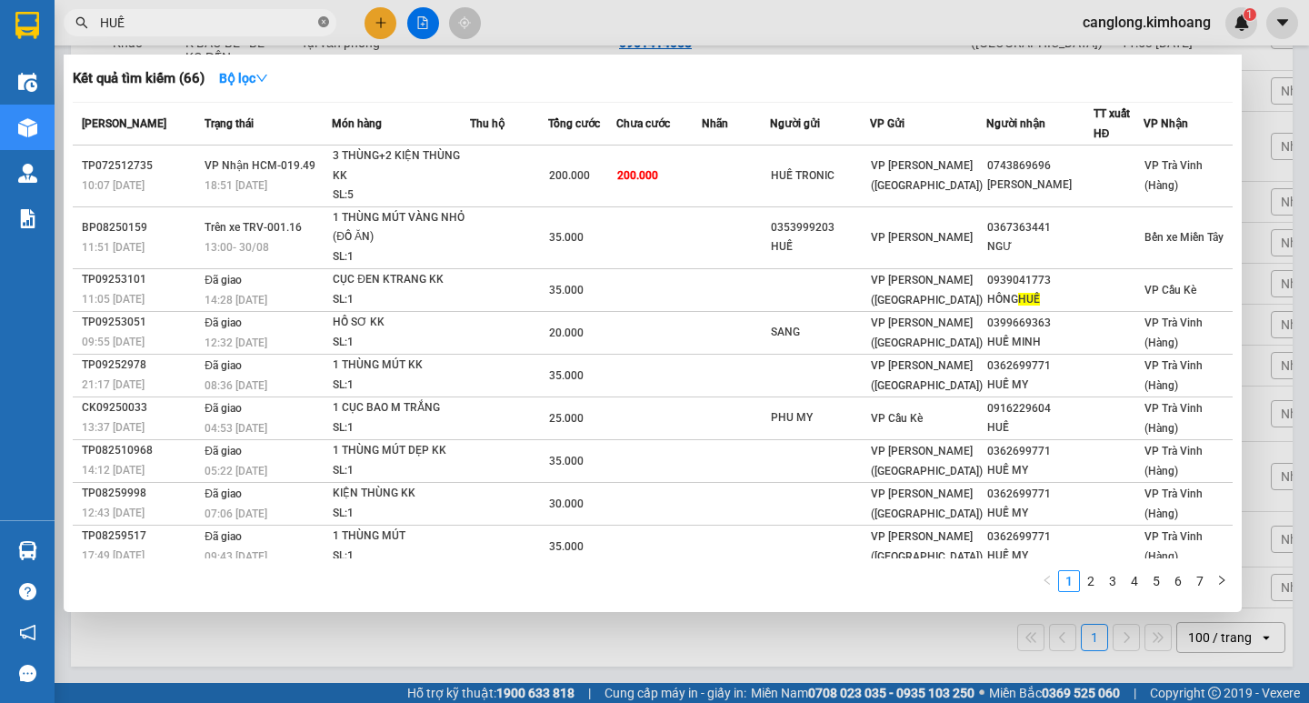
click at [323, 18] on icon "close-circle" at bounding box center [323, 21] width 11 height 11
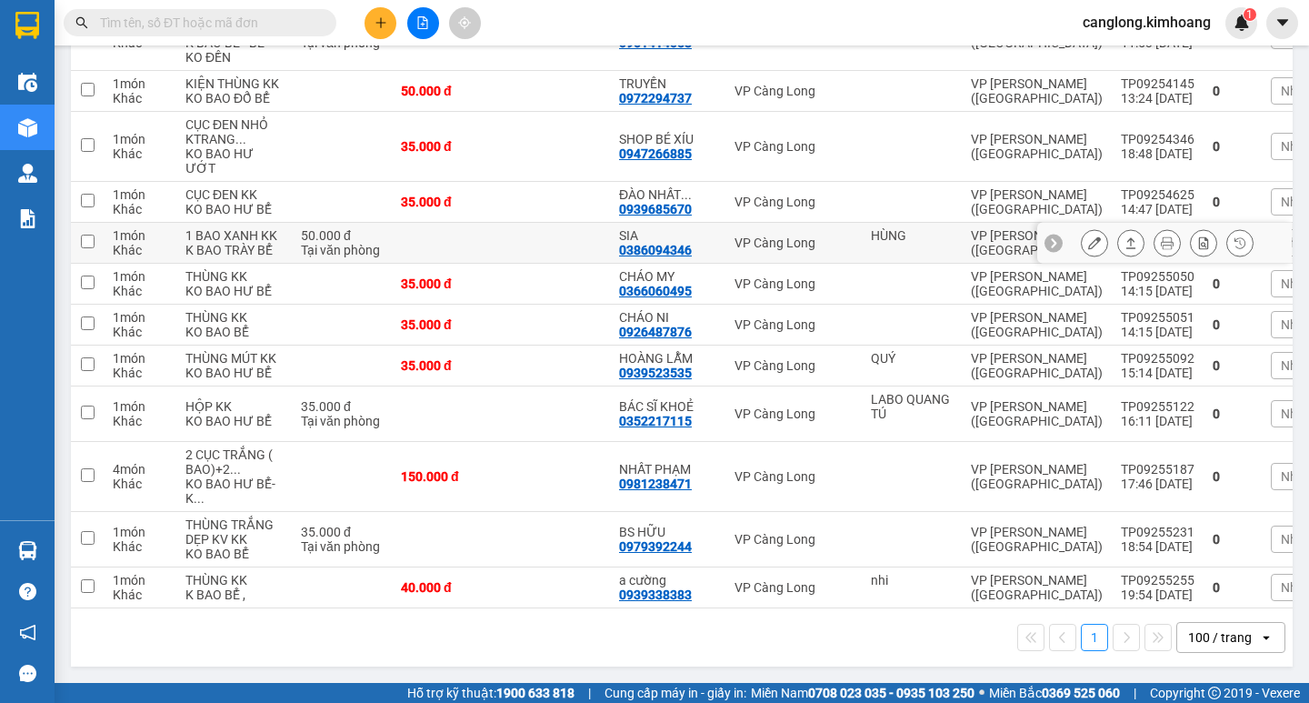
scroll to position [636, 0]
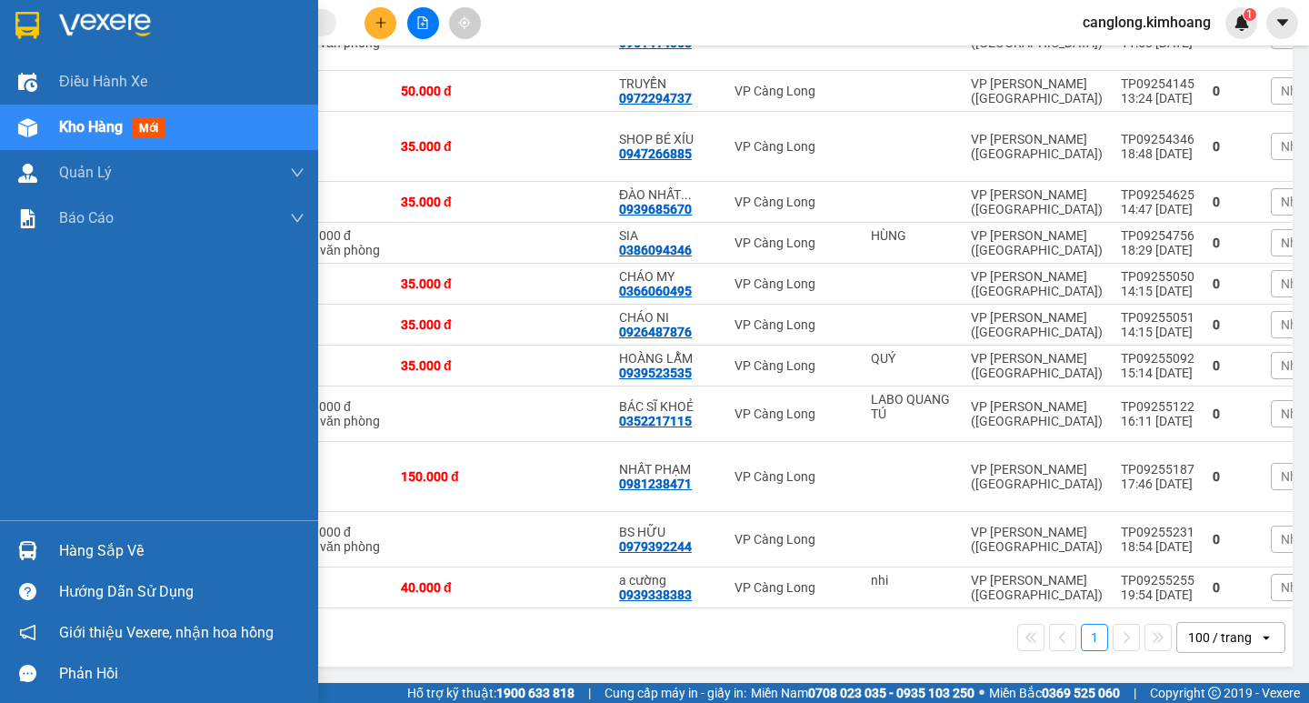
click at [80, 548] on div "Hàng sắp về" at bounding box center [181, 550] width 245 height 27
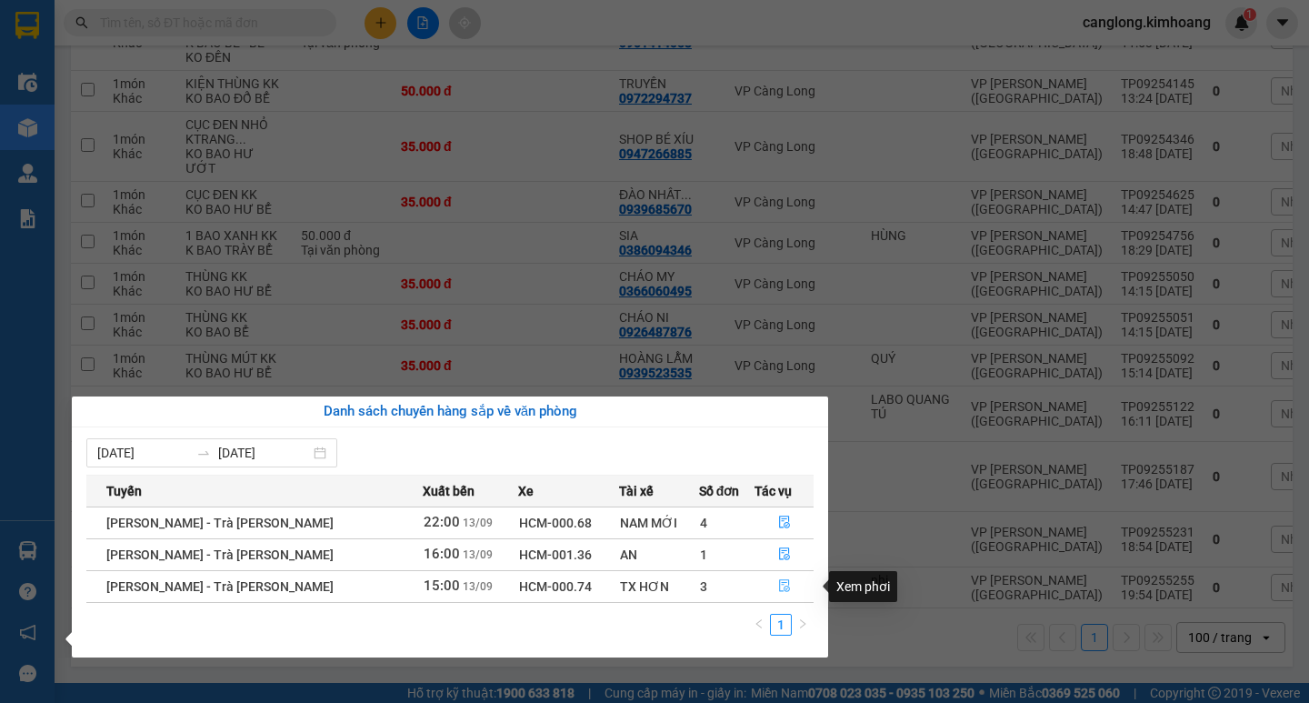
click at [782, 586] on icon "file-done" at bounding box center [784, 586] width 11 height 13
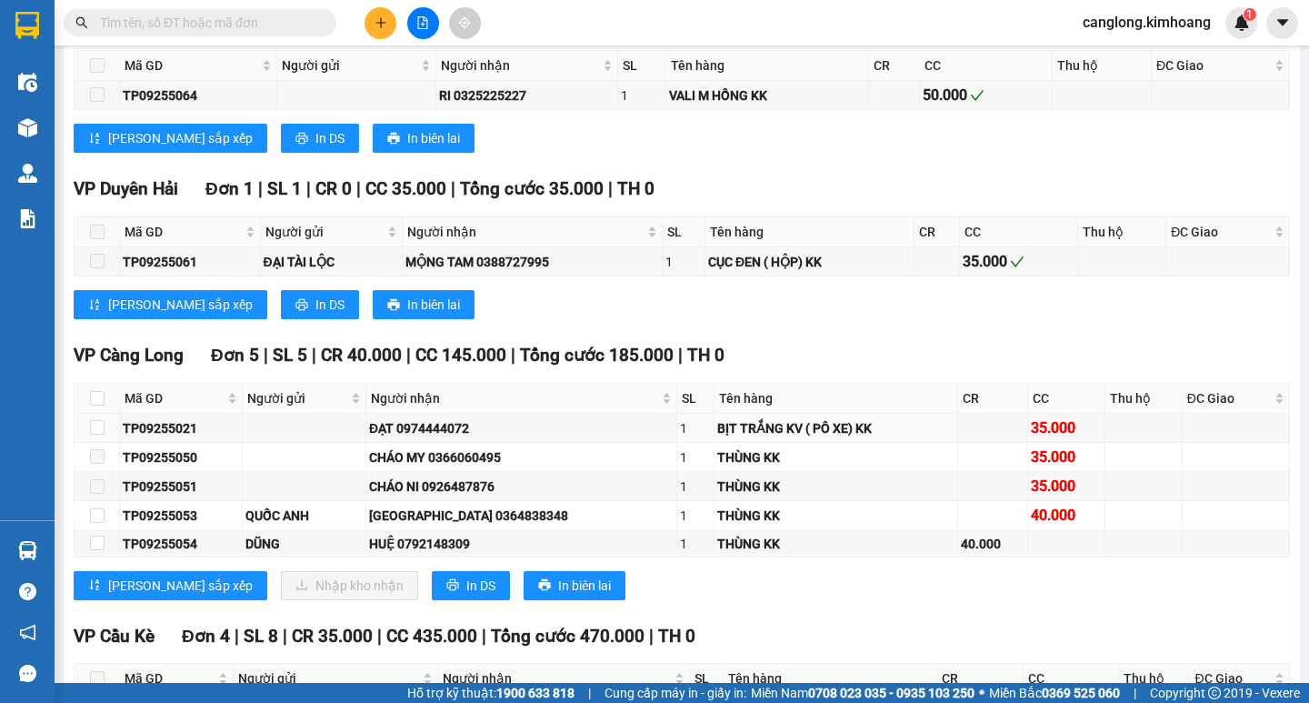
scroll to position [2090, 0]
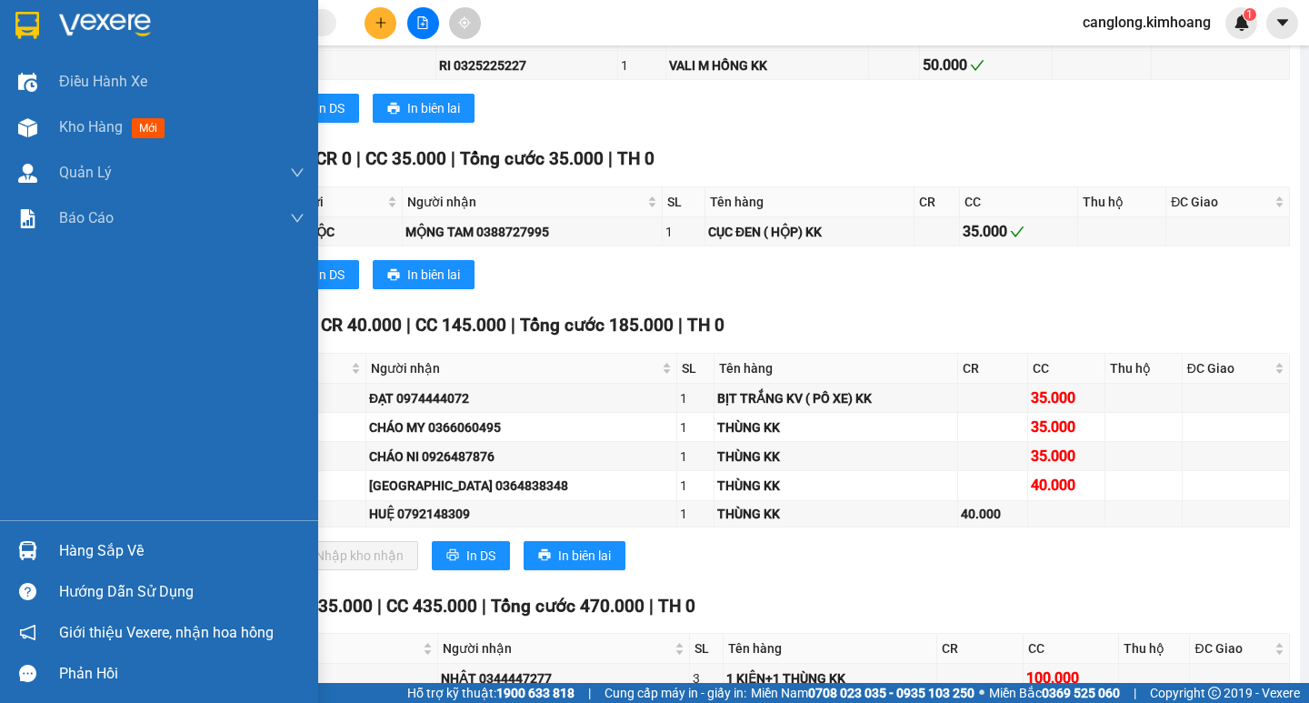
click at [112, 543] on div "Hàng sắp về" at bounding box center [181, 550] width 245 height 27
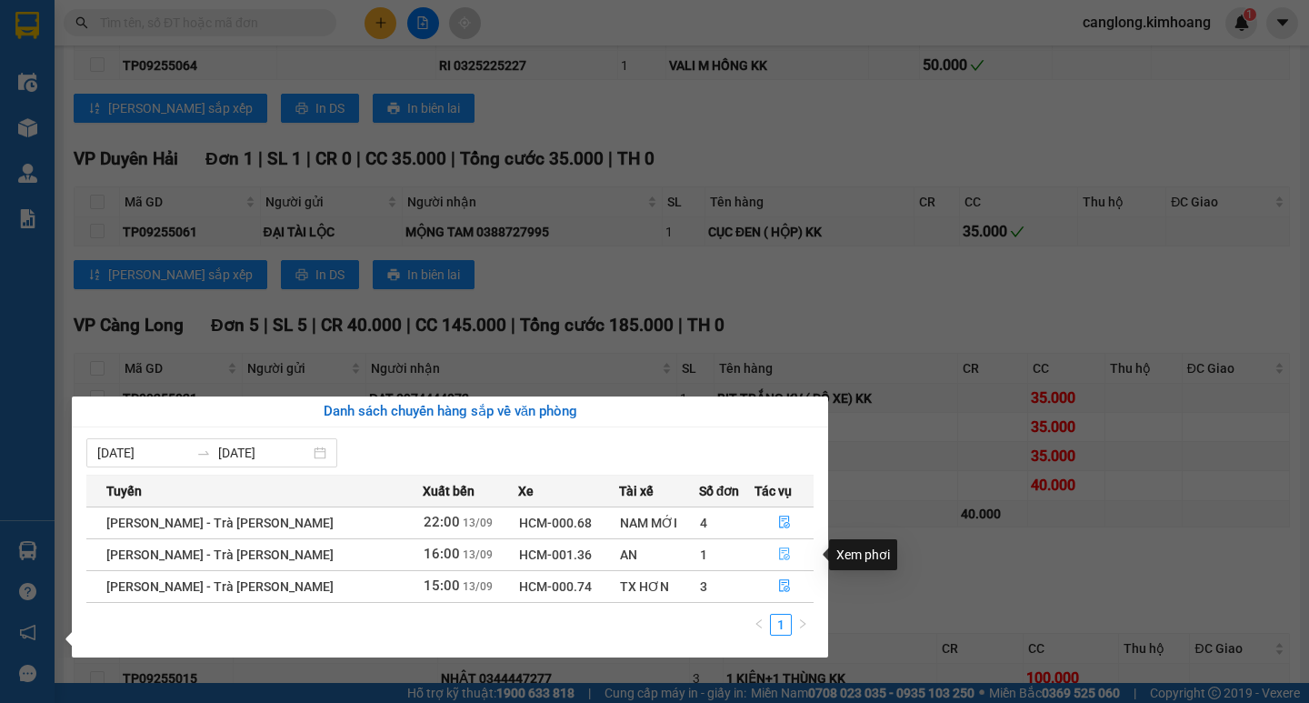
click at [778, 553] on icon "file-done" at bounding box center [784, 553] width 13 height 13
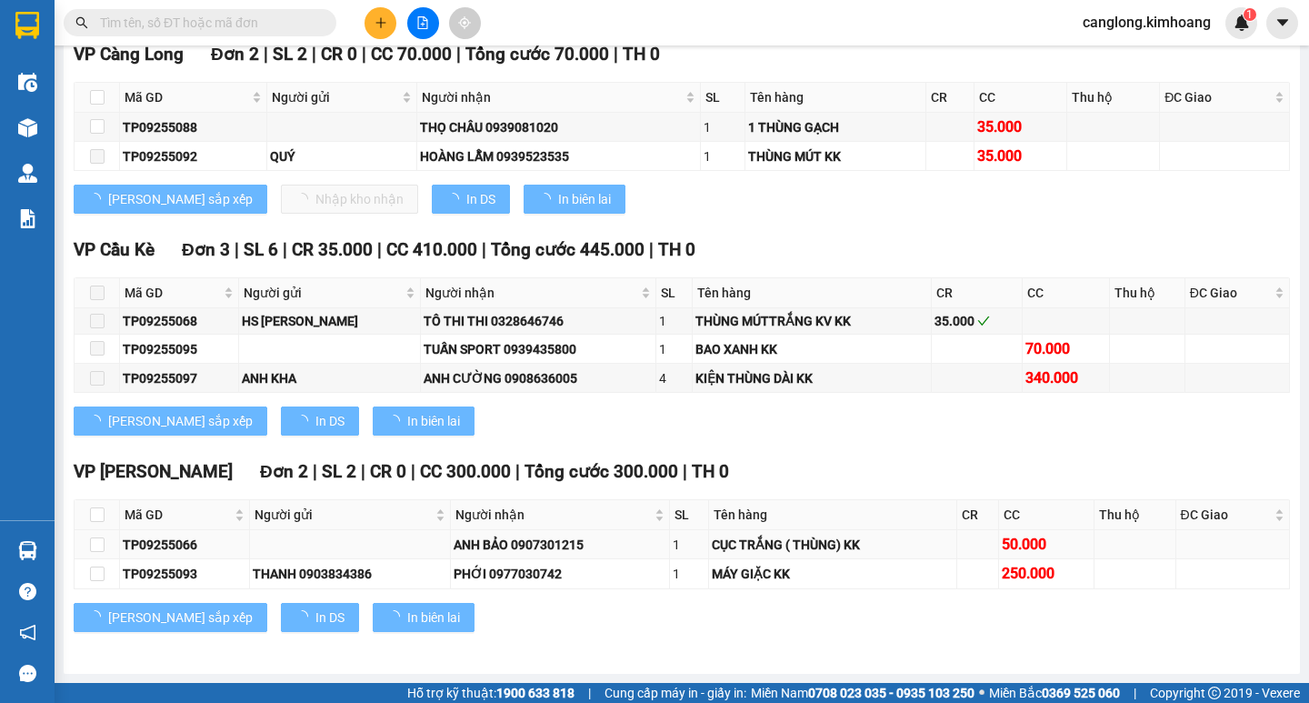
scroll to position [1899, 0]
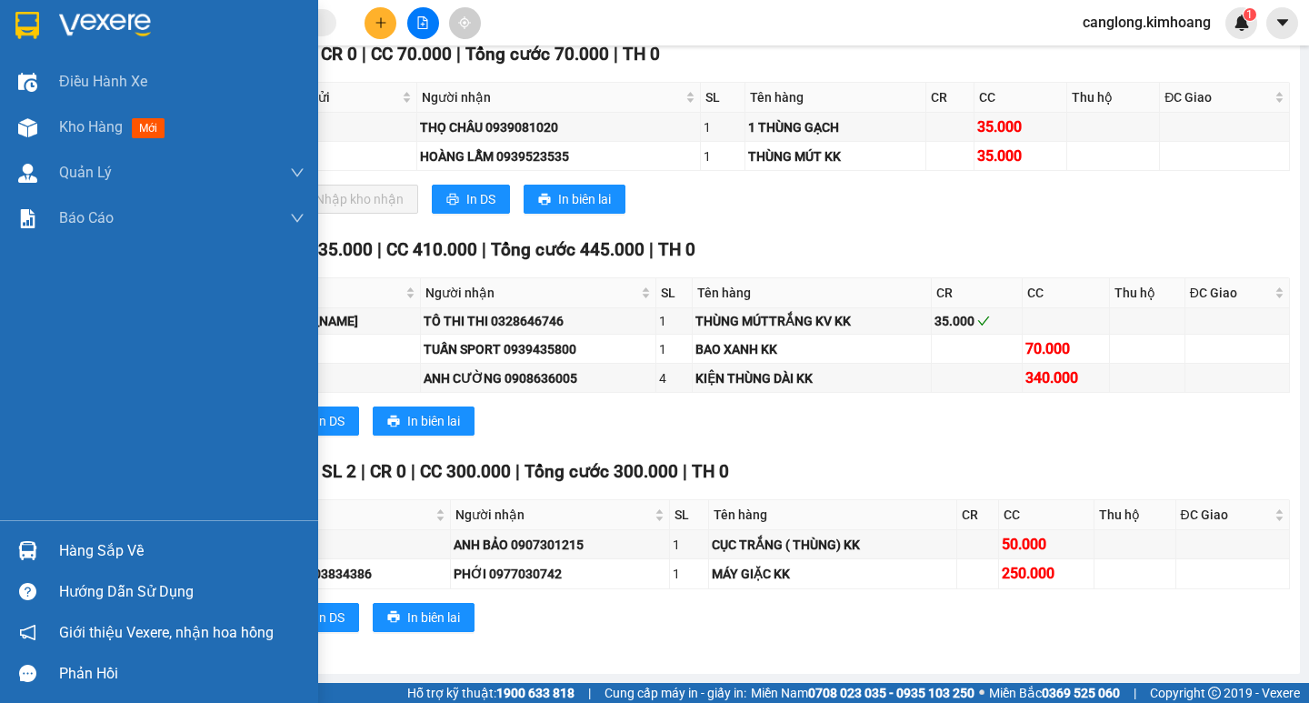
click at [119, 555] on div "Hàng sắp về" at bounding box center [181, 550] width 245 height 27
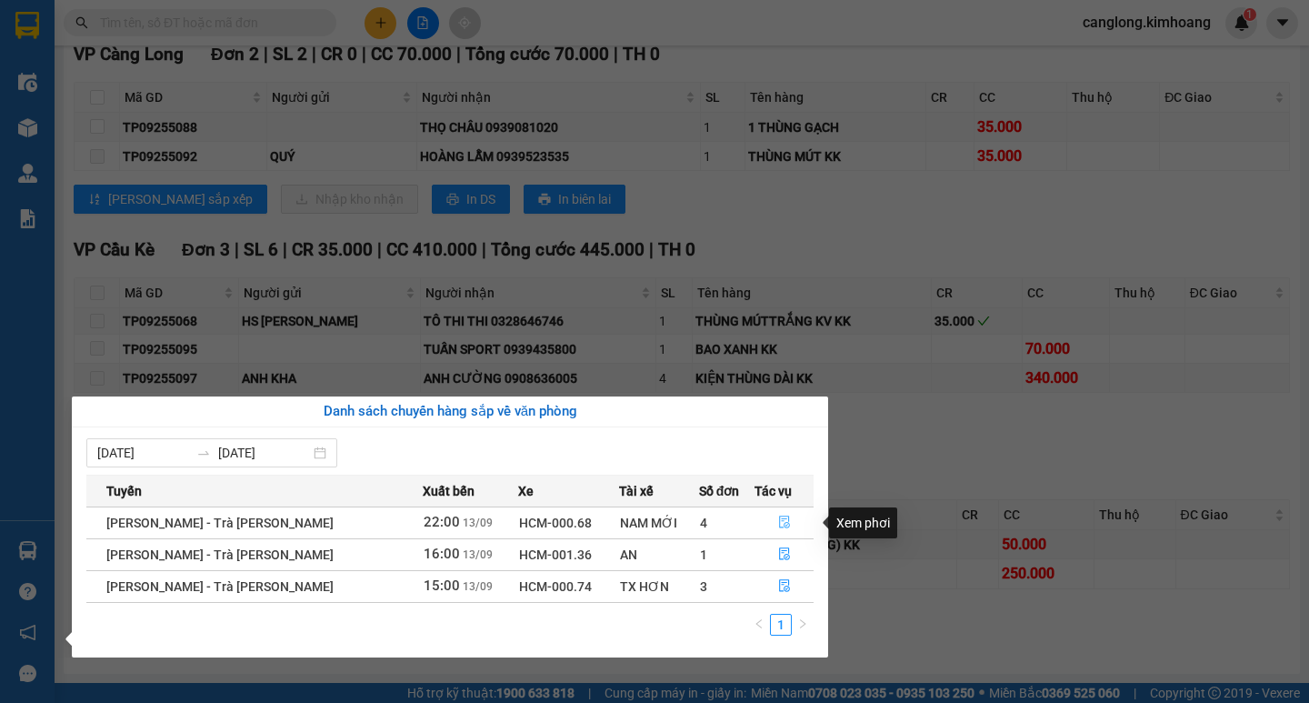
drag, startPoint x: 767, startPoint y: 524, endPoint x: 779, endPoint y: 522, distance: 12.1
click at [770, 523] on button "button" at bounding box center [783, 522] width 57 height 29
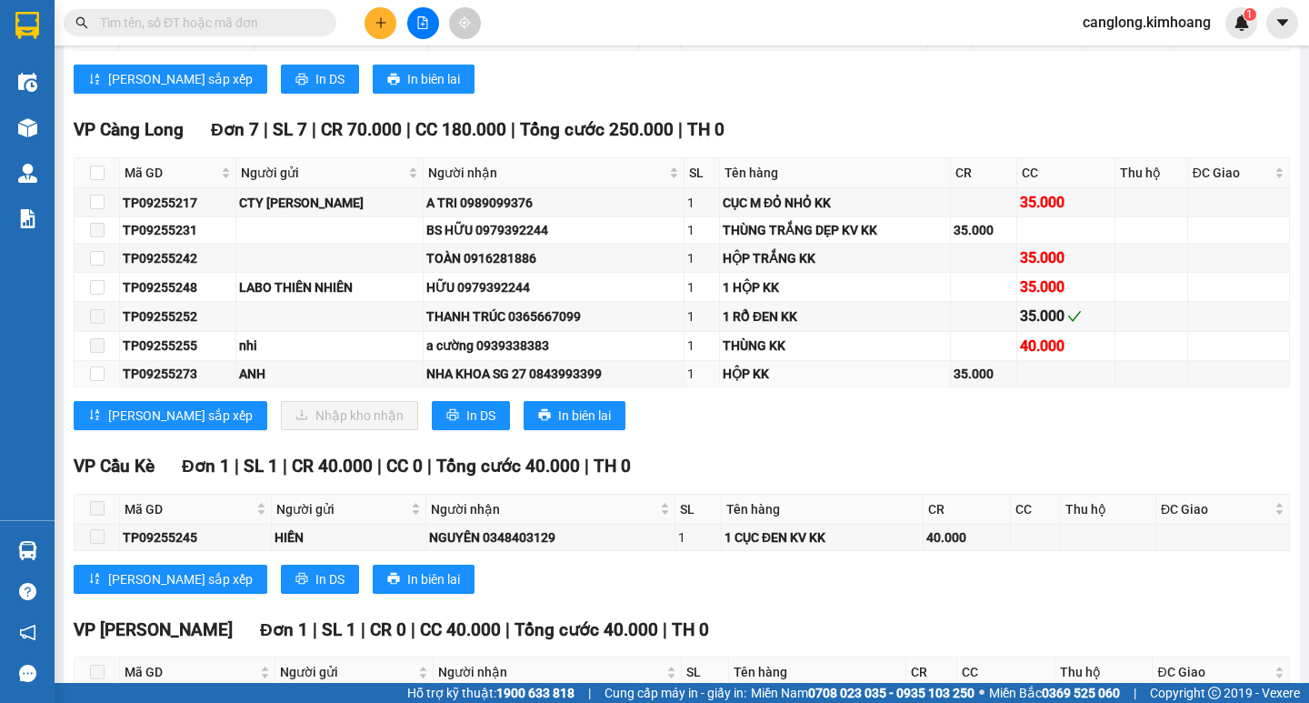
scroll to position [2090, 0]
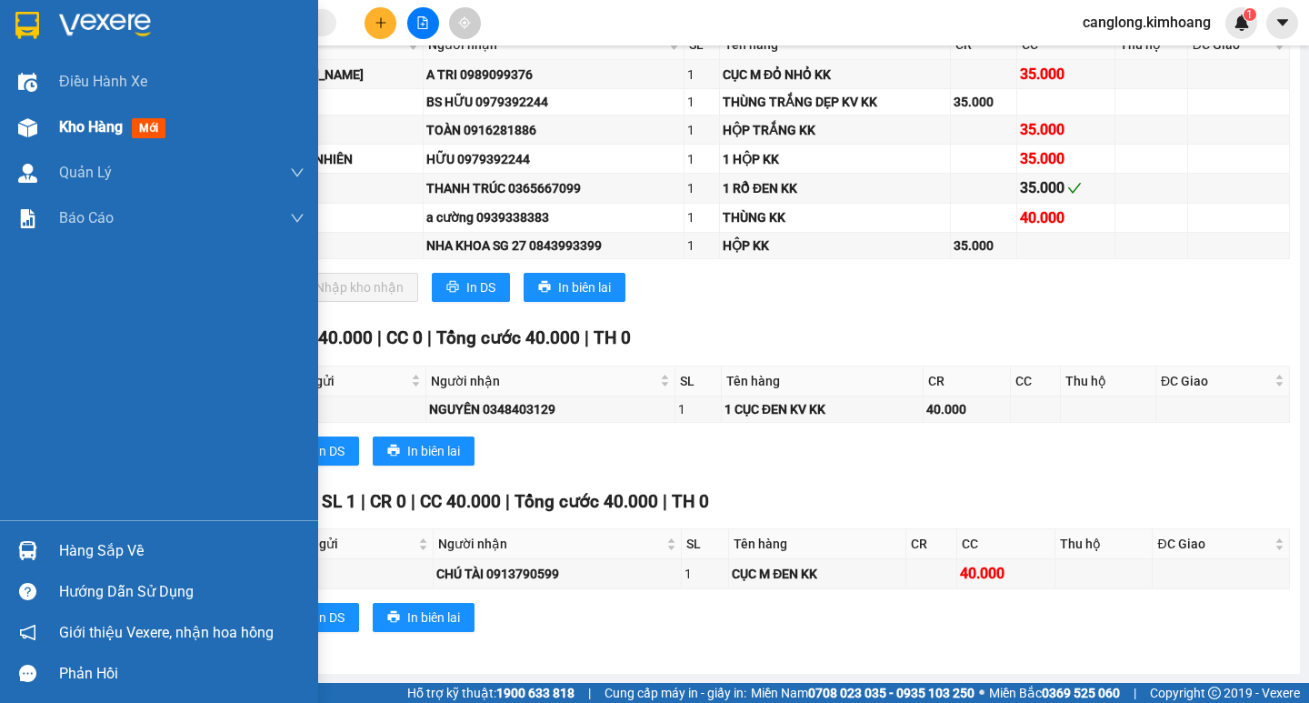
click at [69, 126] on span "Kho hàng" at bounding box center [91, 126] width 64 height 17
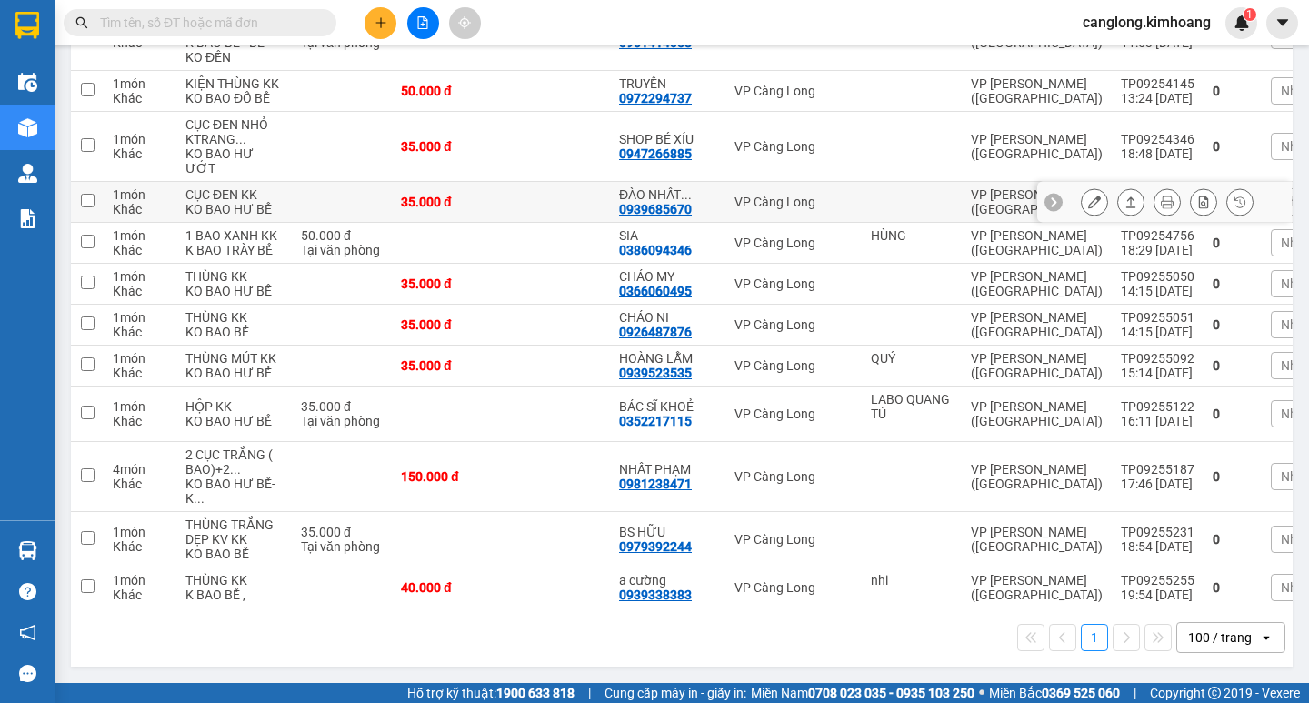
scroll to position [640, 0]
click at [186, 25] on input "text" at bounding box center [207, 23] width 214 height 20
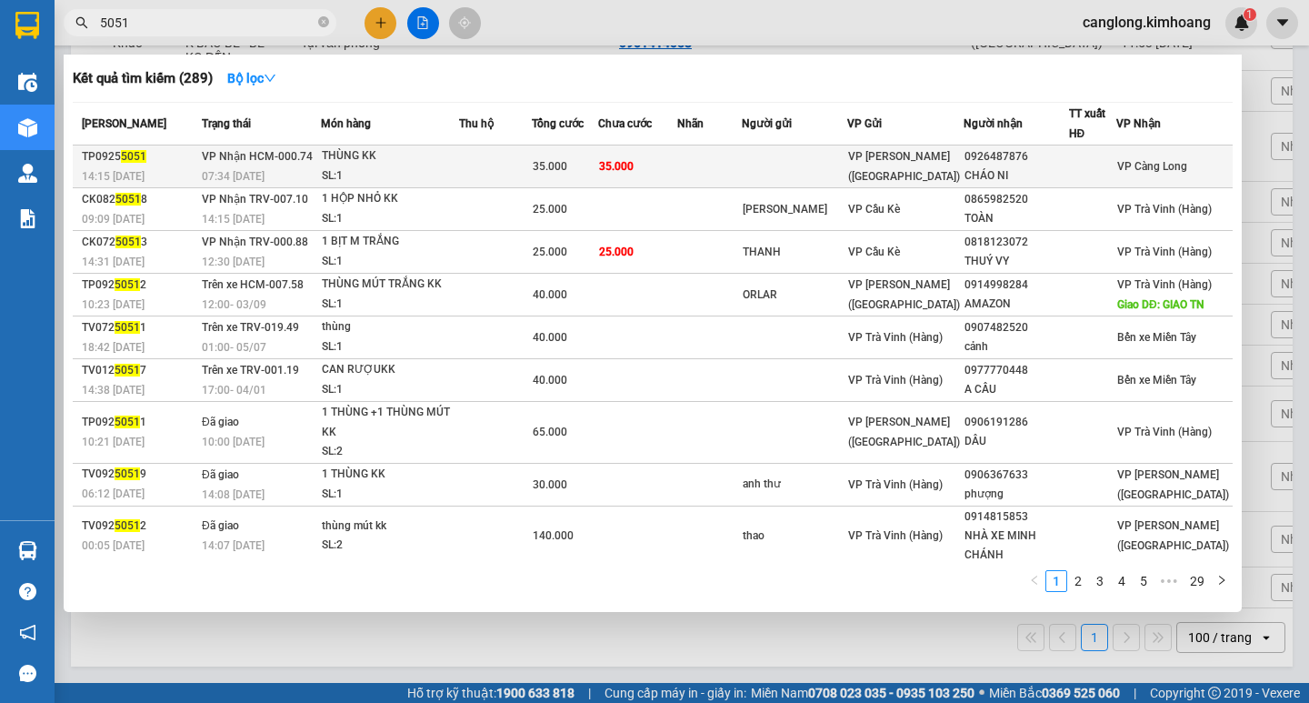
type input "5051"
click at [673, 164] on td "35.000" at bounding box center [637, 166] width 79 height 43
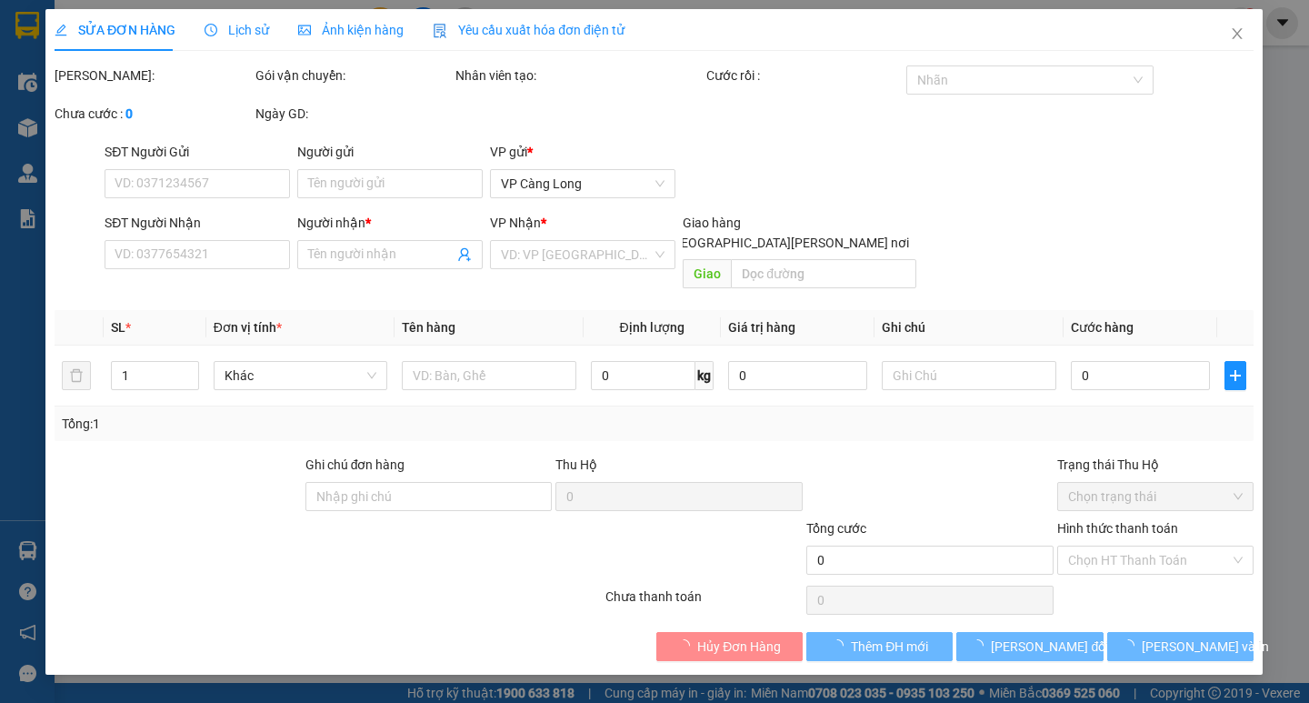
type input "0926487876"
type input "CHÁO NI"
type input "35.000"
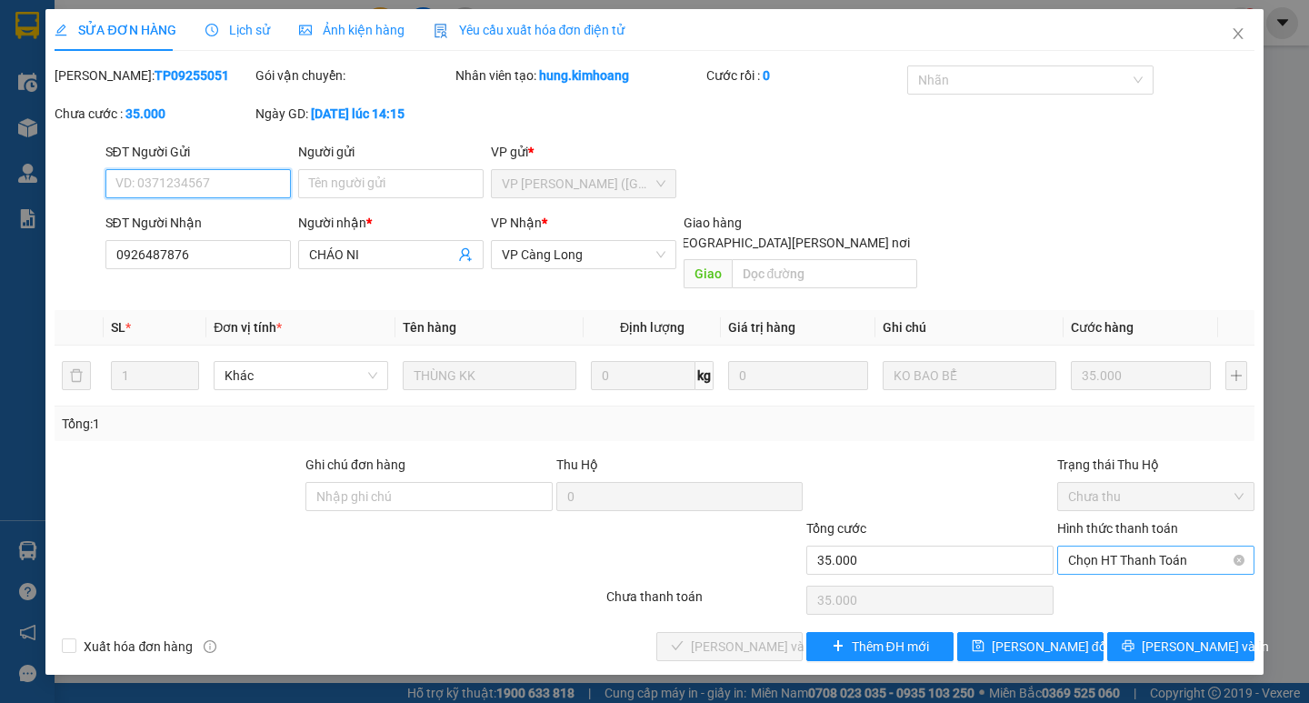
click at [1090, 546] on span "Chọn HT Thanh Toán" at bounding box center [1155, 559] width 175 height 27
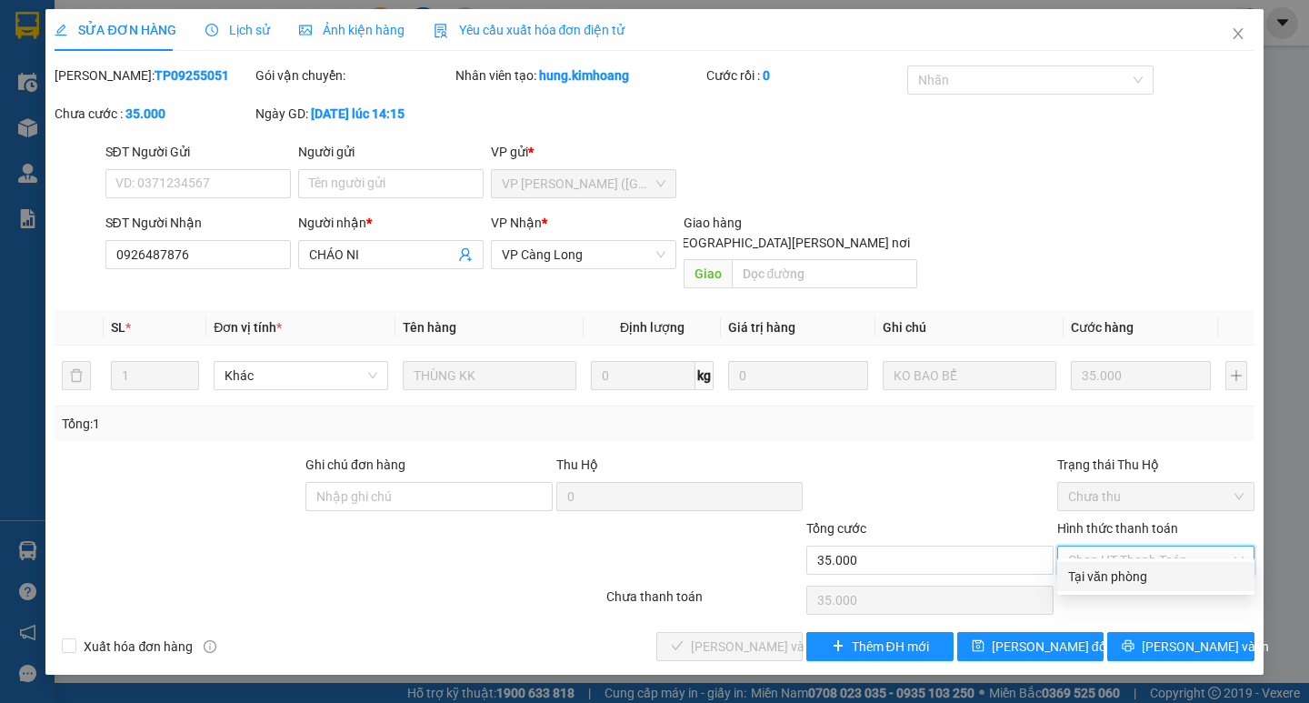
click at [1086, 573] on div "Tại văn phòng" at bounding box center [1155, 576] width 175 height 20
type input "0"
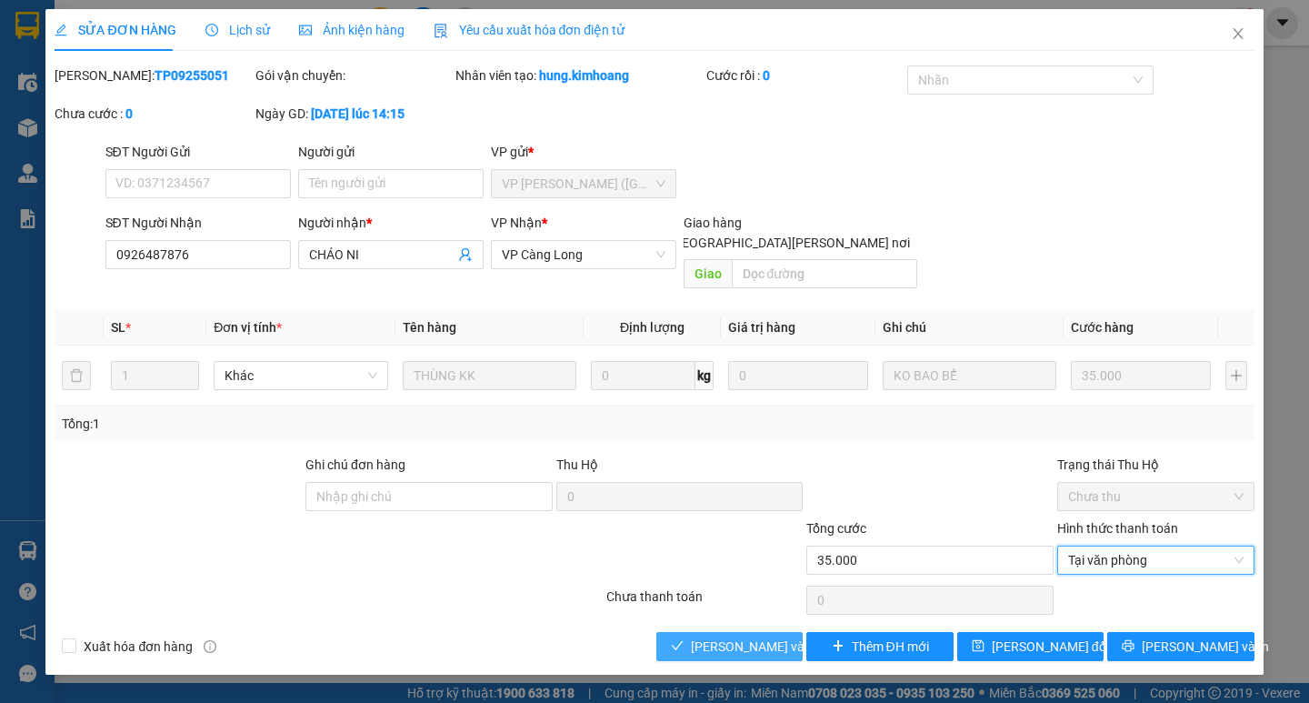
click at [702, 636] on span "[PERSON_NAME] và [PERSON_NAME] hàng" at bounding box center [813, 646] width 245 height 20
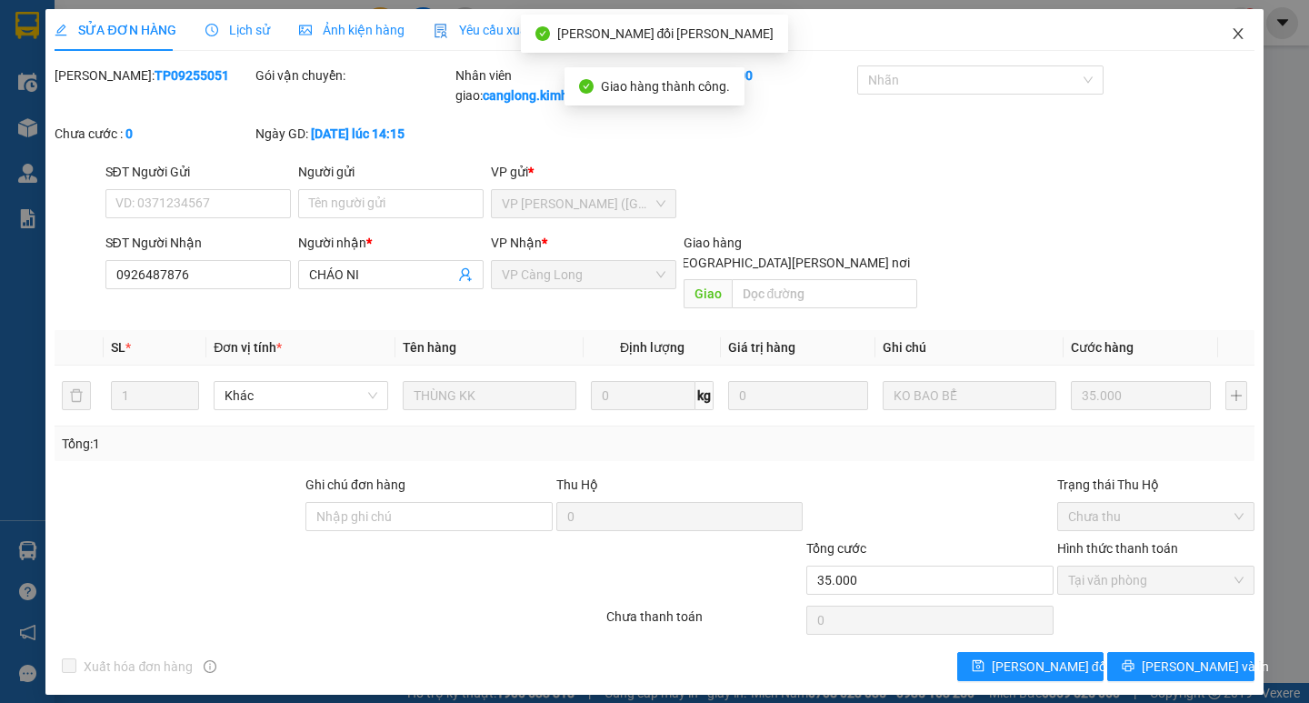
click at [1239, 33] on icon "close" at bounding box center [1237, 33] width 10 height 11
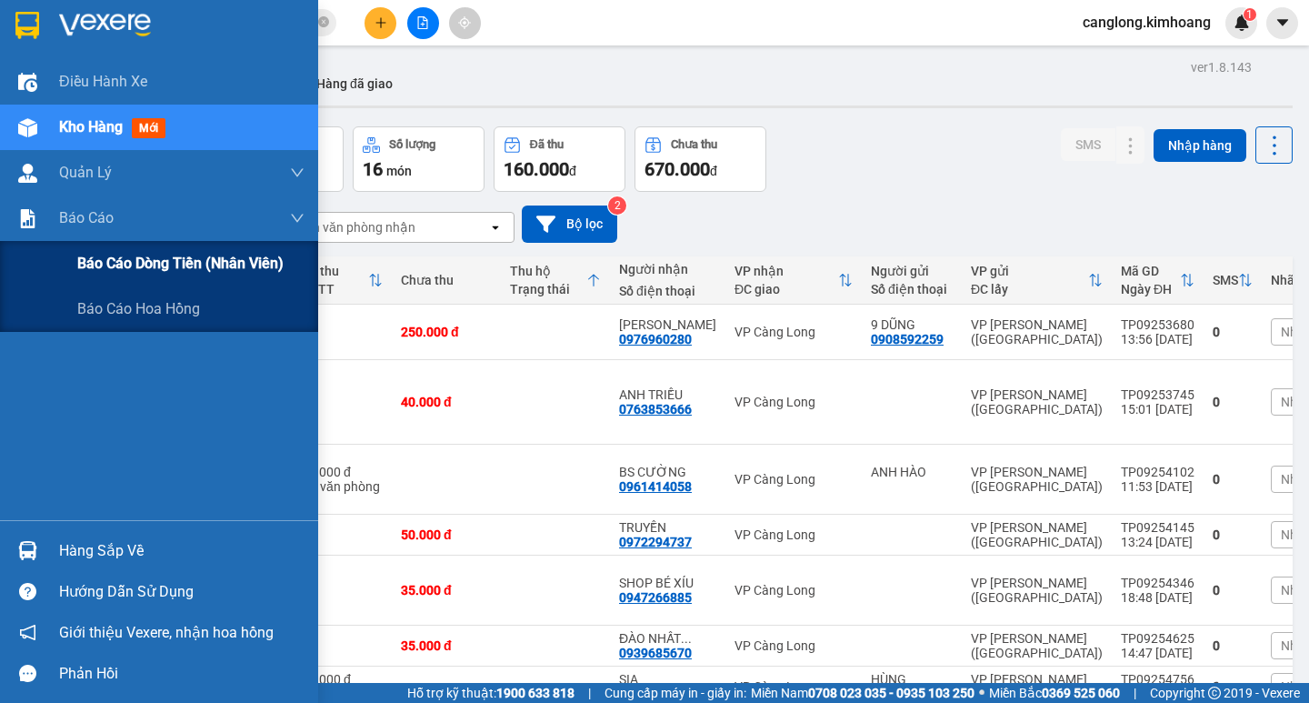
click at [101, 264] on span "Báo cáo dòng tiền (nhân viên)" at bounding box center [180, 263] width 206 height 23
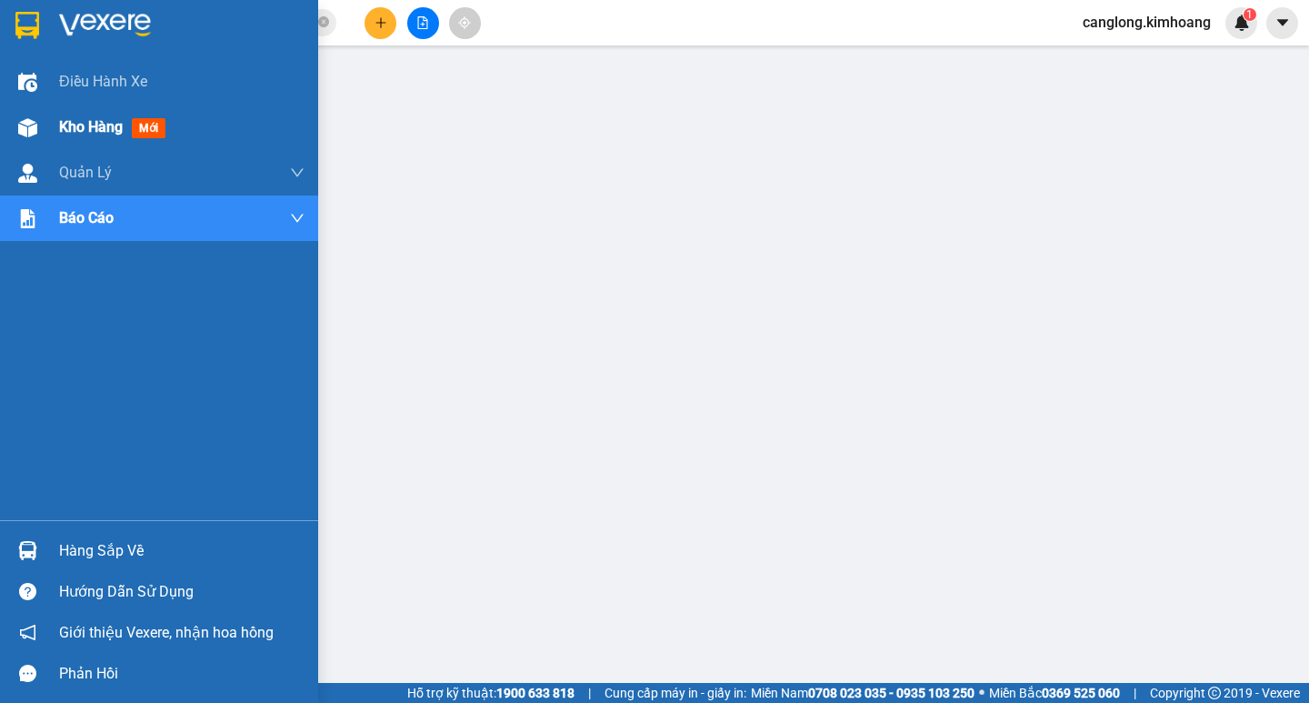
click at [85, 122] on span "Kho hàng" at bounding box center [91, 126] width 64 height 17
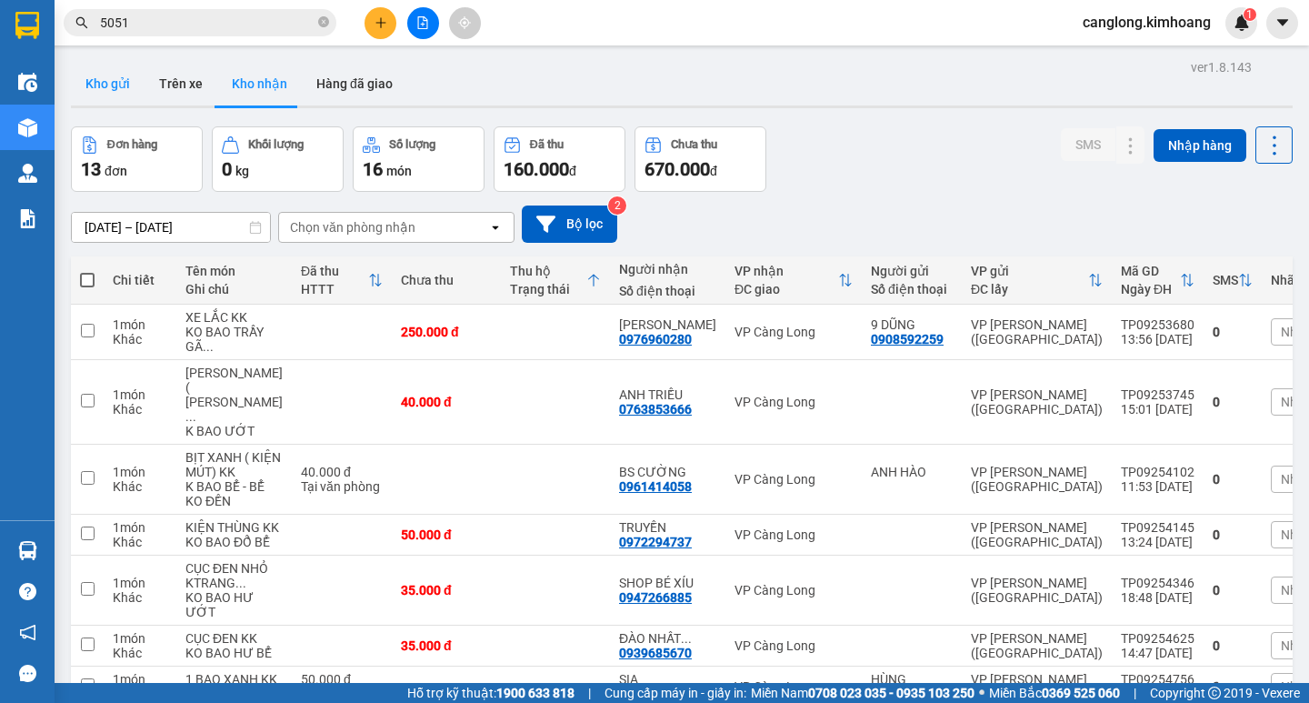
click at [118, 75] on button "Kho gửi" at bounding box center [108, 84] width 74 height 44
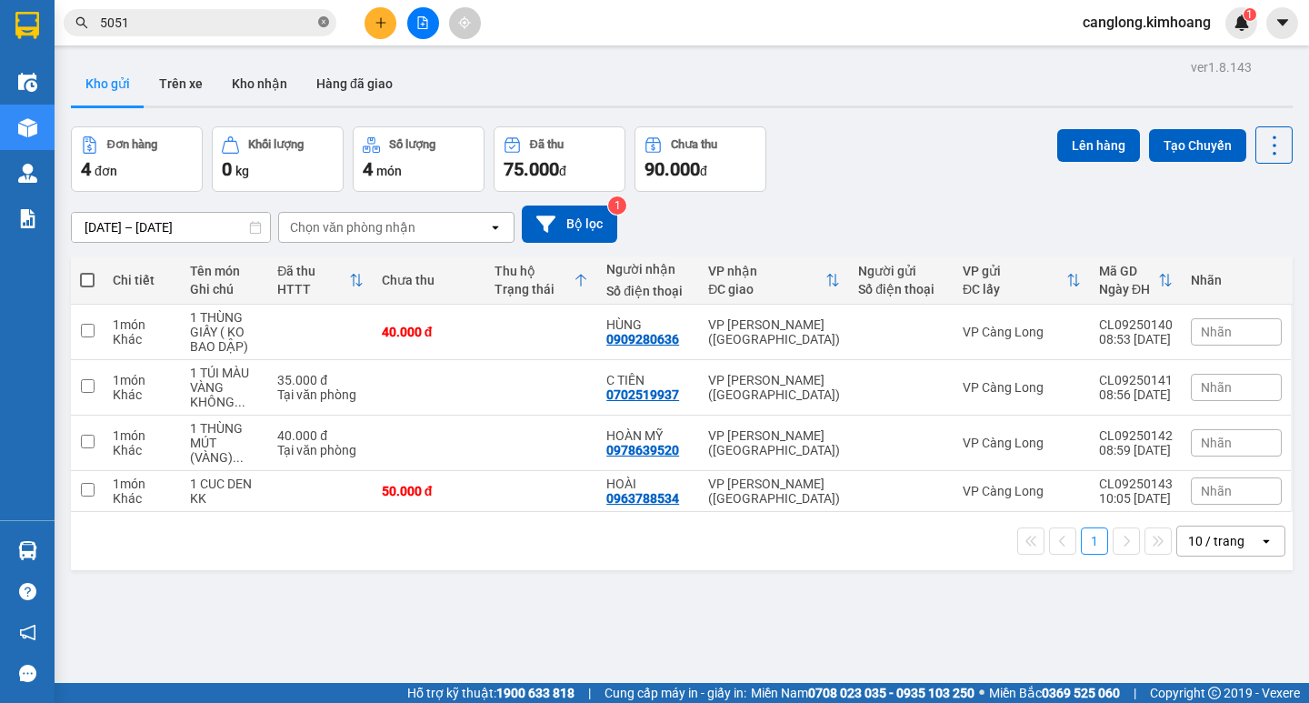
click at [324, 22] on icon "close-circle" at bounding box center [323, 21] width 11 height 11
click at [376, 83] on button "Hàng đã giao" at bounding box center [354, 84] width 105 height 44
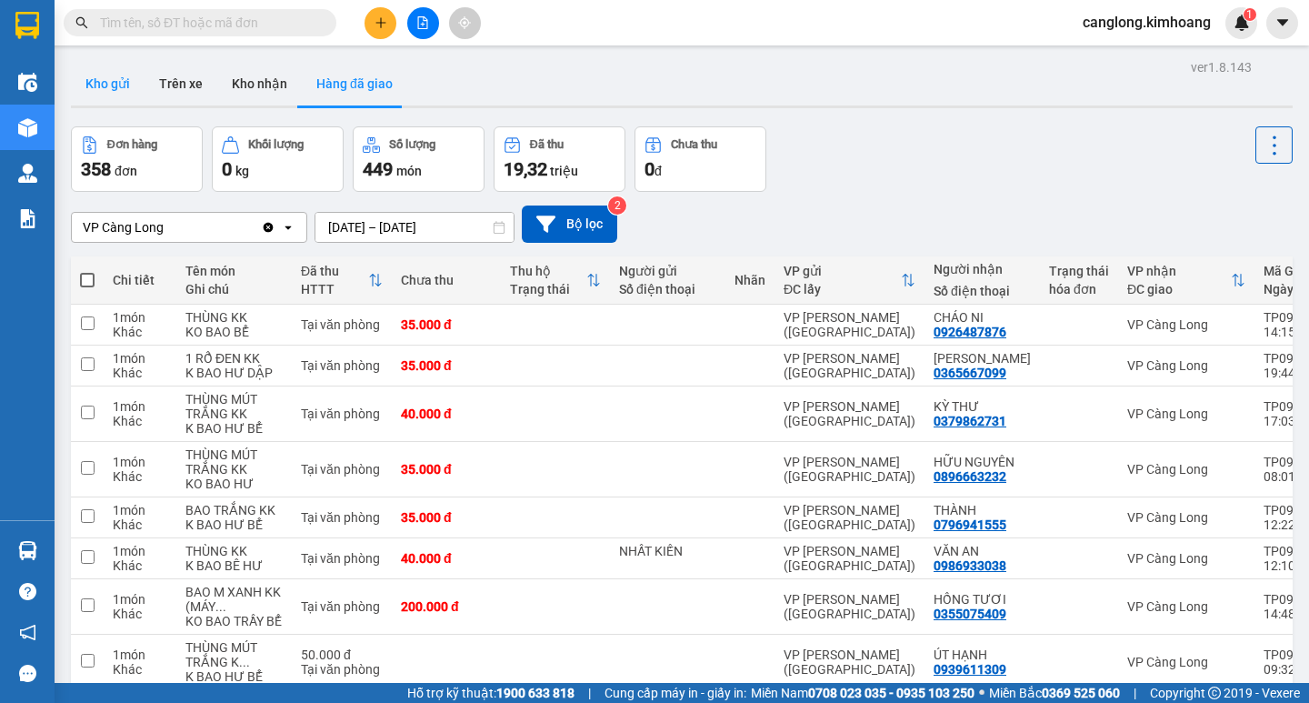
click at [112, 80] on button "Kho gửi" at bounding box center [108, 84] width 74 height 44
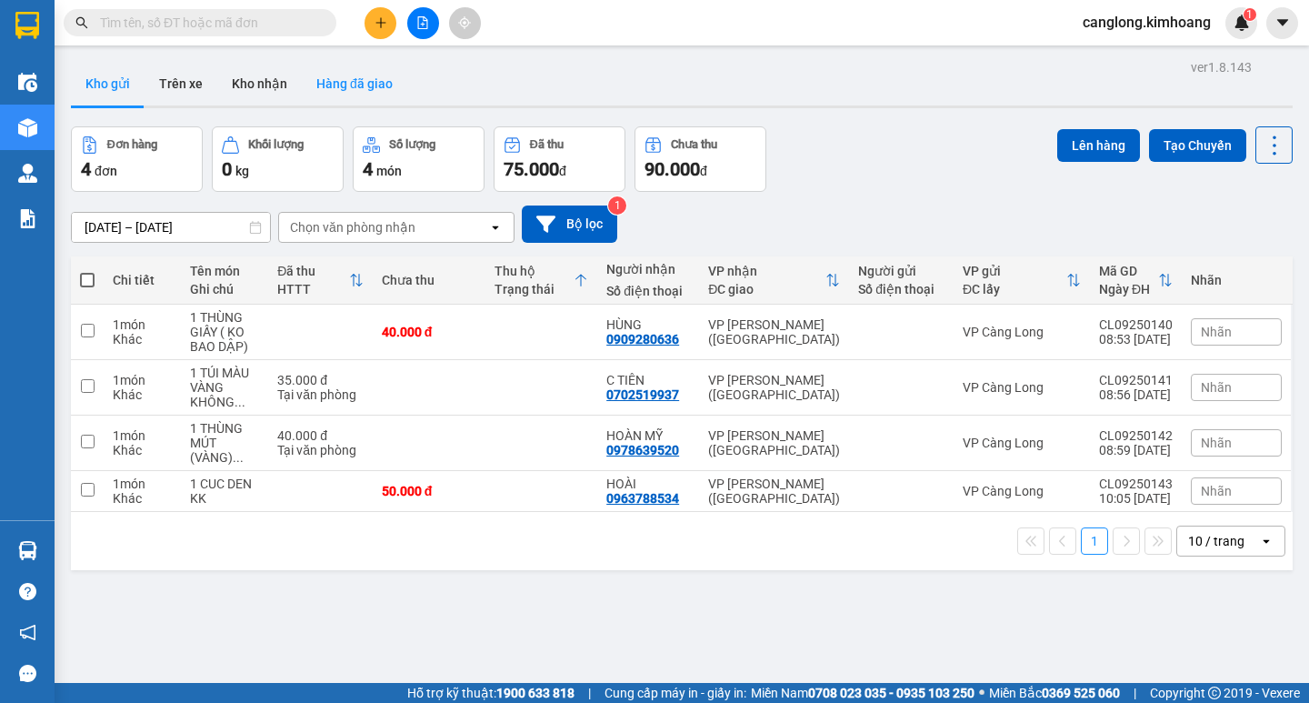
click at [330, 87] on button "Hàng đã giao" at bounding box center [354, 84] width 105 height 44
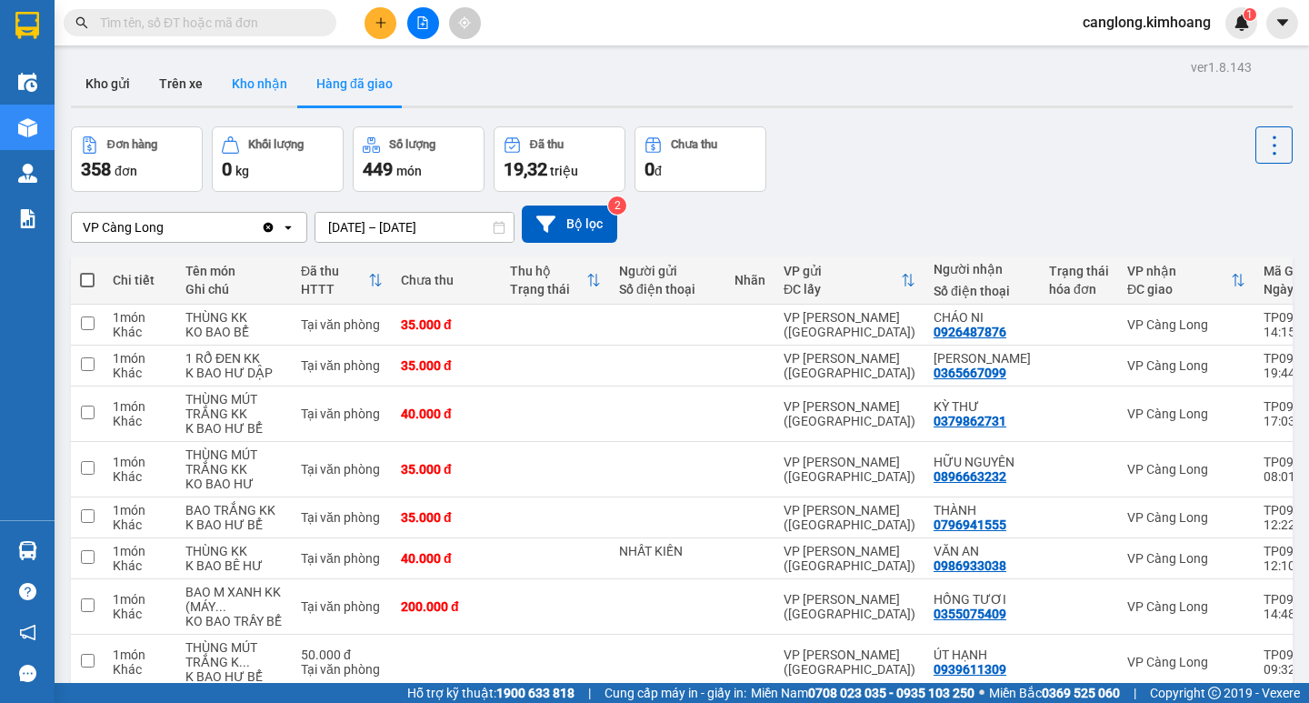
click at [268, 80] on button "Kho nhận" at bounding box center [259, 84] width 85 height 44
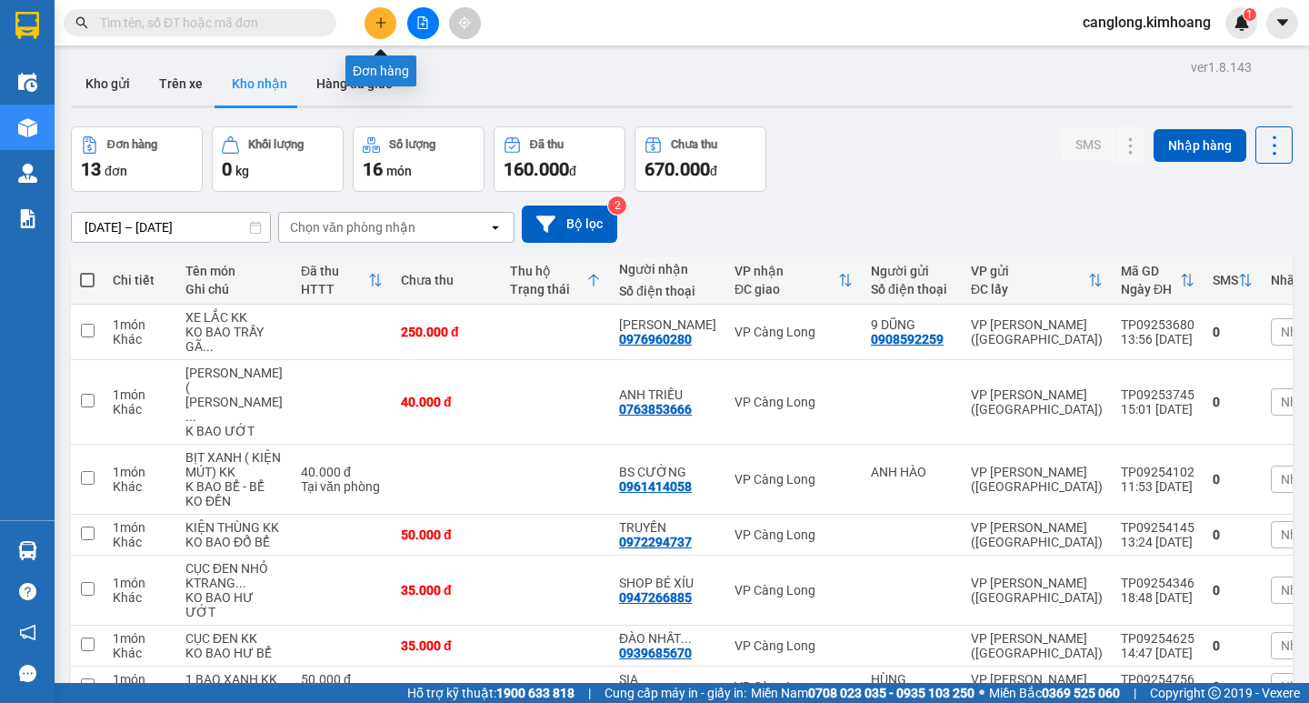
click at [379, 25] on icon "plus" at bounding box center [380, 22] width 13 height 13
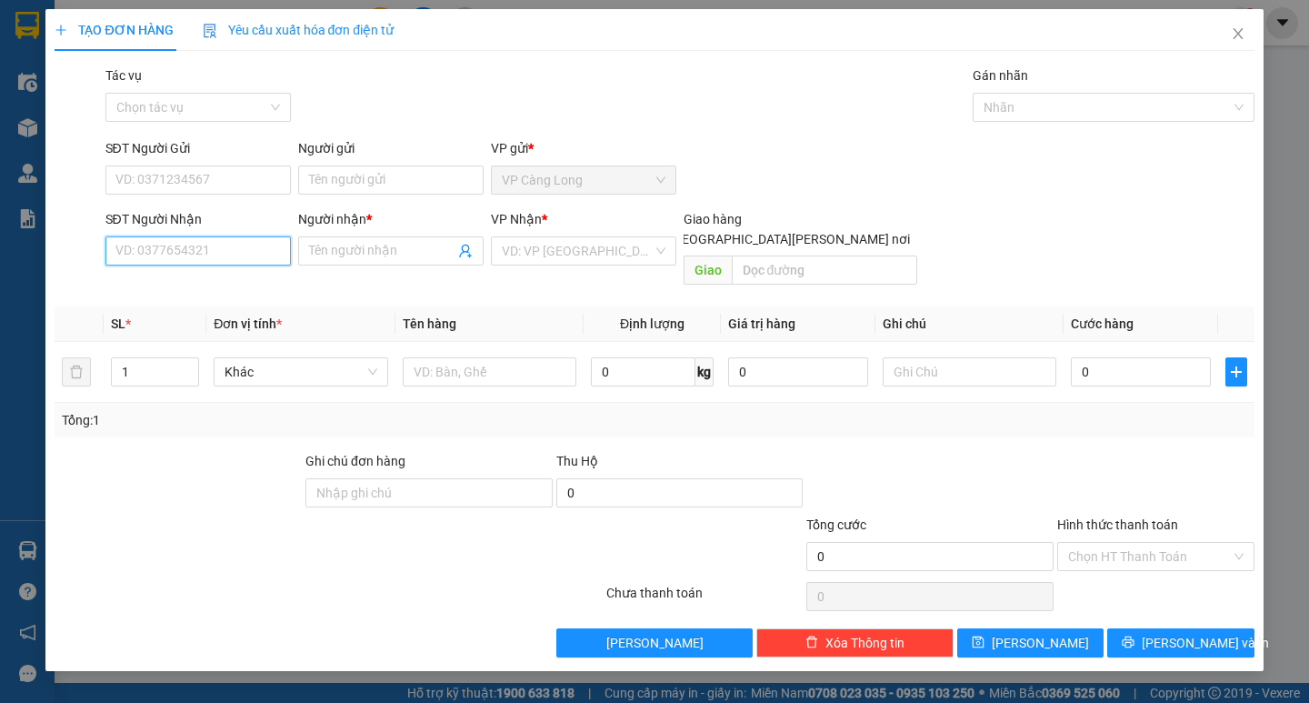
click at [184, 253] on input "SĐT Người Nhận" at bounding box center [197, 250] width 185 height 29
click at [192, 291] on div "0988554564 - TÍN" at bounding box center [198, 287] width 164 height 20
type input "0988554564"
type input "TÍN"
type input "50.000"
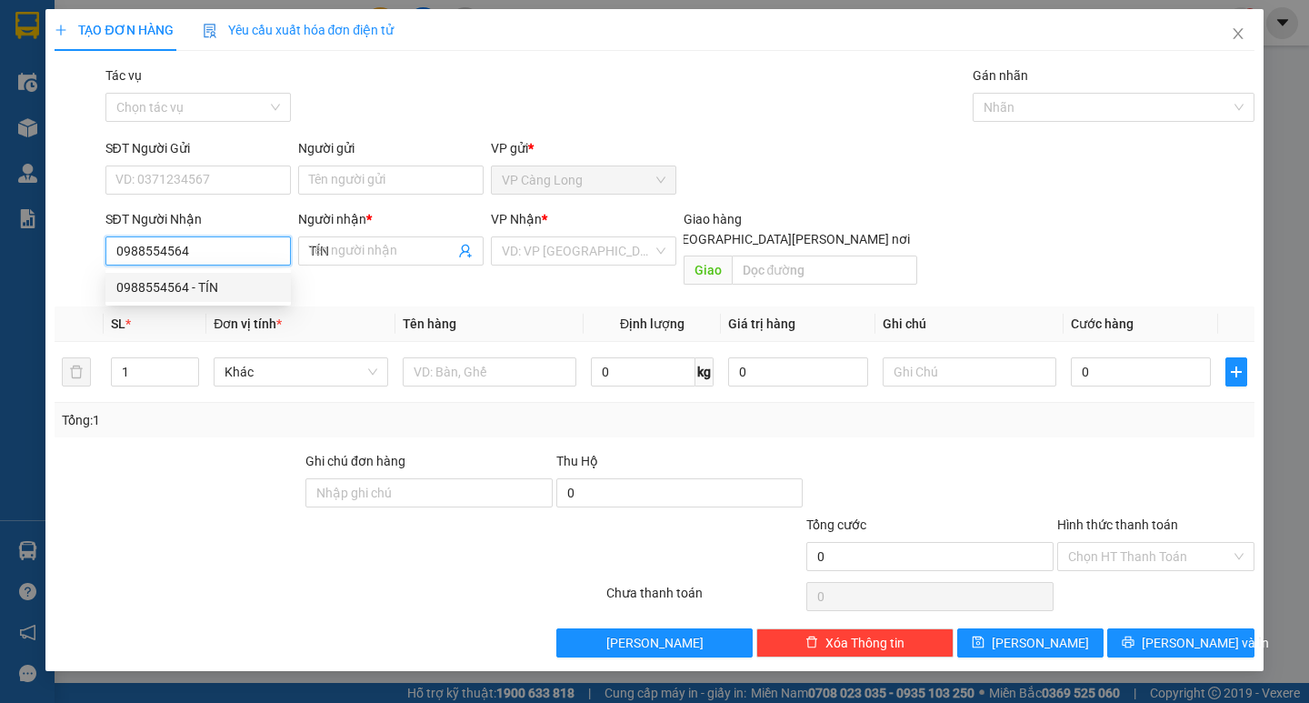
type input "50.000"
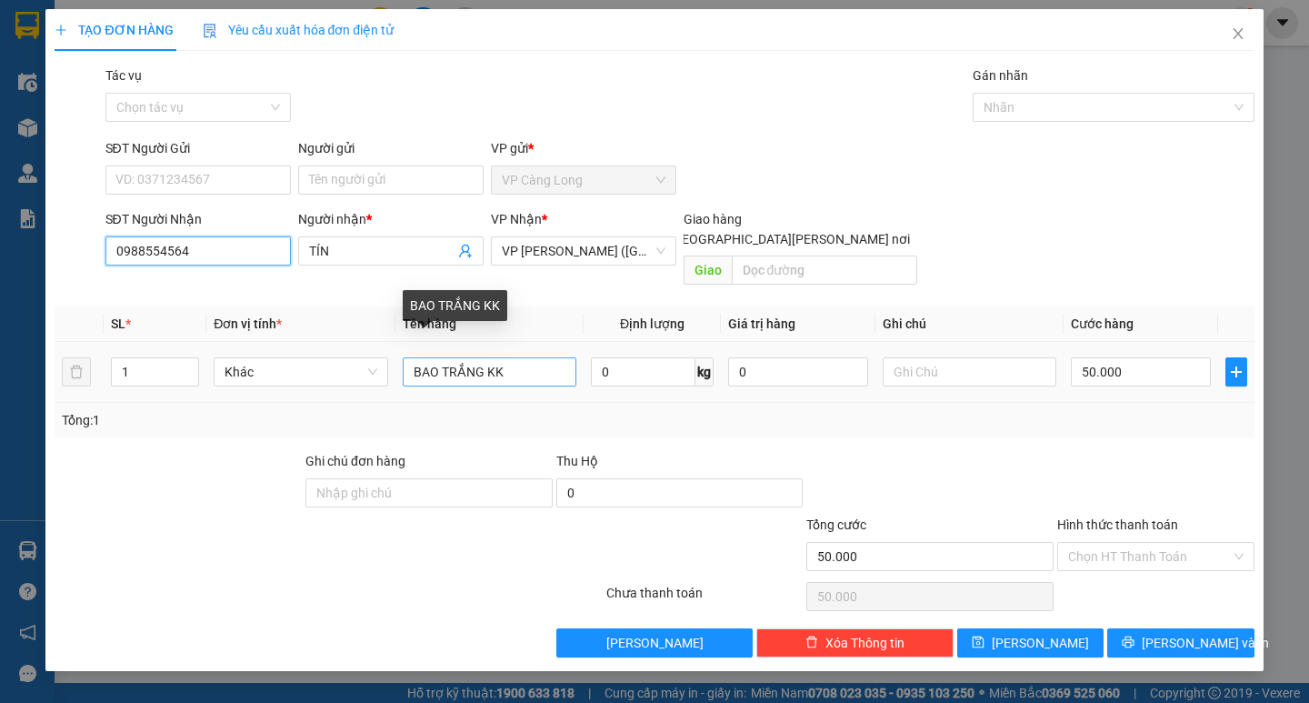
type input "0988554564"
click at [520, 357] on input "BAO TRẮNG KK" at bounding box center [490, 371] width 174 height 29
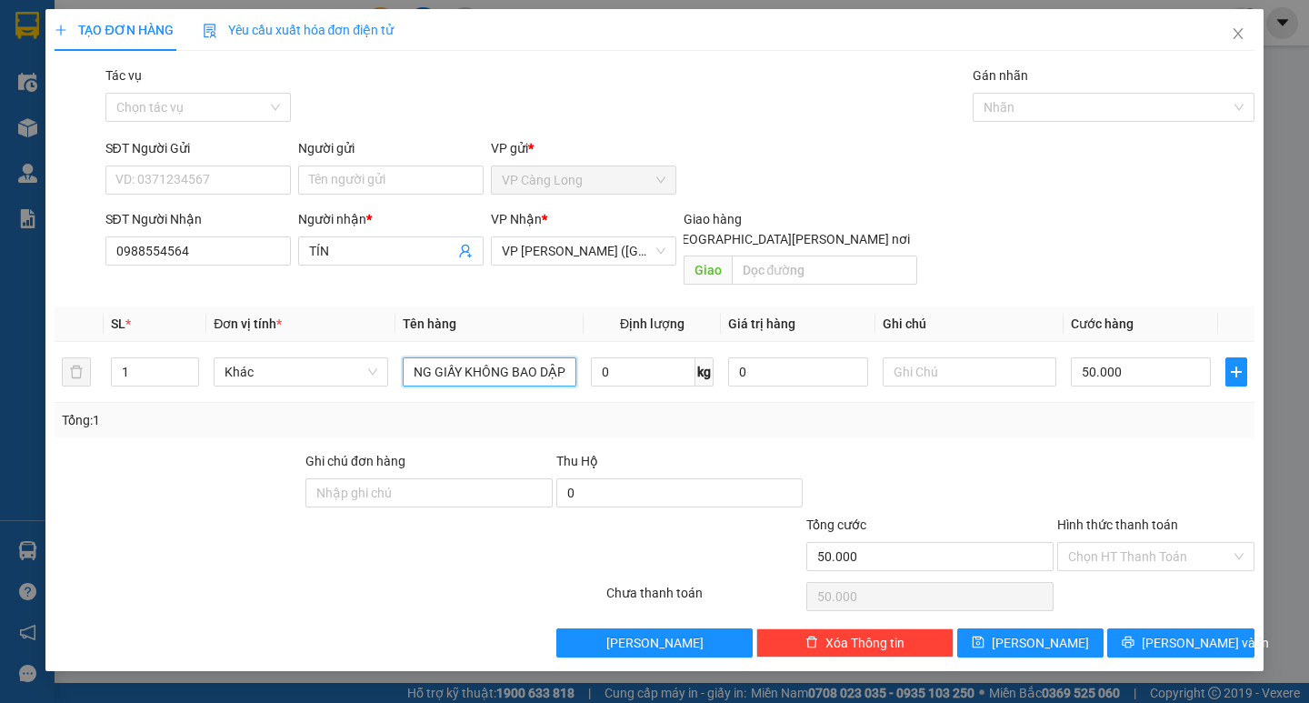
scroll to position [0, 35]
type input "1 THÙNG GIẤY KHÔNG BAO DẬP"
click at [1089, 357] on input "50.000" at bounding box center [1141, 371] width 140 height 29
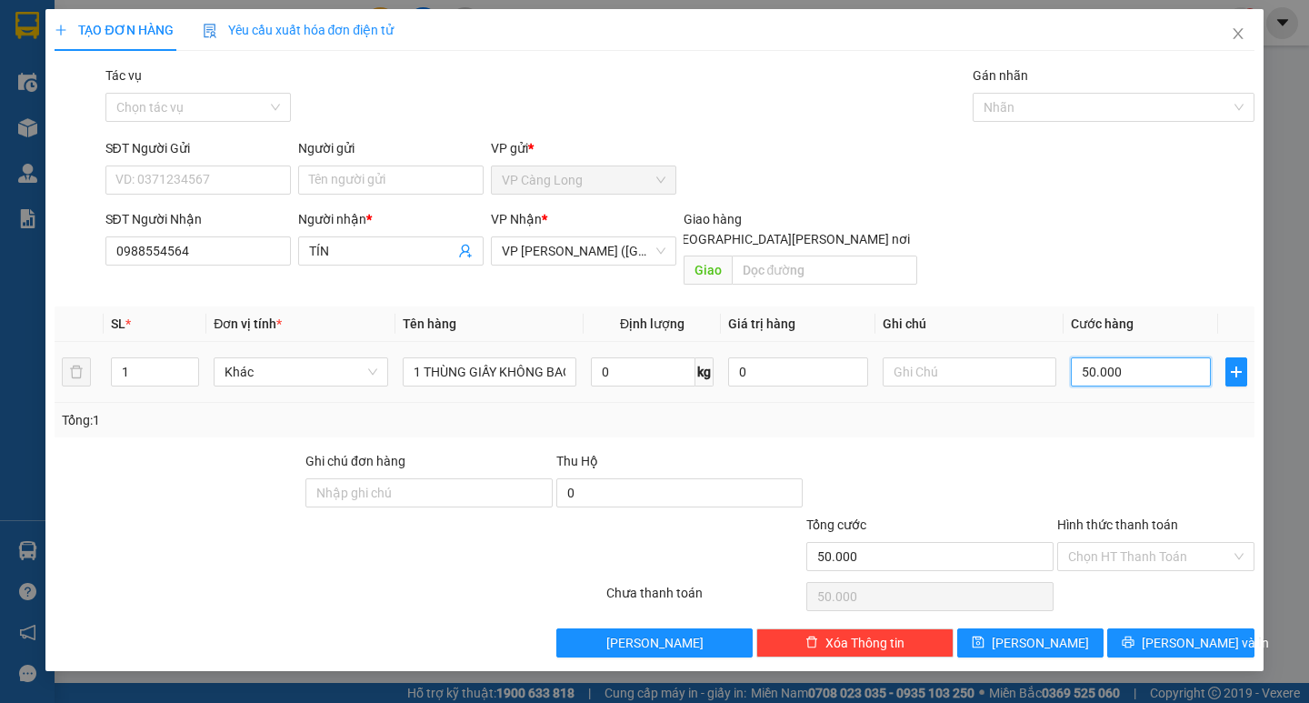
type input "0"
type input "0.000"
type input "40.000"
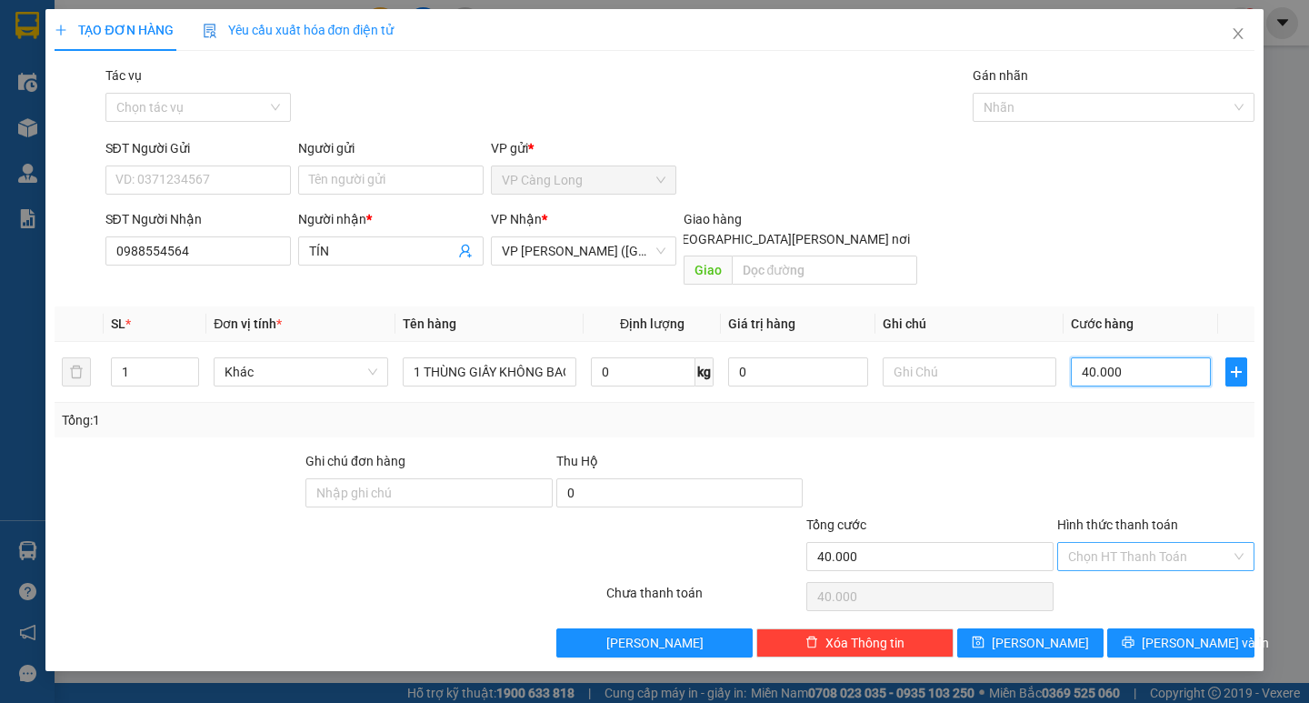
type input "40.000"
click at [1124, 543] on input "Hình thức thanh toán" at bounding box center [1149, 556] width 163 height 27
click at [1124, 568] on div "Tại văn phòng" at bounding box center [1155, 573] width 175 height 20
type input "40.000"
click at [1161, 410] on div "Tổng: 1" at bounding box center [654, 420] width 1184 height 20
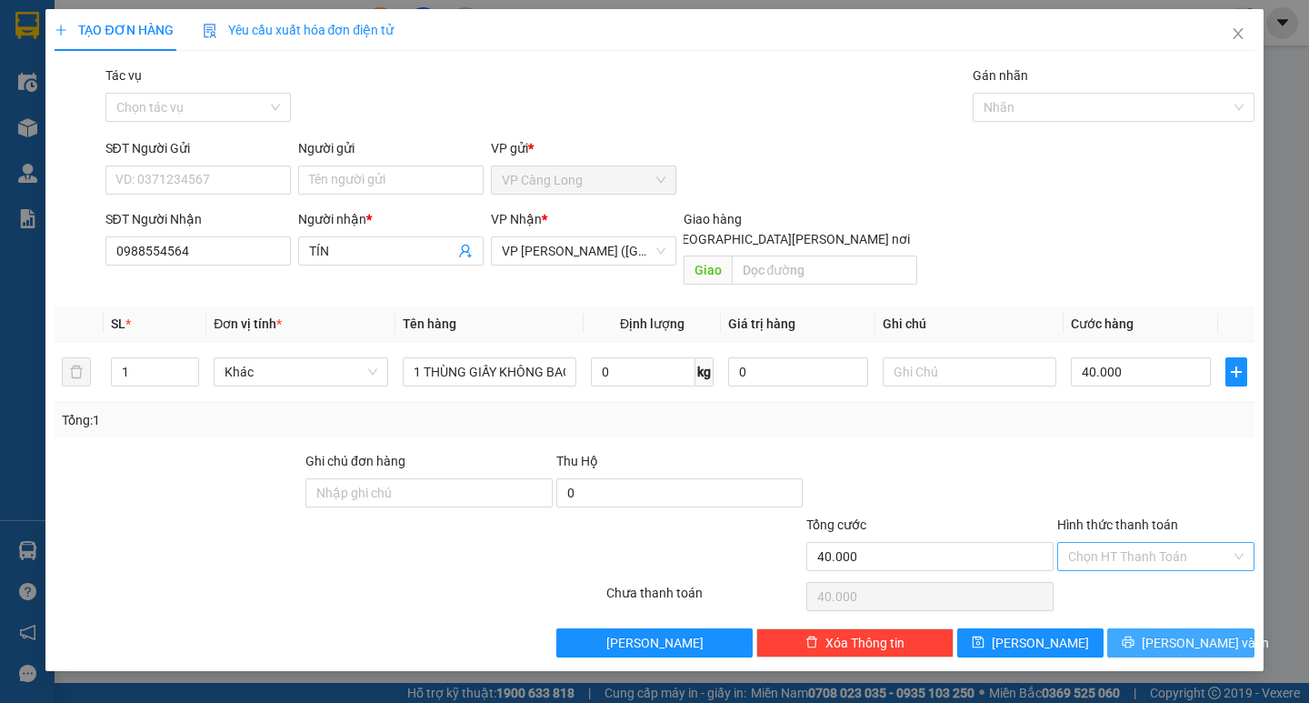
click at [1134, 636] on icon "printer" at bounding box center [1128, 642] width 12 height 12
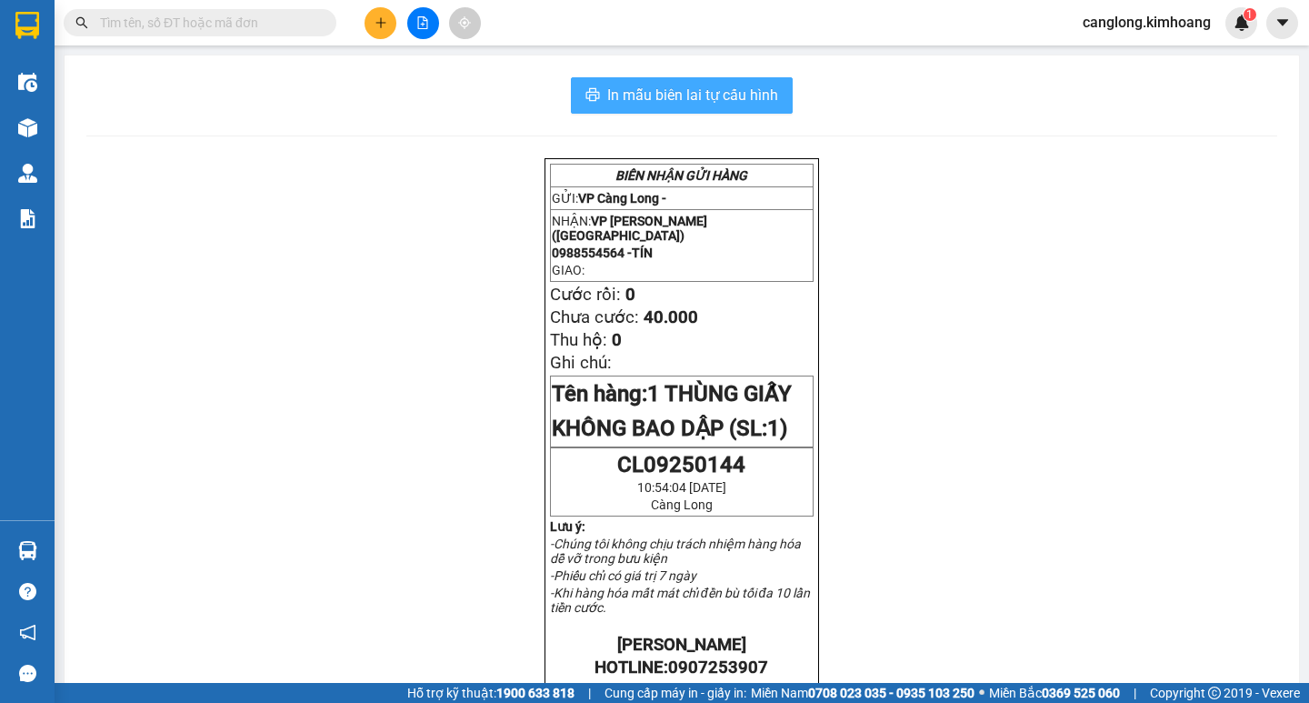
click at [713, 88] on span "In mẫu biên lai tự cấu hình" at bounding box center [692, 95] width 171 height 23
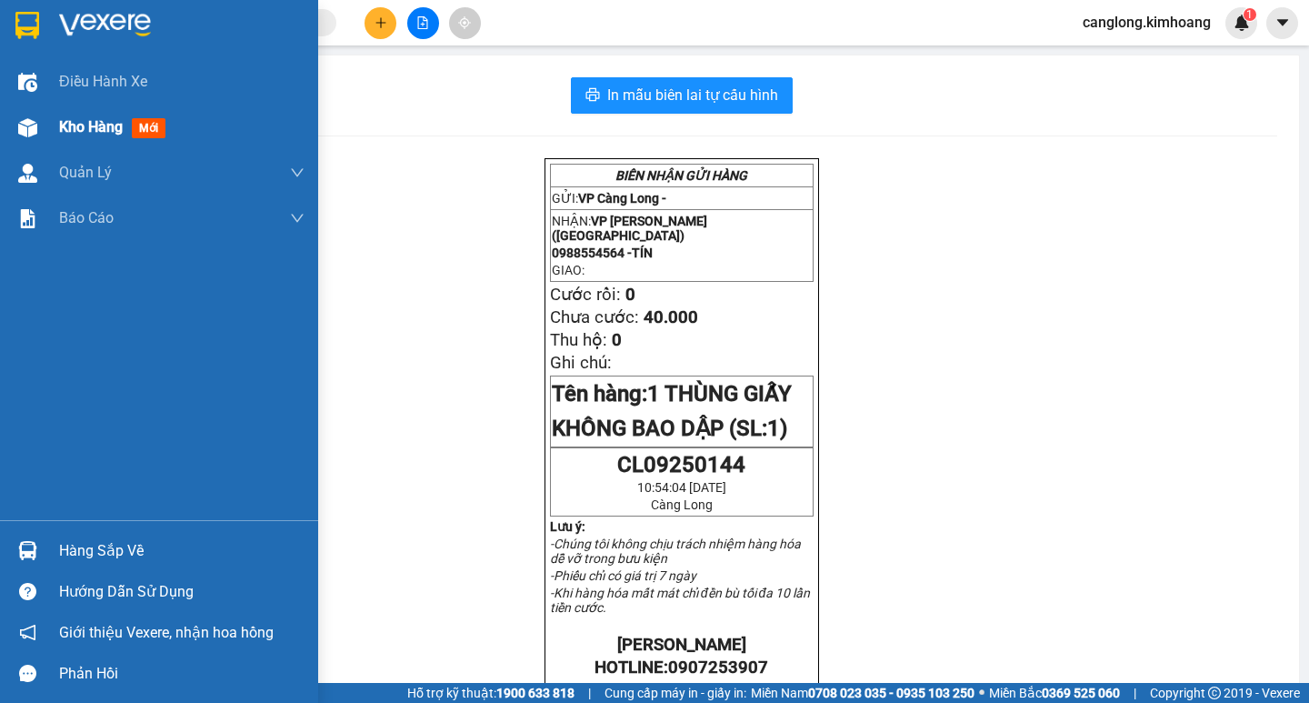
click at [72, 127] on span "Kho hàng" at bounding box center [91, 126] width 64 height 17
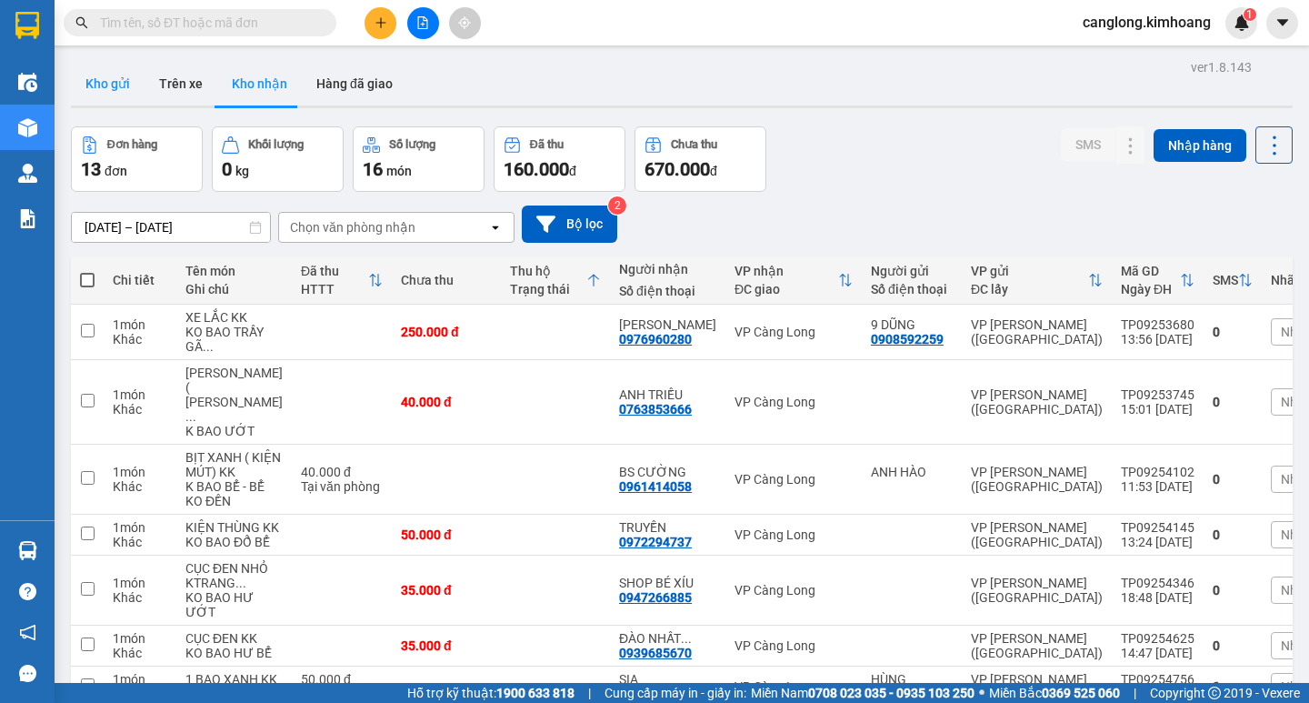
click at [115, 78] on button "Kho gửi" at bounding box center [108, 84] width 74 height 44
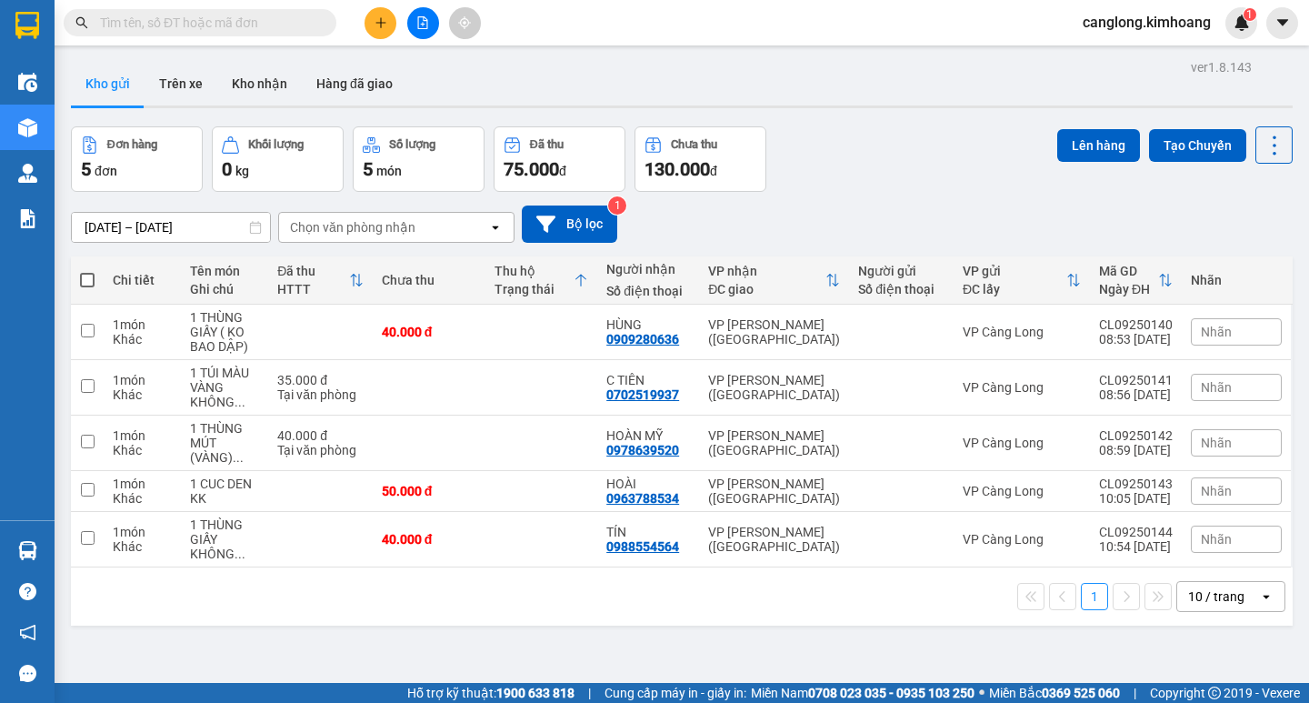
click at [1189, 593] on div "10 / trang" at bounding box center [1216, 596] width 56 height 18
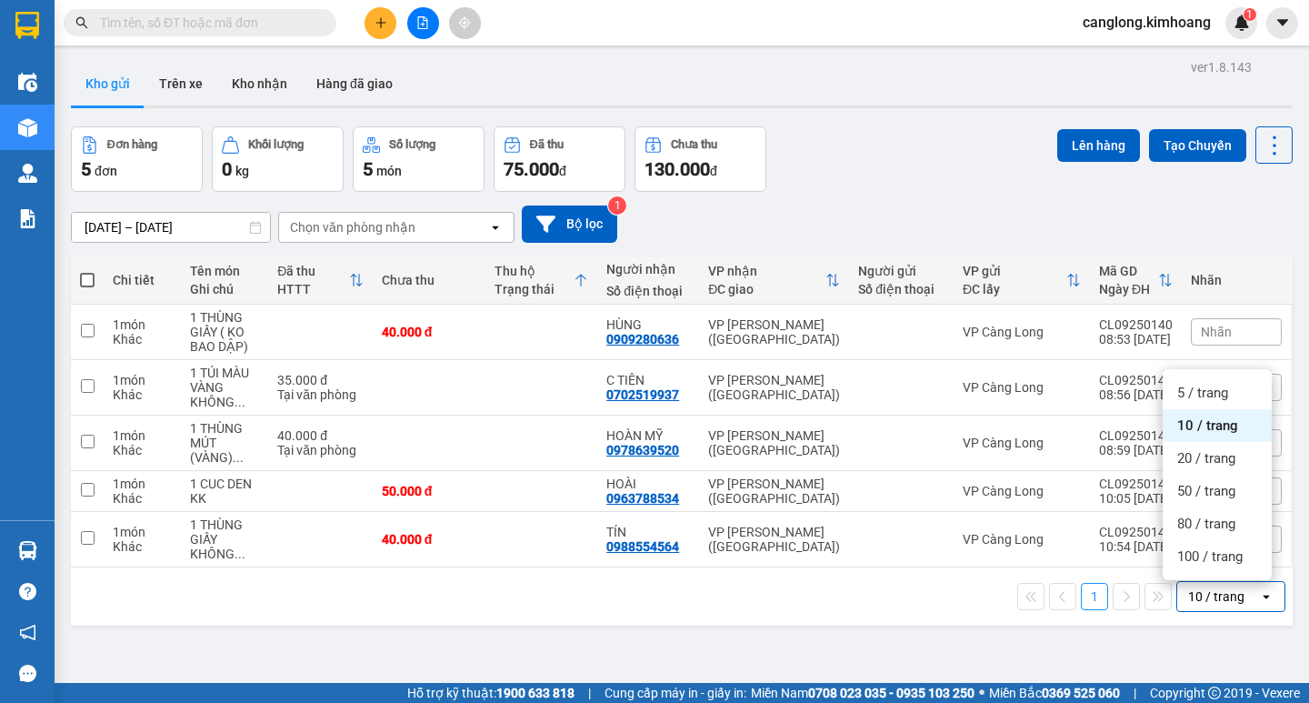
click at [1049, 650] on div "ver 1.8.143 Kho gửi Trên xe Kho nhận Hàng đã giao Đơn hàng 5 đơn Khối lượng 0 k…" at bounding box center [682, 406] width 1236 height 703
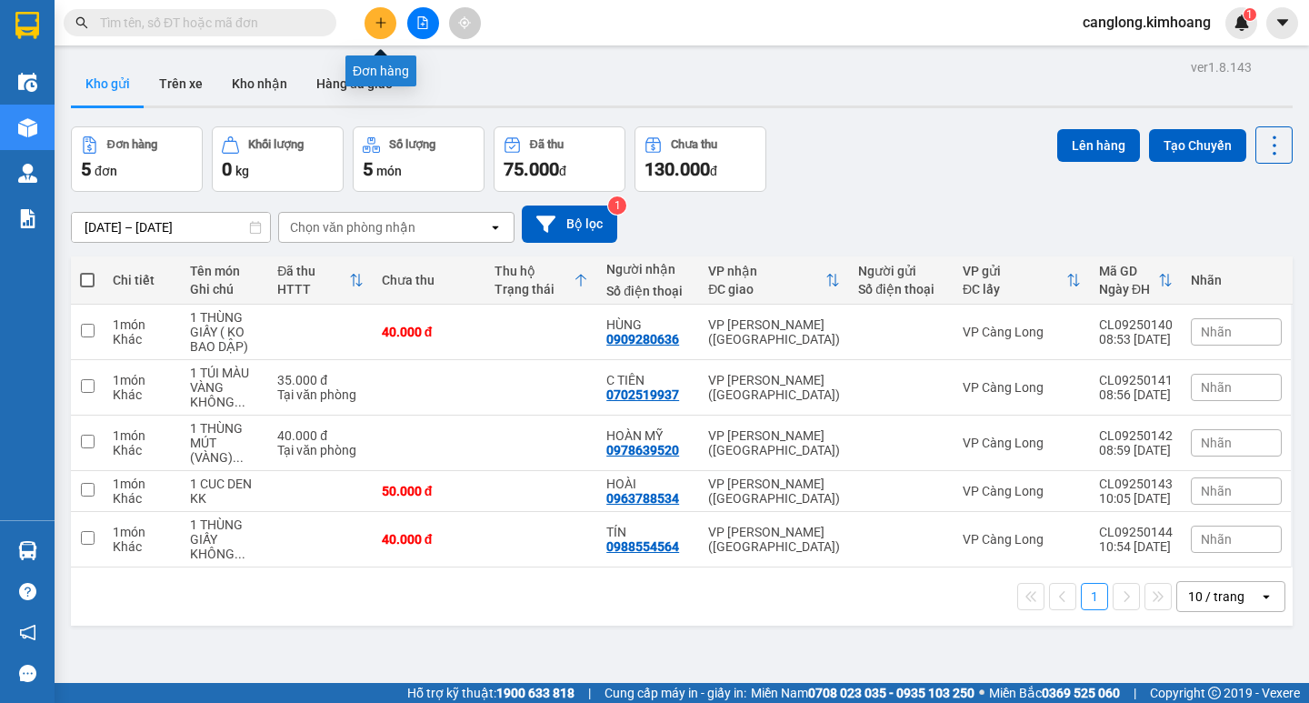
click at [390, 15] on button at bounding box center [380, 23] width 32 height 32
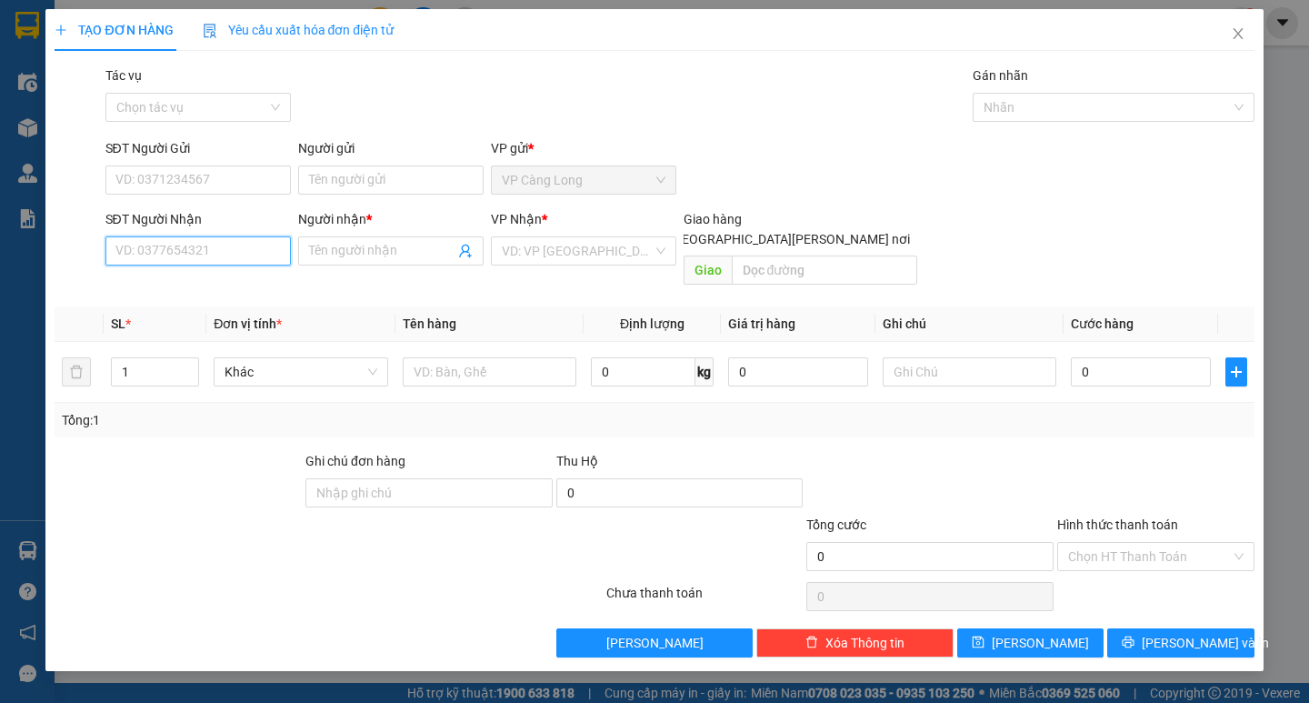
click at [223, 258] on input "SĐT Người Nhận" at bounding box center [197, 250] width 185 height 29
click at [231, 277] on div "0854453878 - MEDILAD" at bounding box center [198, 287] width 164 height 20
type input "0854453878"
type input "MEDILAD"
type input "35.000"
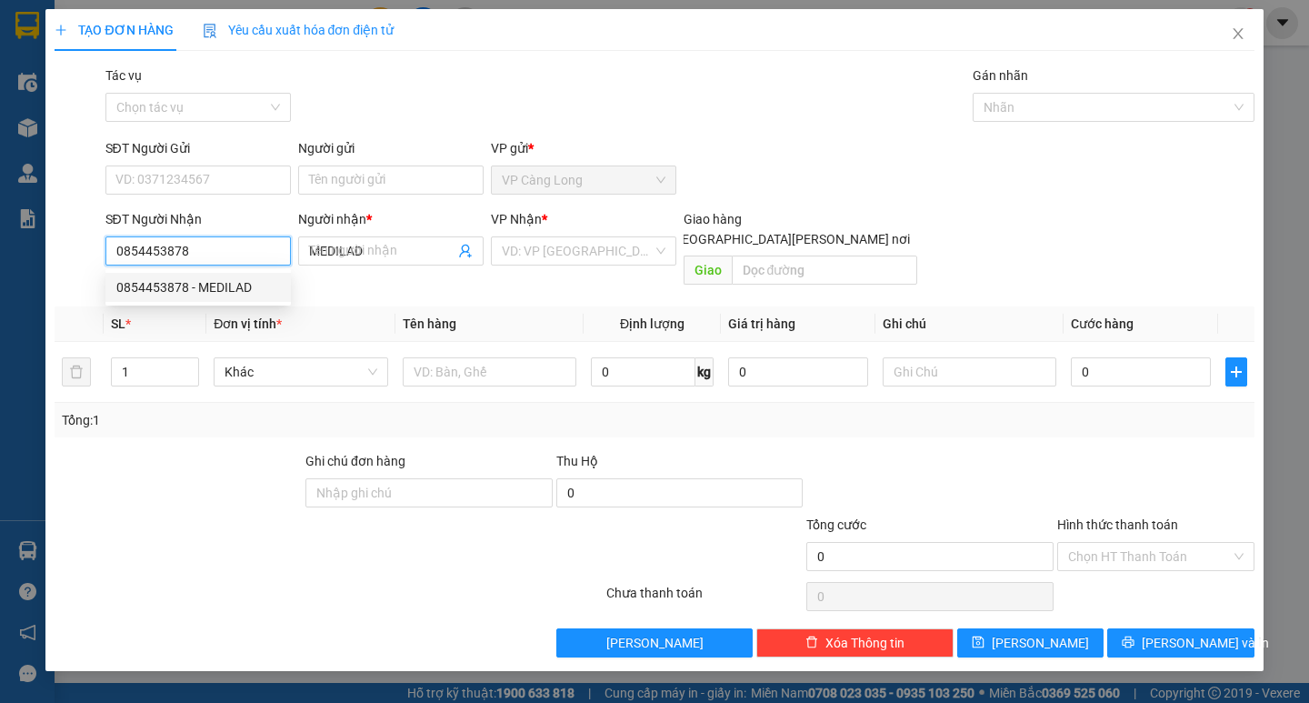
type input "35.000"
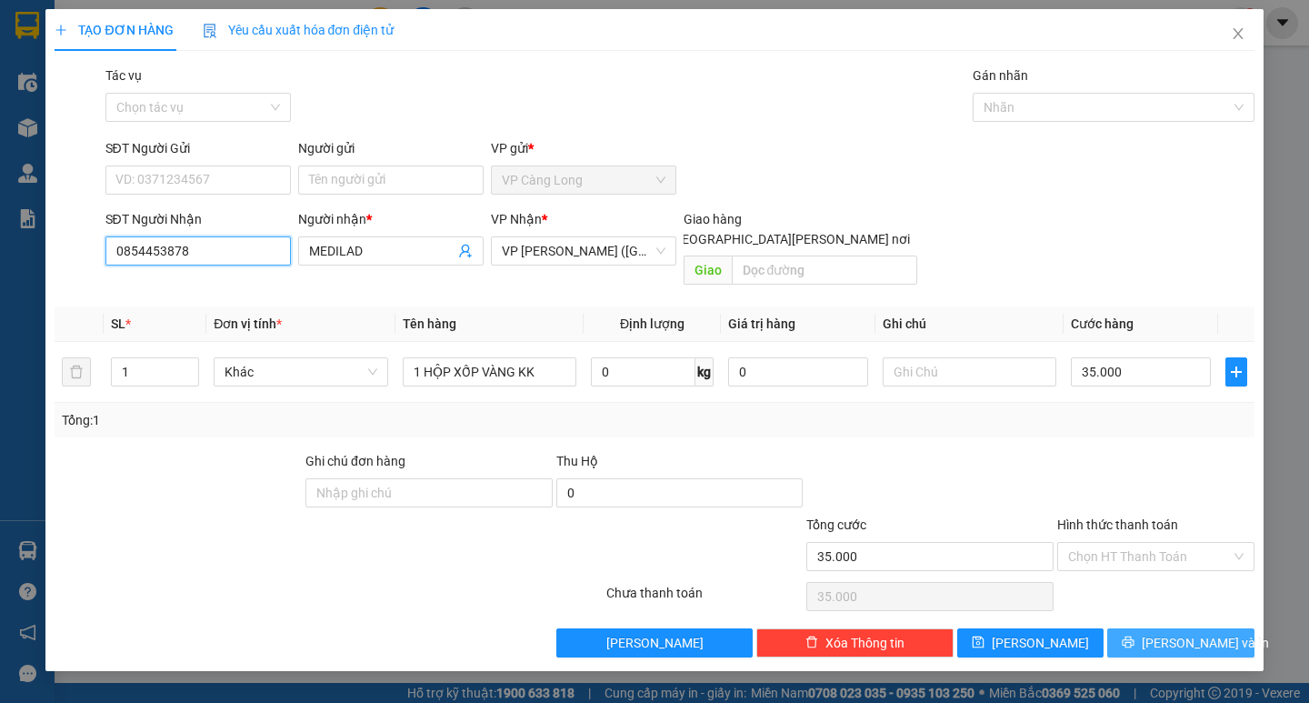
type input "0854453878"
click at [1175, 633] on span "Lưu và In" at bounding box center [1204, 643] width 127 height 20
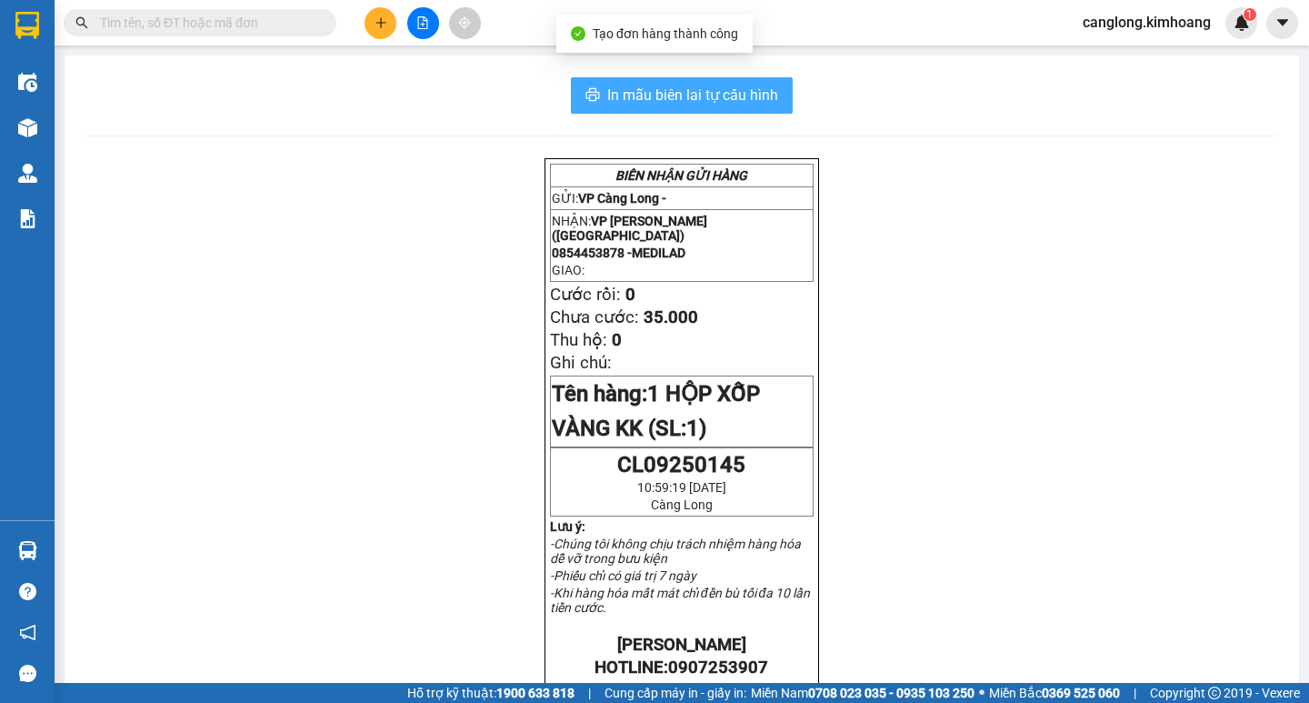
click at [711, 95] on span "In mẫu biên lai tự cấu hình" at bounding box center [692, 95] width 171 height 23
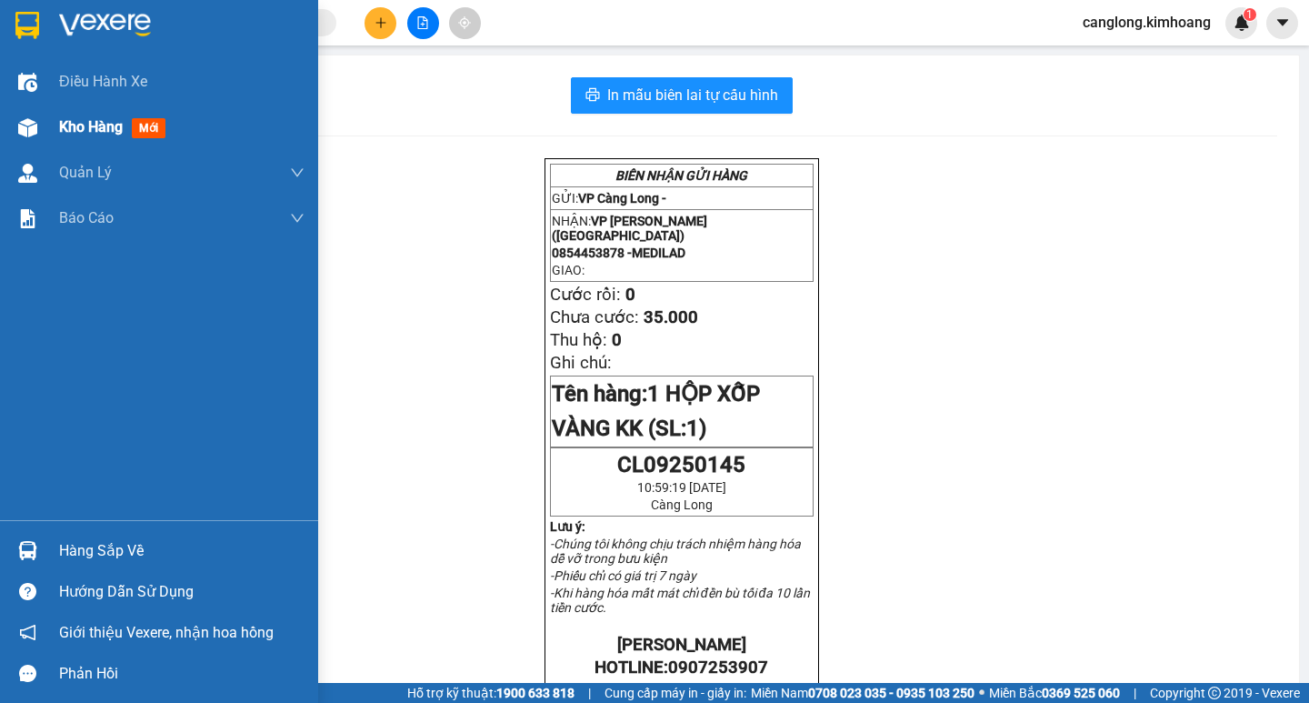
click at [81, 129] on span "Kho hàng" at bounding box center [91, 126] width 64 height 17
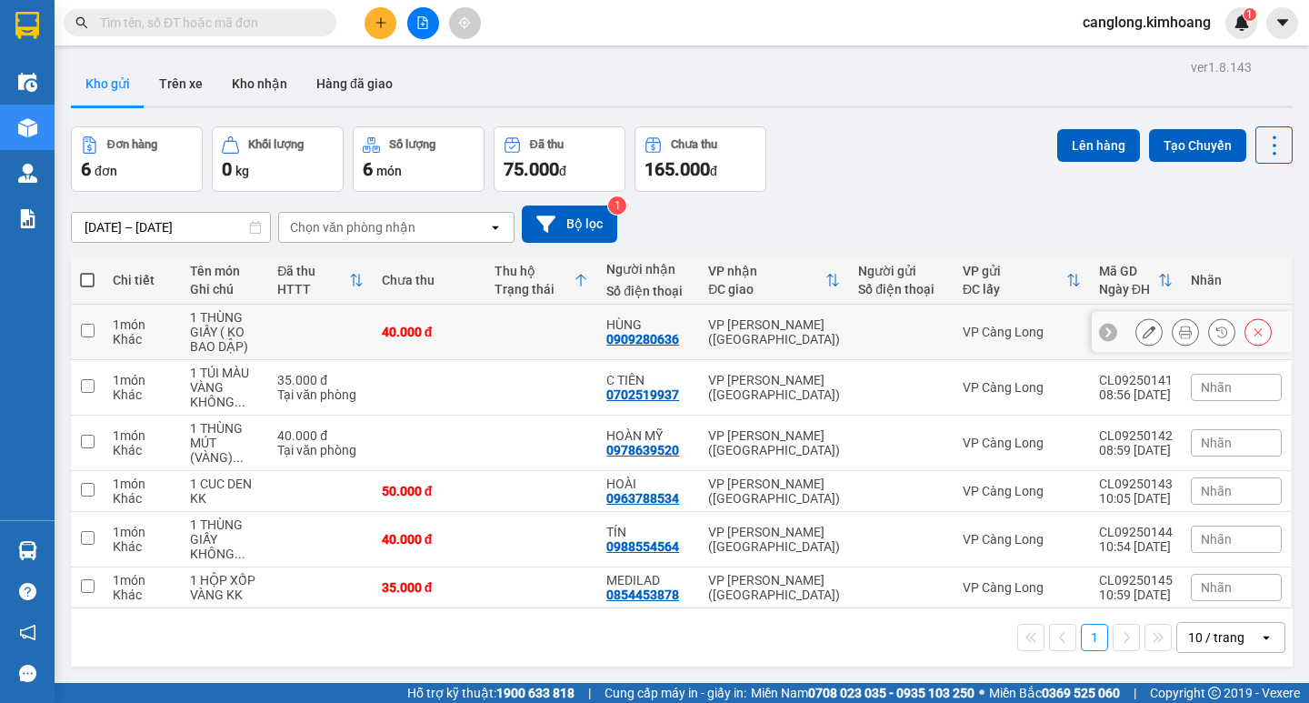
click at [90, 333] on input "checkbox" at bounding box center [88, 331] width 14 height 14
checkbox input "true"
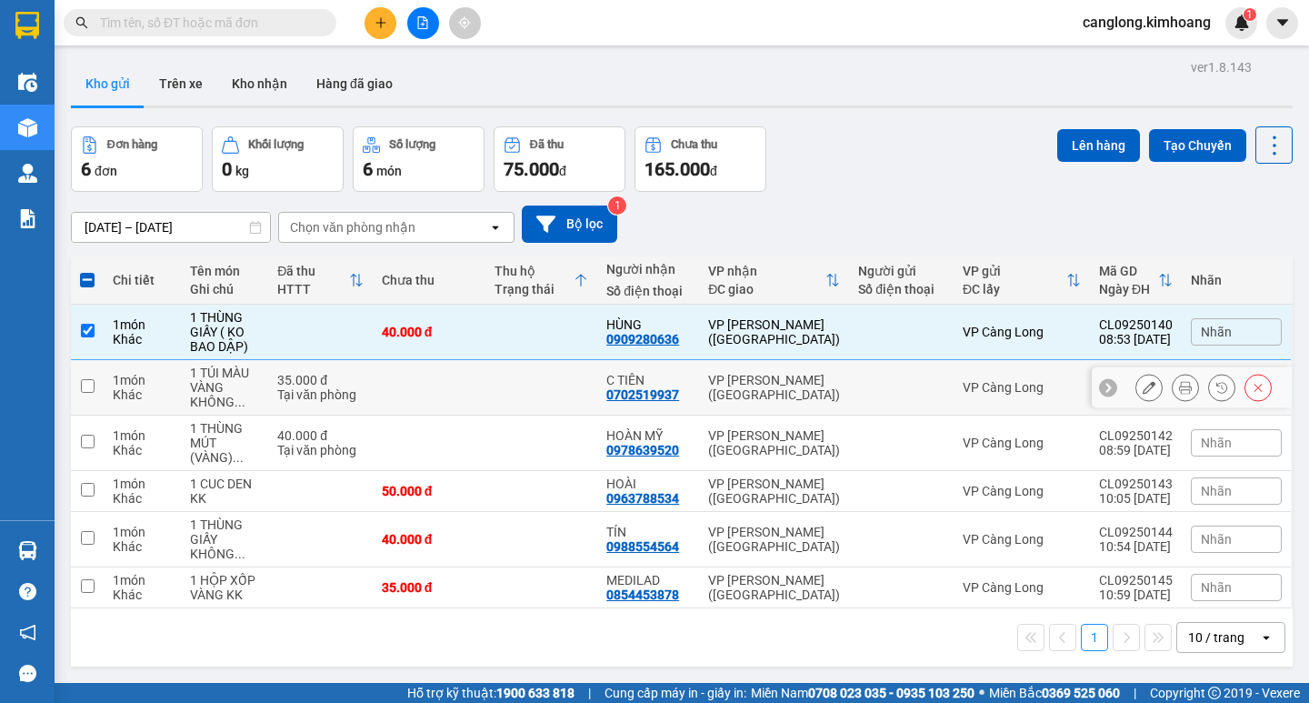
click at [89, 386] on input "checkbox" at bounding box center [88, 386] width 14 height 14
checkbox input "true"
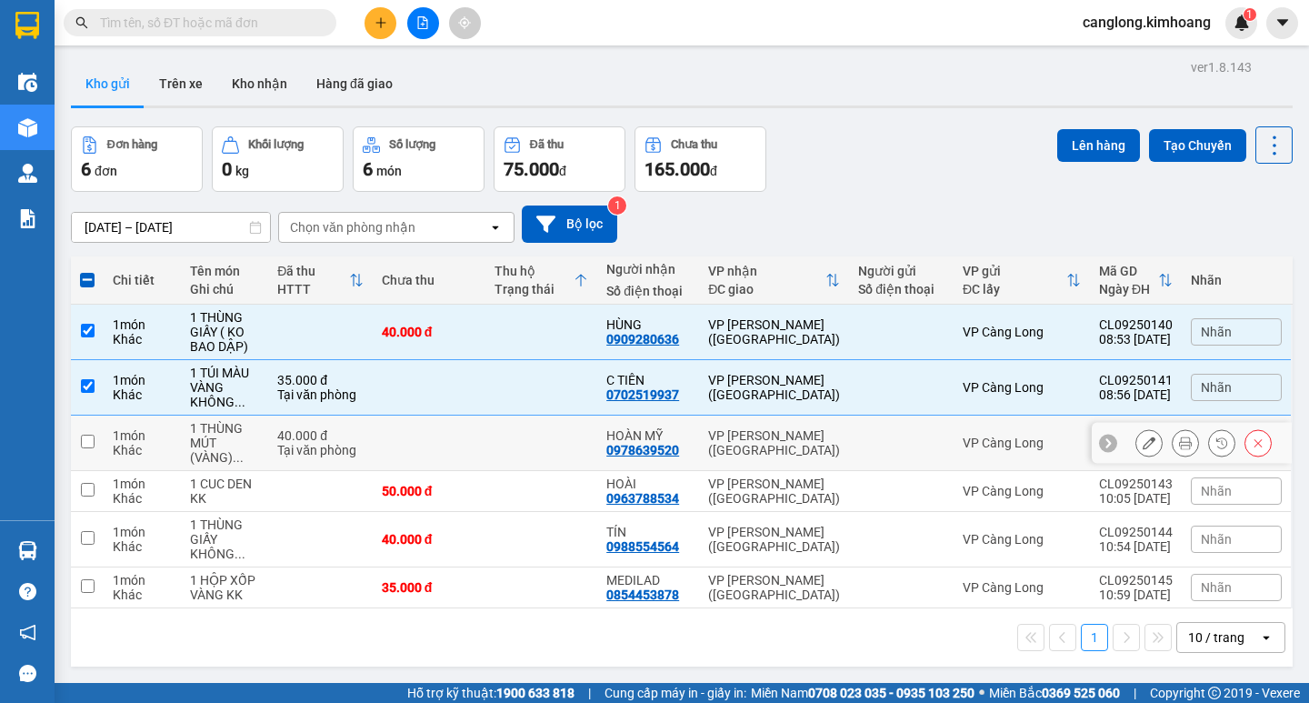
click at [88, 441] on input "checkbox" at bounding box center [88, 441] width 14 height 14
checkbox input "true"
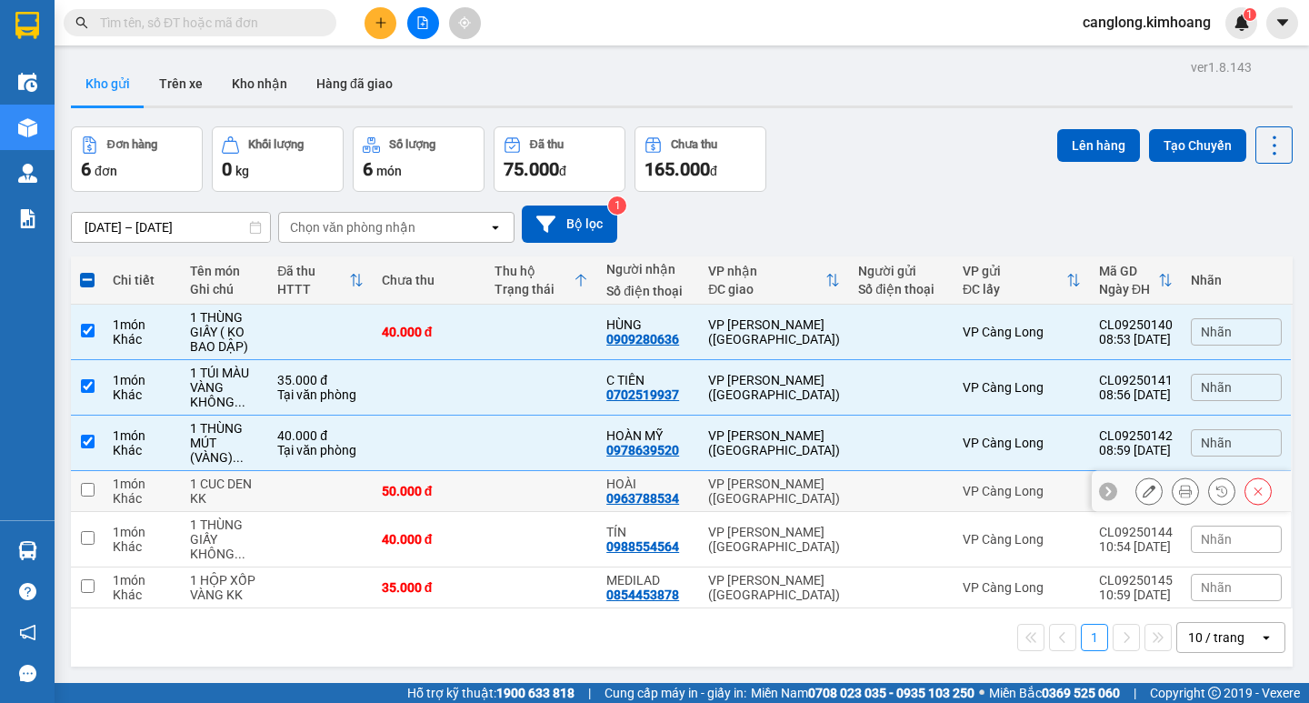
click at [87, 493] on input "checkbox" at bounding box center [88, 490] width 14 height 14
checkbox input "true"
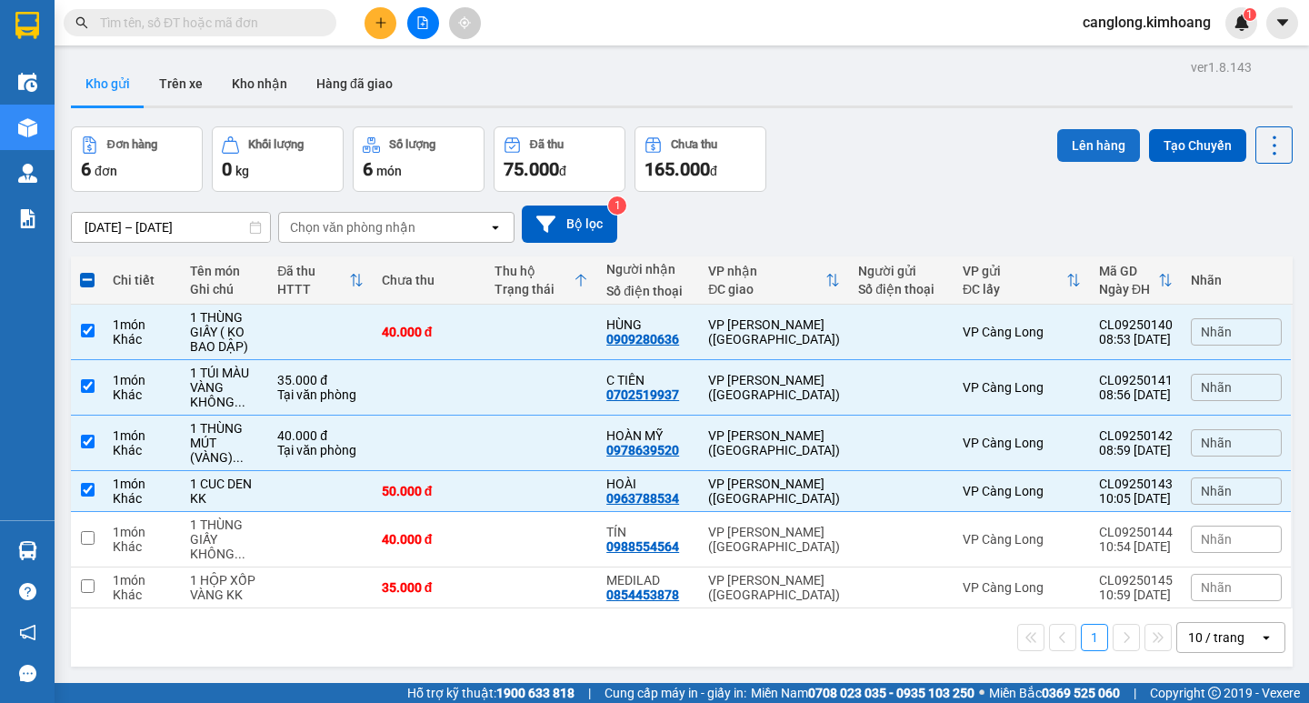
click at [1090, 145] on button "Lên hàng" at bounding box center [1098, 145] width 83 height 33
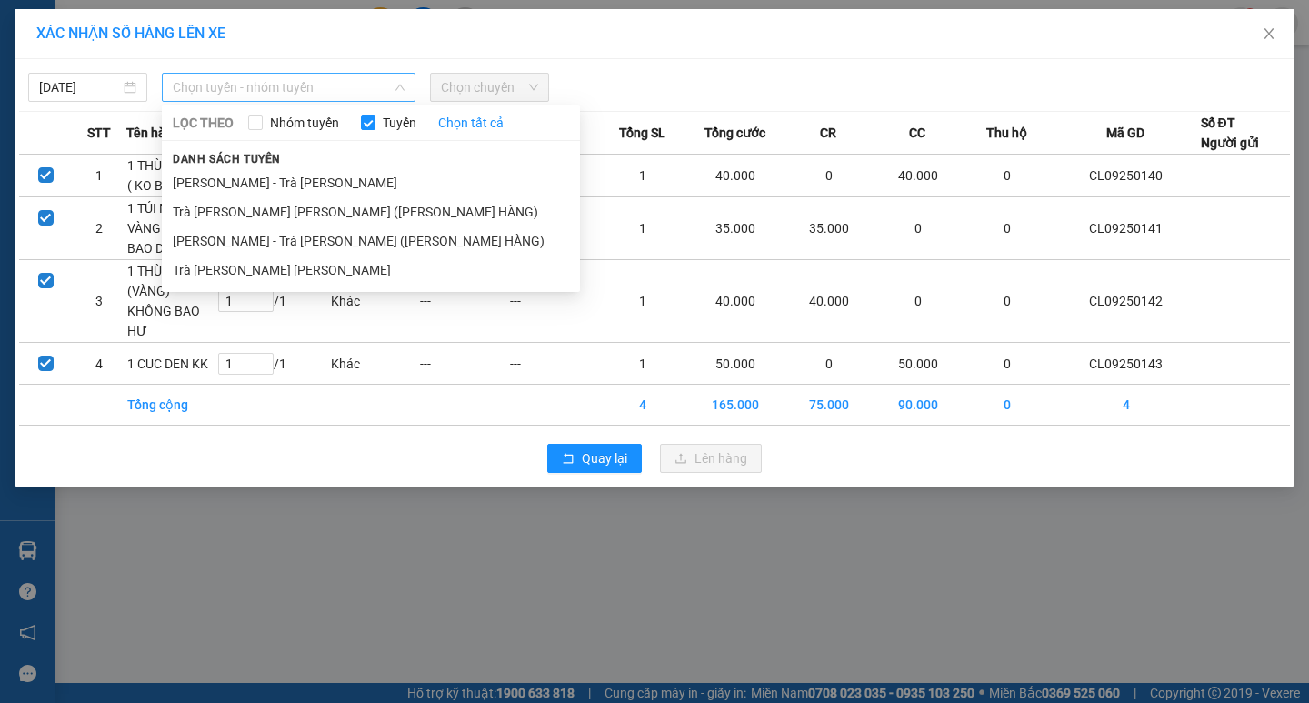
click at [394, 96] on span "Chọn tuyến - nhóm tuyến" at bounding box center [289, 87] width 232 height 27
click at [253, 265] on li "Trà Vinh - Hồ Chí Minh" at bounding box center [371, 269] width 418 height 29
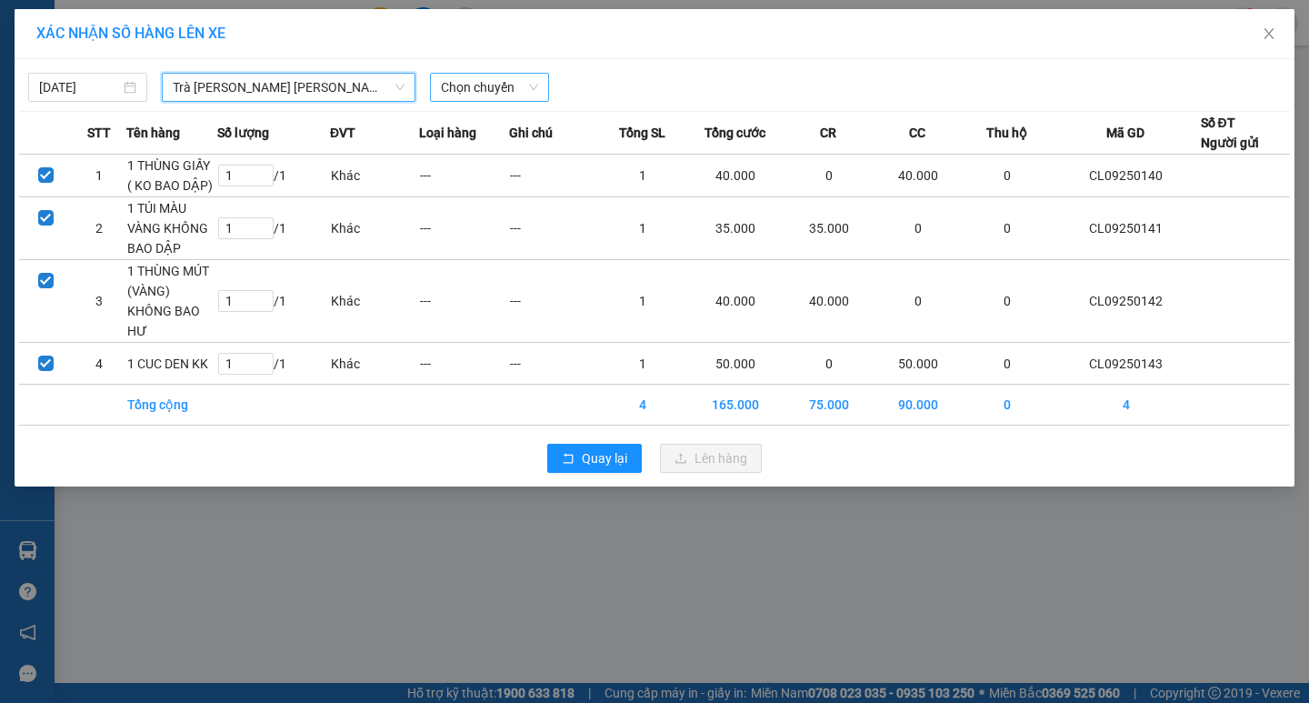
click at [467, 87] on span "Chọn chuyến" at bounding box center [489, 87] width 97 height 27
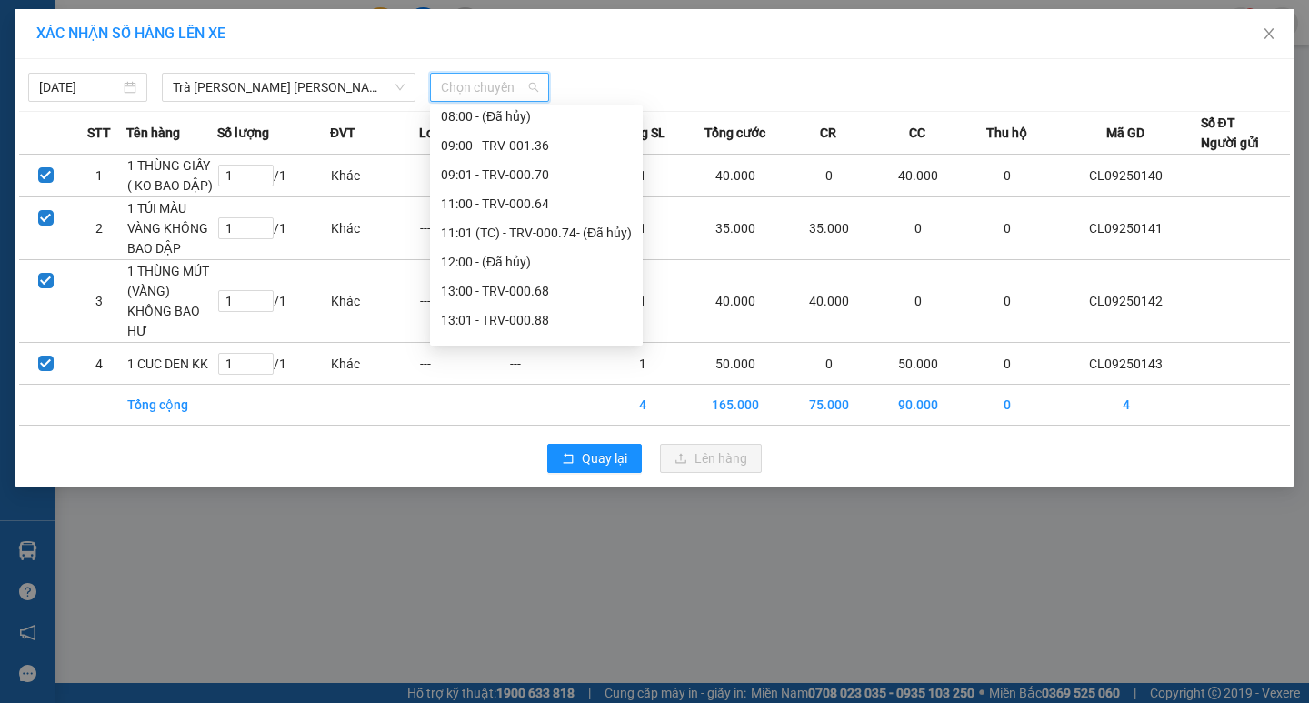
scroll to position [364, 0]
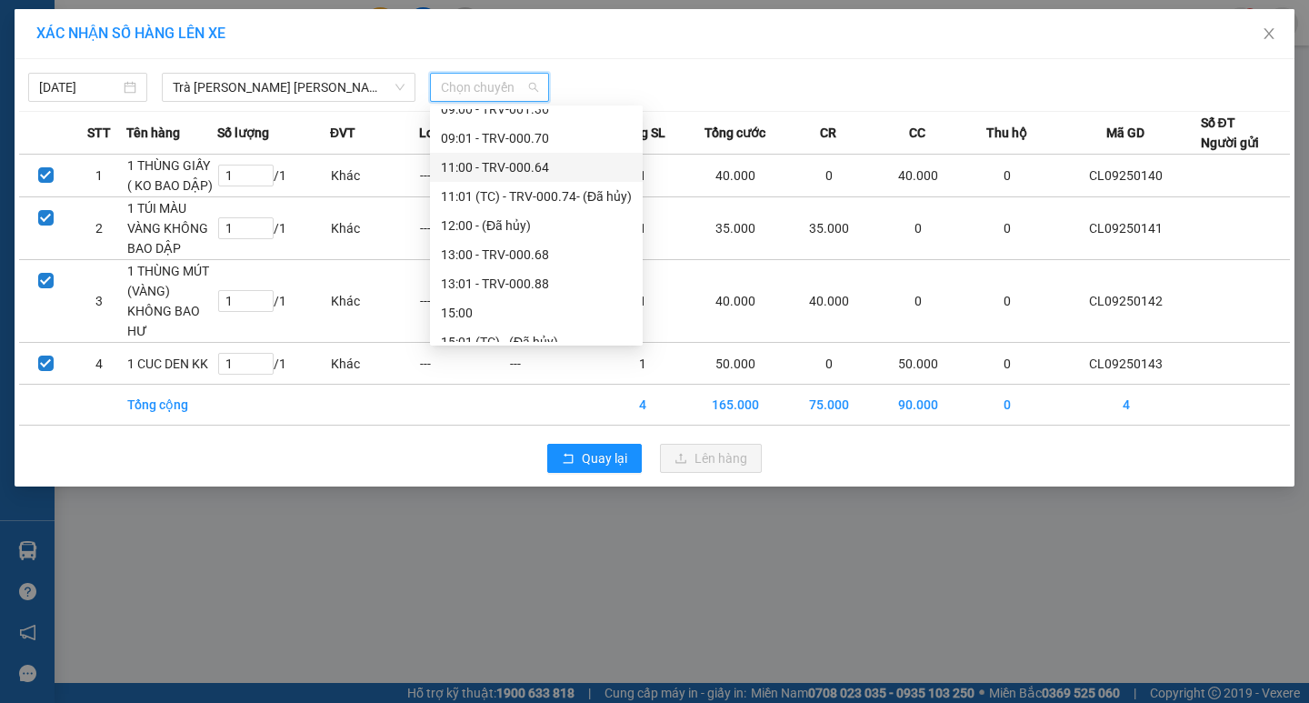
click at [451, 166] on div "11:00 - TRV-000.64" at bounding box center [536, 167] width 191 height 20
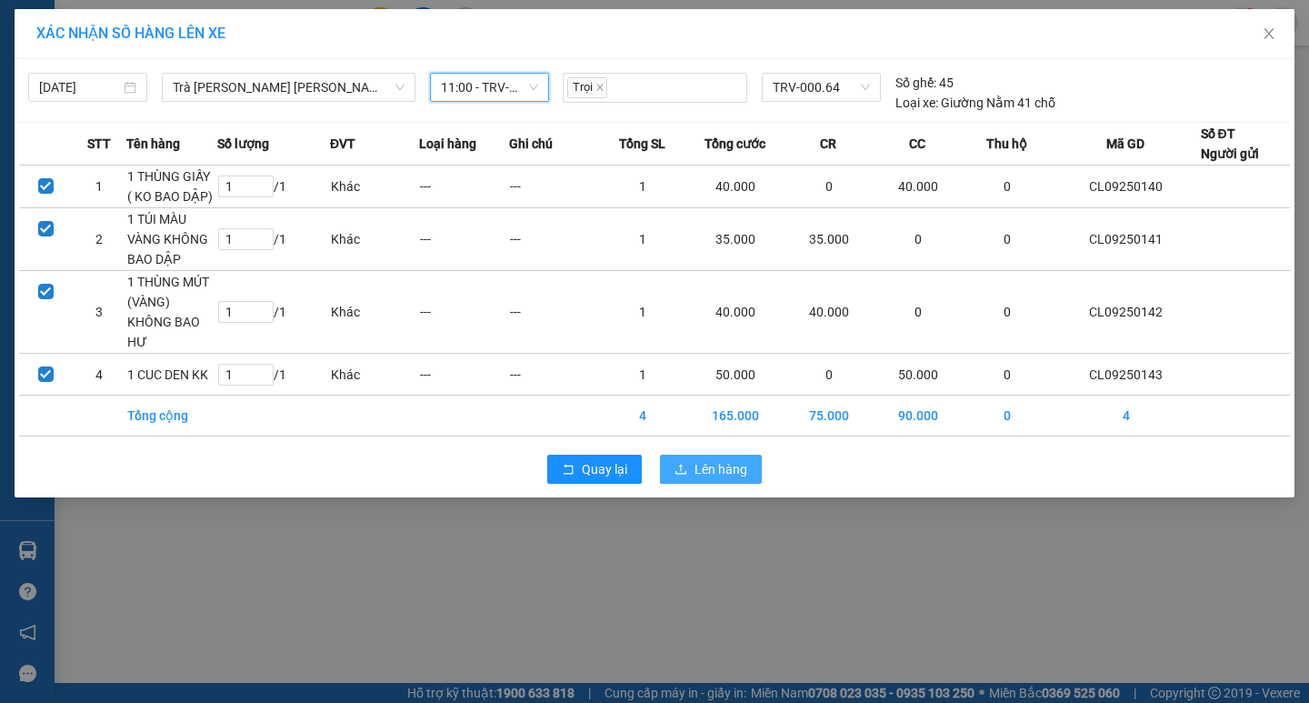
click at [703, 459] on span "Lên hàng" at bounding box center [720, 469] width 53 height 20
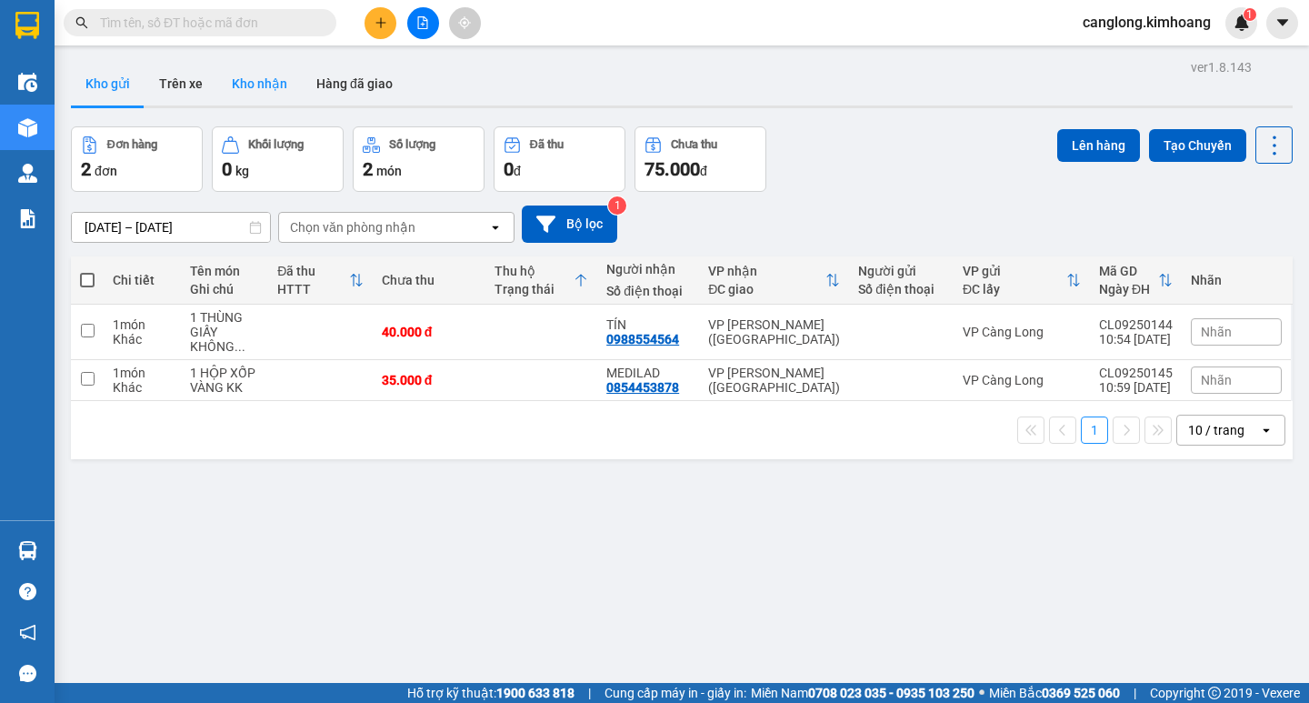
click at [254, 77] on button "Kho nhận" at bounding box center [259, 84] width 85 height 44
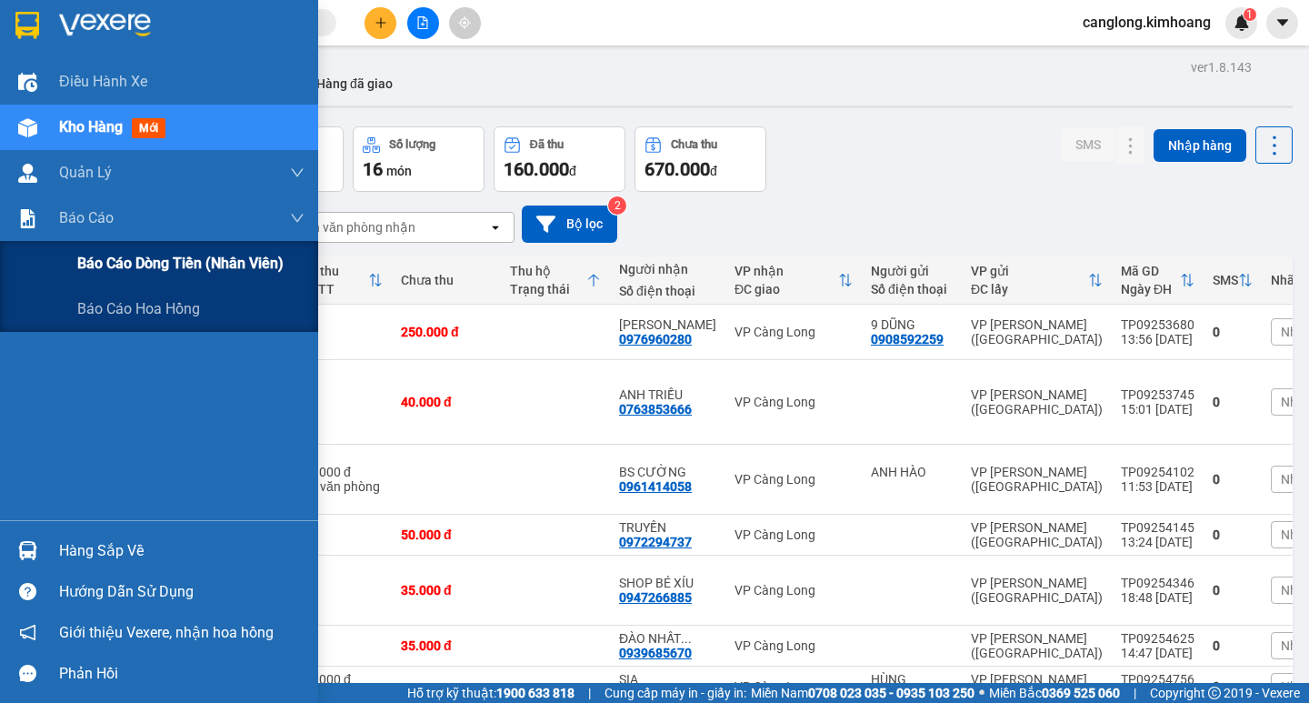
click at [101, 270] on span "Báo cáo dòng tiền (nhân viên)" at bounding box center [180, 263] width 206 height 23
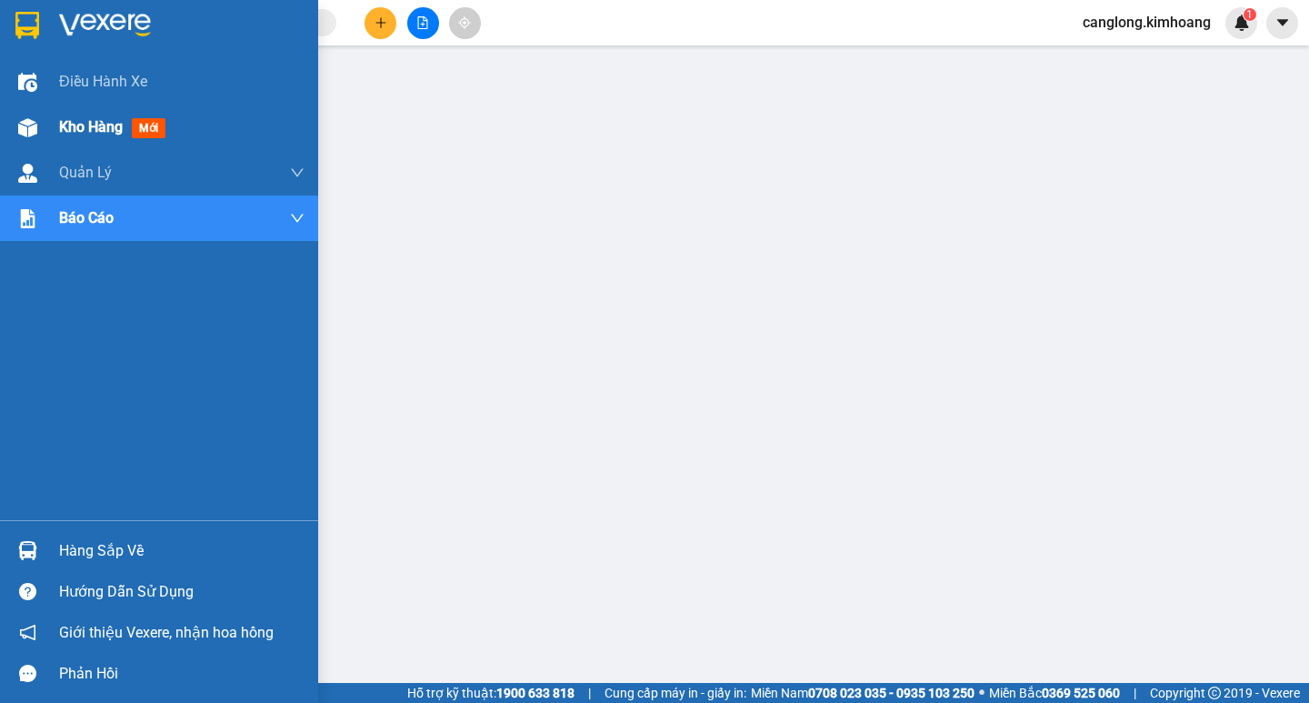
click at [77, 132] on span "Kho hàng" at bounding box center [91, 126] width 64 height 17
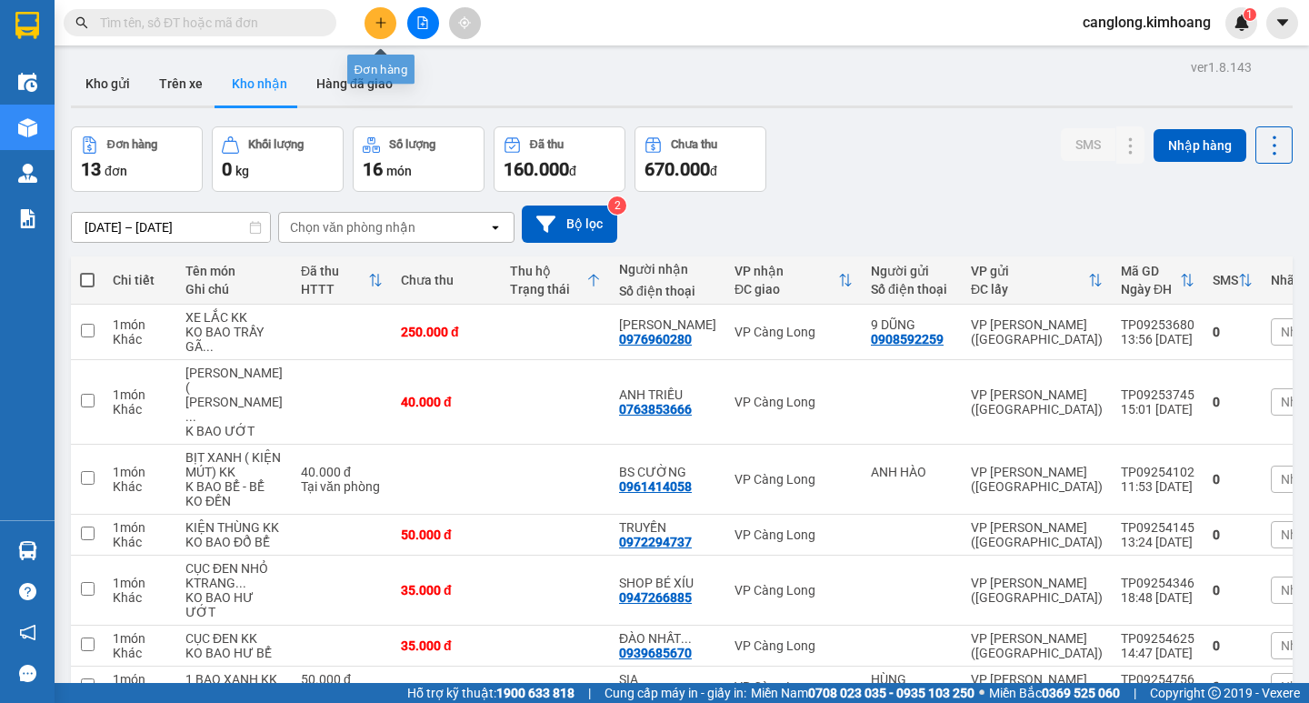
click at [384, 16] on icon "plus" at bounding box center [380, 22] width 13 height 13
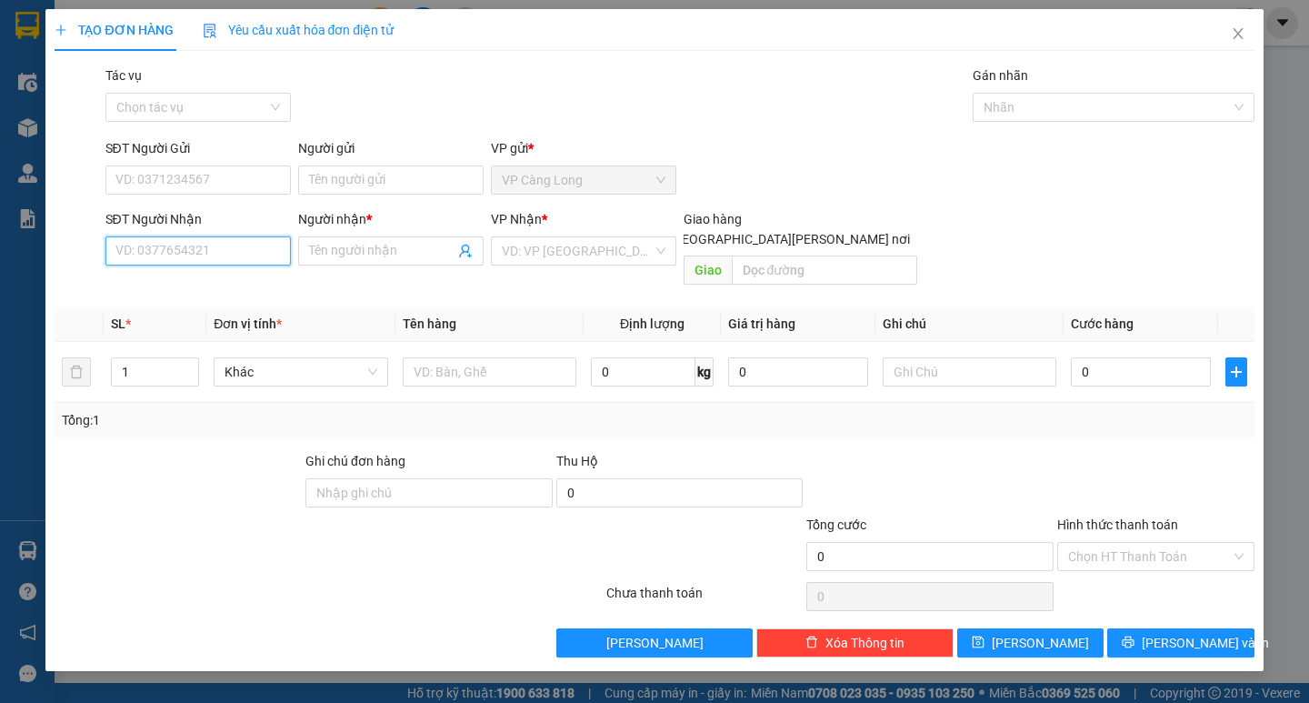
click at [241, 256] on input "SĐT Người Nhận" at bounding box center [197, 250] width 185 height 29
click at [240, 279] on div "0787653789 - THẢO" at bounding box center [198, 287] width 164 height 20
type input "0787653789"
type input "THẢO"
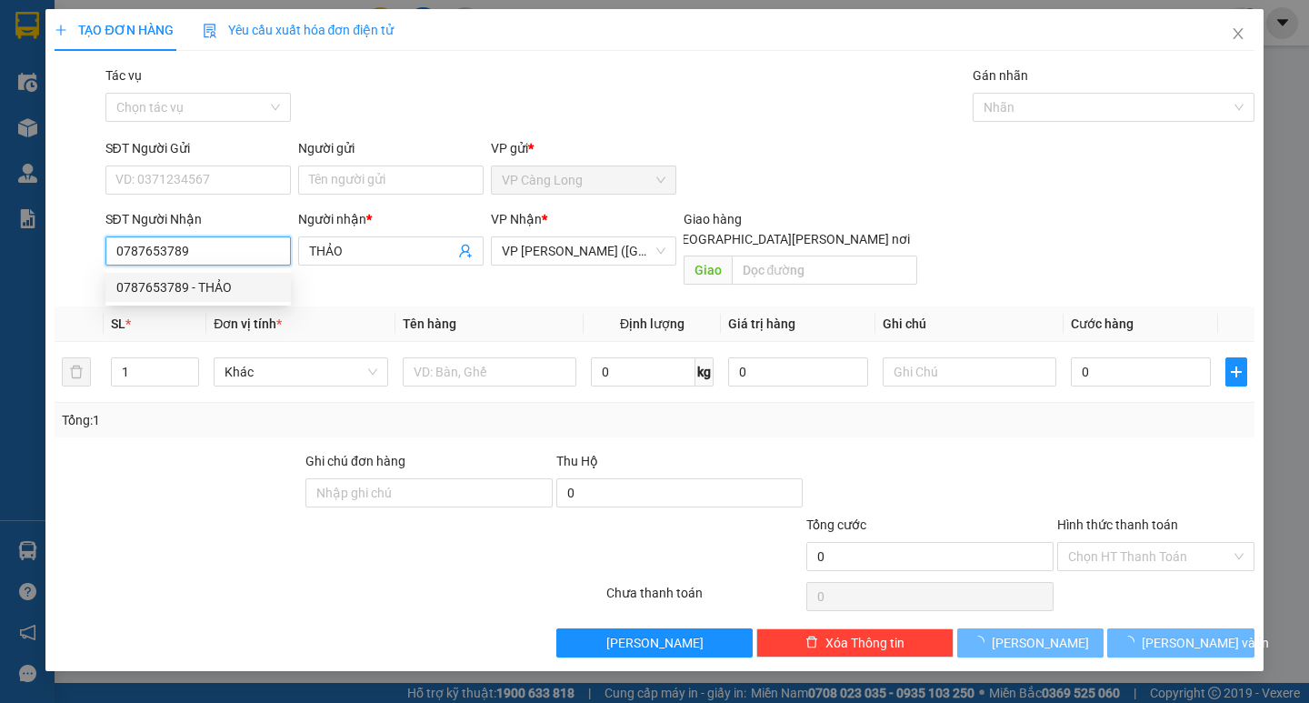
type input "35.000"
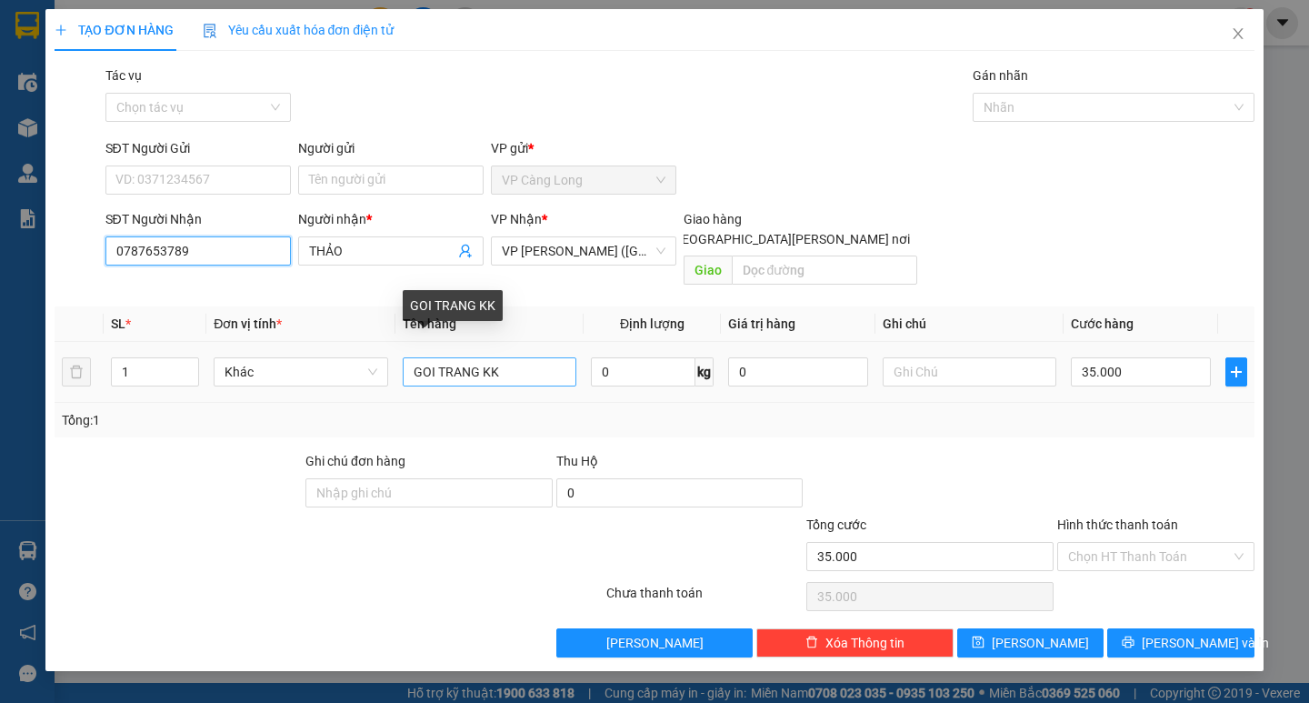
type input "0787653789"
click at [479, 357] on input "GOI TRANG KK" at bounding box center [490, 371] width 174 height 29
click at [432, 357] on input "GOI HỒNG KK" at bounding box center [490, 371] width 174 height 29
click at [435, 357] on input "GOI HỒNG KK" at bounding box center [490, 371] width 174 height 29
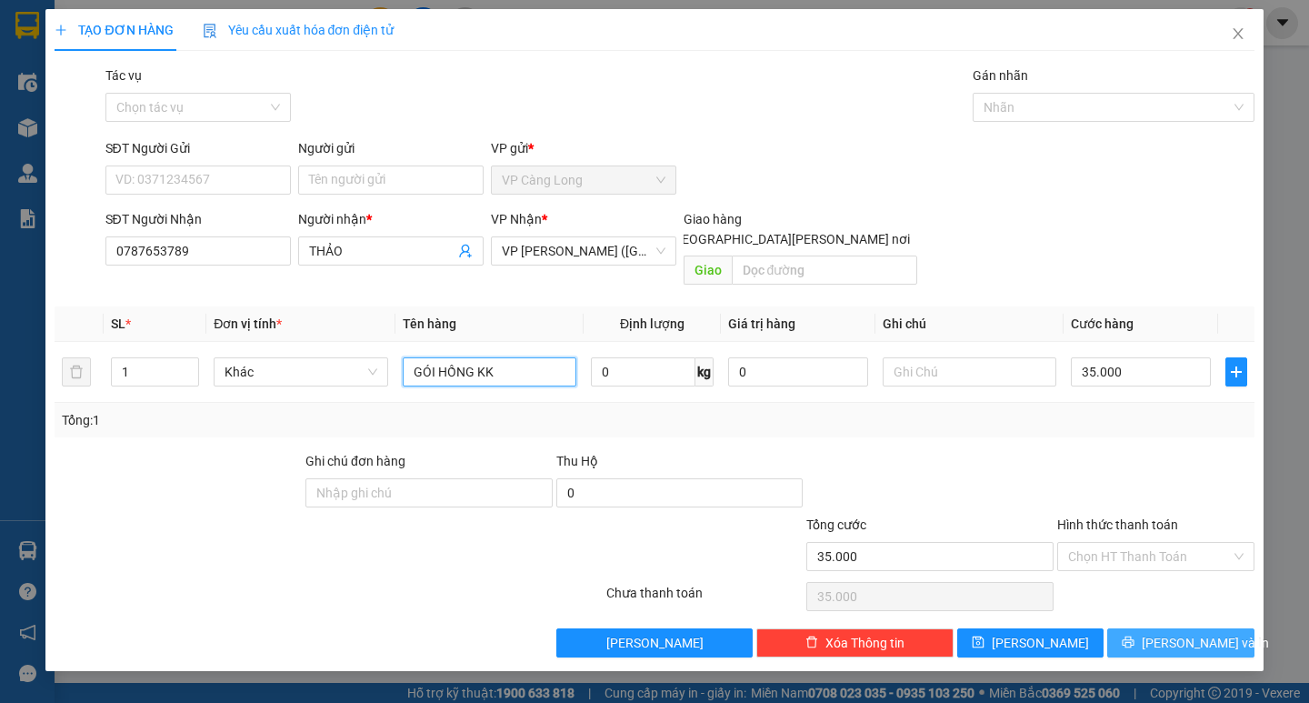
type input "GÓI HỒNG KK"
click at [1163, 628] on button "Lưu và In" at bounding box center [1180, 642] width 146 height 29
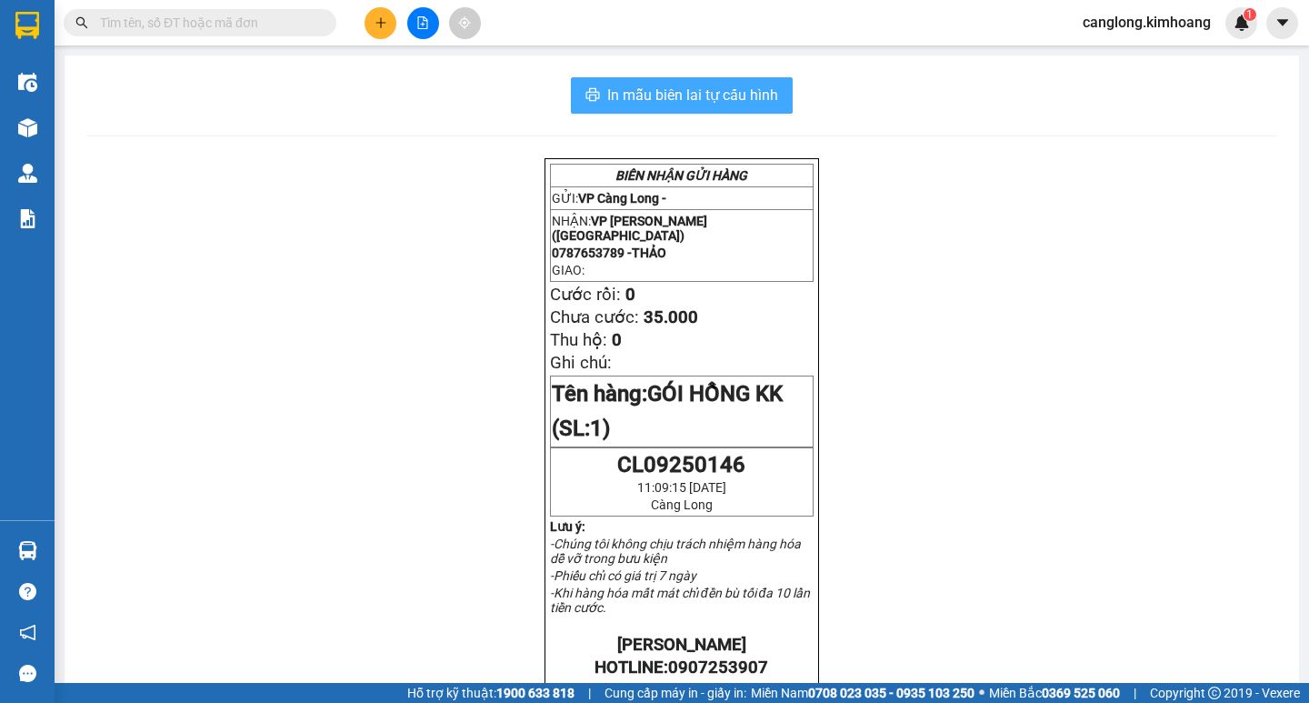
click at [743, 100] on span "In mẫu biên lai tự cấu hình" at bounding box center [692, 95] width 171 height 23
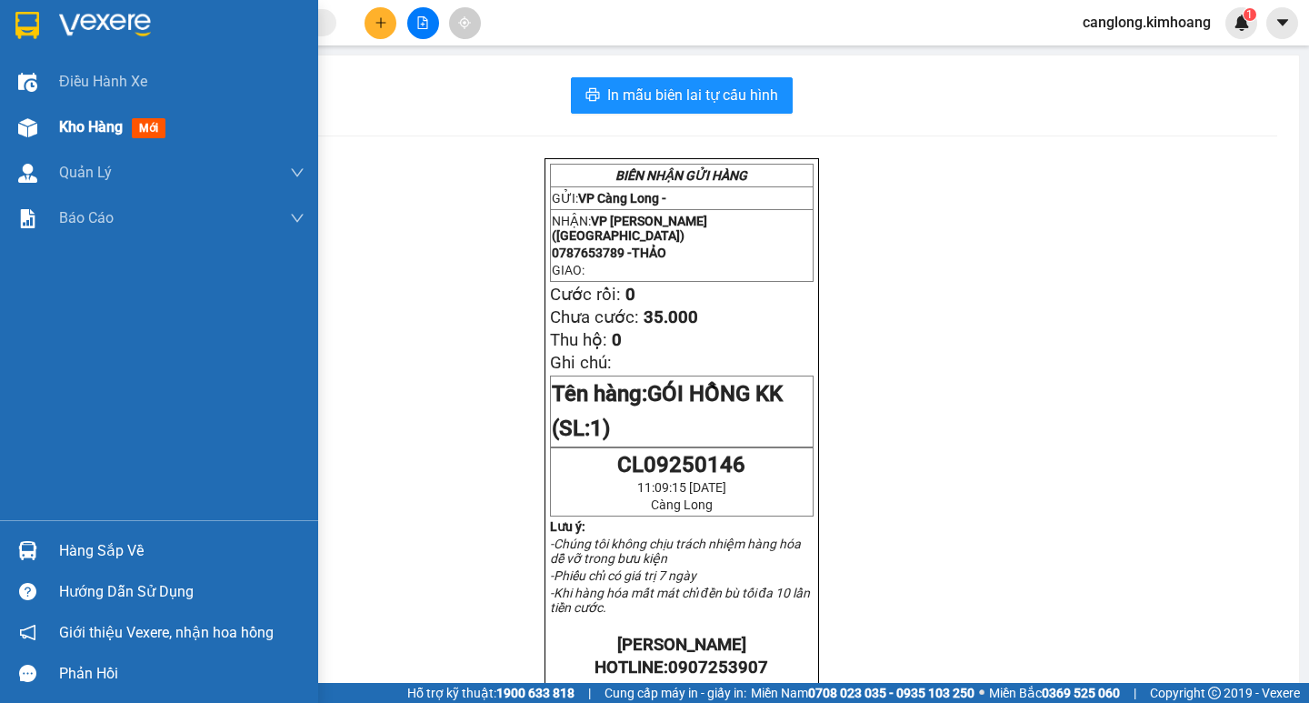
click at [61, 130] on span "Kho hàng" at bounding box center [91, 126] width 64 height 17
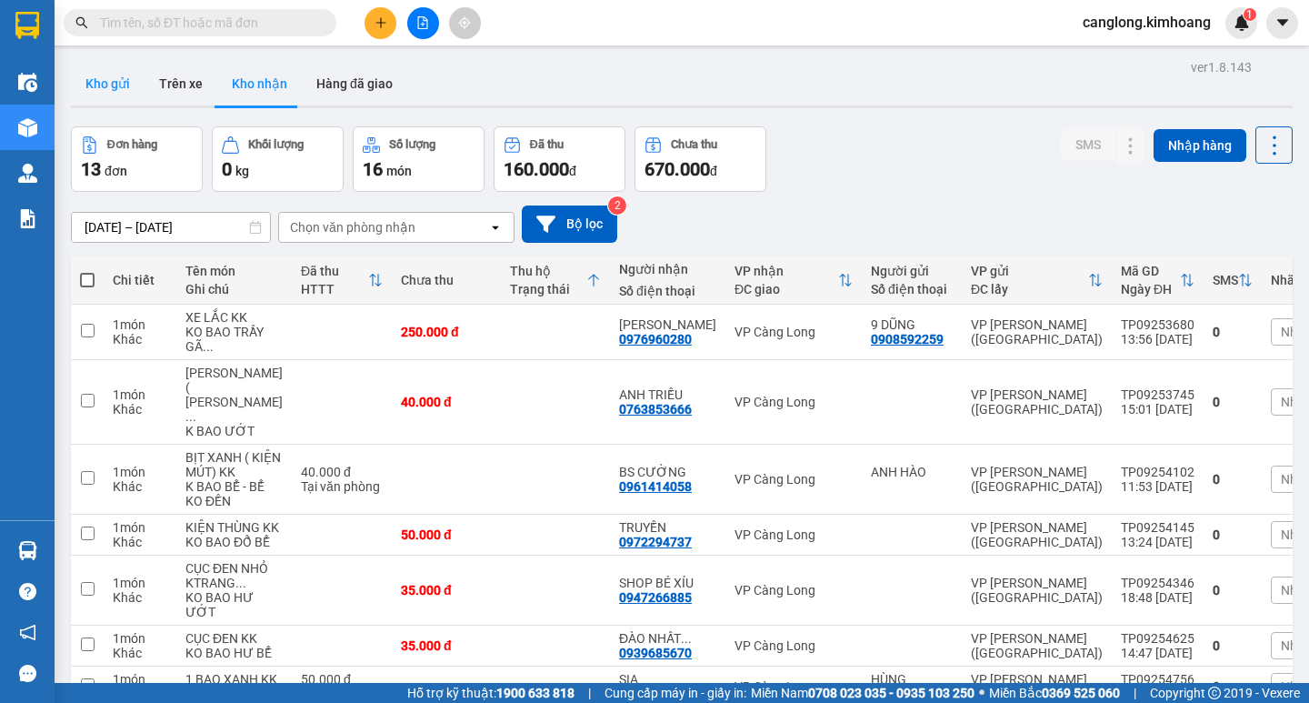
click at [103, 83] on button "Kho gửi" at bounding box center [108, 84] width 74 height 44
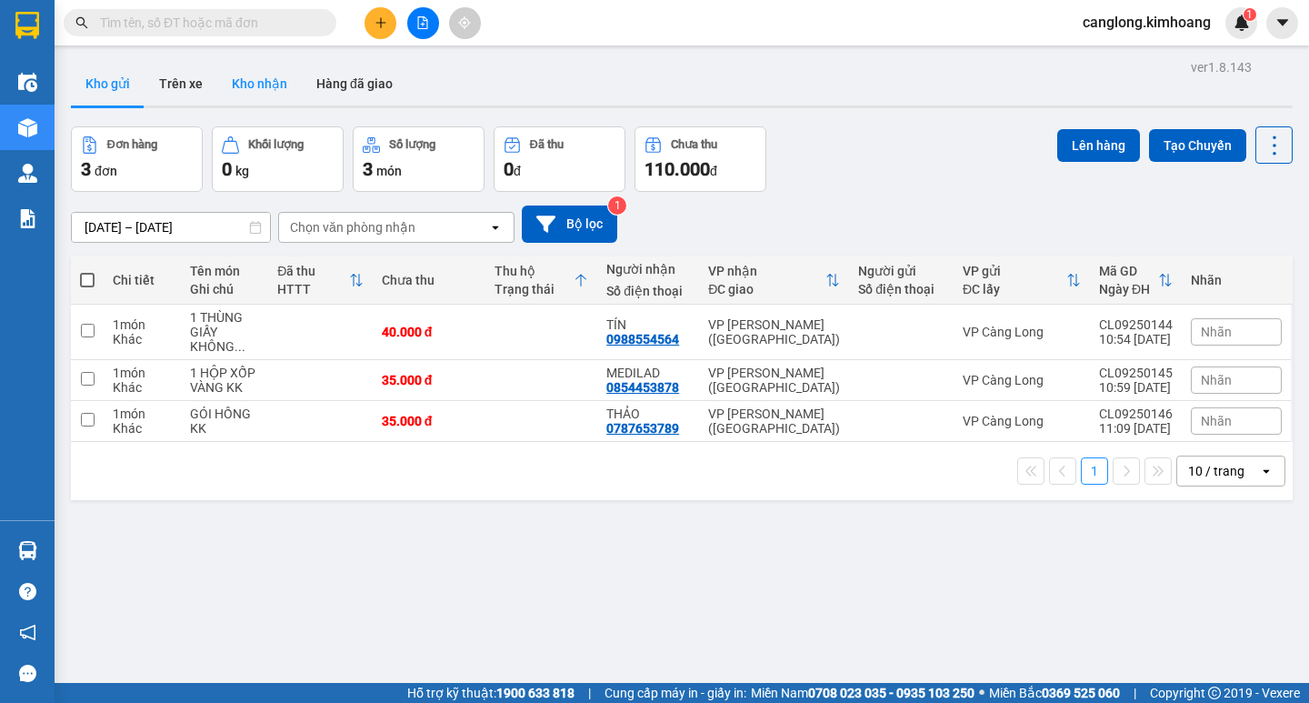
click at [243, 76] on button "Kho nhận" at bounding box center [259, 84] width 85 height 44
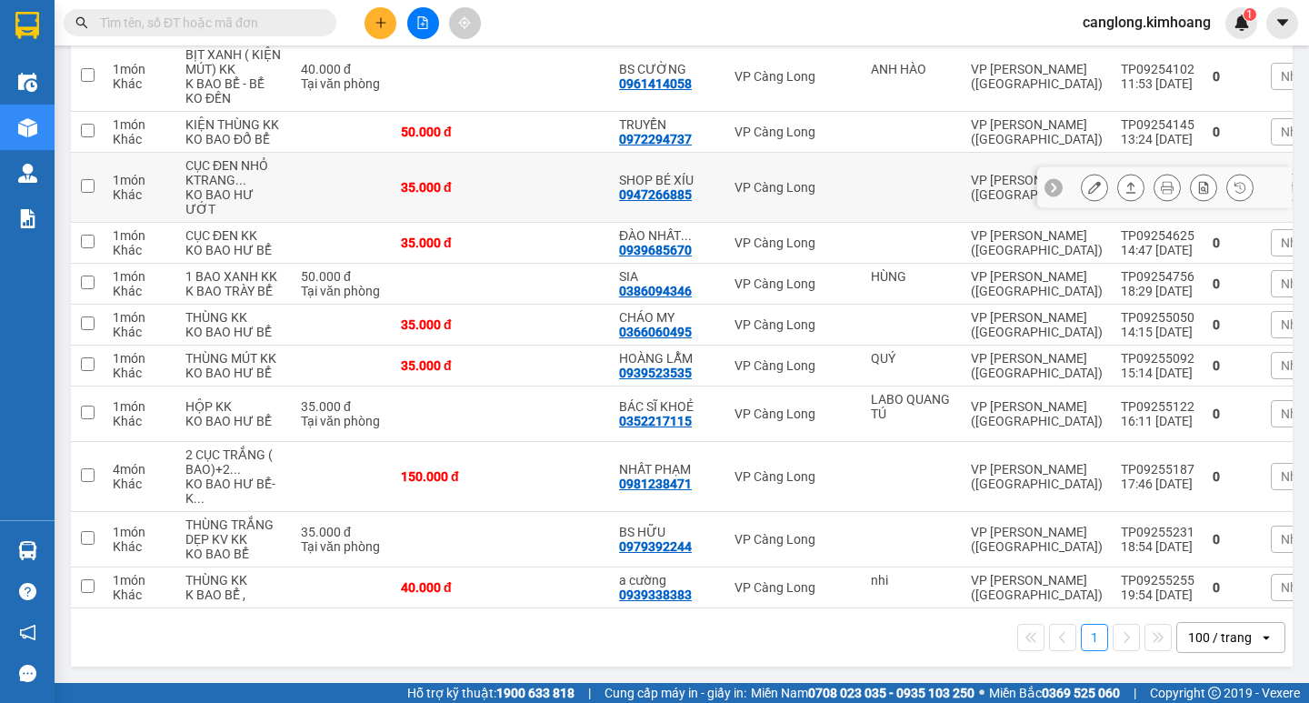
scroll to position [454, 0]
click at [192, 24] on input "text" at bounding box center [207, 23] width 214 height 20
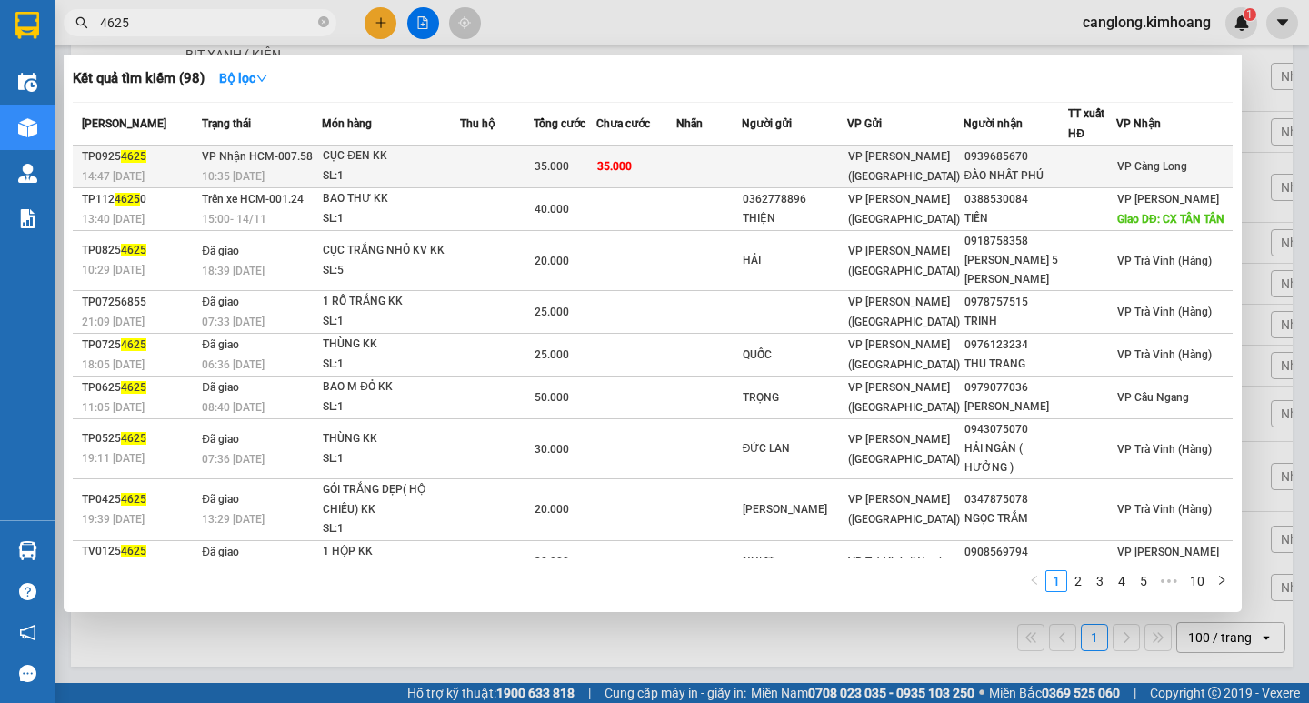
type input "4625"
click at [663, 164] on td "35.000" at bounding box center [636, 166] width 80 height 43
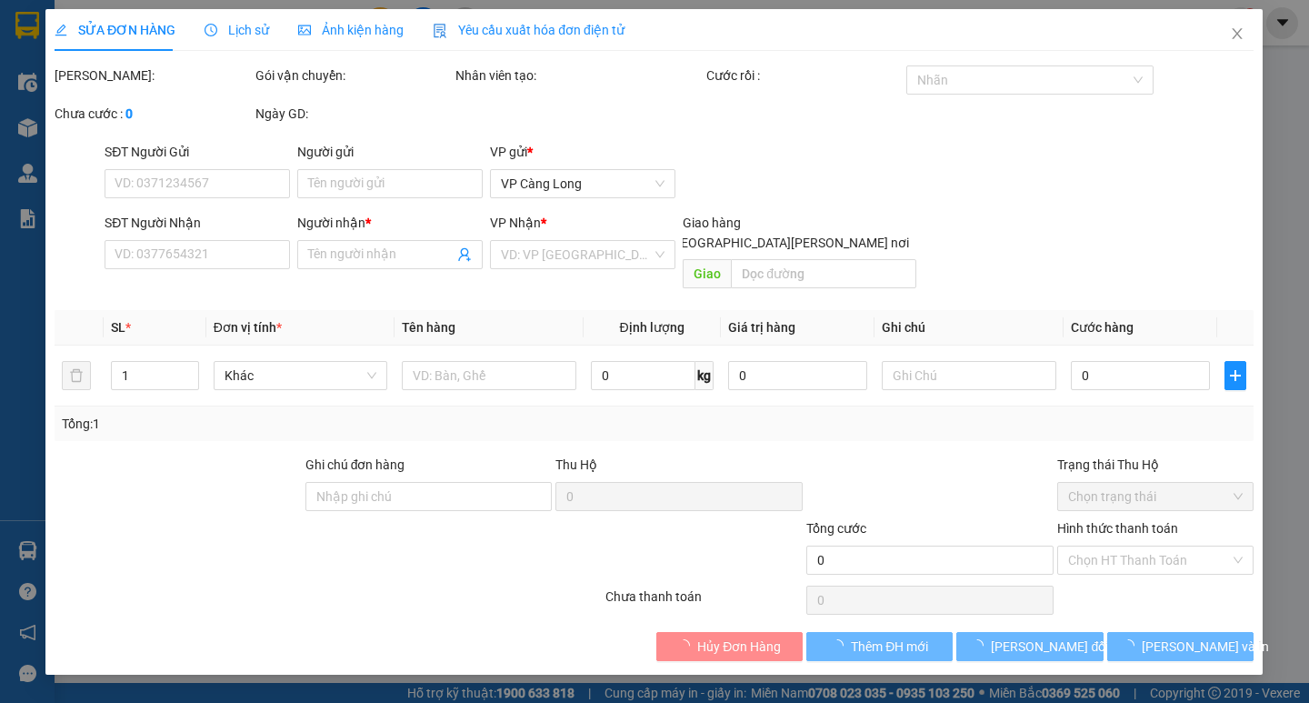
type input "0939685670"
type input "ĐÀO NHẤT PHÚ"
type input "35.000"
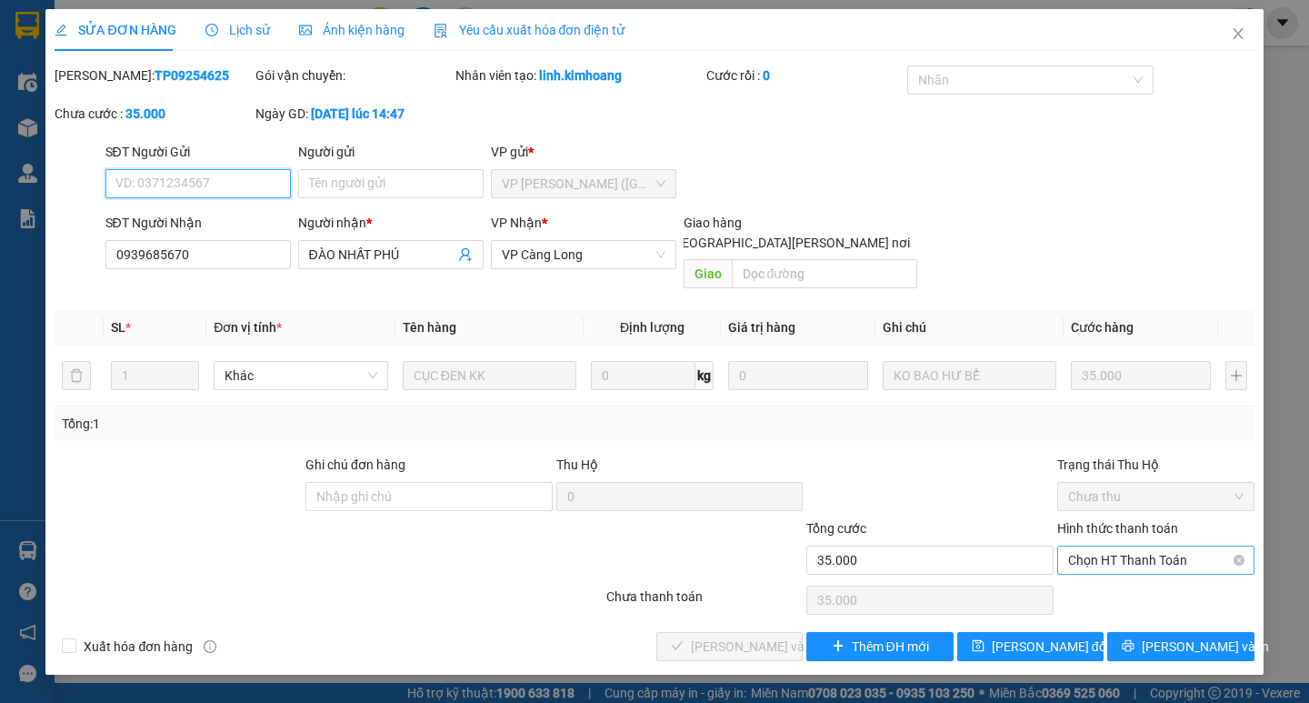
click at [1131, 546] on span "Chọn HT Thanh Toán" at bounding box center [1155, 559] width 175 height 27
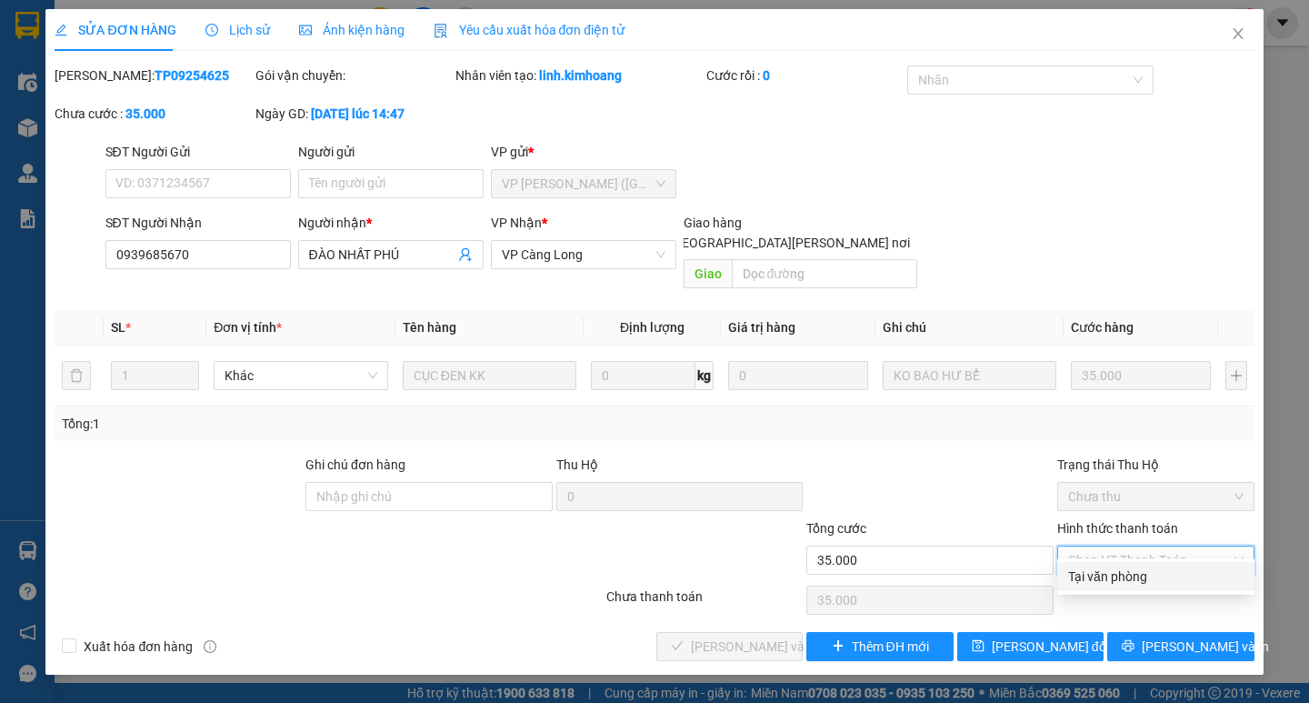
click at [1081, 580] on div "Tại văn phòng" at bounding box center [1155, 576] width 175 height 20
type input "0"
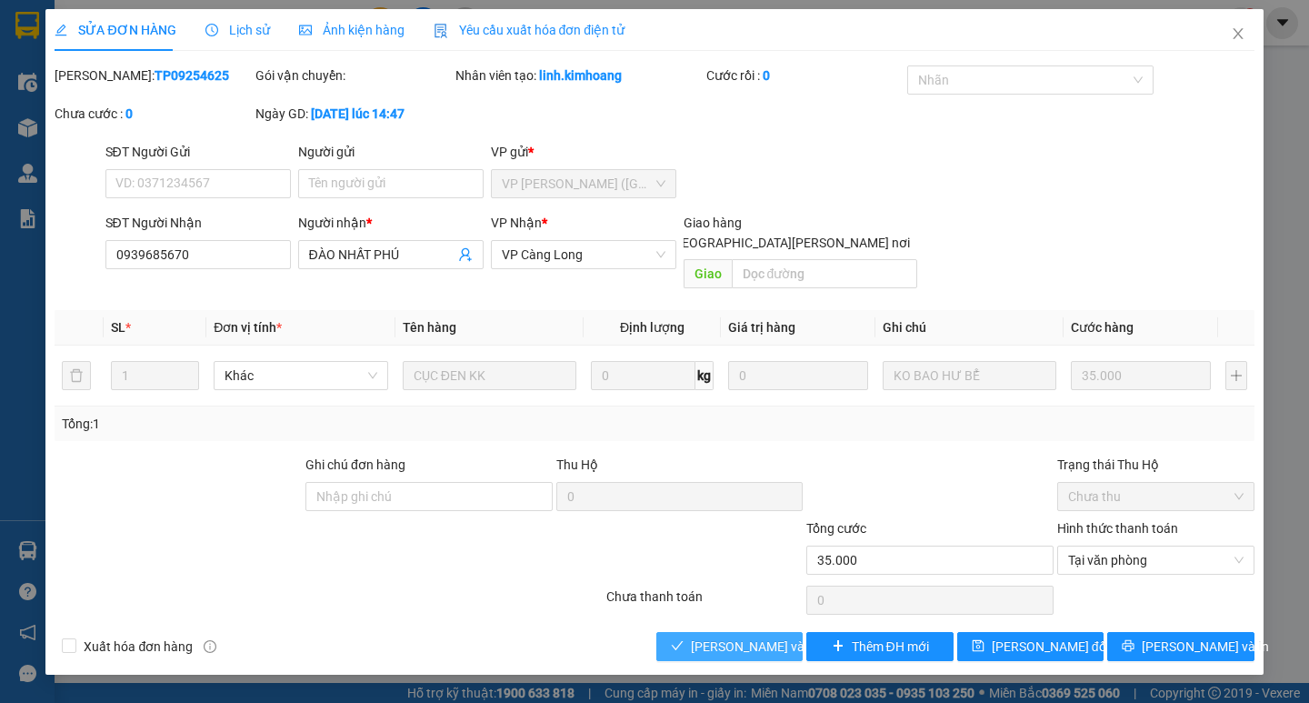
click at [741, 636] on span "Lưu và Giao hàng" at bounding box center [813, 646] width 245 height 20
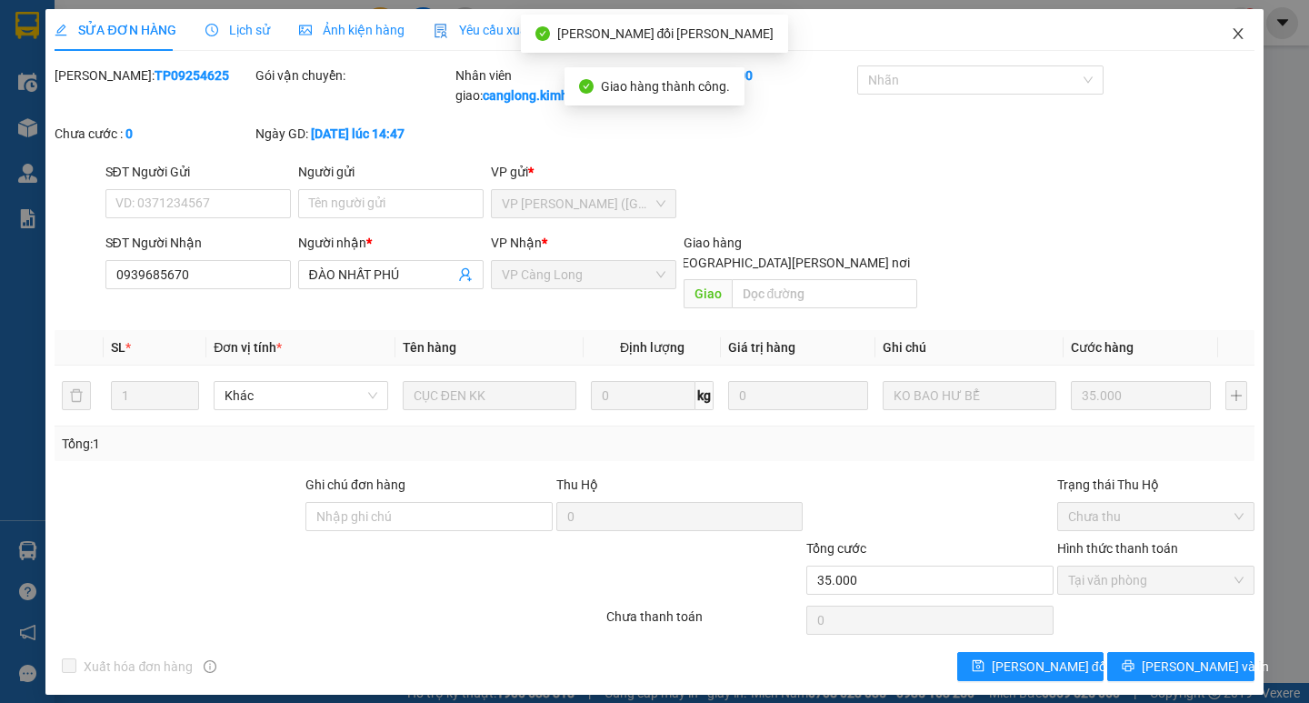
click at [1236, 33] on icon "close" at bounding box center [1237, 33] width 10 height 11
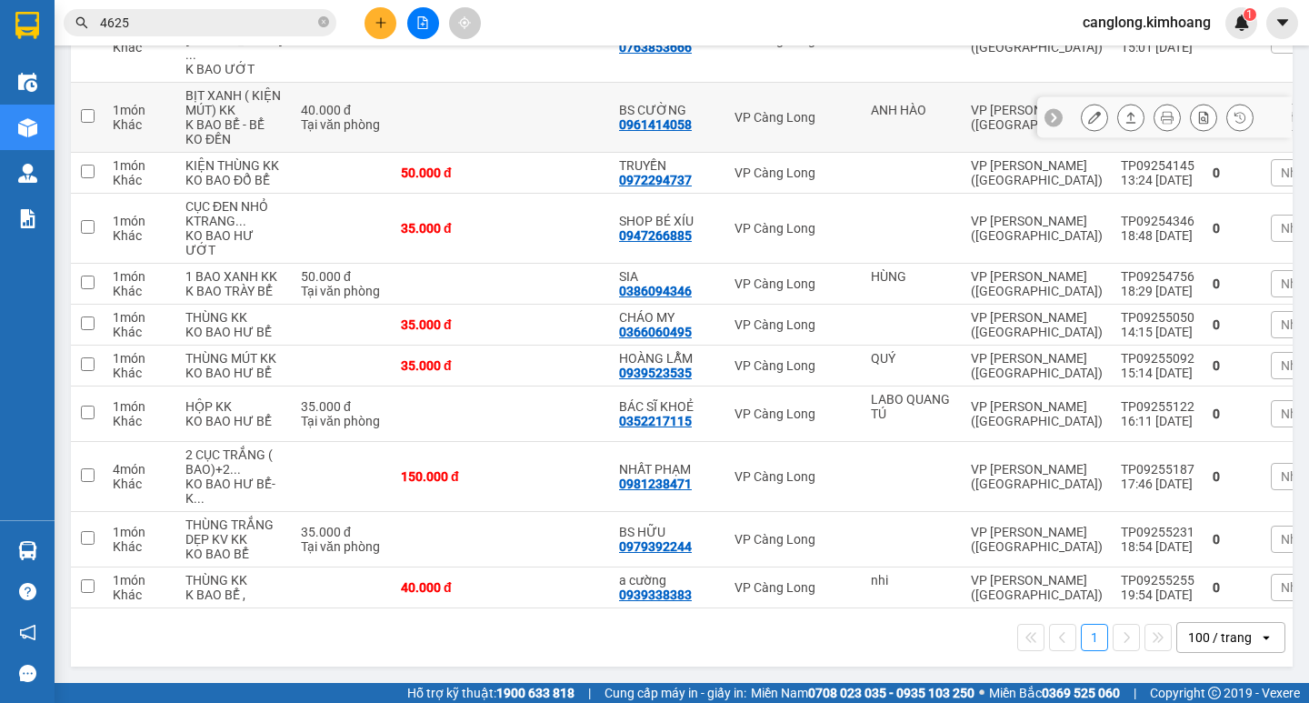
scroll to position [529, 0]
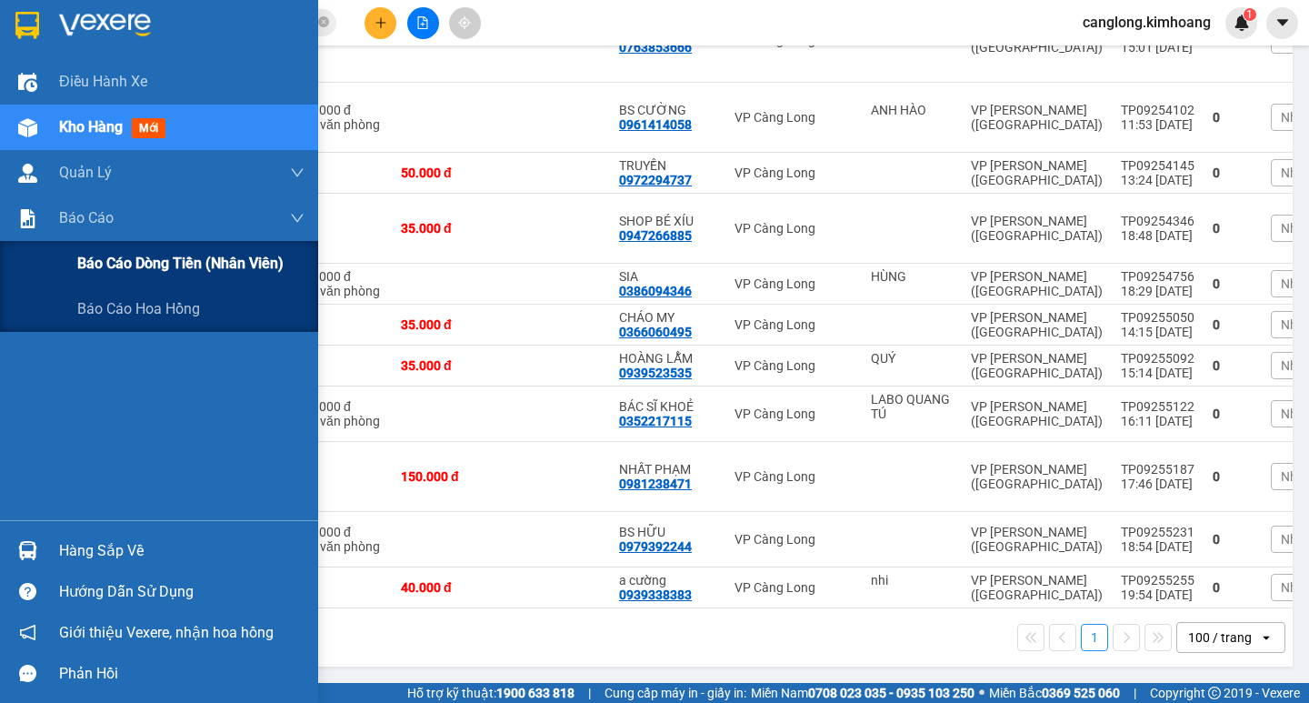
click at [111, 261] on span "Báo cáo dòng tiền (nhân viên)" at bounding box center [180, 263] width 206 height 23
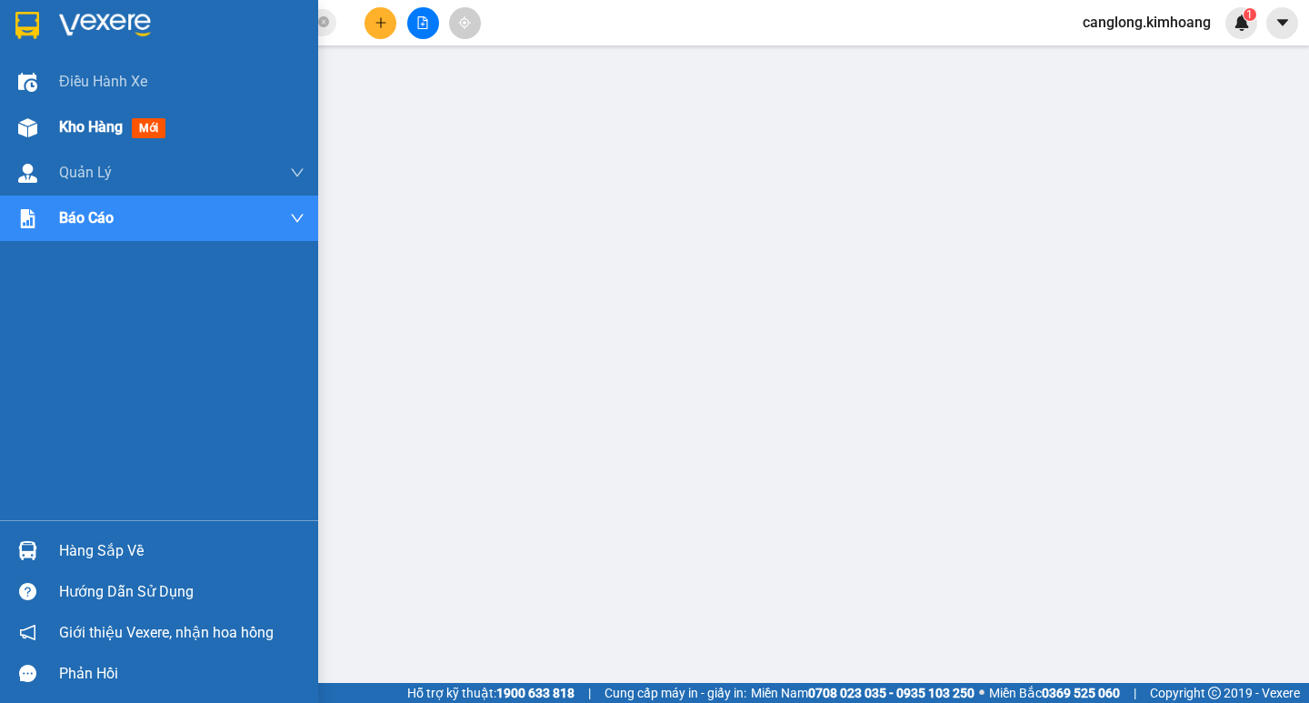
click at [99, 124] on span "Kho hàng" at bounding box center [91, 126] width 64 height 17
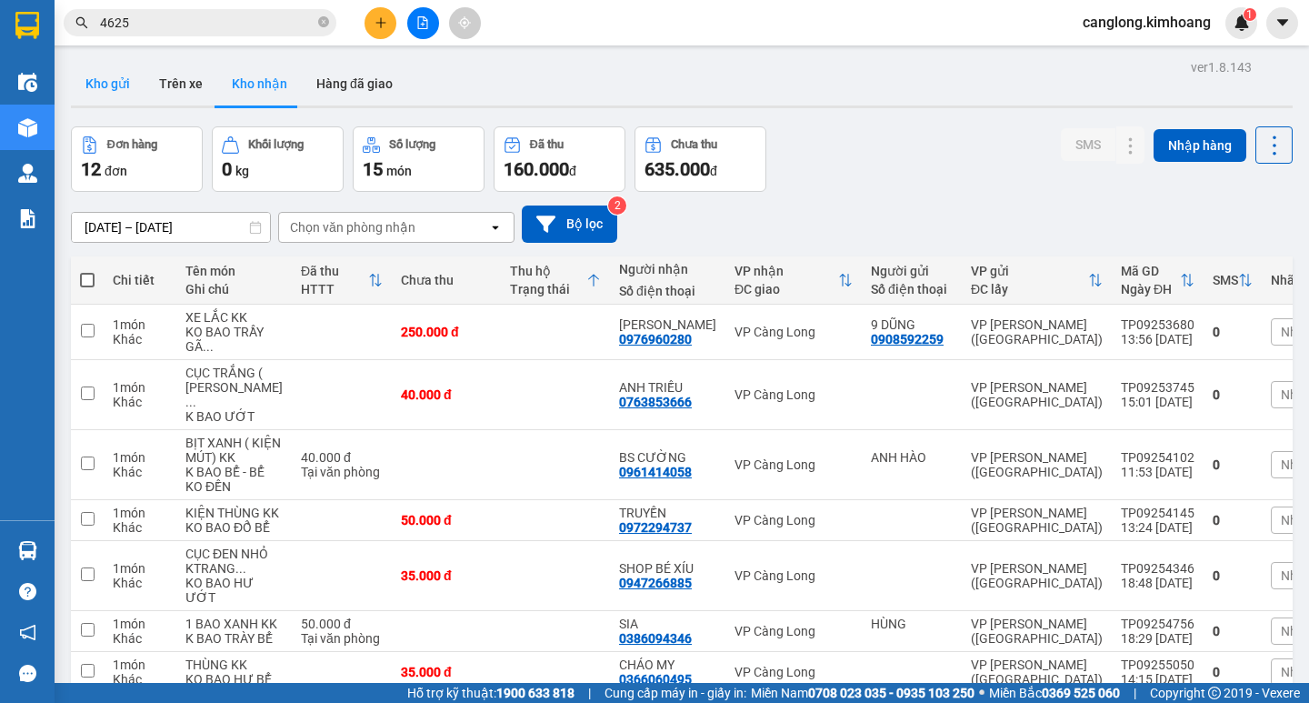
click at [106, 81] on button "Kho gửi" at bounding box center [108, 84] width 74 height 44
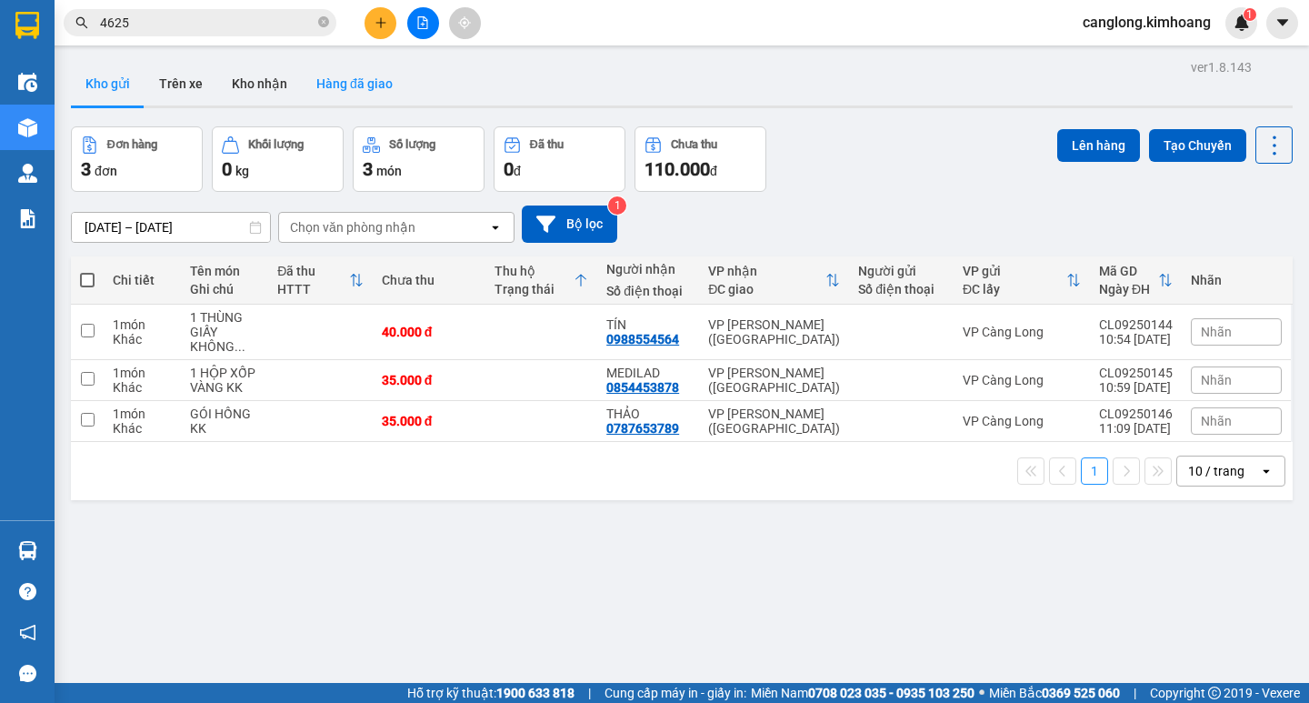
click at [370, 78] on button "Hàng đã giao" at bounding box center [354, 84] width 105 height 44
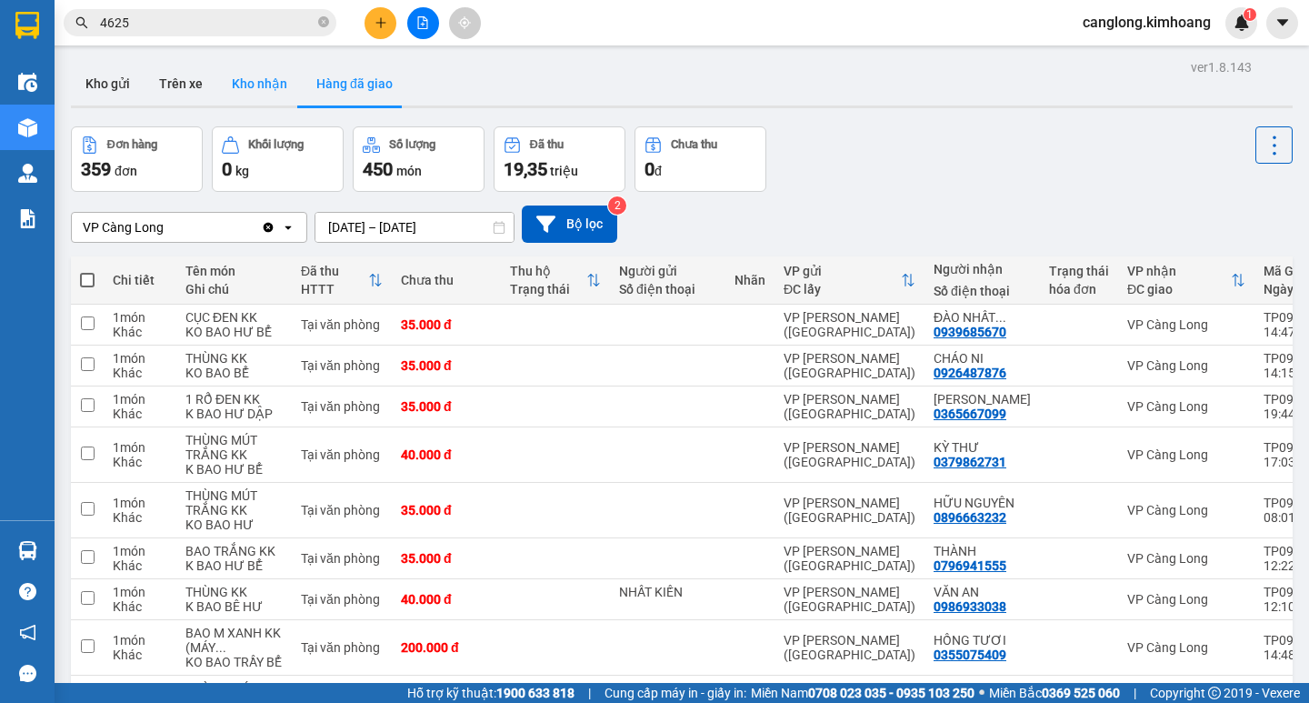
click at [246, 80] on button "Kho nhận" at bounding box center [259, 84] width 85 height 44
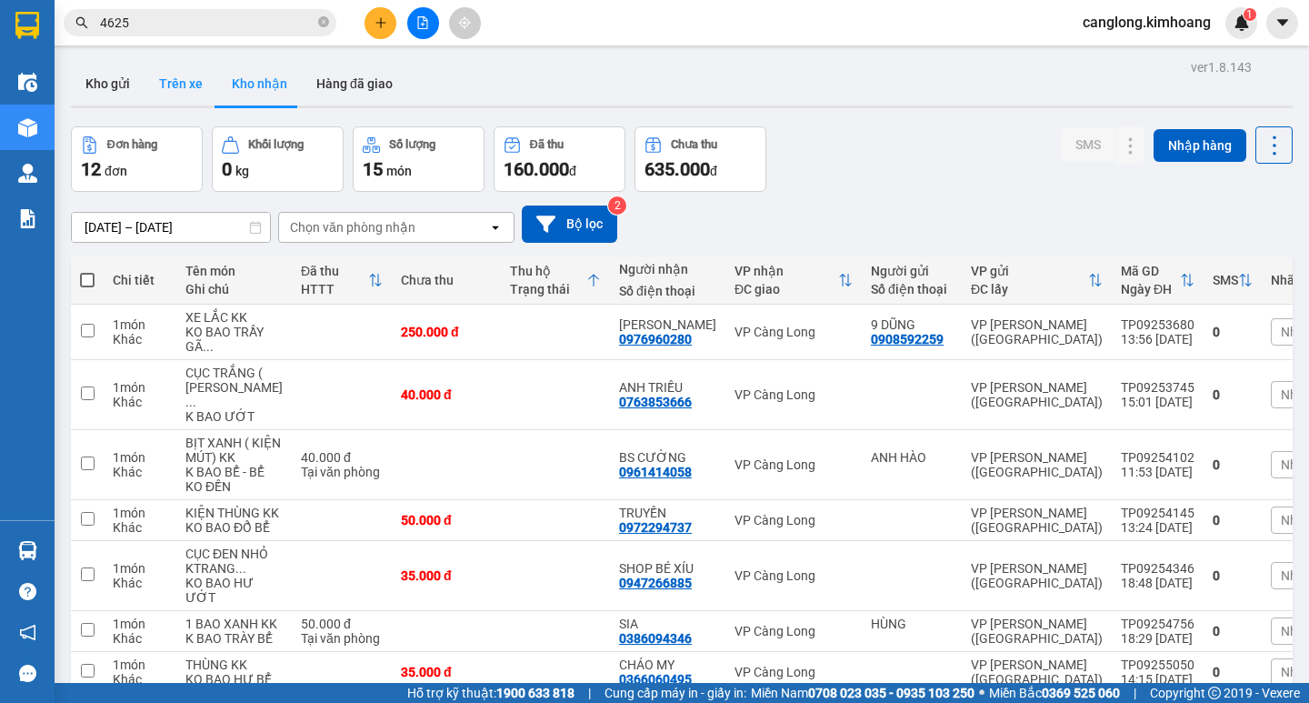
click at [171, 85] on button "Trên xe" at bounding box center [181, 84] width 73 height 44
type input "[DATE] – [DATE]"
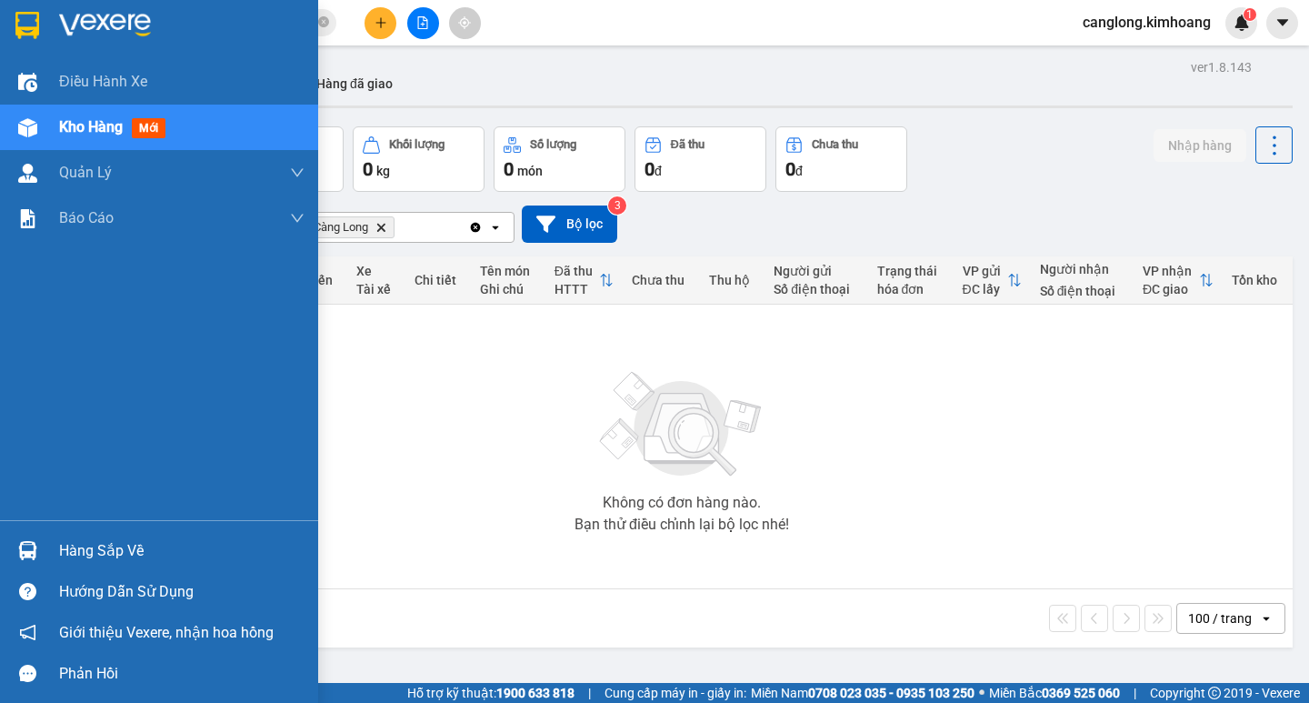
click at [98, 549] on div "Hàng sắp về" at bounding box center [181, 550] width 245 height 27
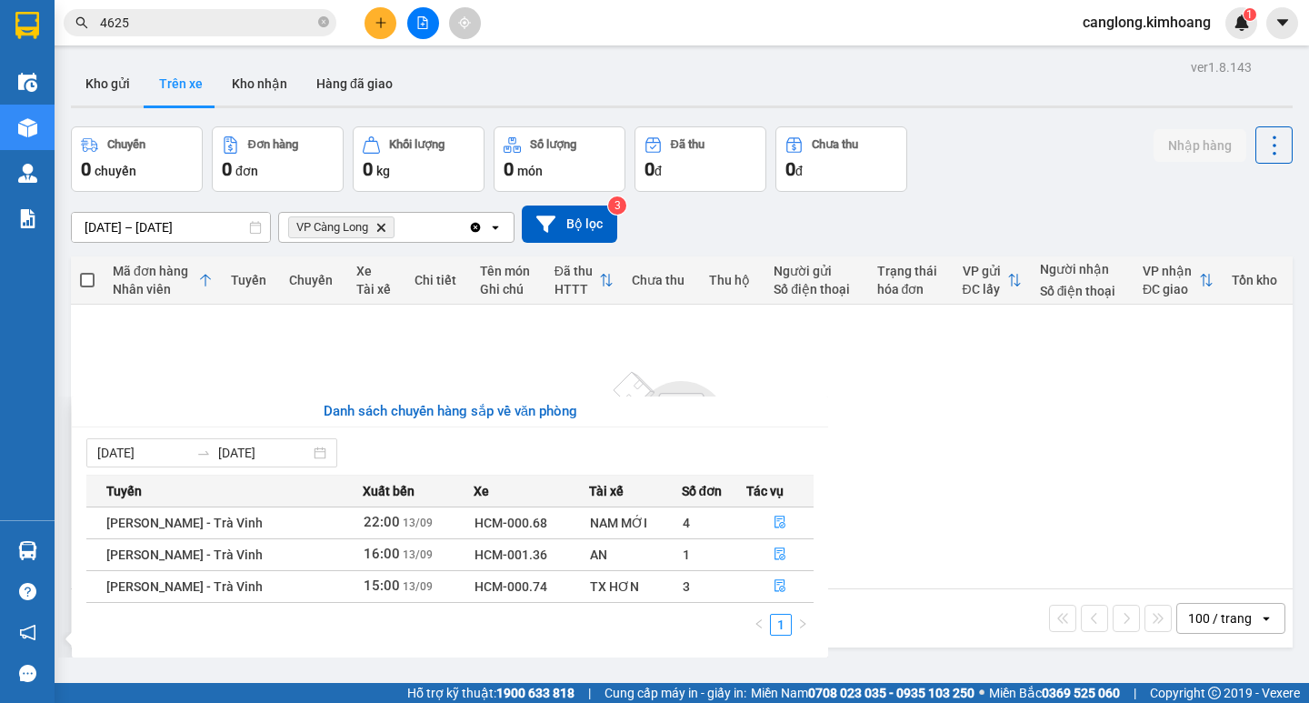
click at [901, 360] on section "Kết quả tìm kiếm ( 98 ) Bộ lọc Mã ĐH Trạng thái Món hàng Thu hộ Tổng cước Chưa …" at bounding box center [654, 351] width 1309 height 703
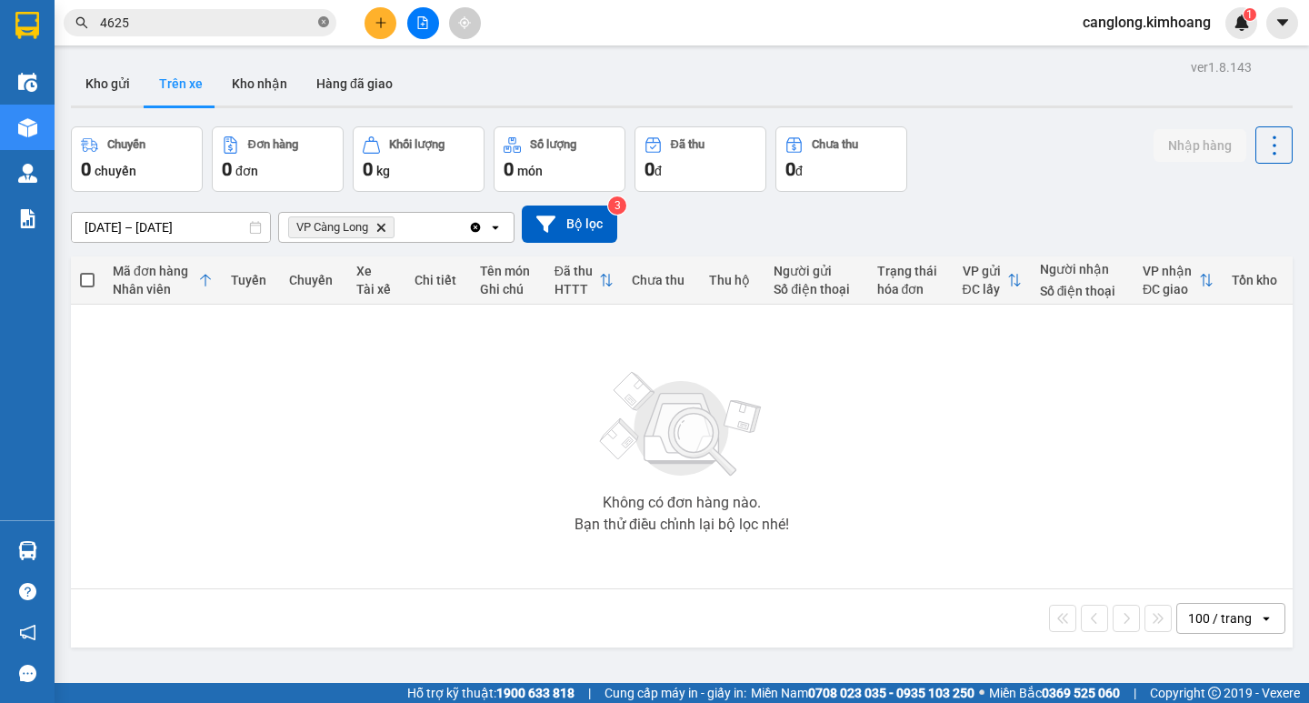
click at [321, 26] on icon "close-circle" at bounding box center [323, 21] width 11 height 11
click at [271, 78] on button "Kho nhận" at bounding box center [259, 84] width 85 height 44
type input "[DATE] – [DATE]"
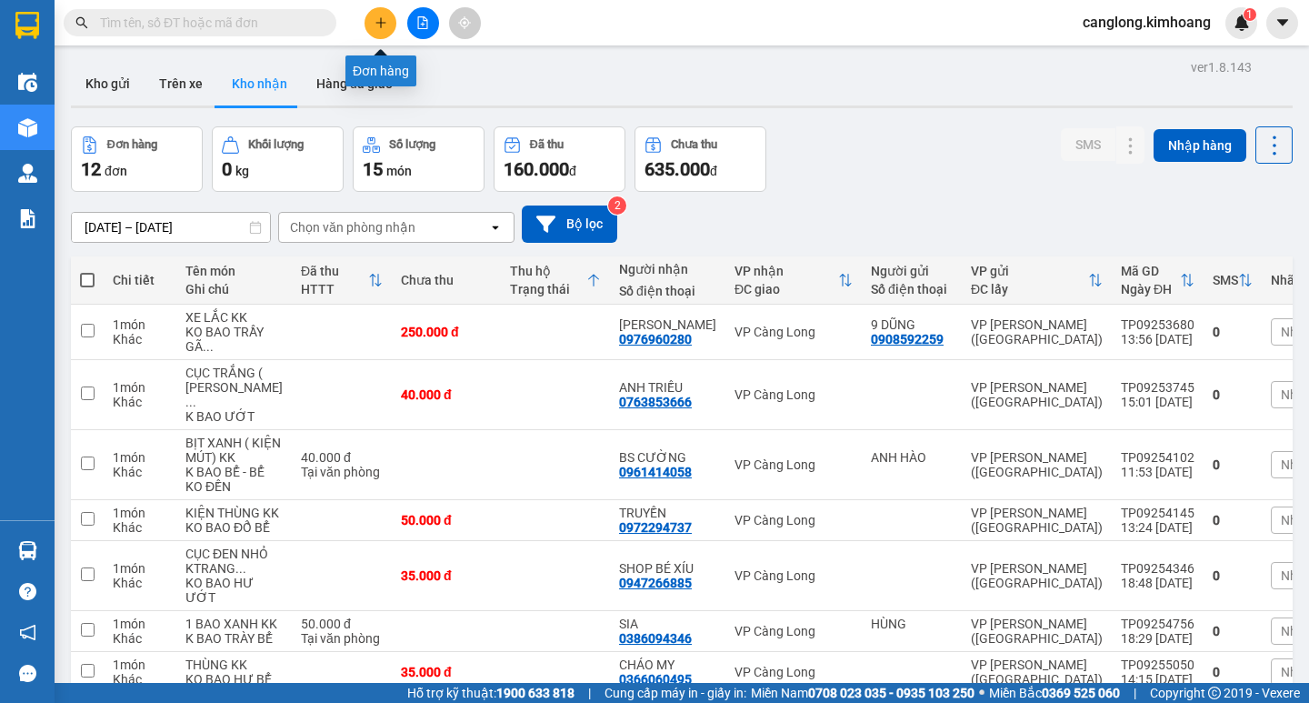
click at [383, 20] on icon "plus" at bounding box center [380, 22] width 13 height 13
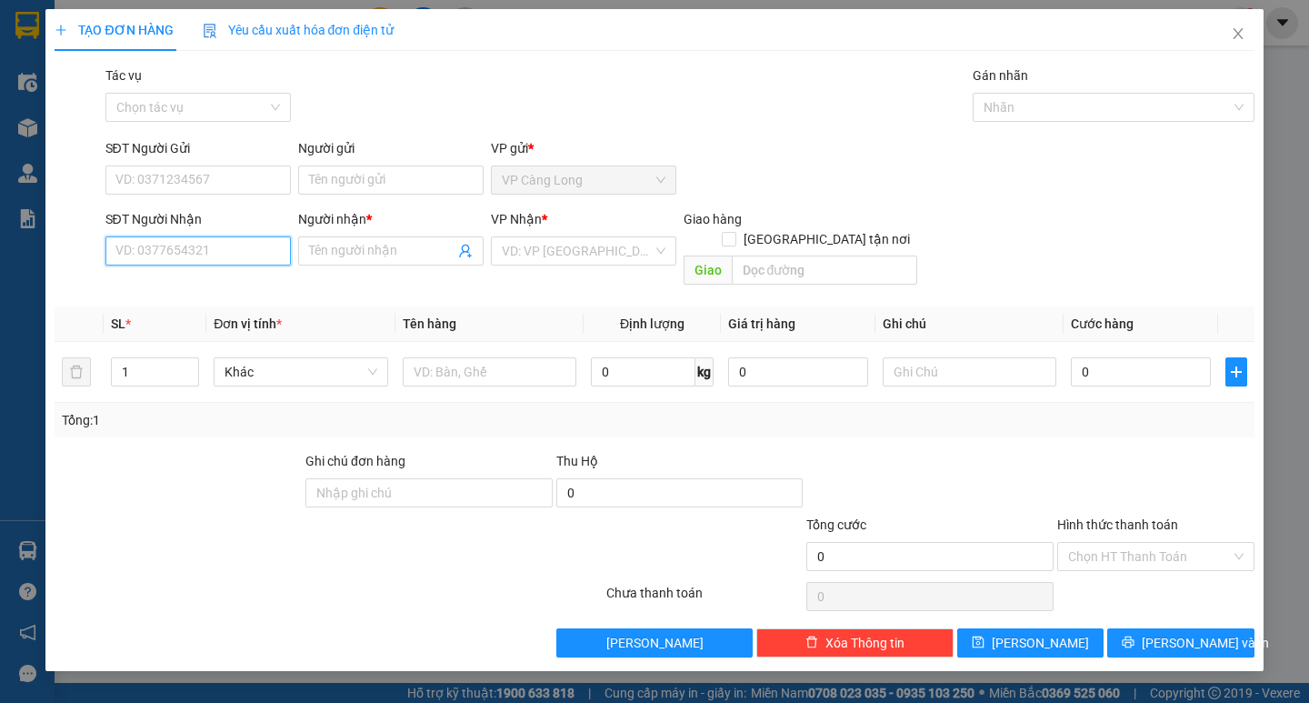
click at [240, 254] on input "SĐT Người Nhận" at bounding box center [197, 250] width 185 height 29
click at [217, 288] on div "0932738969 - NGỌC" at bounding box center [205, 287] width 179 height 20
type input "0932738969"
type input "NGỌC"
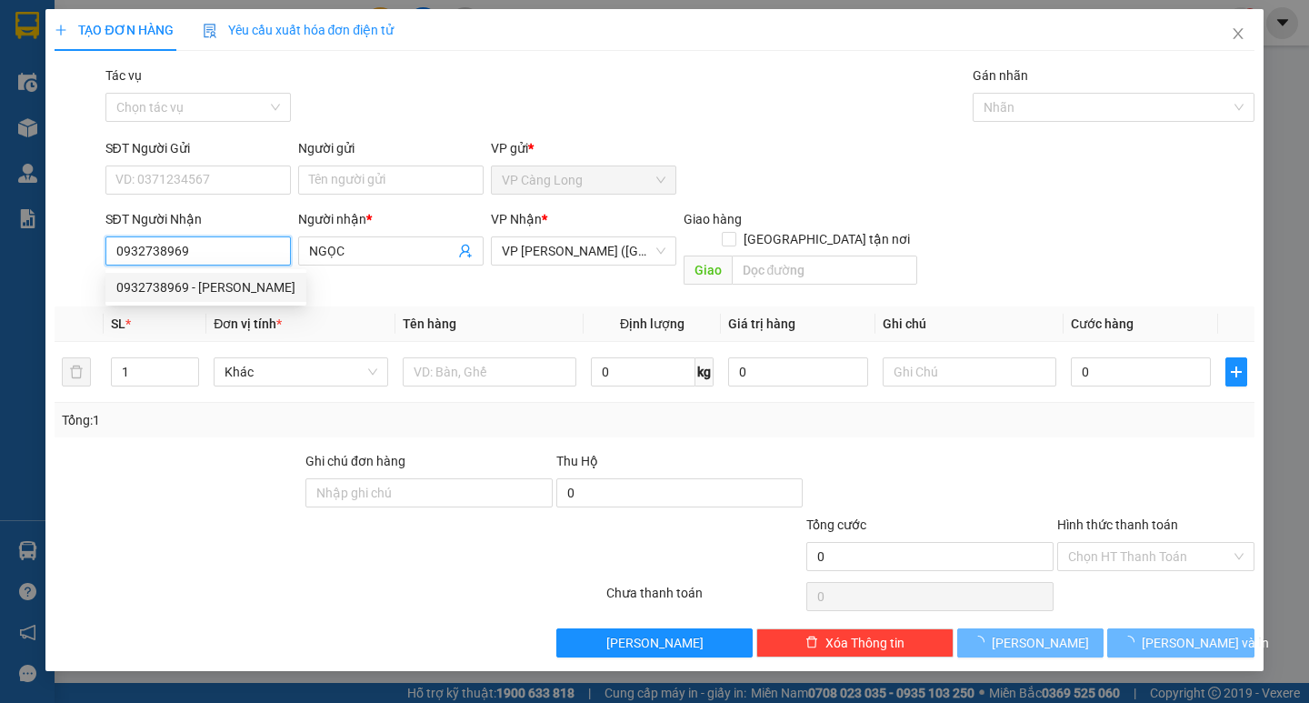
type input "85.000"
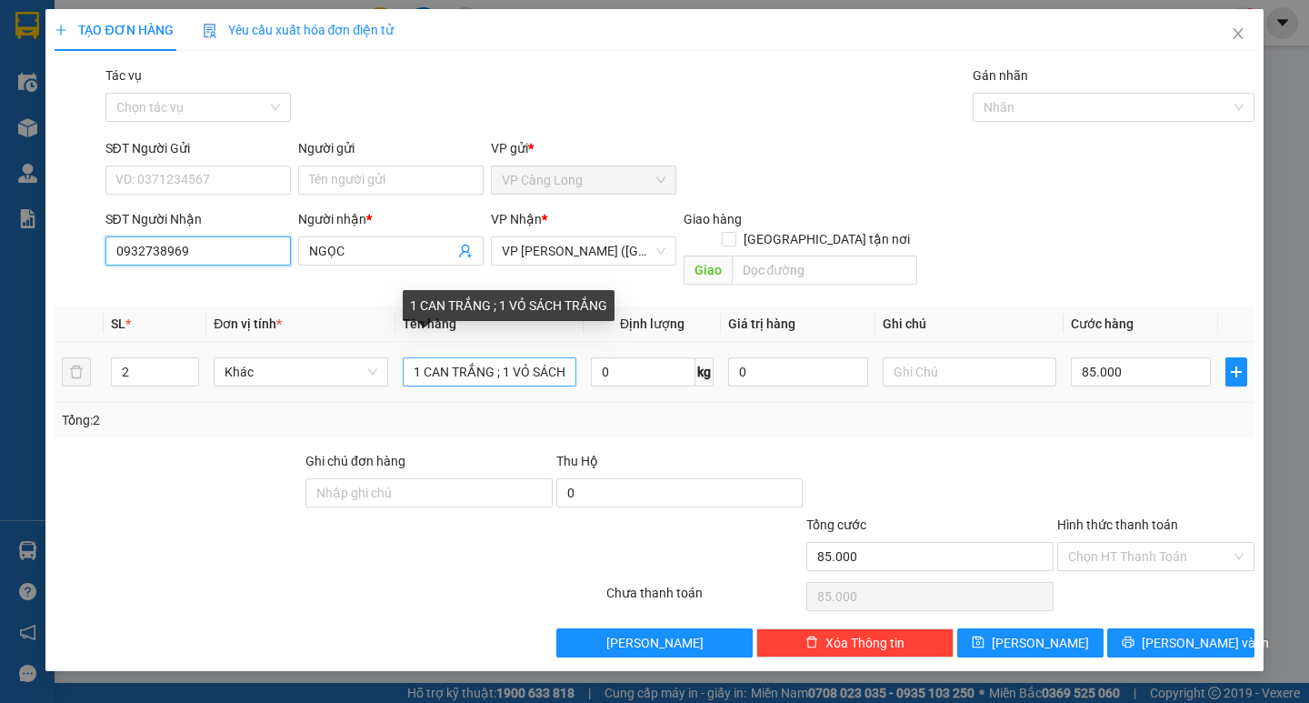
type input "0932738969"
click at [566, 357] on input "1 CAN TRẮNG ; 1 VỎ SÁCH TRẮNG" at bounding box center [490, 371] width 174 height 29
click at [569, 357] on input "1 CAN TRẮNG ; 1 VỎ SÁCH TRẮNG" at bounding box center [490, 371] width 174 height 29
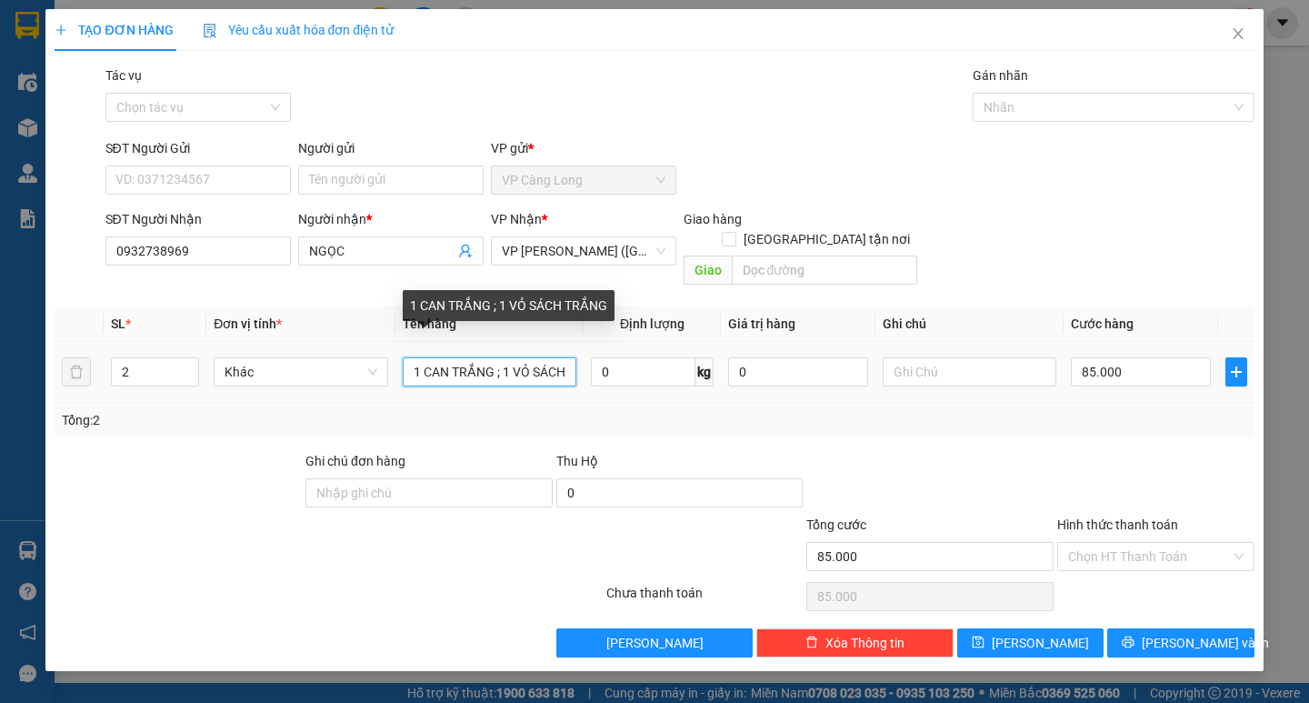
click at [570, 357] on input "1 CAN TRẮNG ; 1 VỎ SÁCH TRẮNG" at bounding box center [490, 371] width 174 height 29
click at [571, 357] on input "1 CAN TRẮNG ; 1 VỎ SÁCH TRẮNG" at bounding box center [490, 371] width 174 height 29
click at [573, 357] on input "1 CAN TRẮNG ; 1 VỎ SÁCH TRẮNG" at bounding box center [490, 371] width 174 height 29
click at [570, 357] on input "1 CAN TRẮNG ; 1 VỎ SÁCH TRẮNG" at bounding box center [490, 371] width 174 height 29
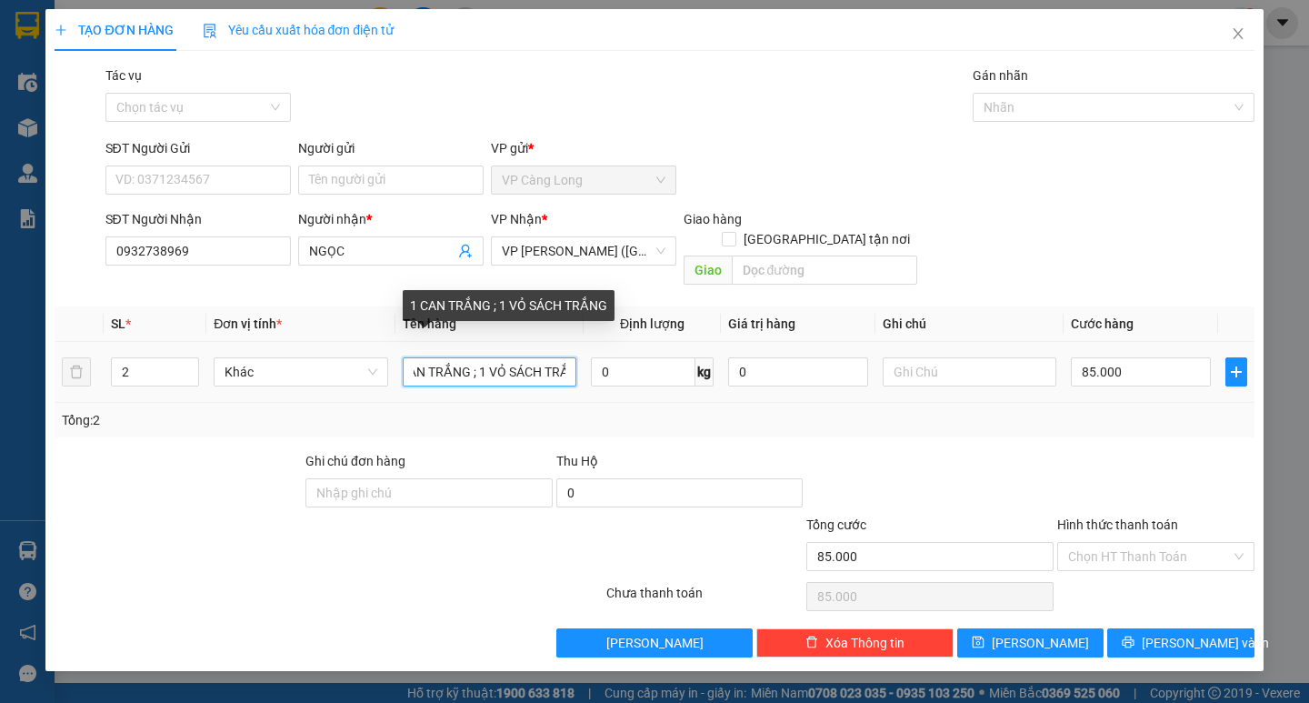
click at [566, 357] on input "1 CAN TRẮNG ; 1 VỎ SÁCH TRẮNG" at bounding box center [490, 371] width 174 height 29
click at [571, 357] on input "1 CAN TRẮNG ; 1 VỎ SÁNG" at bounding box center [490, 371] width 174 height 29
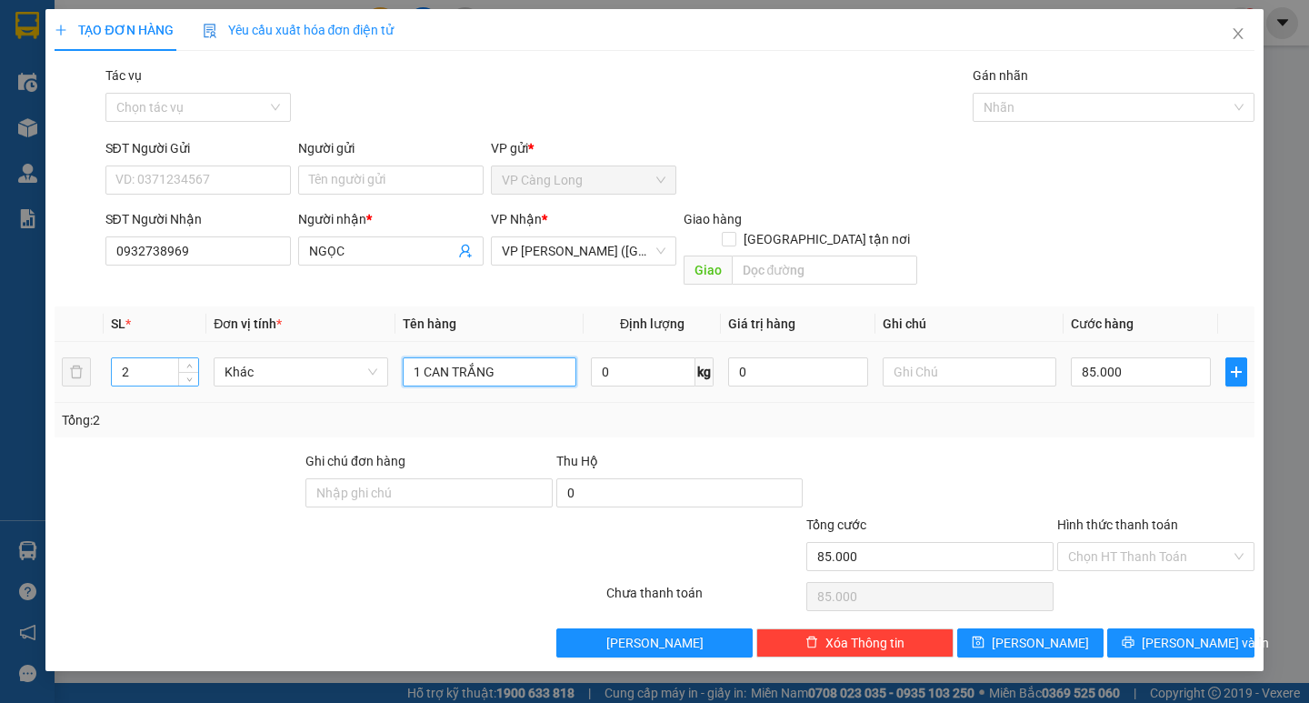
type input "1 CAN TRẮNG"
click at [153, 358] on input "2" at bounding box center [155, 371] width 86 height 27
click at [519, 357] on input "1 CAN TRẮNG" at bounding box center [490, 371] width 174 height 29
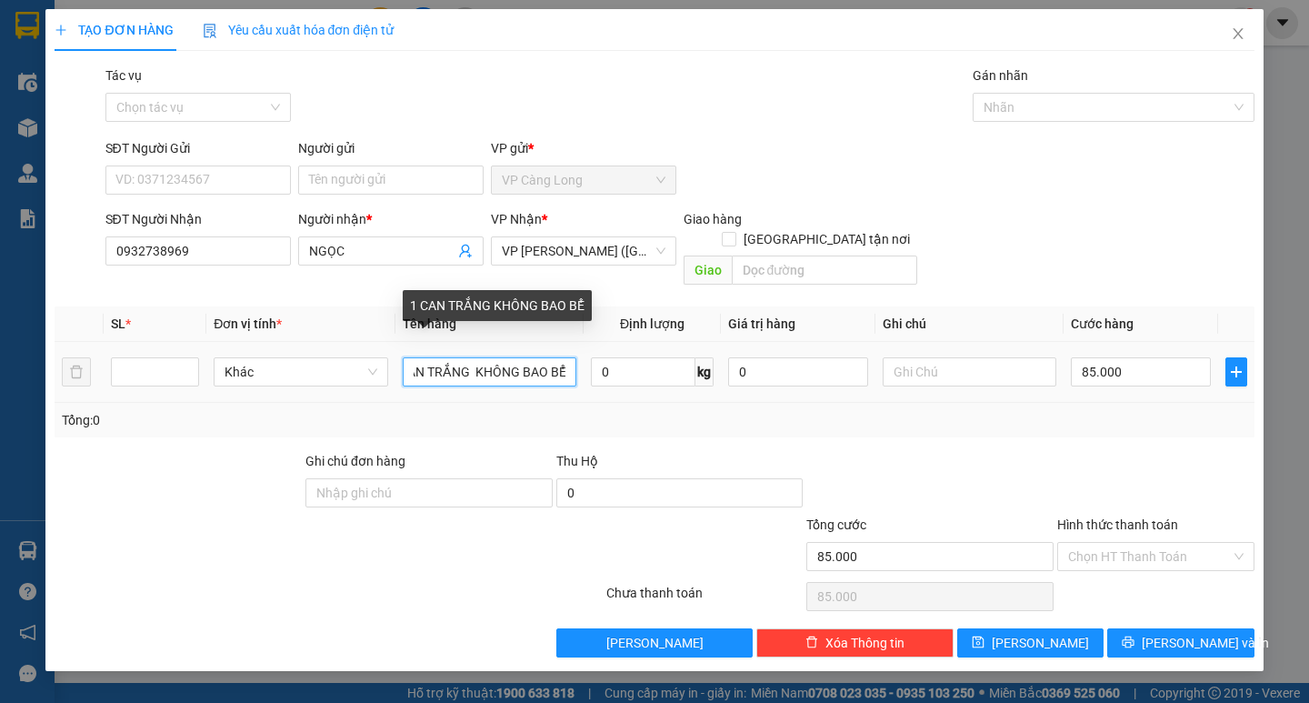
scroll to position [0, 25]
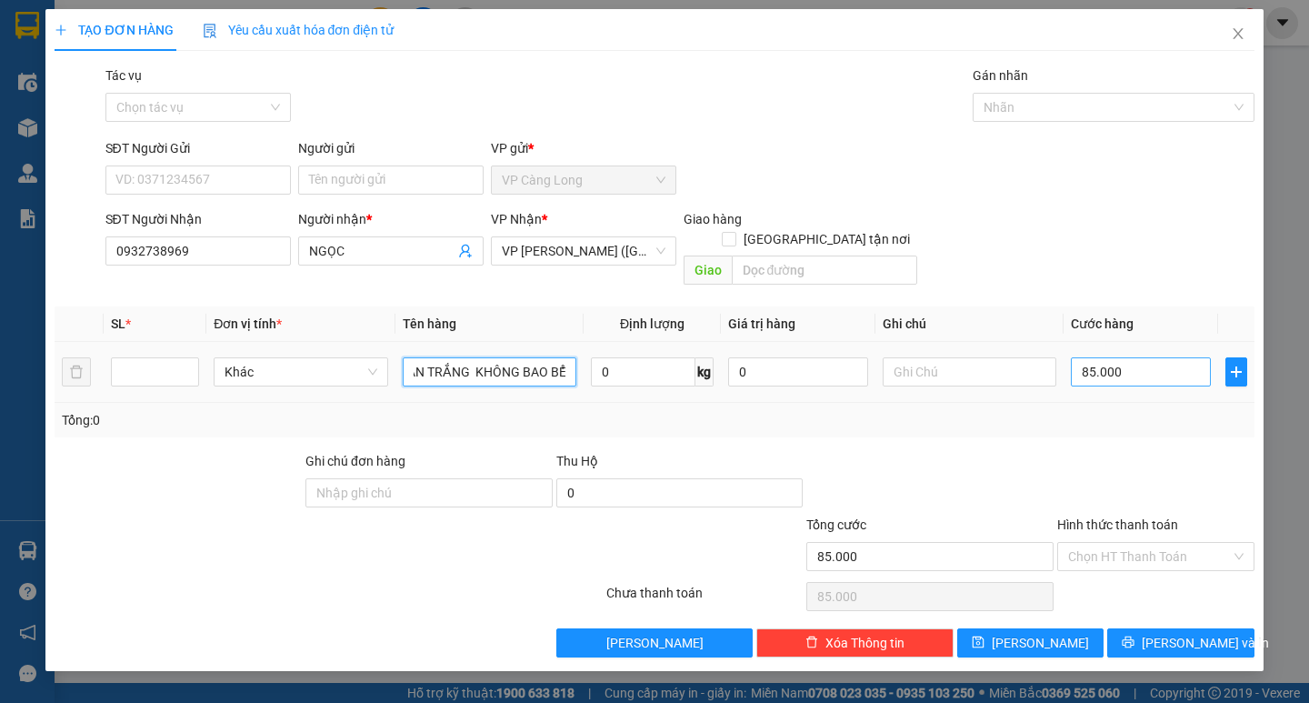
type input "1 CAN TRẮNG KHÔNG BAO BỂ"
click at [1157, 357] on input "85.000" at bounding box center [1141, 371] width 140 height 29
type input "5"
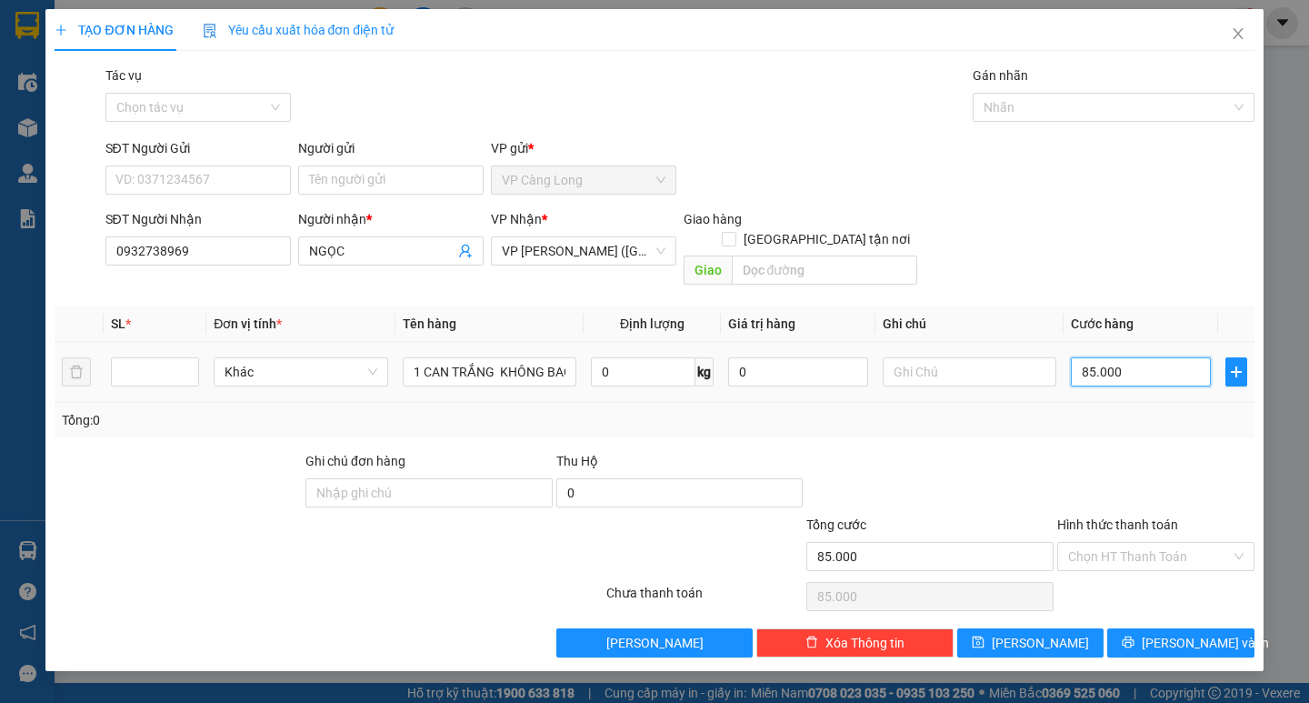
type input "5"
type input "50"
type input "500"
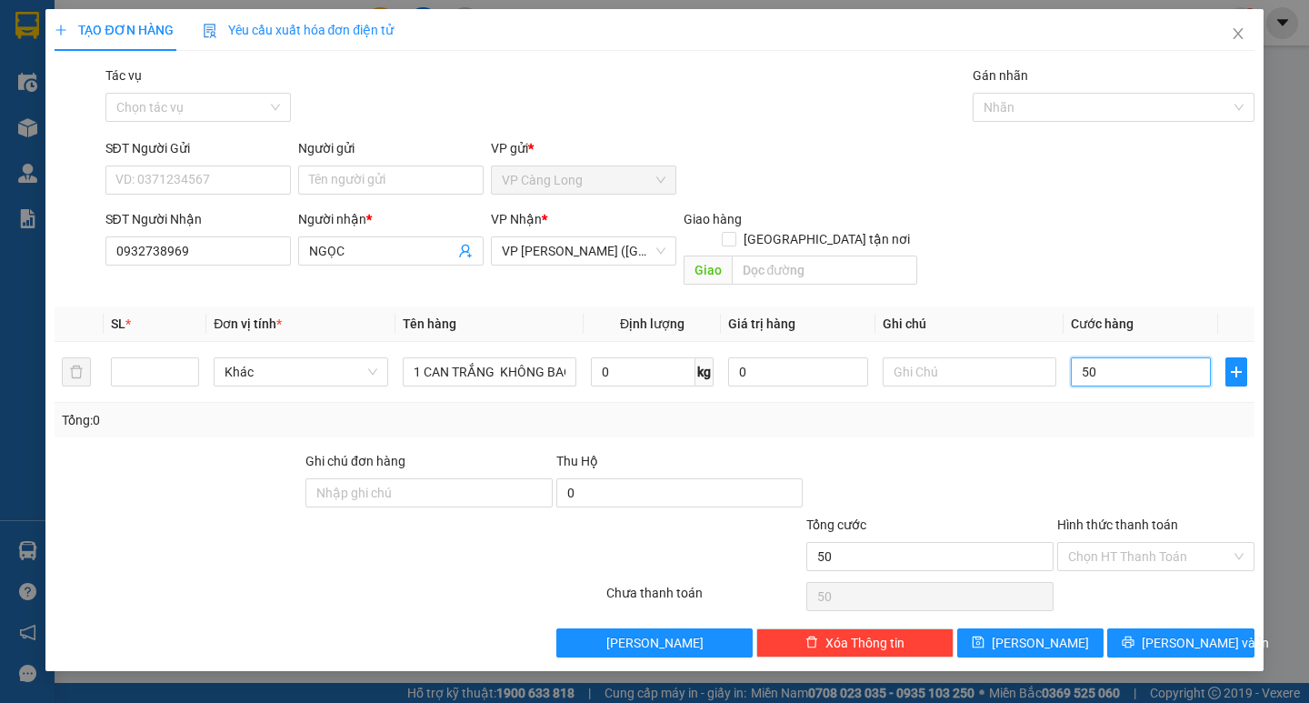
type input "500"
type input "5.000"
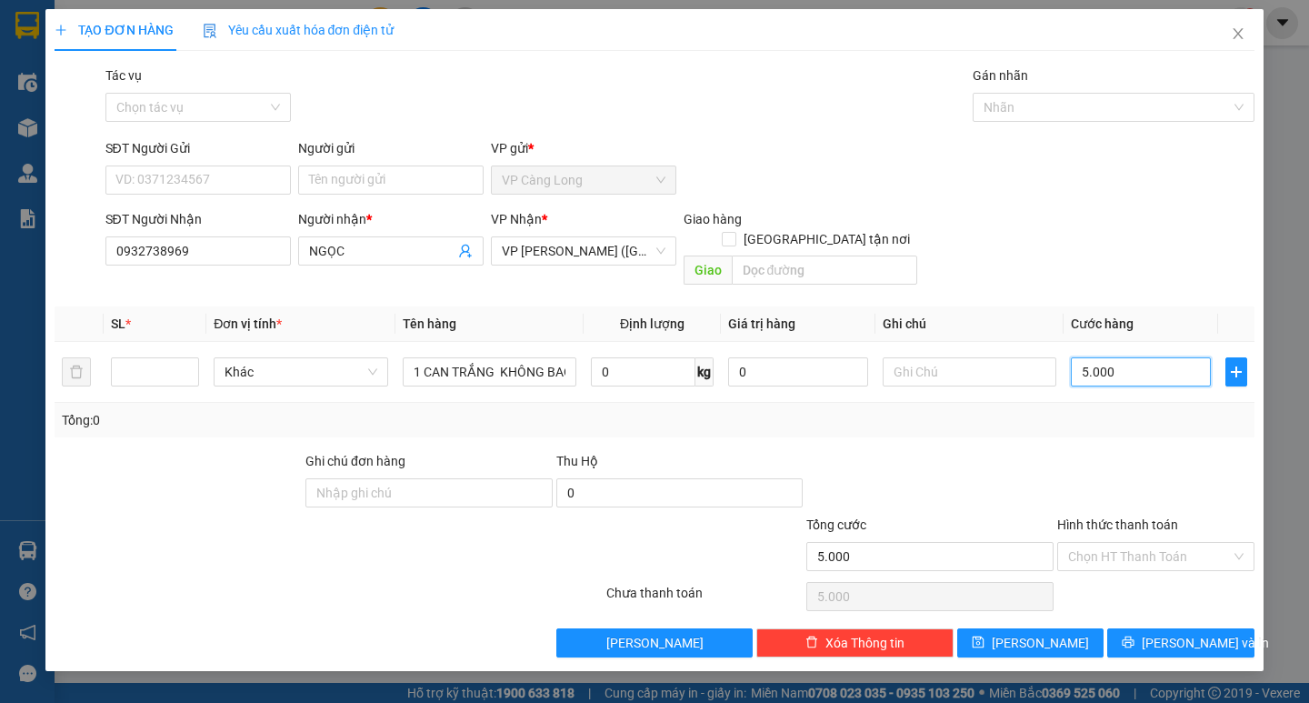
type input "50.000"
click at [1175, 633] on span "[PERSON_NAME] và In" at bounding box center [1204, 643] width 127 height 20
click at [169, 358] on input "number" at bounding box center [155, 371] width 86 height 27
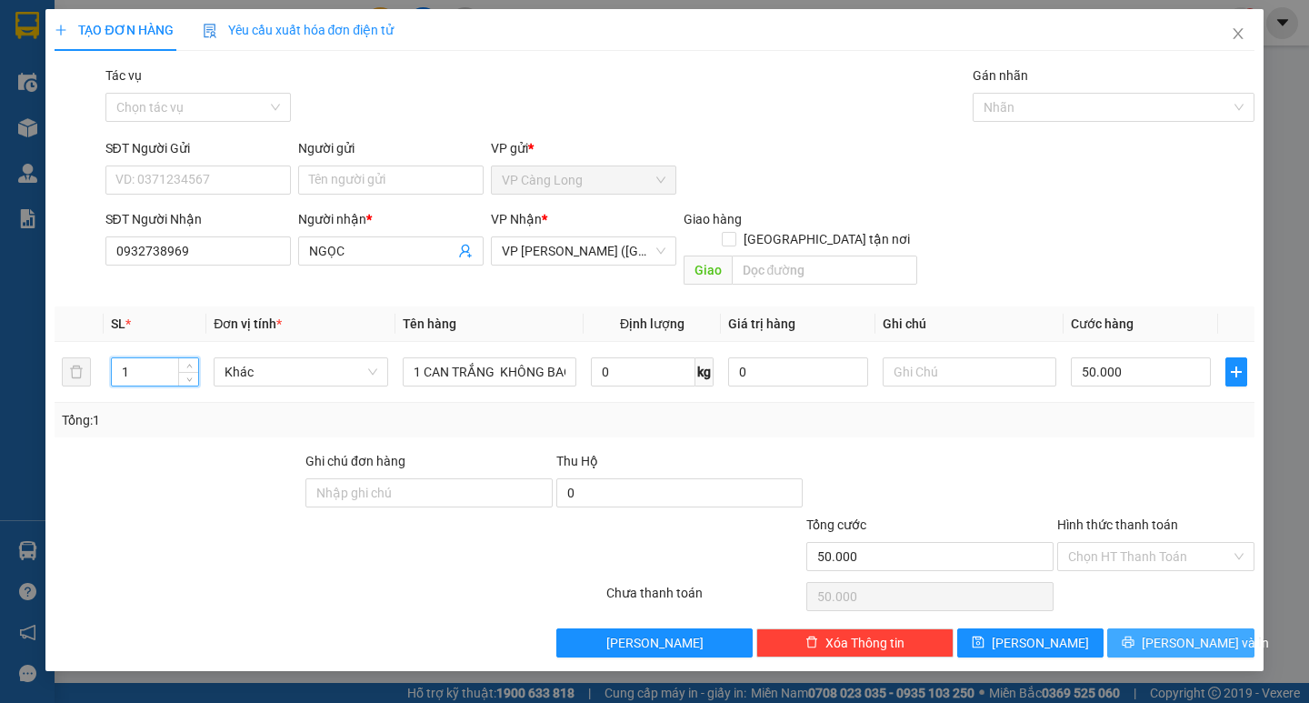
type input "1"
click at [1168, 633] on span "[PERSON_NAME] và In" at bounding box center [1204, 643] width 127 height 20
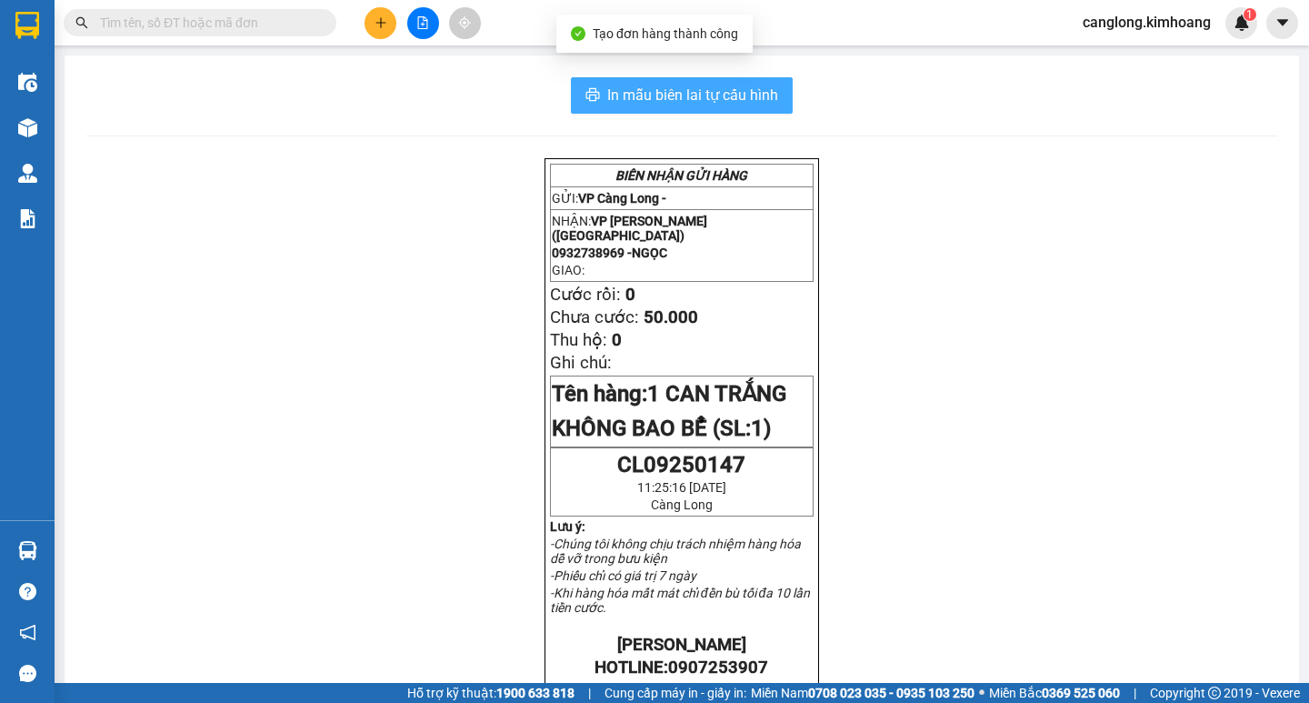
click at [673, 95] on span "In mẫu biên lai tự cấu hình" at bounding box center [692, 95] width 171 height 23
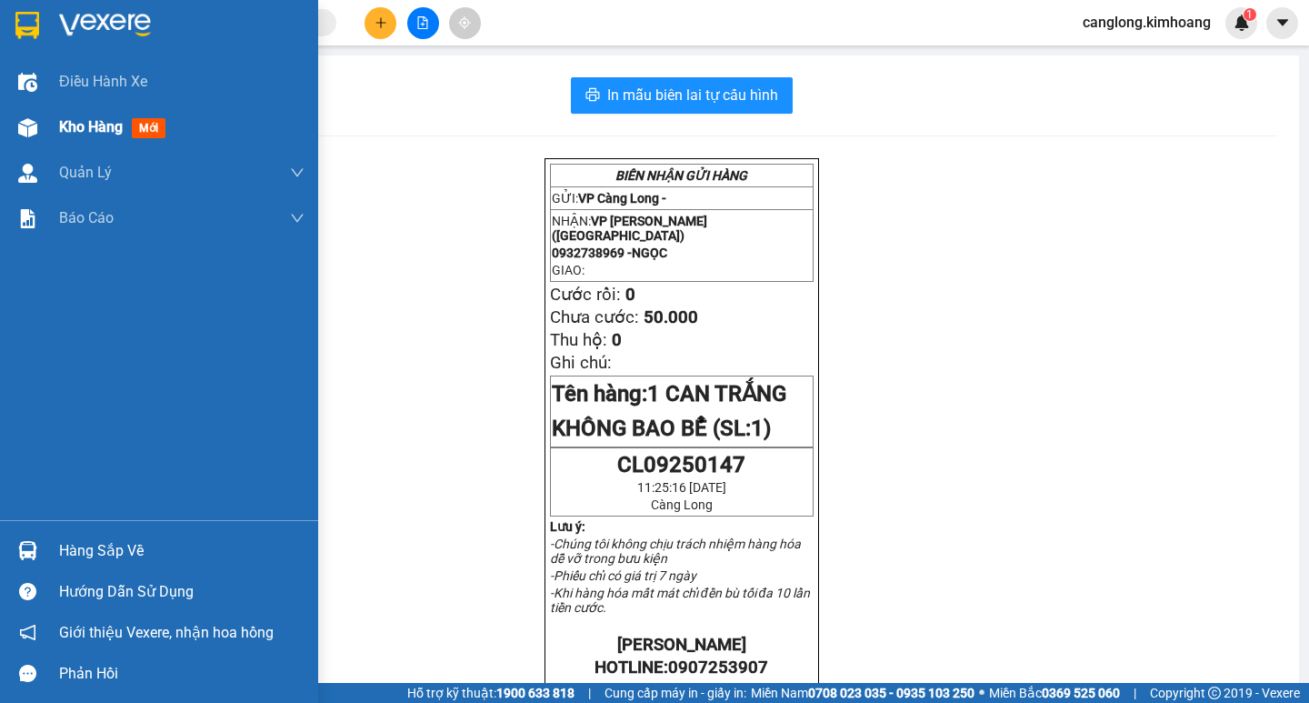
click at [95, 125] on span "Kho hàng" at bounding box center [91, 126] width 64 height 17
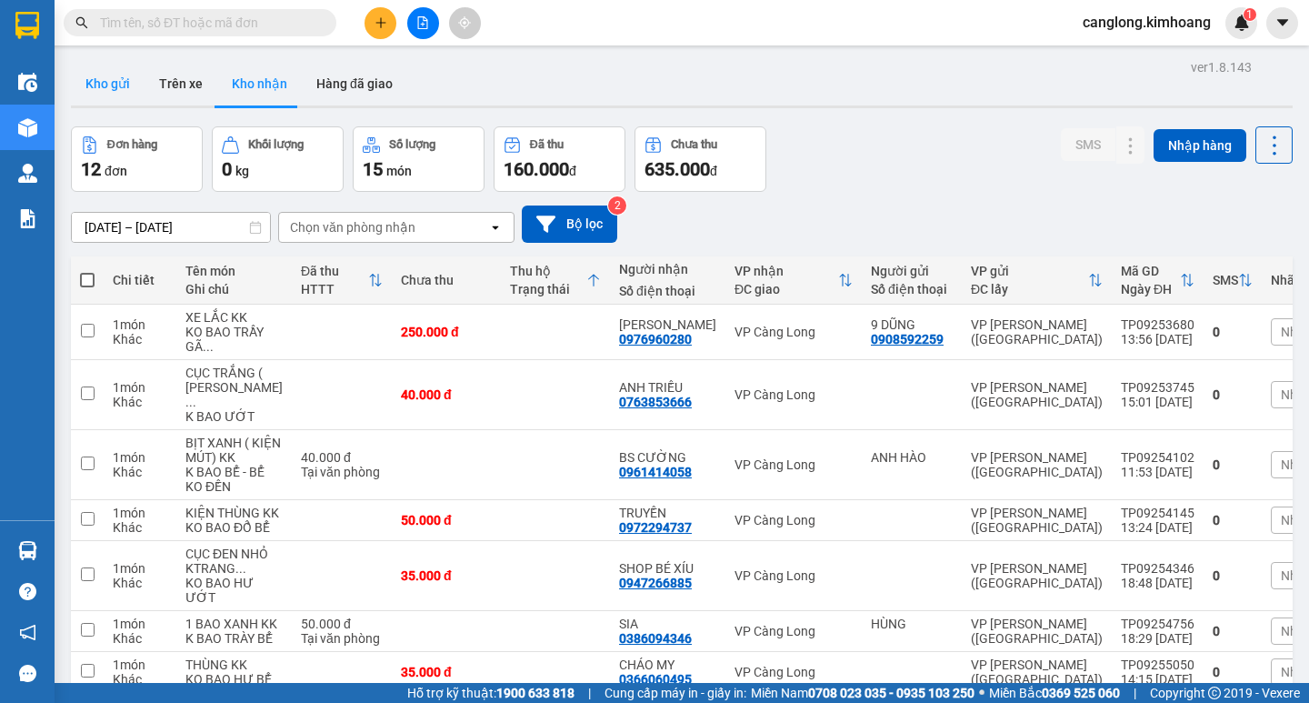
click at [111, 81] on button "Kho gửi" at bounding box center [108, 84] width 74 height 44
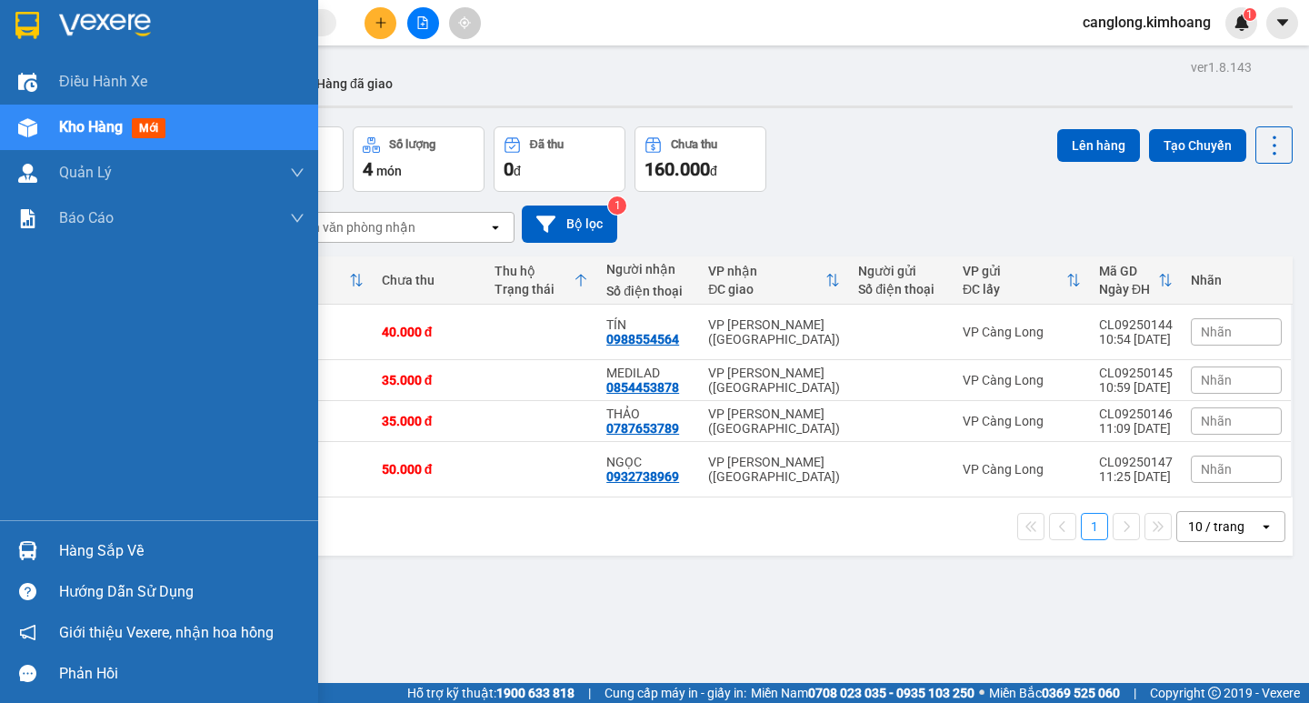
click at [72, 550] on div "Hàng sắp về" at bounding box center [181, 550] width 245 height 27
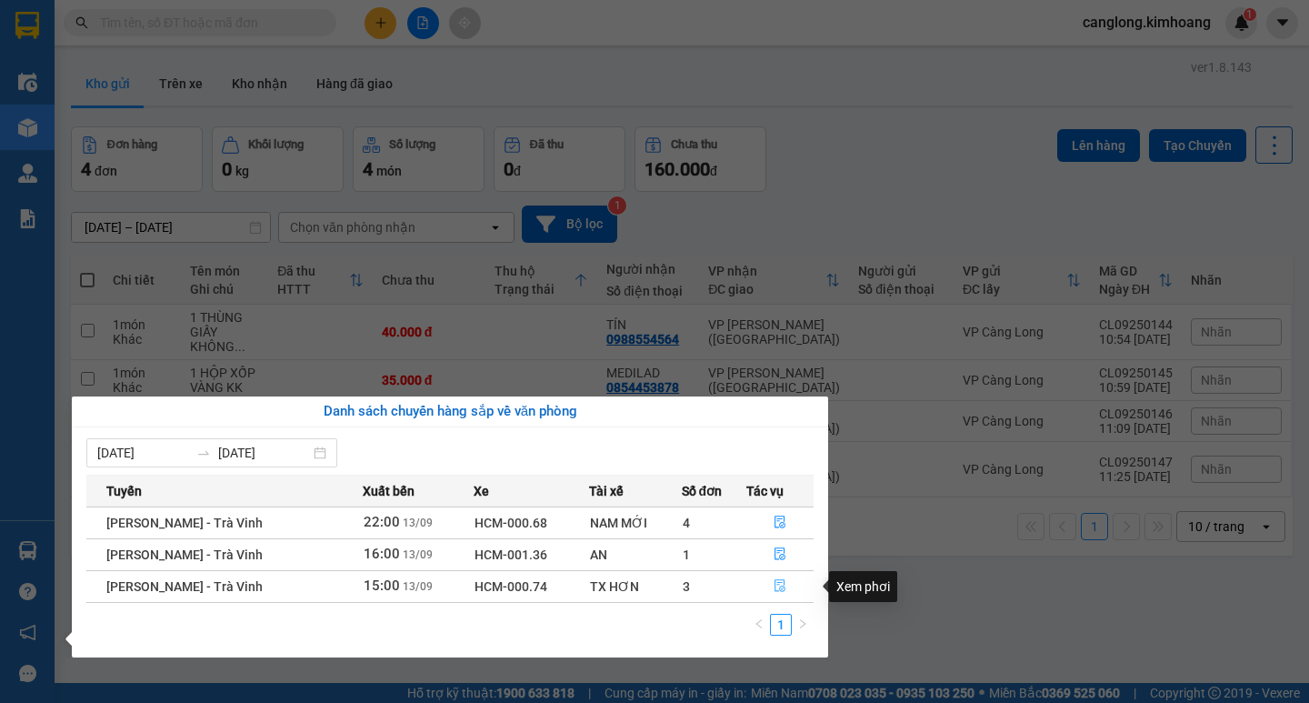
click at [779, 584] on icon "file-done" at bounding box center [779, 585] width 13 height 13
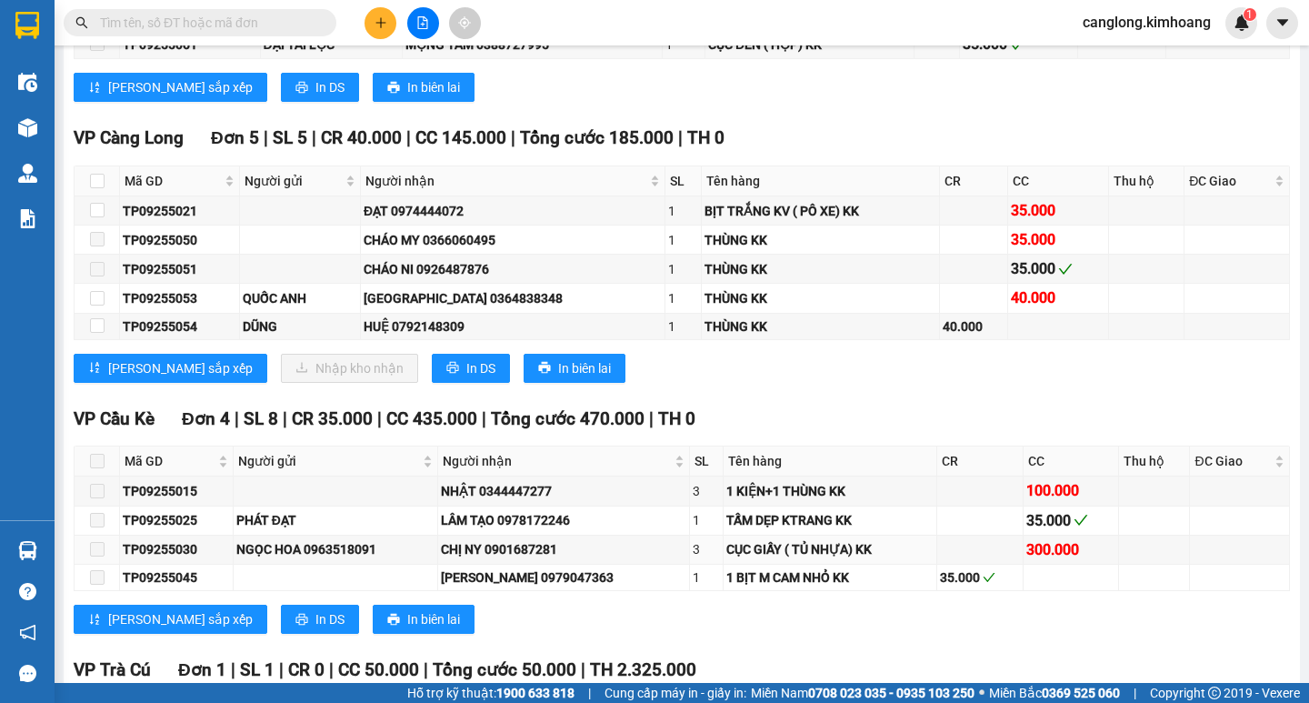
scroll to position [2187, 0]
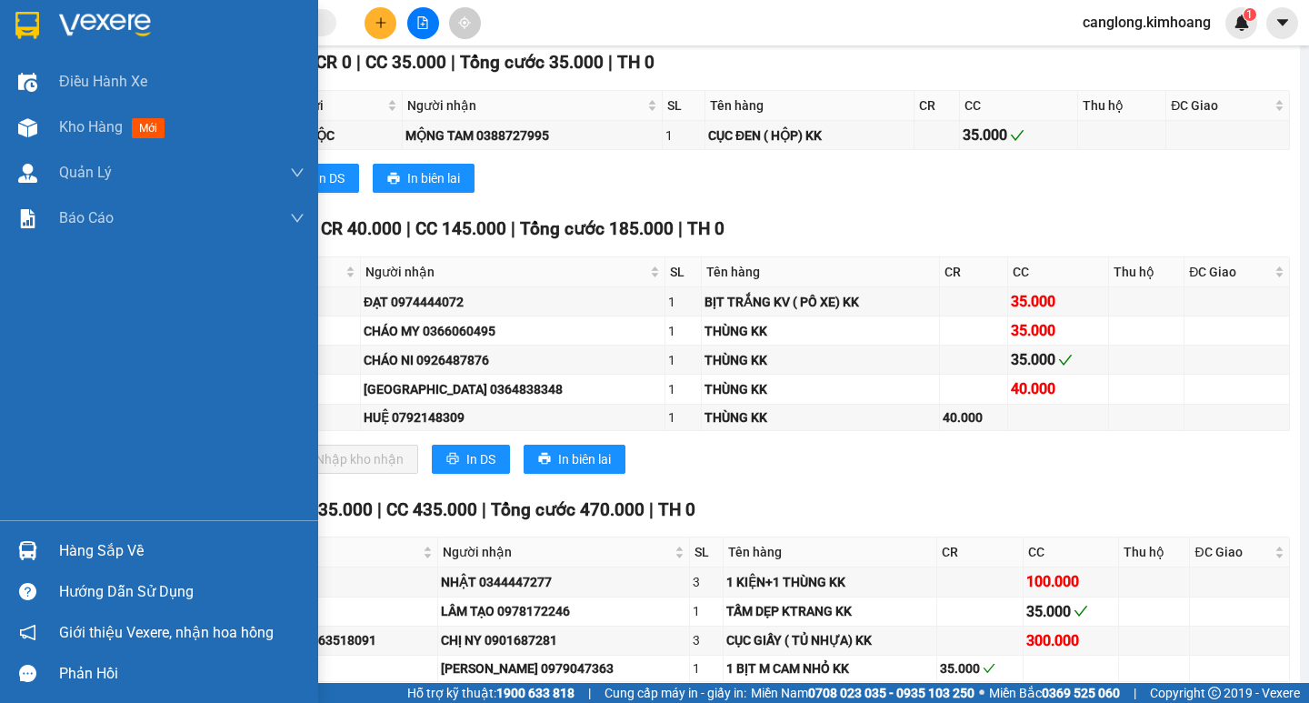
click at [101, 545] on div "Hàng sắp về" at bounding box center [181, 550] width 245 height 27
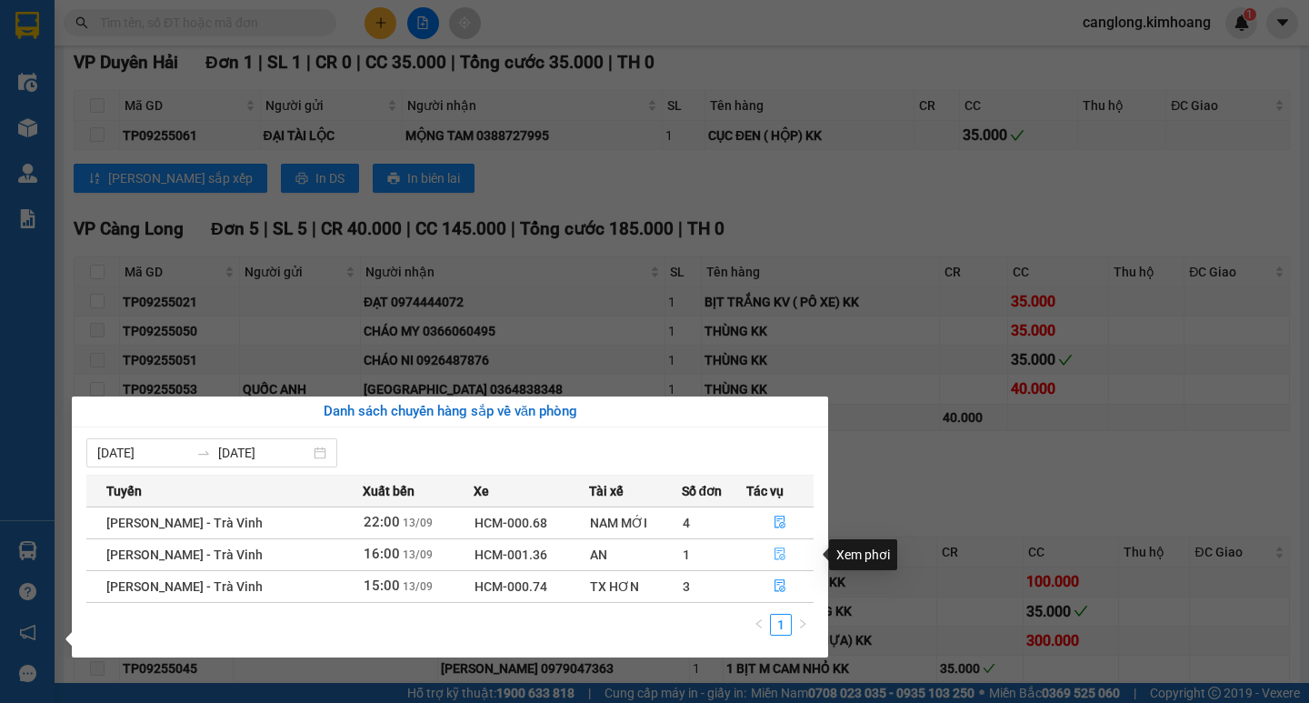
click at [778, 549] on icon "file-done" at bounding box center [779, 553] width 13 height 13
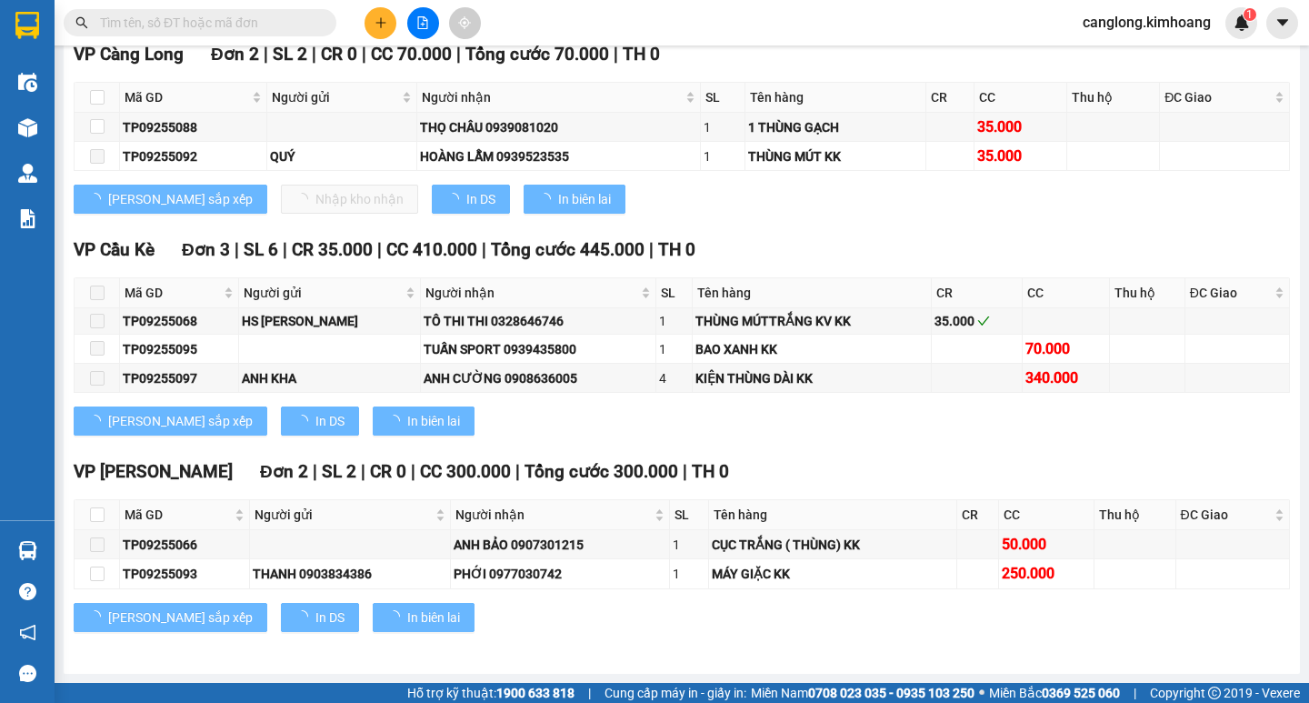
scroll to position [1899, 0]
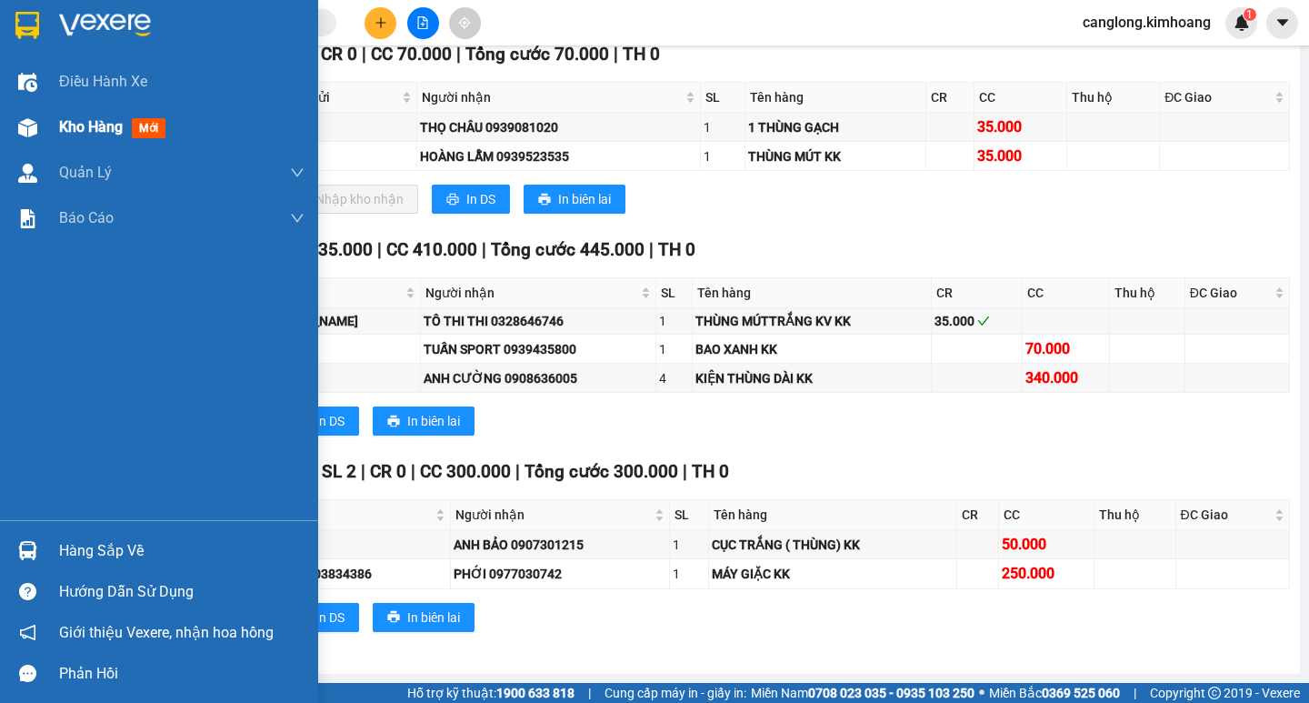
click at [75, 127] on span "Kho hàng" at bounding box center [91, 126] width 64 height 17
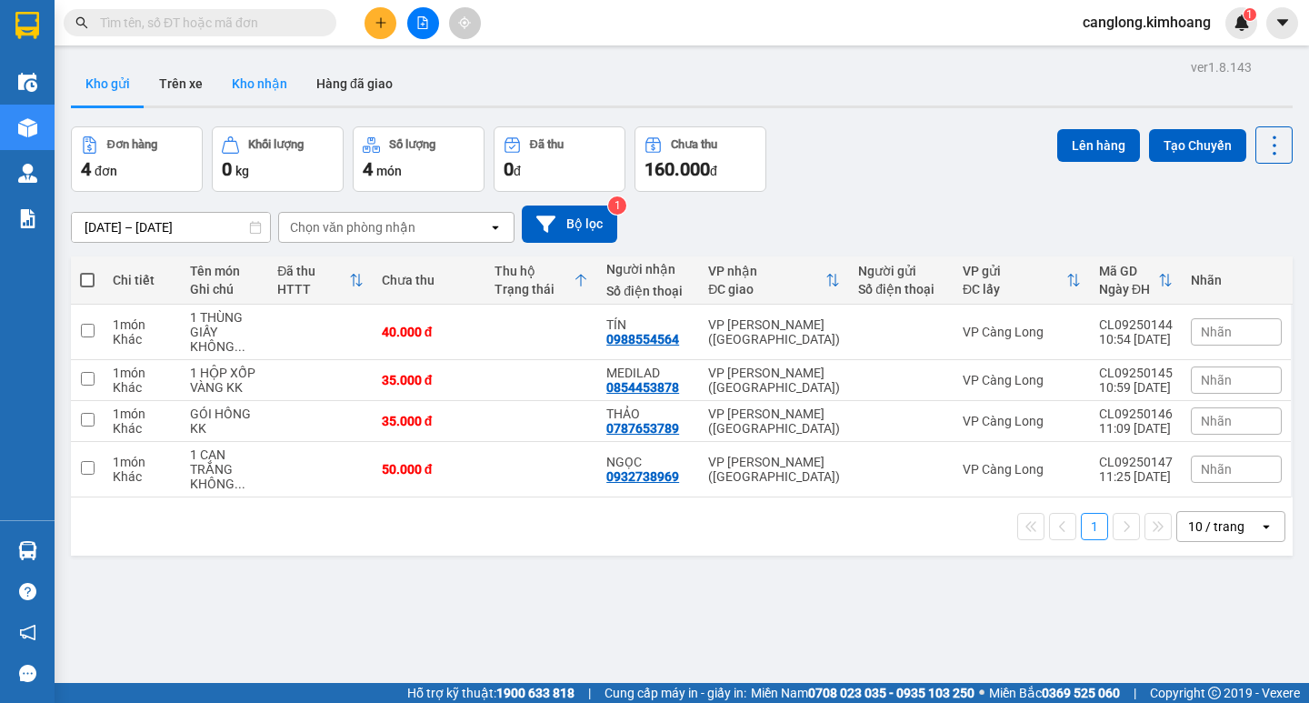
click at [252, 87] on button "Kho nhận" at bounding box center [259, 84] width 85 height 44
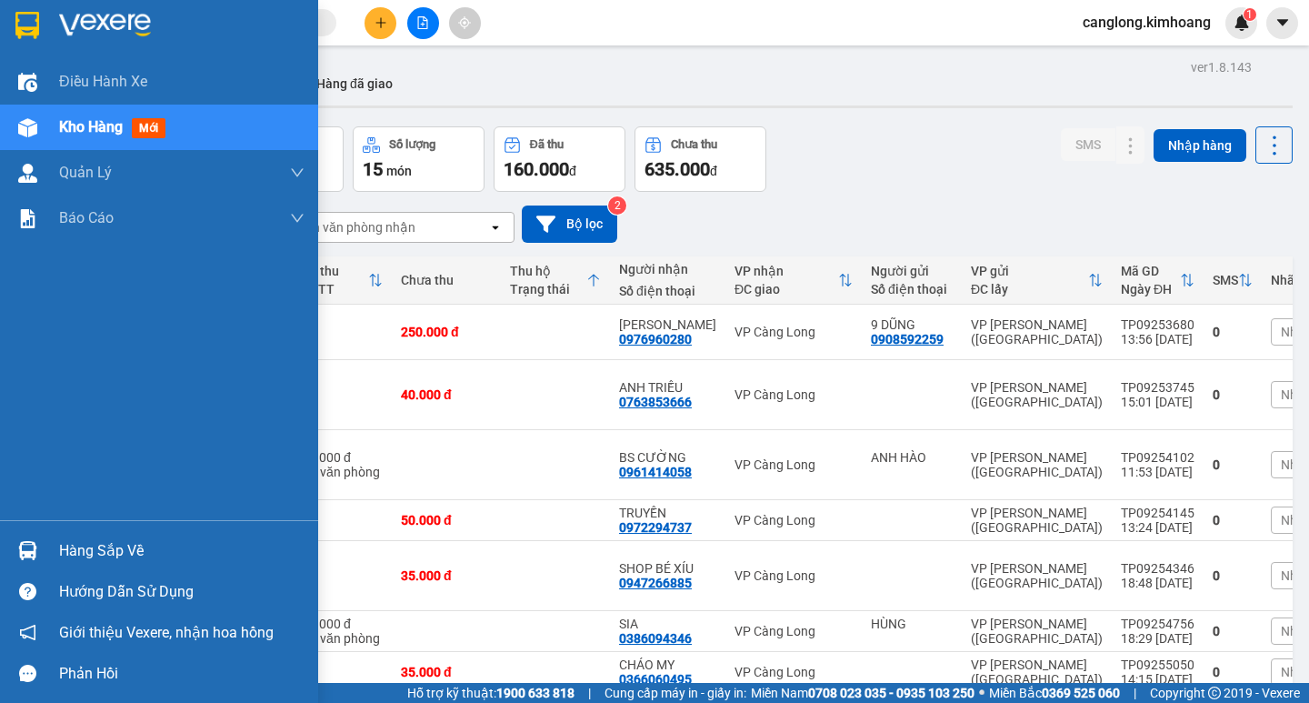
click at [135, 553] on div "Hàng sắp về" at bounding box center [181, 550] width 245 height 27
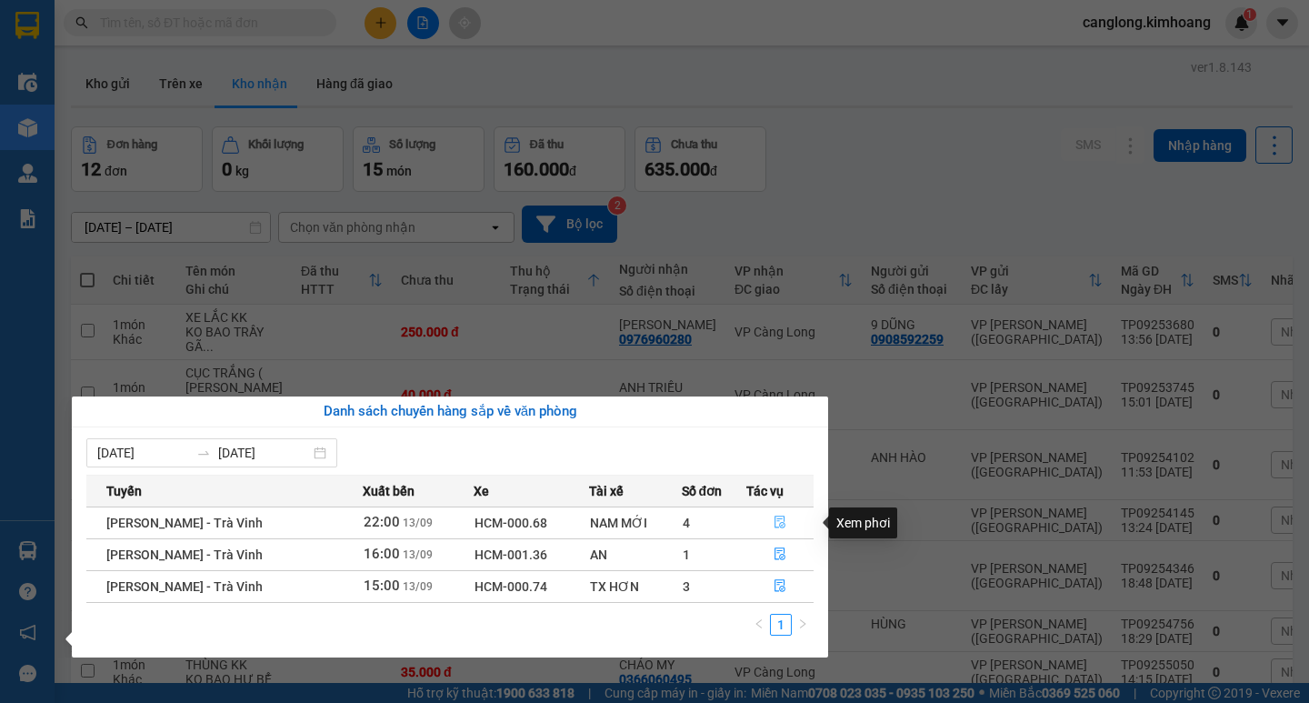
click at [778, 520] on icon "file-done" at bounding box center [779, 521] width 13 height 13
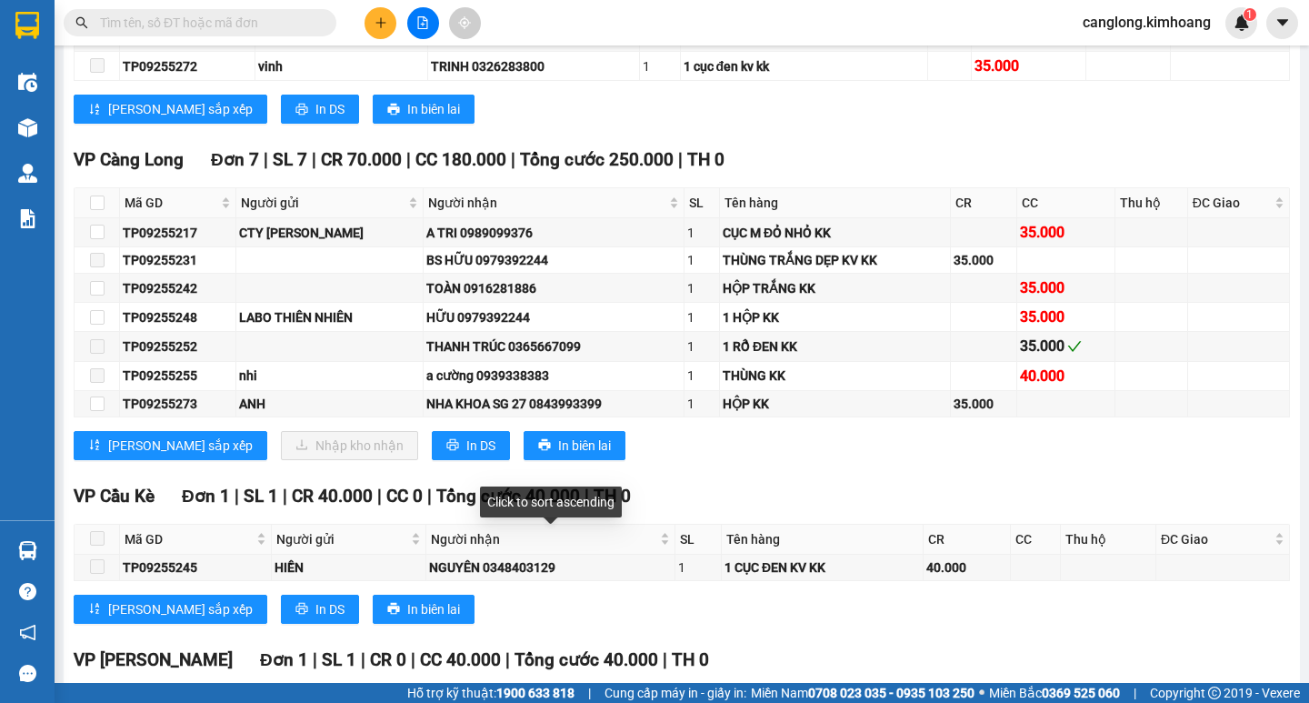
scroll to position [1917, 0]
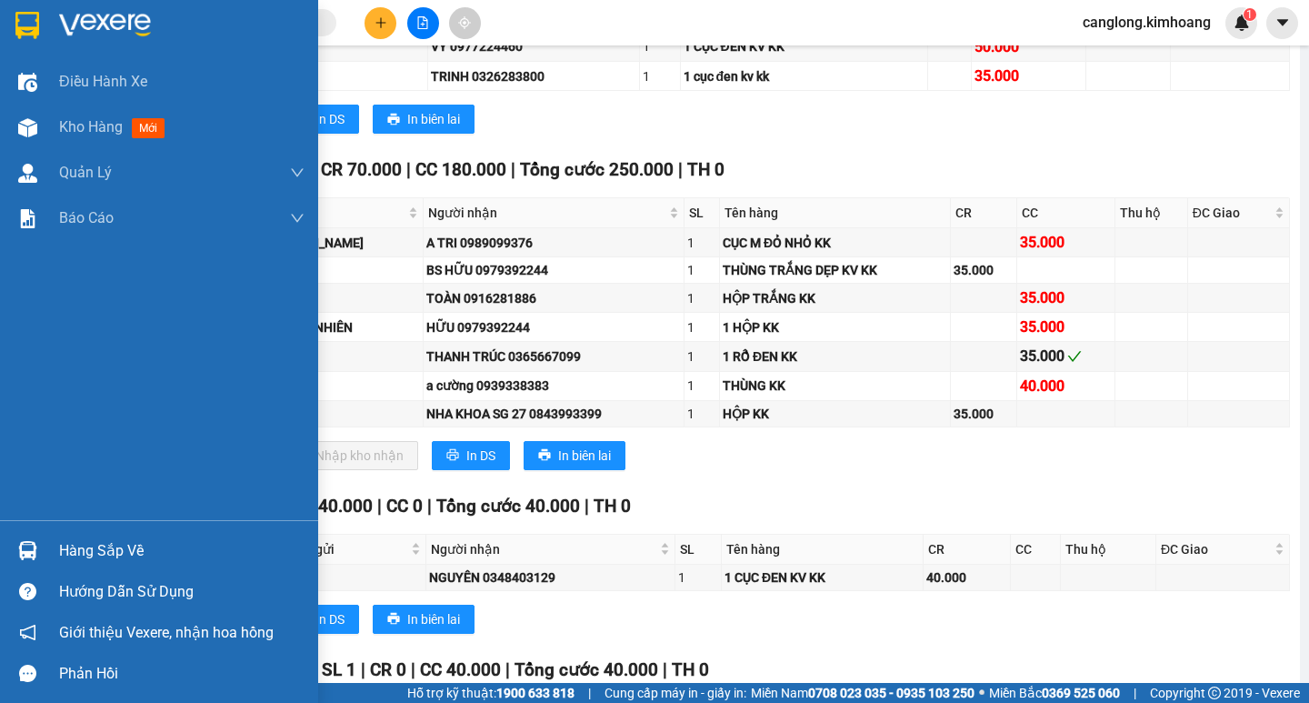
click at [86, 548] on div "Hàng sắp về" at bounding box center [181, 550] width 245 height 27
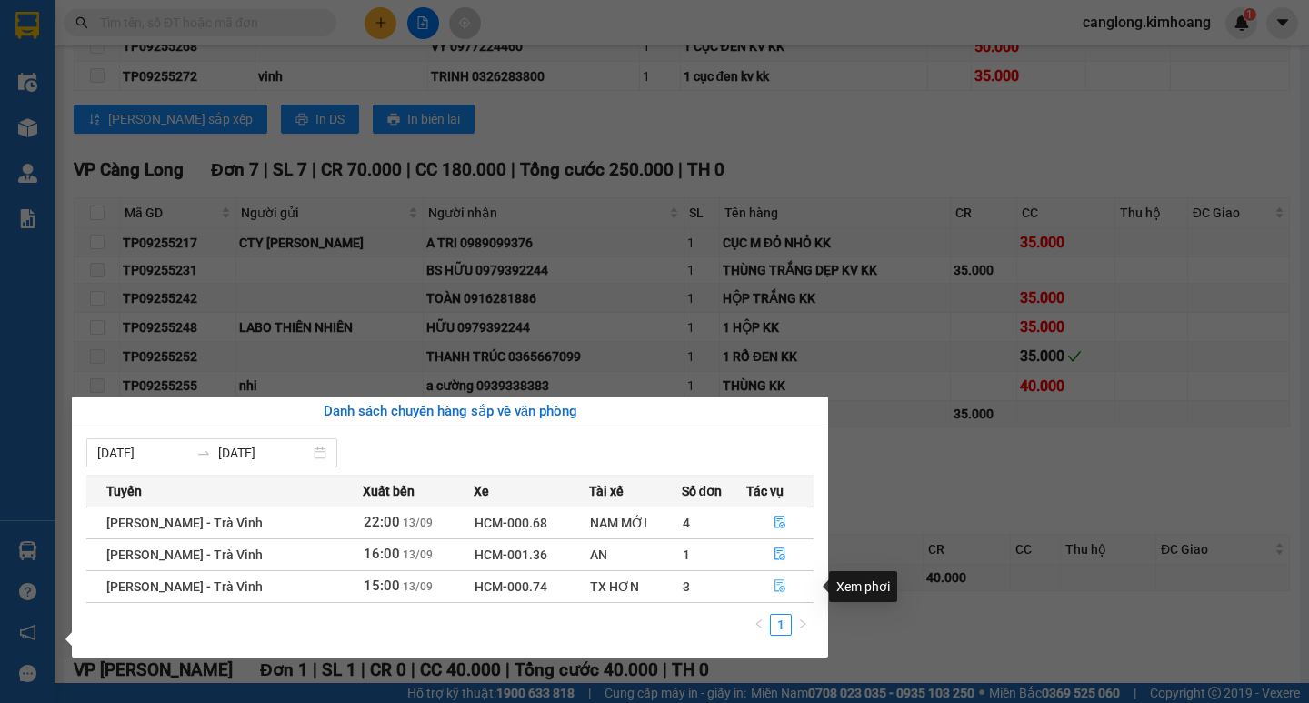
click at [781, 586] on icon "file-done" at bounding box center [779, 586] width 11 height 13
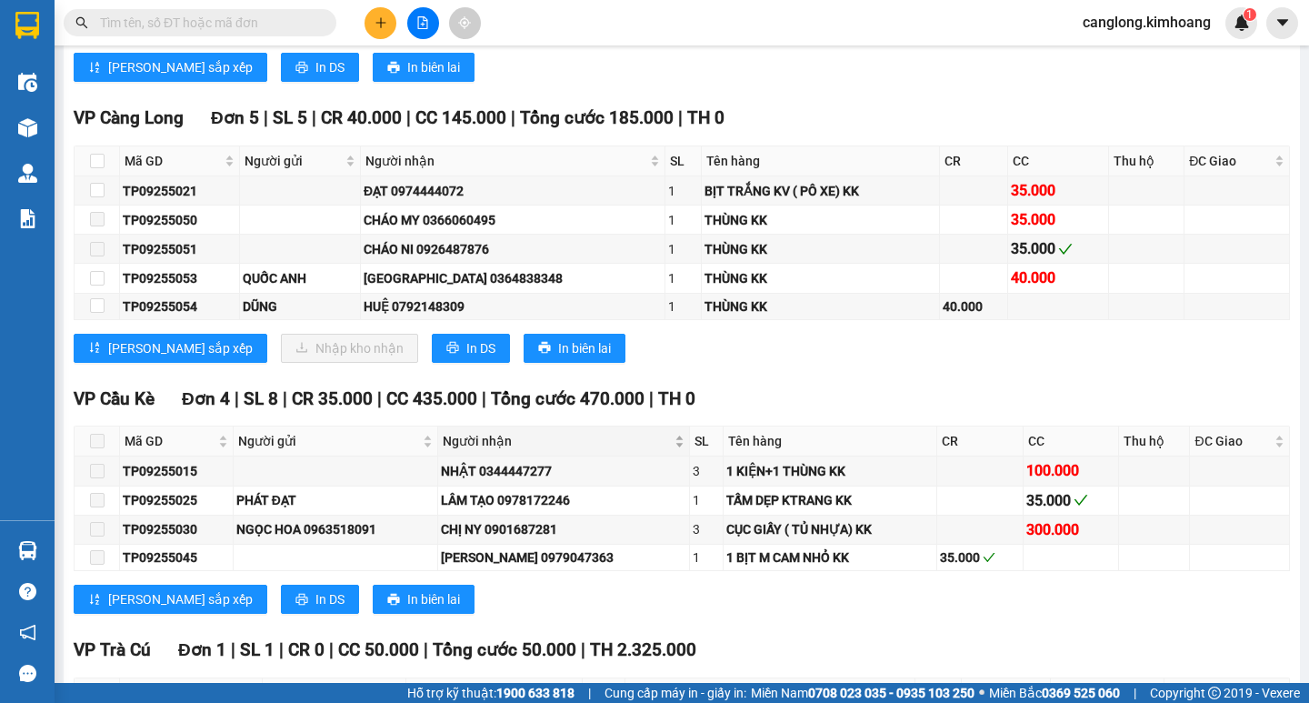
scroll to position [2277, 0]
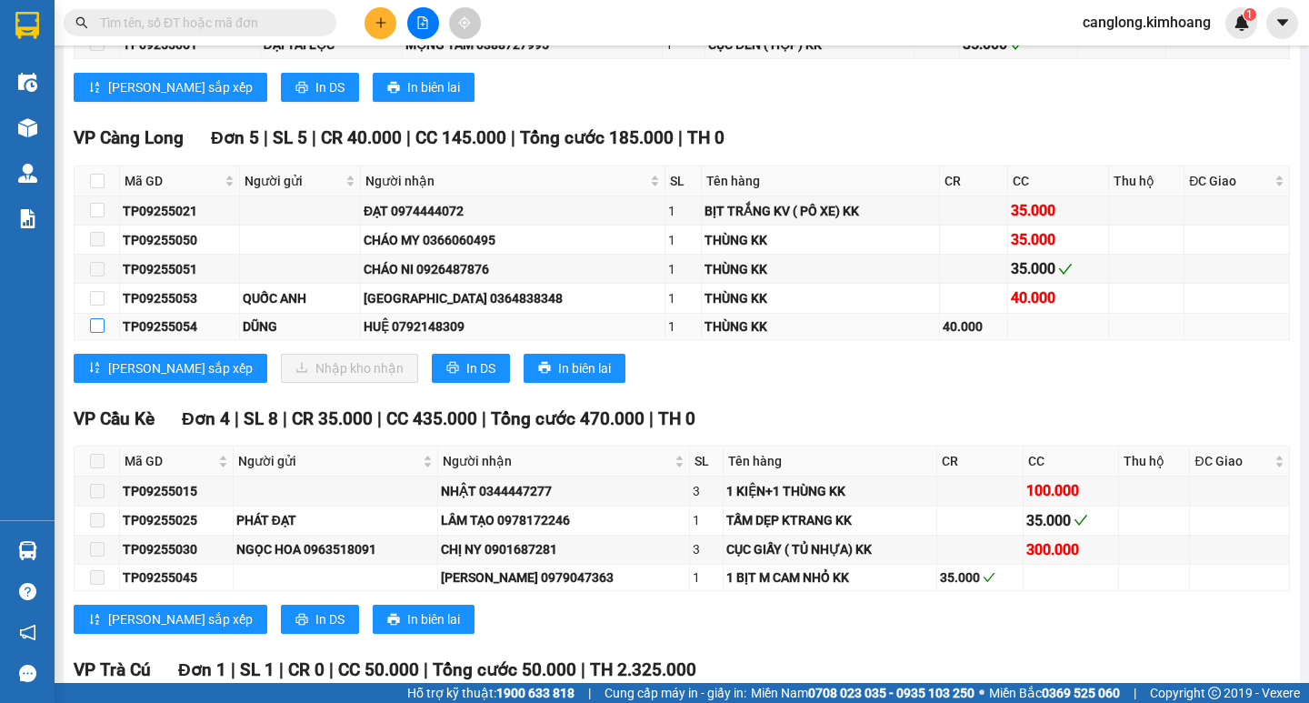
click at [96, 333] on input "checkbox" at bounding box center [97, 325] width 15 height 15
checkbox input "true"
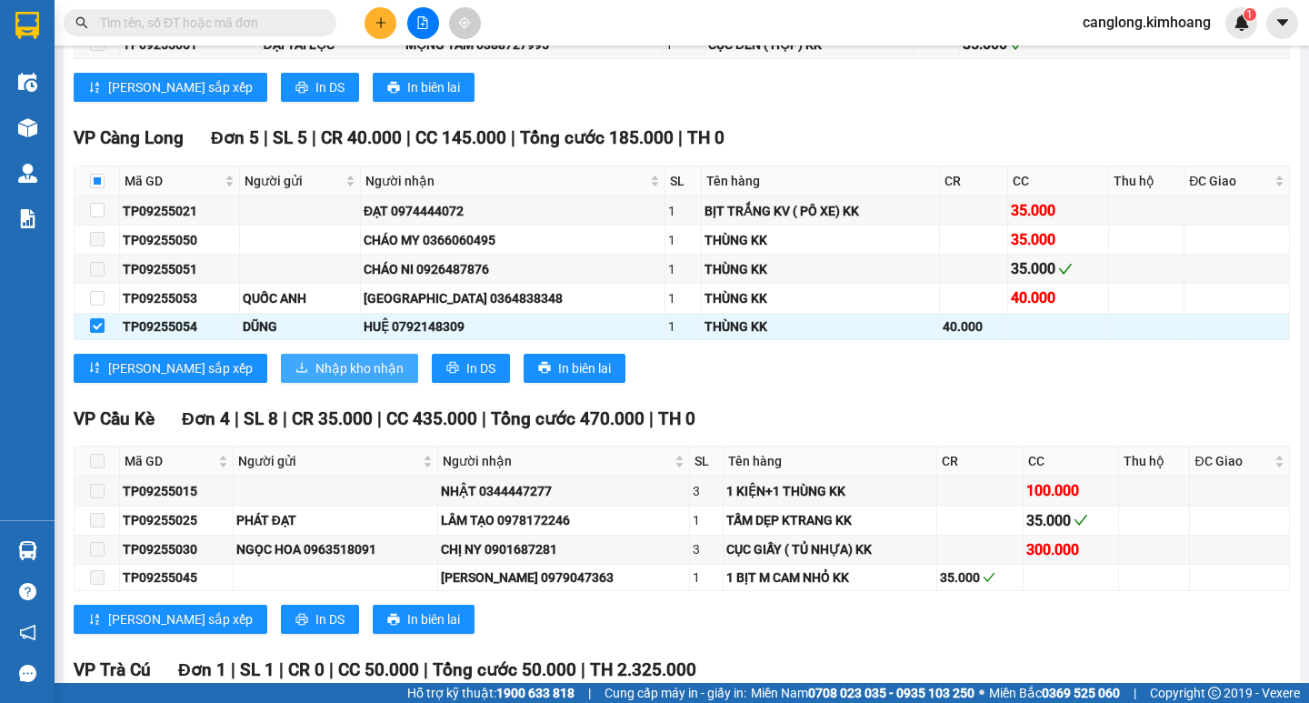
click at [315, 378] on span "Nhập kho nhận" at bounding box center [359, 368] width 88 height 20
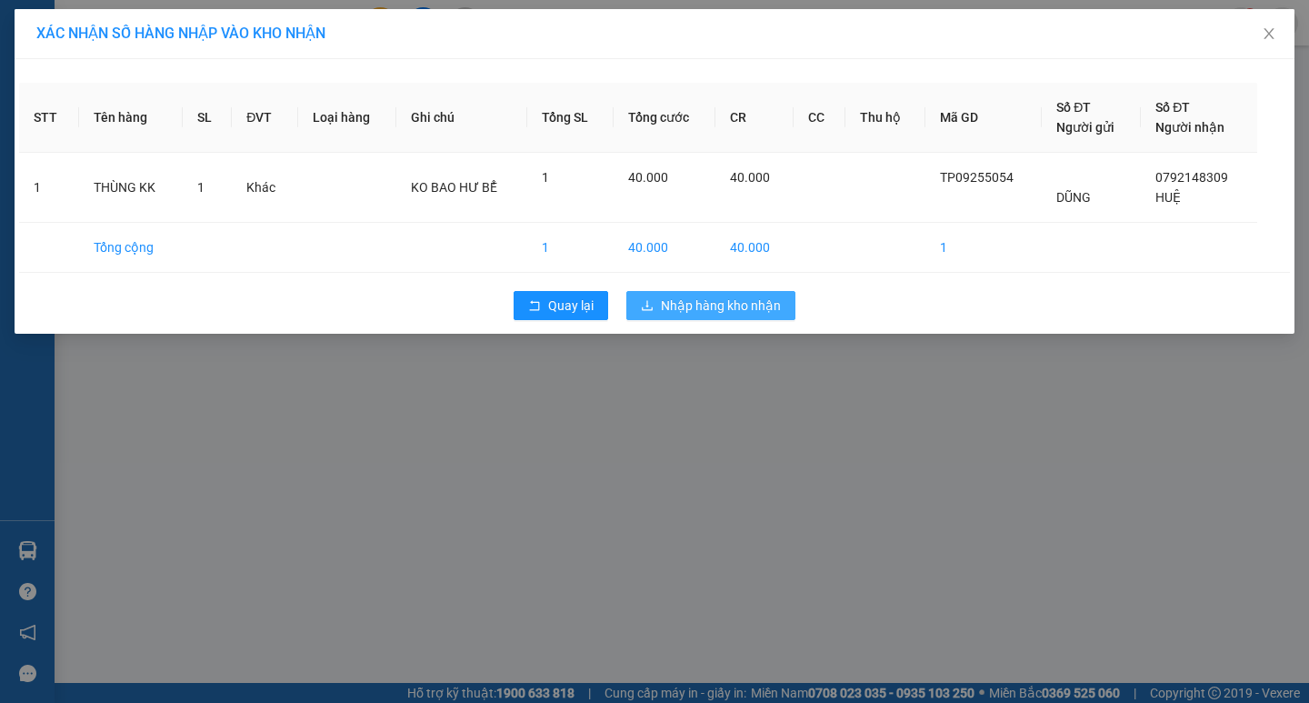
click at [702, 294] on button "Nhập hàng kho nhận" at bounding box center [710, 305] width 169 height 29
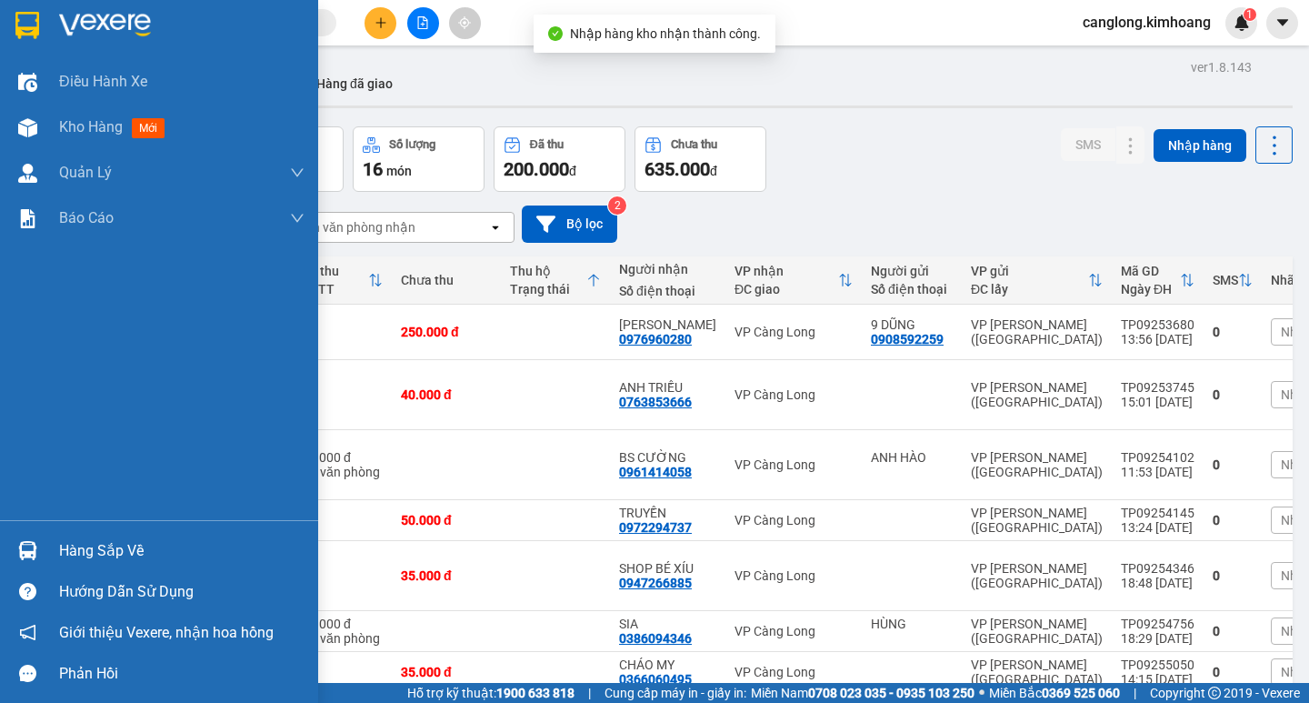
click at [96, 543] on div "Hàng sắp về" at bounding box center [181, 550] width 245 height 27
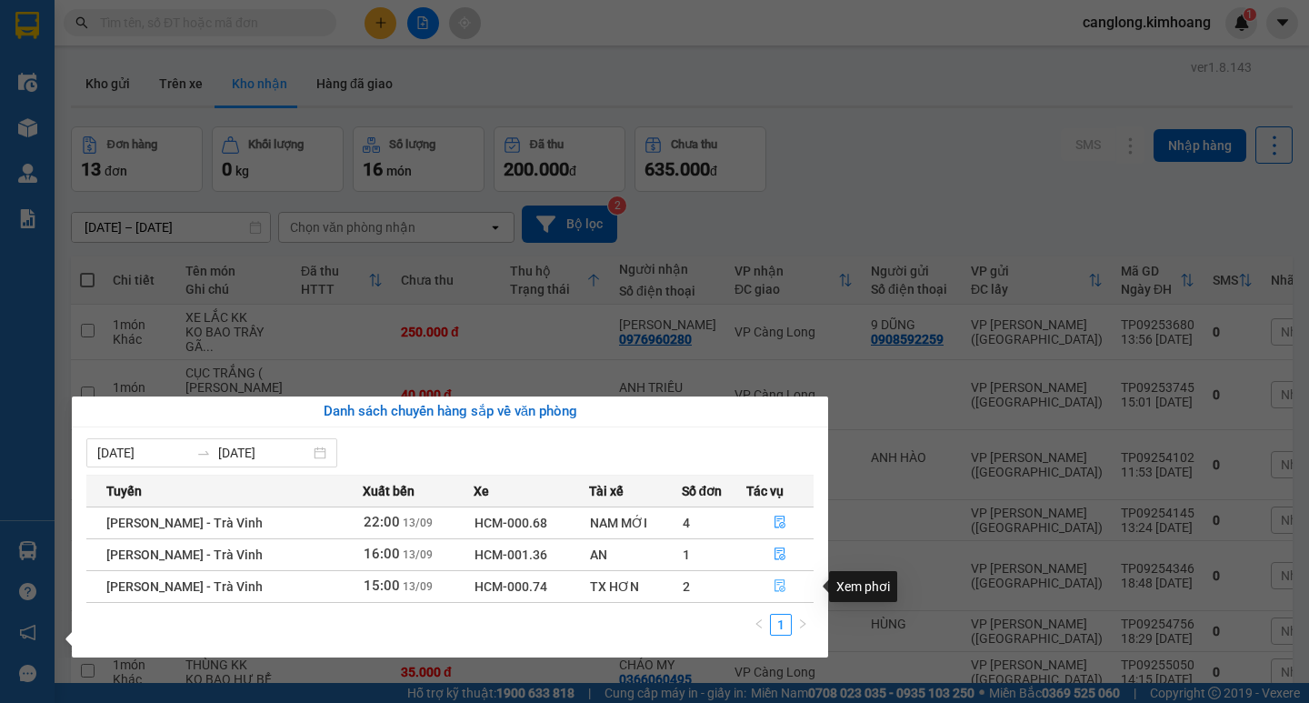
click at [777, 585] on icon "file-done" at bounding box center [779, 585] width 13 height 13
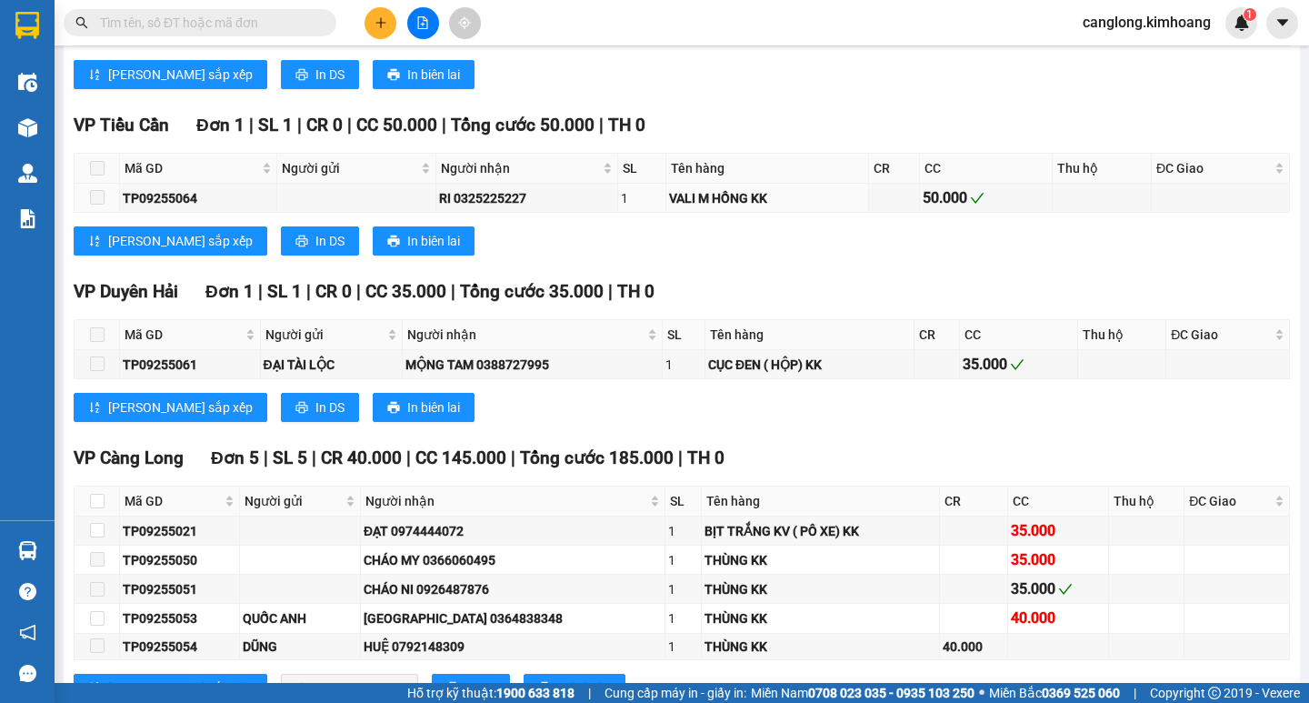
scroll to position [1999, 0]
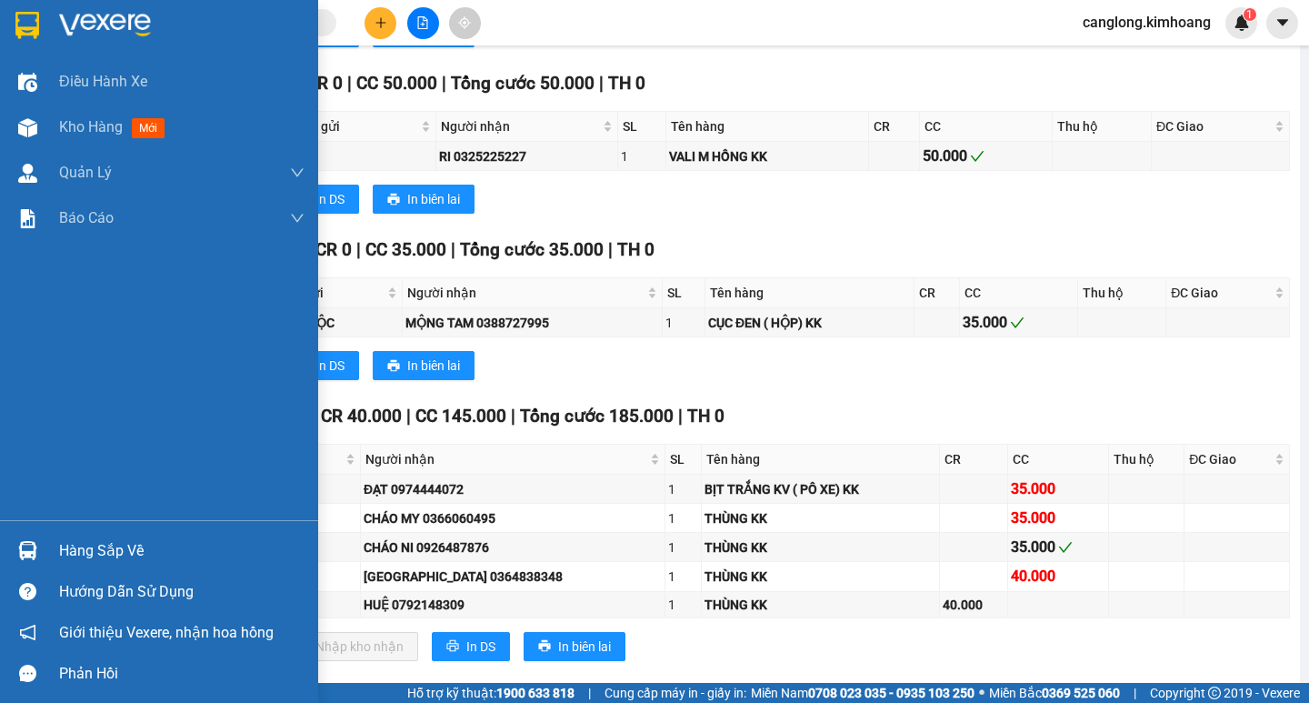
click at [127, 551] on div "Hàng sắp về" at bounding box center [181, 550] width 245 height 27
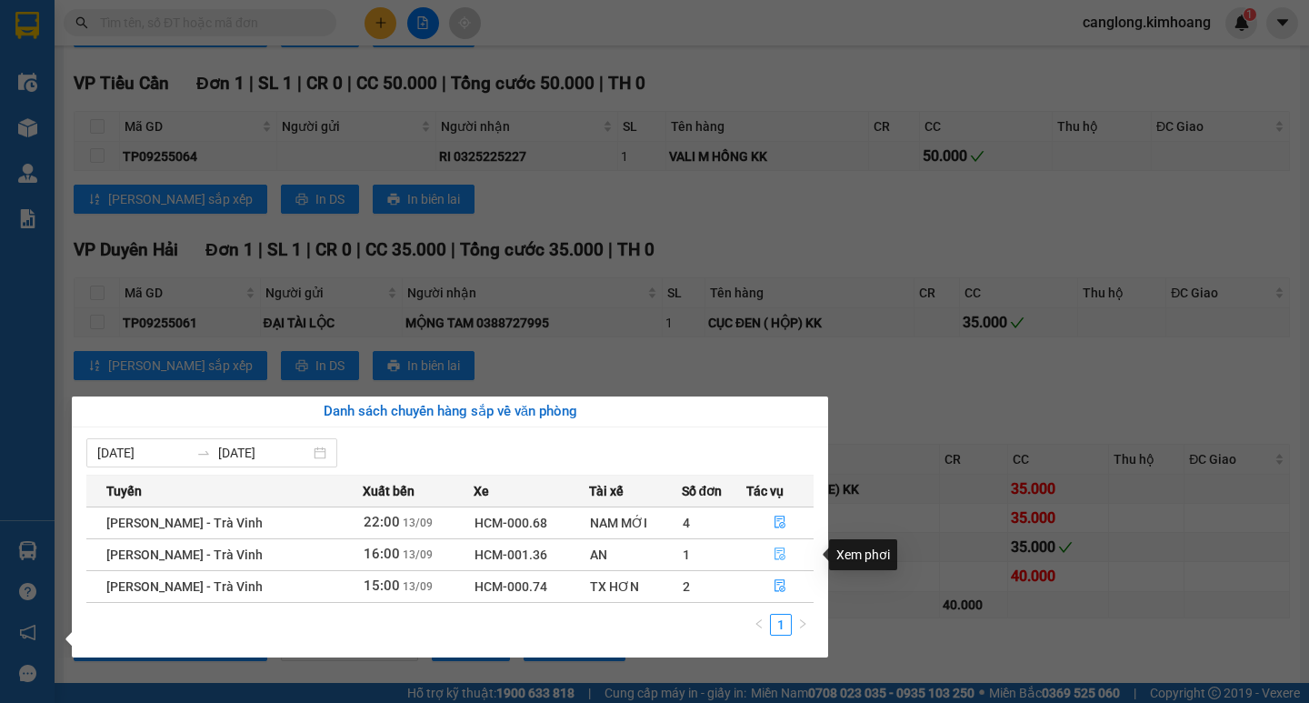
click at [774, 554] on icon "file-done" at bounding box center [779, 554] width 11 height 13
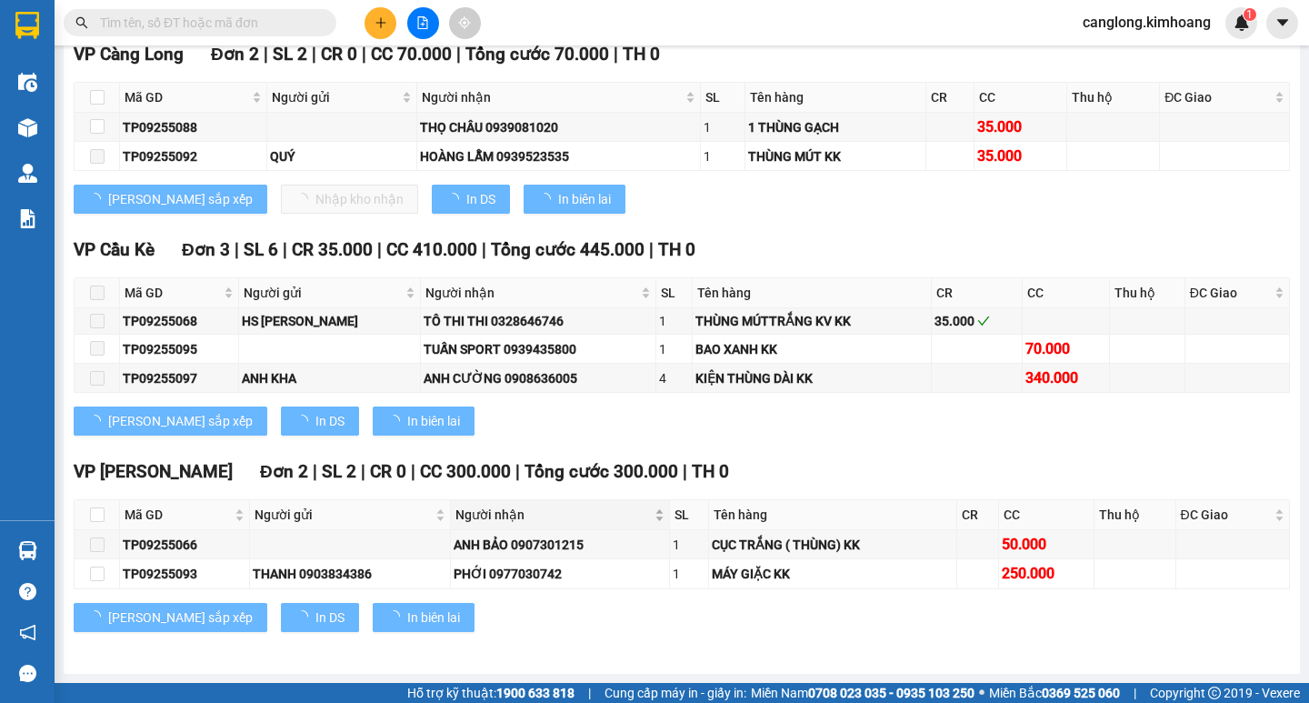
scroll to position [1899, 0]
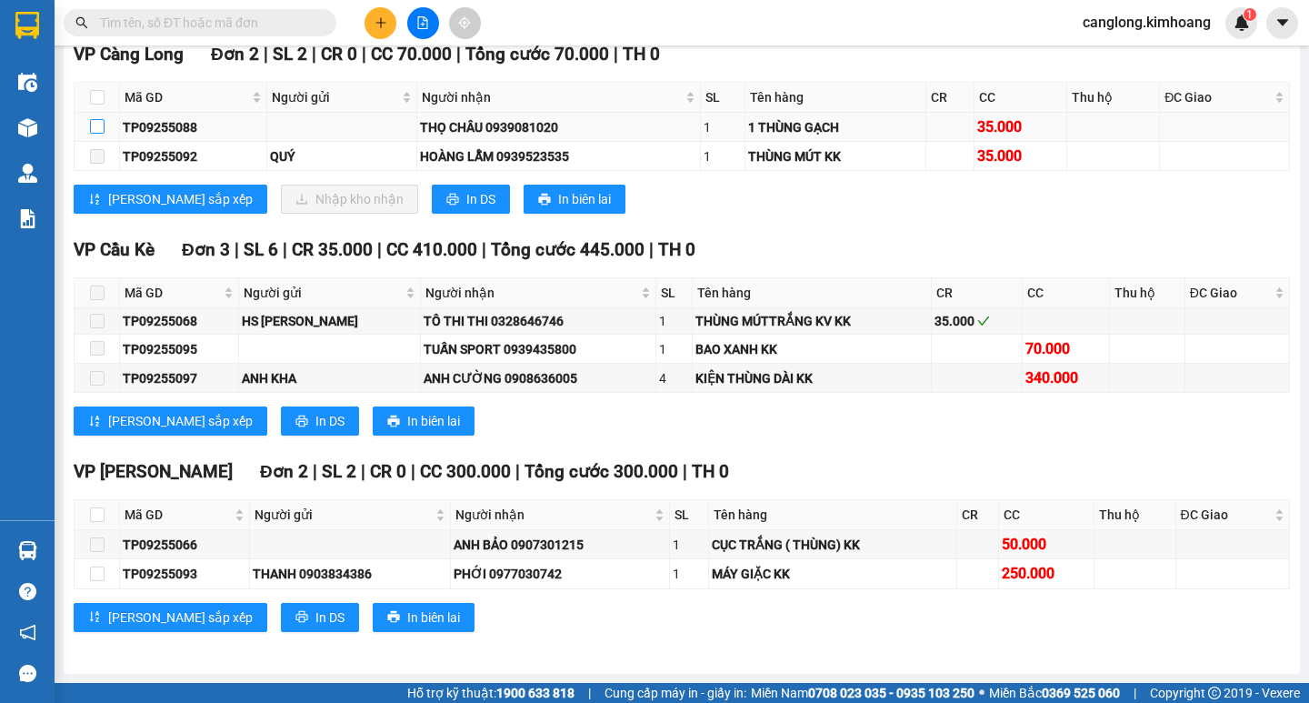
click at [101, 126] on input "checkbox" at bounding box center [97, 126] width 15 height 15
checkbox input "true"
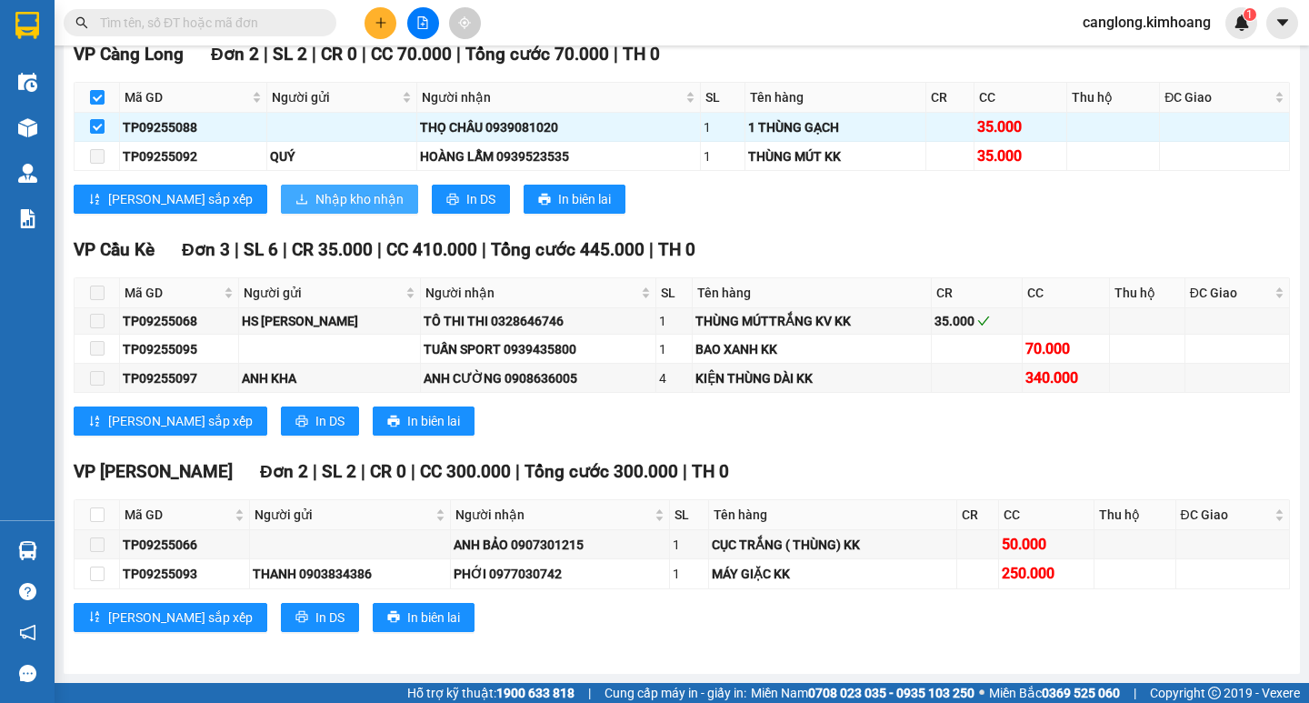
click at [315, 206] on span "Nhập kho nhận" at bounding box center [359, 199] width 88 height 20
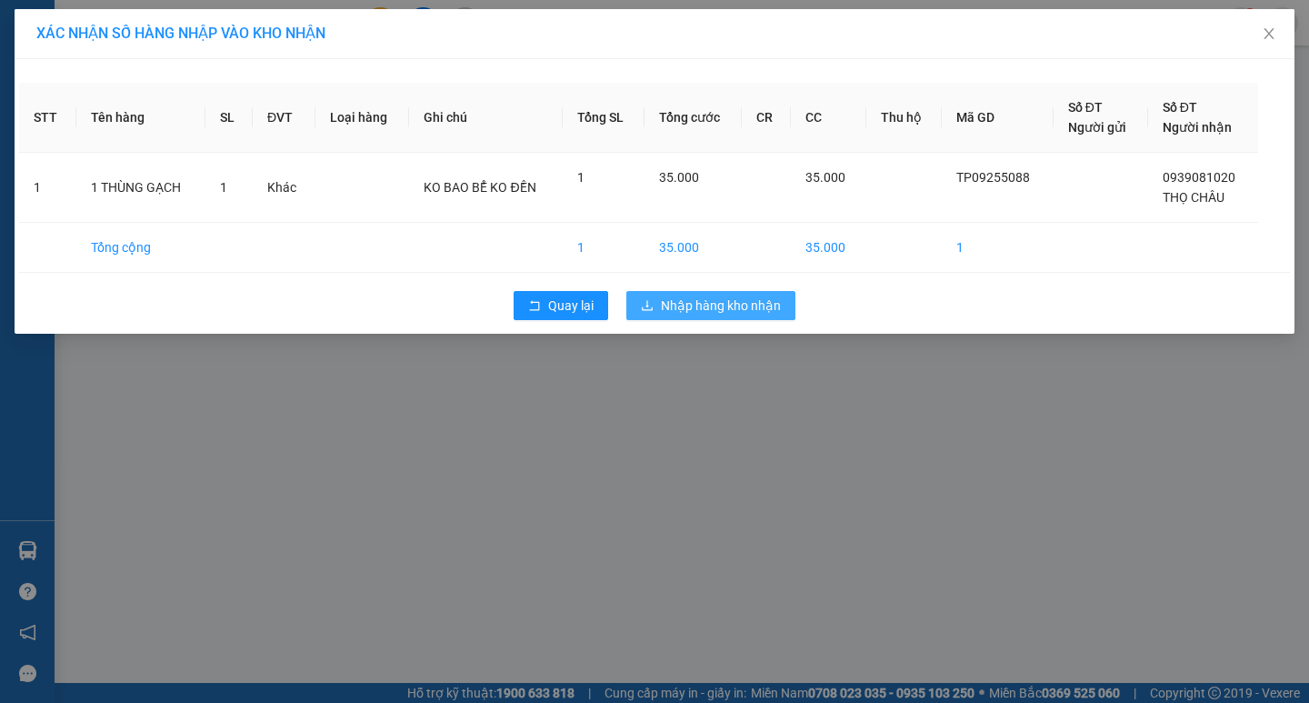
click at [743, 309] on span "Nhập hàng kho nhận" at bounding box center [721, 305] width 120 height 20
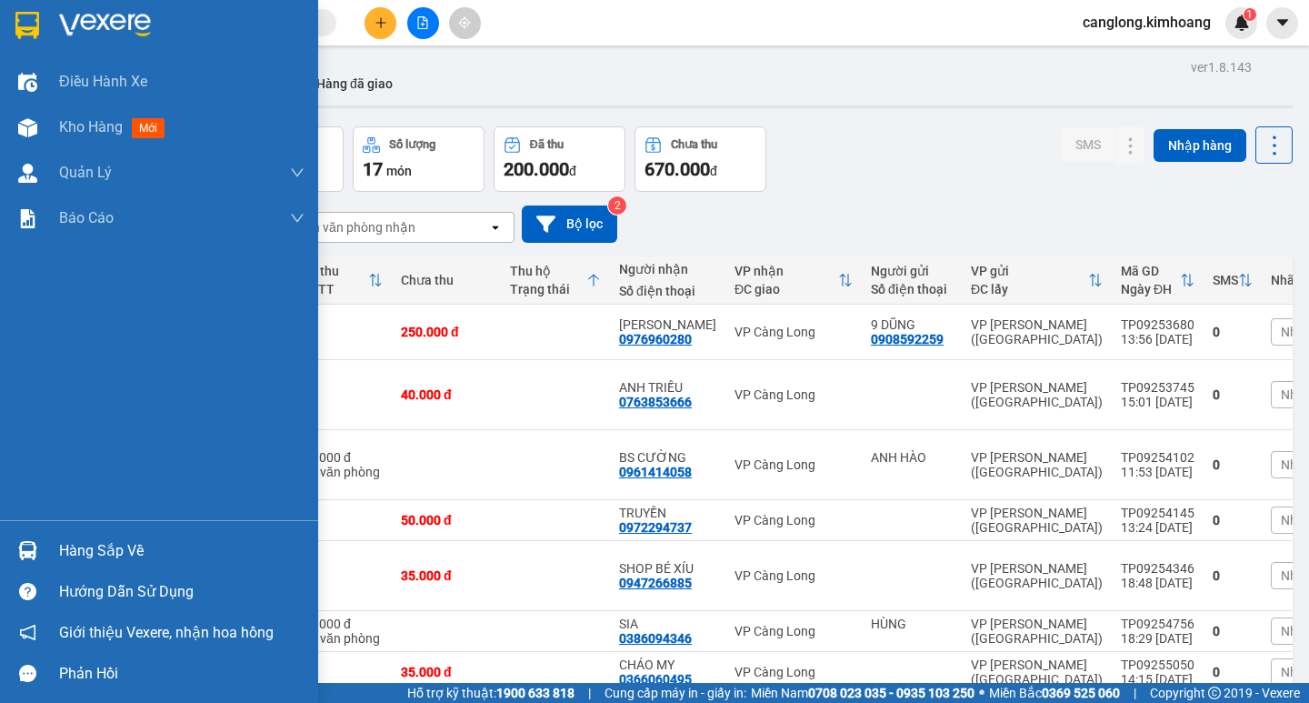
click at [93, 549] on div "Hàng sắp về" at bounding box center [181, 550] width 245 height 27
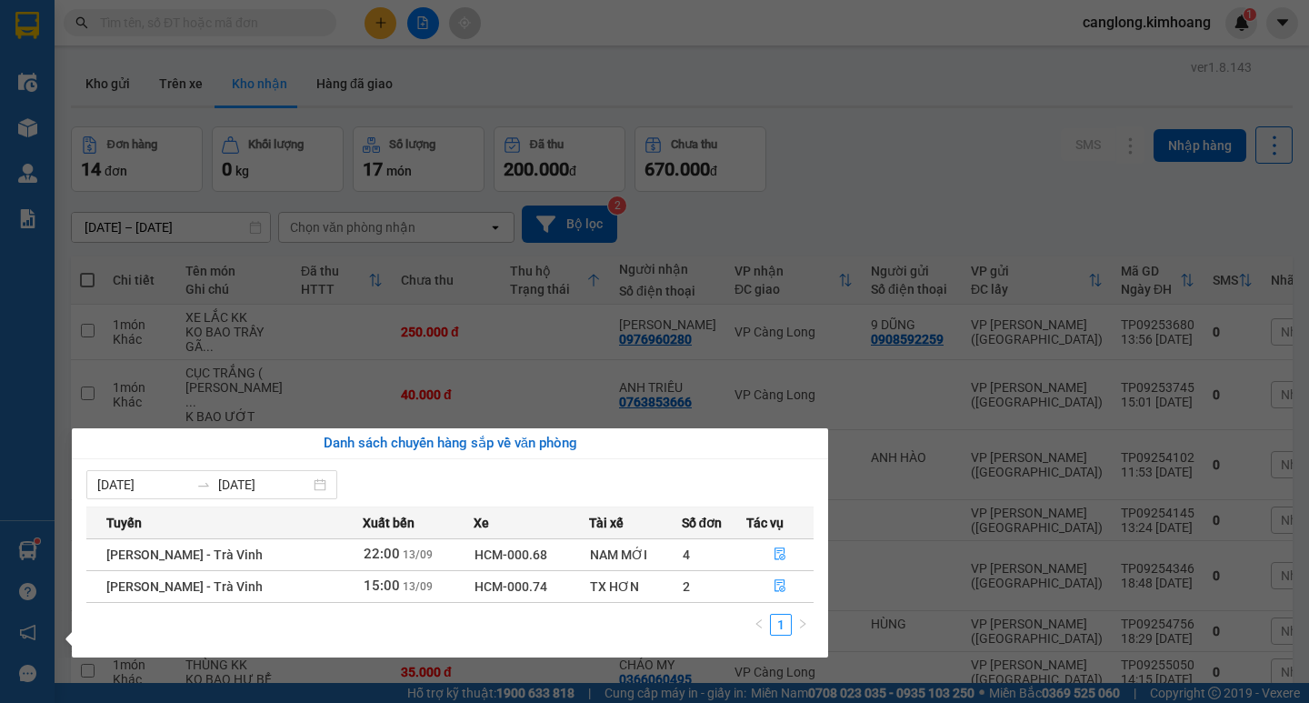
click at [294, 26] on section "Kết quả tìm kiếm ( 98 ) Bộ lọc Mã ĐH Trạng thái Món hàng Thu hộ Tổng cước Chưa …" at bounding box center [654, 351] width 1309 height 703
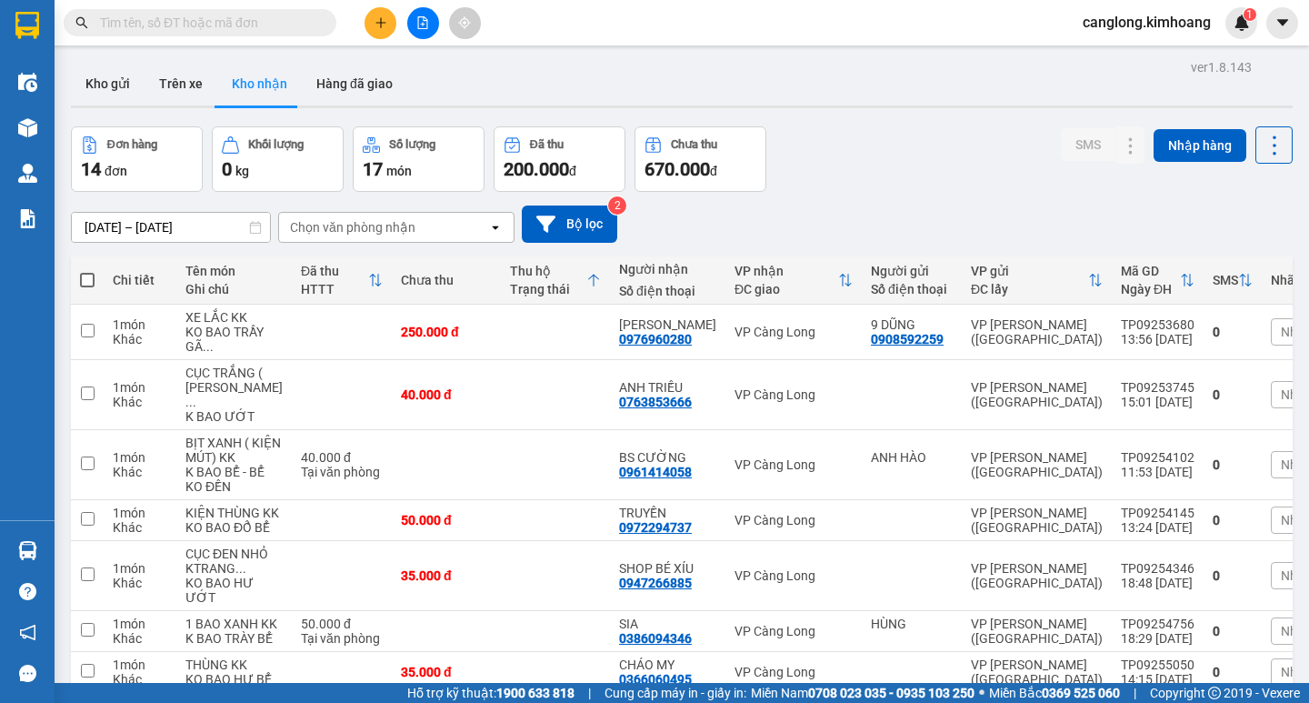
click at [293, 25] on input "text" at bounding box center [207, 23] width 214 height 20
click at [129, 25] on input "text" at bounding box center [207, 23] width 214 height 20
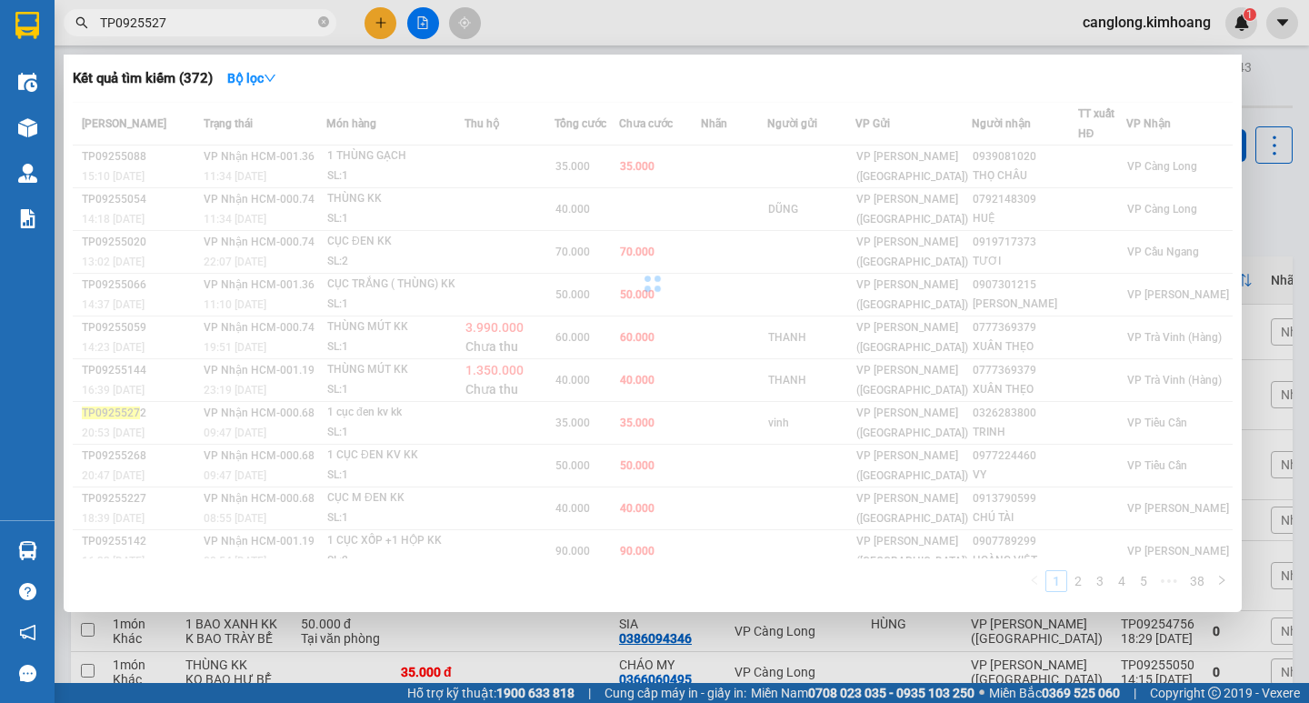
type input "TP09255279"
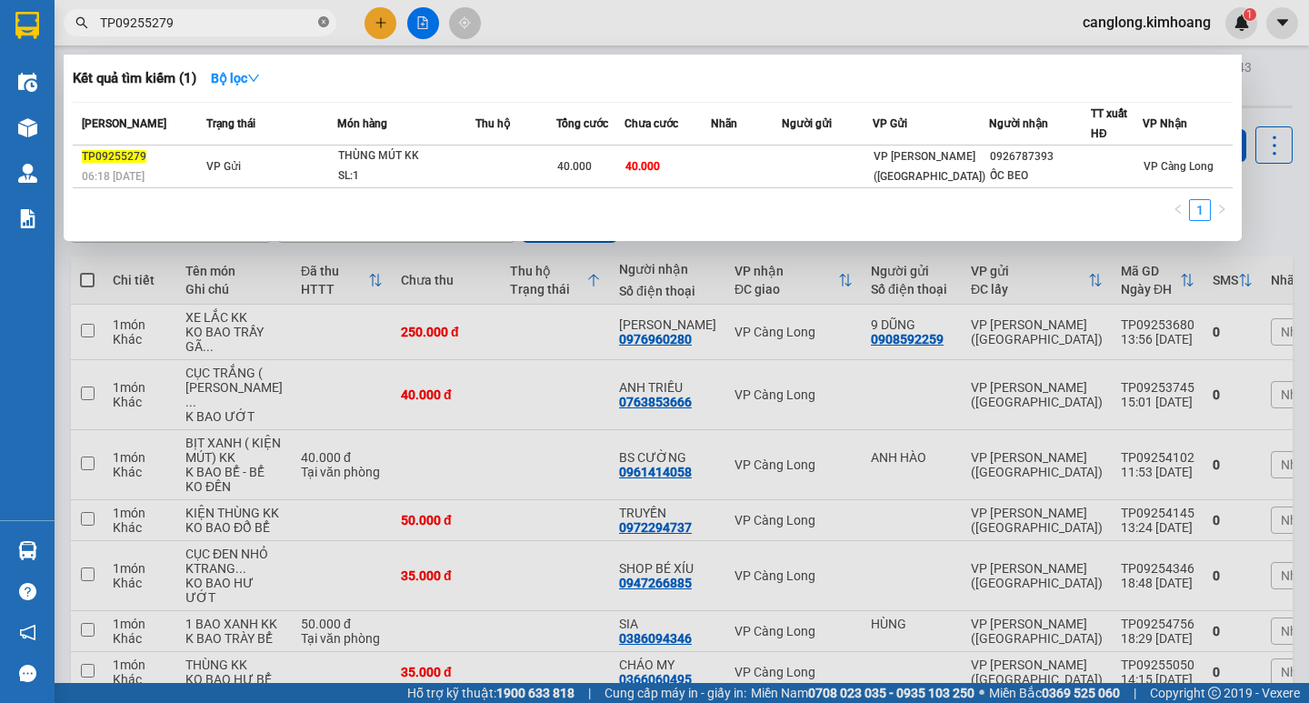
click at [321, 25] on icon "close-circle" at bounding box center [323, 21] width 11 height 11
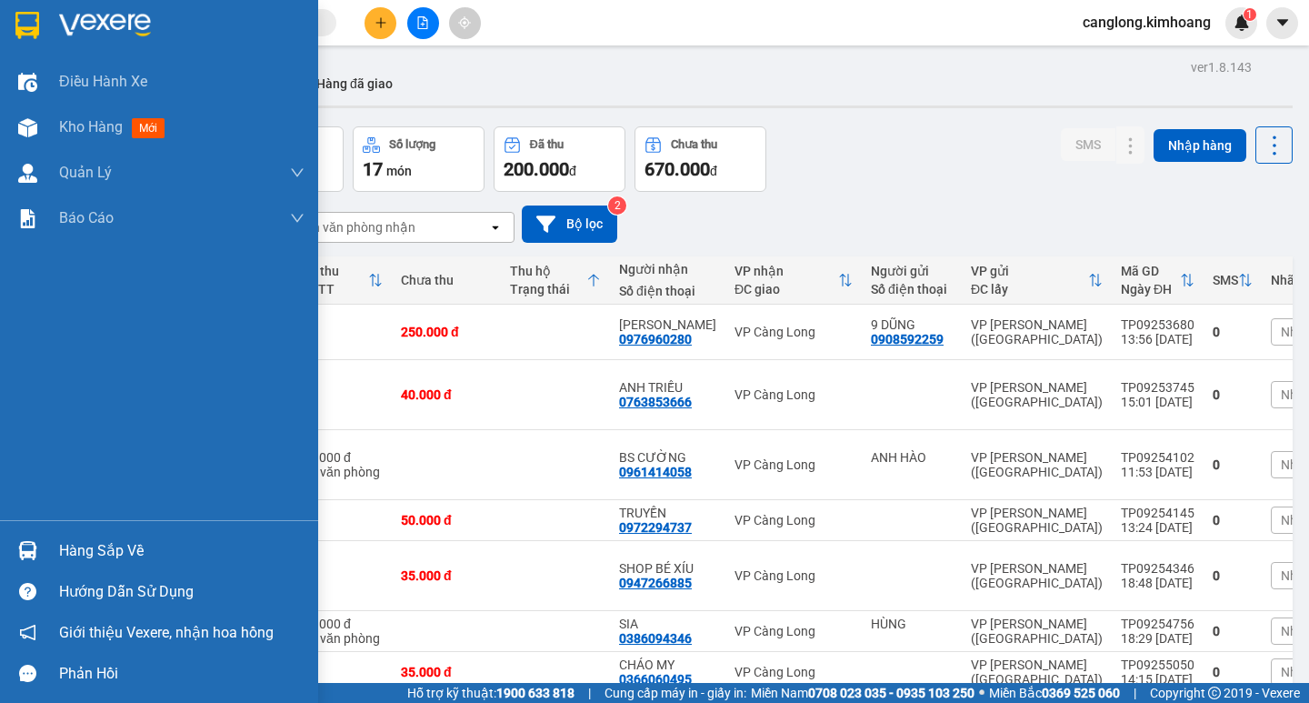
click at [75, 549] on div "Hàng sắp về" at bounding box center [181, 550] width 245 height 27
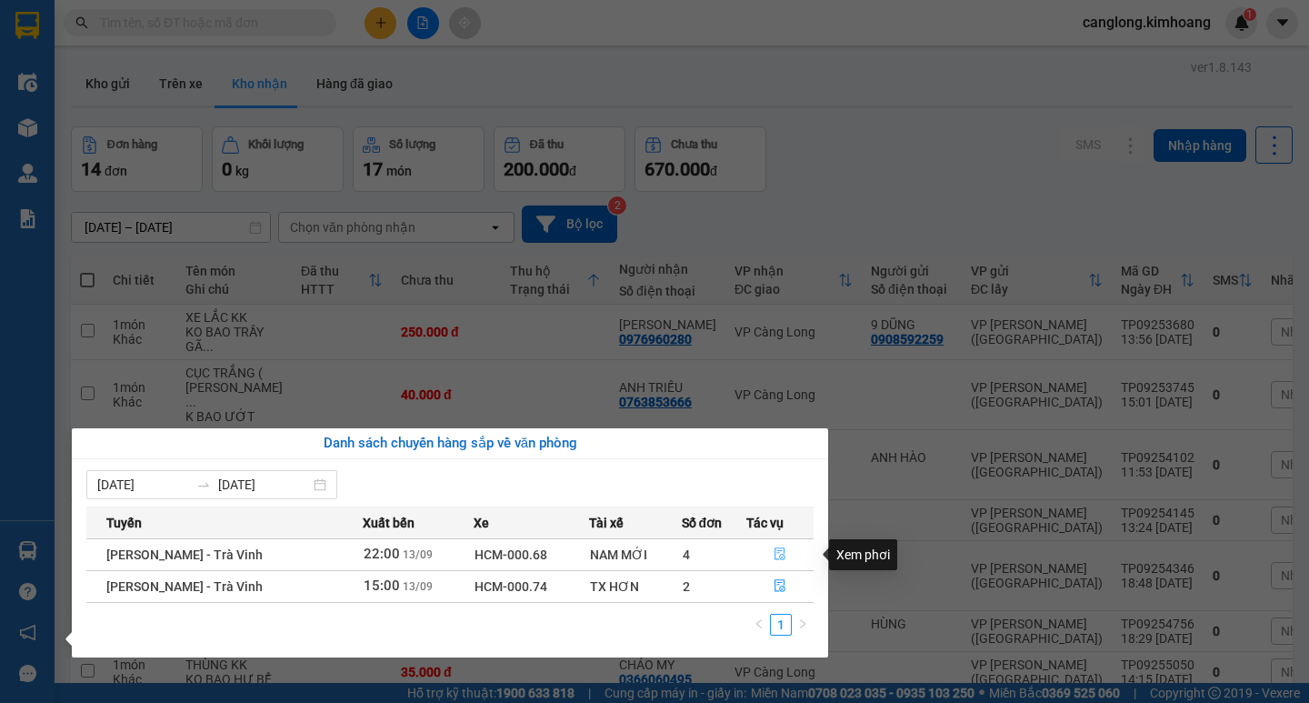
click at [779, 548] on icon "file-done" at bounding box center [779, 554] width 11 height 13
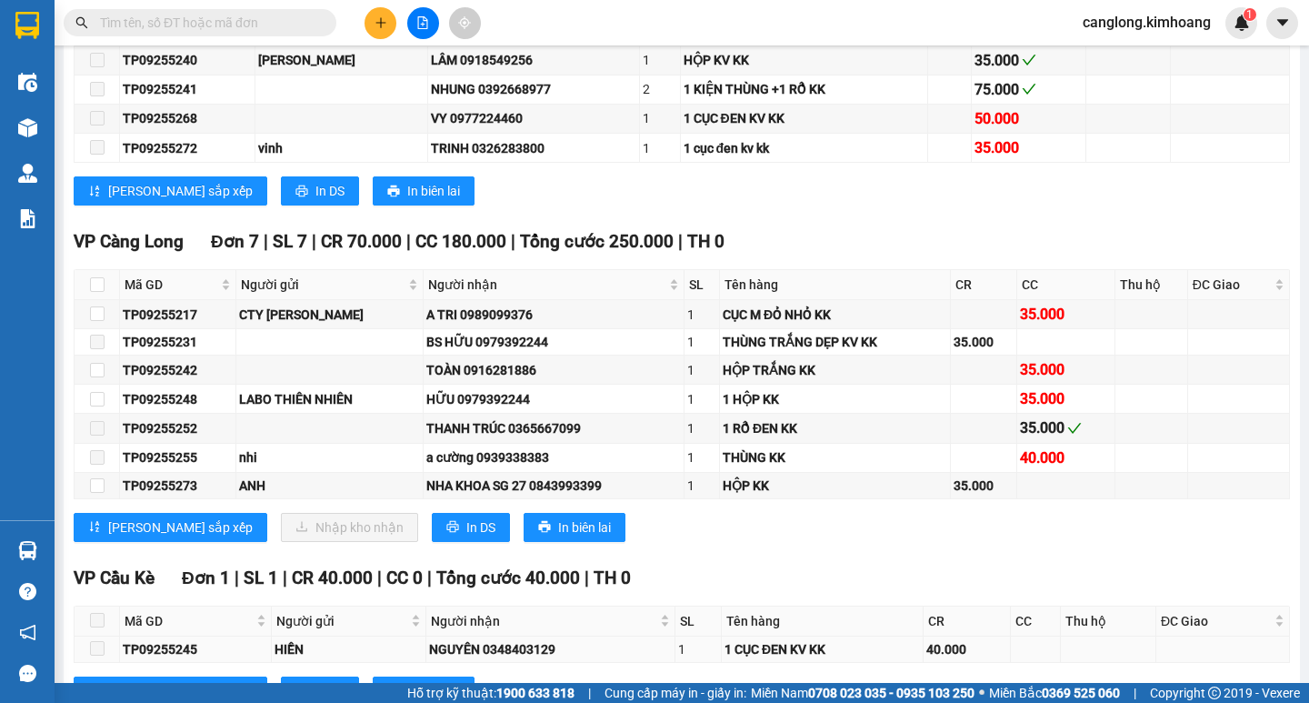
scroll to position [1826, 0]
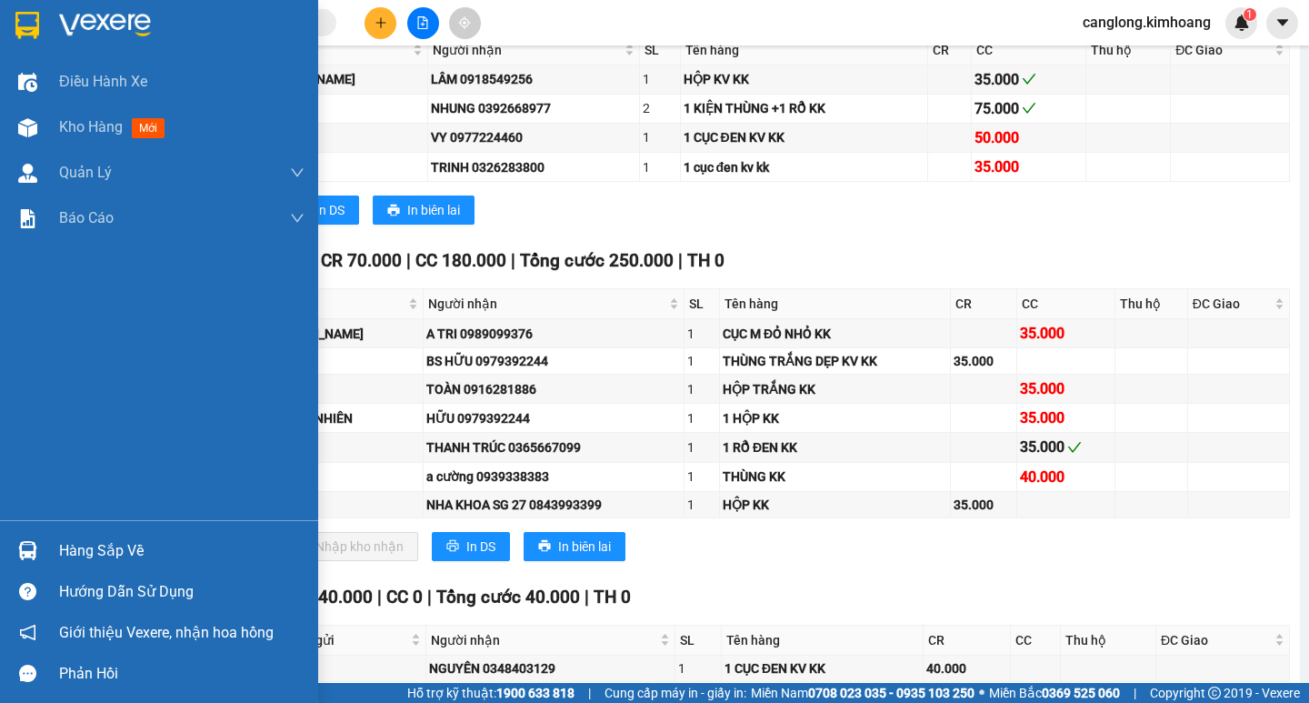
click at [81, 545] on div "Hàng sắp về" at bounding box center [181, 550] width 245 height 27
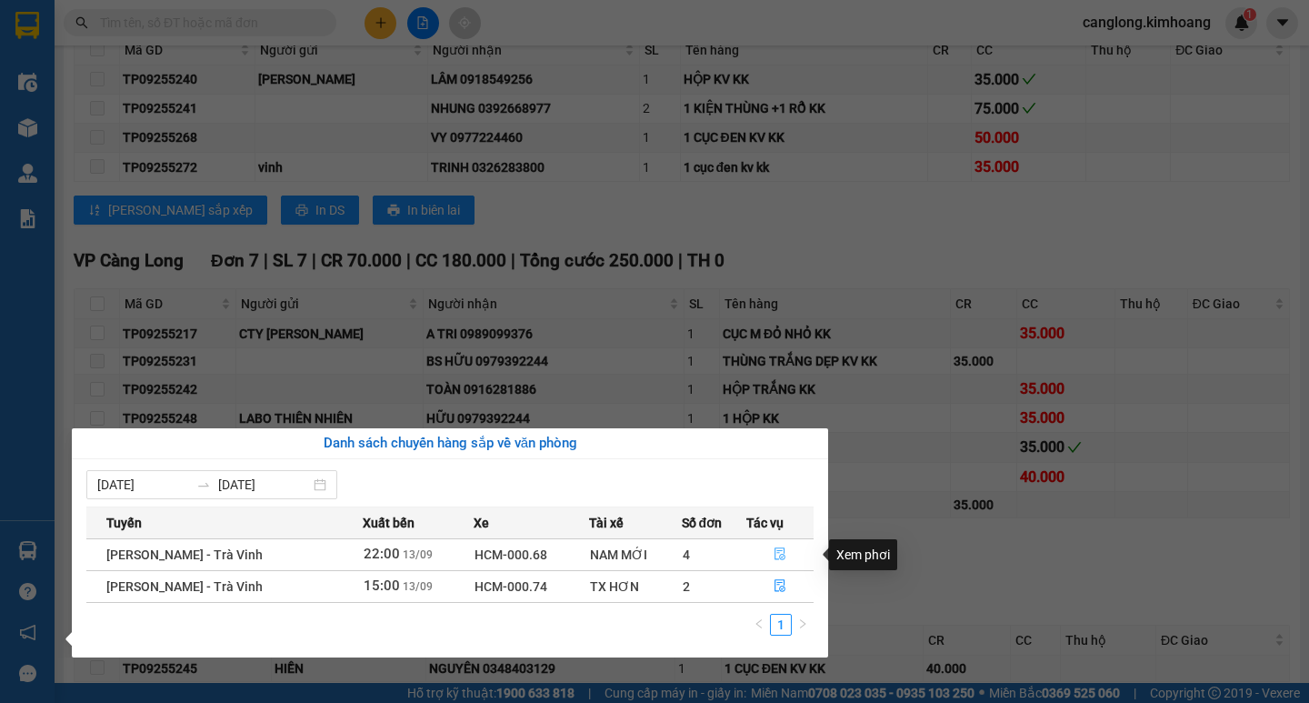
click at [777, 557] on icon "file-done" at bounding box center [779, 554] width 11 height 13
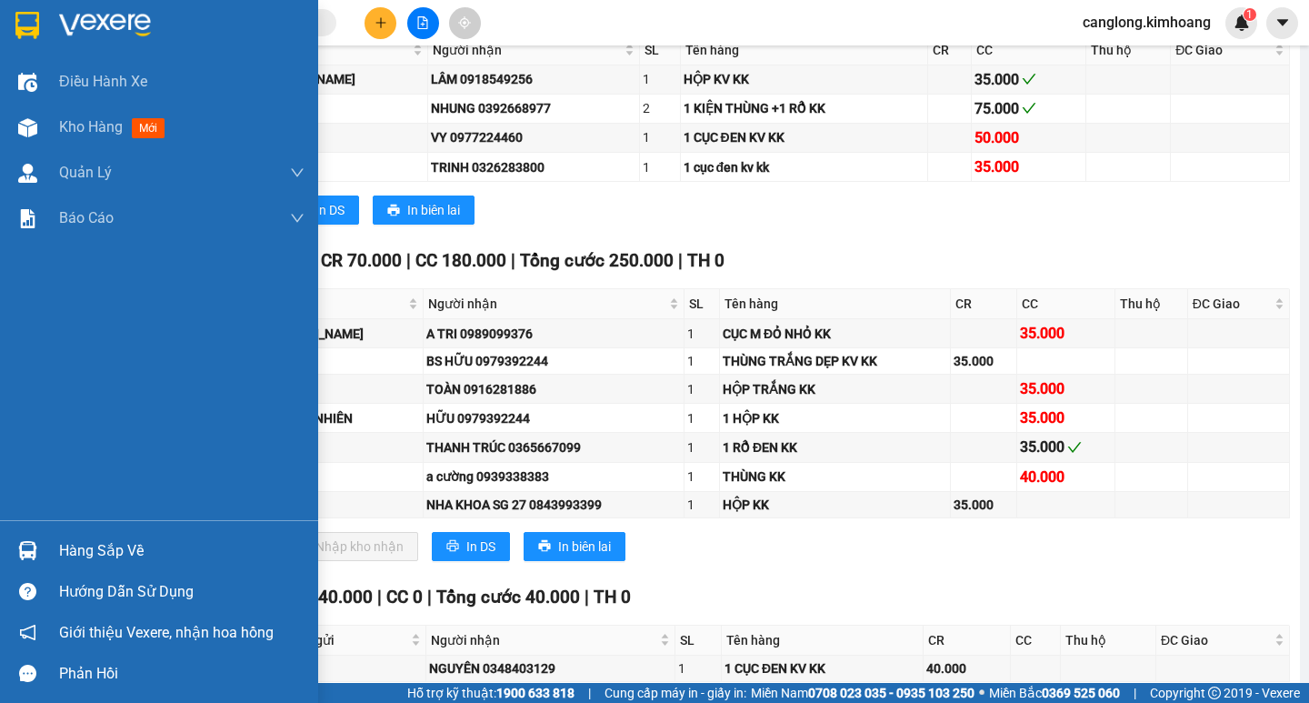
click at [87, 544] on div "Hàng sắp về" at bounding box center [181, 550] width 245 height 27
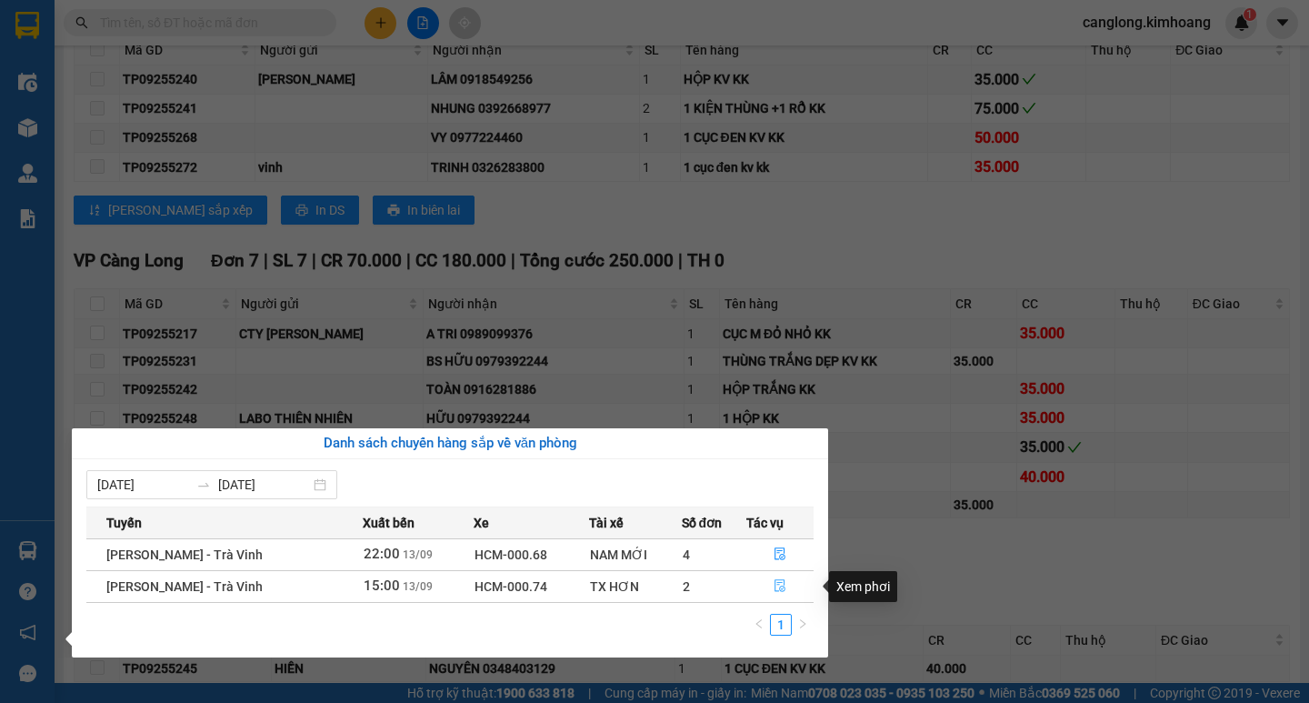
click at [782, 590] on icon "file-done" at bounding box center [779, 586] width 11 height 13
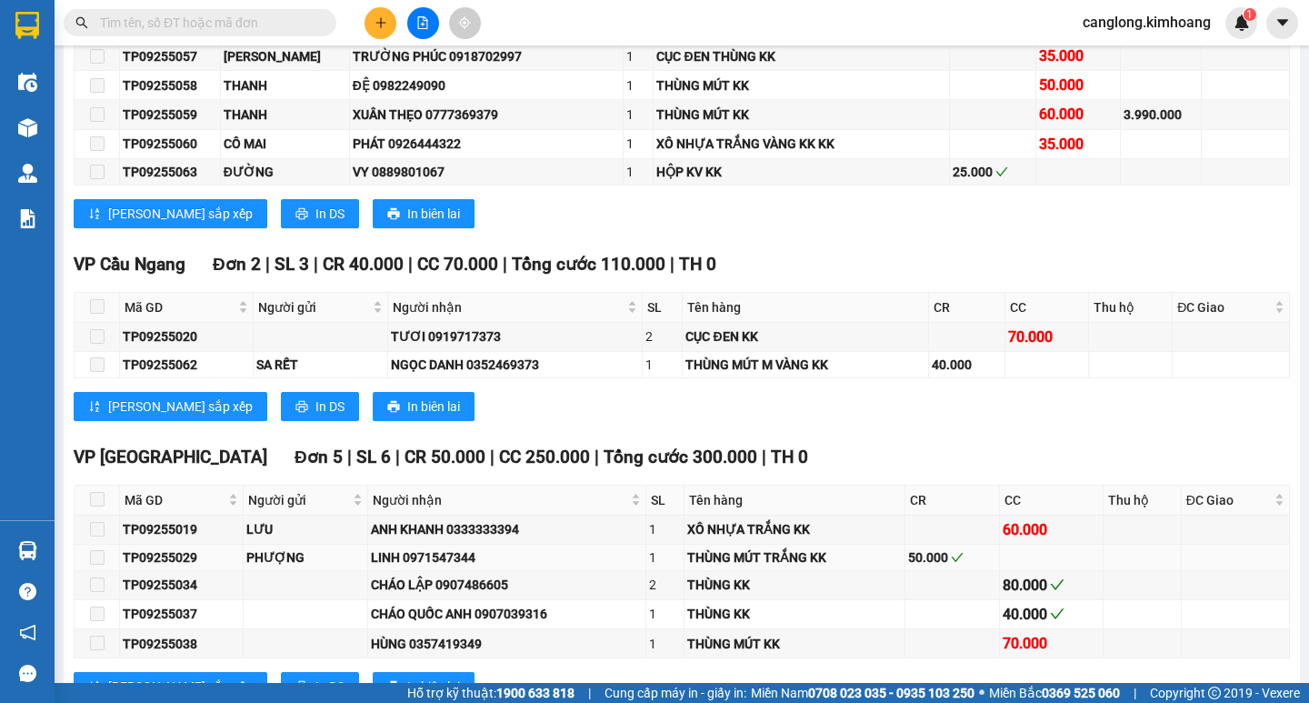
scroll to position [1281, 0]
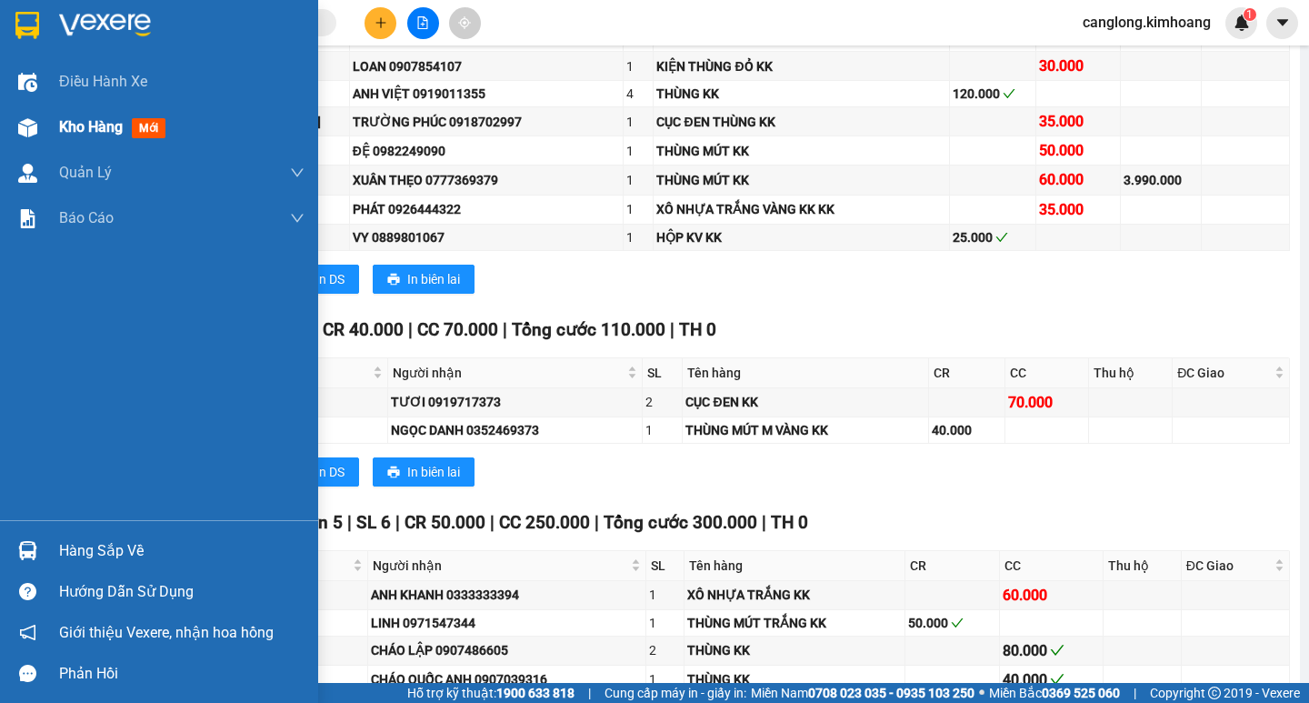
click at [110, 125] on span "Kho hàng" at bounding box center [91, 126] width 64 height 17
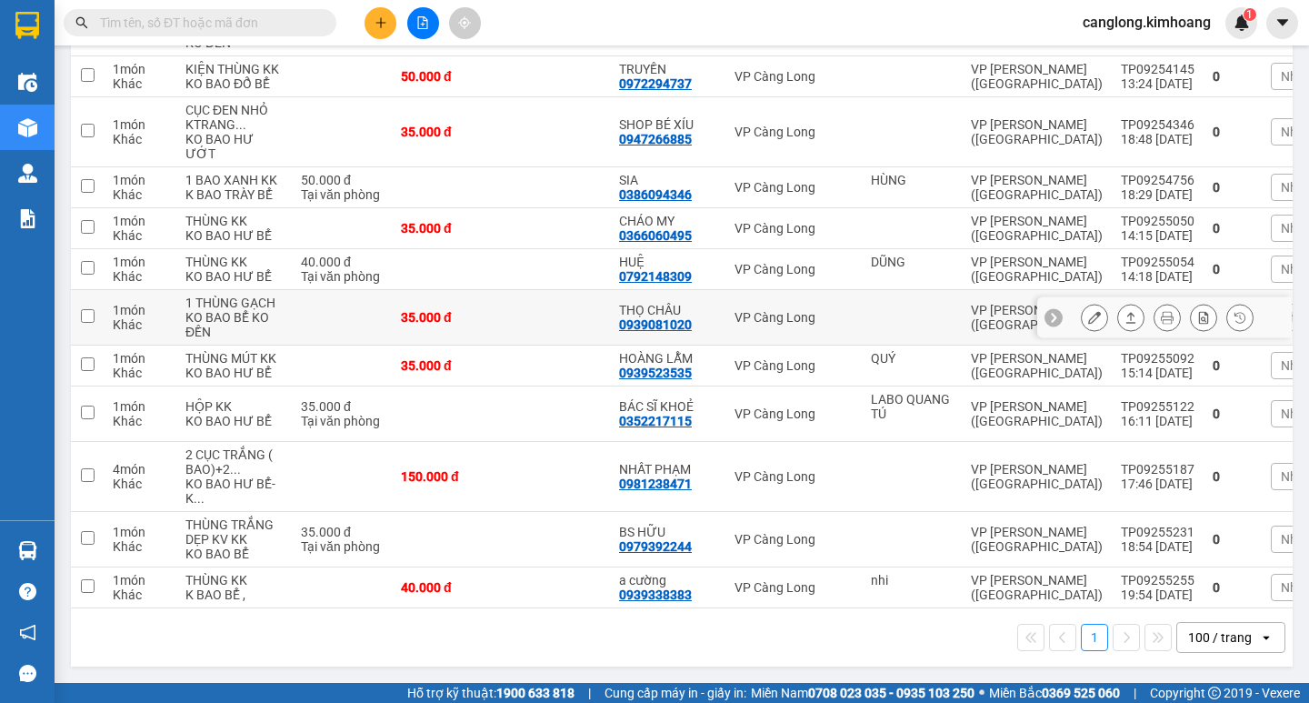
scroll to position [654, 0]
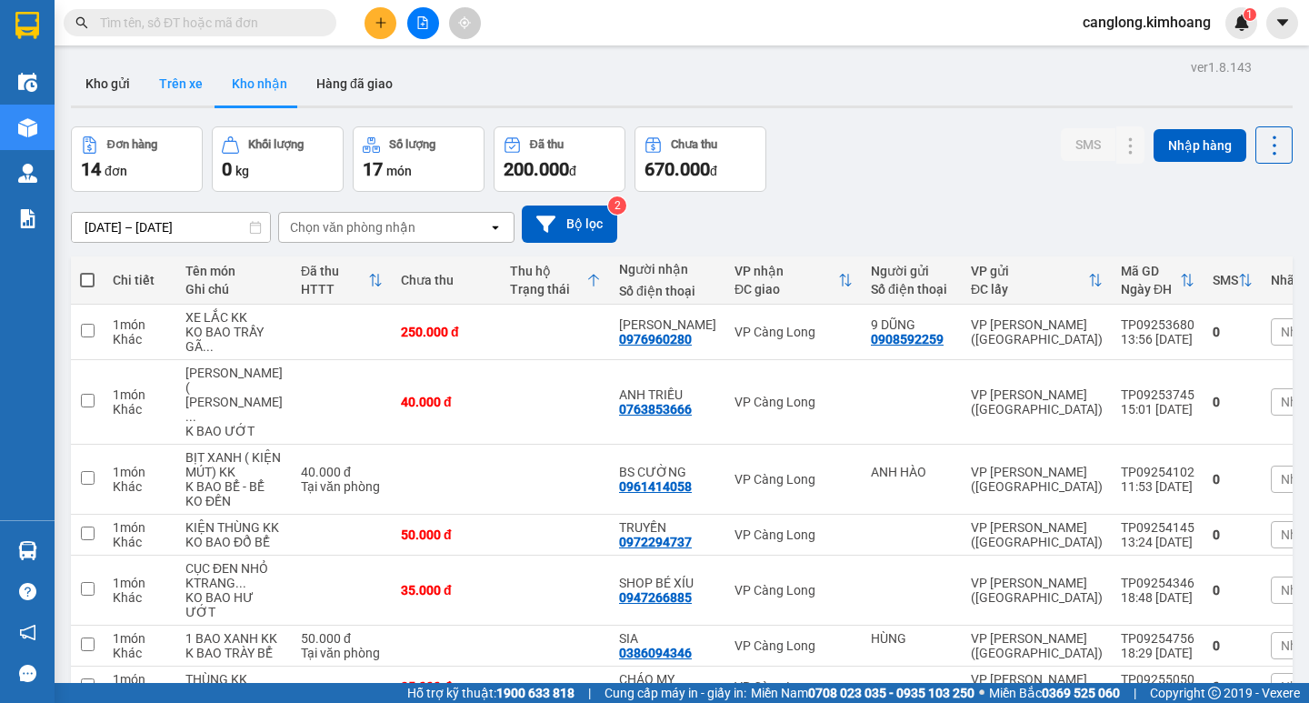
click at [182, 86] on button "Trên xe" at bounding box center [181, 84] width 73 height 44
type input "[DATE] – [DATE]"
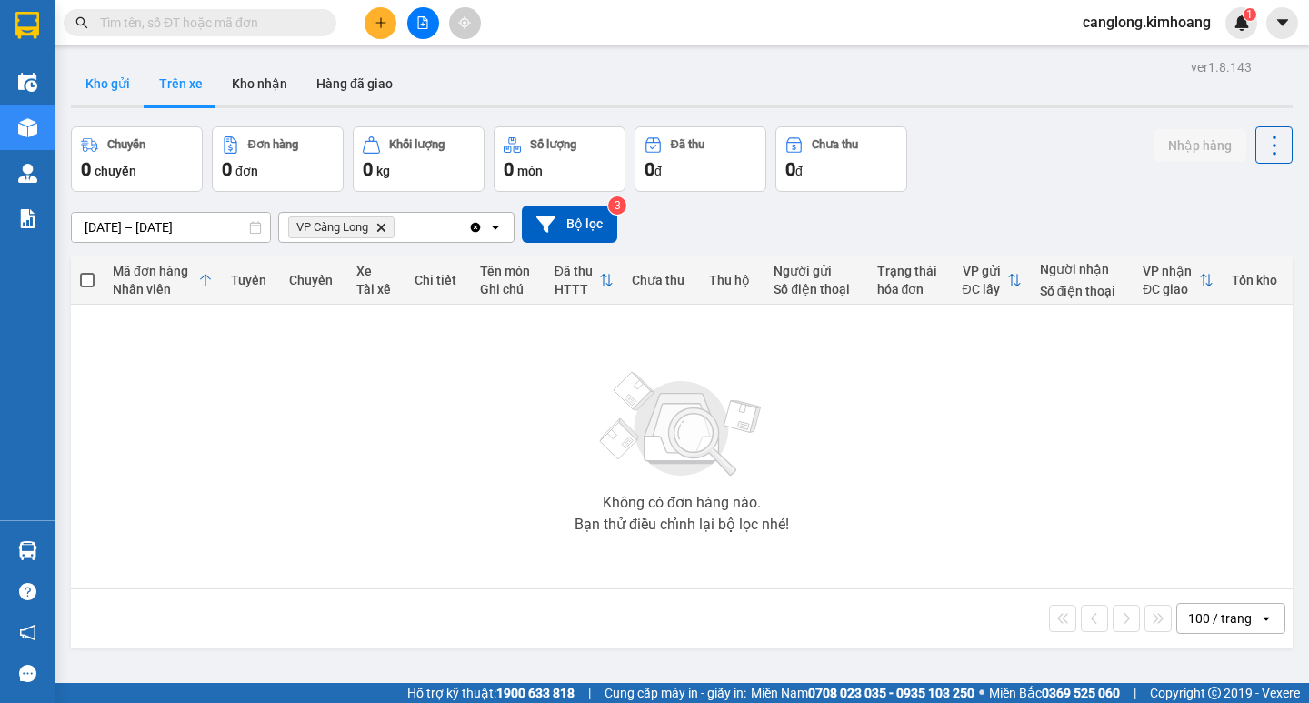
click at [123, 80] on button "Kho gửi" at bounding box center [108, 84] width 74 height 44
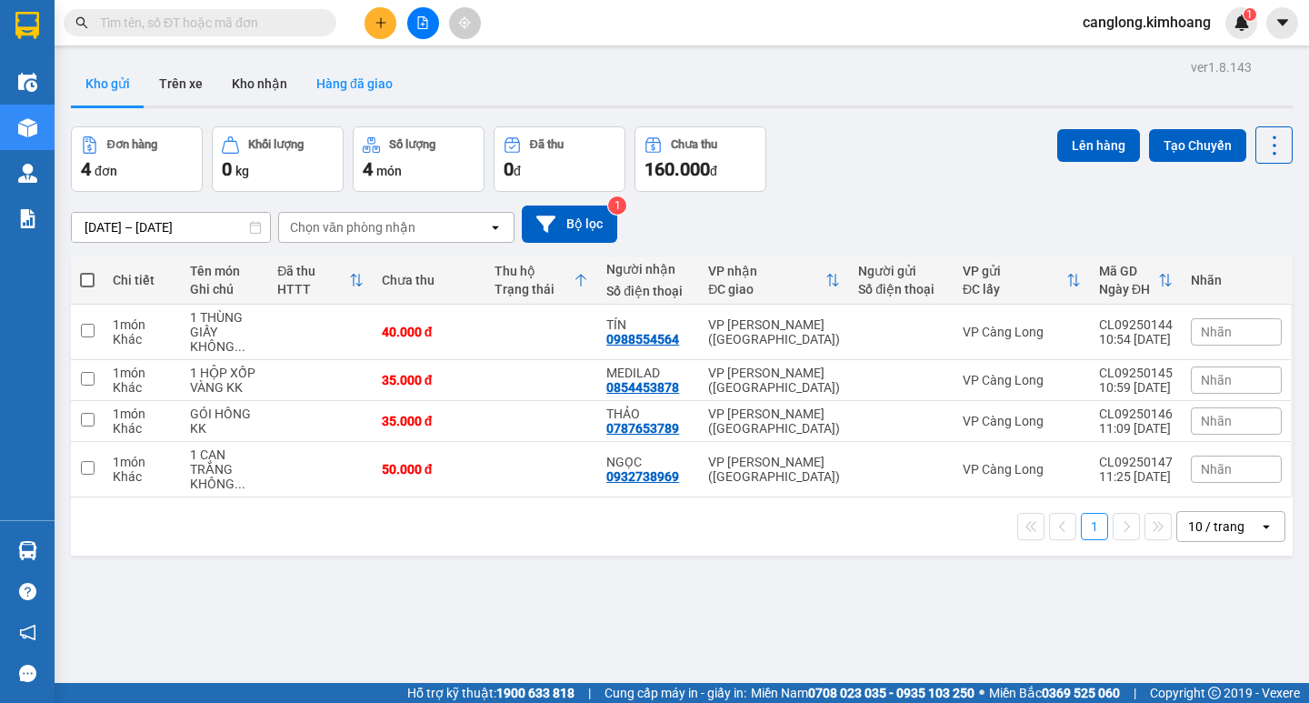
click at [330, 82] on button "Hàng đã giao" at bounding box center [354, 84] width 105 height 44
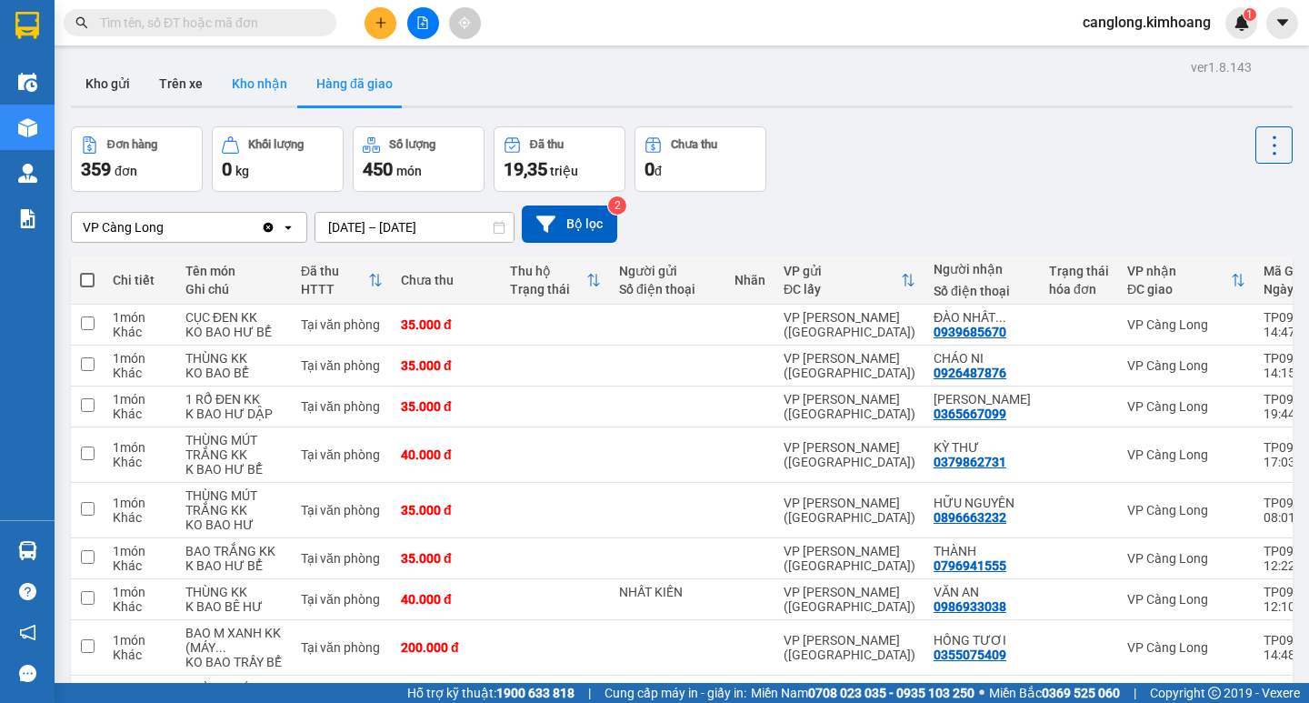
click at [247, 95] on button "Kho nhận" at bounding box center [259, 84] width 85 height 44
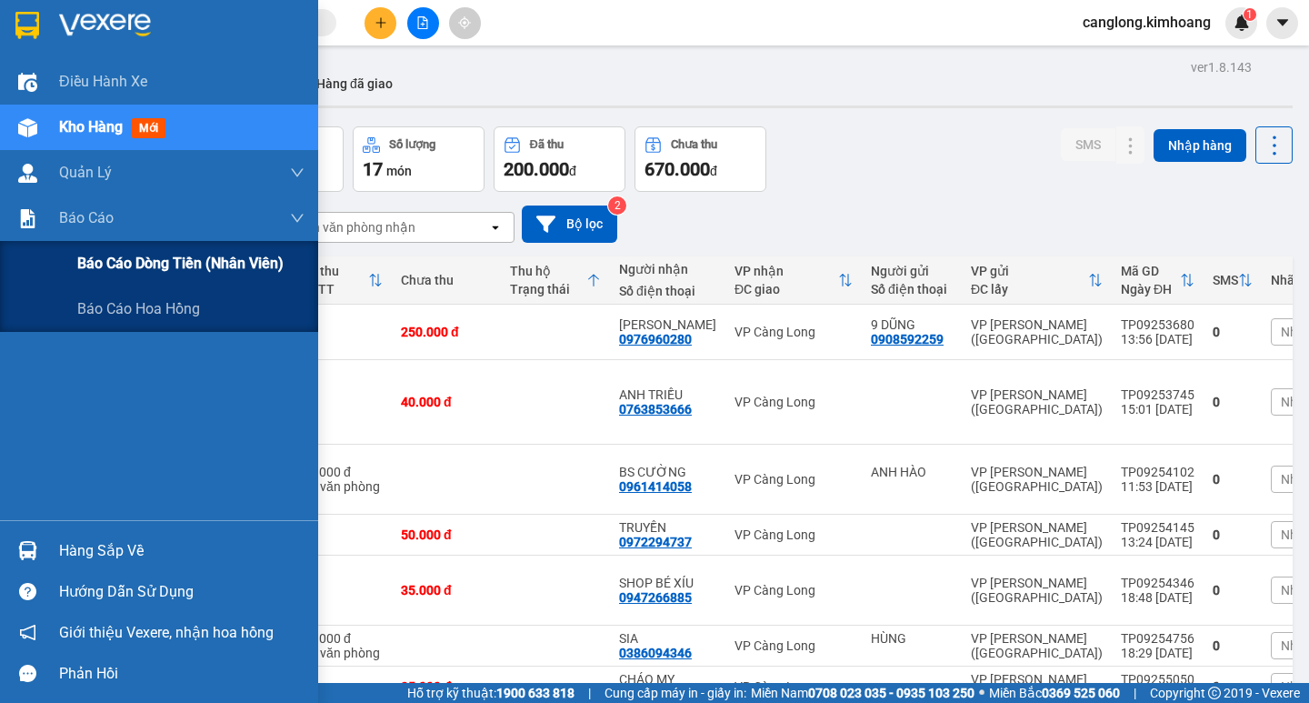
click at [106, 261] on span "Báo cáo dòng tiền (nhân viên)" at bounding box center [180, 263] width 206 height 23
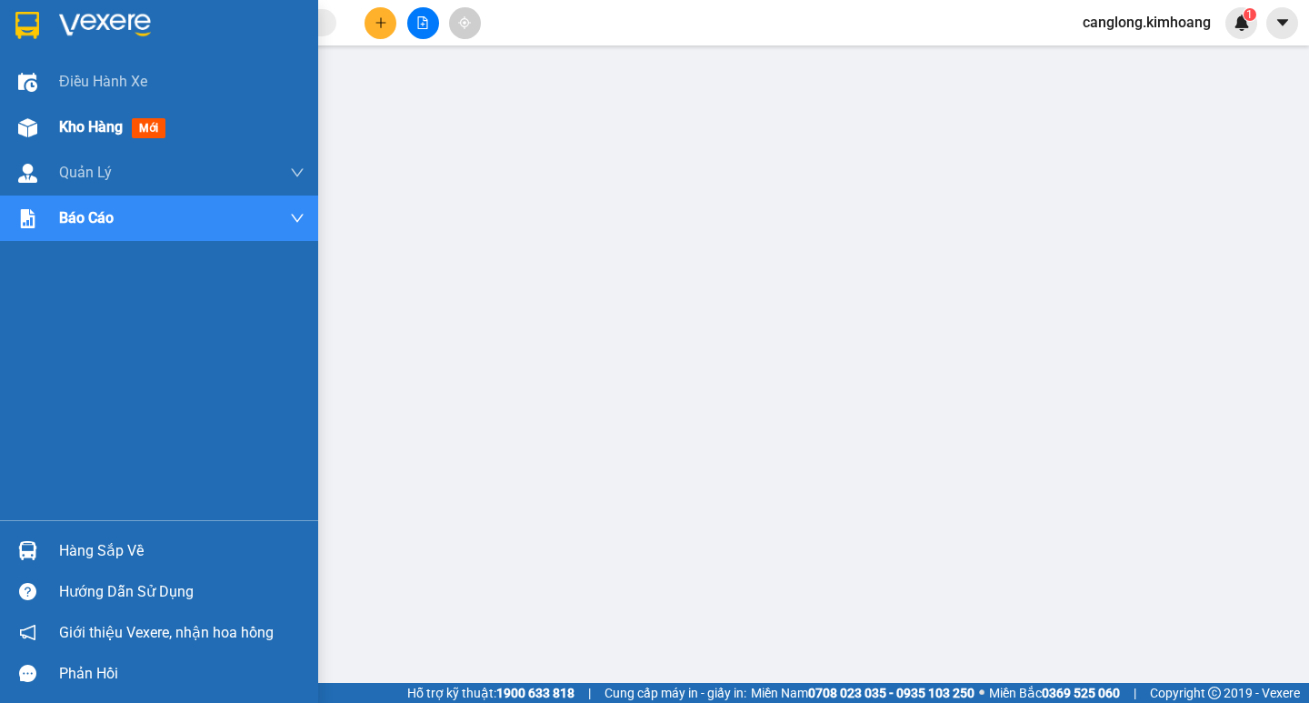
click at [59, 125] on span "Kho hàng" at bounding box center [91, 126] width 64 height 17
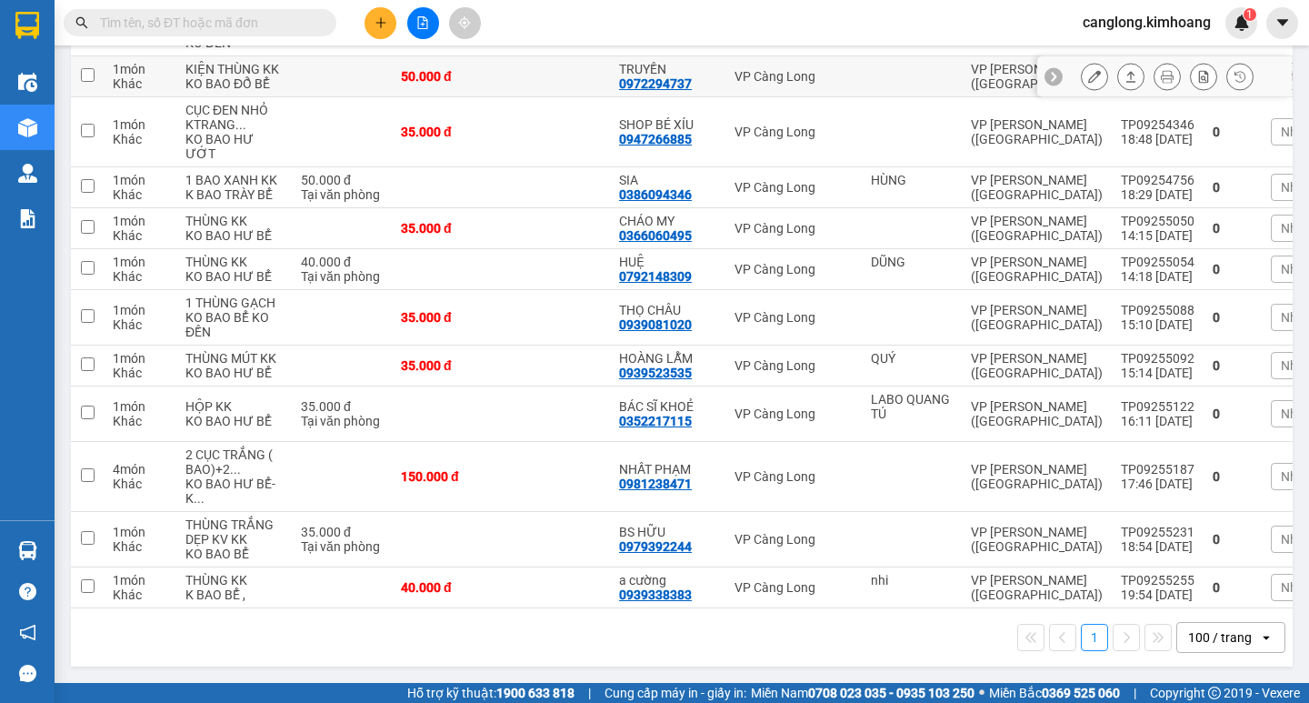
scroll to position [545, 0]
